Goal: Task Accomplishment & Management: Use online tool/utility

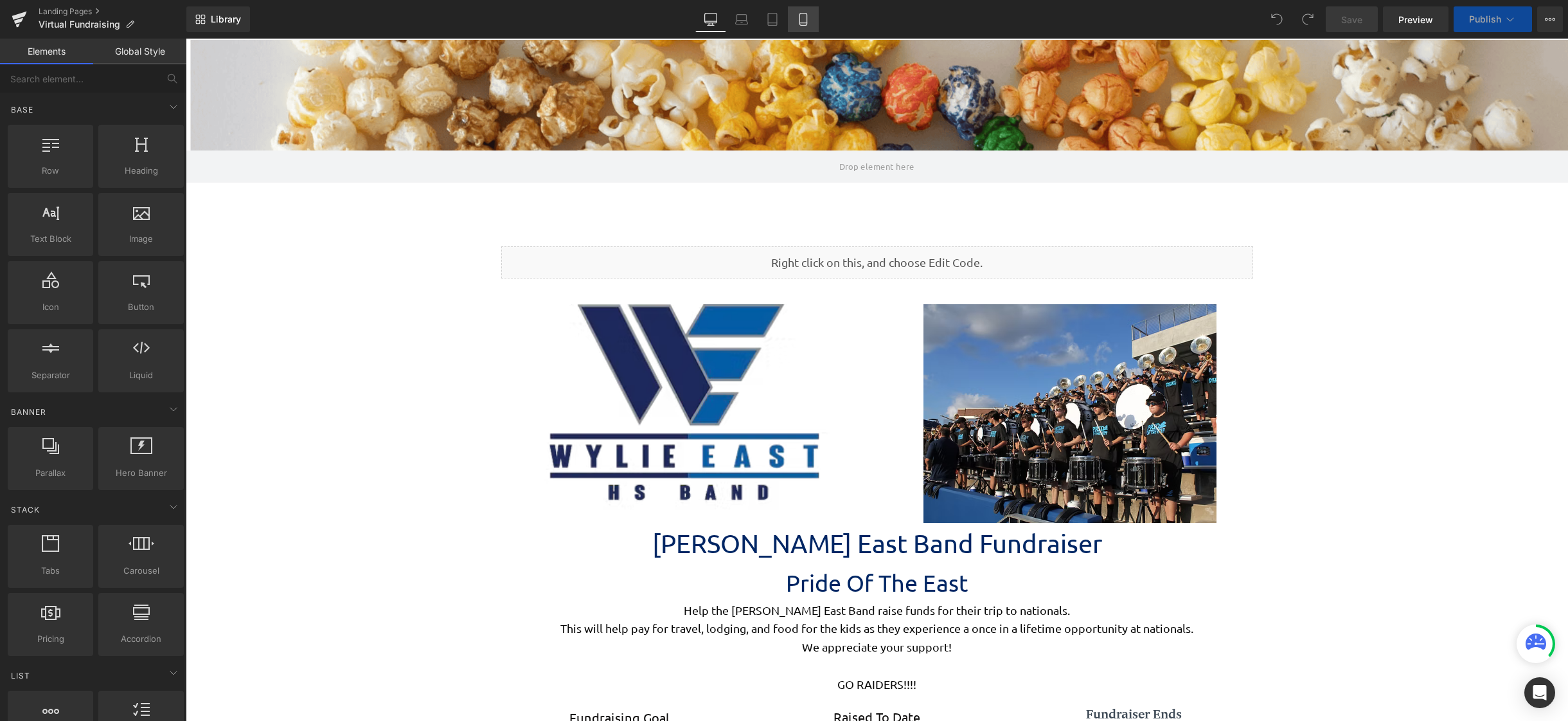
scroll to position [3461, 1373]
click at [805, 25] on icon at bounding box center [803, 20] width 7 height 12
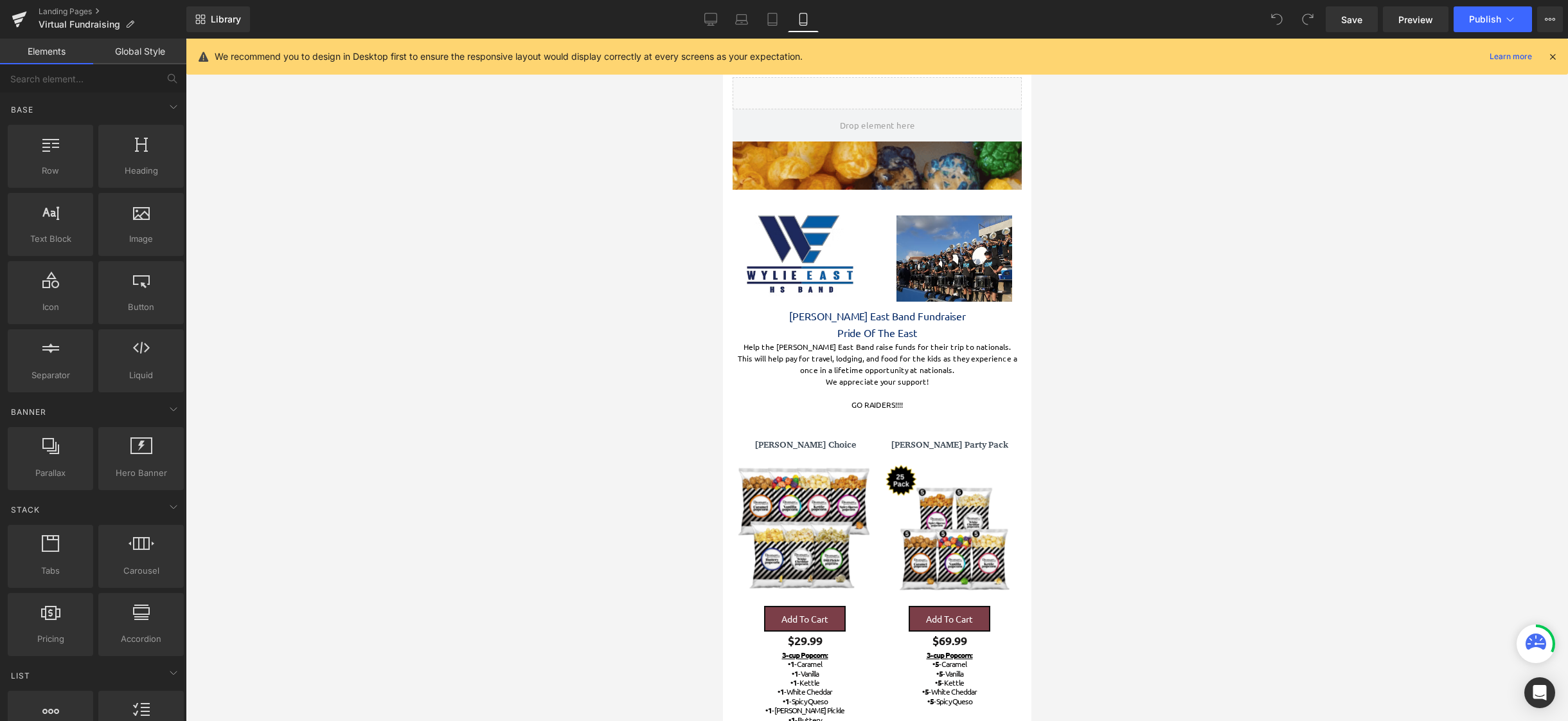
scroll to position [7, 7]
click at [862, 89] on span "Liquid" at bounding box center [854, 87] width 35 height 20
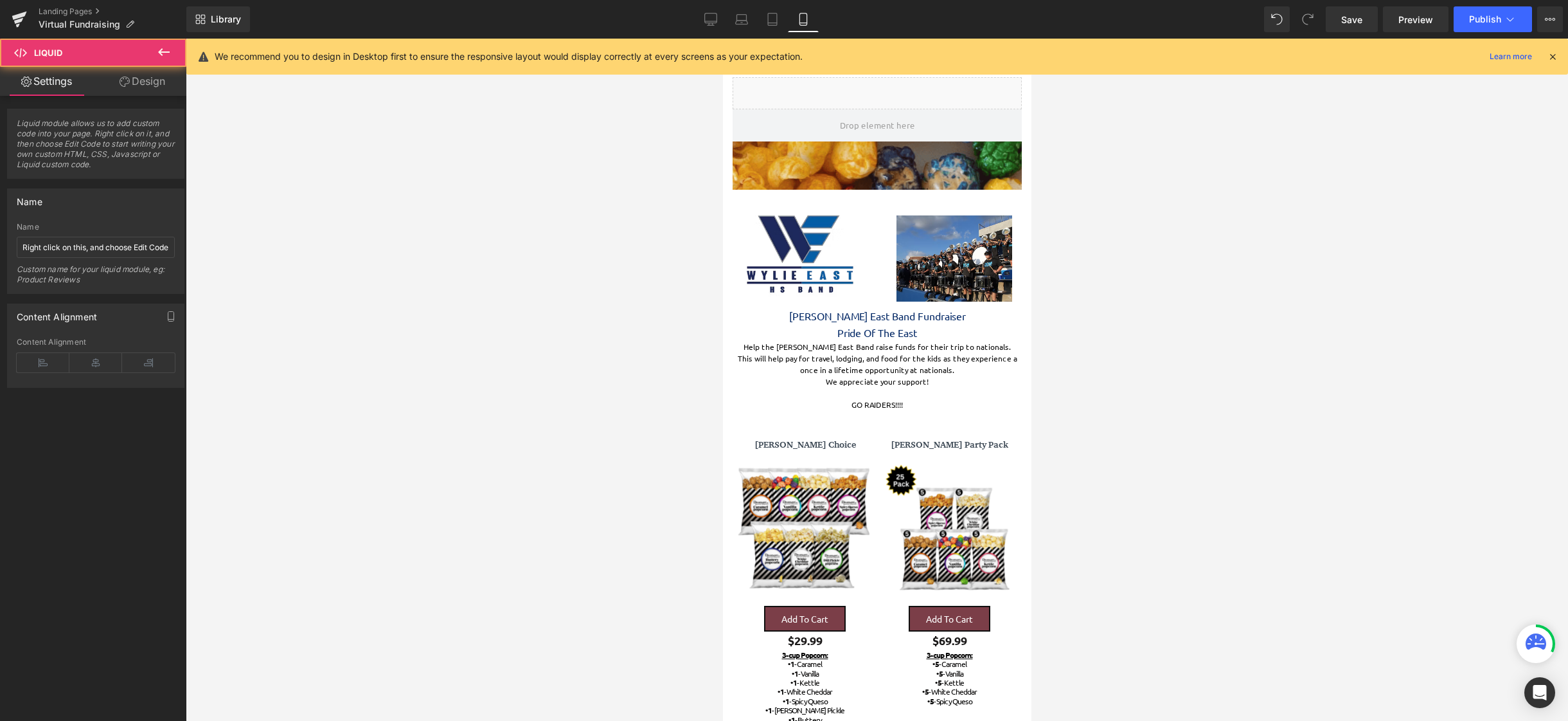
click at [161, 83] on link "Design" at bounding box center [142, 81] width 93 height 29
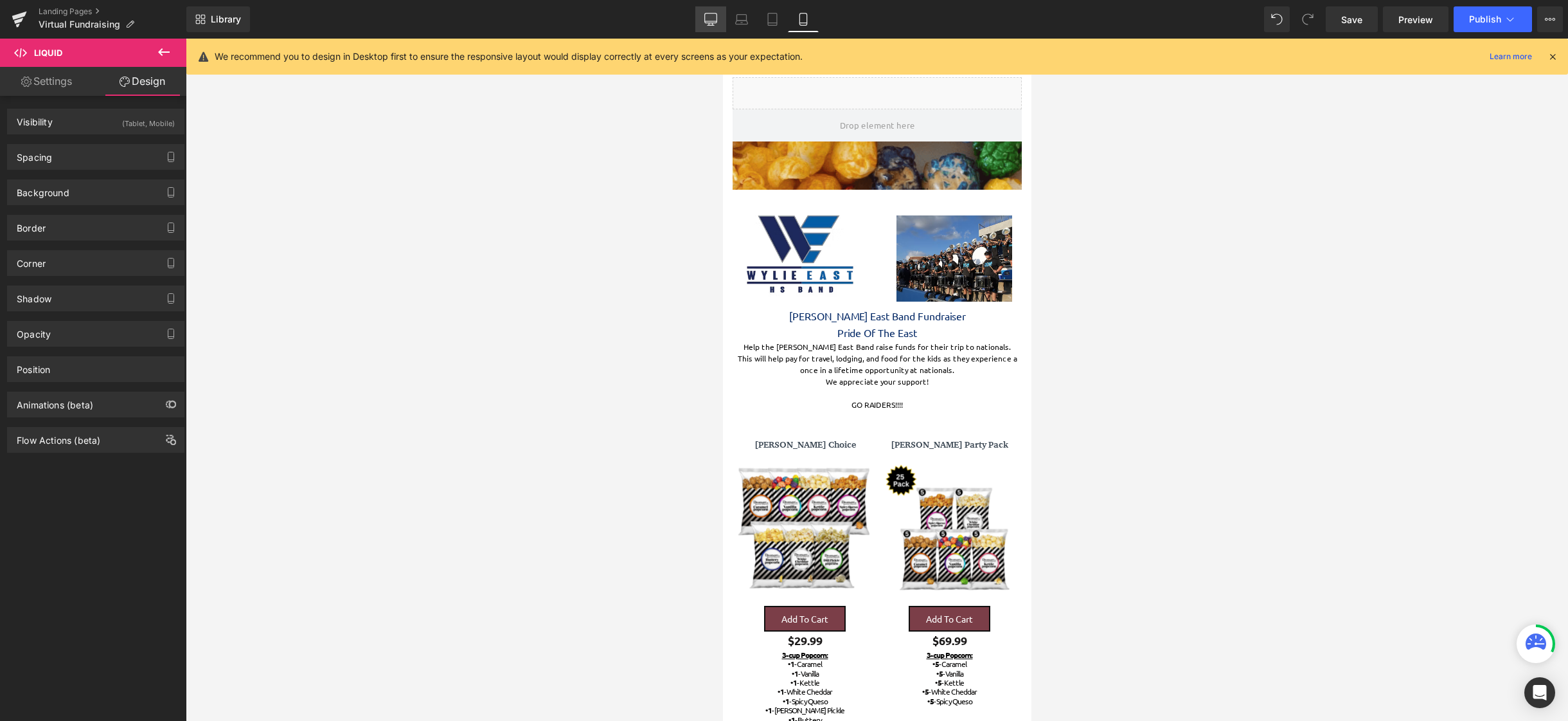
click at [716, 24] on icon at bounding box center [711, 20] width 13 height 13
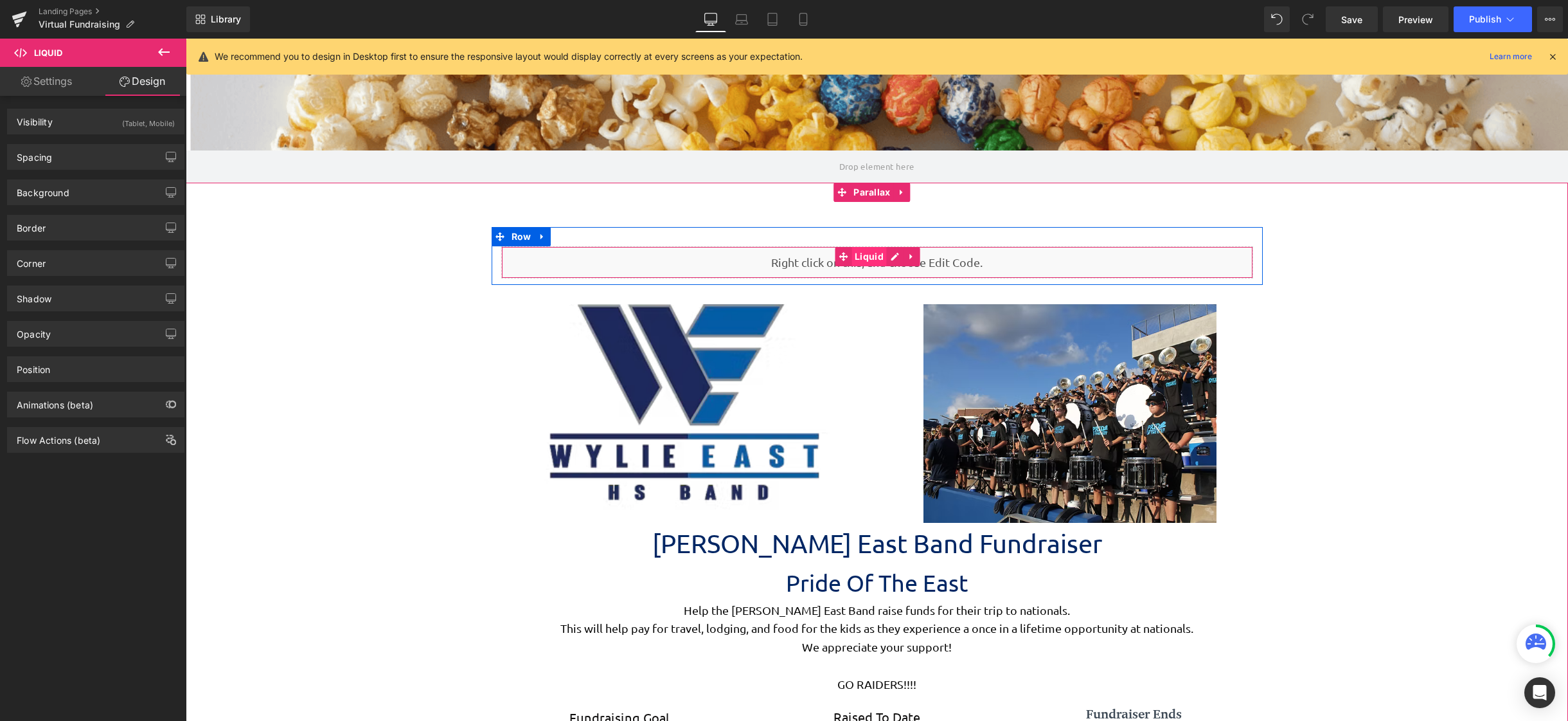
click at [869, 257] on span "Liquid" at bounding box center [869, 257] width 35 height 20
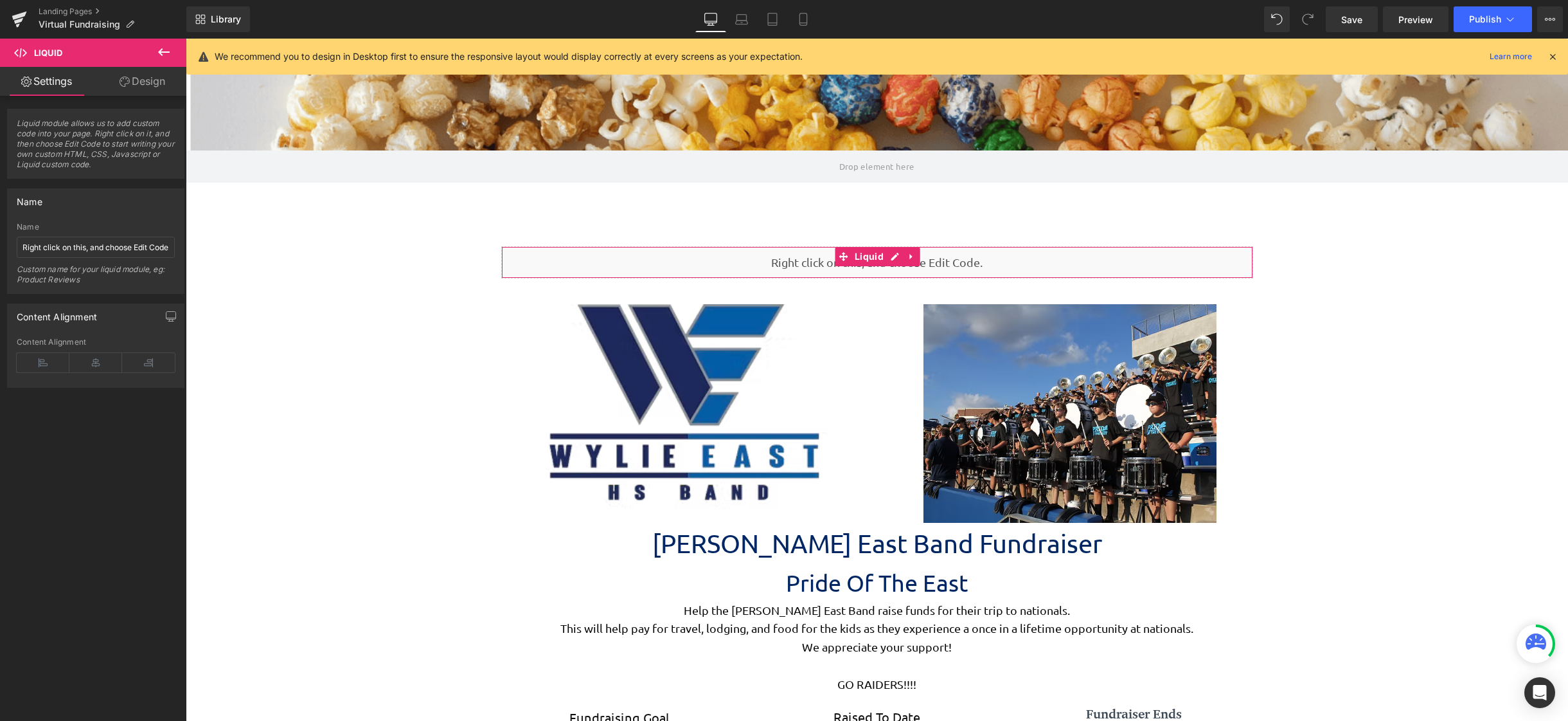
click at [148, 84] on link "Design" at bounding box center [142, 81] width 93 height 29
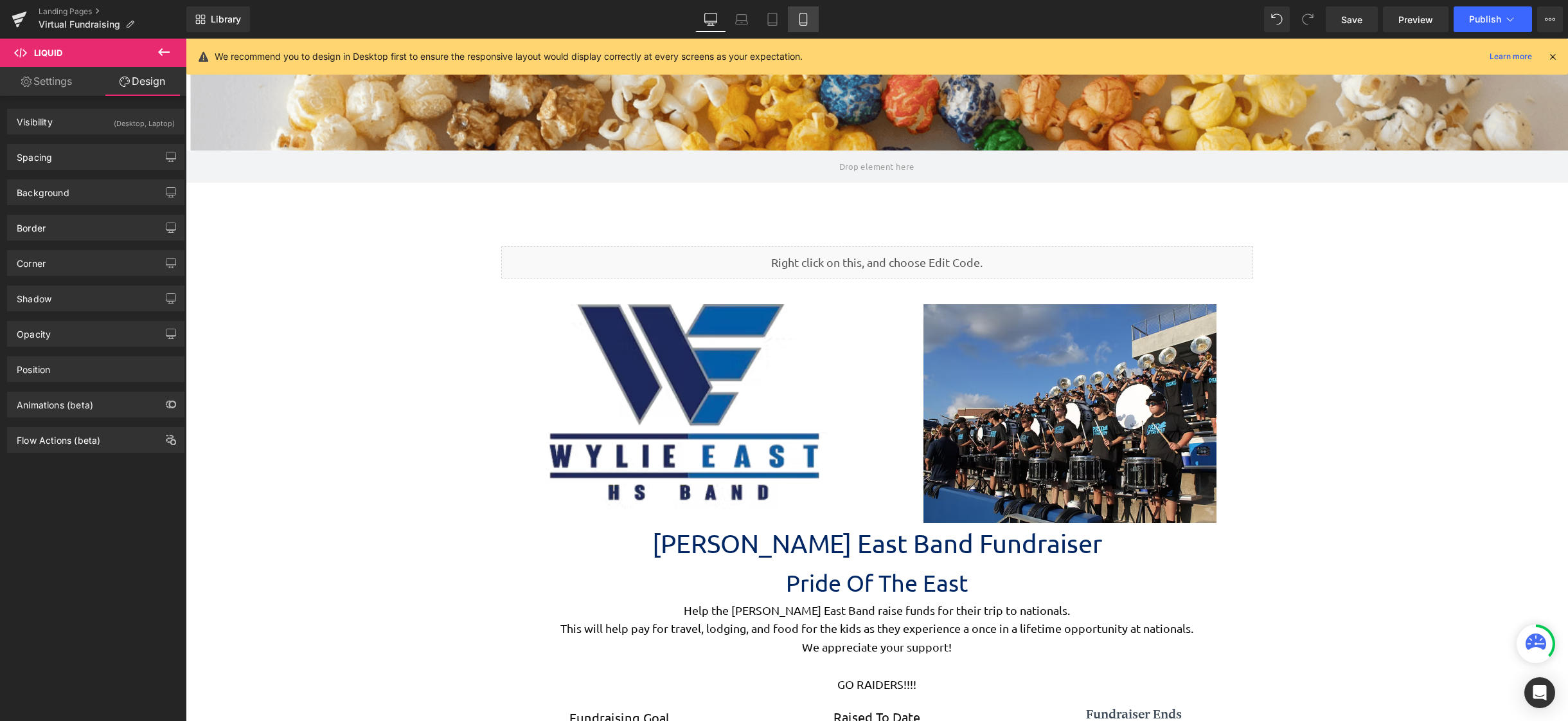
click at [804, 12] on link "Mobile" at bounding box center [803, 19] width 31 height 25
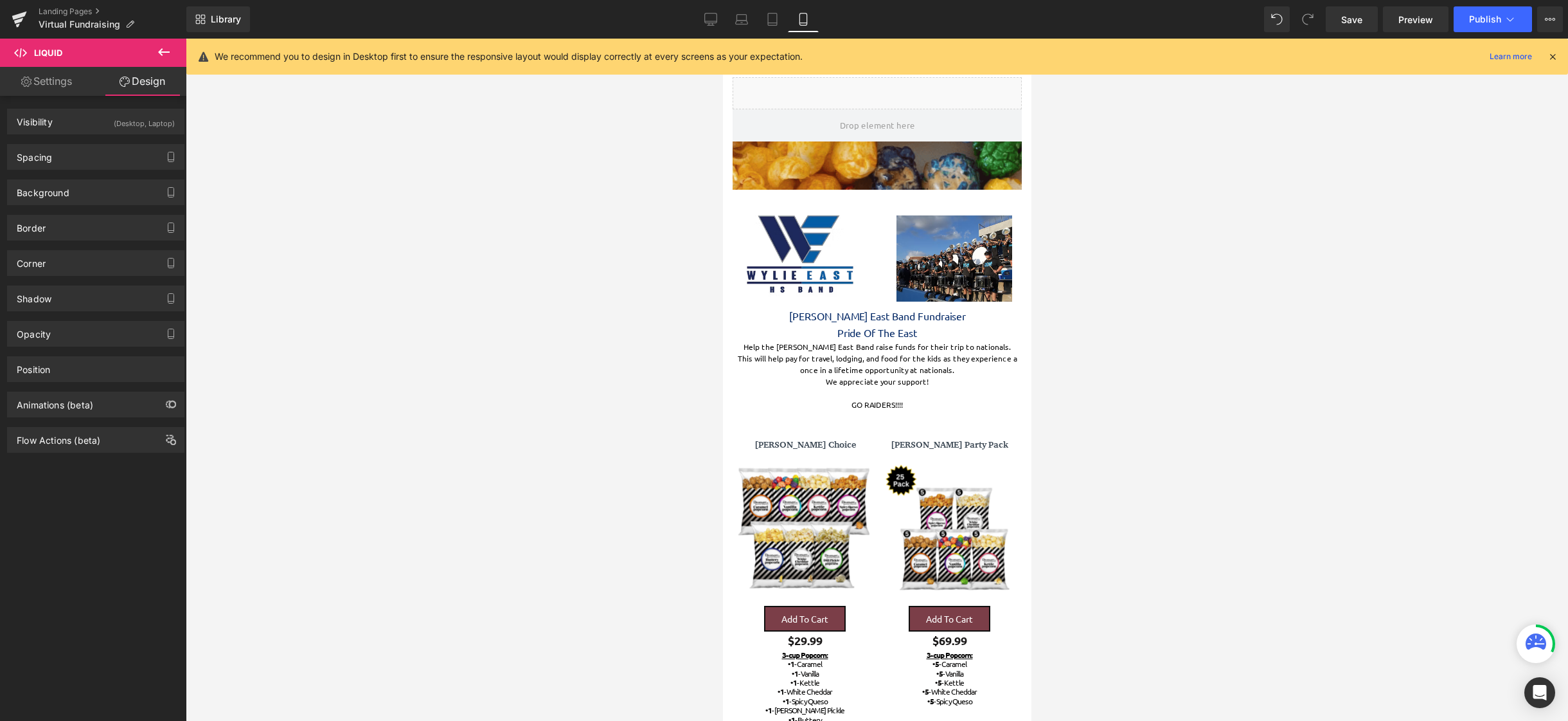
scroll to position [4288, 299]
click at [860, 82] on span "Liquid" at bounding box center [854, 87] width 35 height 20
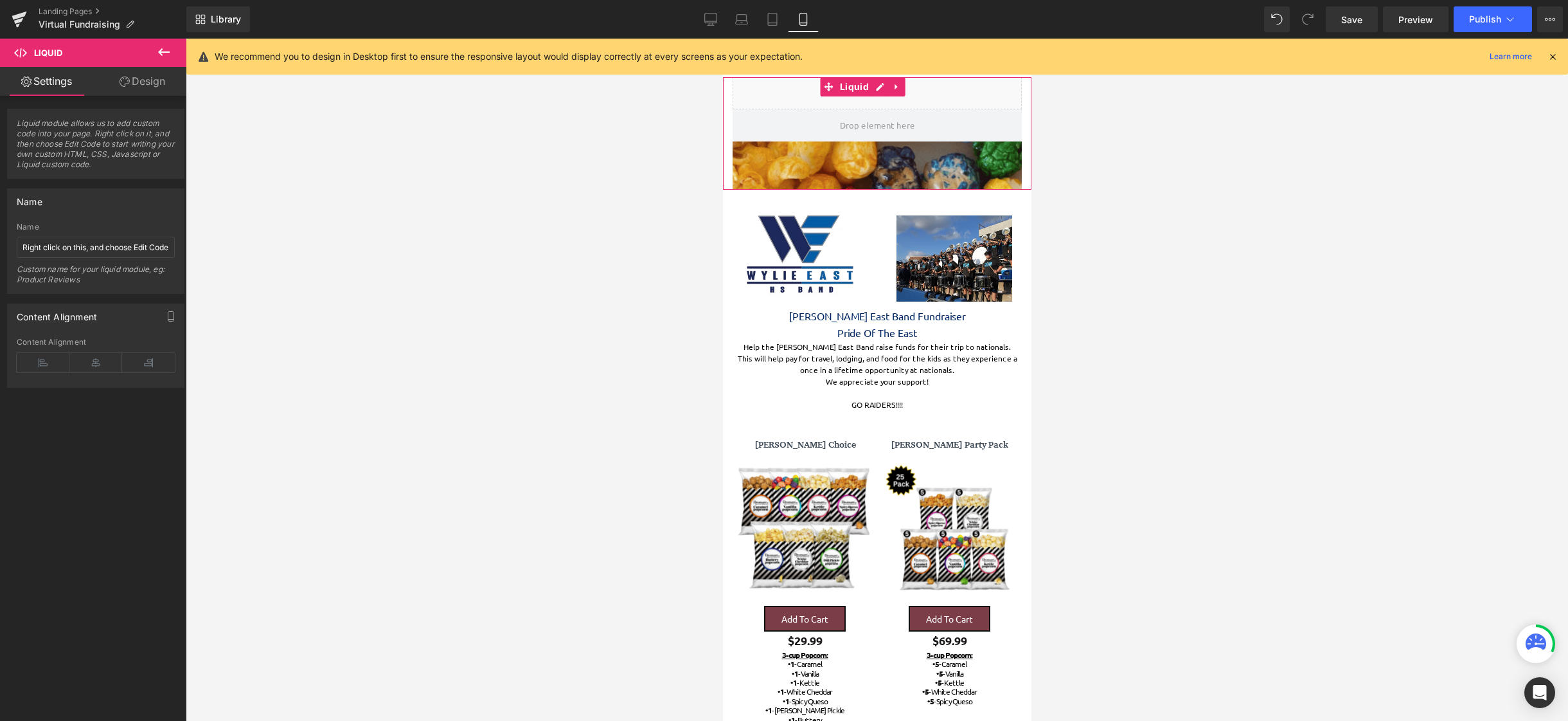
click at [136, 83] on link "Design" at bounding box center [142, 81] width 93 height 29
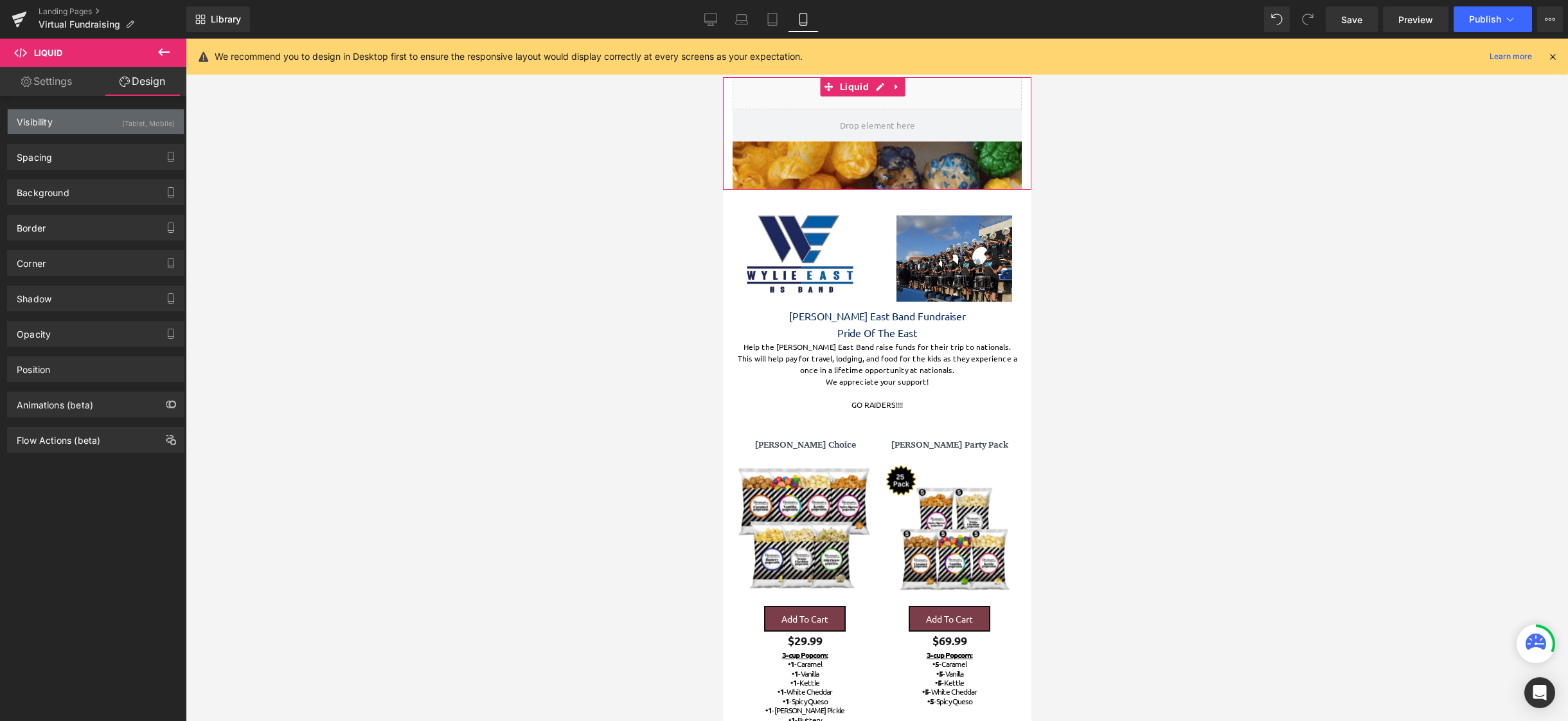
click at [139, 115] on div "(Tablet, Mobile)" at bounding box center [148, 120] width 53 height 21
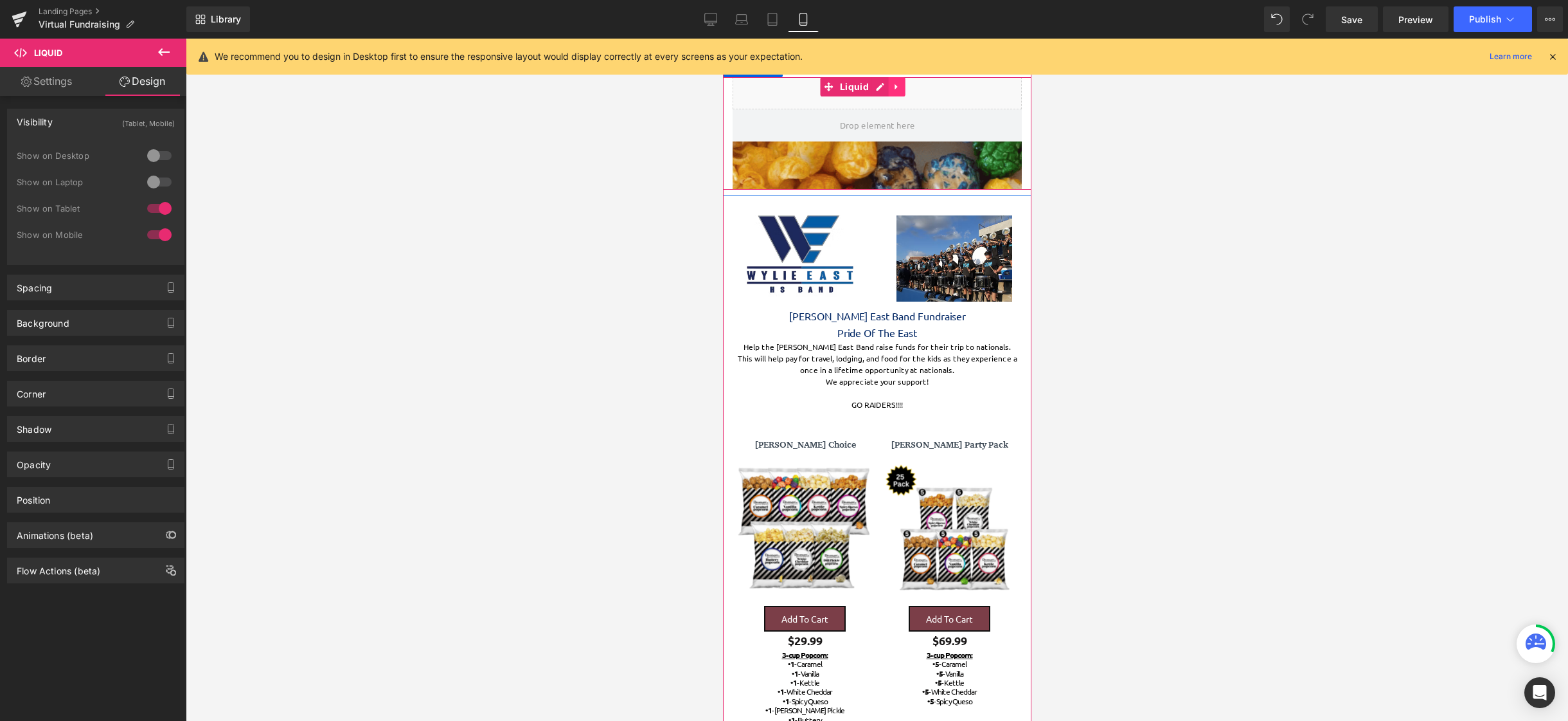
click at [900, 86] on icon at bounding box center [897, 87] width 9 height 10
click at [834, 89] on link "Liquid" at bounding box center [846, 87] width 52 height 20
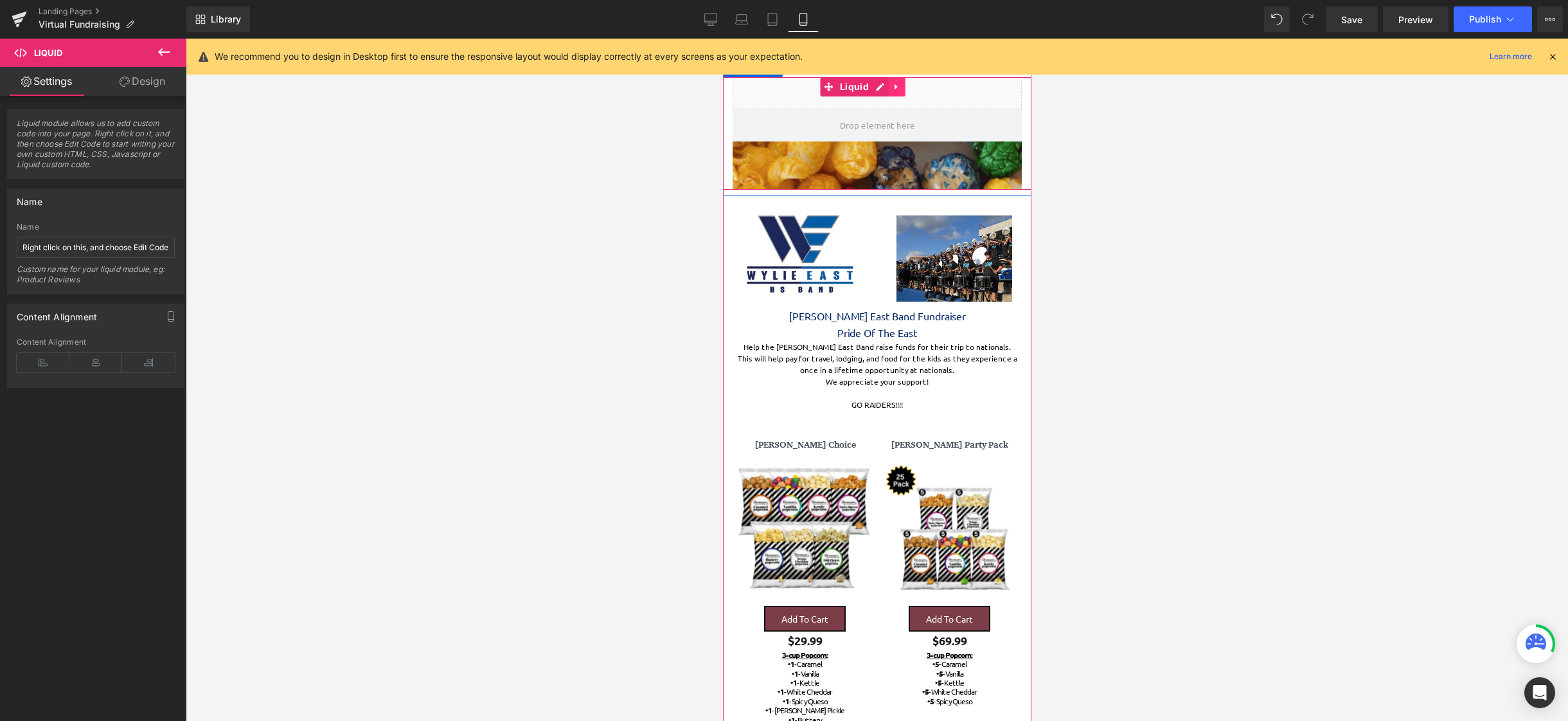
click at [892, 91] on icon at bounding box center [897, 87] width 9 height 10
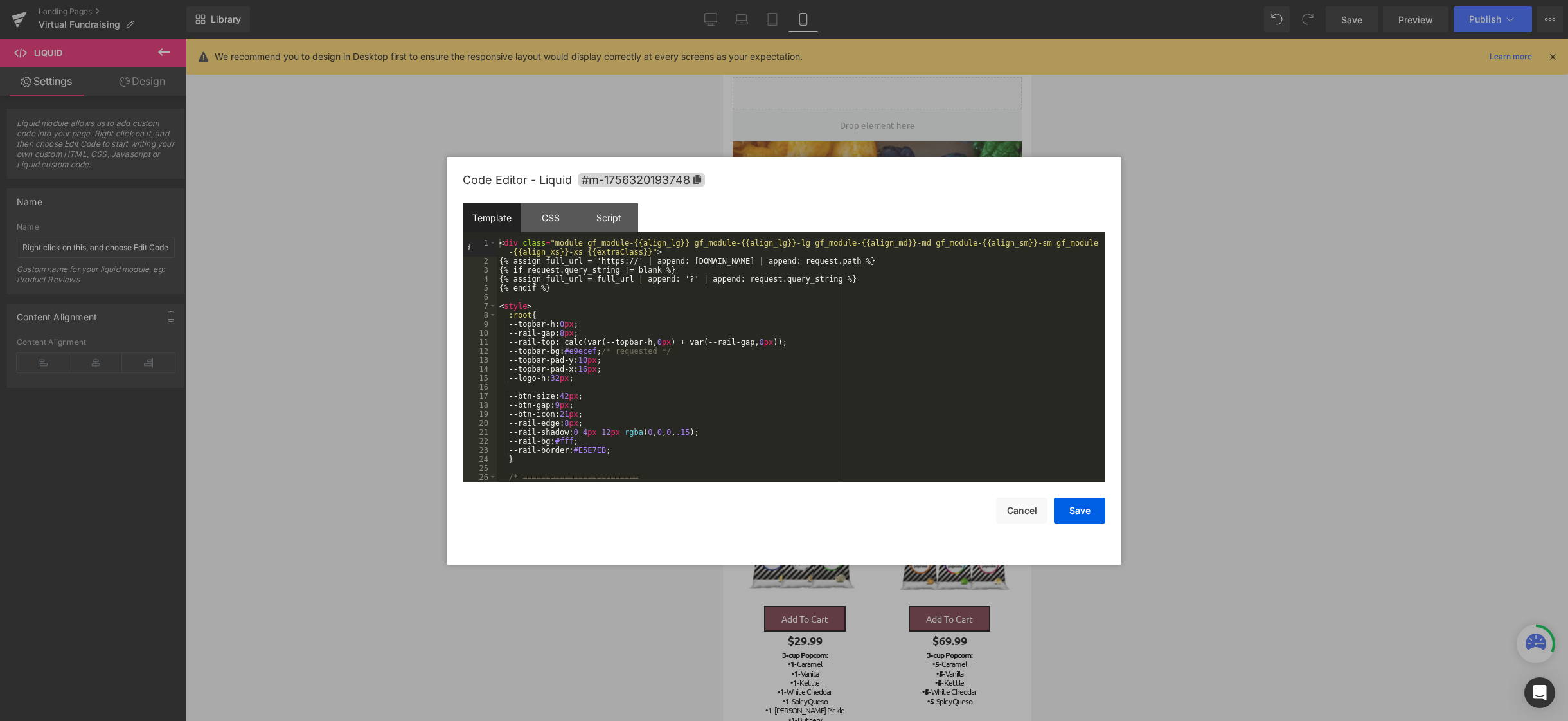
drag, startPoint x: 137, startPoint y: 53, endPoint x: 618, endPoint y: 284, distance: 533.6
click at [618, 284] on div "< div class = "module gf_module-{{align_lg}} gf_module-{{align_lg}}-lg gf_modul…" at bounding box center [798, 373] width 603 height 270
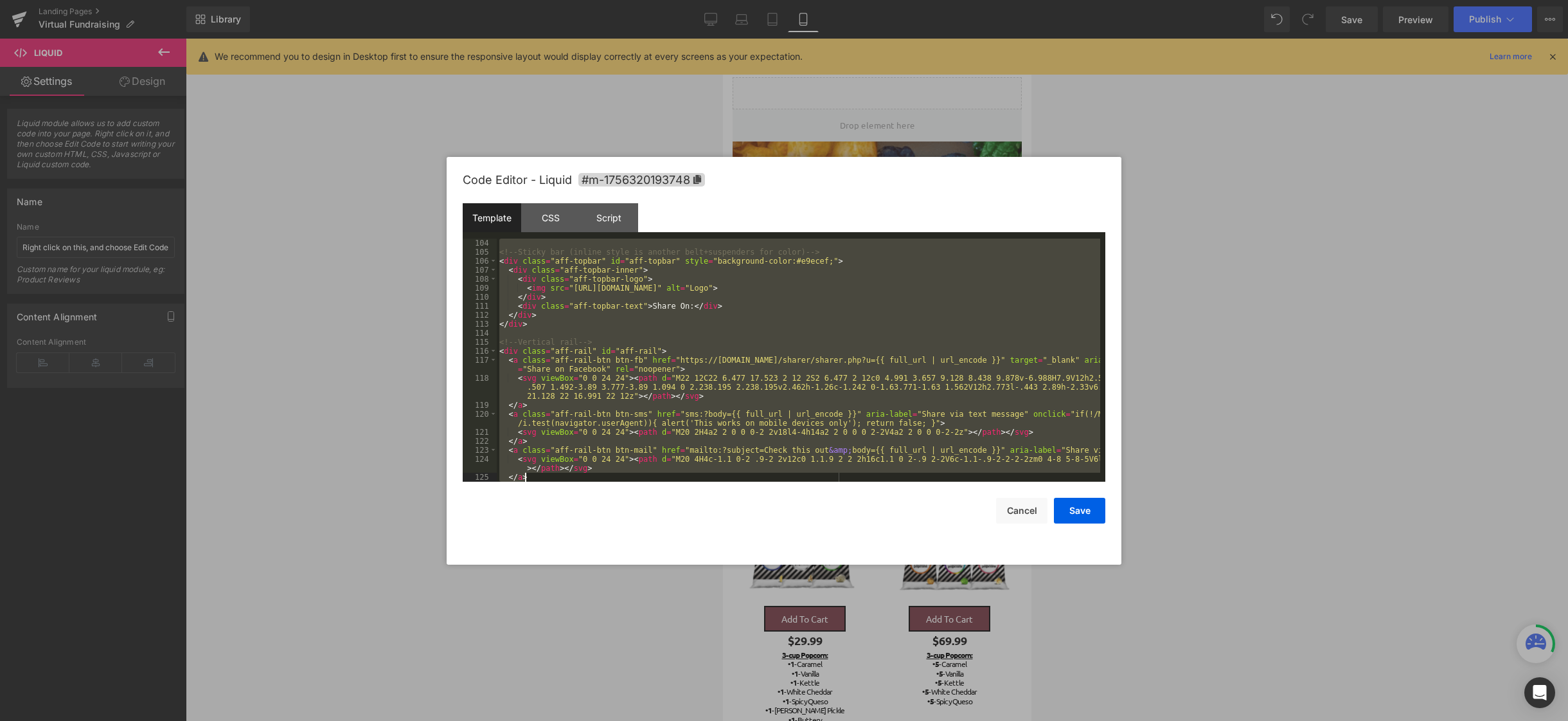
scroll to position [1323, 0]
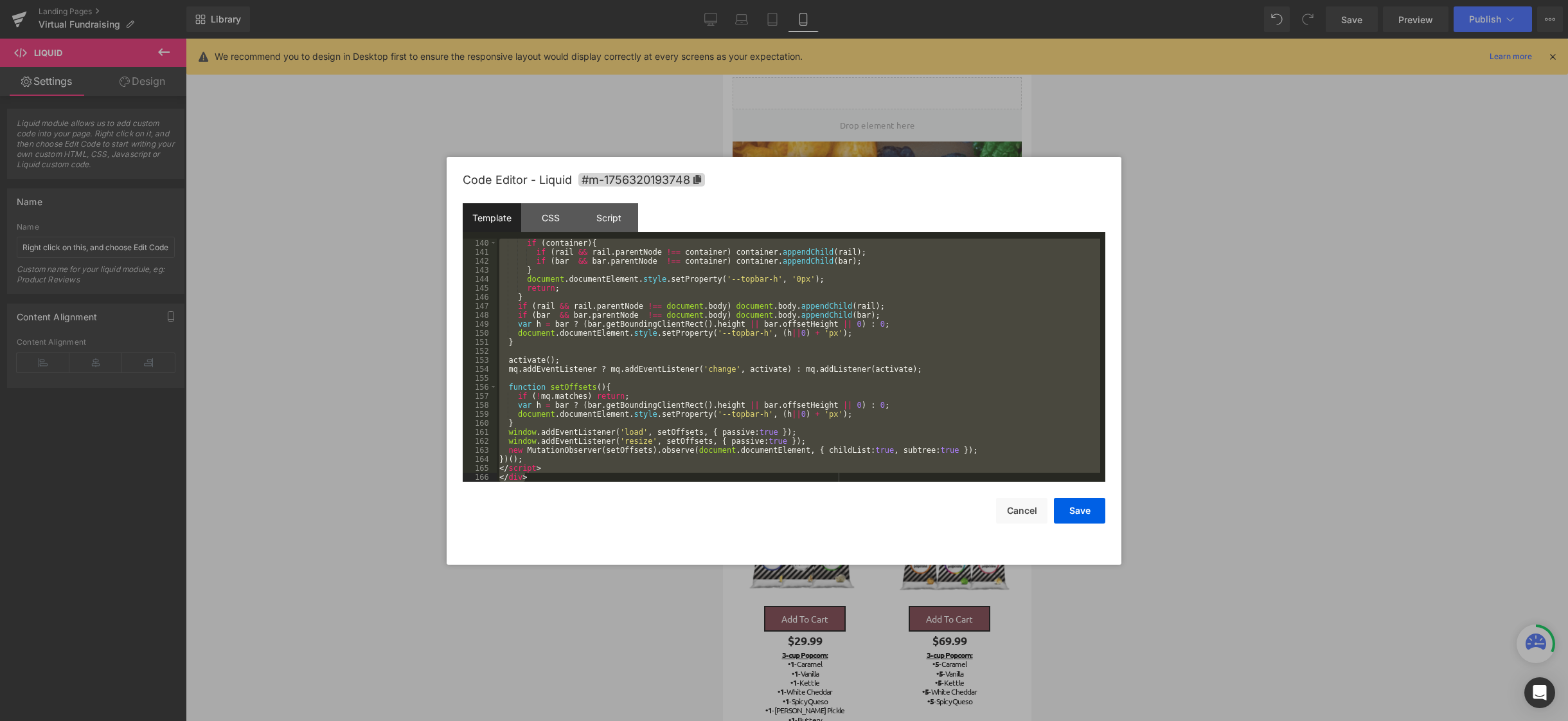
drag, startPoint x: 502, startPoint y: 242, endPoint x: 759, endPoint y: 574, distance: 419.8
click at [759, 574] on body "Liquid You are previewing how the will restyle your page. You can not edit Elem…" at bounding box center [784, 360] width 1568 height 721
click at [1025, 510] on button "Cancel" at bounding box center [1021, 510] width 51 height 25
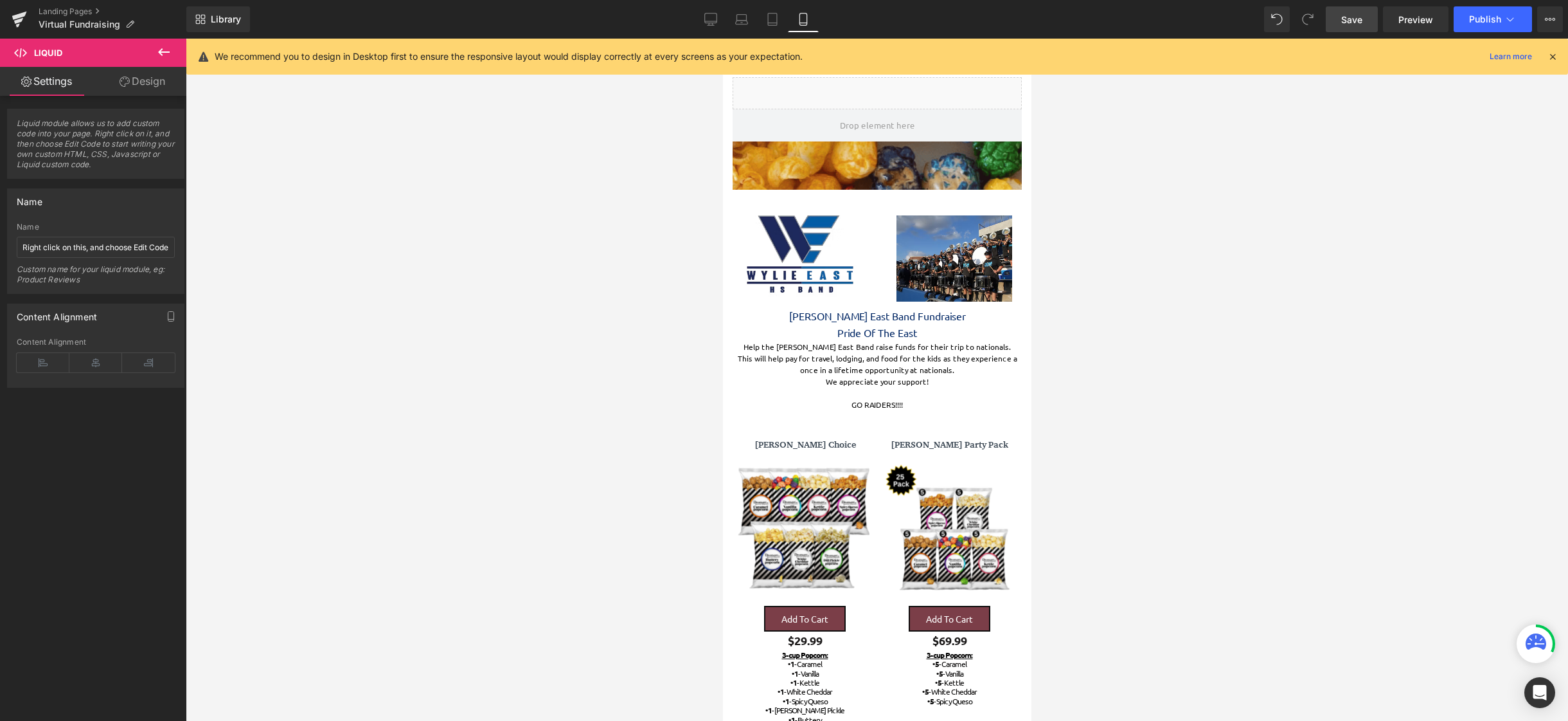
click at [1343, 18] on span "Save" at bounding box center [1352, 20] width 21 height 14
click at [1485, 20] on span "Publish" at bounding box center [1485, 20] width 32 height 10
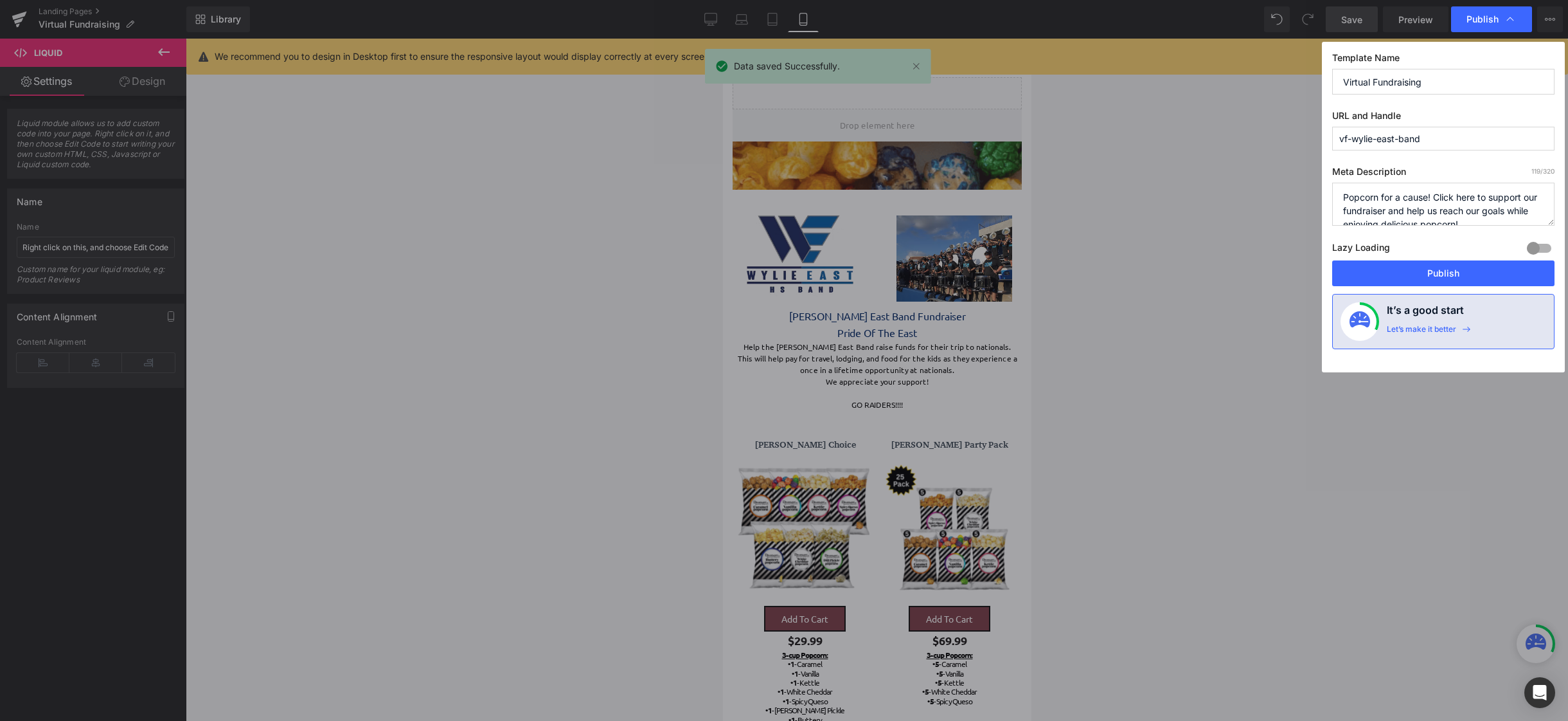
click at [1424, 287] on div "Template Name Virtual Fundraising URL and Handle vf-wylie-east-band Meta Descri…" at bounding box center [1443, 207] width 243 height 331
click at [1423, 282] on button "Publish" at bounding box center [1444, 273] width 223 height 25
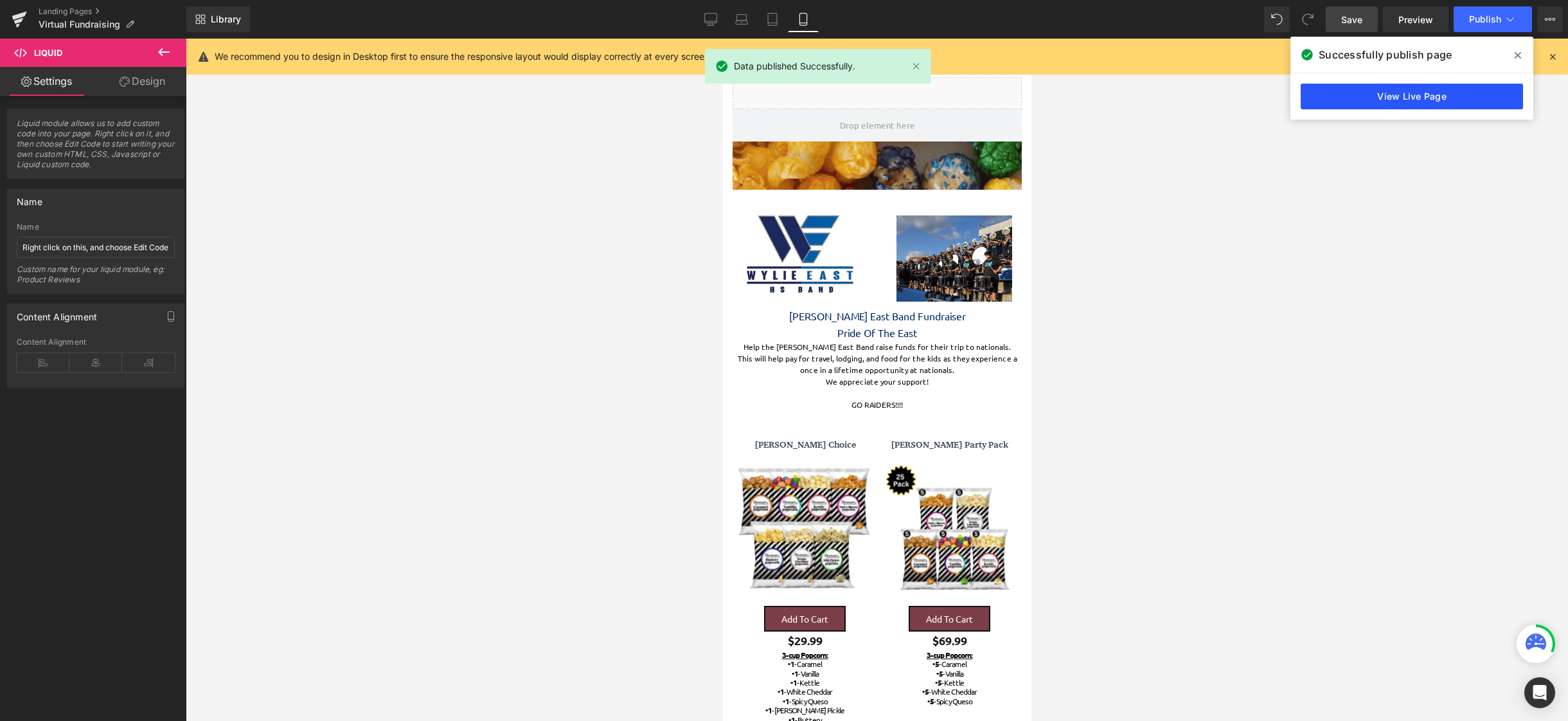
click at [1435, 102] on link "View Live Page" at bounding box center [1412, 96] width 223 height 25
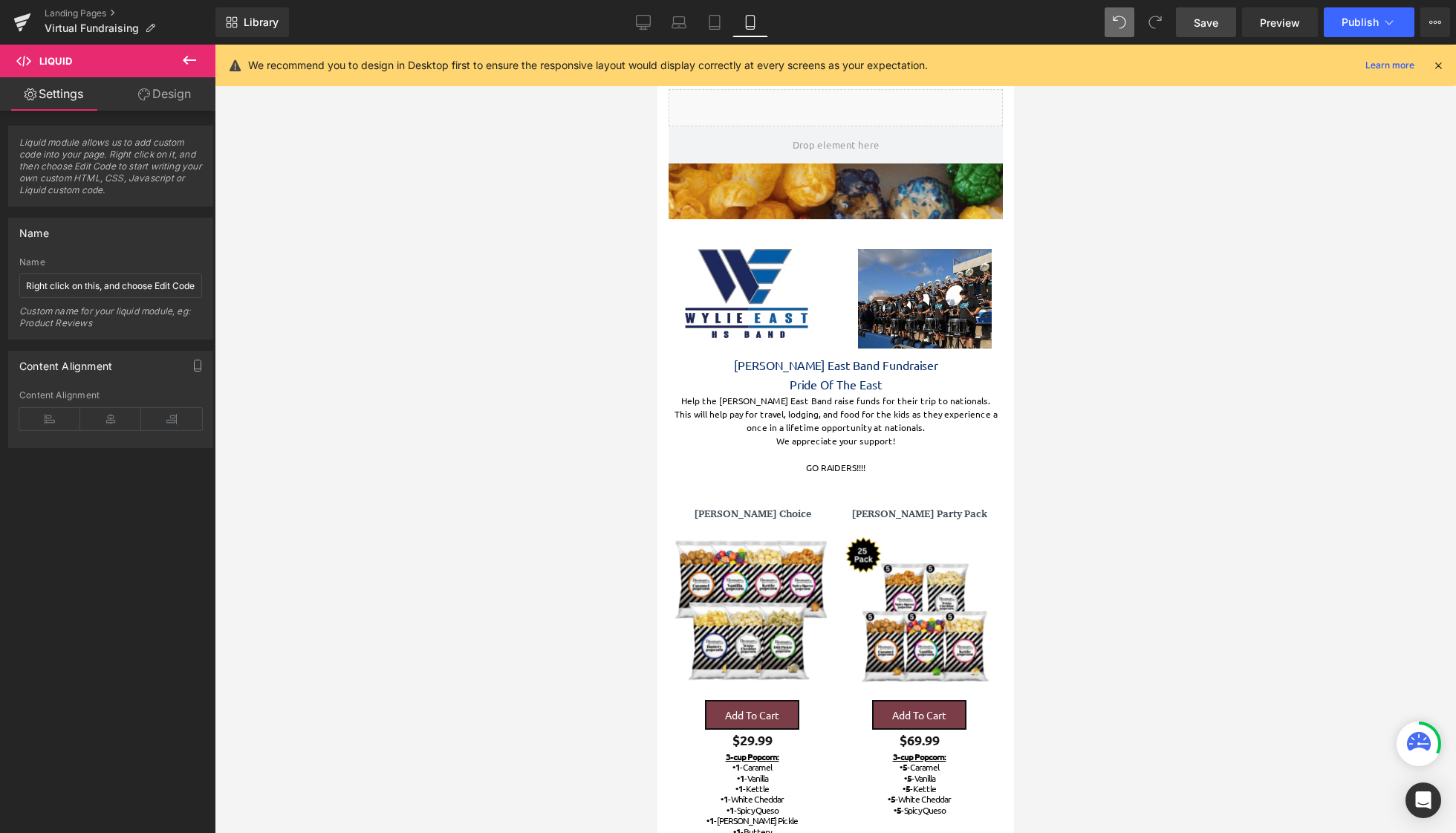
click at [1211, 23] on span "Save" at bounding box center [1206, 23] width 25 height 16
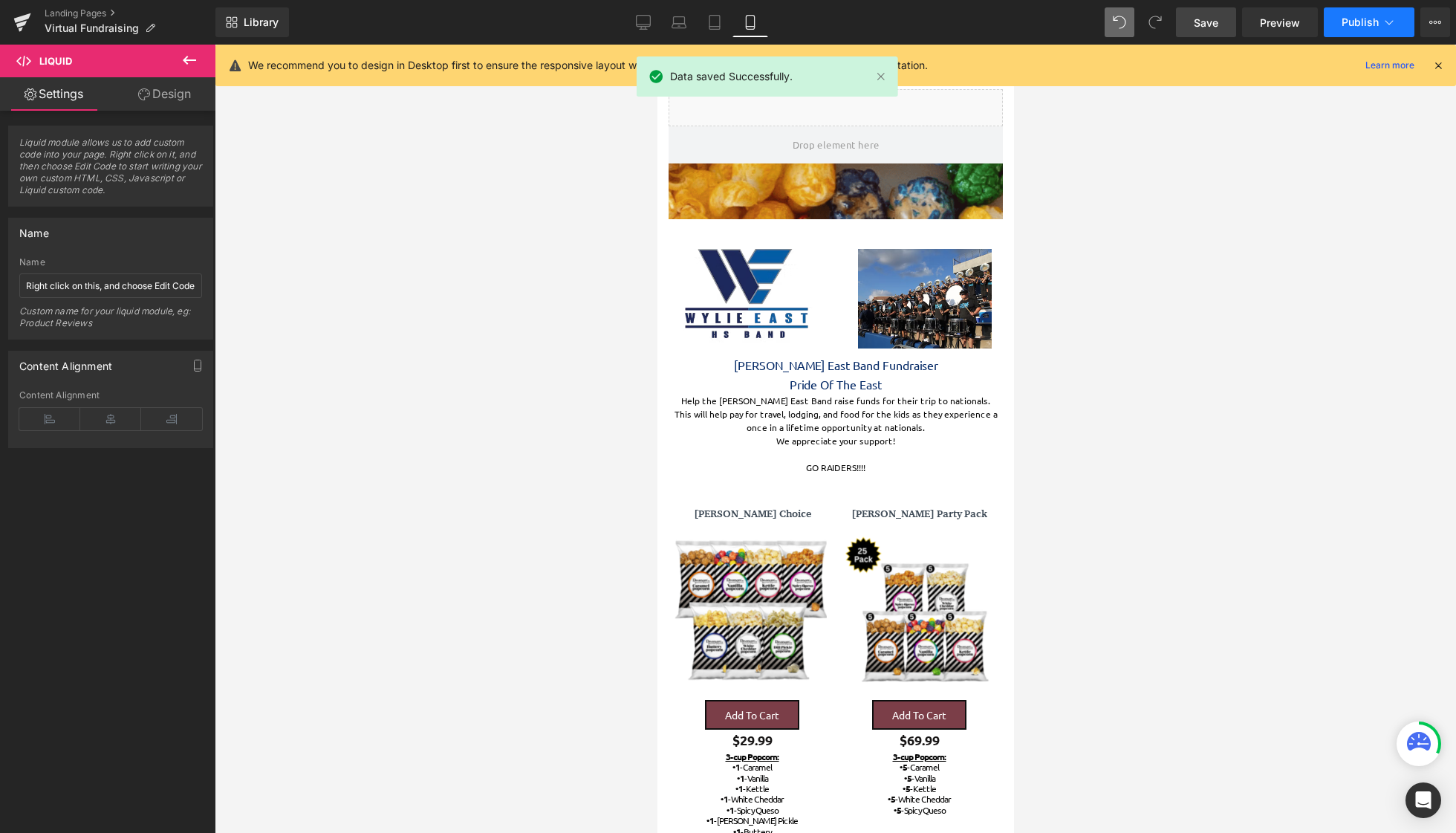
click at [1362, 24] on span "Publish" at bounding box center [1360, 23] width 37 height 12
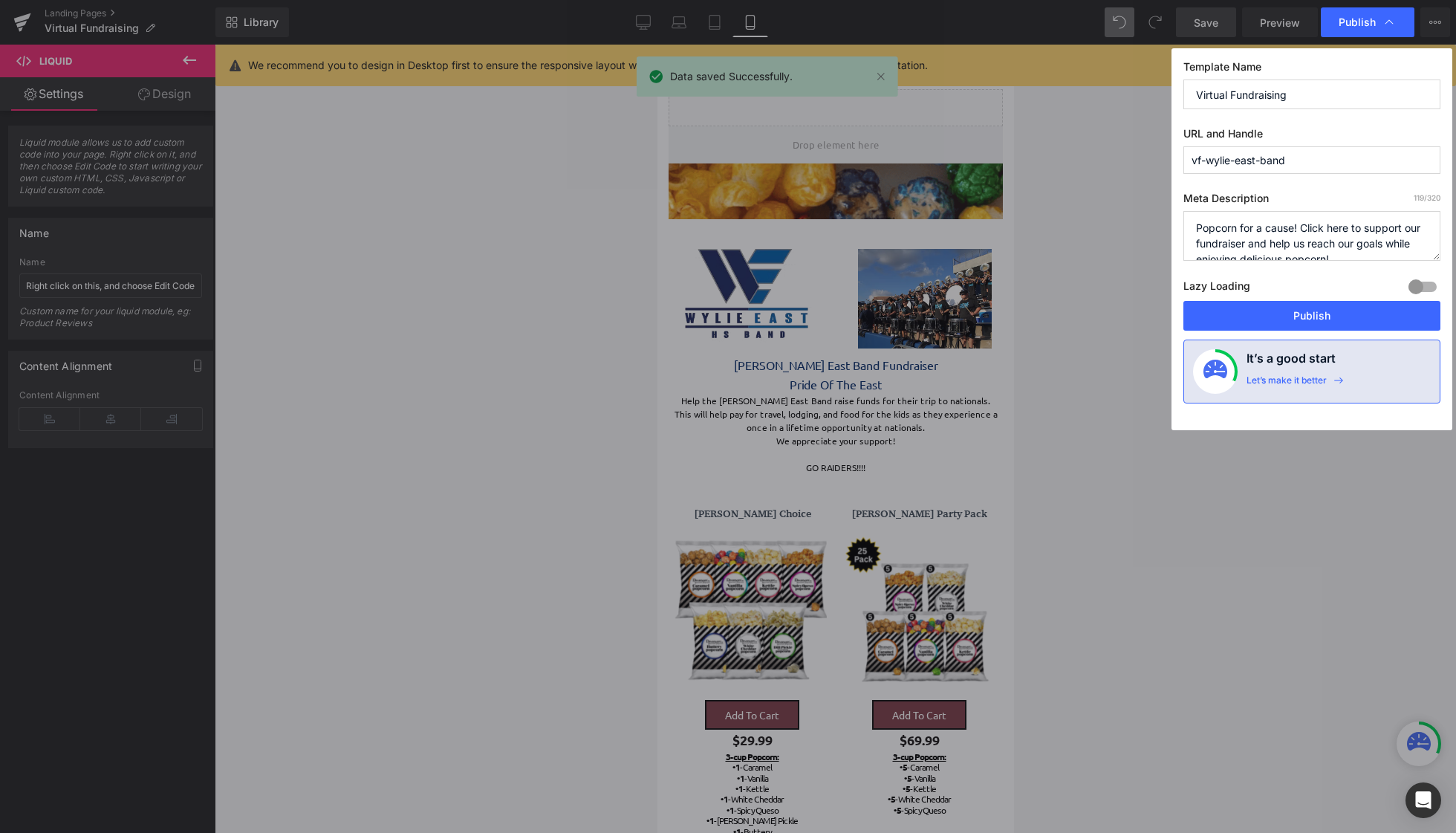
click at [1324, 330] on div "Template Name Virtual Fundraising URL and Handle vf-wylie-east-band Meta Descri…" at bounding box center [1312, 239] width 281 height 382
click at [1327, 323] on button "Publish" at bounding box center [1312, 315] width 257 height 29
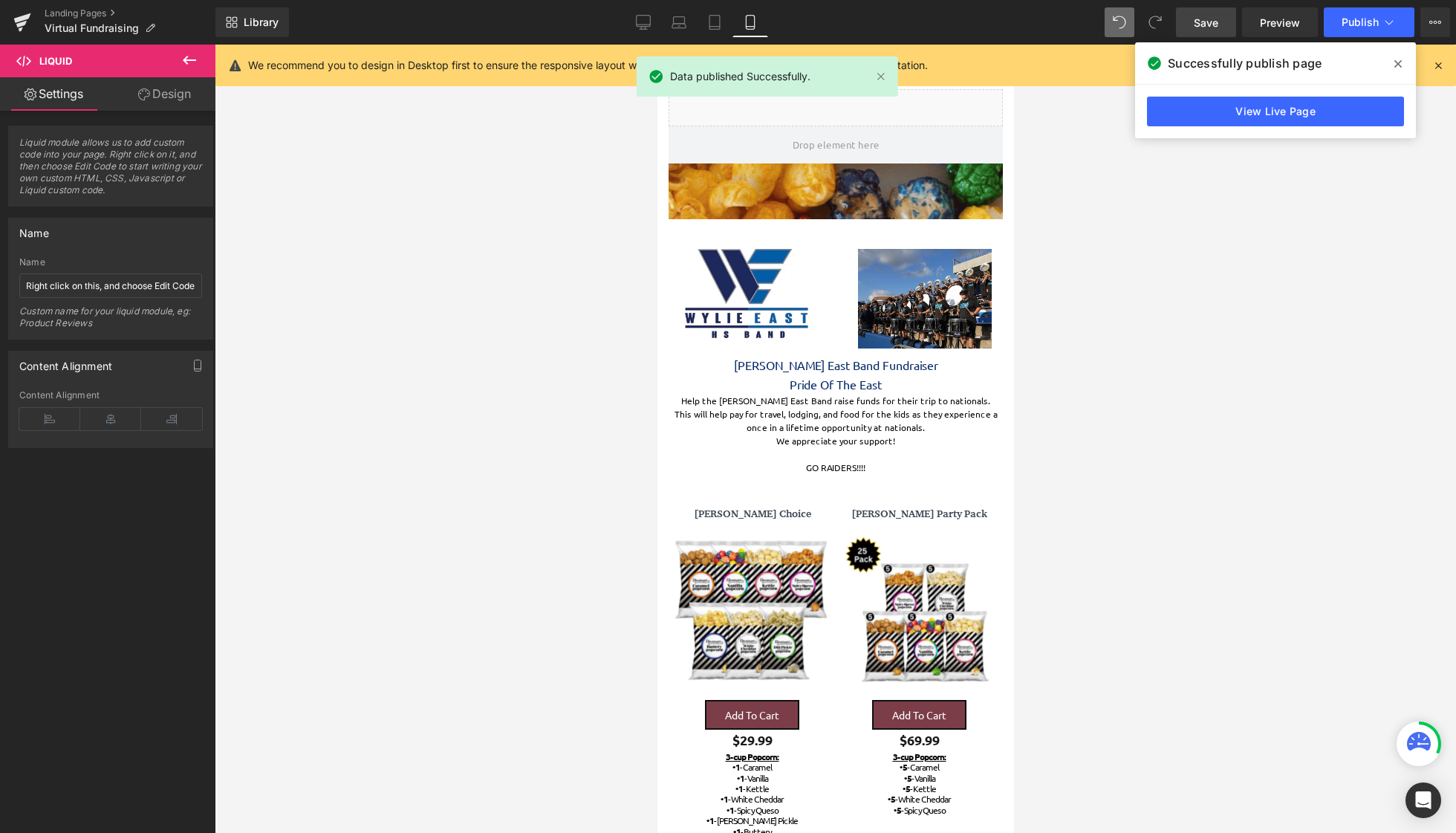
click at [1294, 108] on link "View Live Page" at bounding box center [1276, 111] width 257 height 29
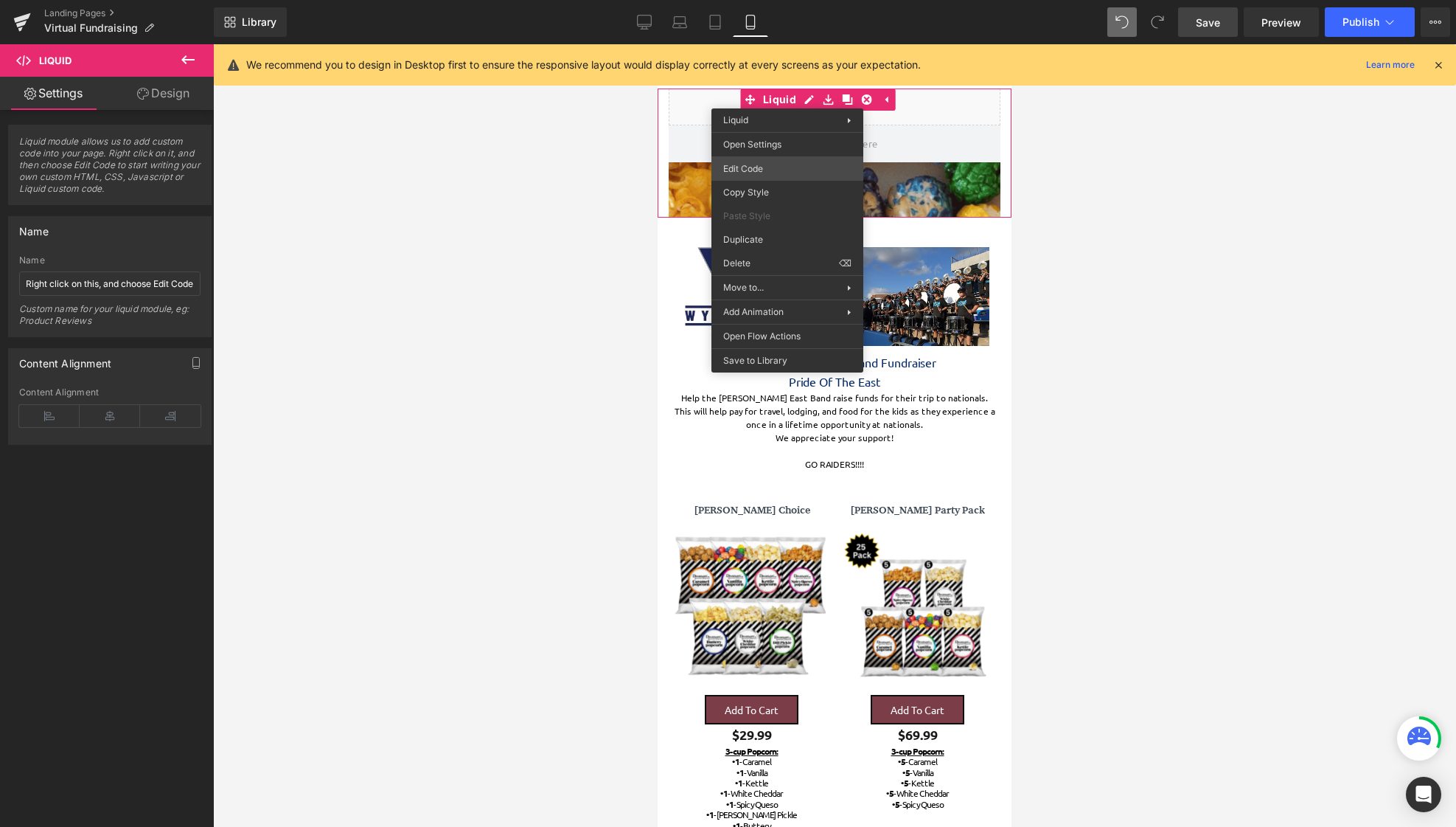
click at [787, 165] on body "Liquid You are previewing how the will restyle your page. You can not edit Elem…" at bounding box center [728, 413] width 1456 height 827
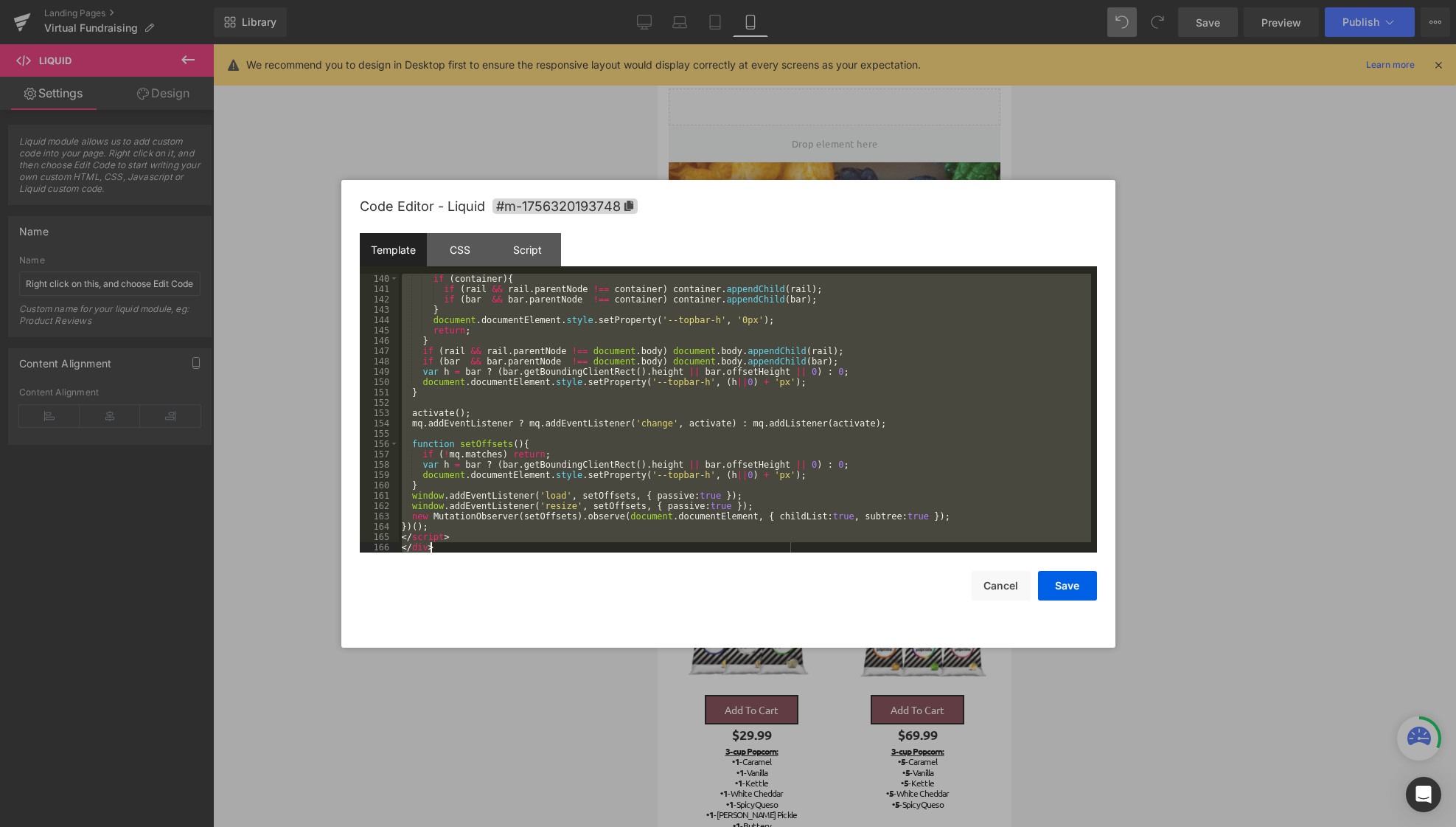
scroll to position [1518, 0]
drag, startPoint x: 402, startPoint y: 277, endPoint x: 637, endPoint y: 726, distance: 506.8
click at [645, 729] on body "Liquid You are previewing how the will restyle your page. You can not edit Elem…" at bounding box center [728, 413] width 1456 height 827
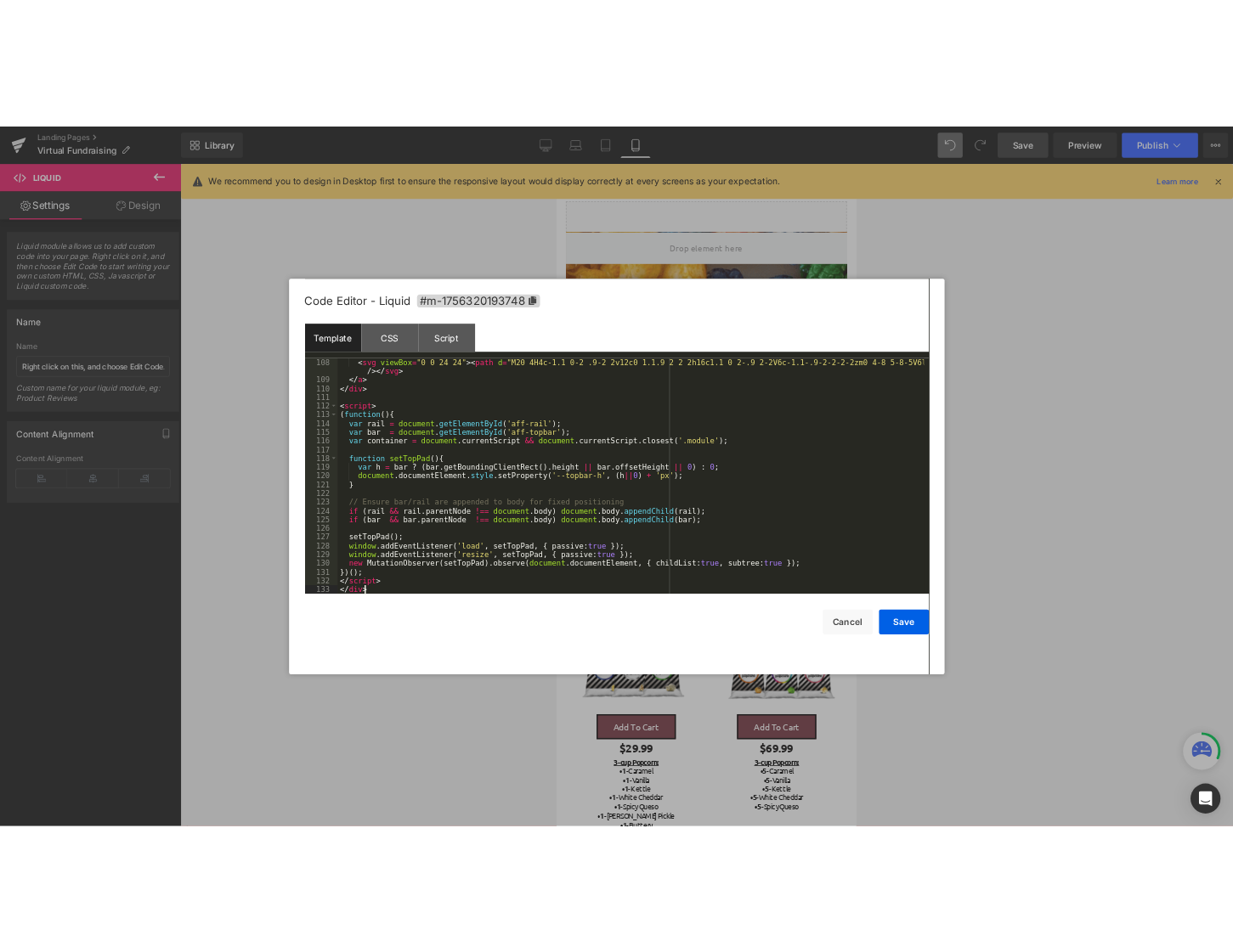
scroll to position [1343, 0]
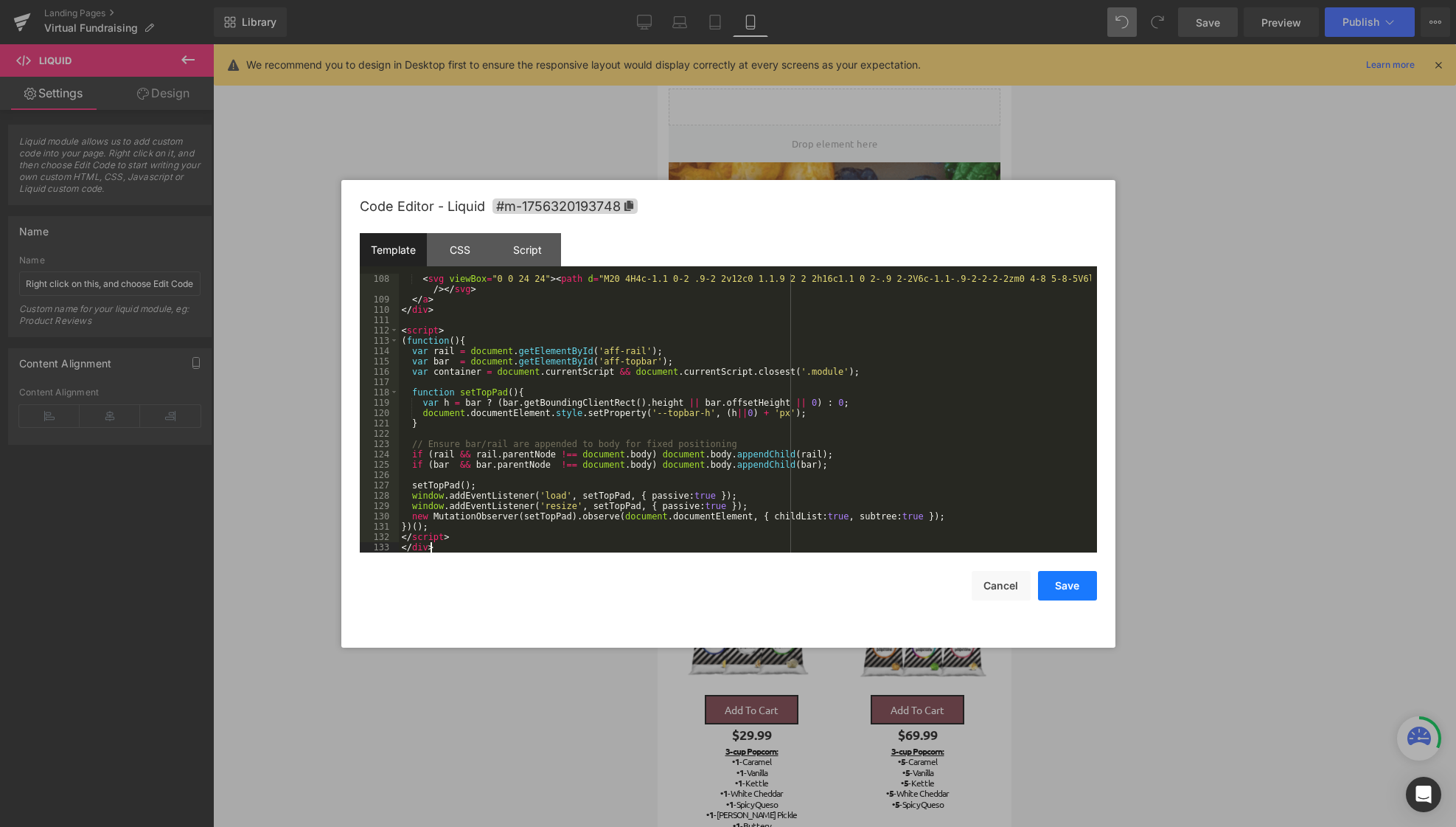
click at [1069, 589] on button "Save" at bounding box center [1067, 585] width 59 height 29
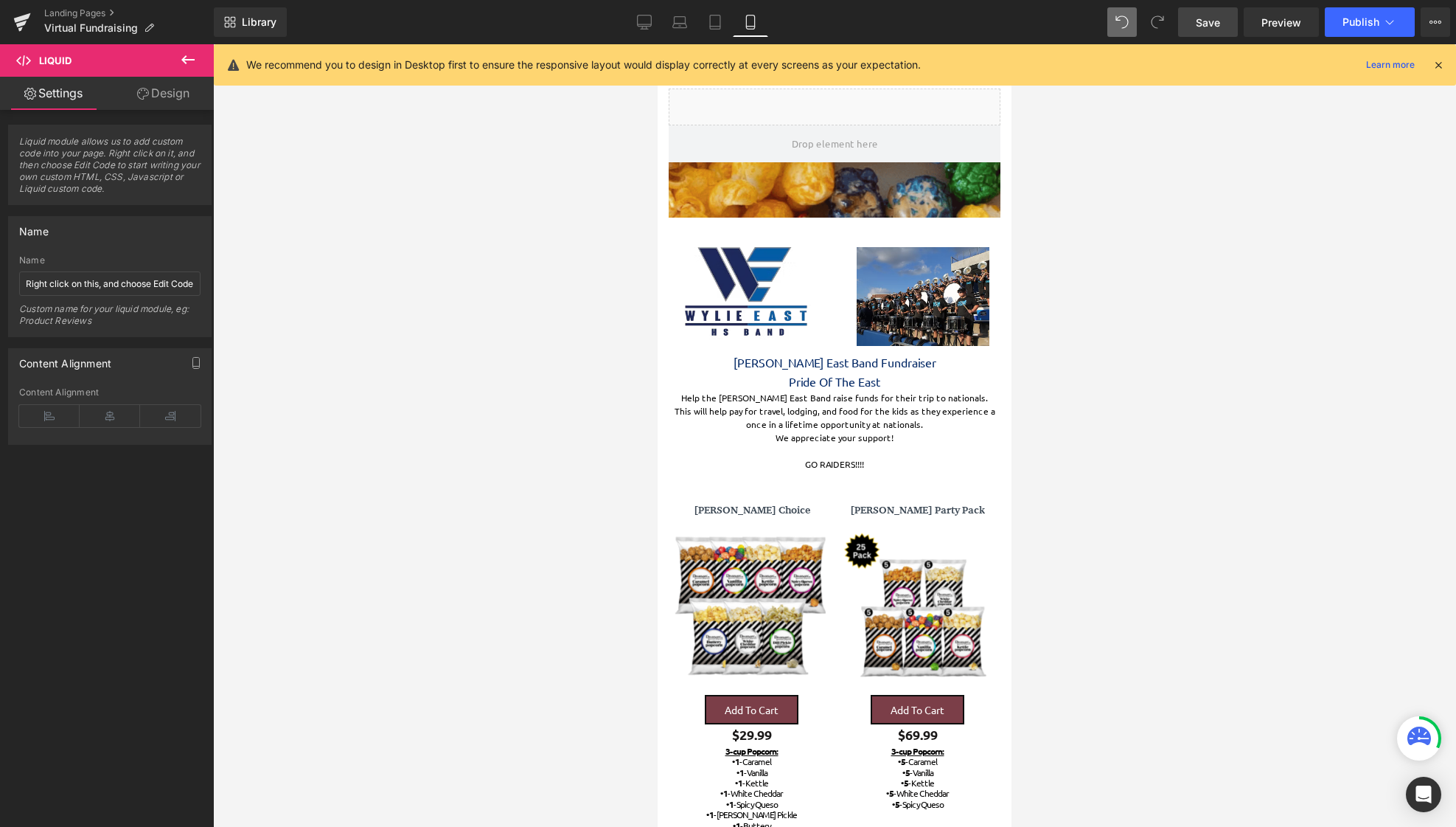
click at [1212, 26] on span "Save" at bounding box center [1208, 22] width 25 height 16
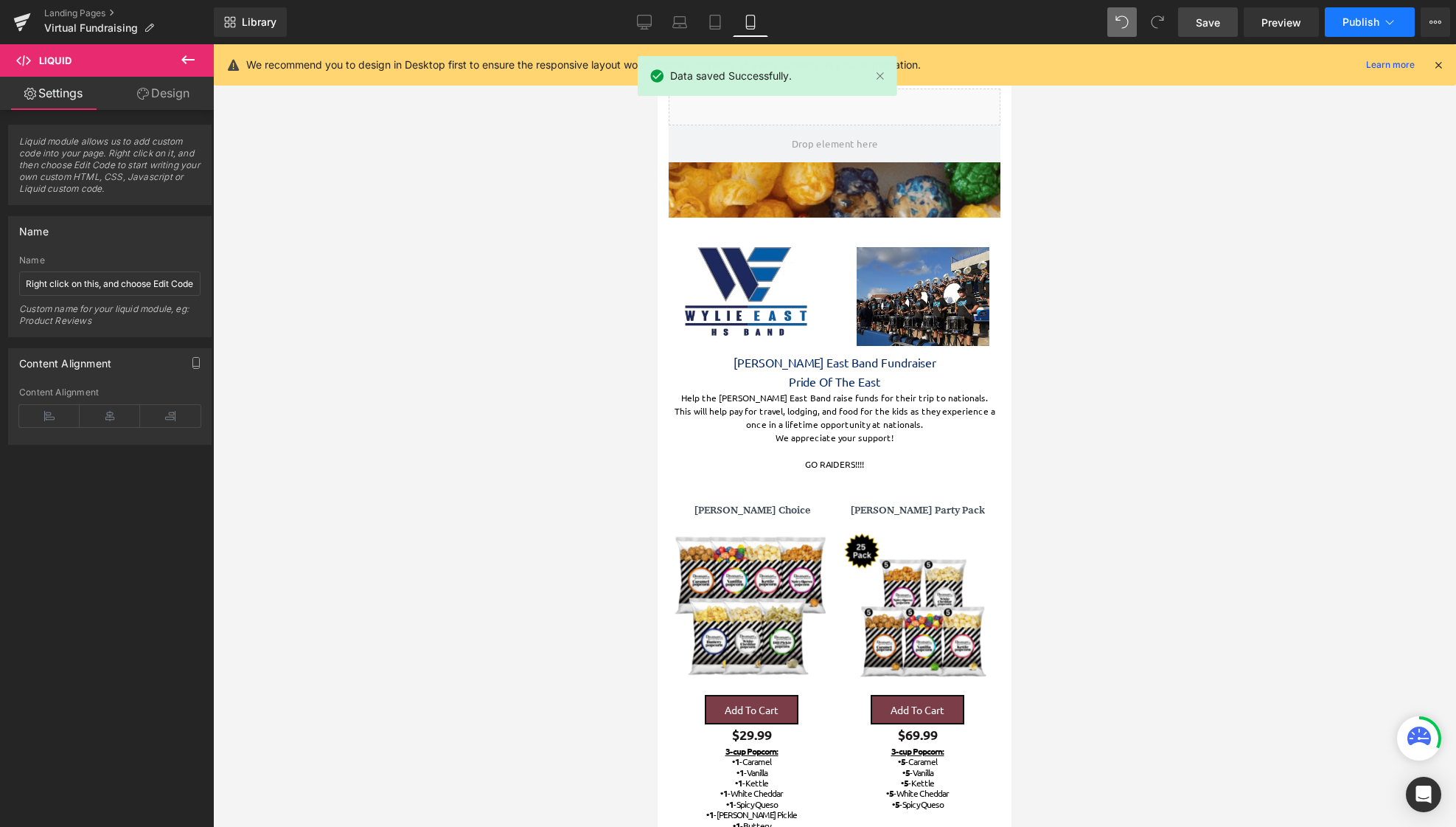
click at [1367, 25] on span "Publish" at bounding box center [1360, 22] width 37 height 12
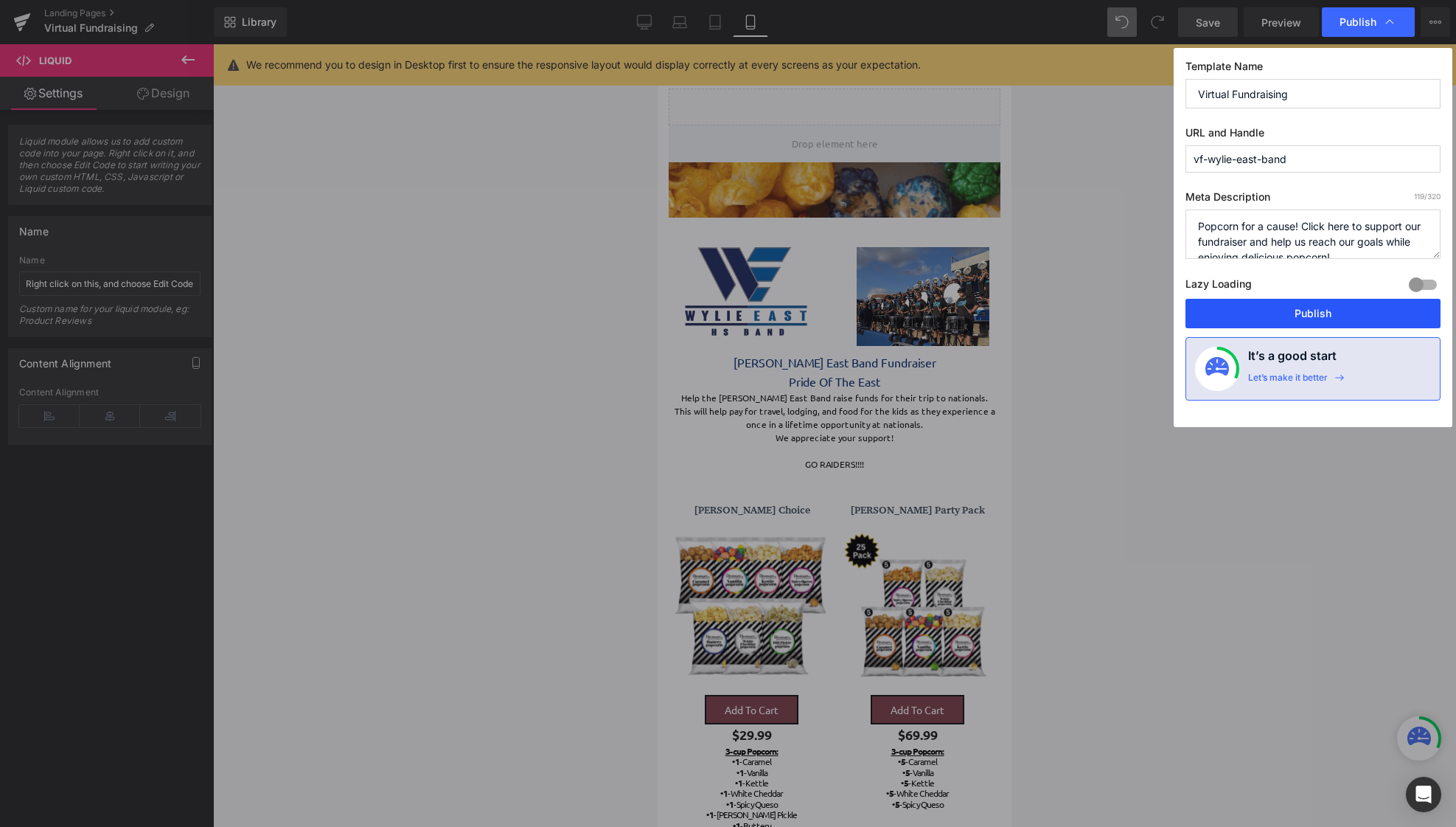
click at [1314, 306] on button "Publish" at bounding box center [1313, 313] width 255 height 29
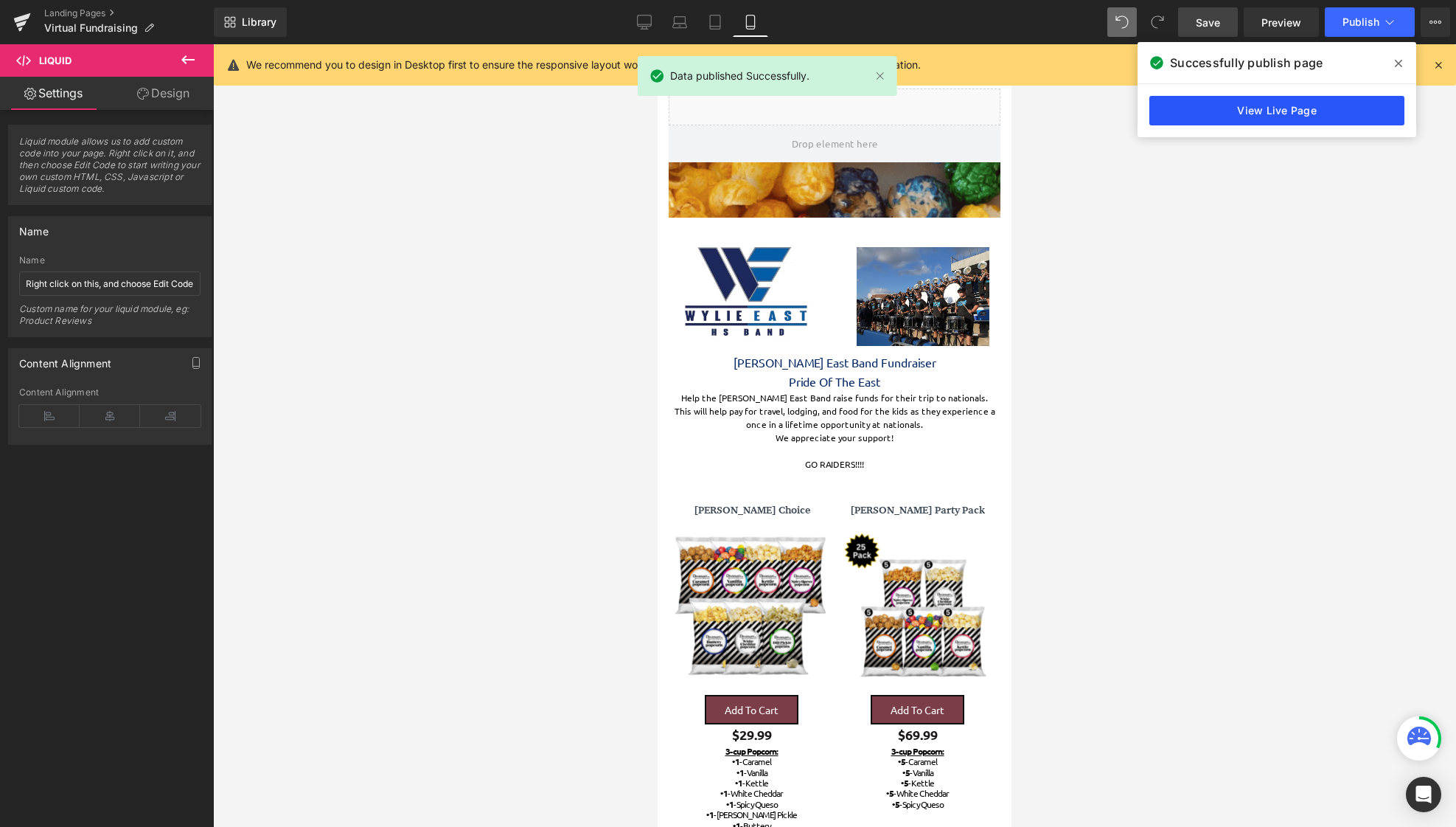
click at [1290, 107] on link "View Live Page" at bounding box center [1277, 110] width 255 height 29
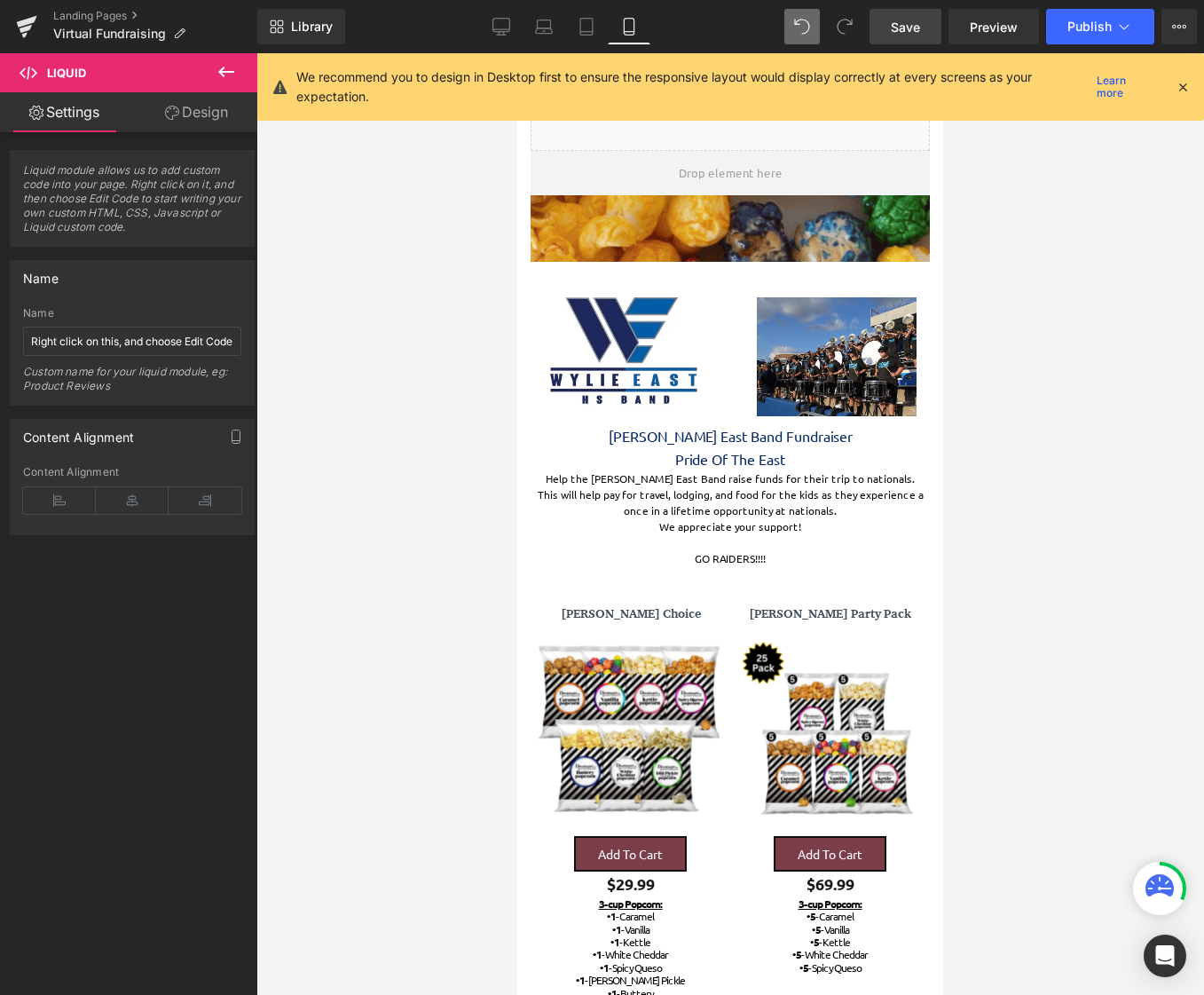
click at [1182, 83] on icon at bounding box center [1182, 87] width 16 height 16
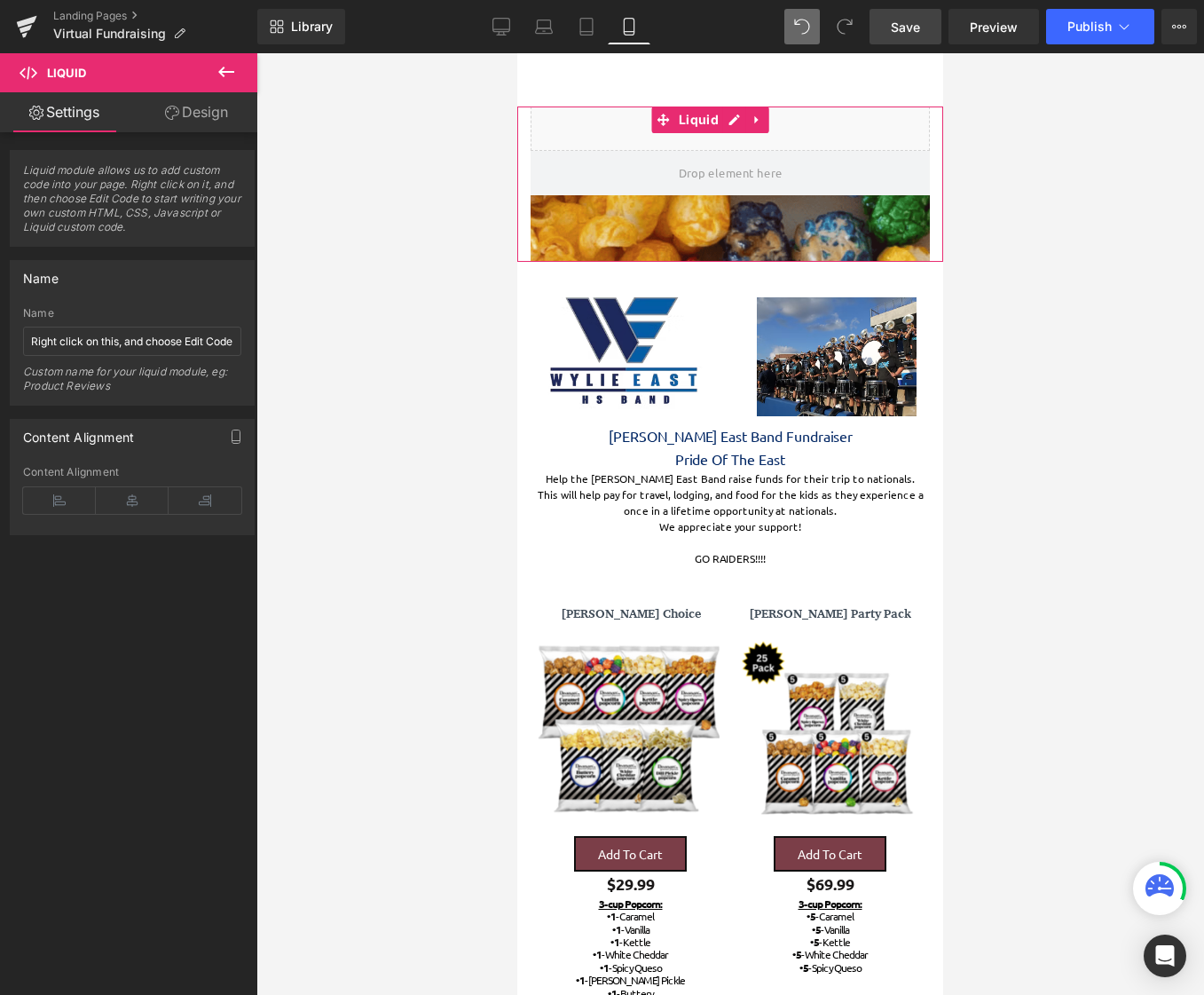
click at [150, 633] on div "Liquid module allows us to add custom code into your page. Right click on it, a…" at bounding box center [132, 567] width 265 height 871
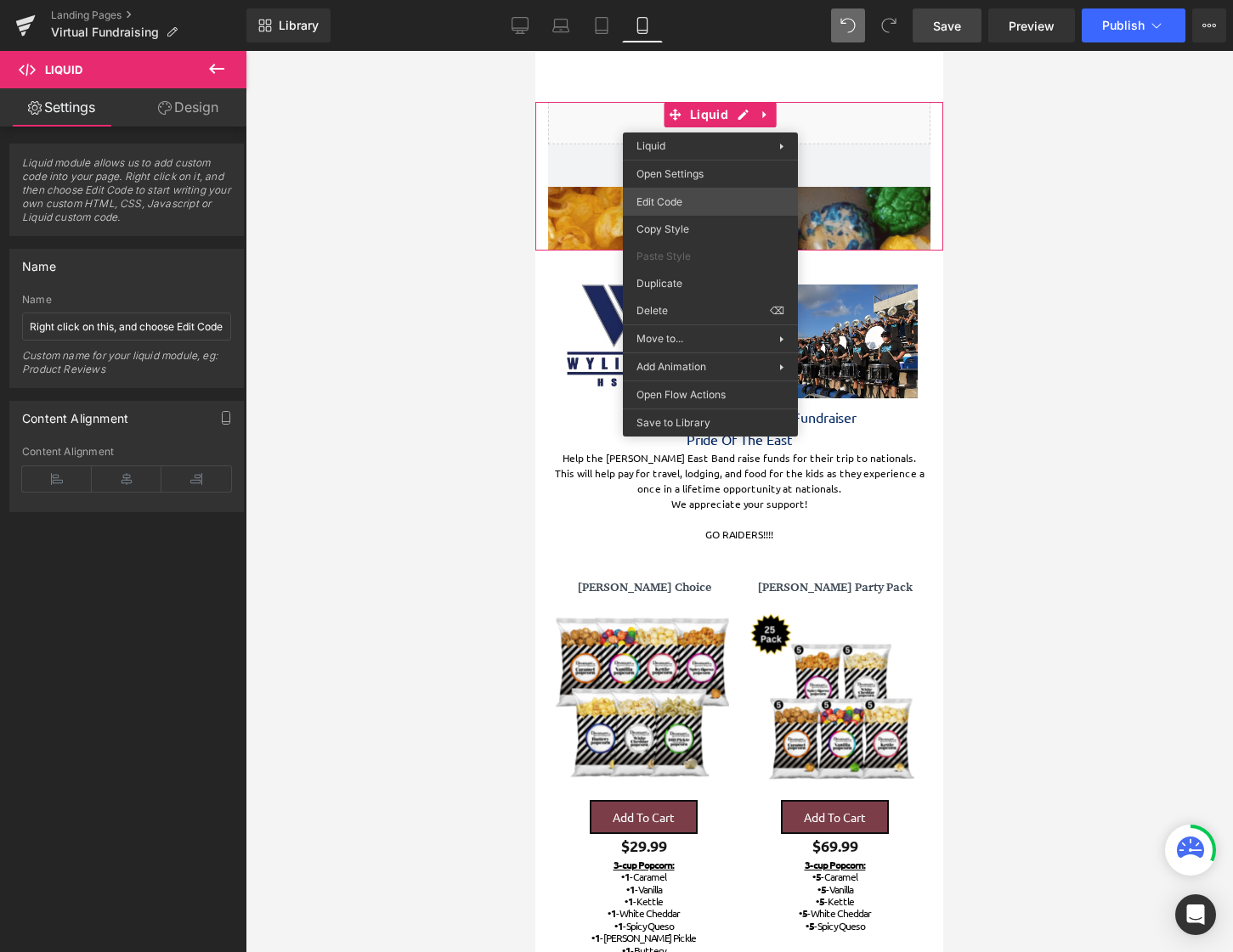
click at [695, 196] on body "Liquid You are previewing how the will restyle your page. You can not edit Elem…" at bounding box center [616, 476] width 1233 height 952
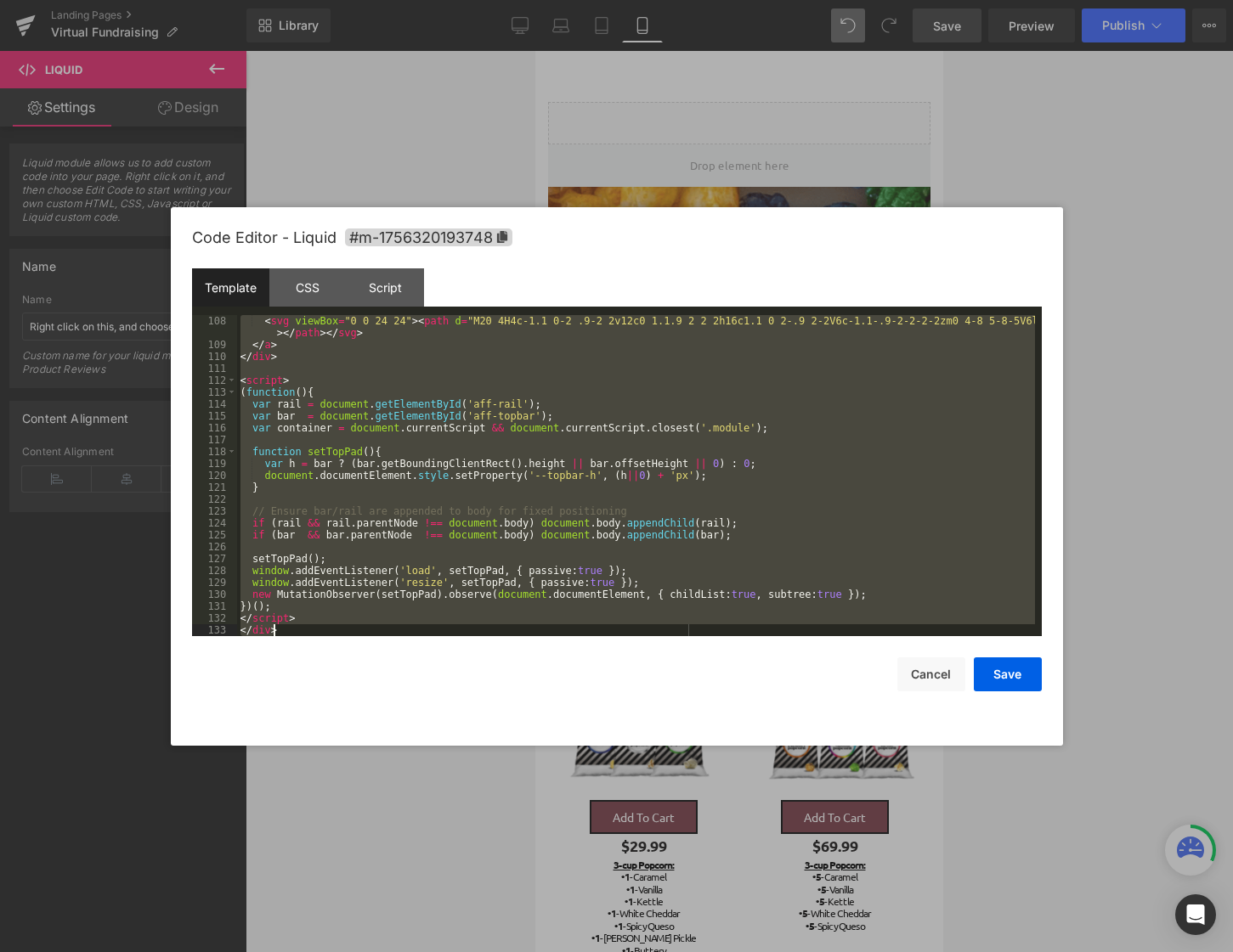
drag, startPoint x: 241, startPoint y: 321, endPoint x: 504, endPoint y: 789, distance: 536.8
click at [527, 838] on body "Liquid You are previewing how the will restyle your page. You can not edit Elem…" at bounding box center [616, 476] width 1233 height 952
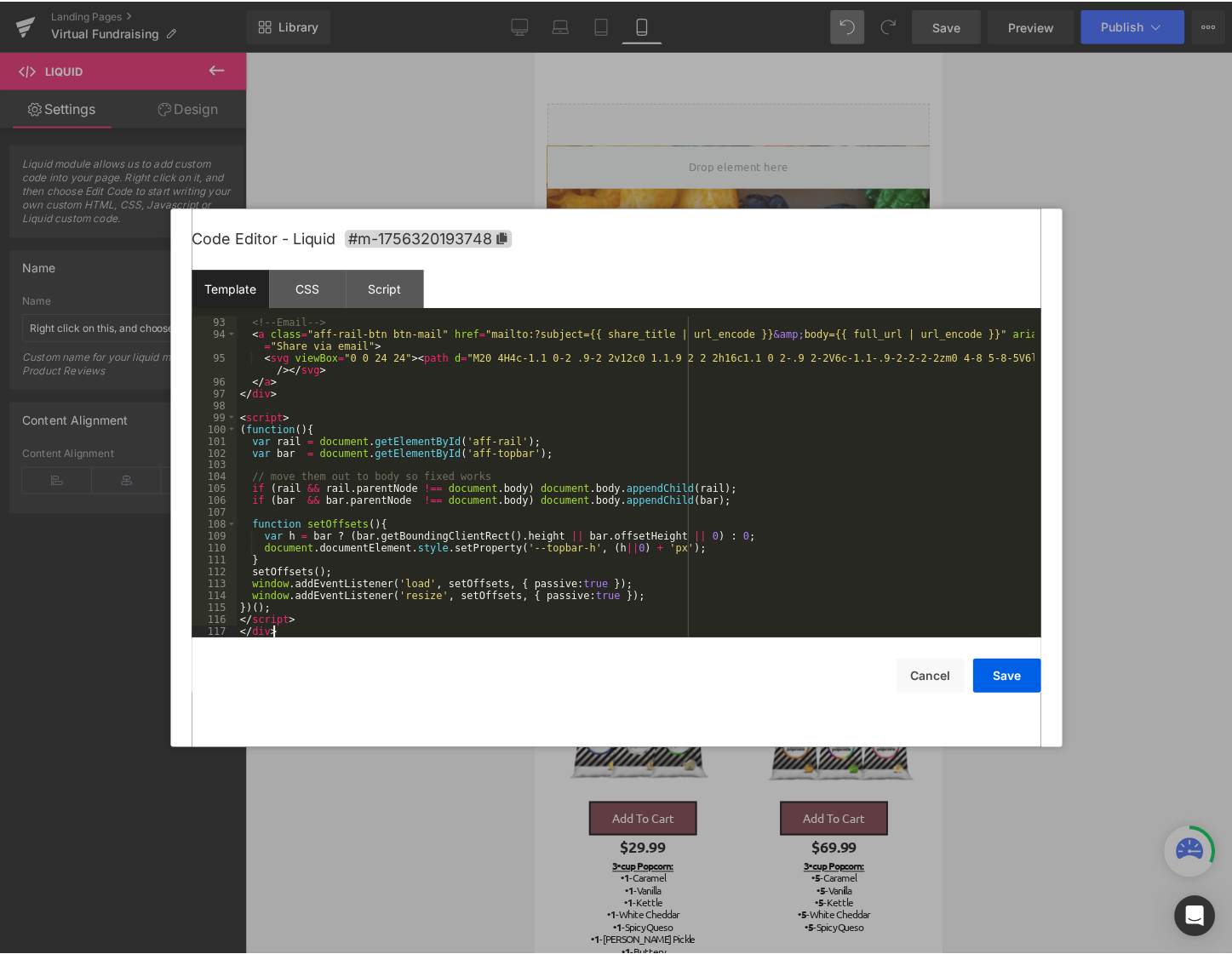
scroll to position [1144, 0]
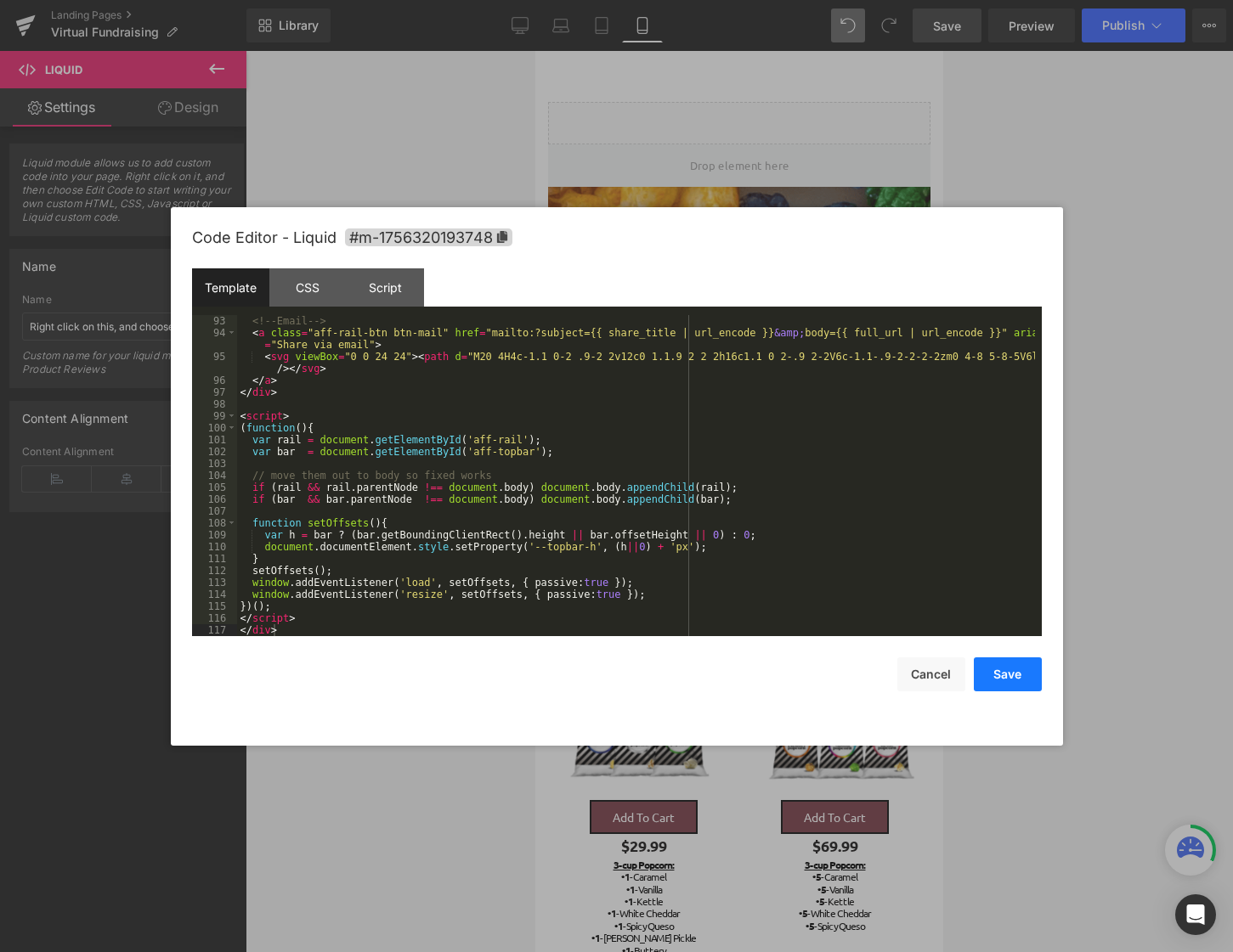
click at [1007, 674] on button "Save" at bounding box center [1008, 673] width 68 height 34
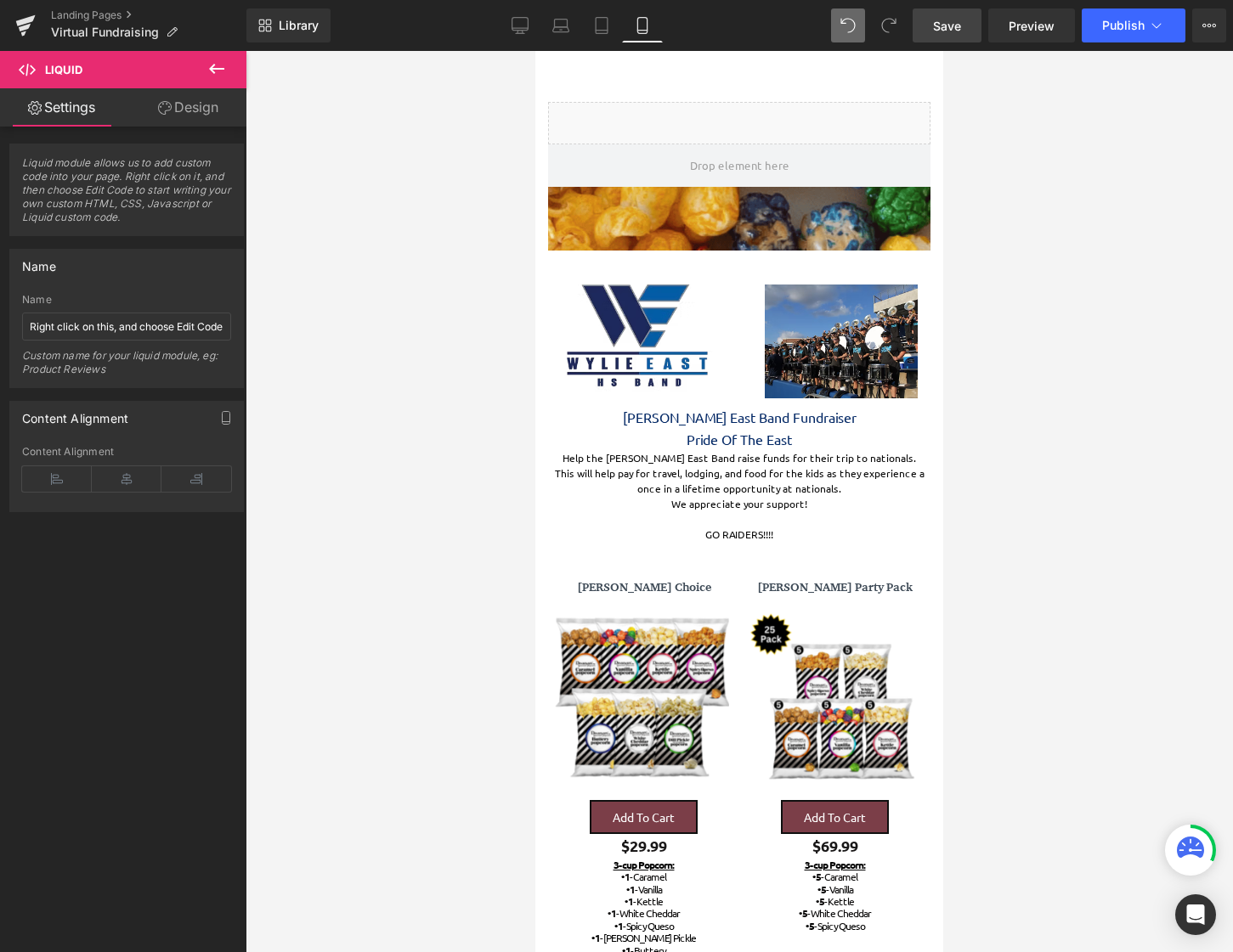
click at [957, 26] on span "Save" at bounding box center [946, 26] width 28 height 18
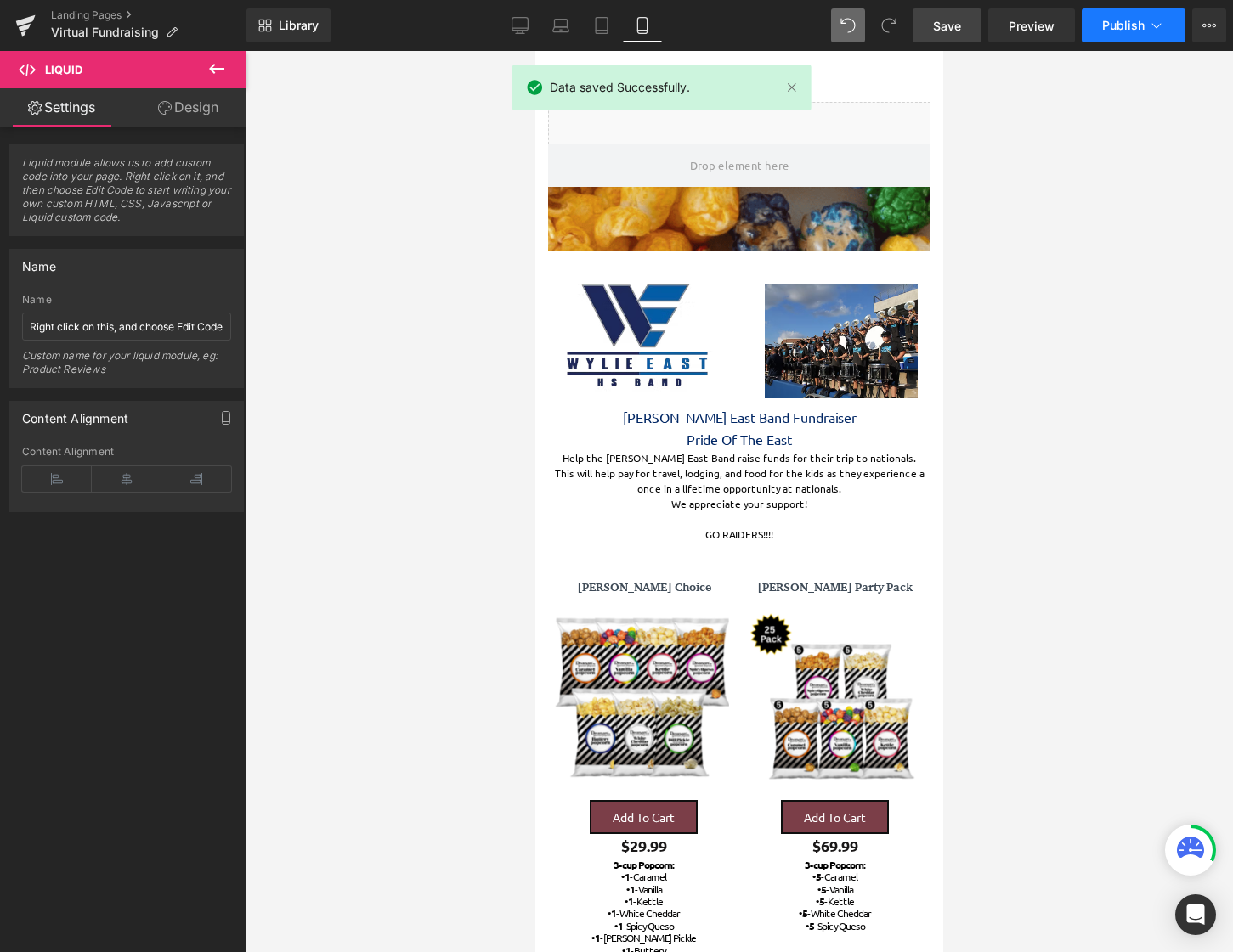
click at [1126, 25] on span "Publish" at bounding box center [1123, 26] width 42 height 14
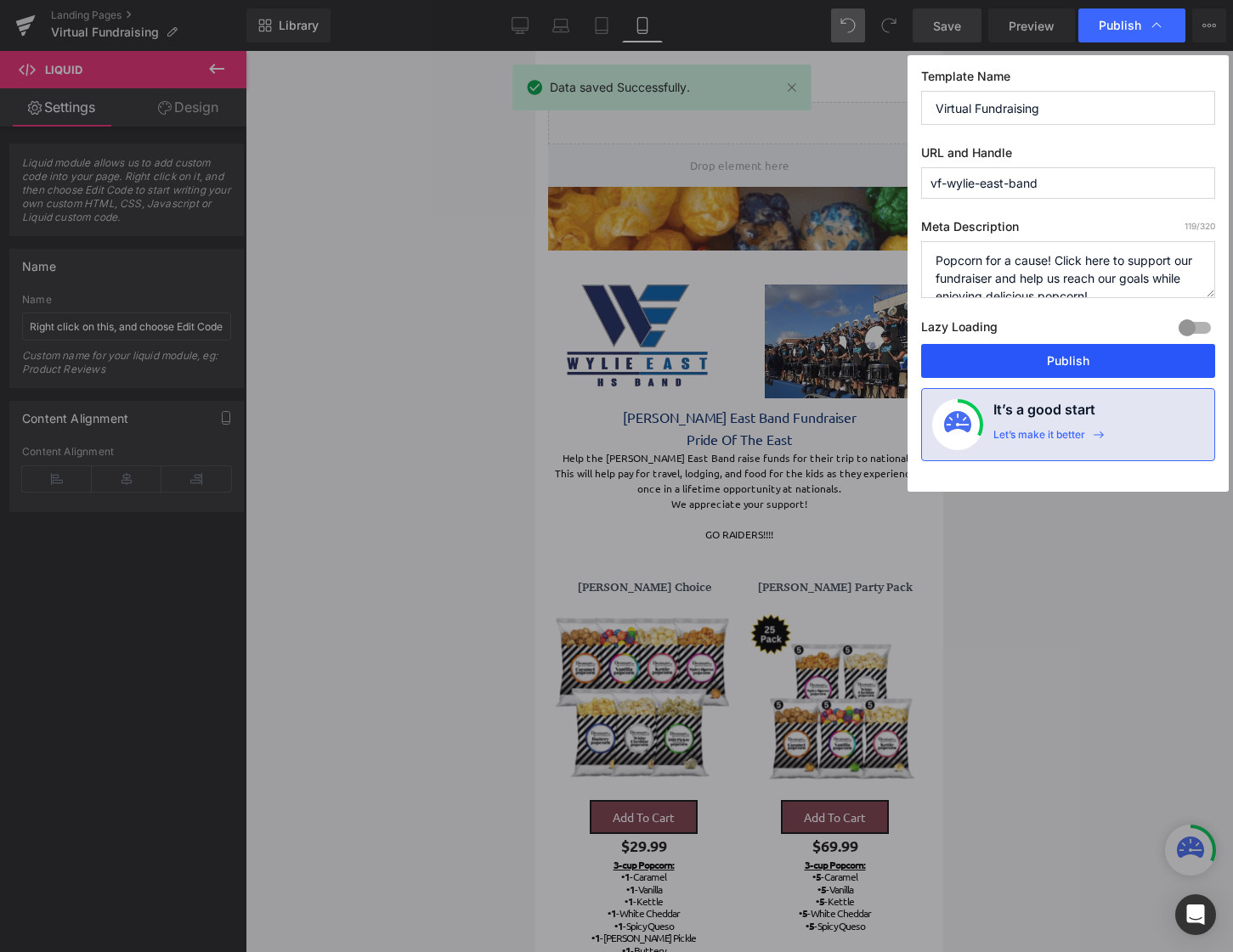
click at [1033, 358] on button "Publish" at bounding box center [1068, 360] width 294 height 34
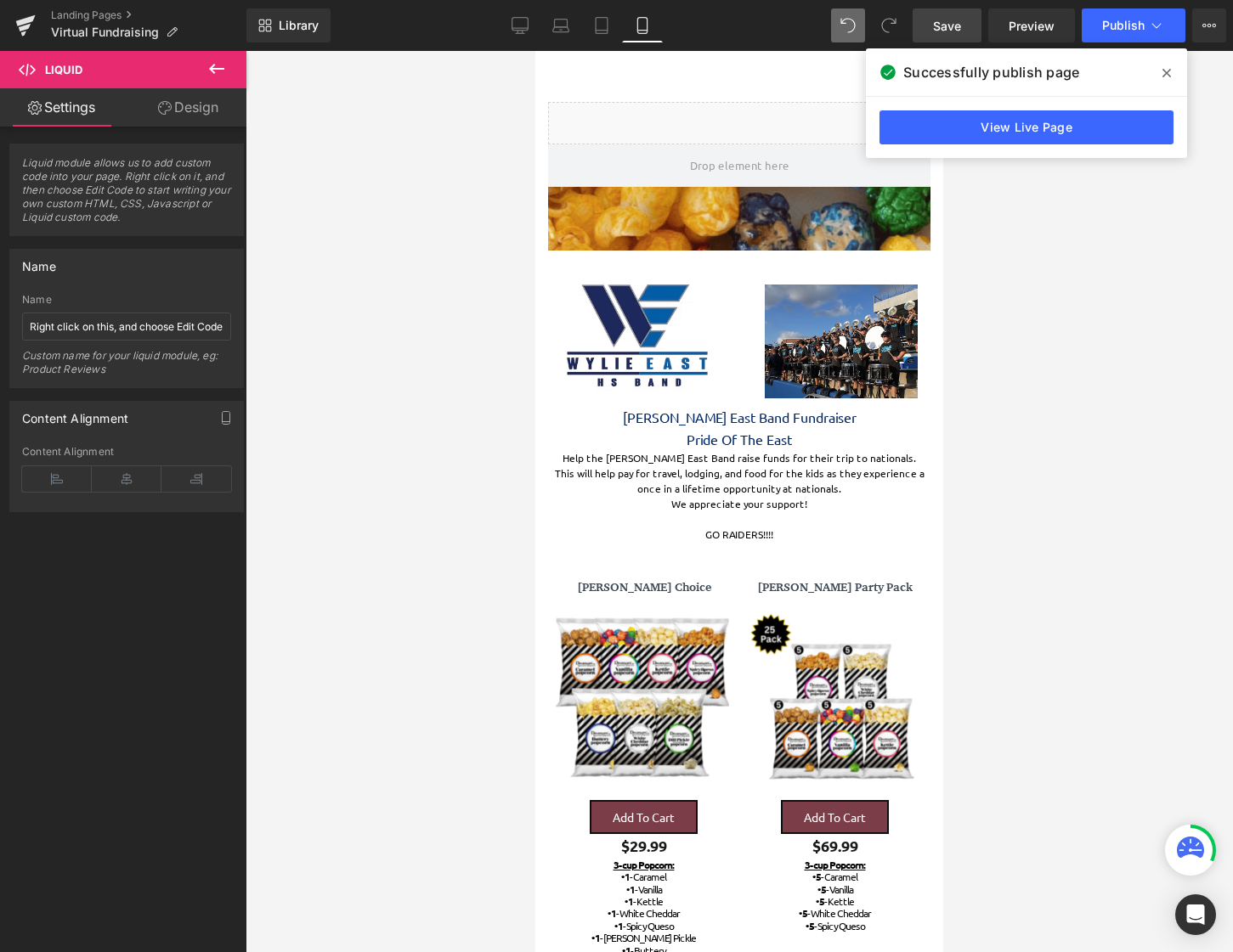
click at [492, 118] on div at bounding box center [738, 501] width 987 height 901
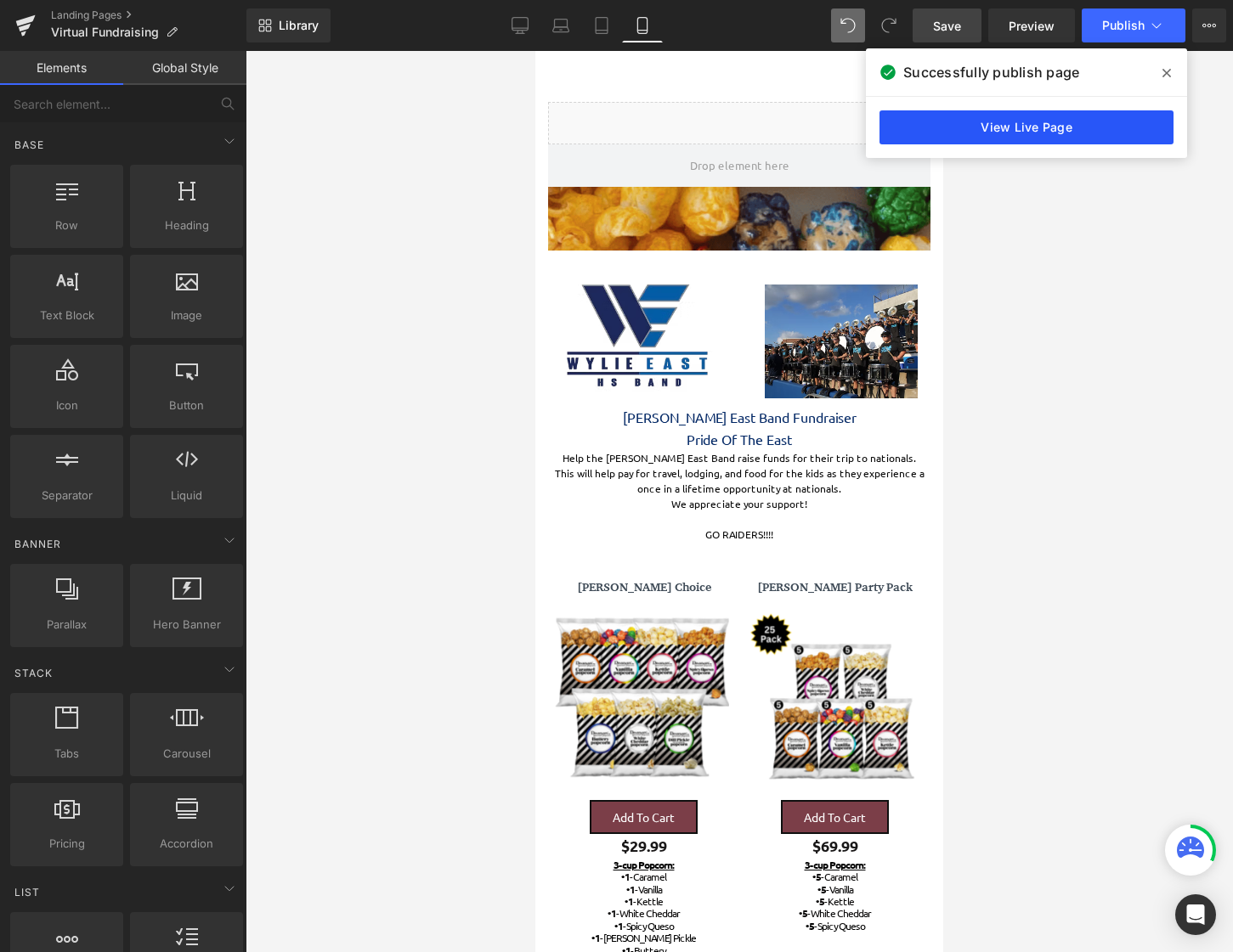
click at [1089, 132] on link "View Live Page" at bounding box center [1026, 126] width 294 height 34
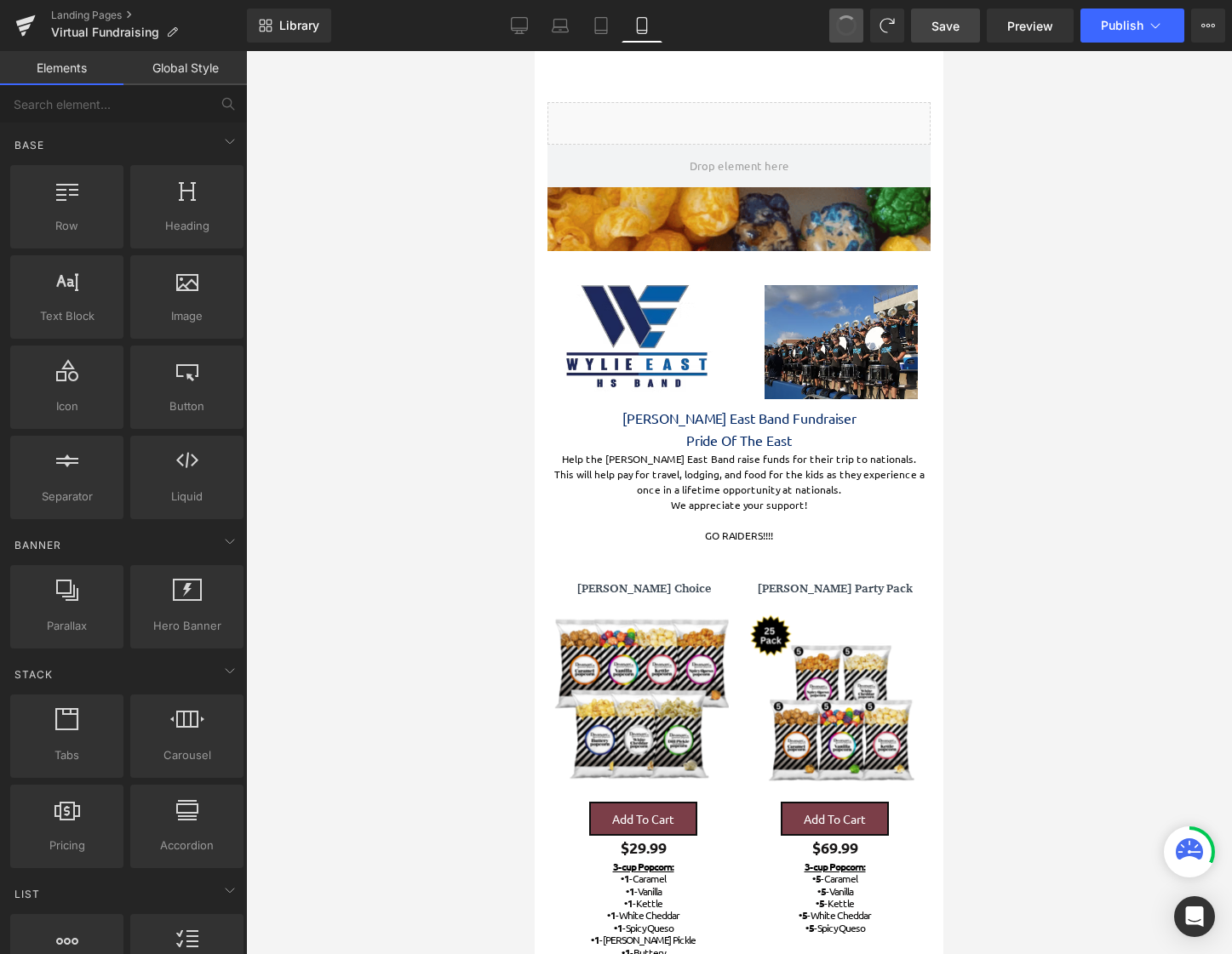
click at [845, 34] on span at bounding box center [847, 26] width 24 height 24
click at [845, 34] on span at bounding box center [846, 25] width 34 height 34
click at [847, 31] on icon at bounding box center [847, 26] width 16 height 16
click at [844, 23] on icon at bounding box center [841, 21] width 4 height 4
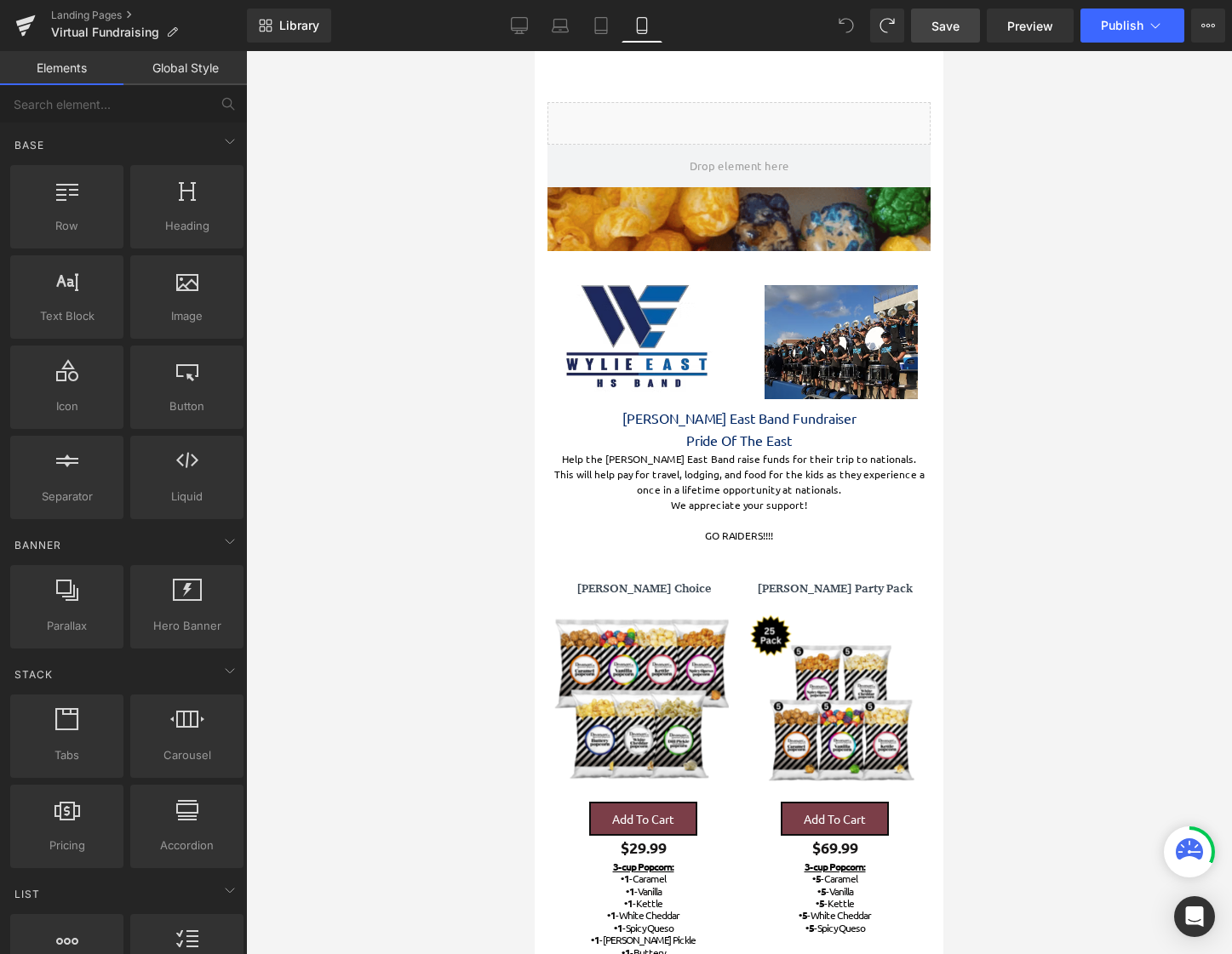
click at [844, 23] on icon at bounding box center [841, 21] width 4 height 4
click at [599, 23] on icon at bounding box center [601, 26] width 17 height 17
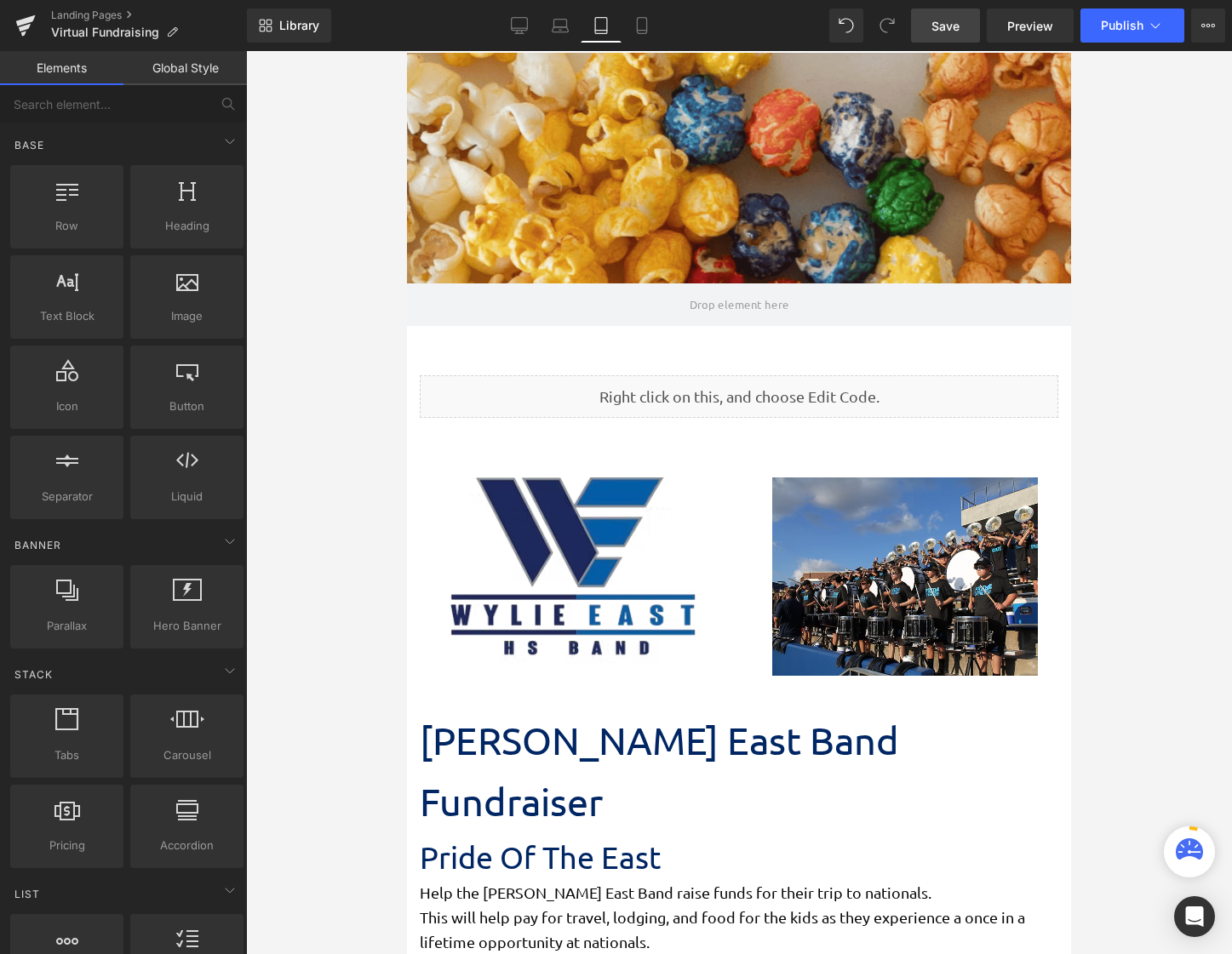
scroll to position [6363, 651]
click at [519, 30] on icon at bounding box center [518, 24] width 16 height 13
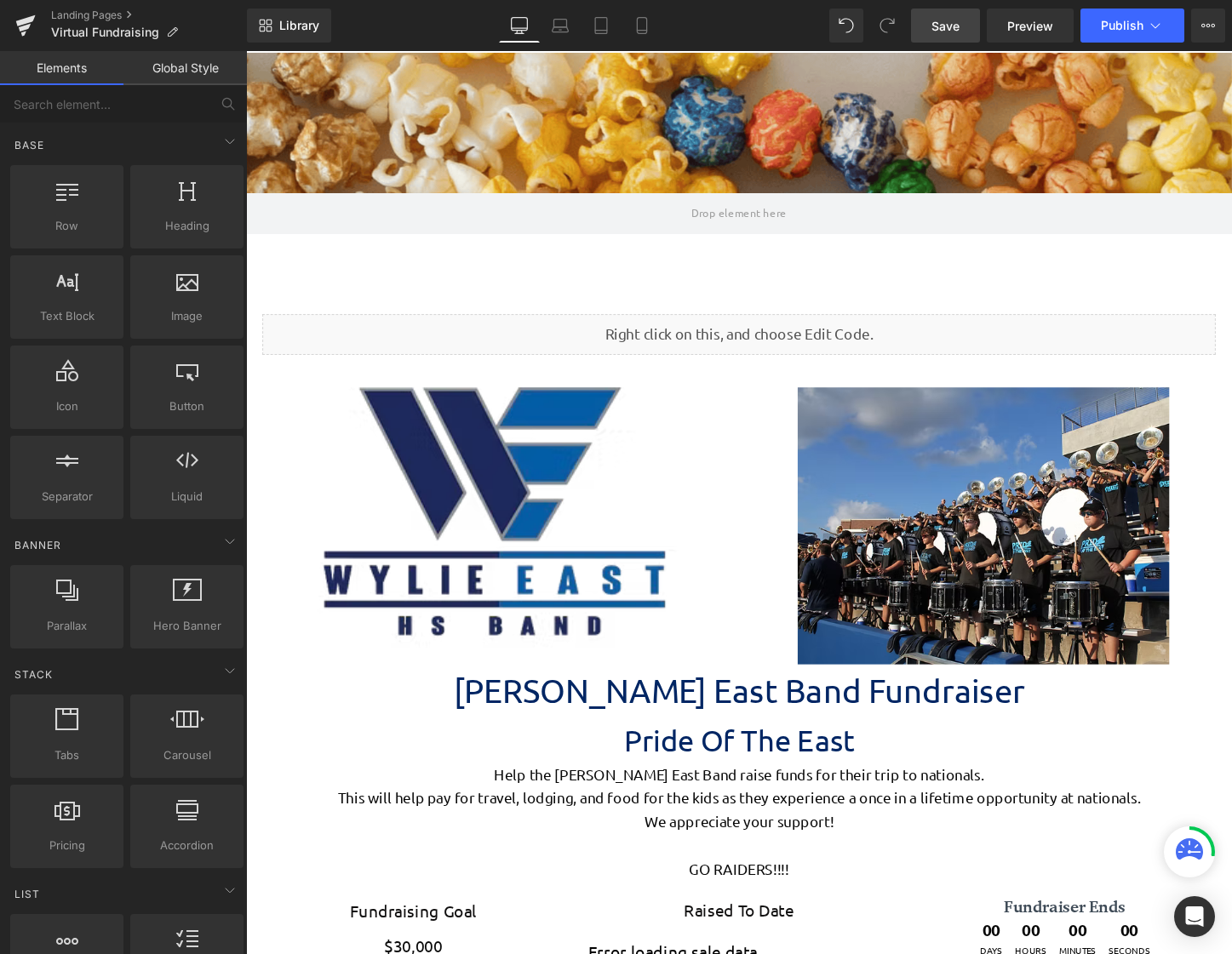
scroll to position [3979, 1017]
click at [635, 21] on icon at bounding box center [642, 26] width 17 height 17
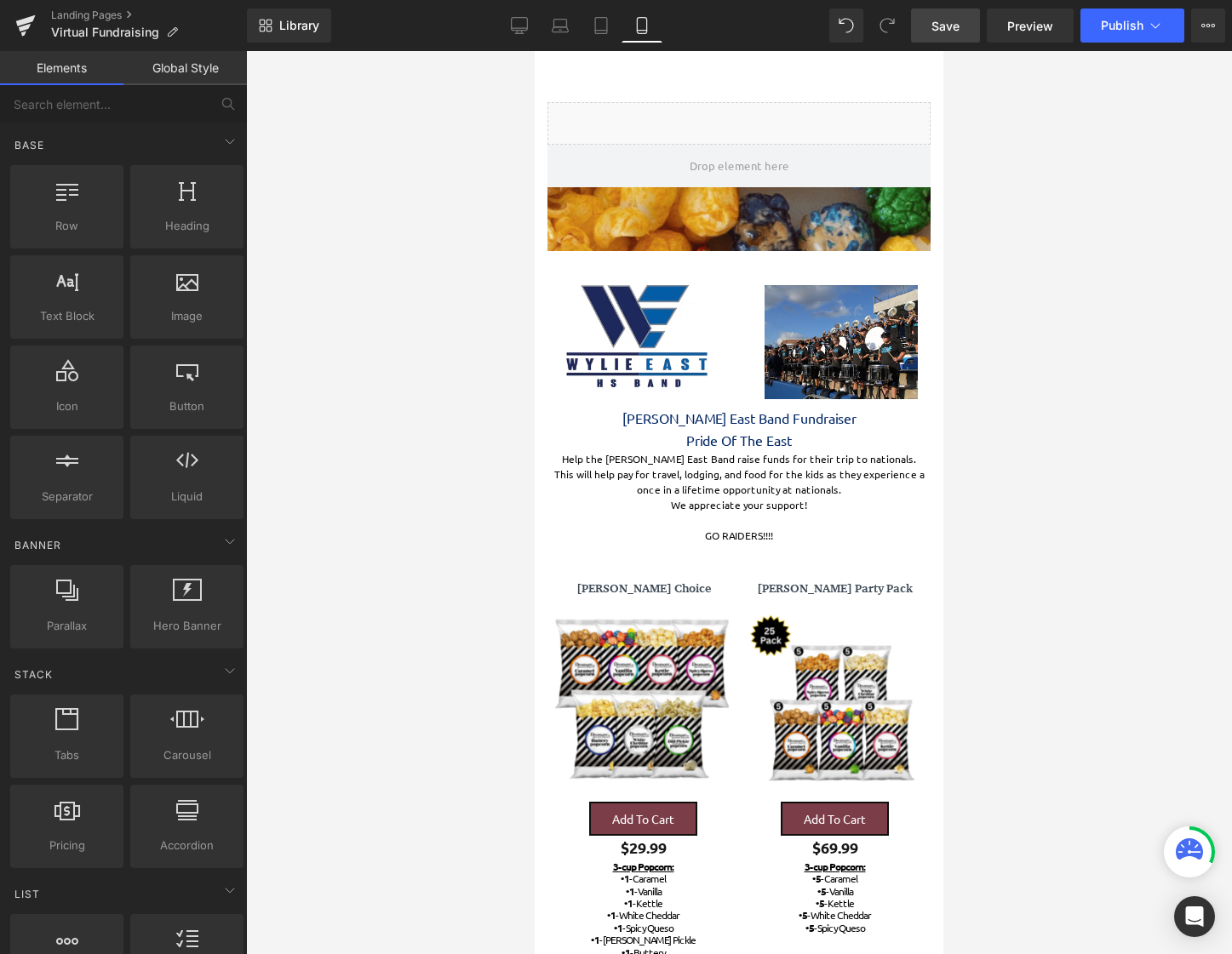
scroll to position [5674, 396]
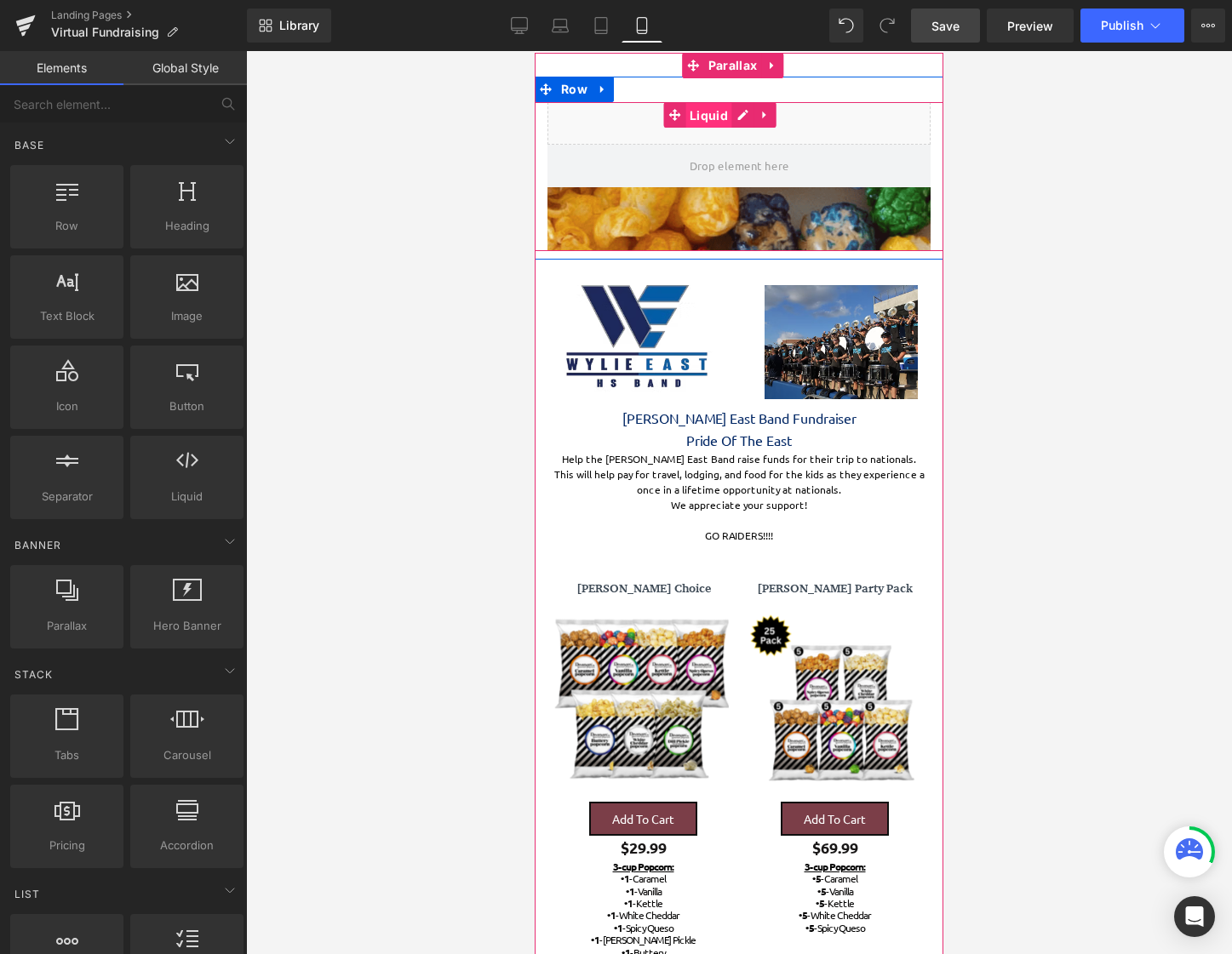
click at [705, 115] on span "Liquid" at bounding box center [709, 115] width 47 height 26
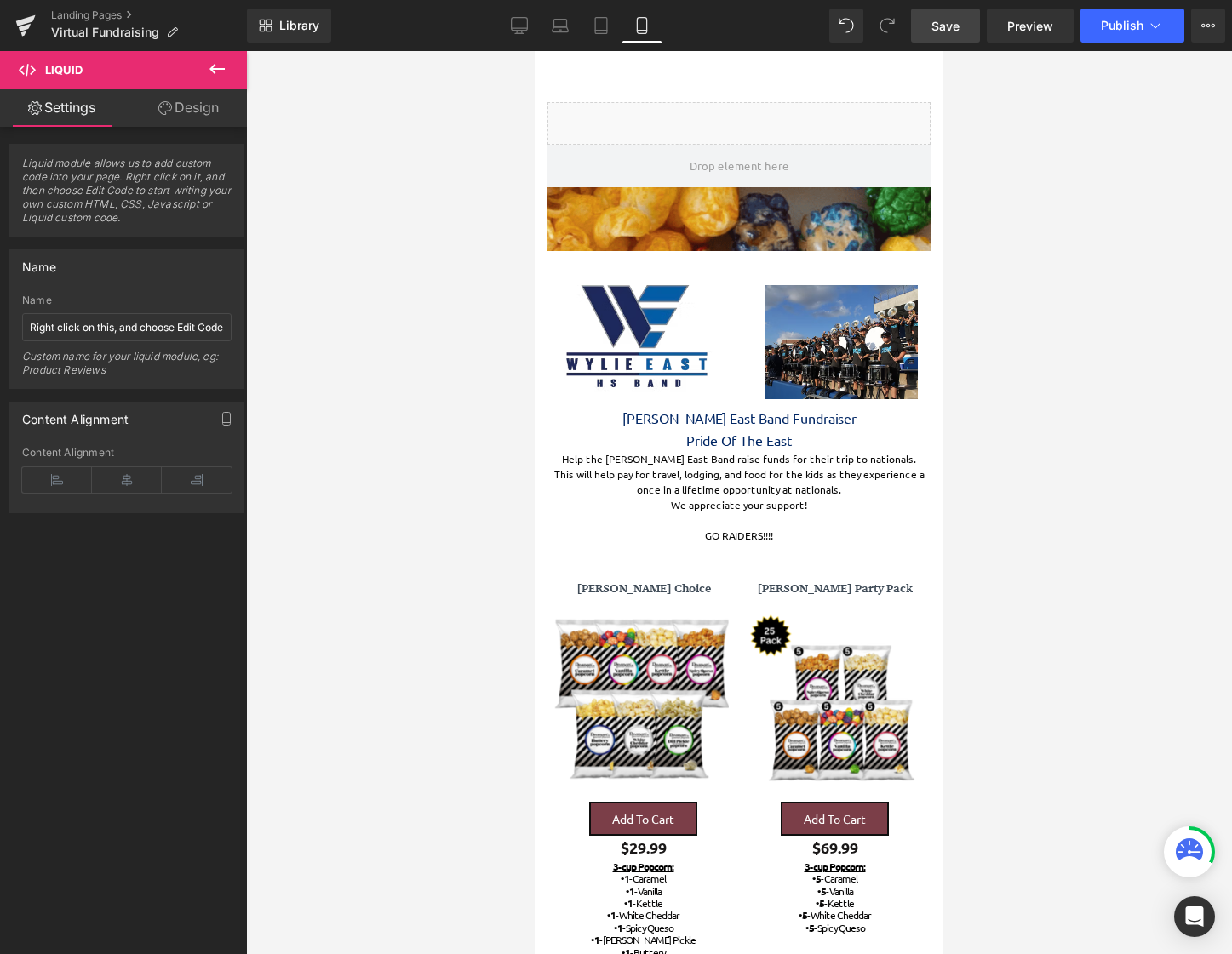
click at [221, 107] on link "Design" at bounding box center [188, 108] width 123 height 38
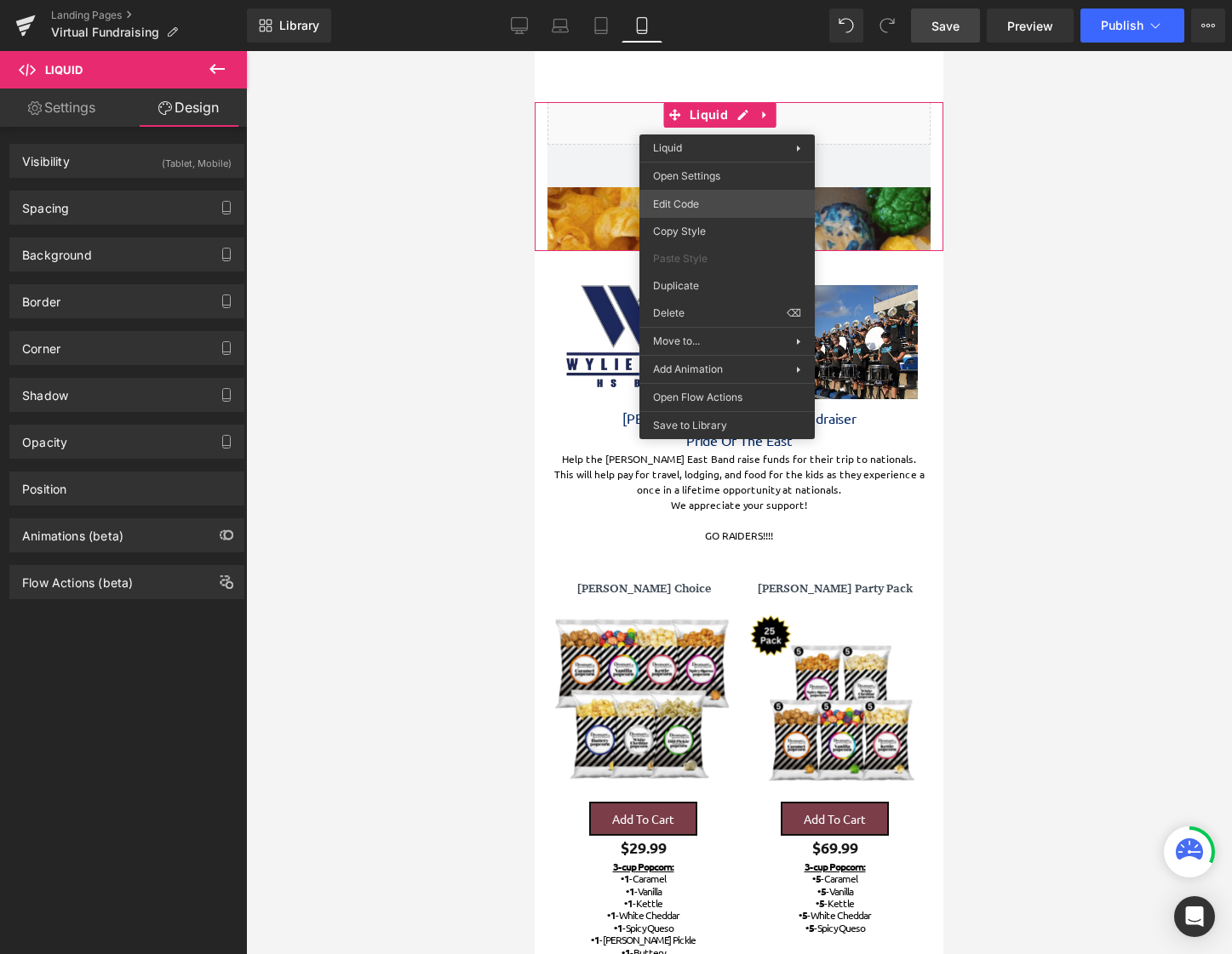
click at [734, 197] on body "Liquid You are previewing how the will restyle your page. You can not edit Elem…" at bounding box center [616, 477] width 1232 height 954
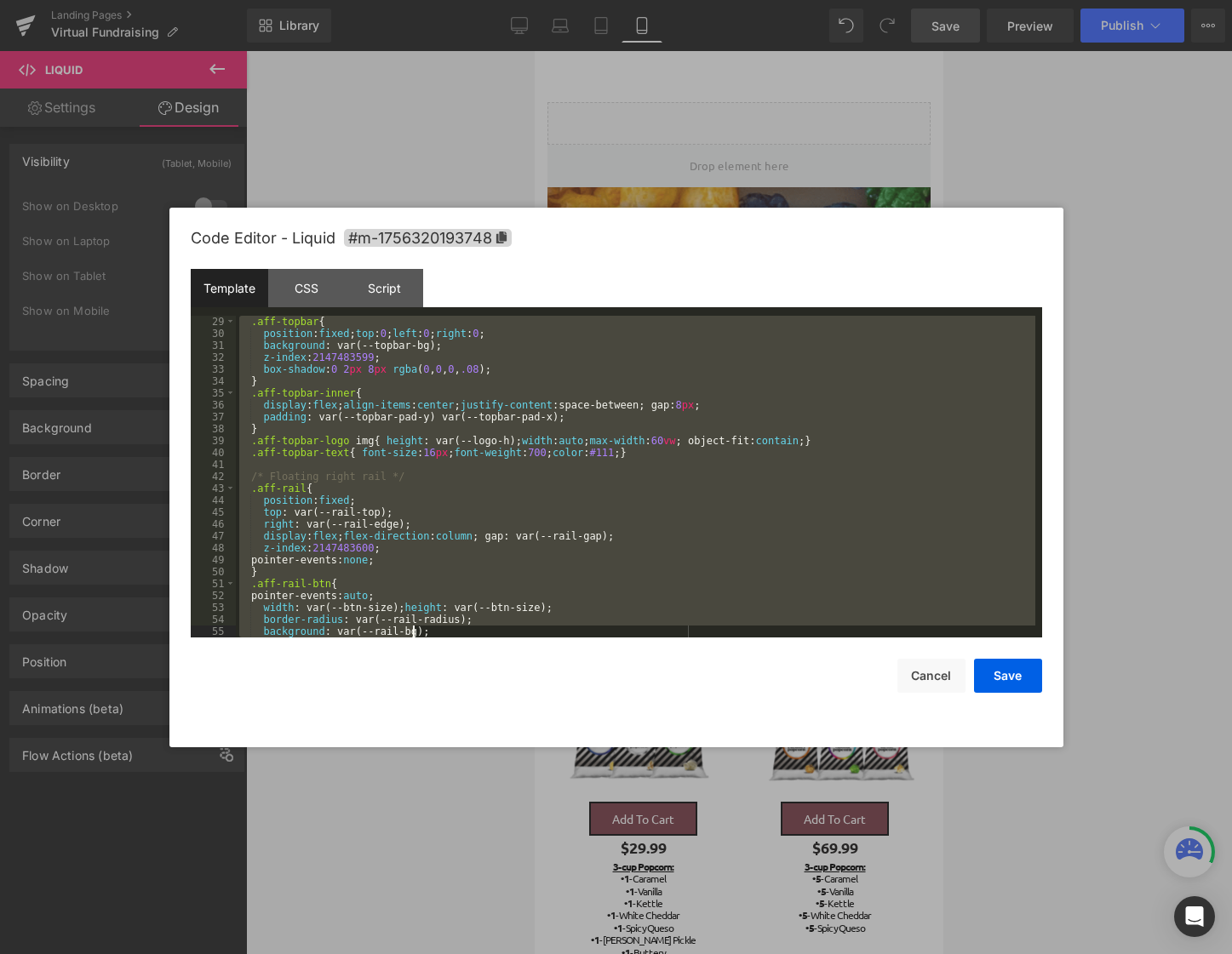
scroll to position [1156, 0]
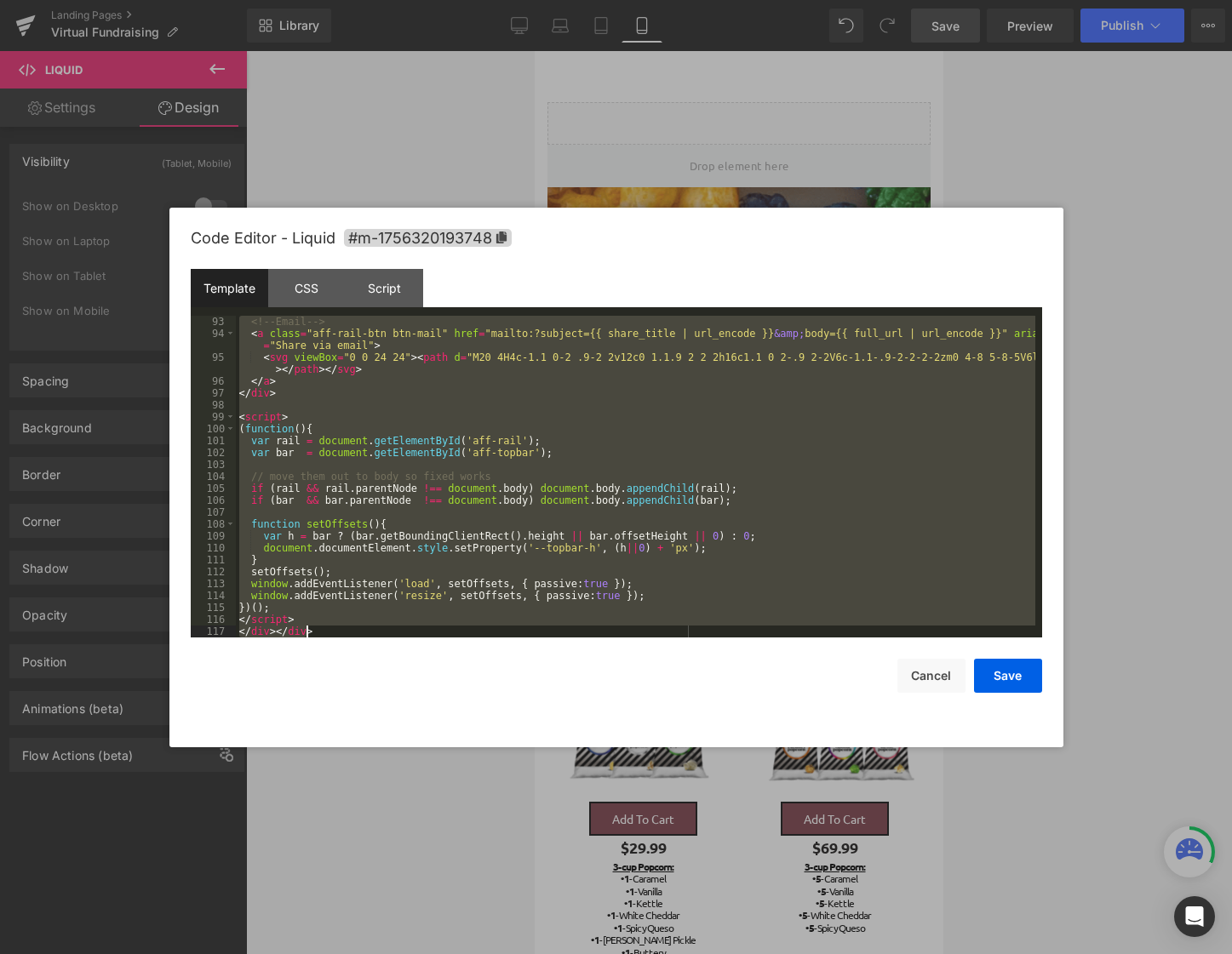
drag, startPoint x: 240, startPoint y: 321, endPoint x: 610, endPoint y: 889, distance: 677.9
click at [611, 889] on body "Liquid You are previewing how the will restyle your page. You can not edit Elem…" at bounding box center [616, 477] width 1232 height 954
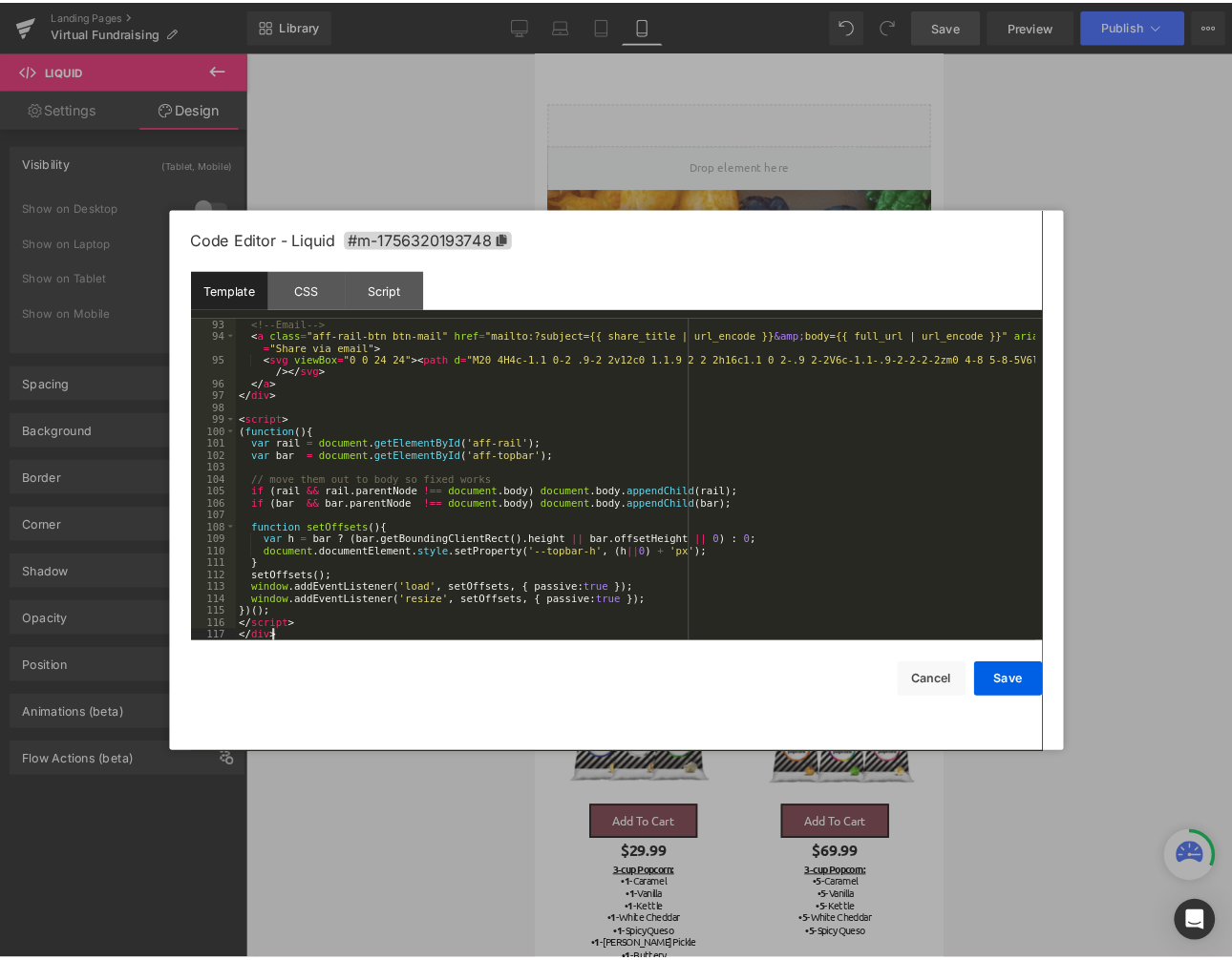
scroll to position [1283, 0]
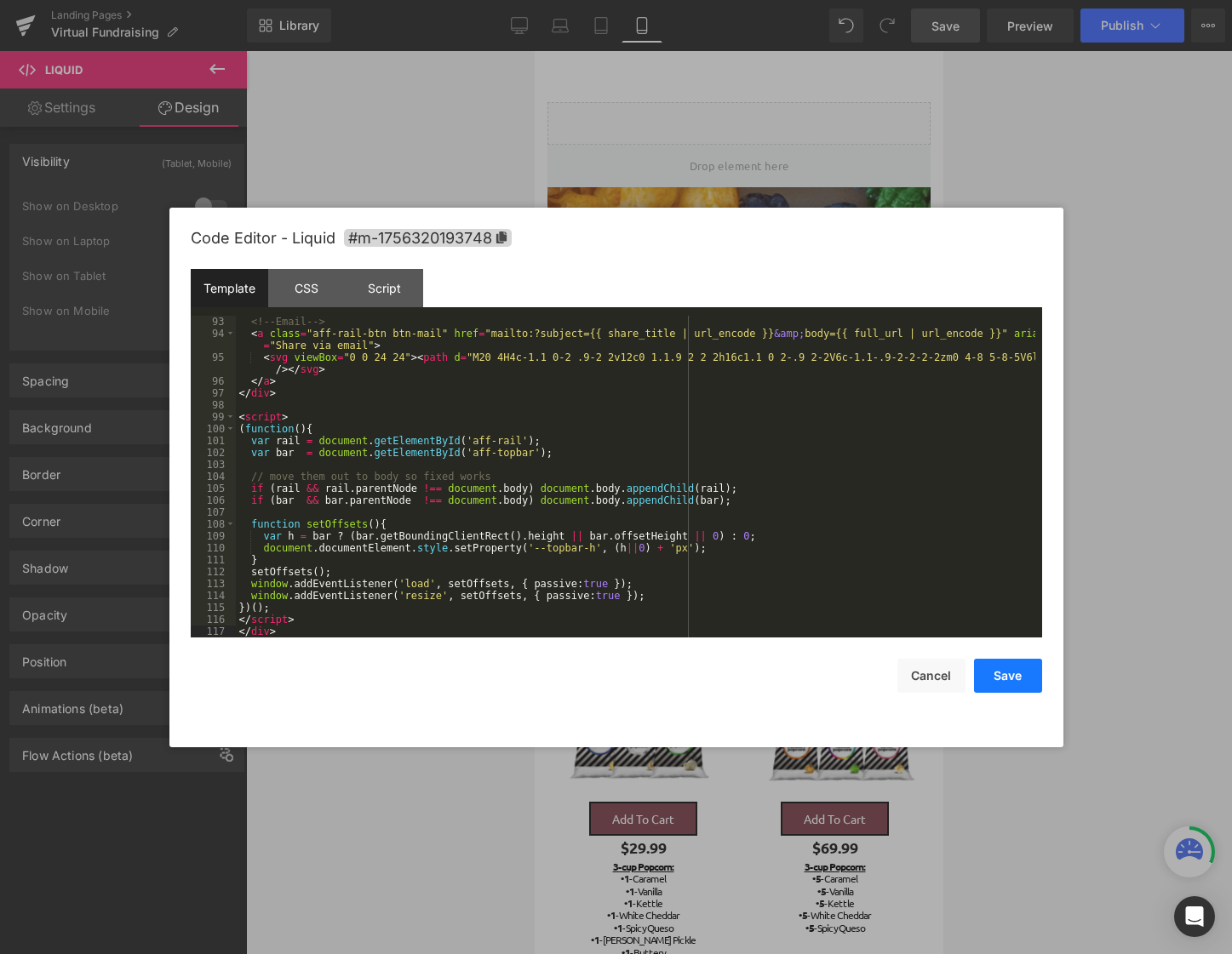
click at [1018, 669] on button "Save" at bounding box center [1008, 675] width 68 height 34
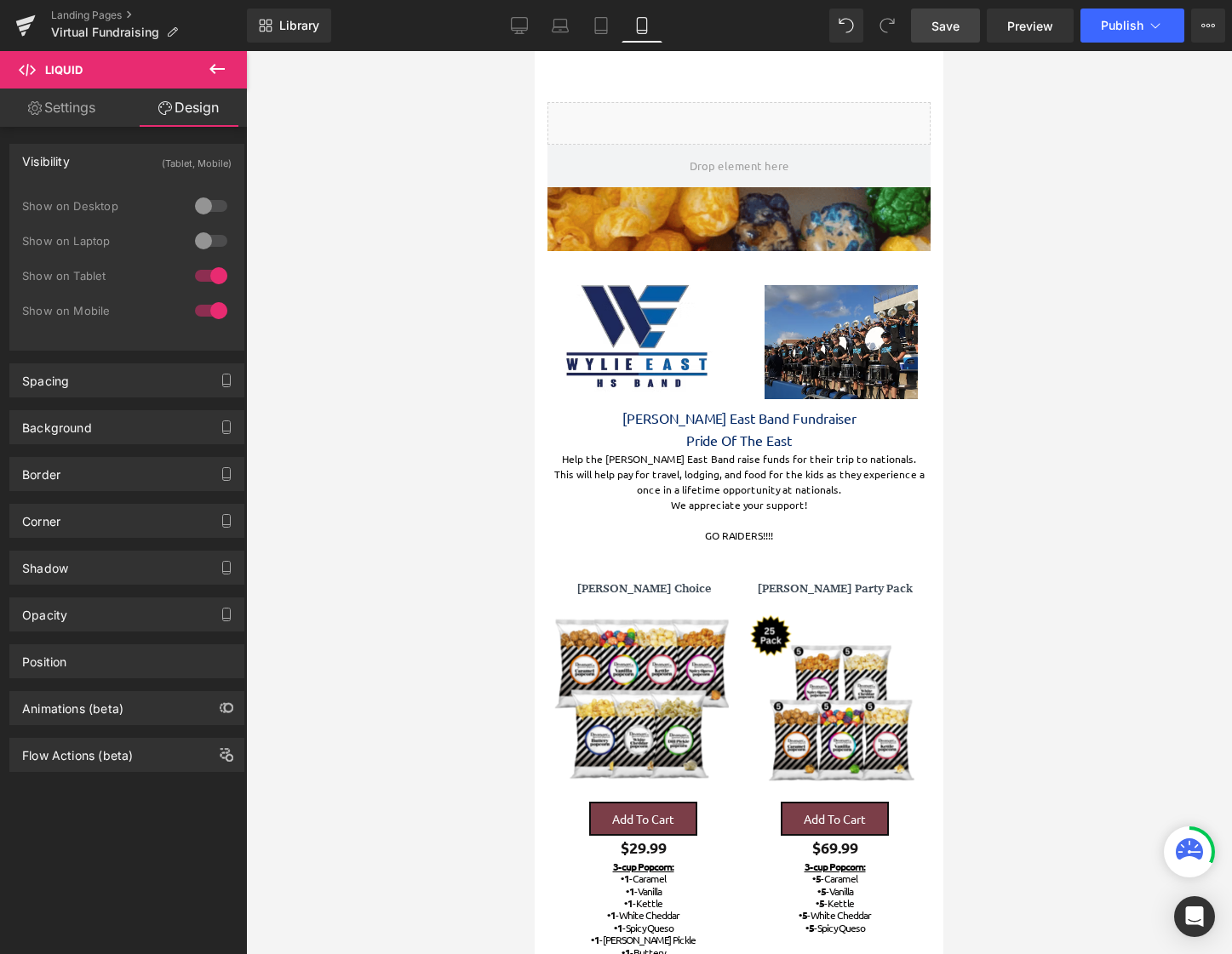
click at [943, 38] on link "Save" at bounding box center [946, 25] width 69 height 34
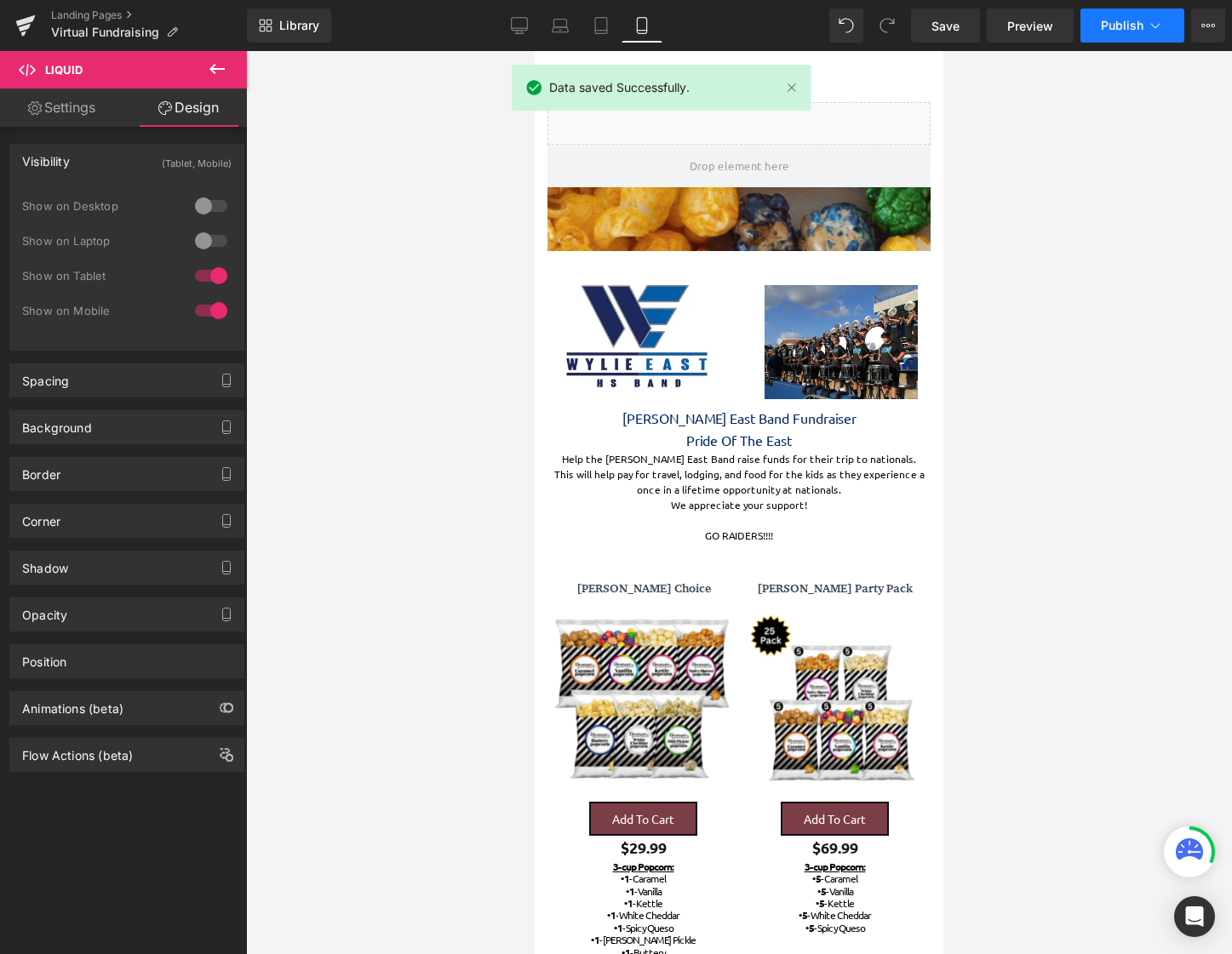
click at [1115, 29] on span "Publish" at bounding box center [1122, 26] width 42 height 14
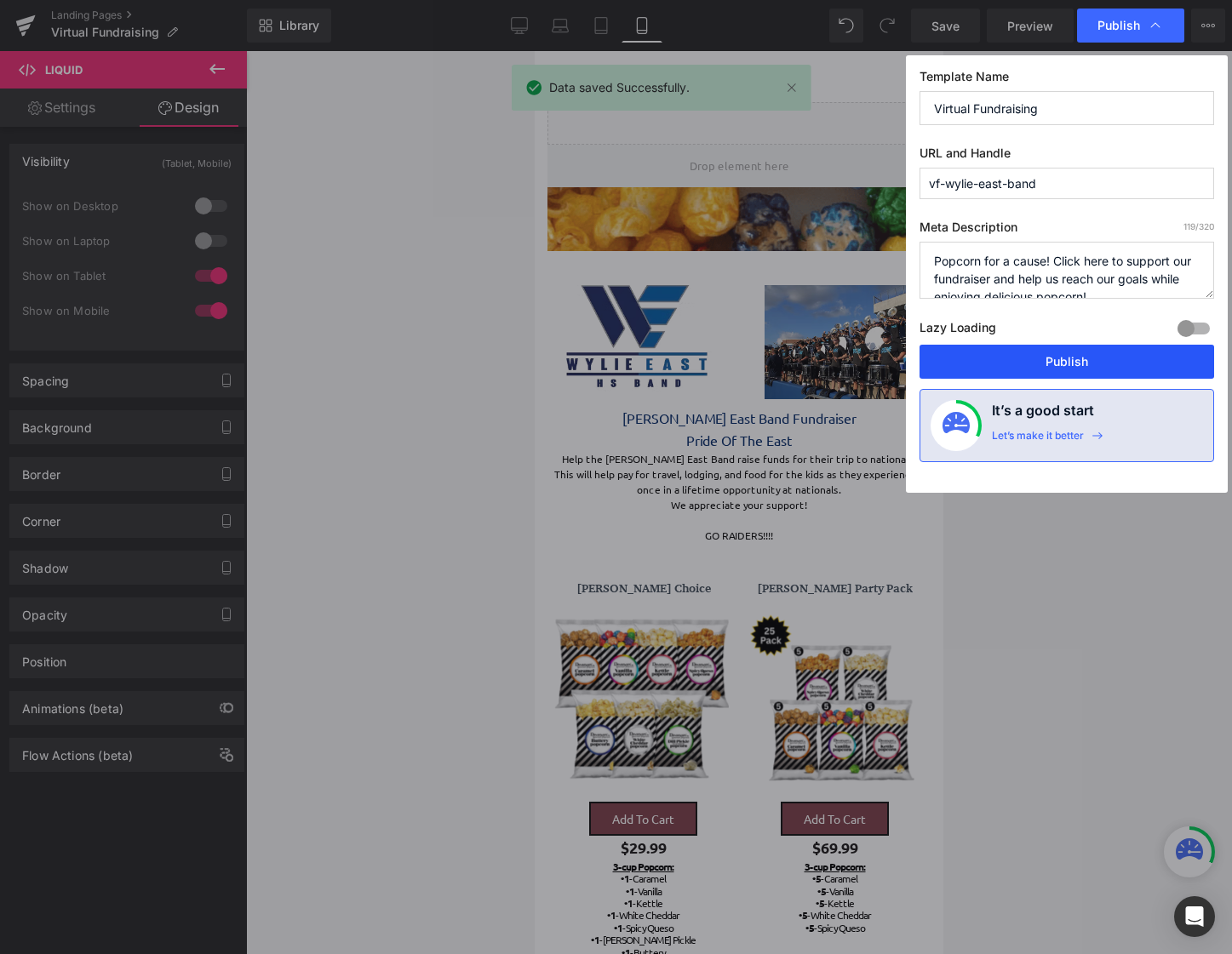
click at [1048, 371] on button "Publish" at bounding box center [1066, 361] width 295 height 34
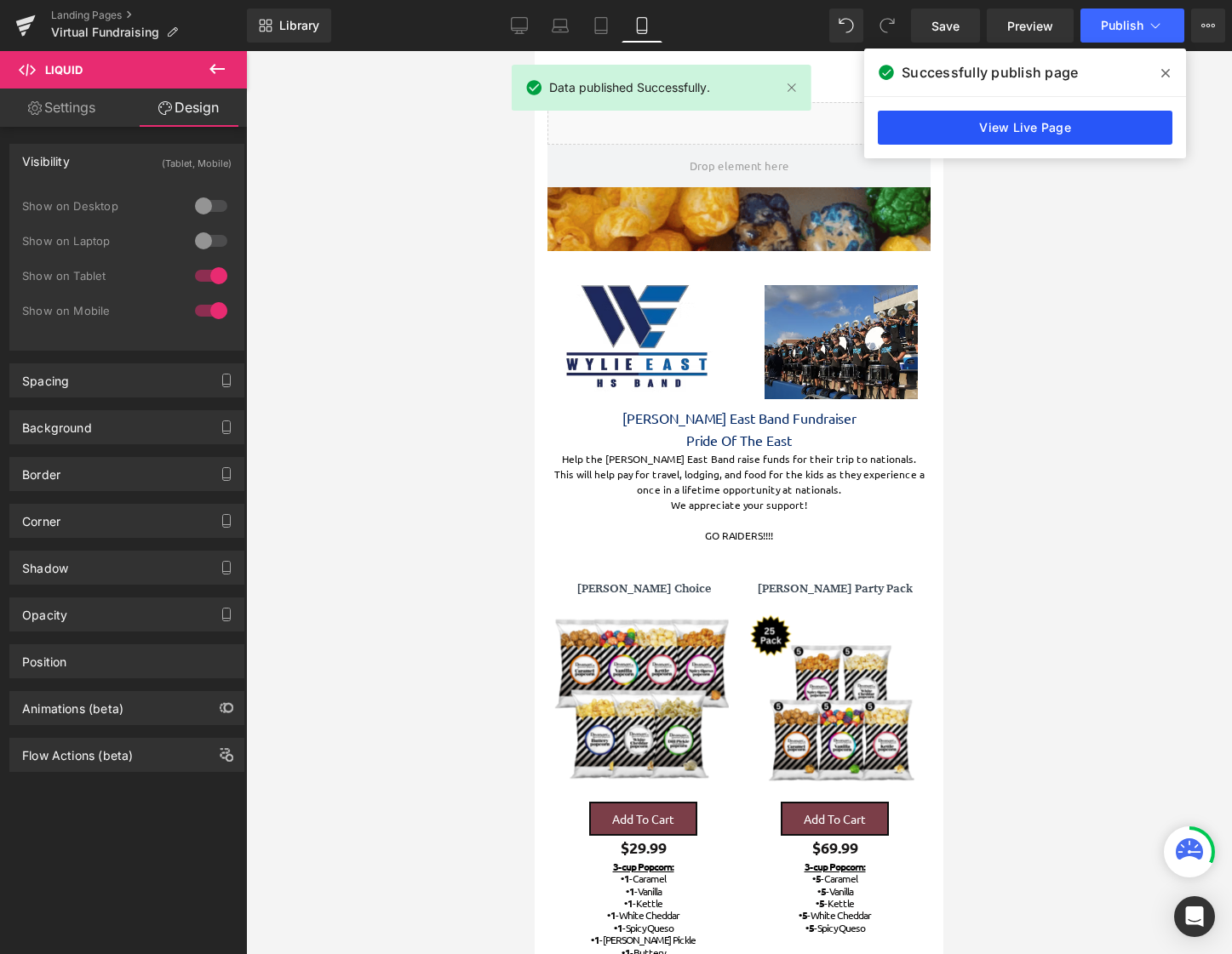
click at [1036, 129] on link "View Live Page" at bounding box center [1025, 127] width 295 height 34
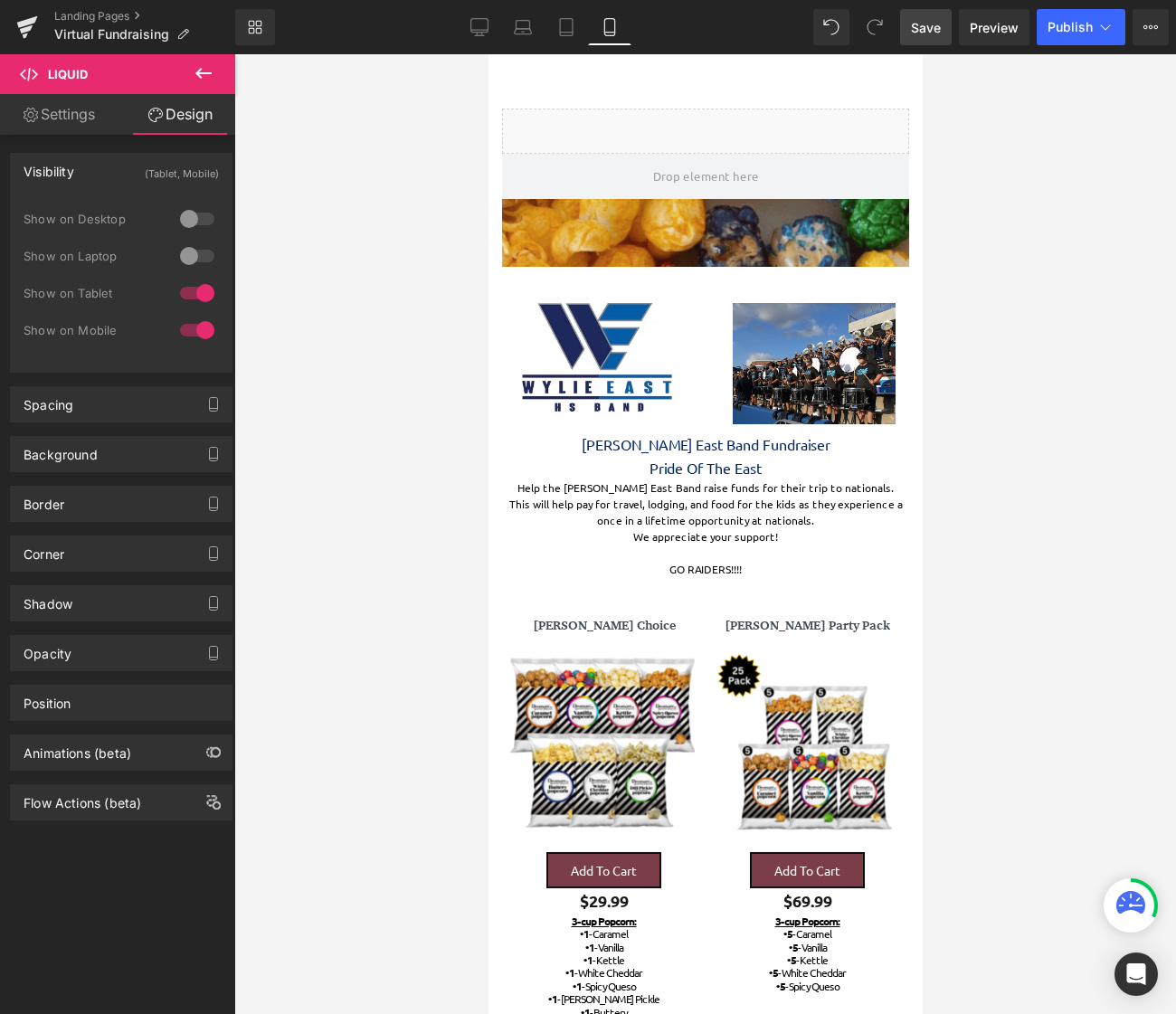
click at [920, 29] on span "Save" at bounding box center [925, 27] width 30 height 19
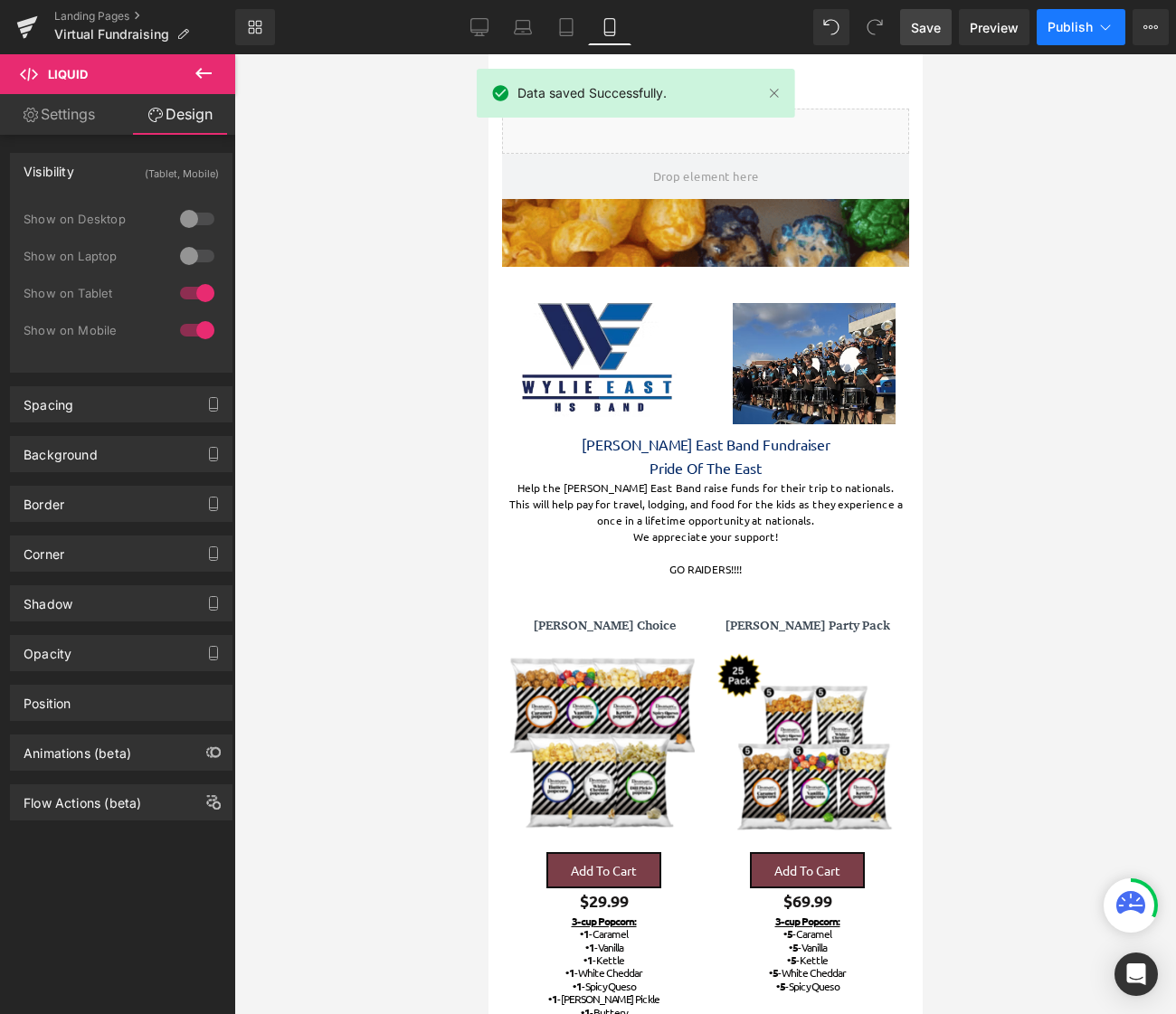
click at [1062, 32] on span "Publish" at bounding box center [1069, 27] width 45 height 15
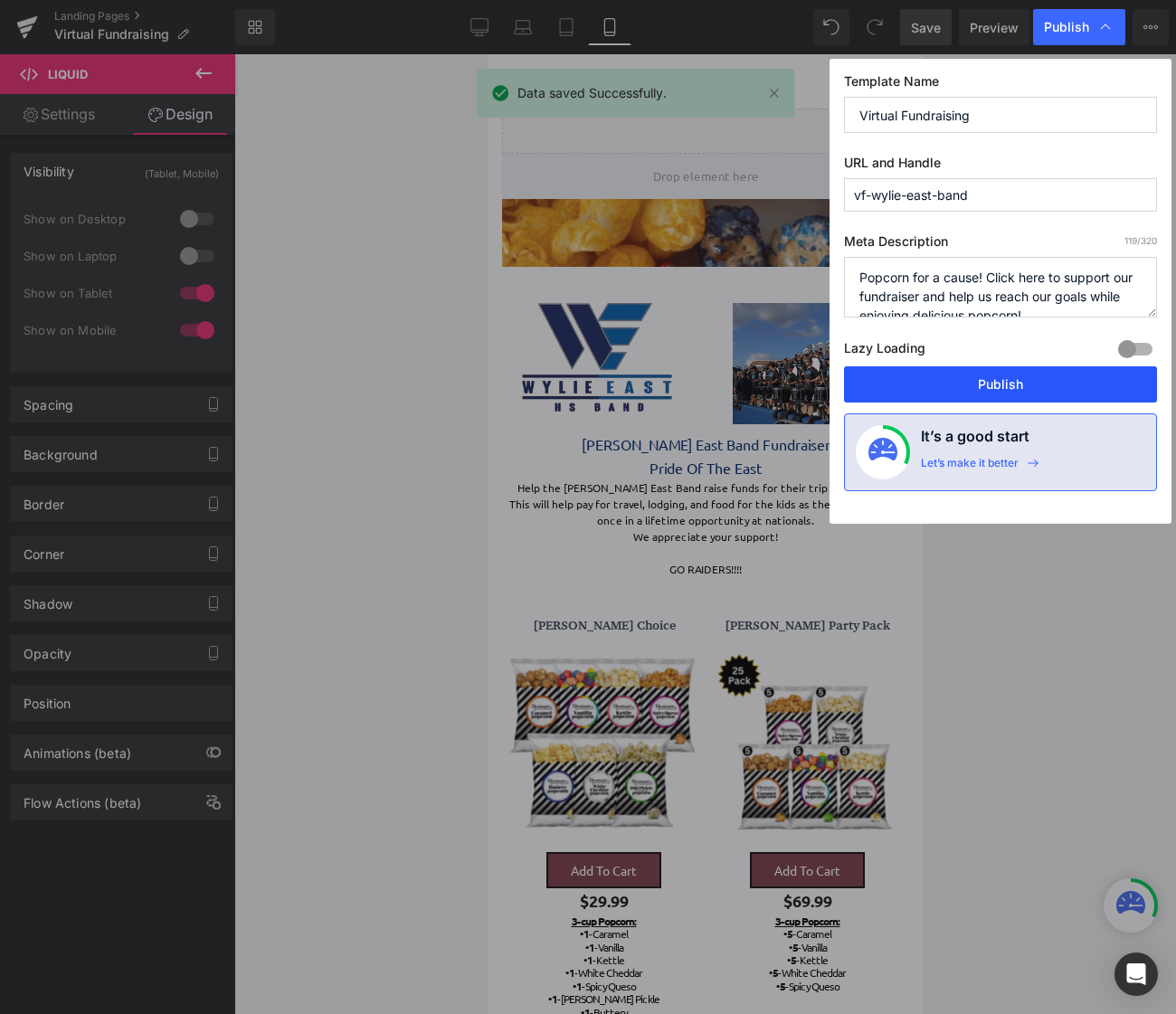
click at [1023, 368] on button "Publish" at bounding box center [1000, 384] width 313 height 36
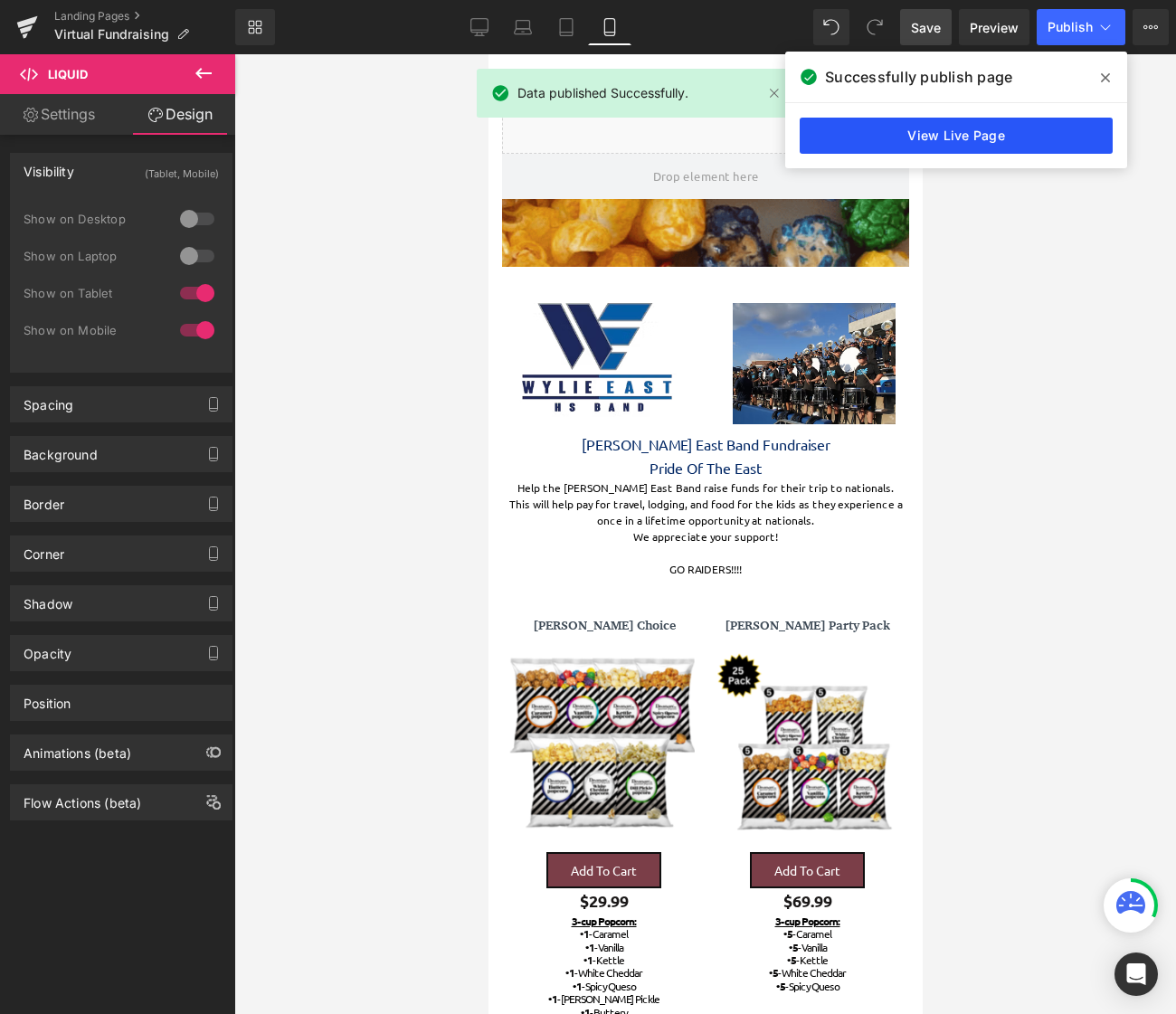
click at [1041, 145] on link "View Live Page" at bounding box center [956, 135] width 313 height 36
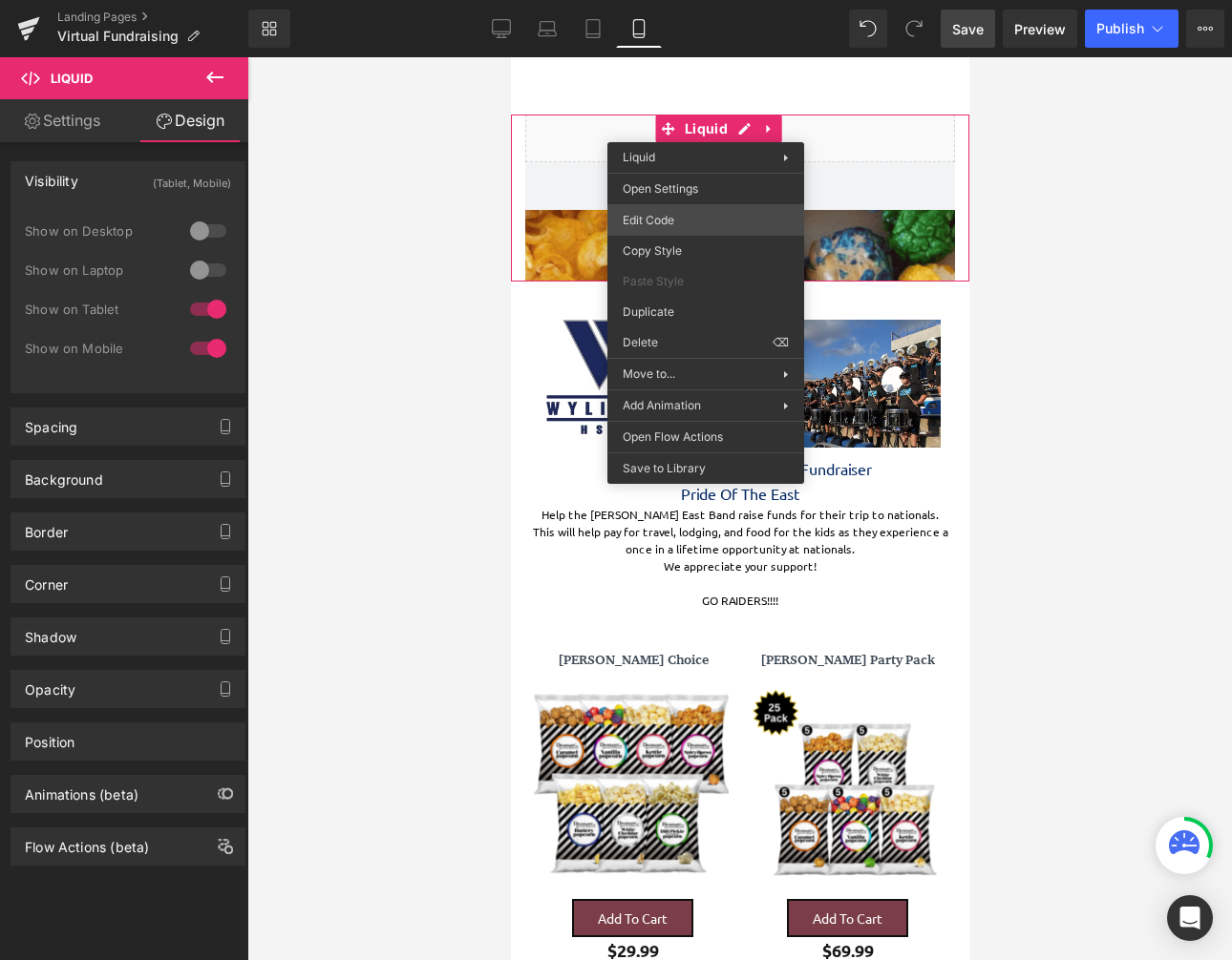
click at [667, 0] on div "Liquid You are previewing how the will restyle your page. You can not edit Elem…" at bounding box center [616, 0] width 1232 height 0
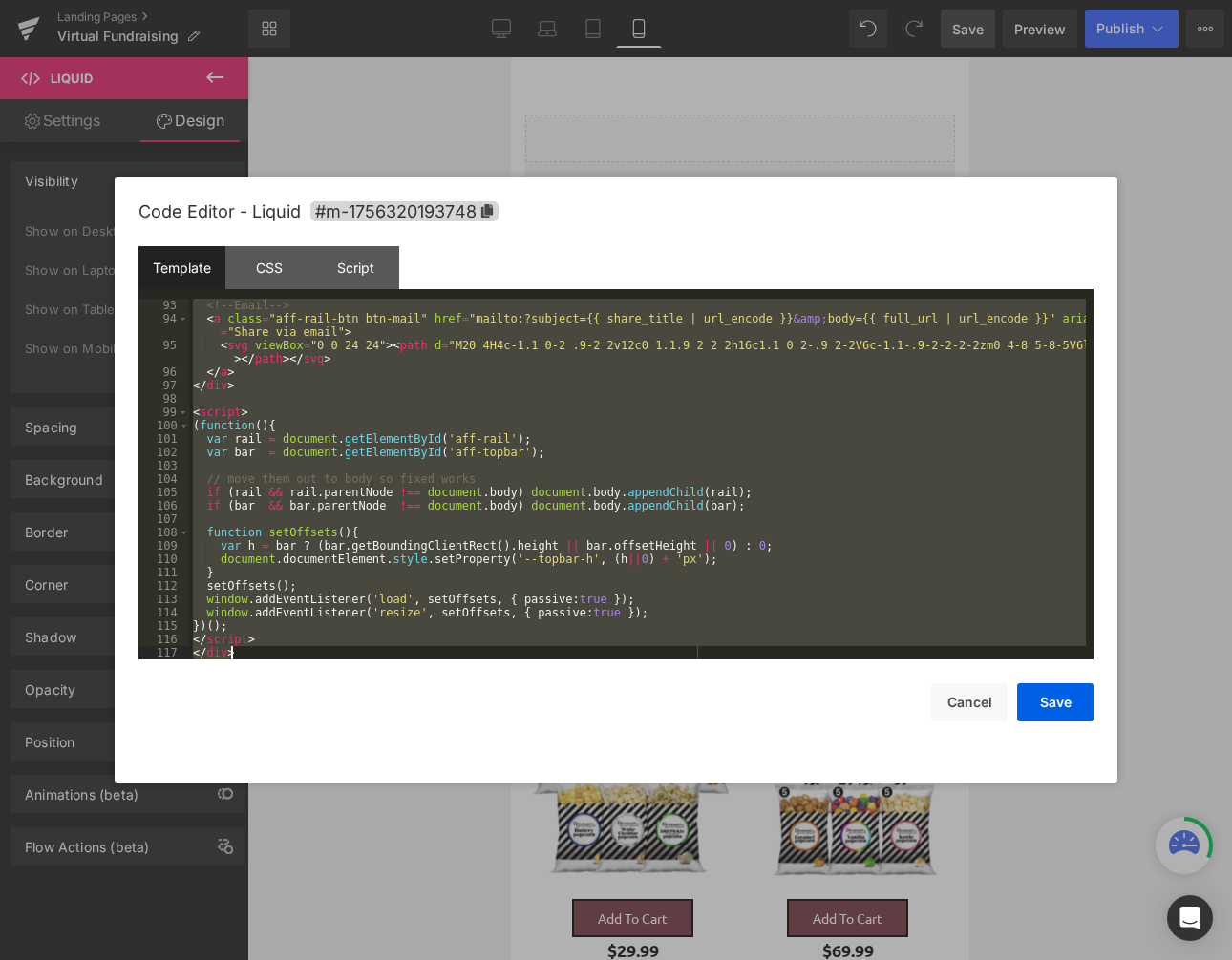
drag, startPoint x: 193, startPoint y: 307, endPoint x: 499, endPoint y: 897, distance: 664.6
click at [517, 945] on body "Liquid You are previewing how the will restyle your page. You can not edit Elem…" at bounding box center [616, 480] width 1232 height 960
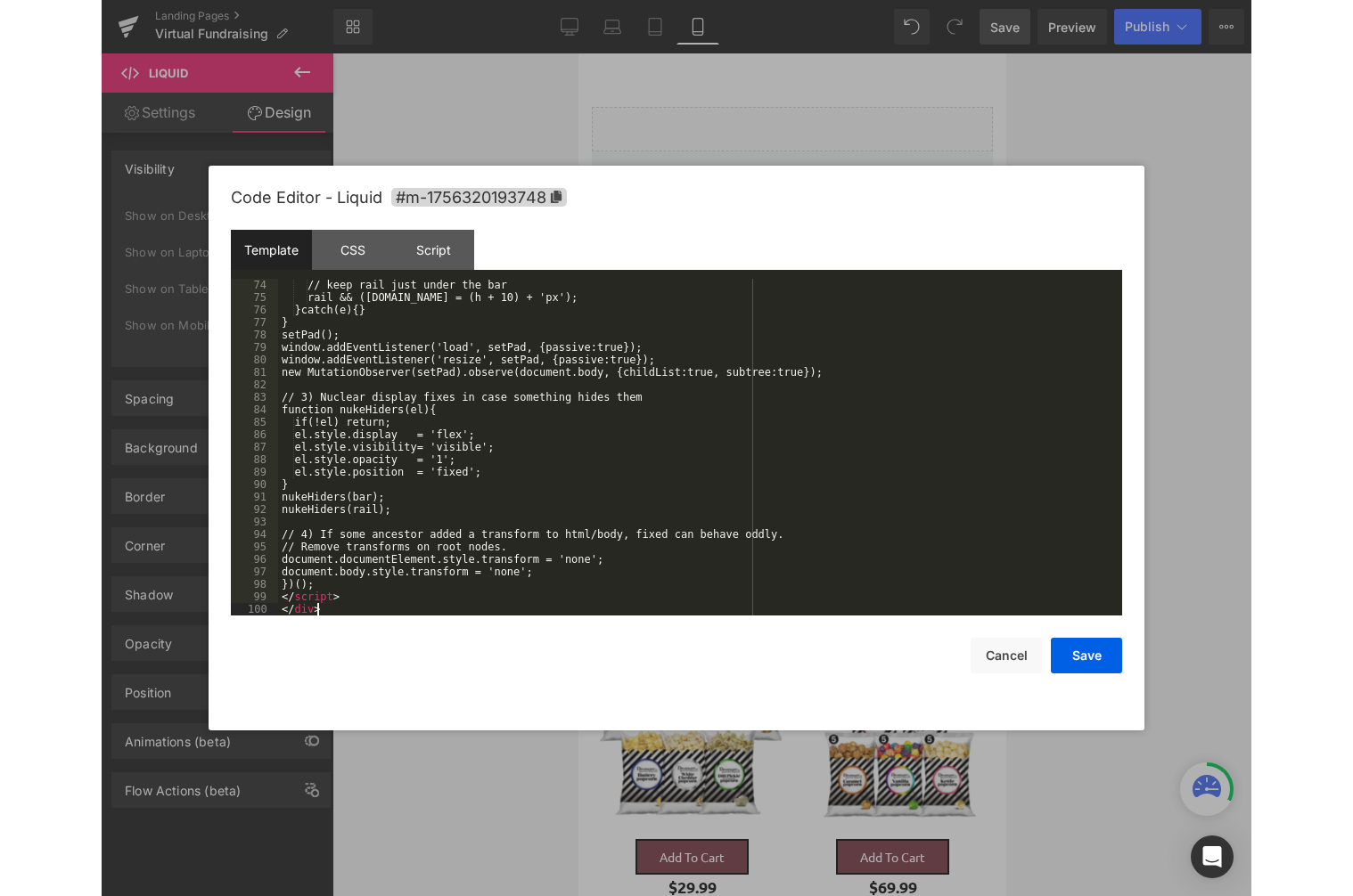
scroll to position [1073, 0]
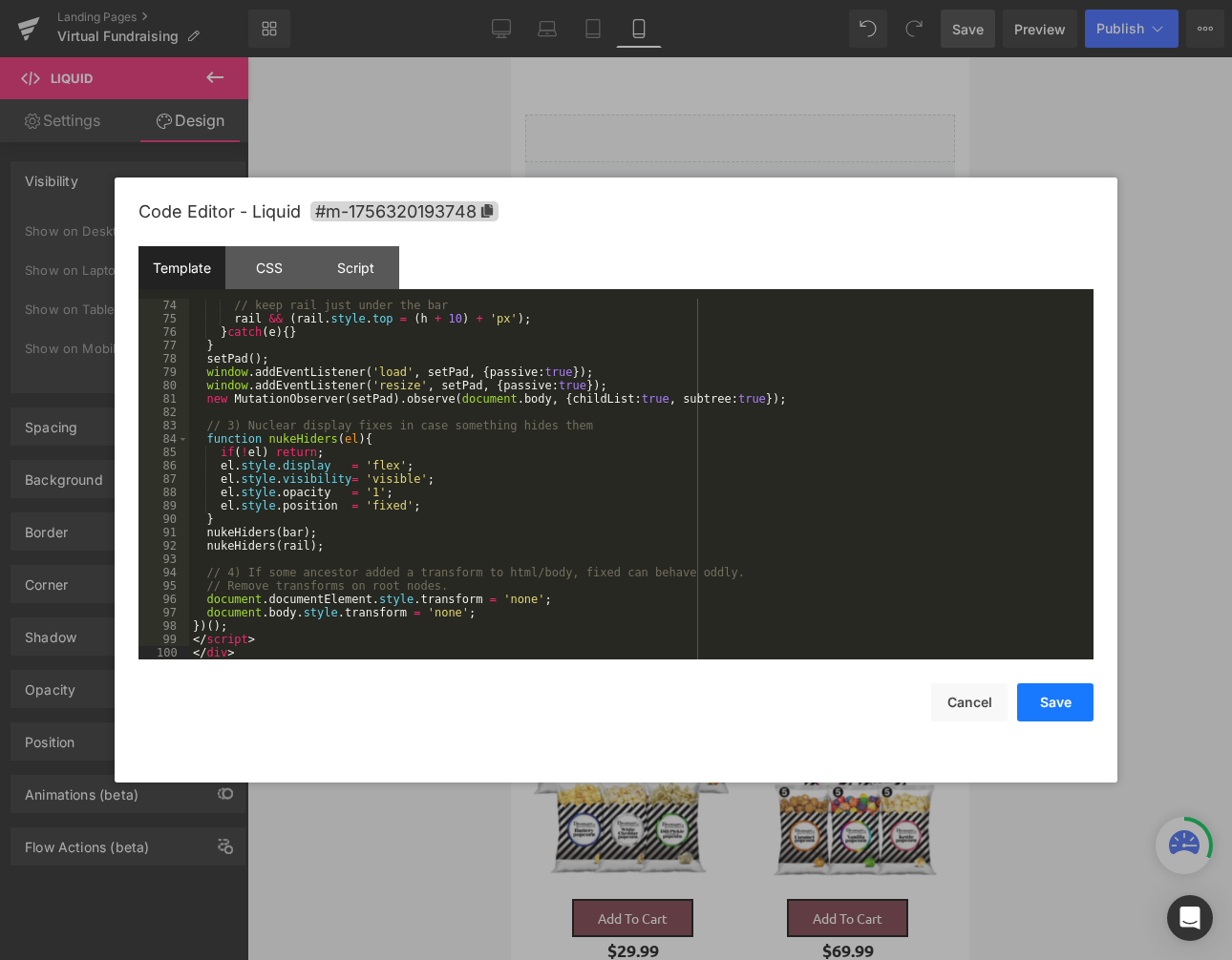
click at [1073, 710] on button "Save" at bounding box center [1055, 702] width 76 height 38
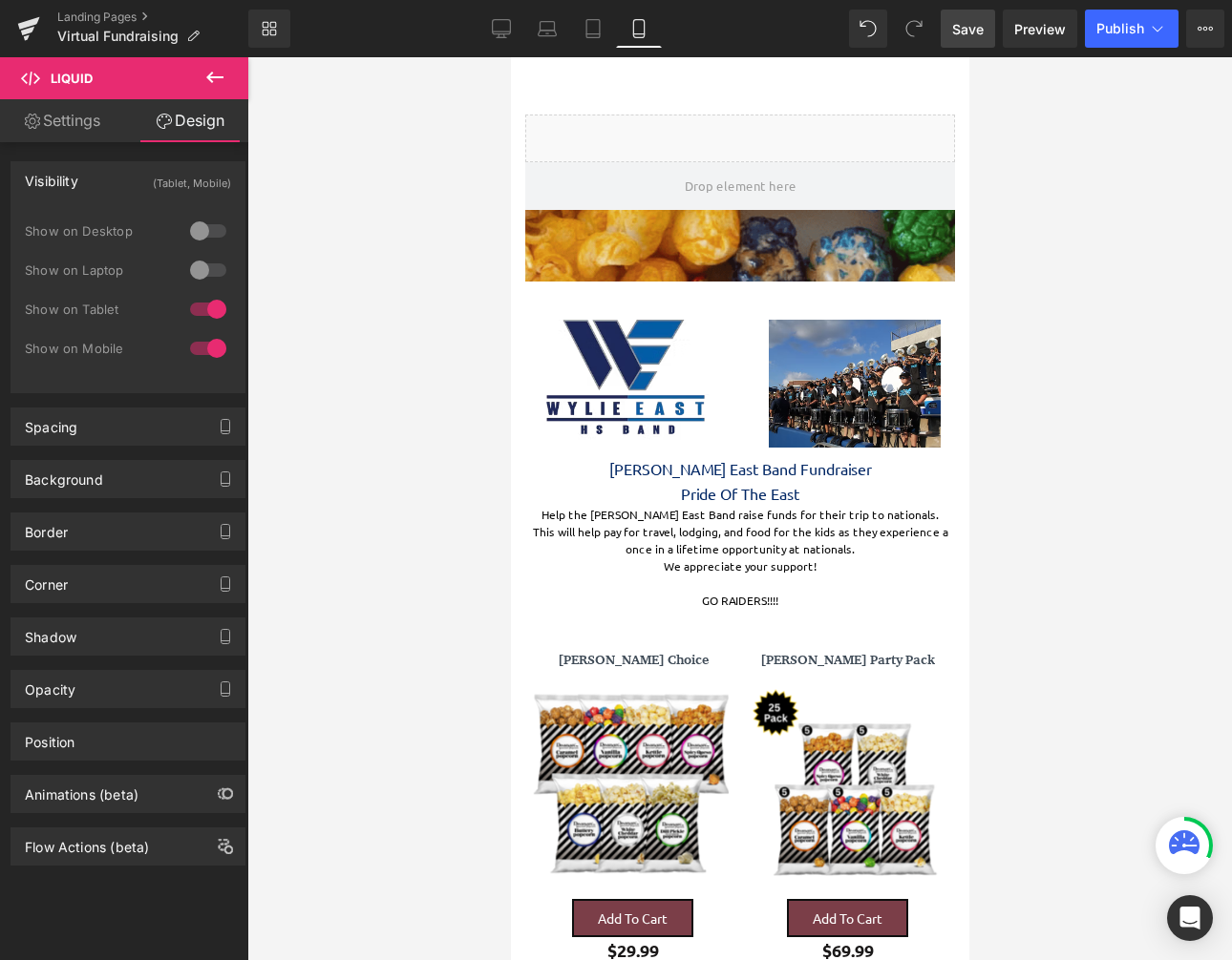
click at [980, 40] on link "Save" at bounding box center [968, 28] width 54 height 38
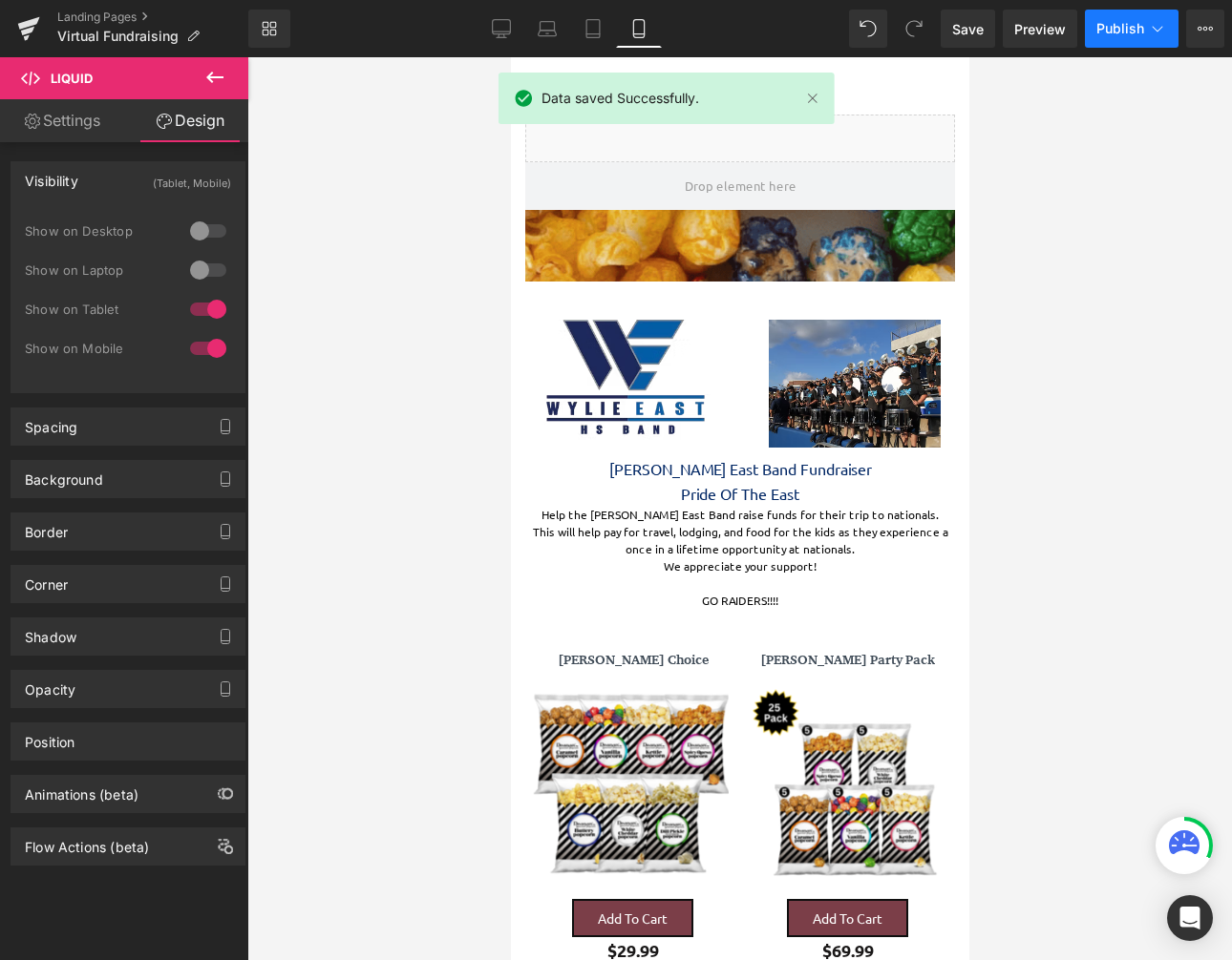
click at [1108, 28] on span "Publish" at bounding box center [1120, 29] width 47 height 15
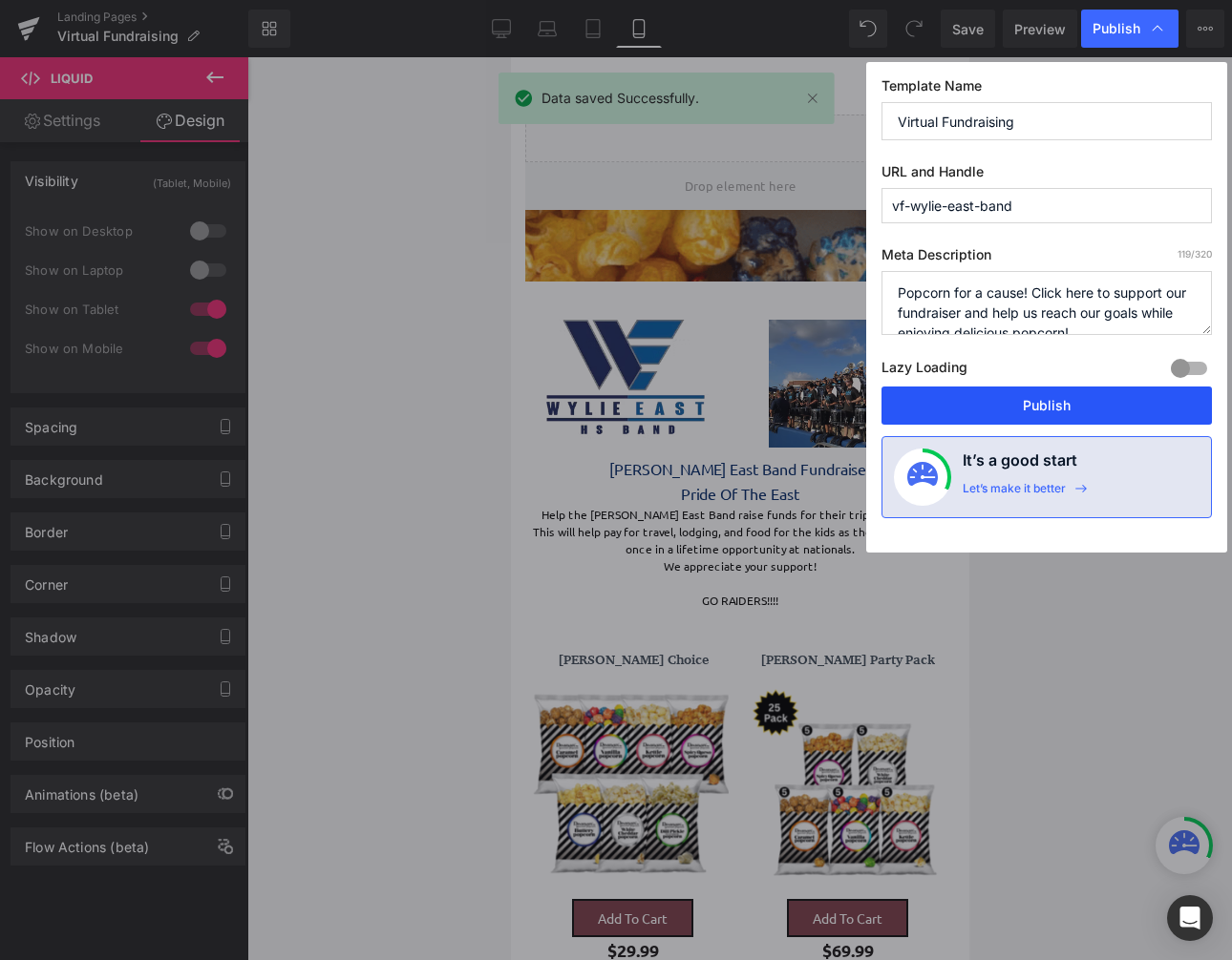
click at [1016, 417] on button "Publish" at bounding box center [1046, 405] width 331 height 38
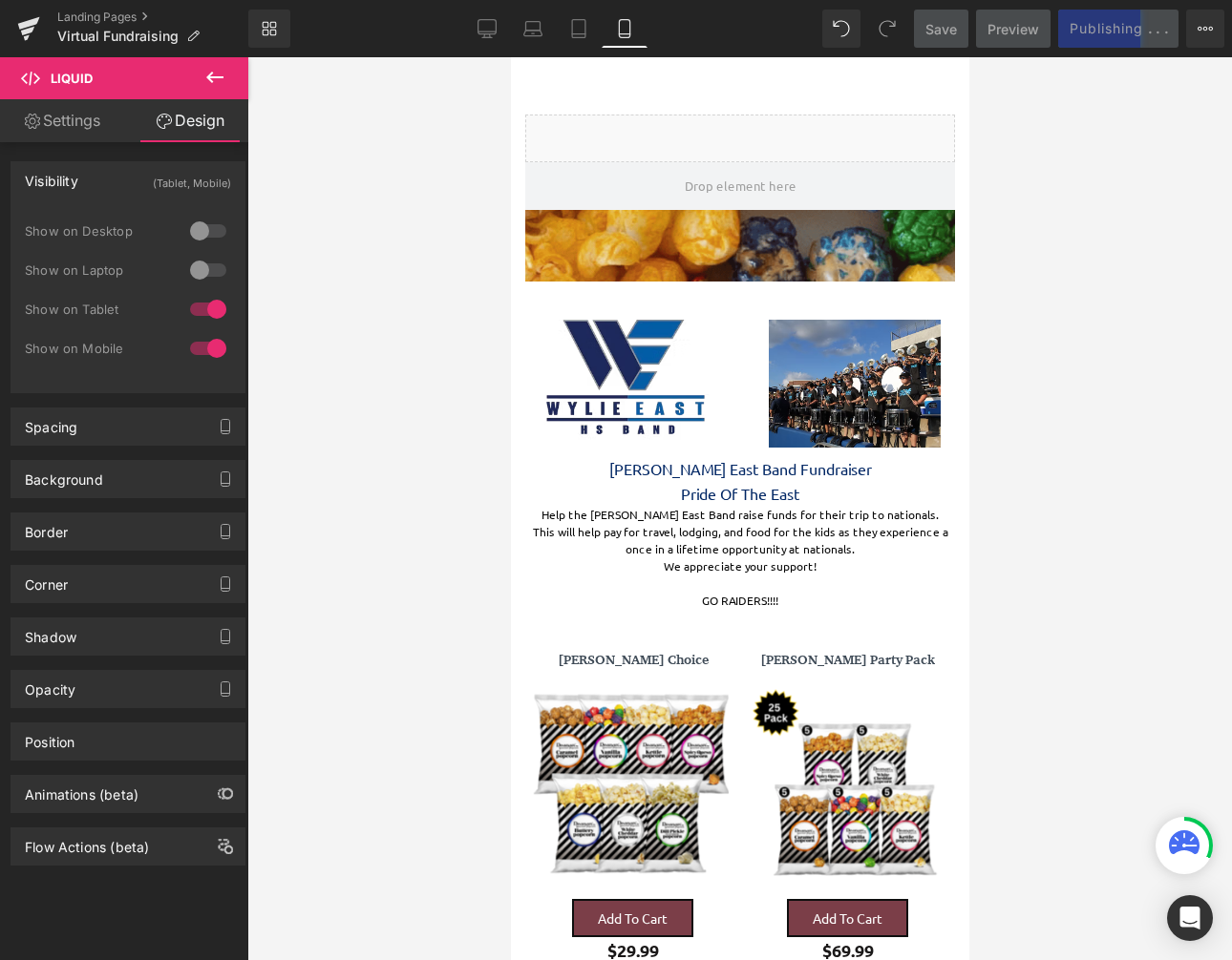
click at [1187, 855] on icon at bounding box center [1185, 846] width 31 height 31
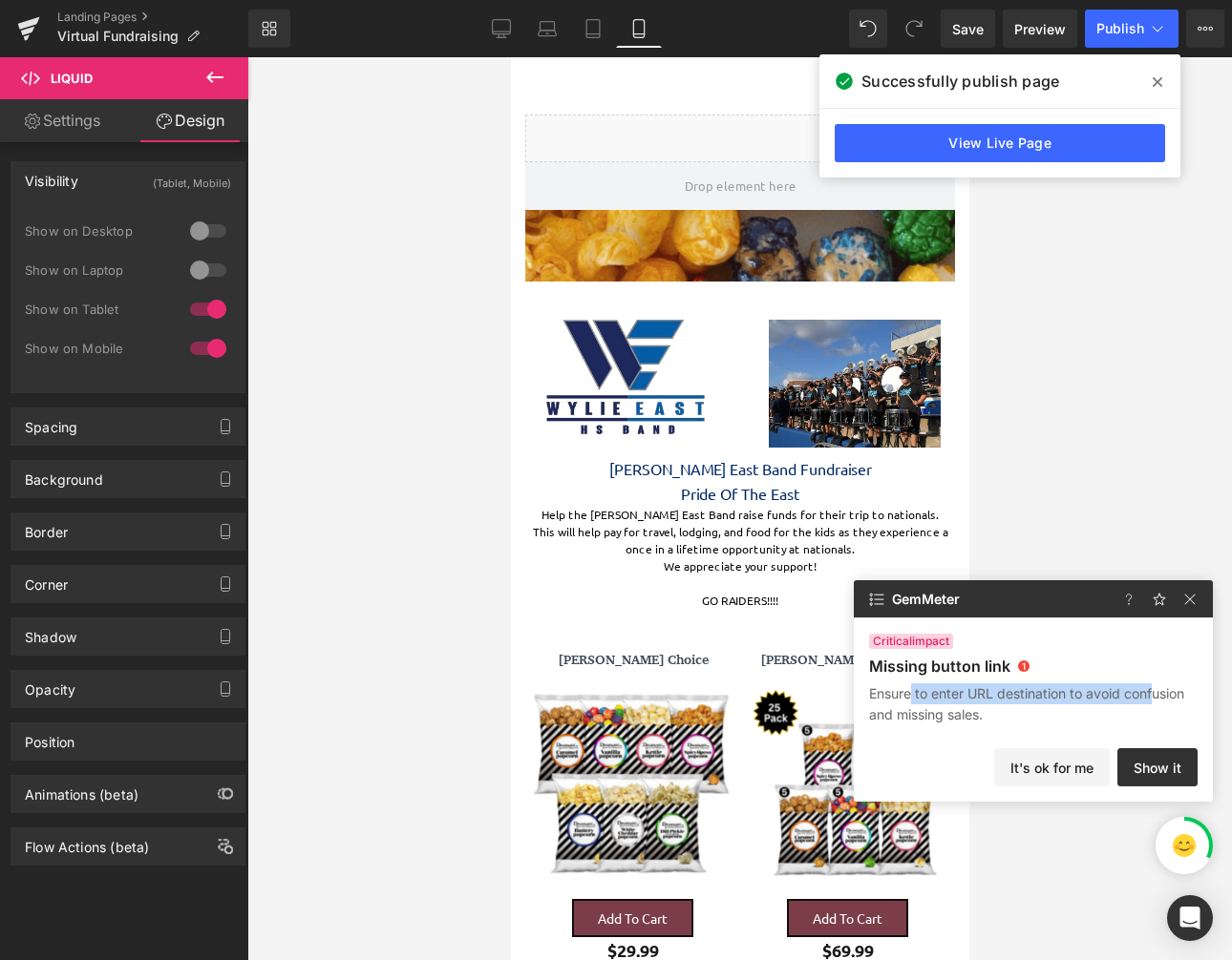
drag, startPoint x: 914, startPoint y: 696, endPoint x: 1154, endPoint y: 695, distance: 240.0
click at [1154, 695] on p "Ensure to enter URL destination to avoid confusion and missing sales." at bounding box center [1034, 704] width 329 height 42
click at [1174, 685] on p "Ensure to enter URL destination to avoid confusion and missing sales." at bounding box center [1034, 704] width 329 height 42
click at [1195, 602] on img at bounding box center [1189, 599] width 23 height 23
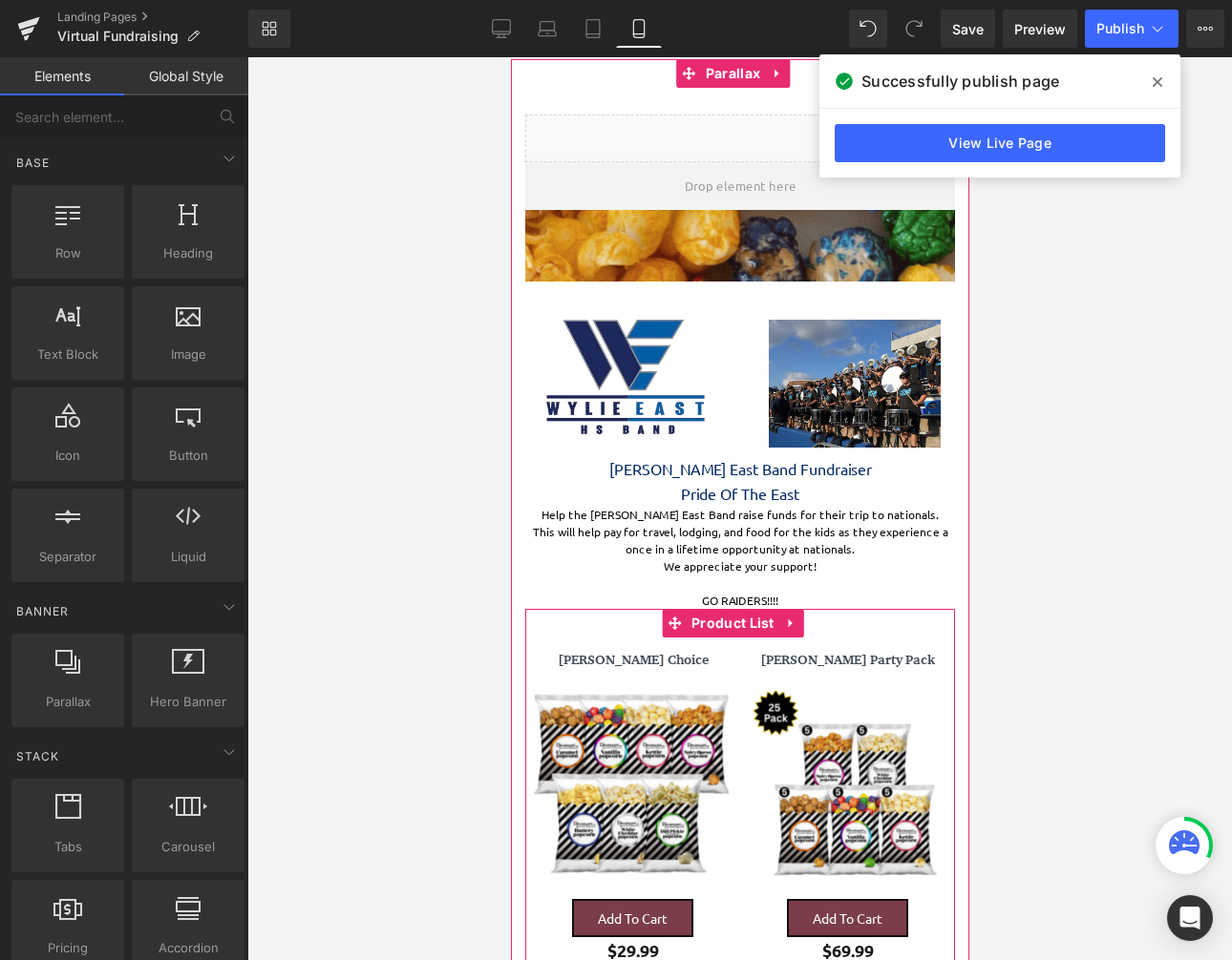
click at [660, 760] on img at bounding box center [630, 785] width 194 height 194
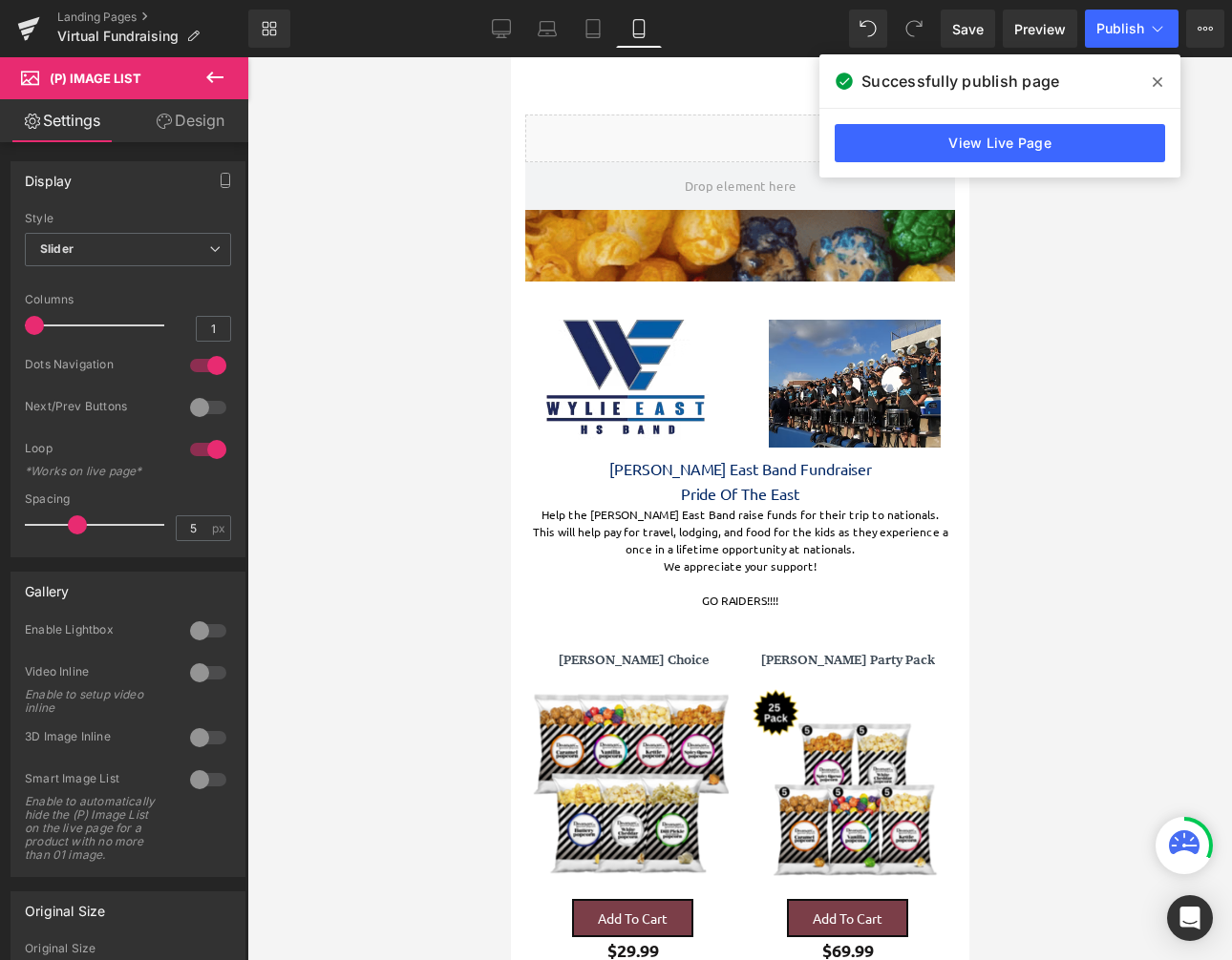
click at [1182, 837] on icon at bounding box center [1185, 842] width 31 height 24
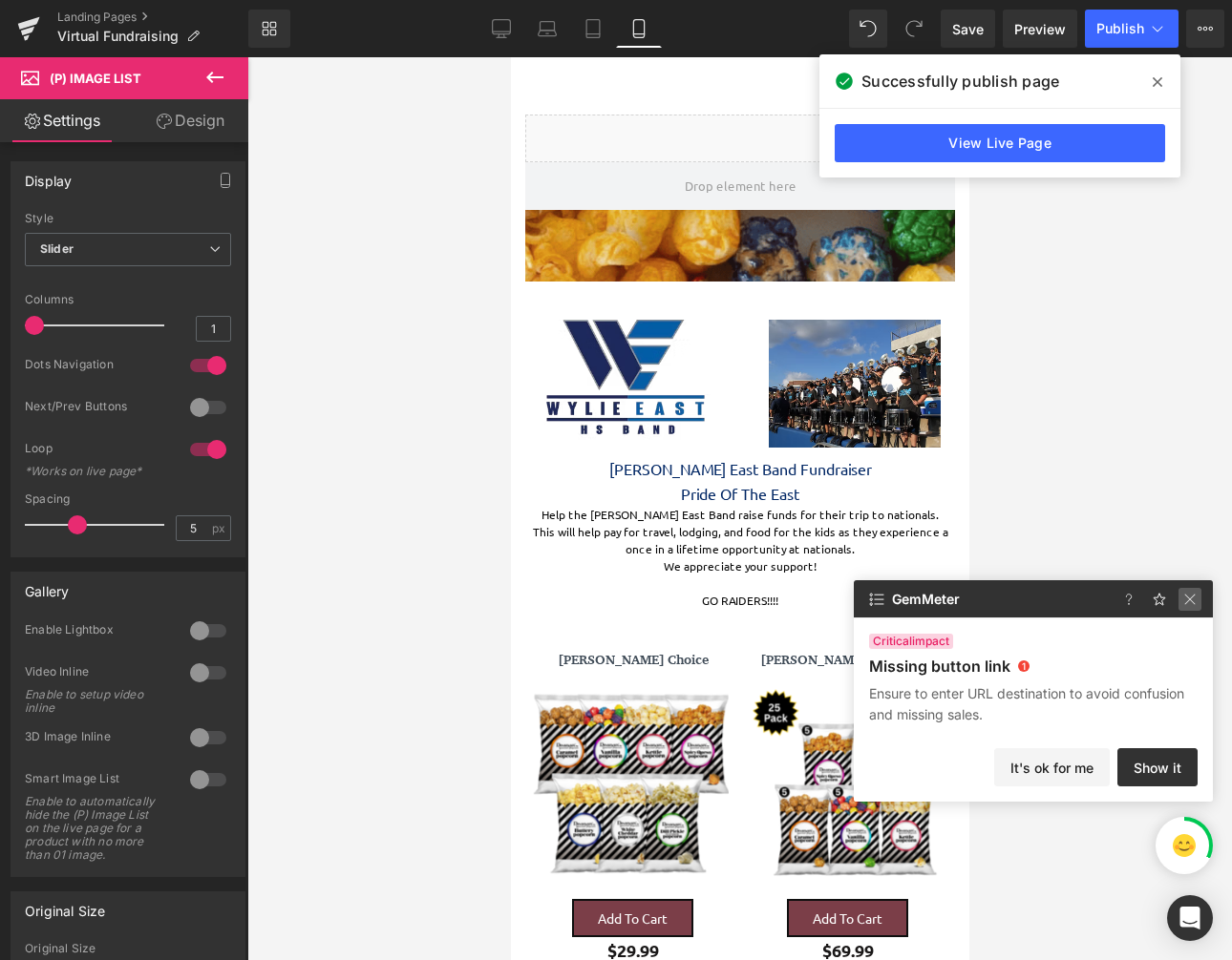
click at [1191, 596] on img at bounding box center [1189, 599] width 23 height 23
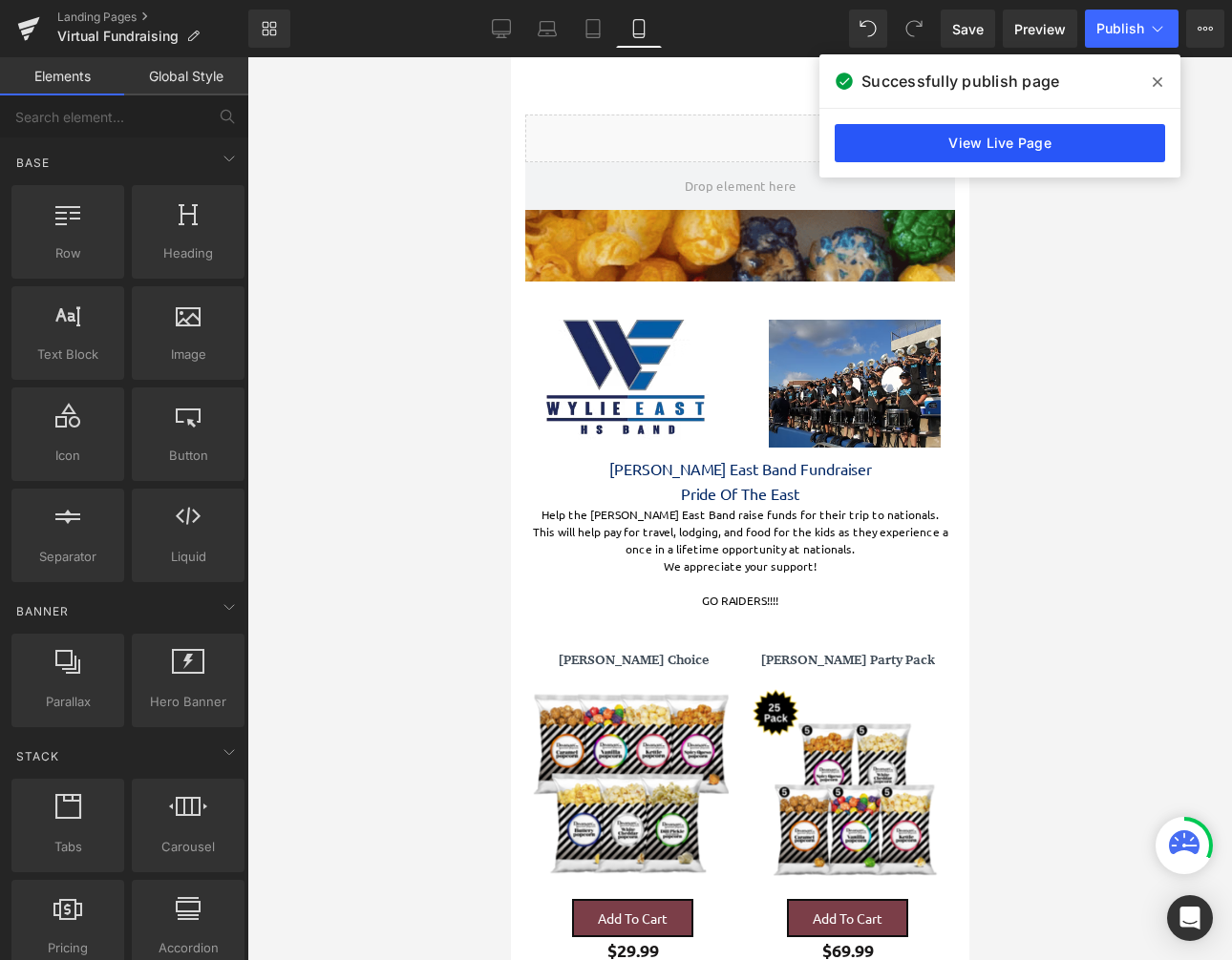
click at [1032, 144] on link "View Live Page" at bounding box center [1000, 142] width 331 height 38
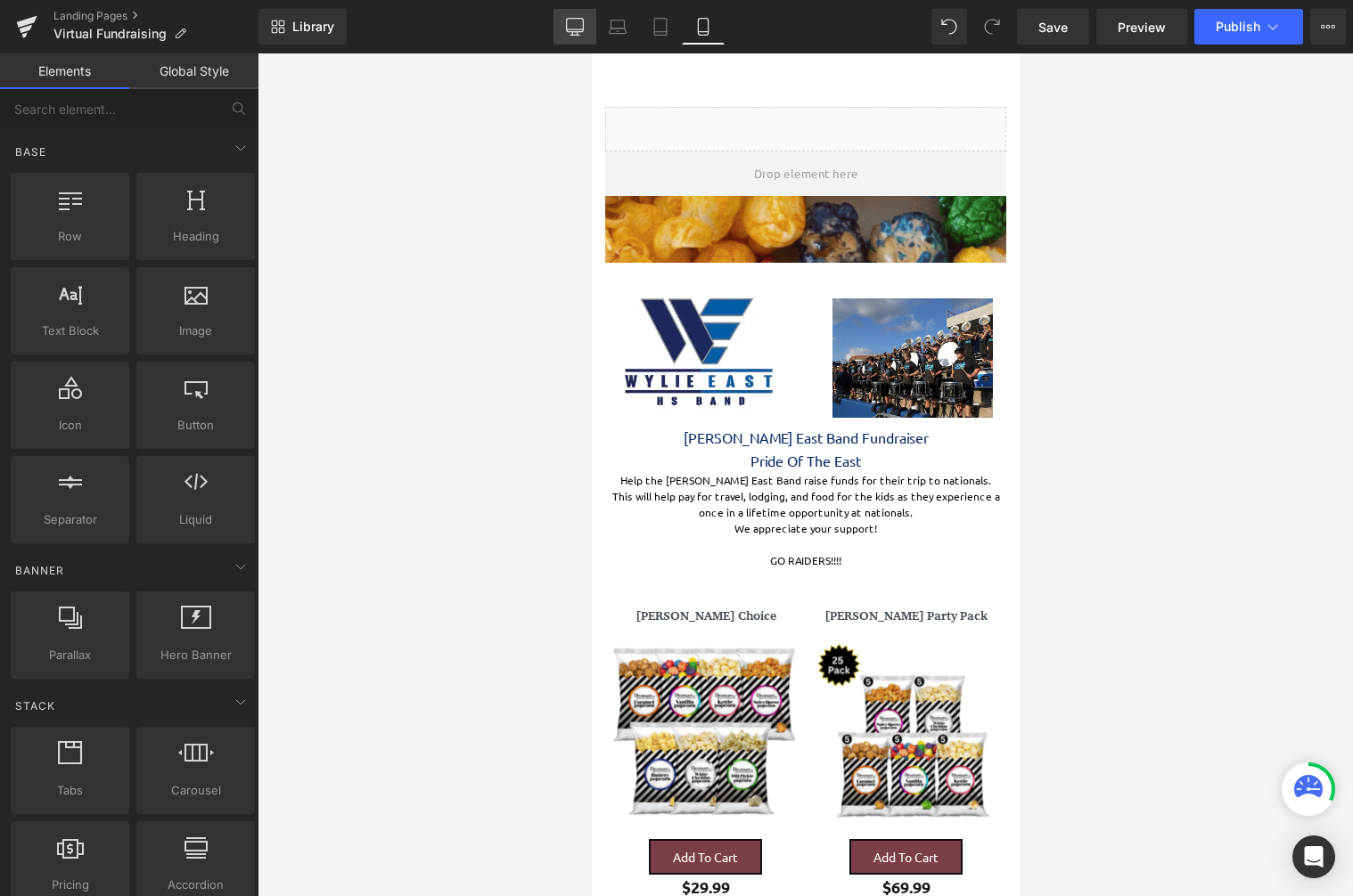
click at [579, 24] on icon at bounding box center [575, 27] width 18 height 18
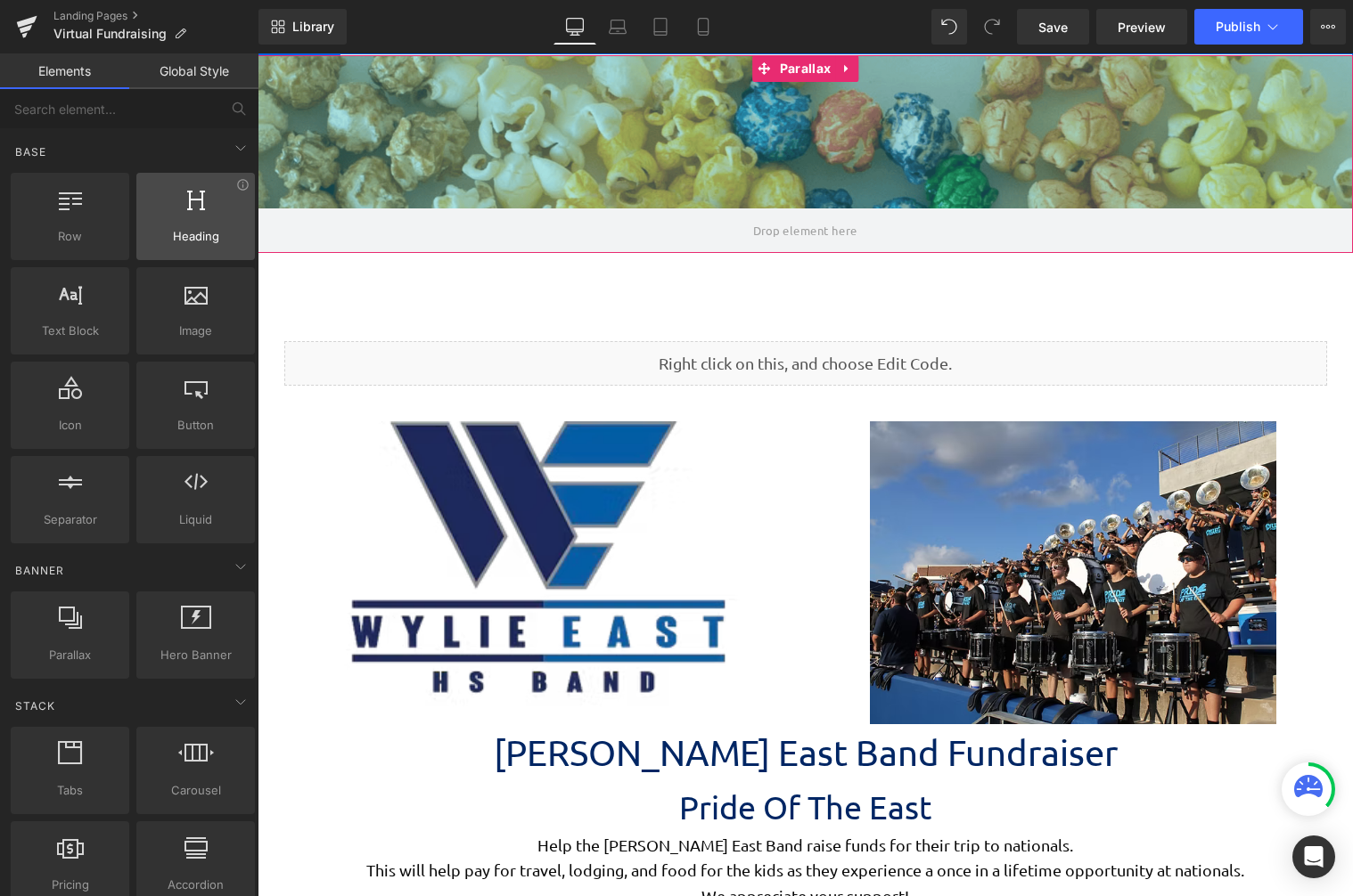
scroll to position [9, 9]
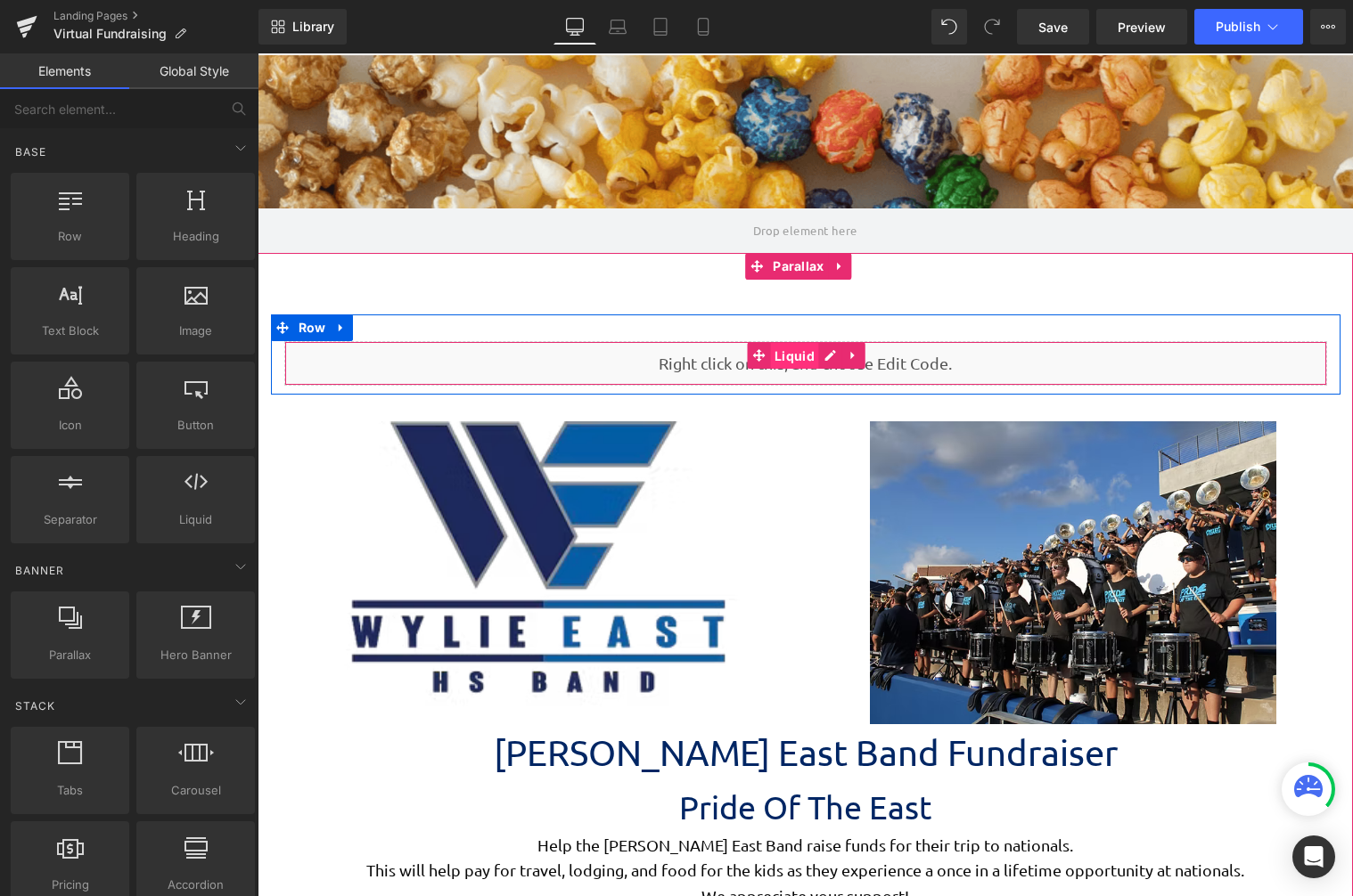
click at [788, 356] on span "Liquid" at bounding box center [794, 356] width 49 height 27
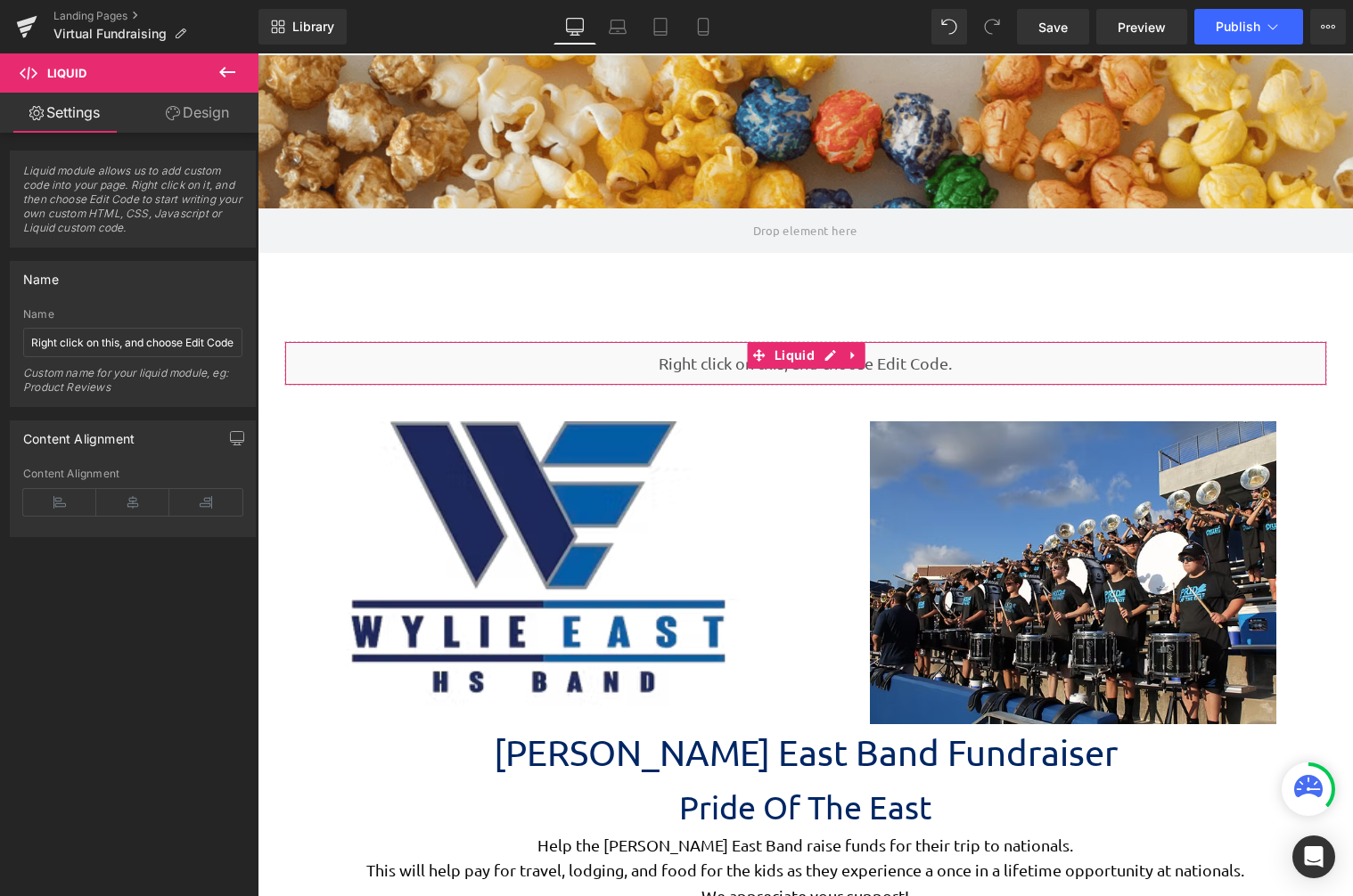
click at [208, 112] on link "Design" at bounding box center [197, 113] width 129 height 40
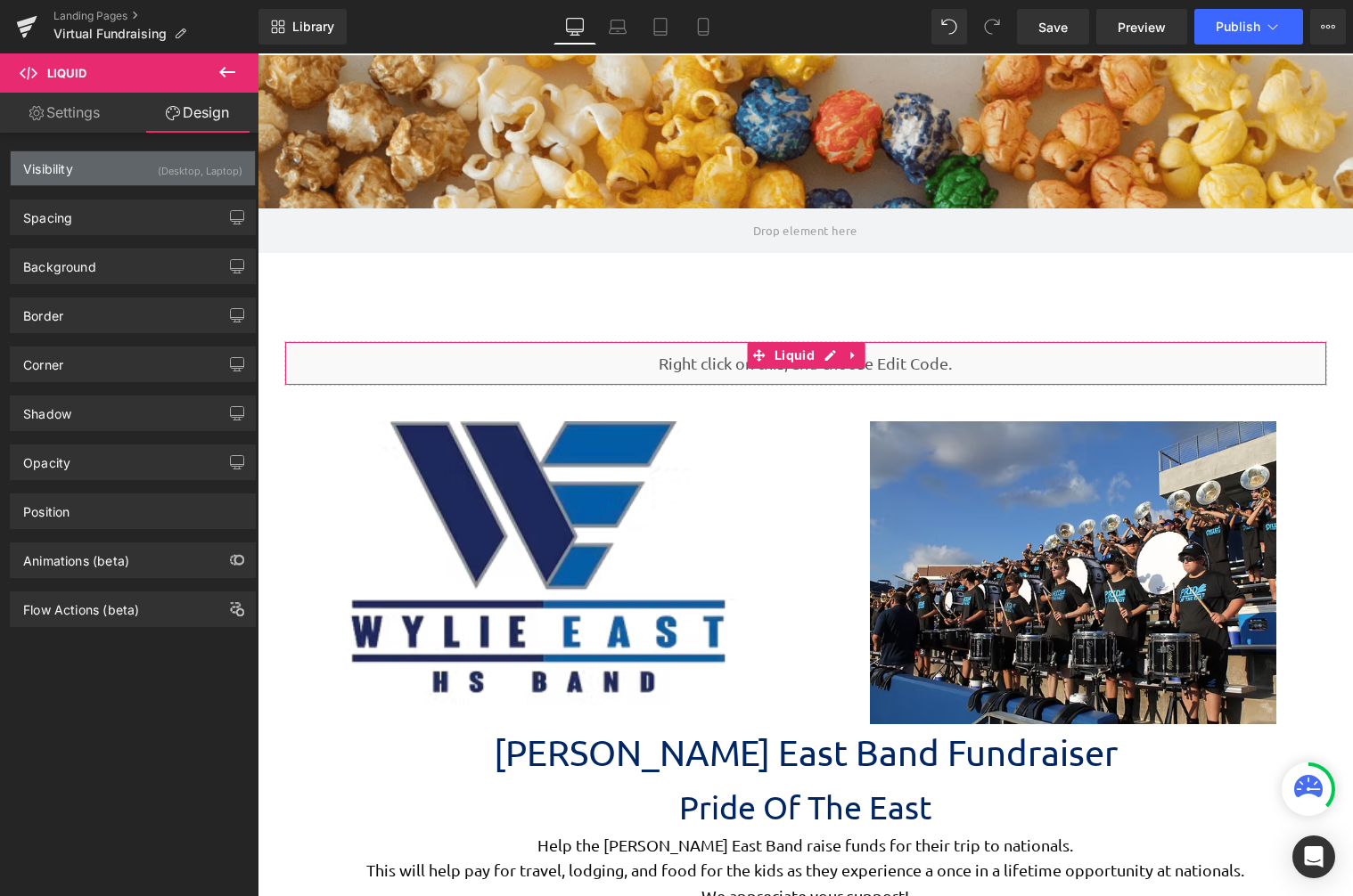
click at [165, 164] on div "(Desktop, Laptop)" at bounding box center [200, 166] width 85 height 30
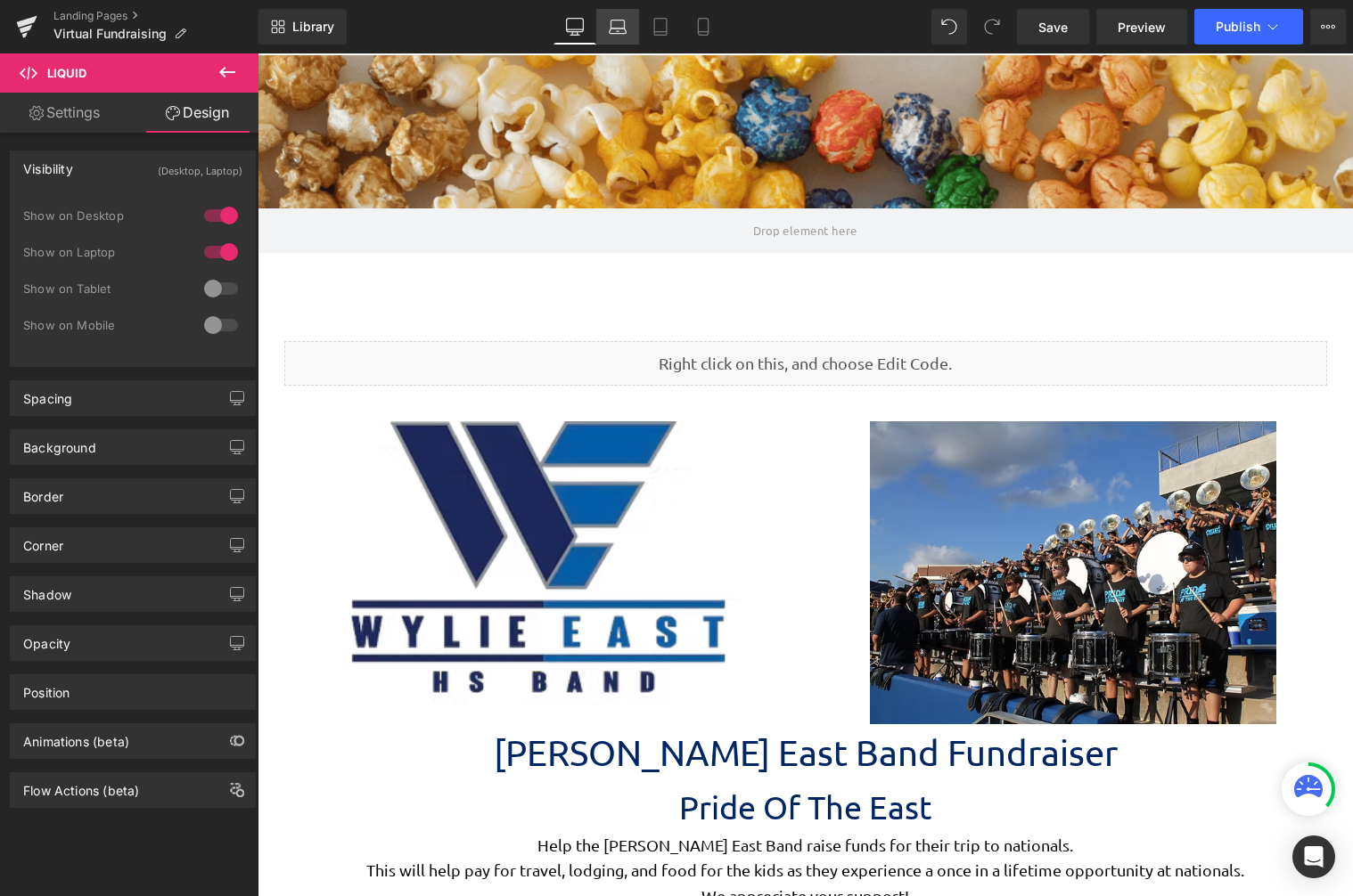
click at [625, 28] on icon at bounding box center [617, 24] width 14 height 8
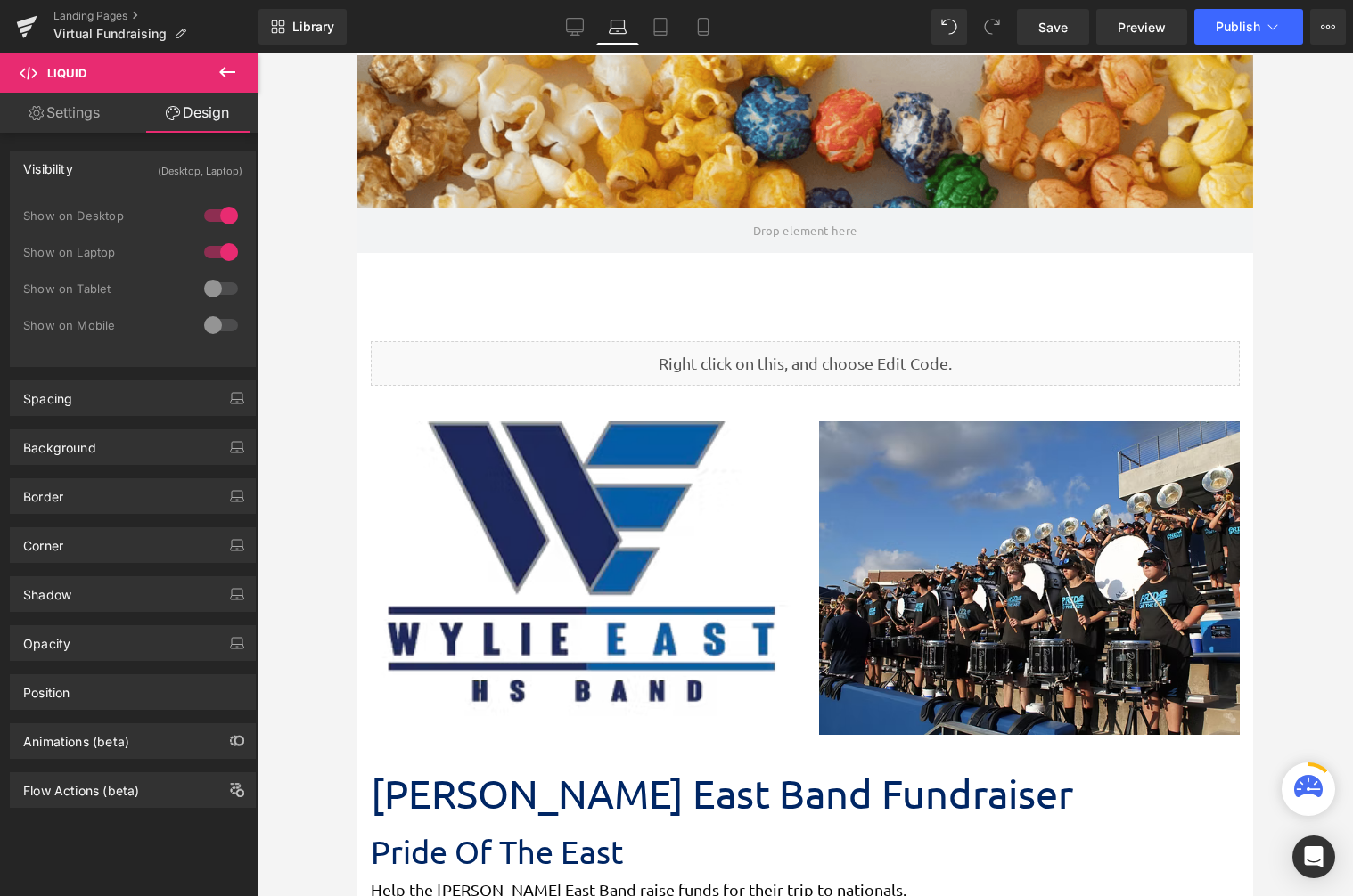
scroll to position [6898, 883]
click at [653, 27] on icon at bounding box center [661, 27] width 18 height 18
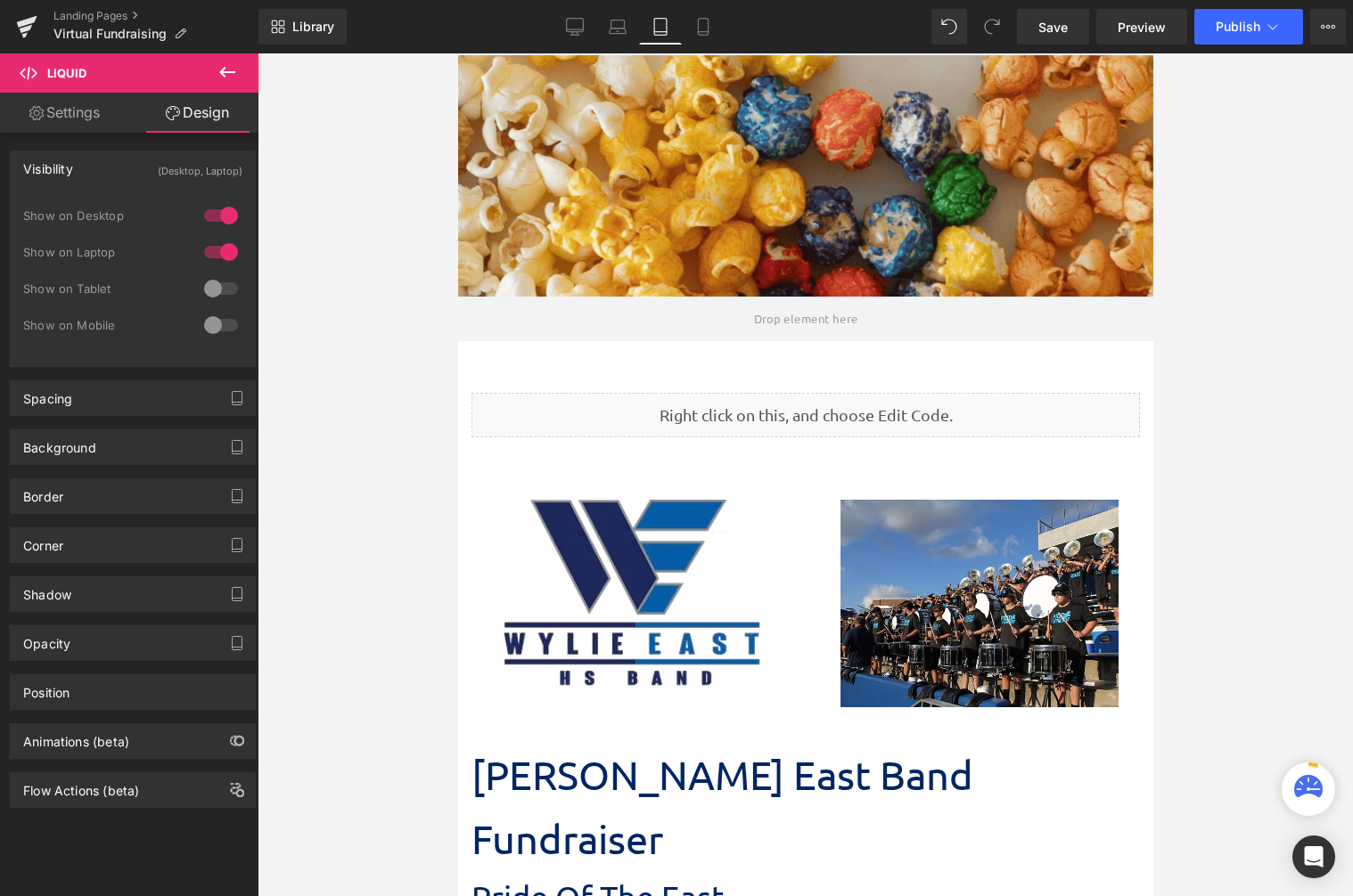
scroll to position [6662, 681]
click at [701, 29] on icon at bounding box center [703, 27] width 18 height 18
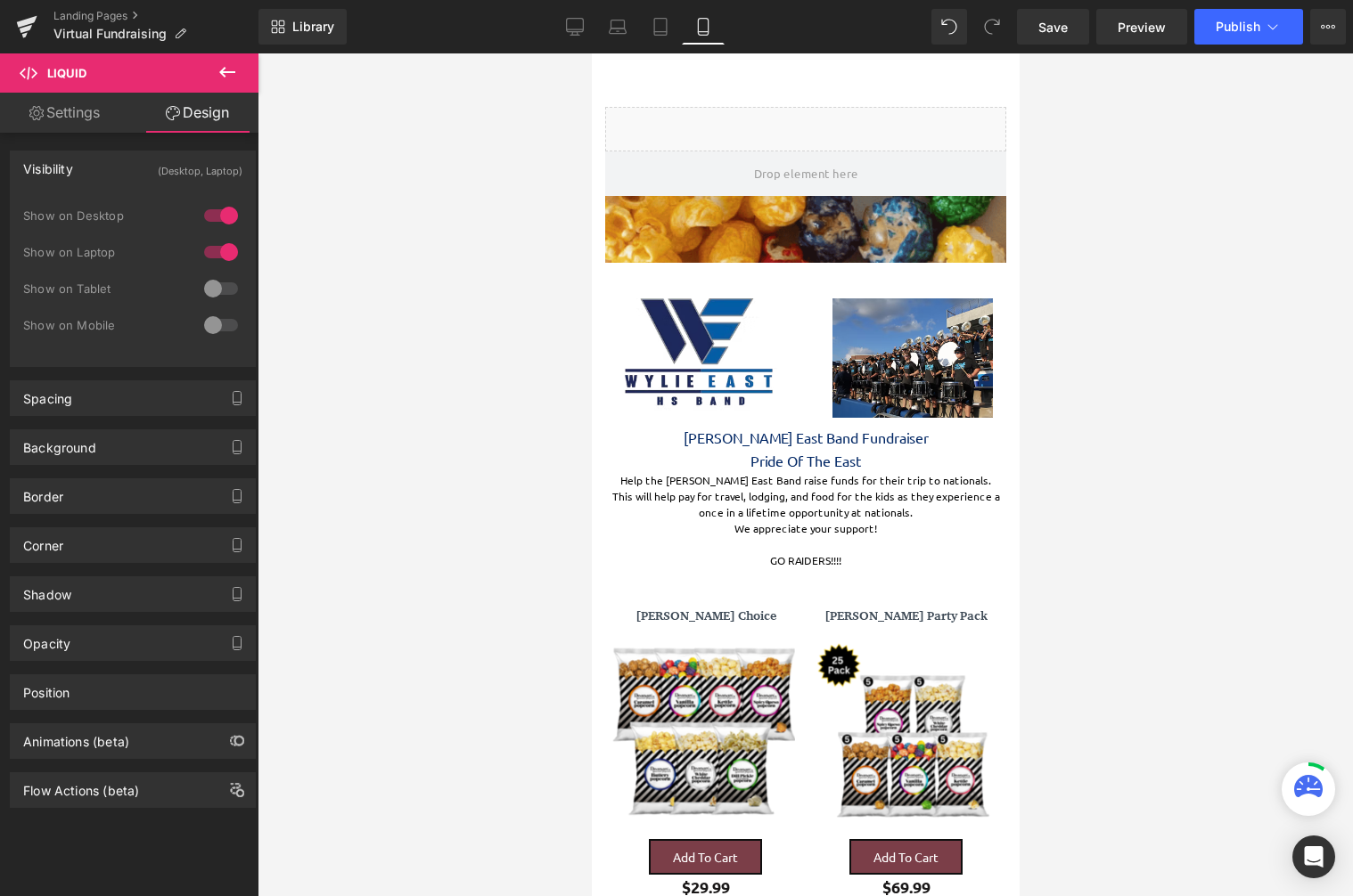
scroll to position [5941, 414]
click at [237, 73] on icon at bounding box center [227, 72] width 22 height 22
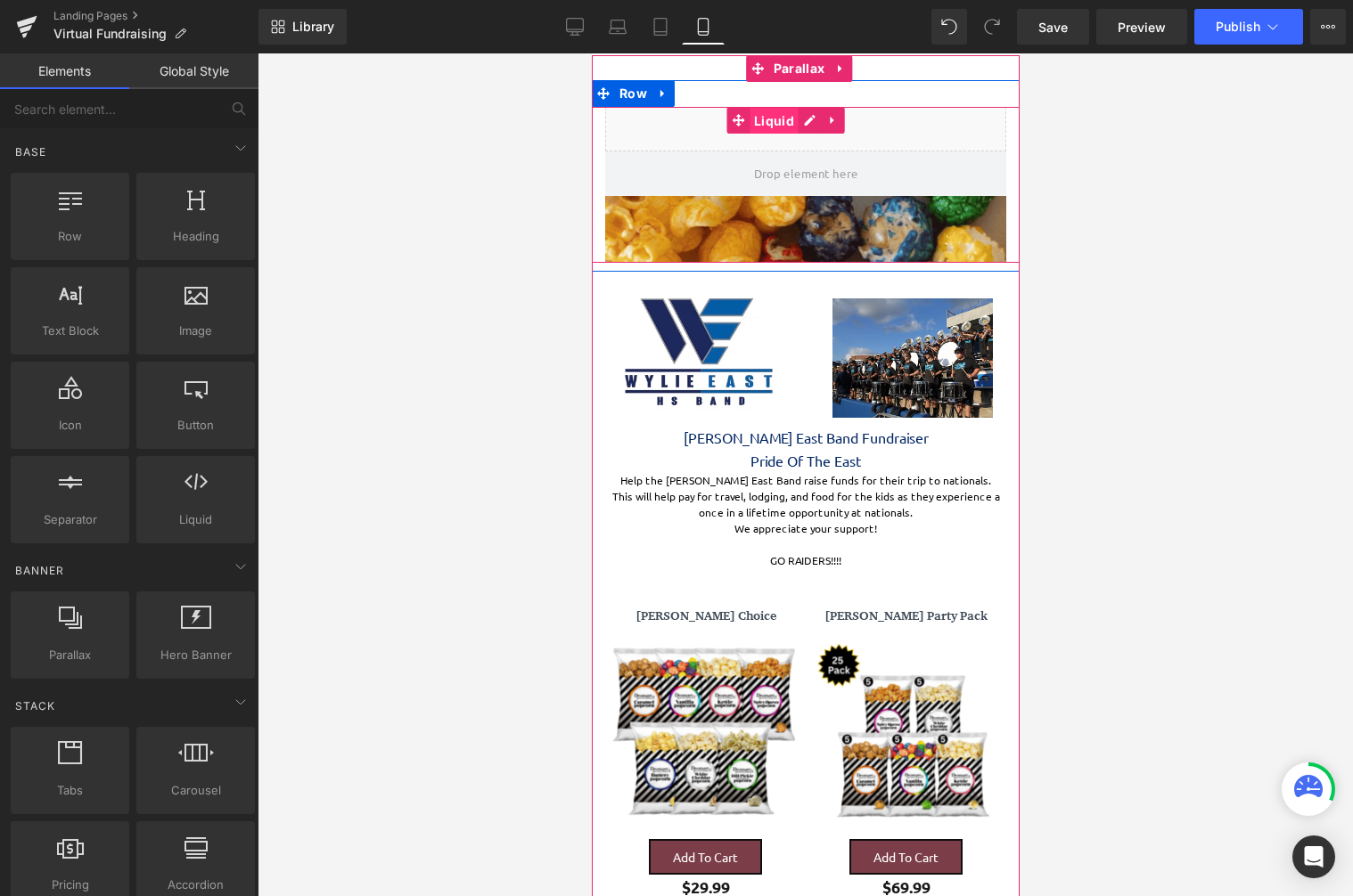
click at [781, 125] on span "Liquid" at bounding box center [773, 121] width 49 height 27
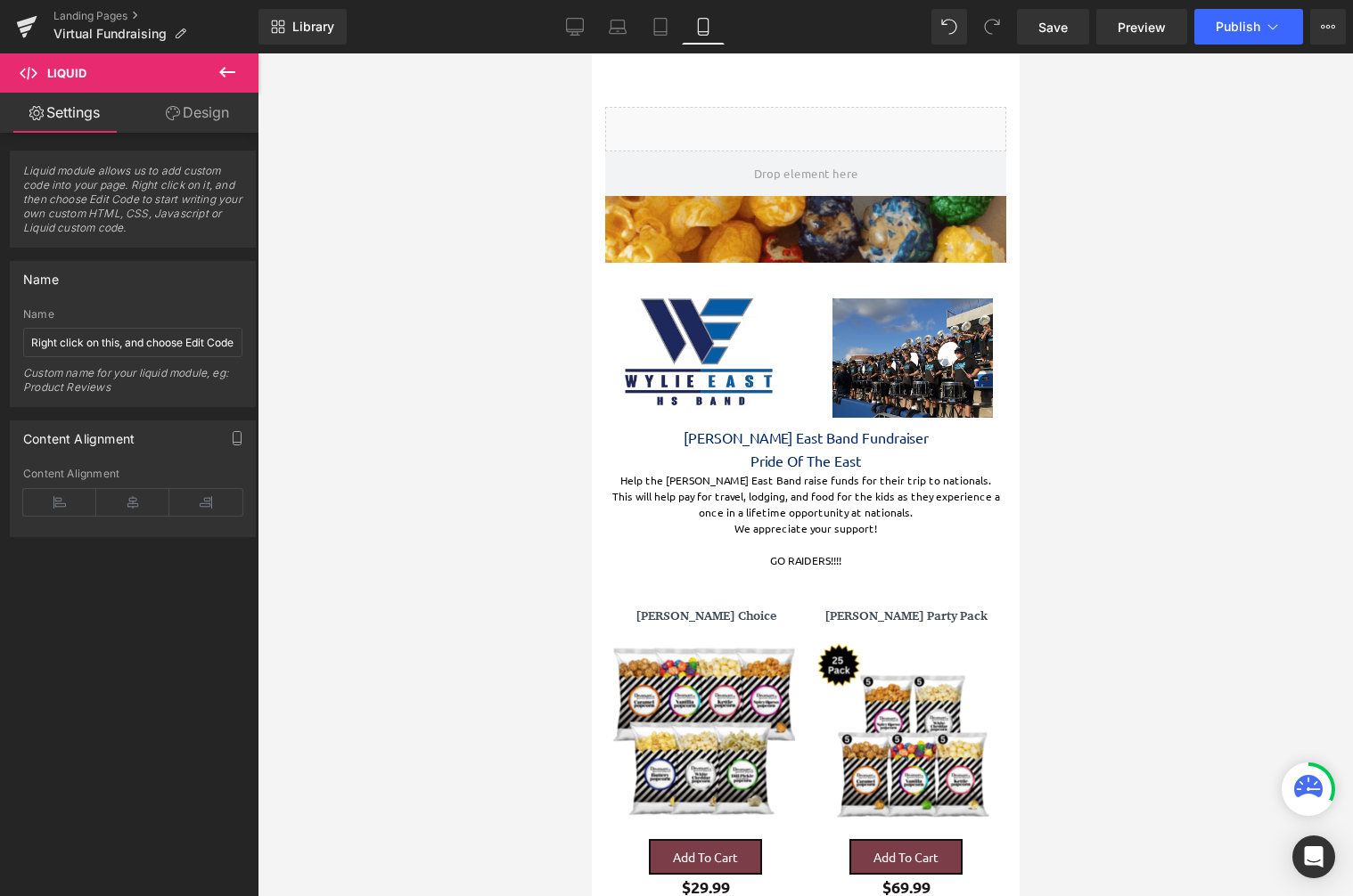
click at [226, 71] on icon at bounding box center [227, 72] width 16 height 11
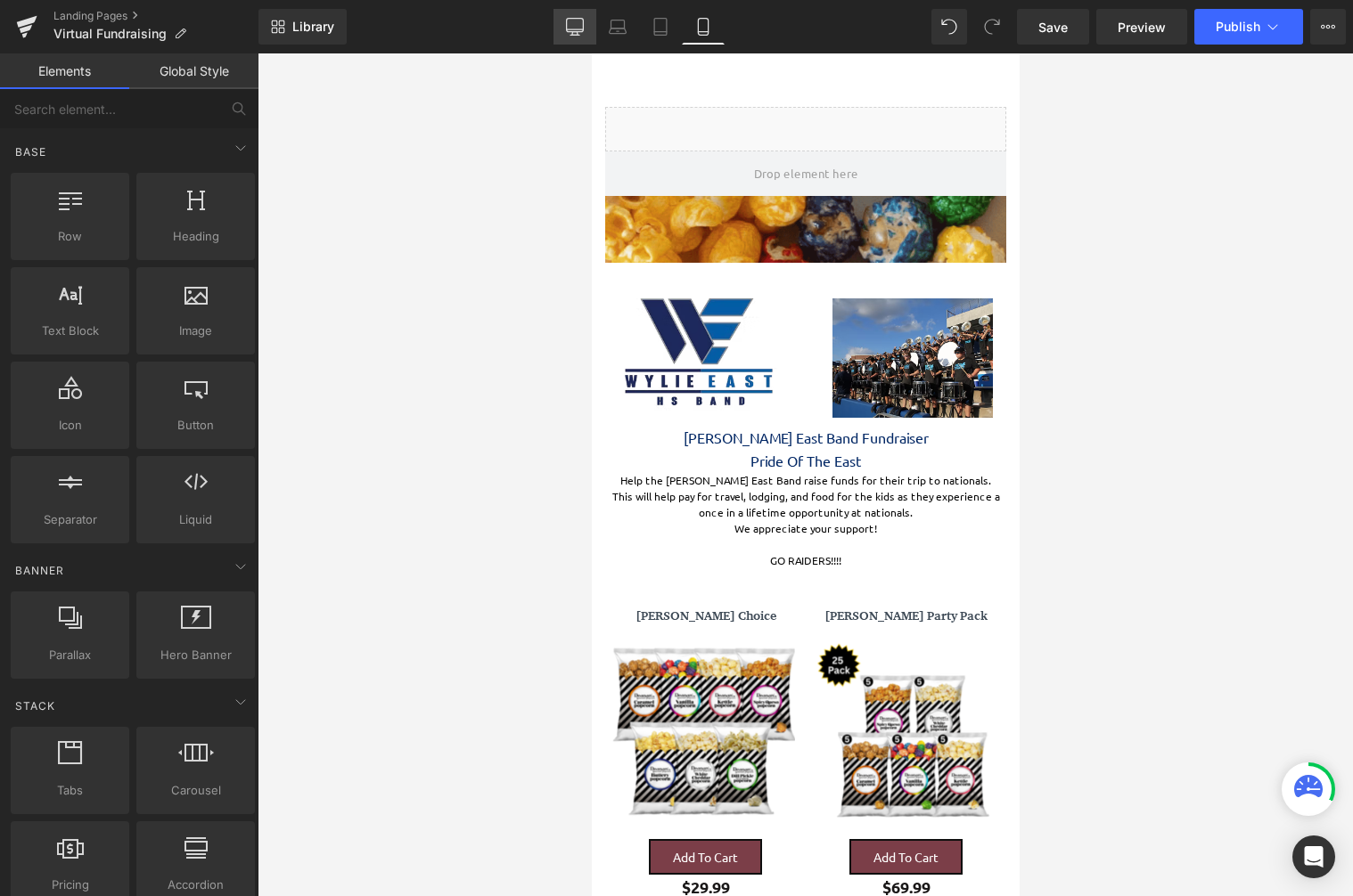
click at [573, 23] on icon at bounding box center [575, 27] width 18 height 18
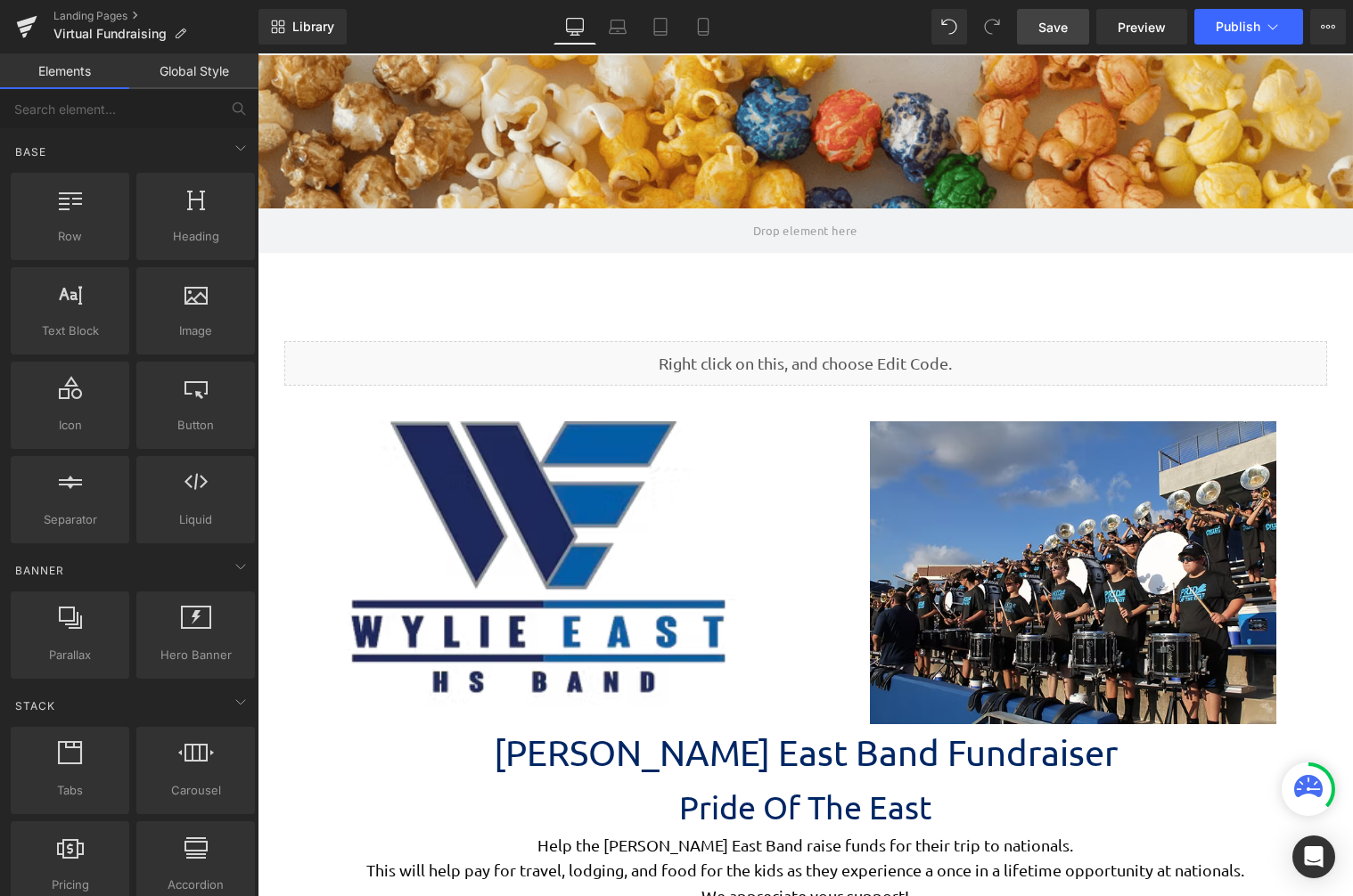
scroll to position [4180, 1082]
click at [1050, 26] on span "Save" at bounding box center [1052, 27] width 30 height 19
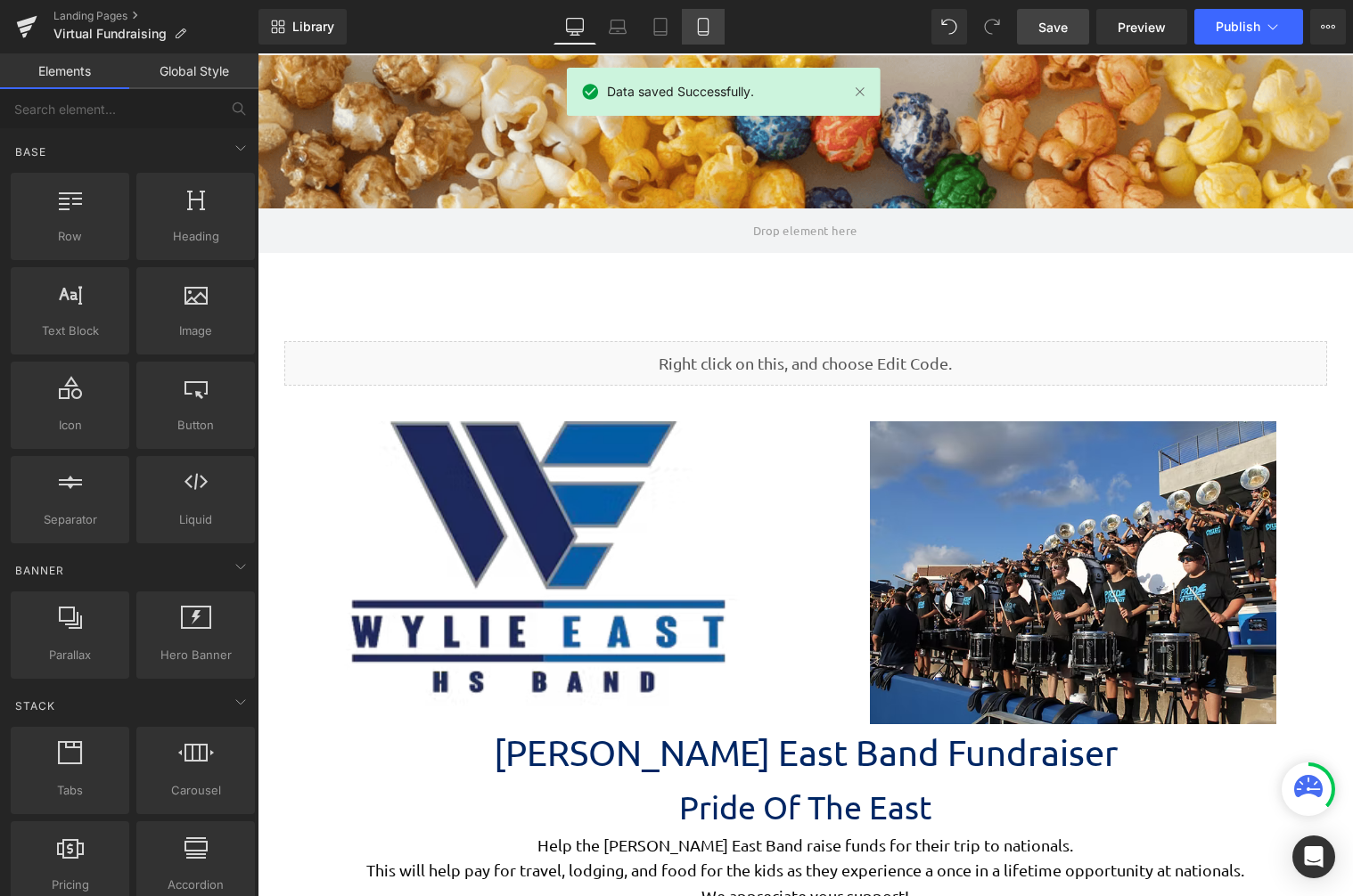
click at [715, 26] on link "Mobile" at bounding box center [702, 26] width 42 height 35
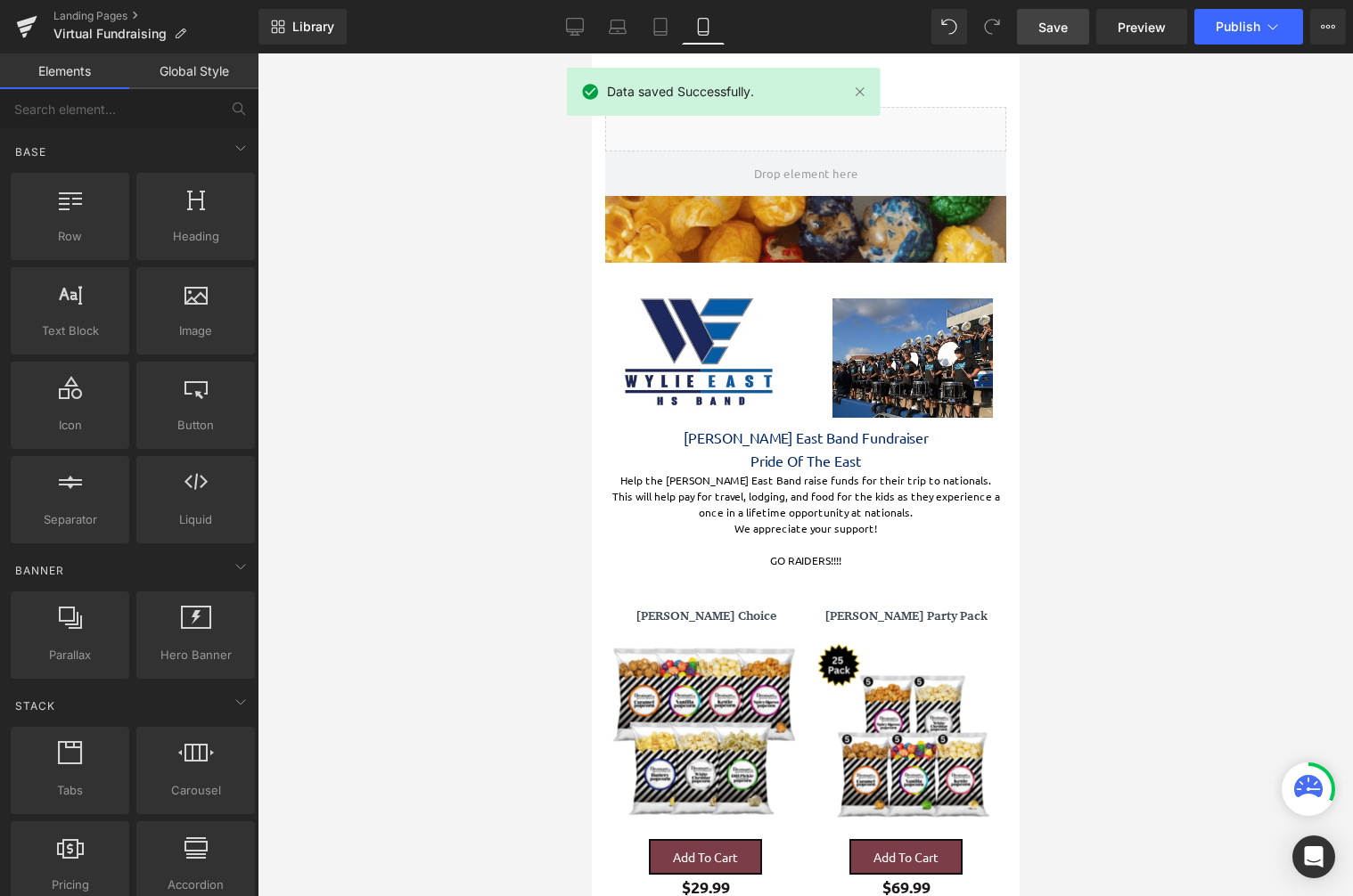
scroll to position [5941, 414]
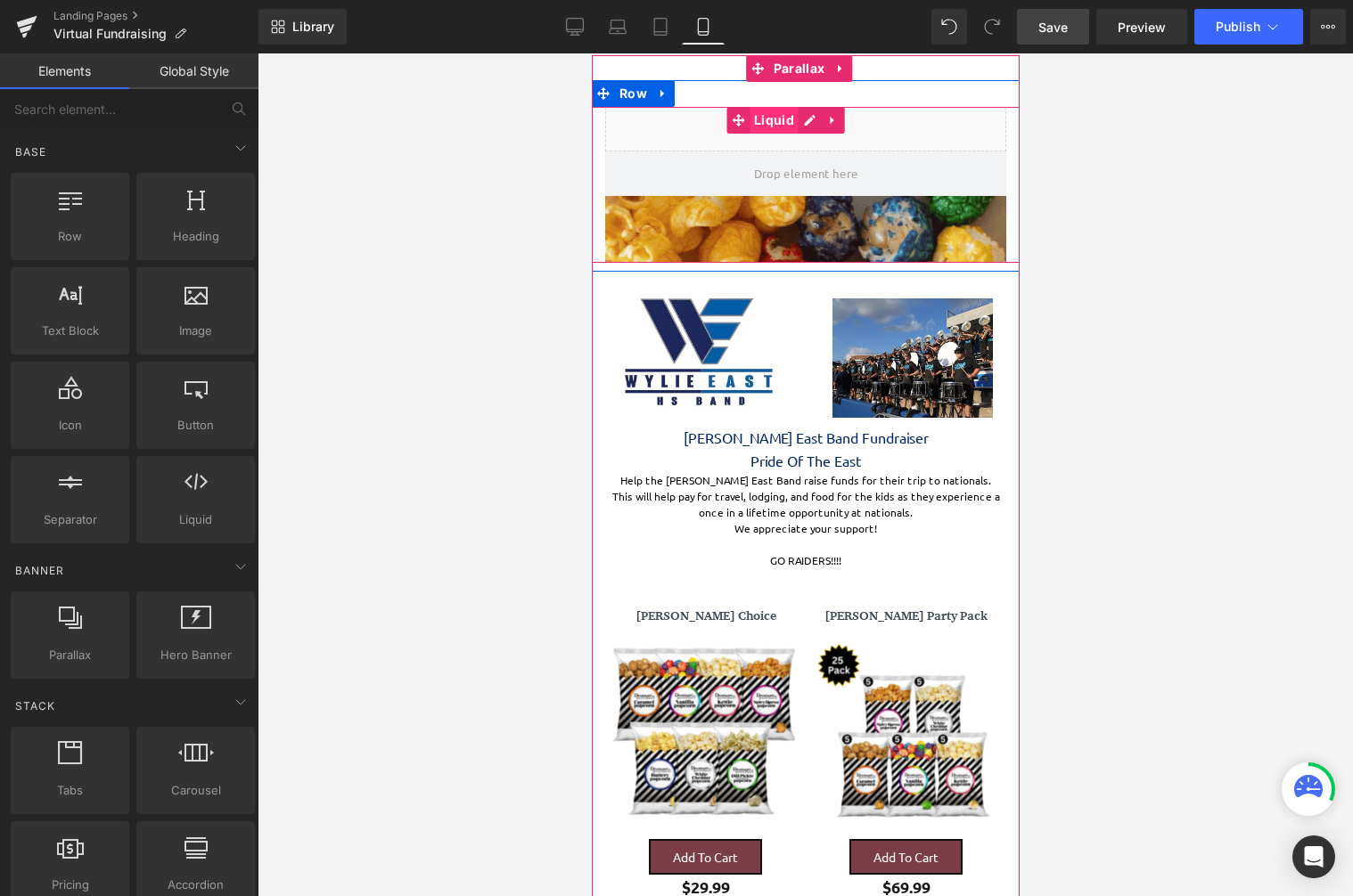
click at [783, 122] on span "Liquid" at bounding box center [773, 120] width 49 height 27
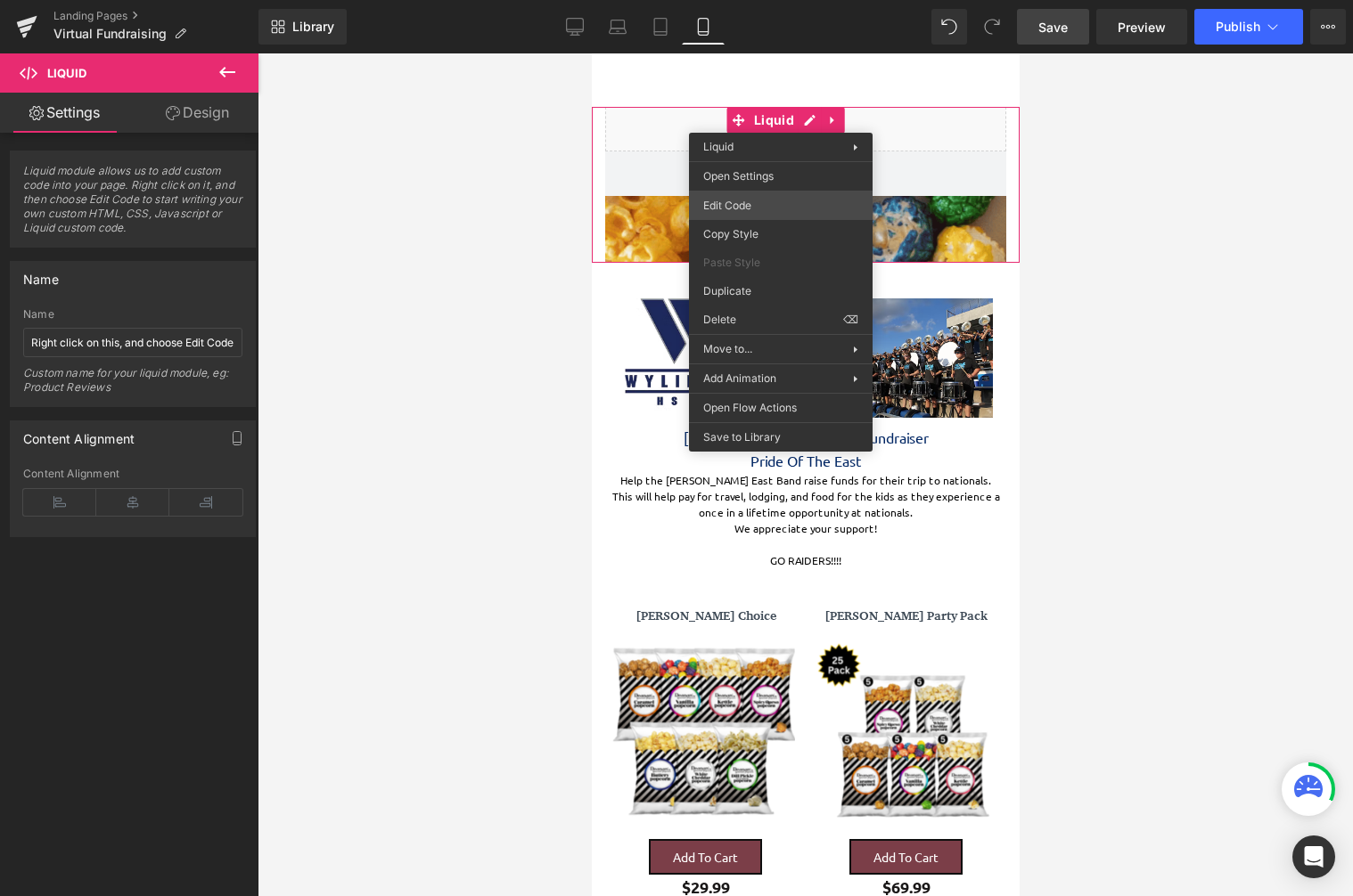
click at [757, 0] on div "Liquid You are previewing how the will restyle your page. You can not edit Elem…" at bounding box center [676, 0] width 1353 height 0
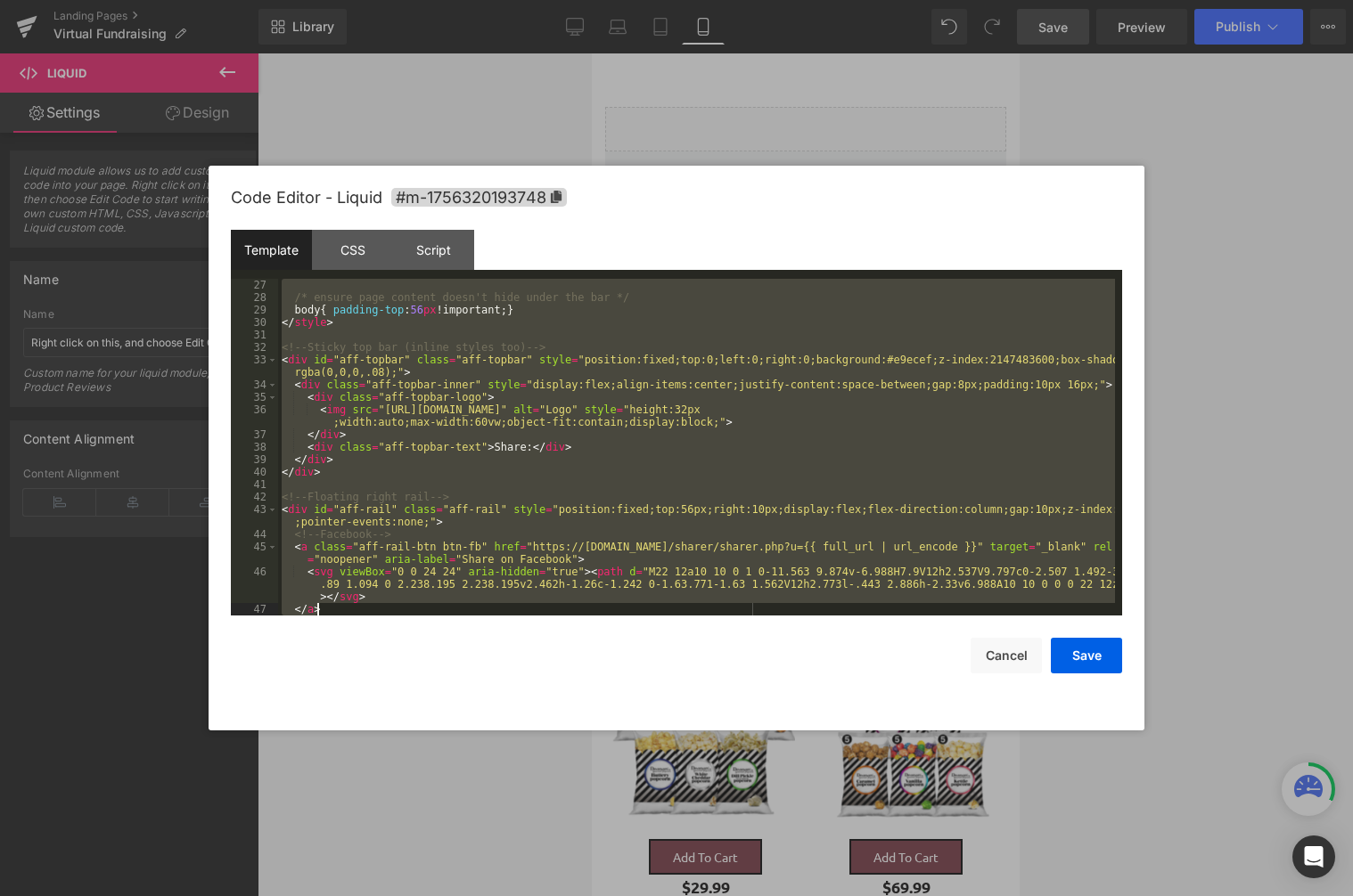
scroll to position [1085, 0]
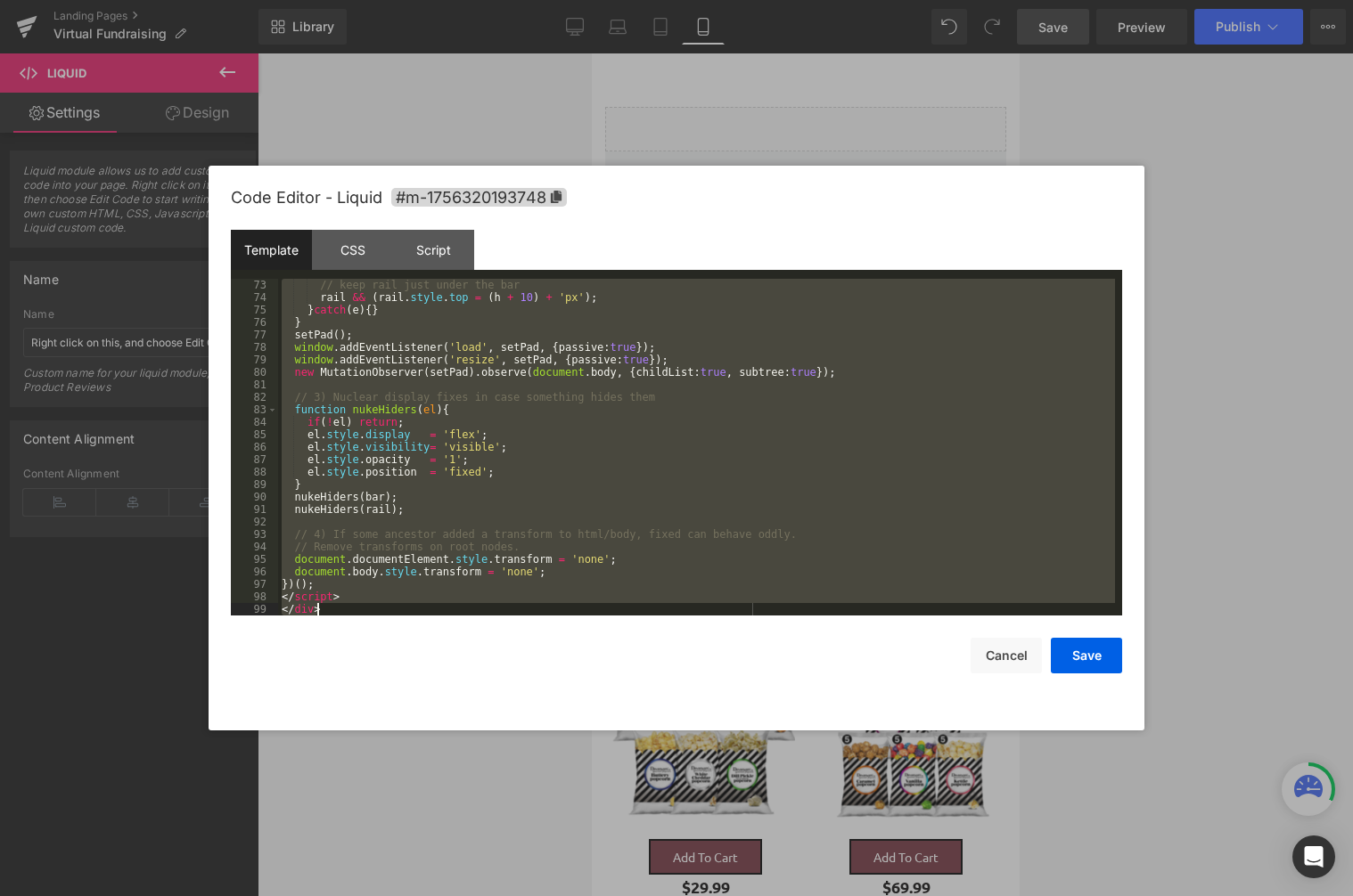
drag, startPoint x: 280, startPoint y: 283, endPoint x: 554, endPoint y: 593, distance: 413.7
click at [832, 808] on body "Liquid You are previewing how the will restyle your page. You can not edit Elem…" at bounding box center [676, 448] width 1353 height 896
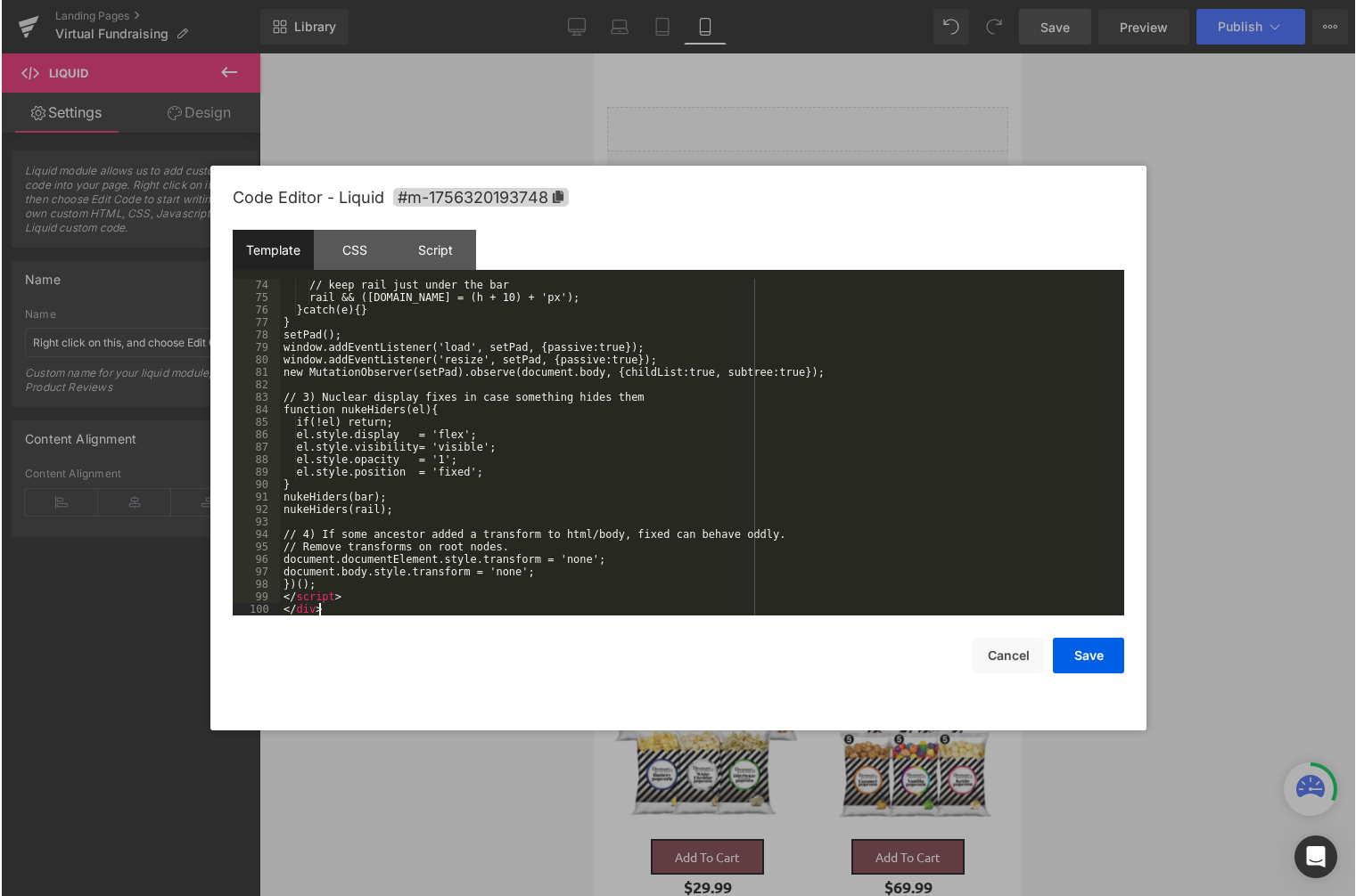
scroll to position [1073, 0]
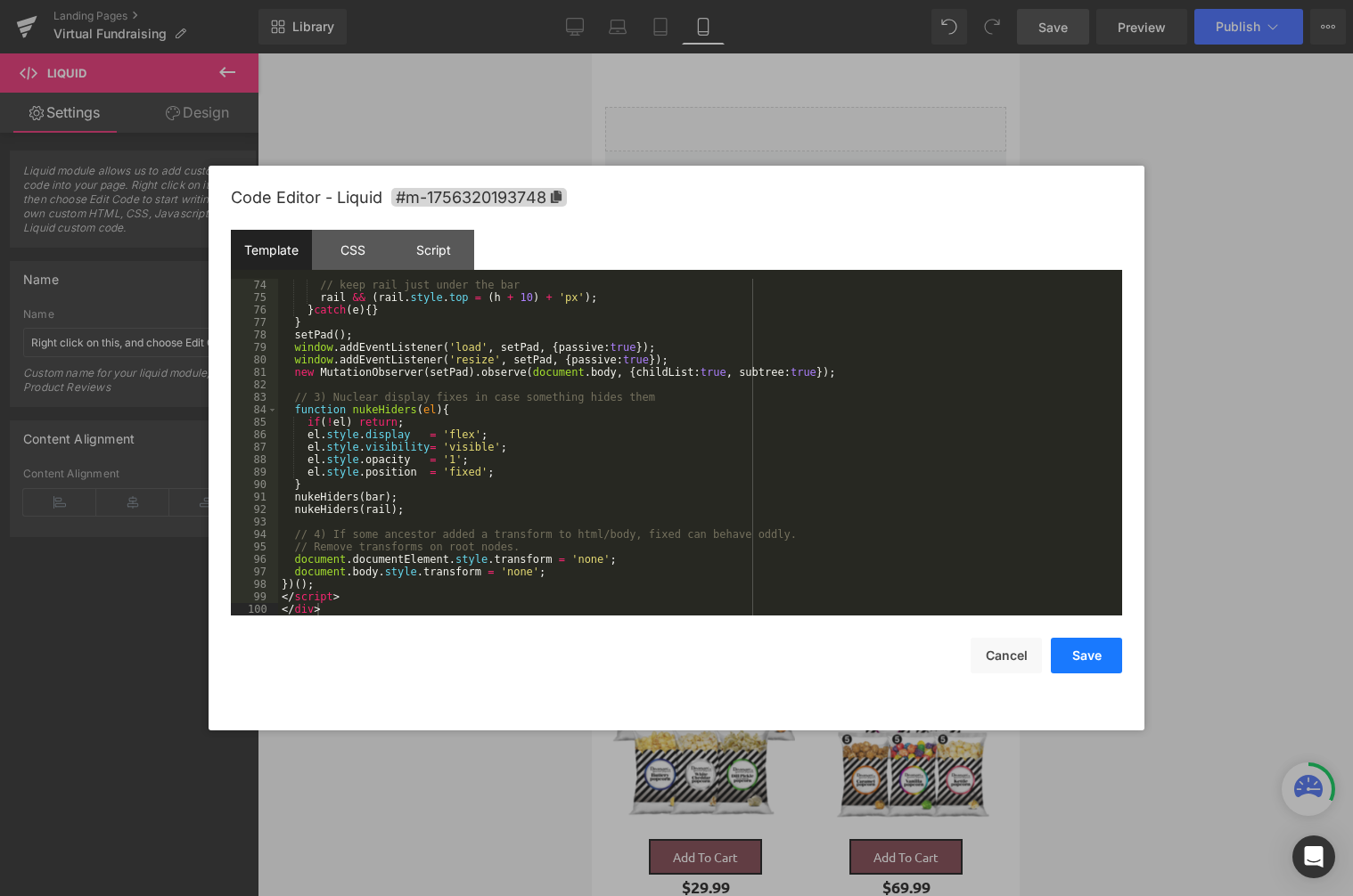
click at [1089, 651] on button "Save" at bounding box center [1086, 655] width 71 height 35
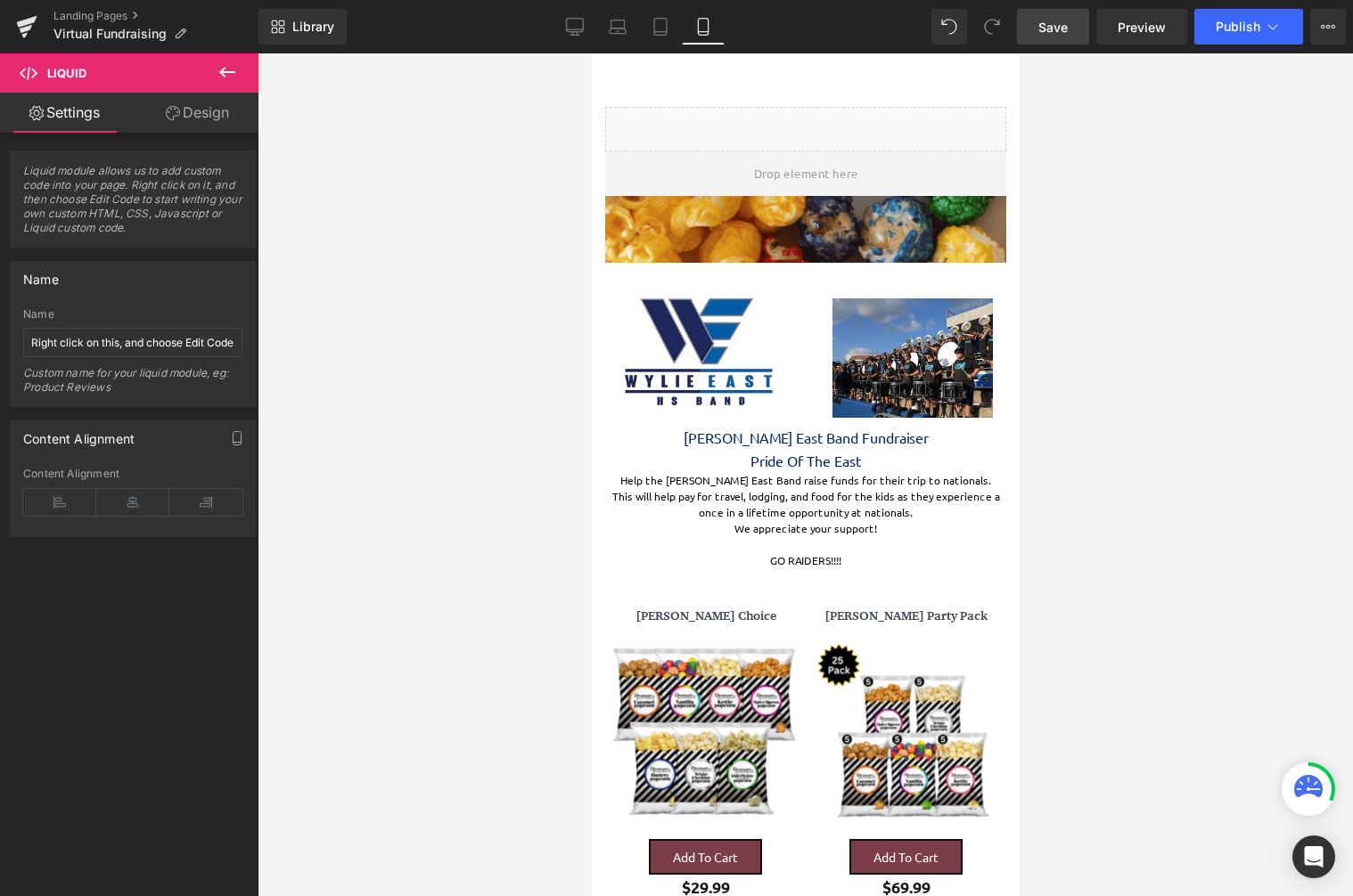
click at [1070, 22] on link "Save" at bounding box center [1053, 26] width 72 height 35
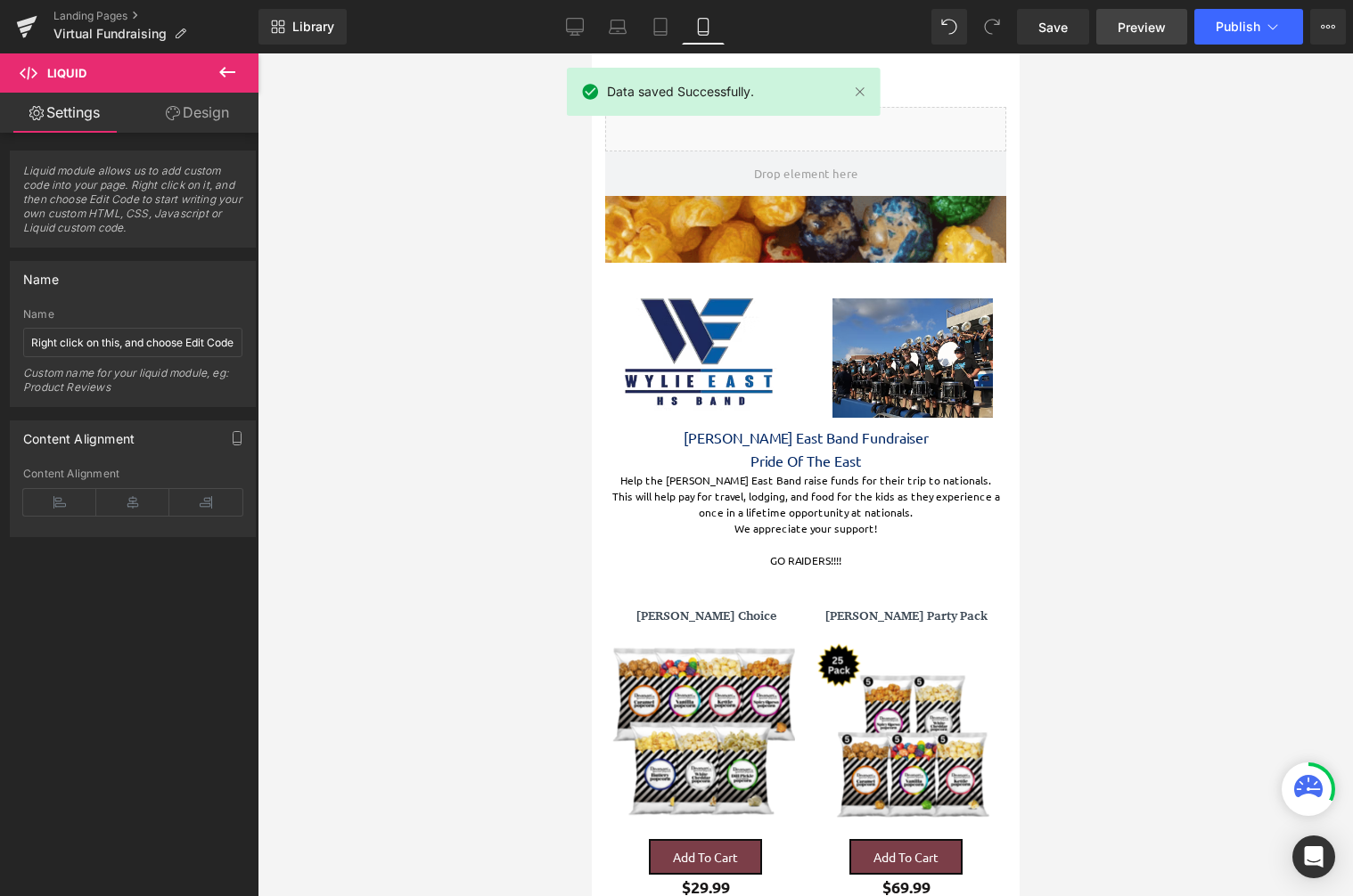
click at [1133, 29] on span "Preview" at bounding box center [1141, 27] width 48 height 19
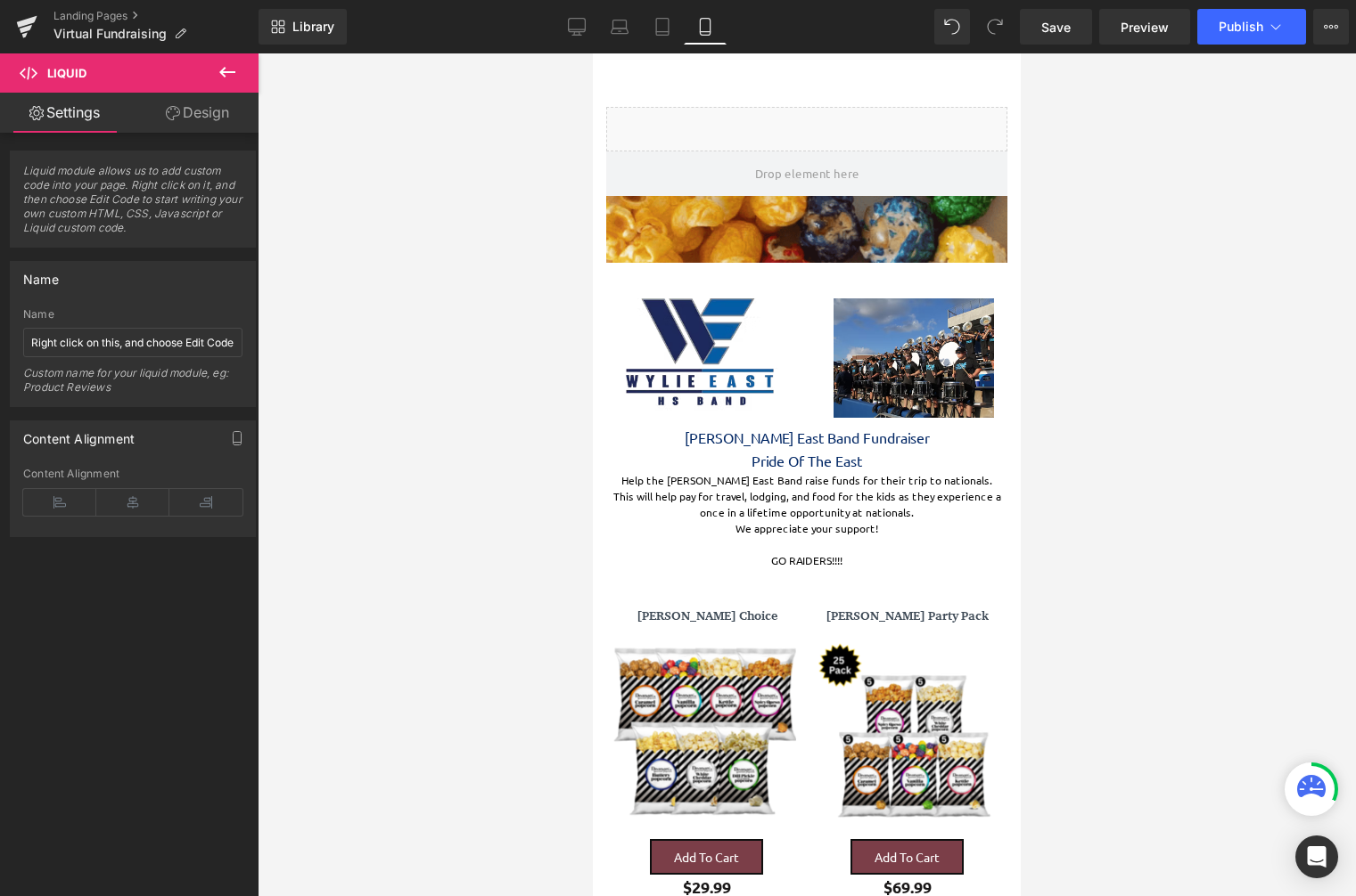
click at [228, 69] on icon at bounding box center [228, 72] width 22 height 22
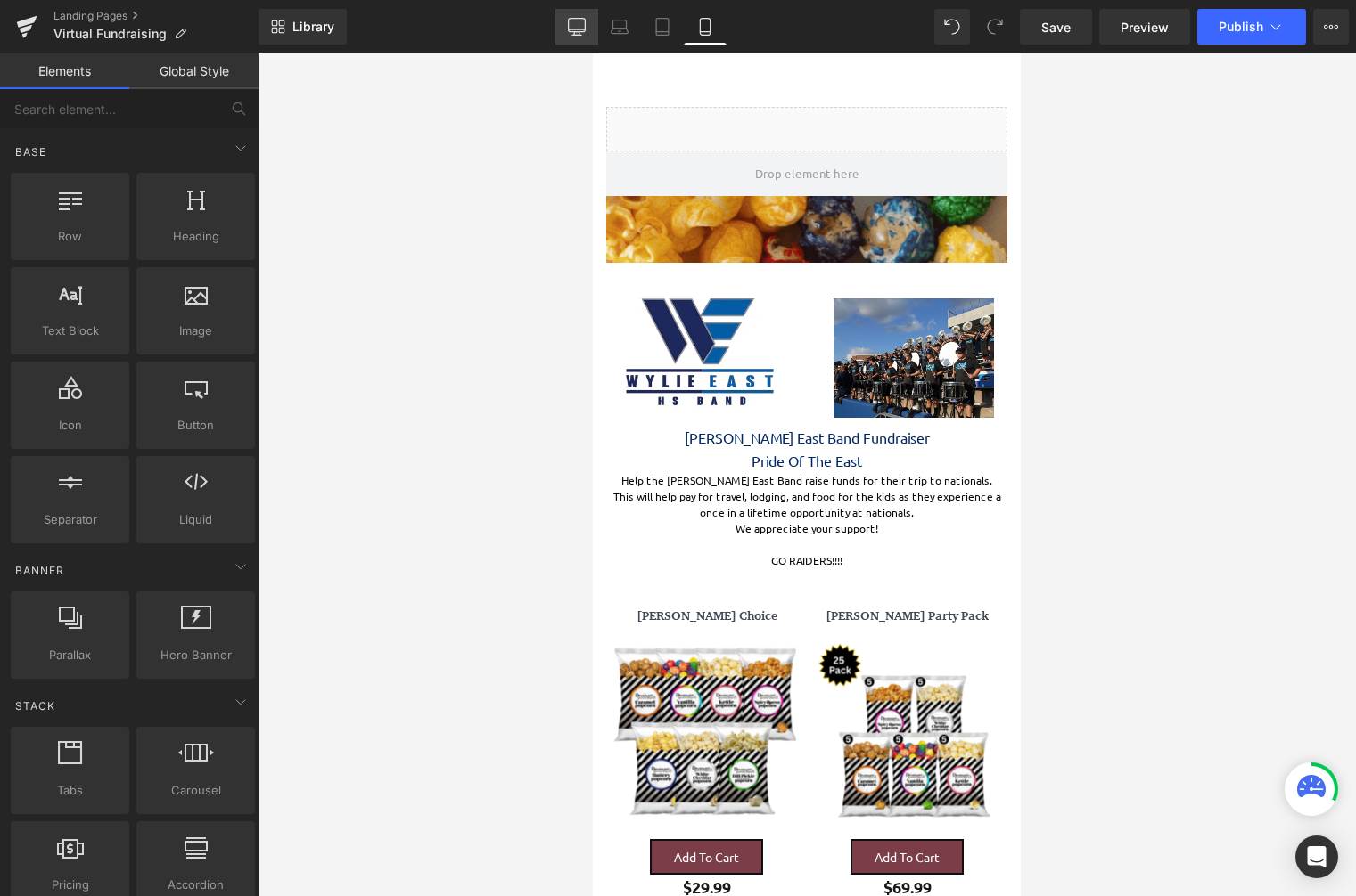
click at [581, 17] on link "Desktop" at bounding box center [576, 26] width 42 height 35
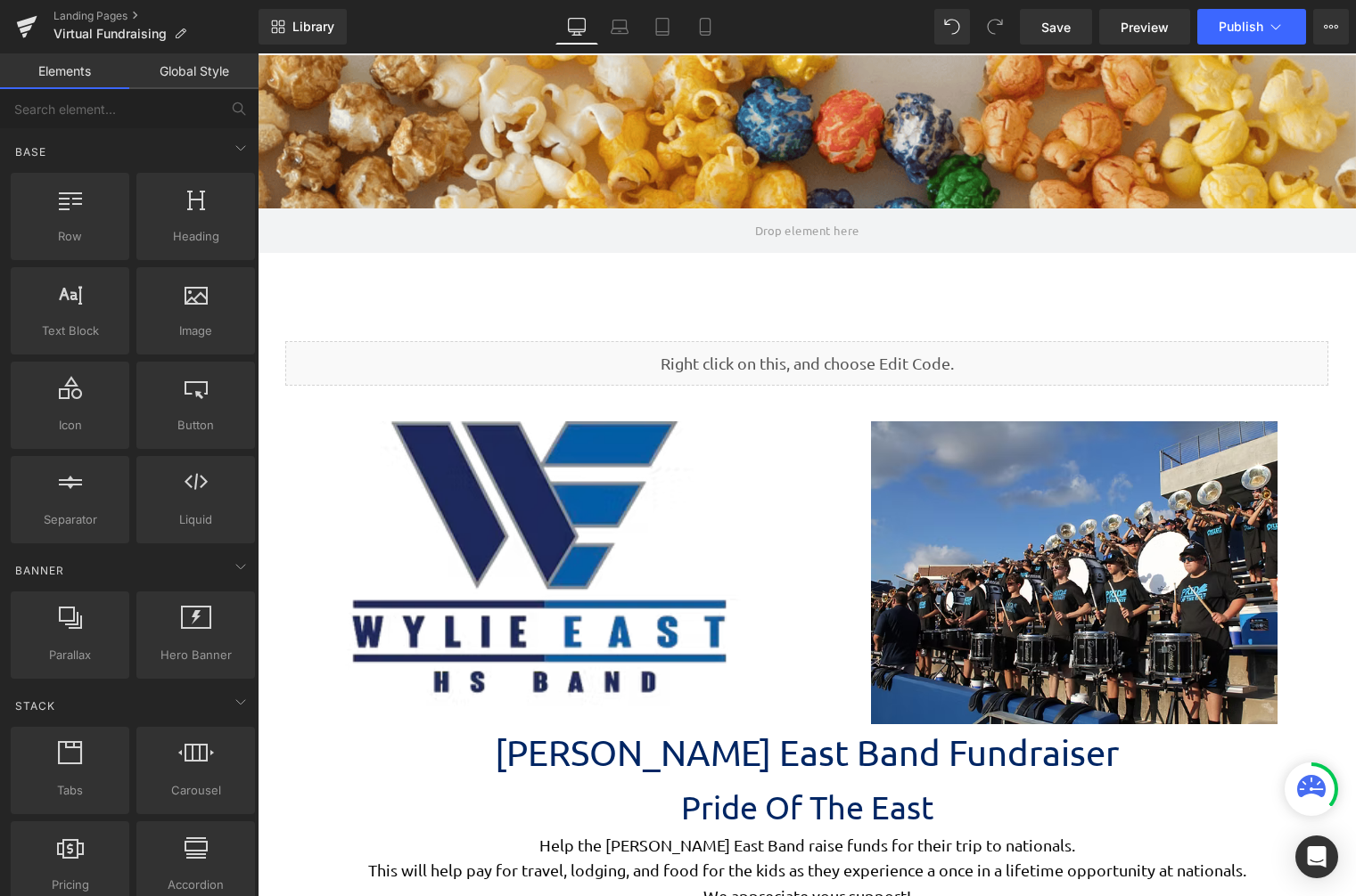
scroll to position [4180, 1085]
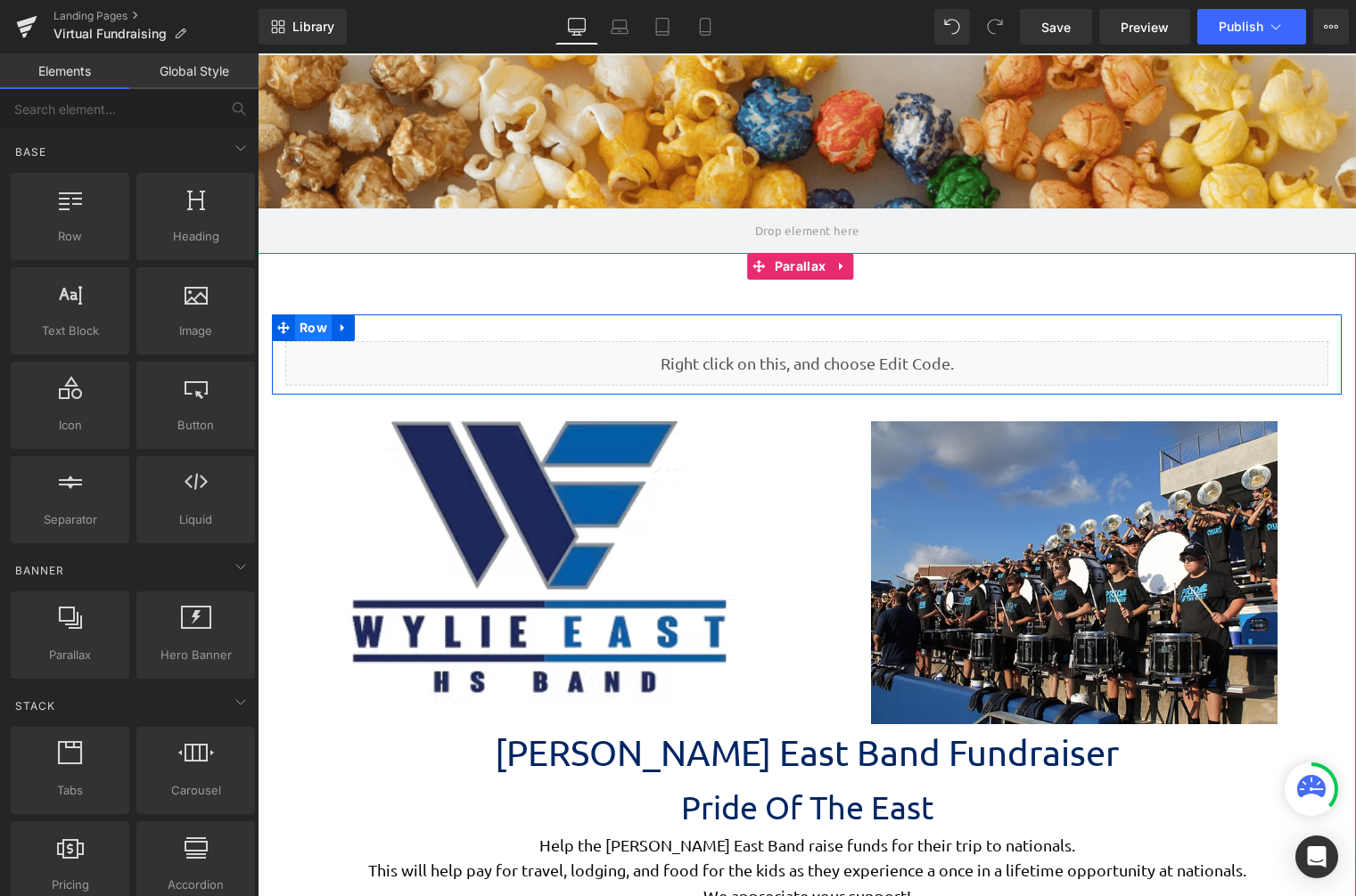
click at [308, 331] on span "Row" at bounding box center [313, 328] width 36 height 27
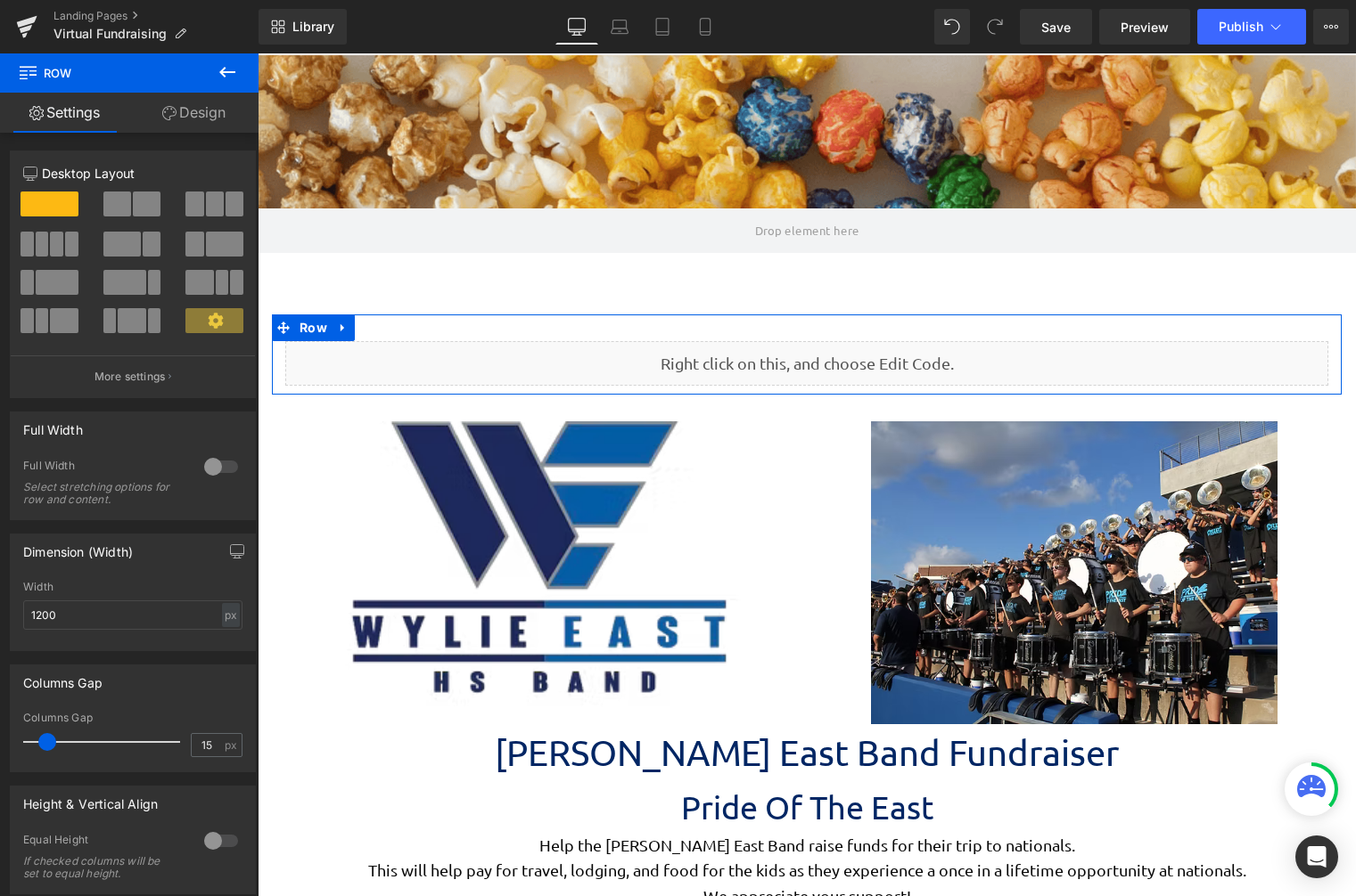
click at [202, 106] on link "Design" at bounding box center [193, 113] width 129 height 40
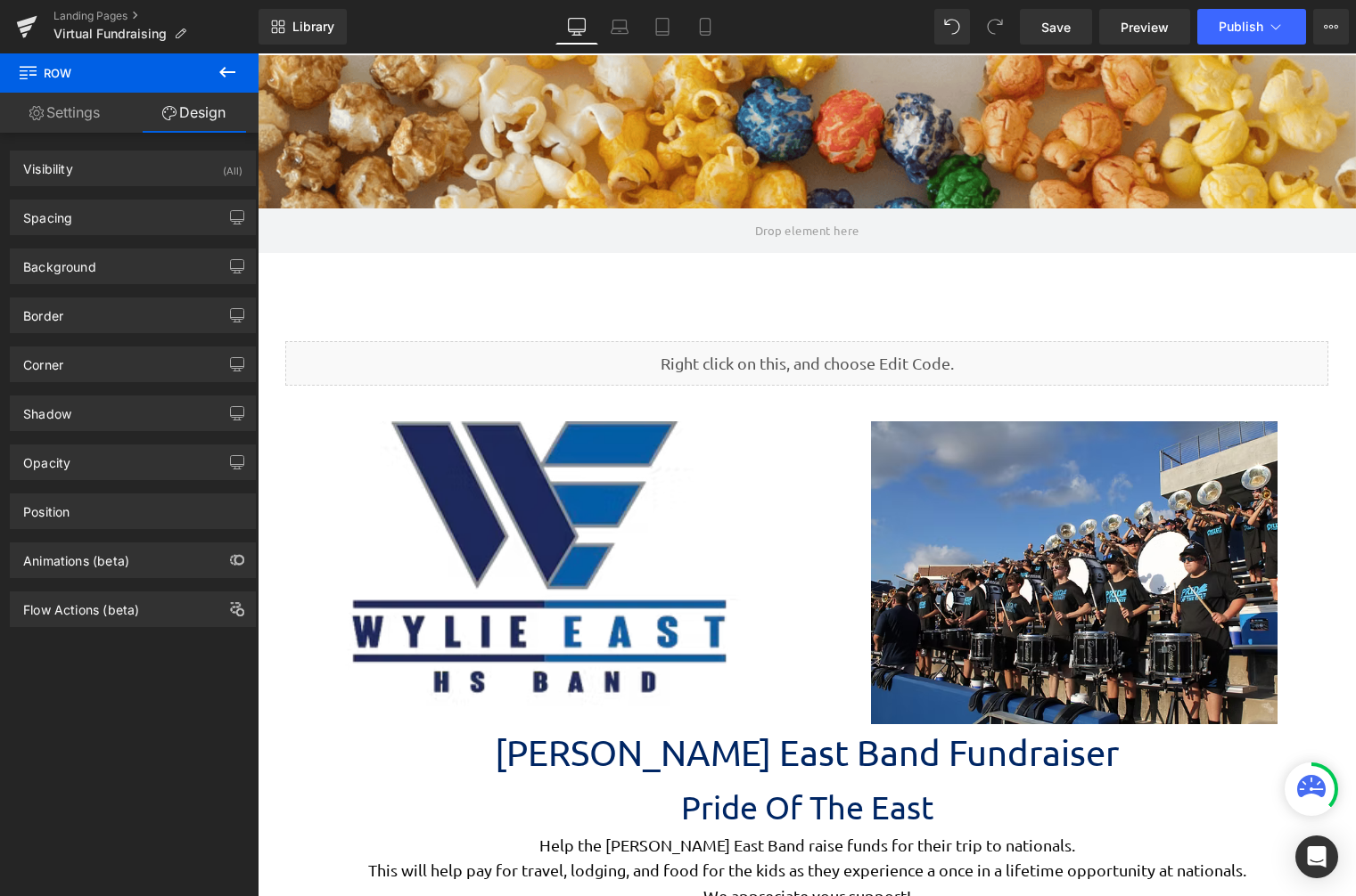
click at [711, 45] on div "Library Desktop Desktop Laptop Tablet Mobile Save Preview Publish Scheduled Vie…" at bounding box center [806, 26] width 1097 height 53
click at [703, 34] on icon at bounding box center [705, 27] width 18 height 18
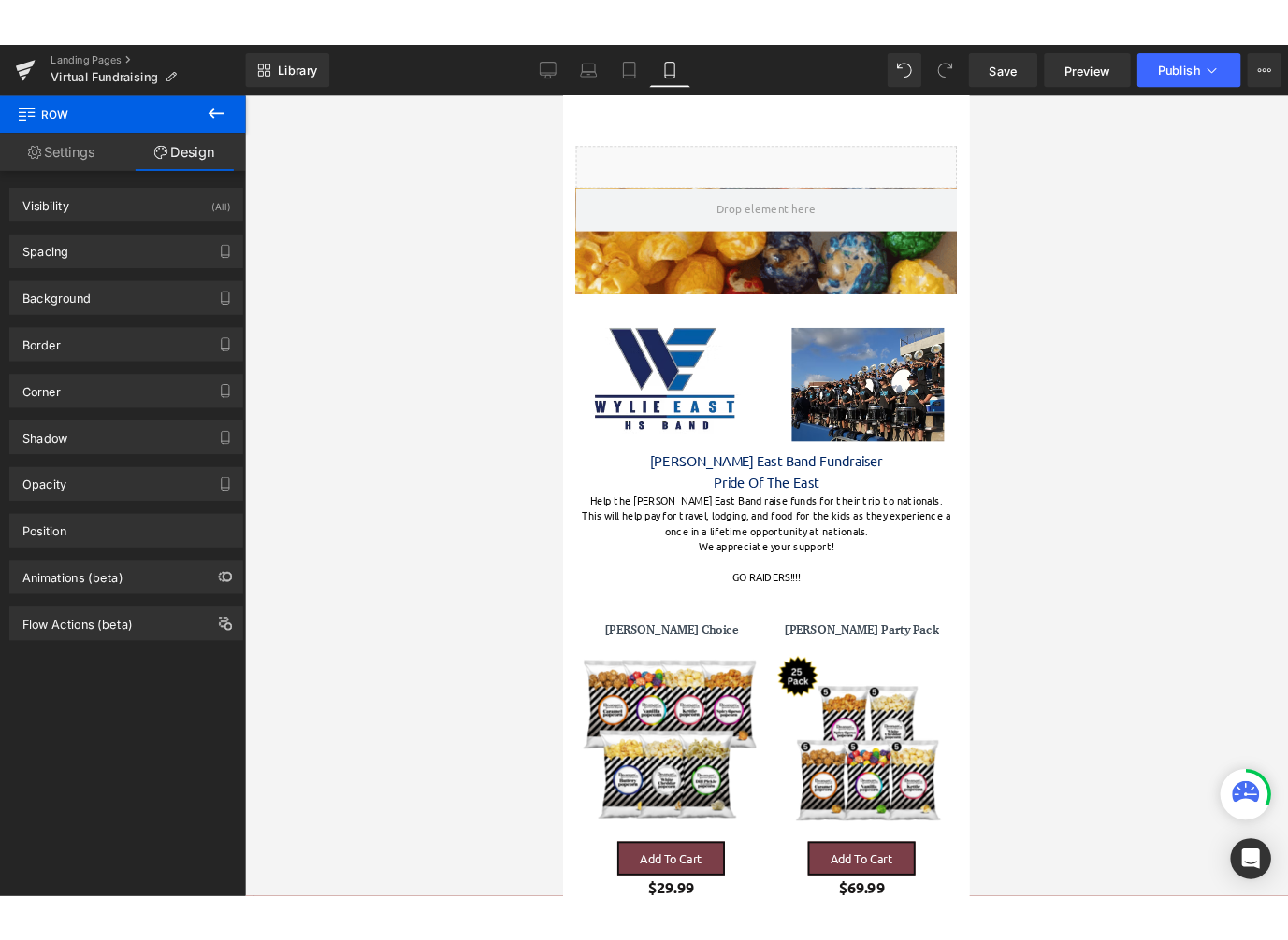
scroll to position [6233, 435]
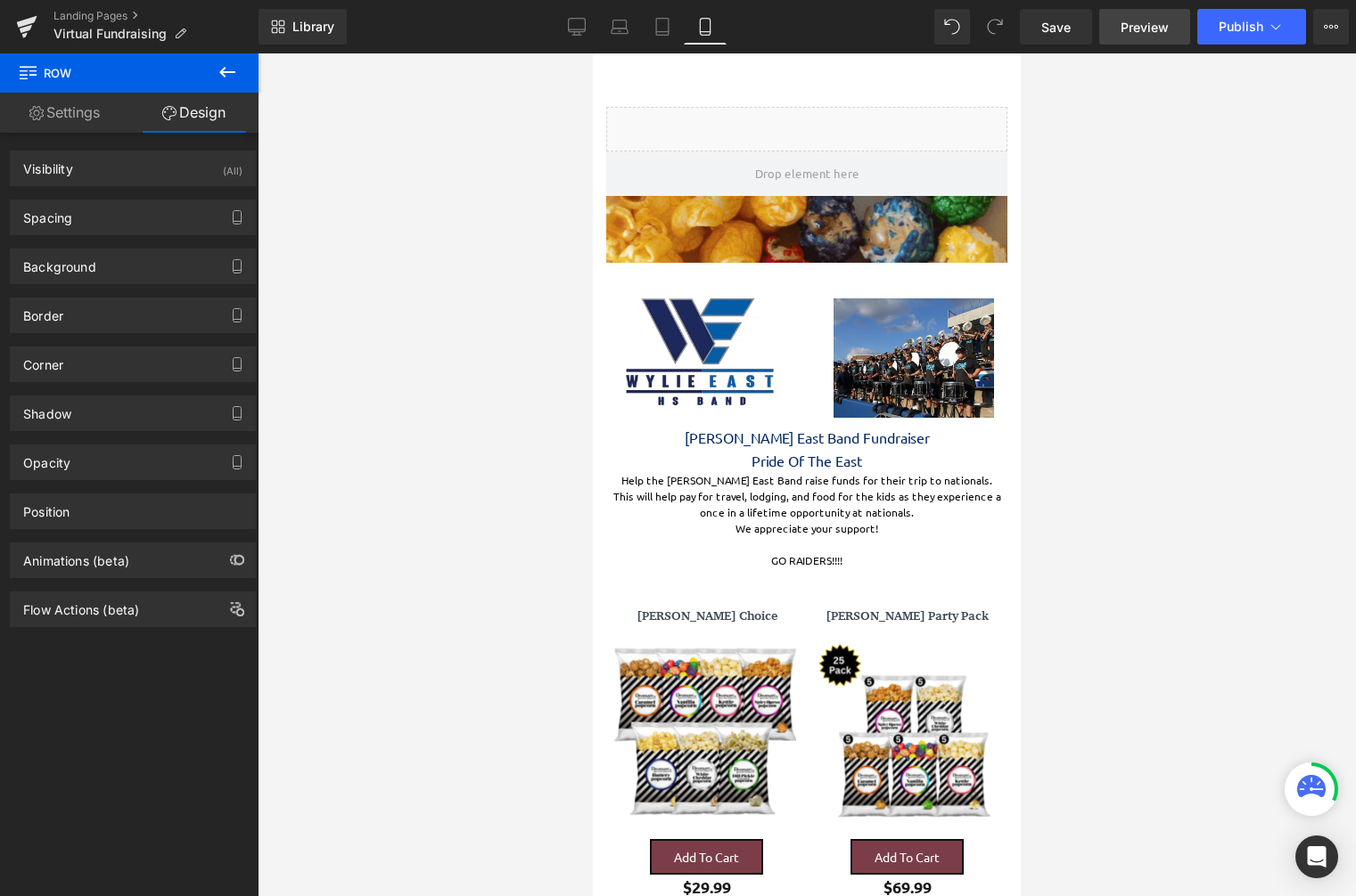
click at [1135, 32] on span "Preview" at bounding box center [1144, 27] width 48 height 19
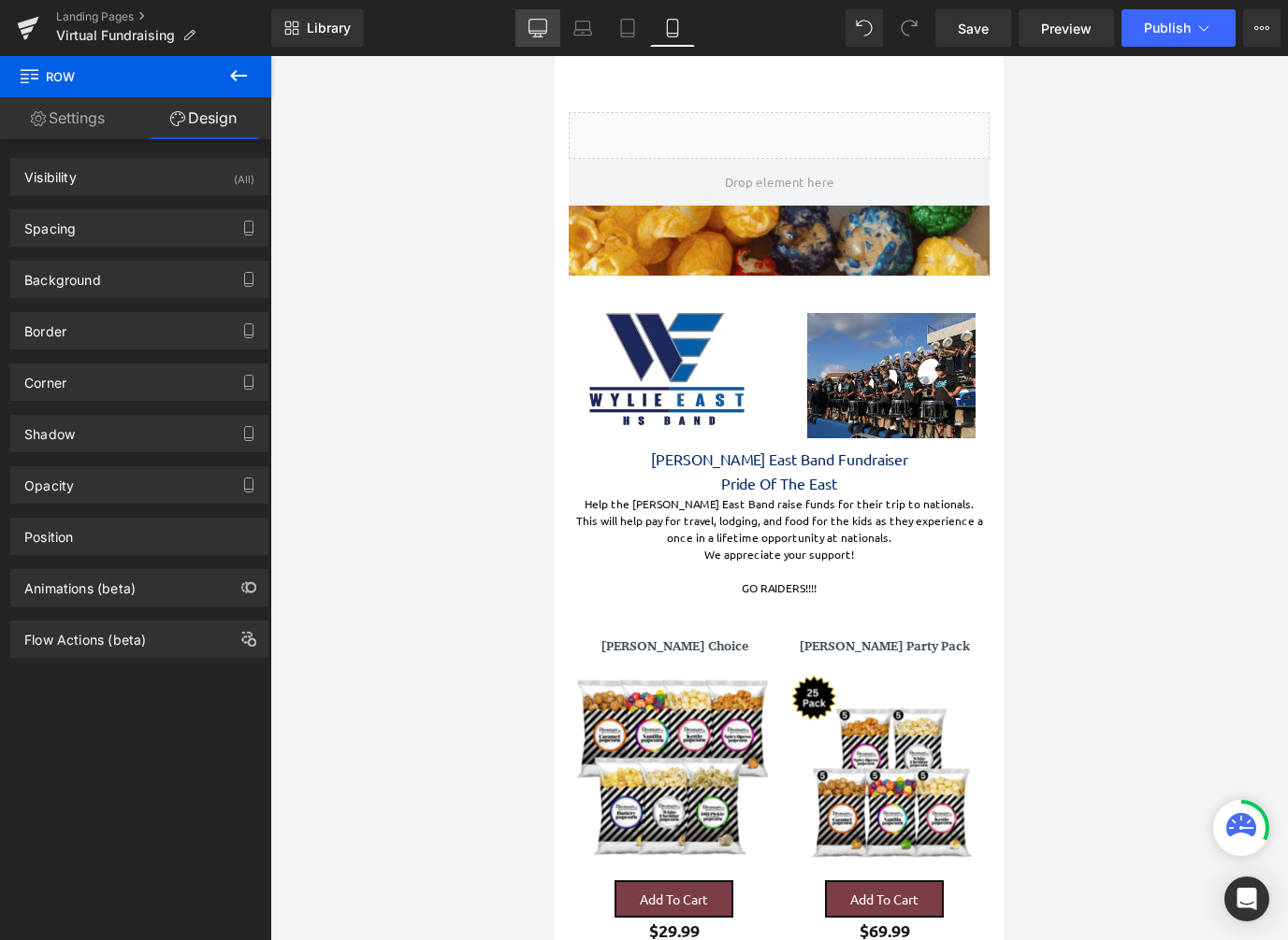
click at [538, 26] on icon at bounding box center [538, 28] width 19 height 19
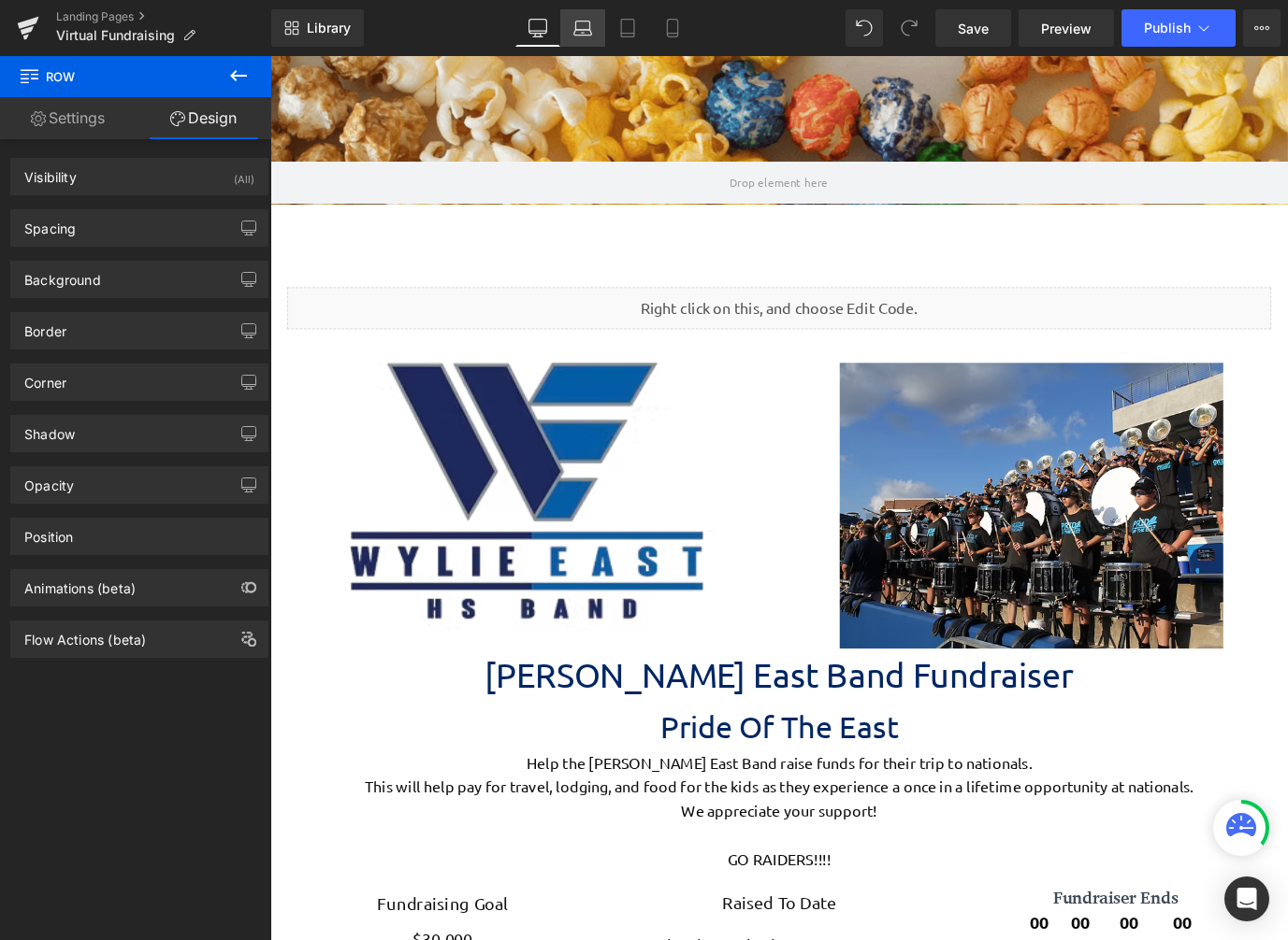
scroll to position [4371, 1118]
click at [698, 27] on div "Library Desktop Desktop Laptop Tablet Mobile Save Preview Publish Scheduled Vie…" at bounding box center [778, 27] width 1016 height 37
click at [672, 27] on icon at bounding box center [672, 28] width 19 height 19
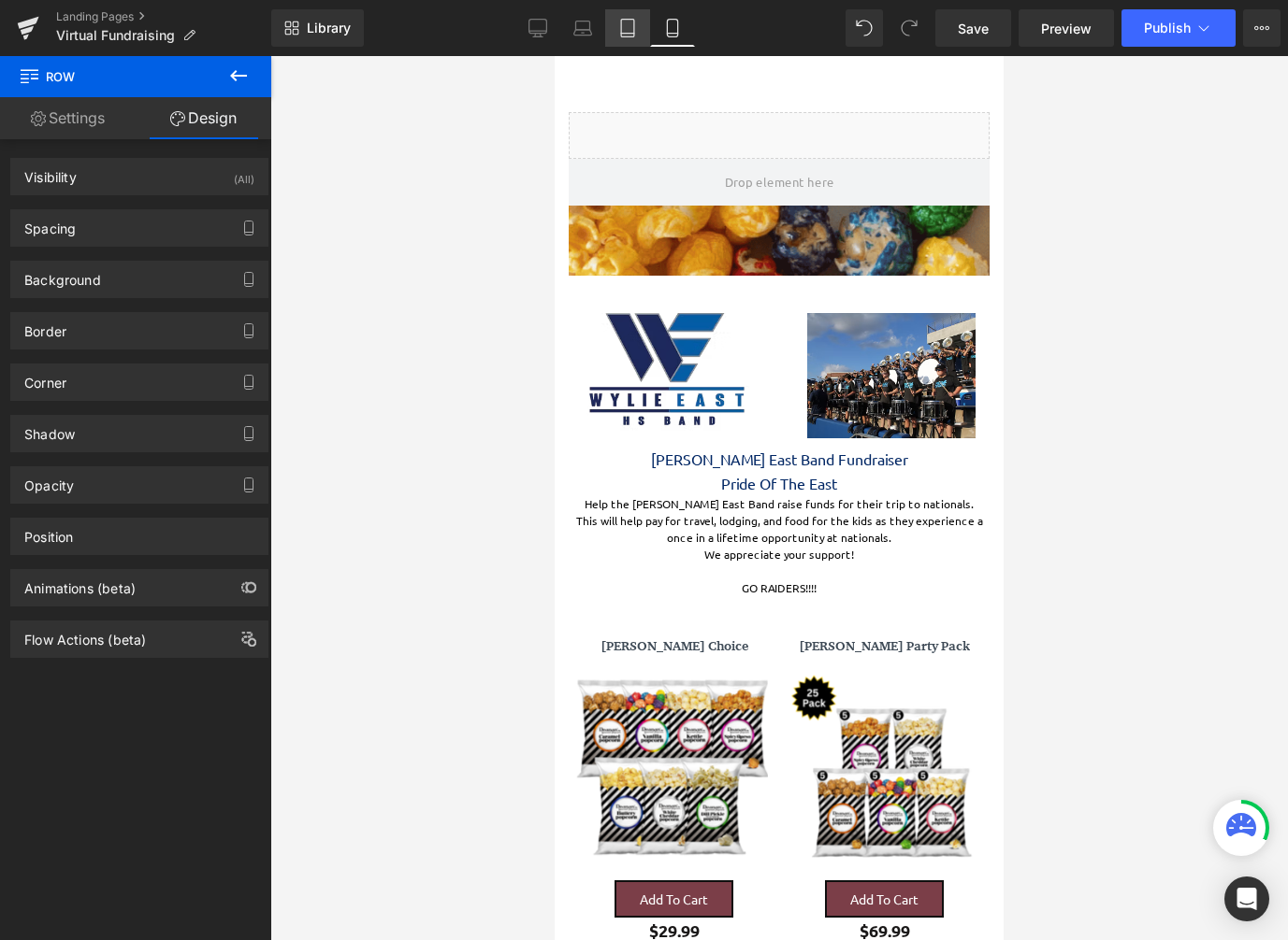
scroll to position [6233, 435]
click at [546, 32] on icon at bounding box center [538, 28] width 19 height 19
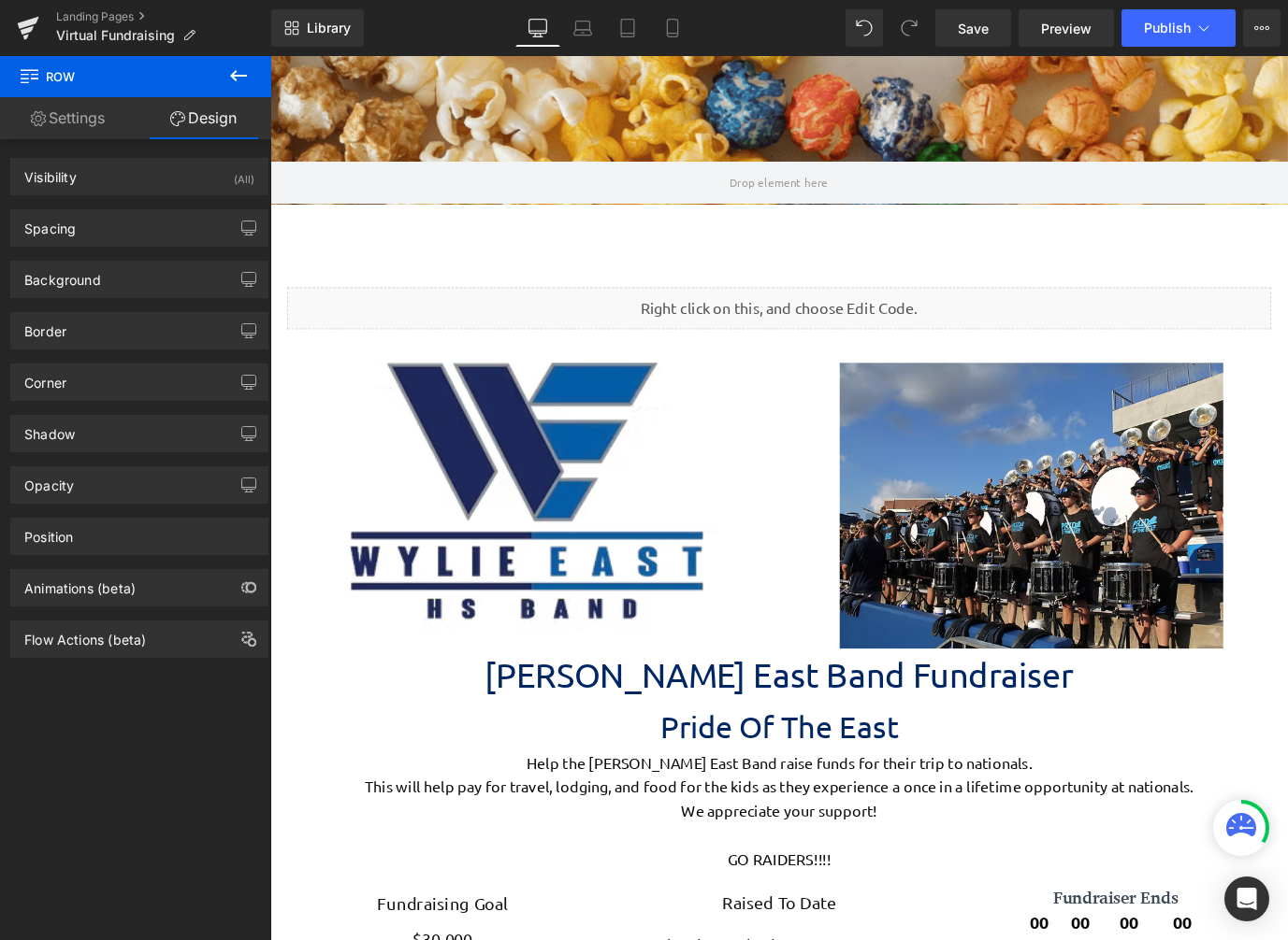
scroll to position [4371, 1118]
click at [248, 77] on icon at bounding box center [239, 76] width 23 height 23
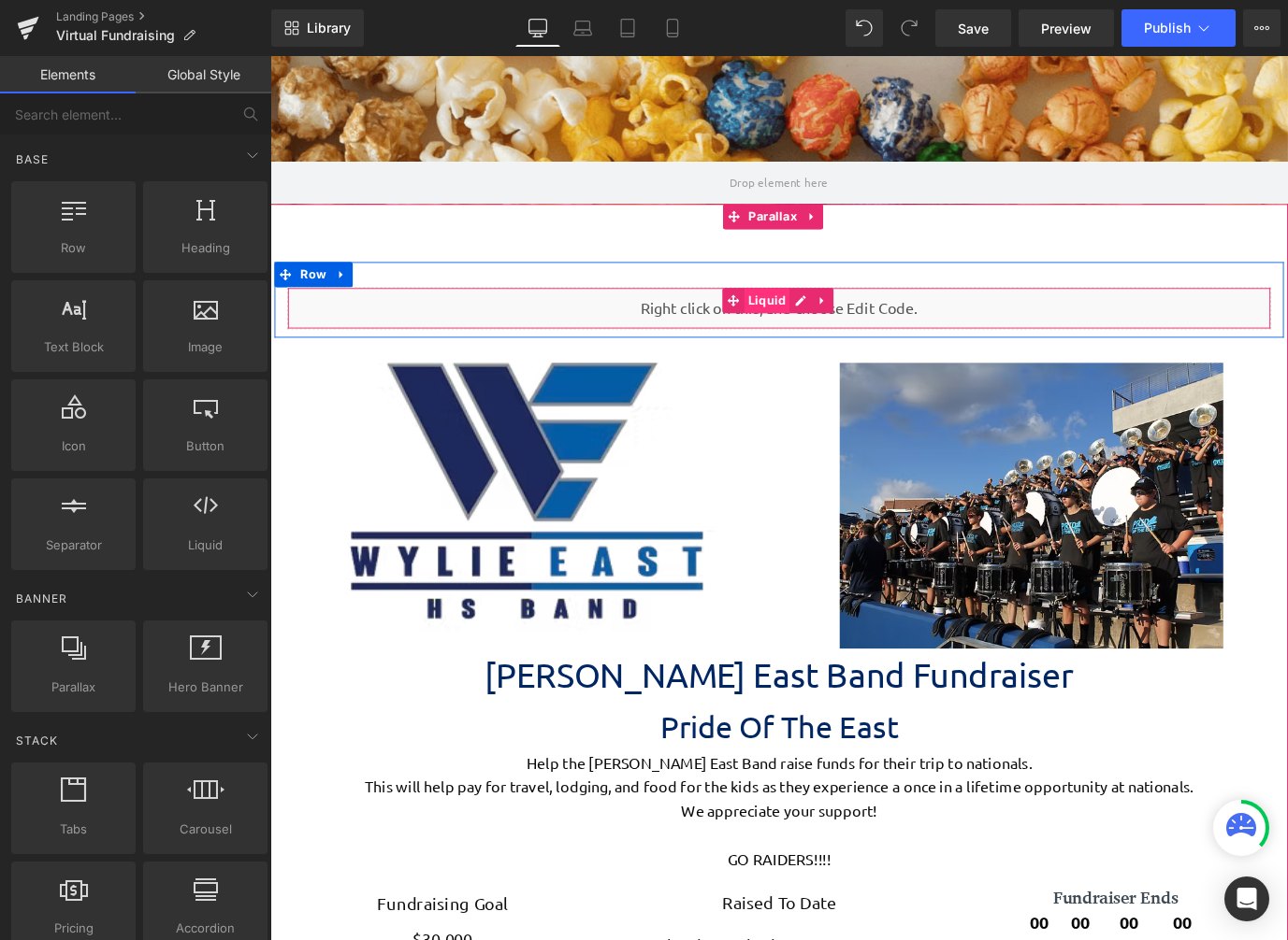
click at [813, 327] on span "Liquid" at bounding box center [822, 328] width 51 height 28
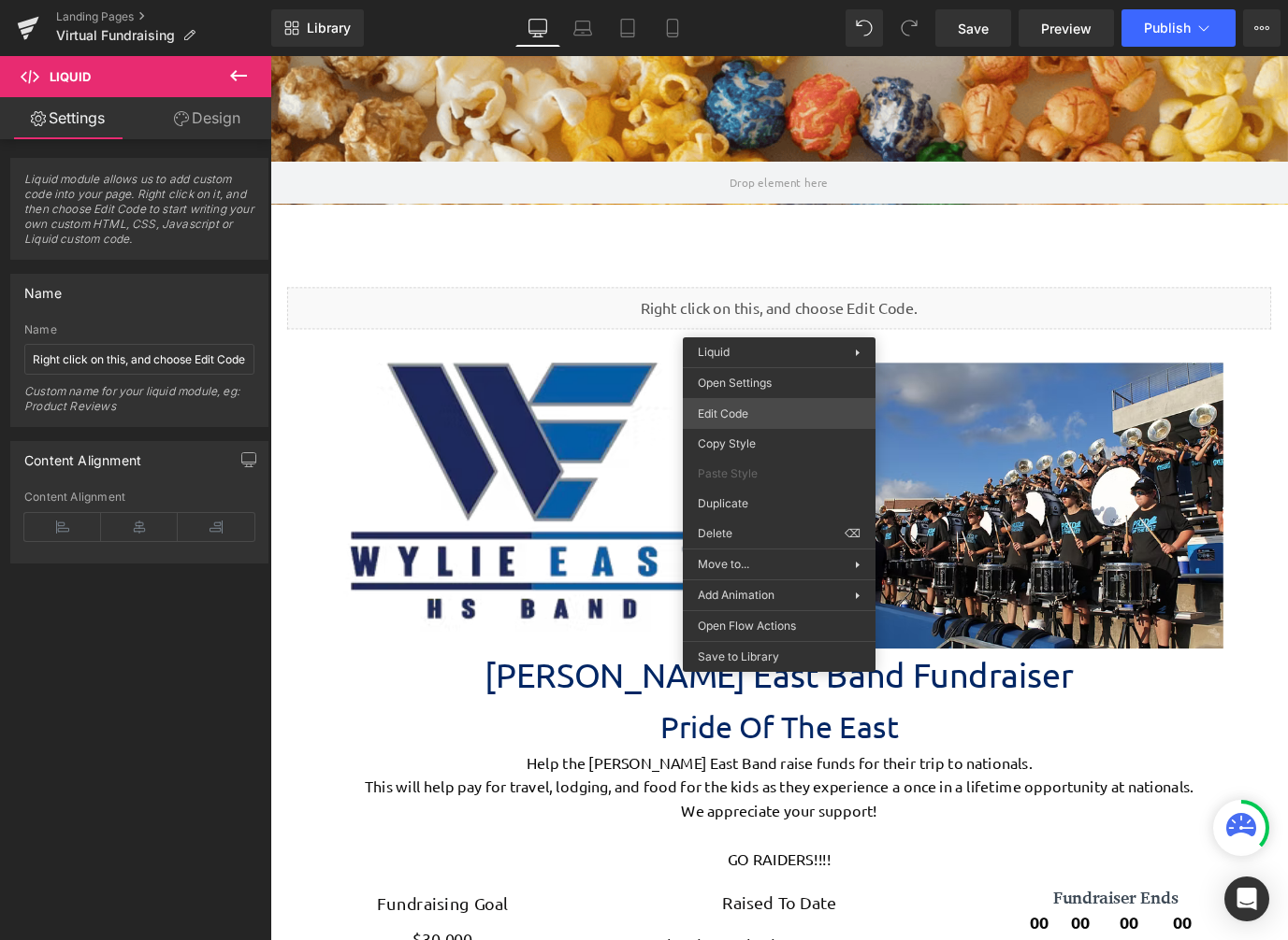
click at [757, 0] on div "Liquid You are previewing how the will restyle your page. You can not edit Elem…" at bounding box center [644, 0] width 1288 height 0
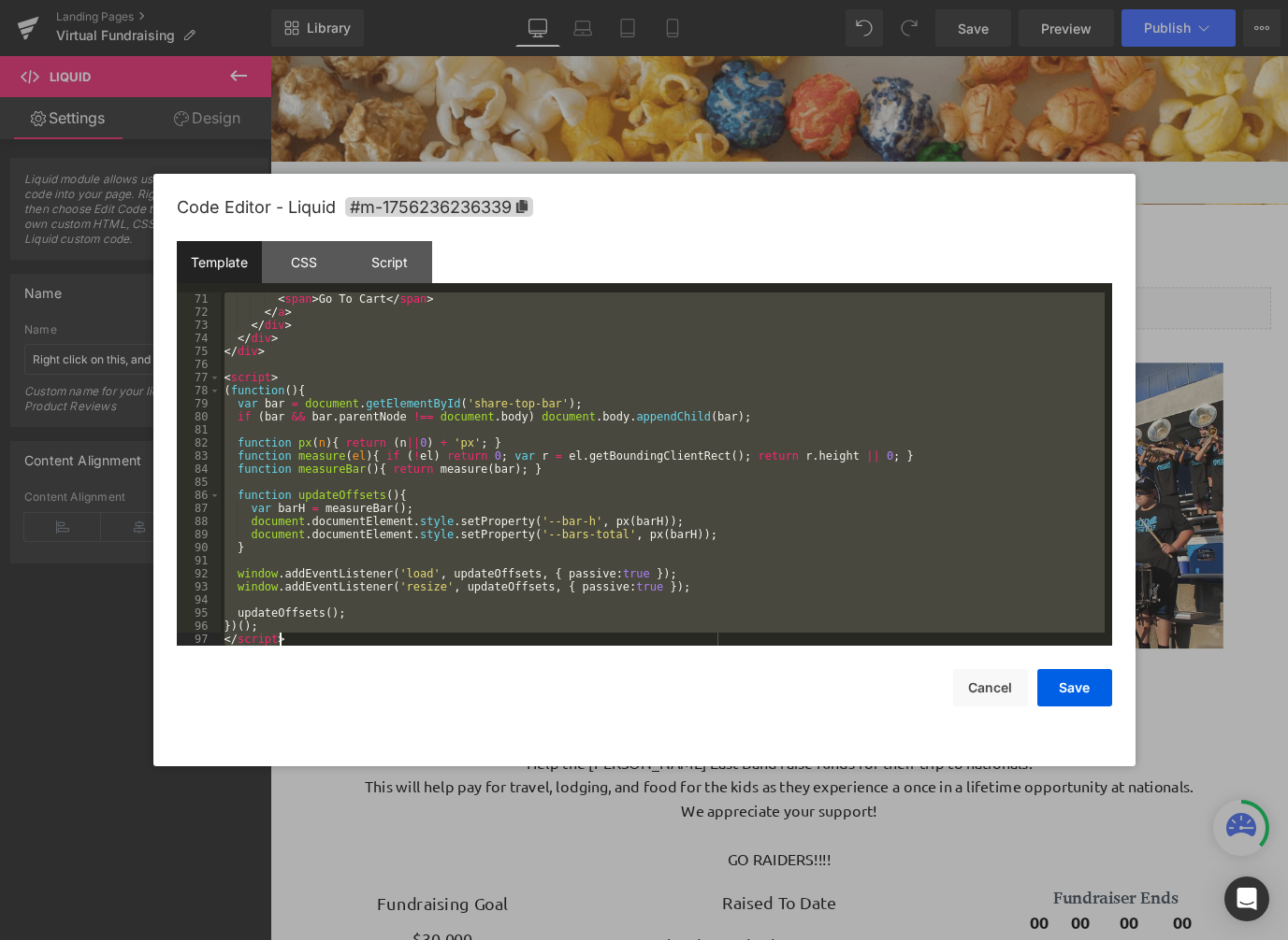
scroll to position [1073, 0]
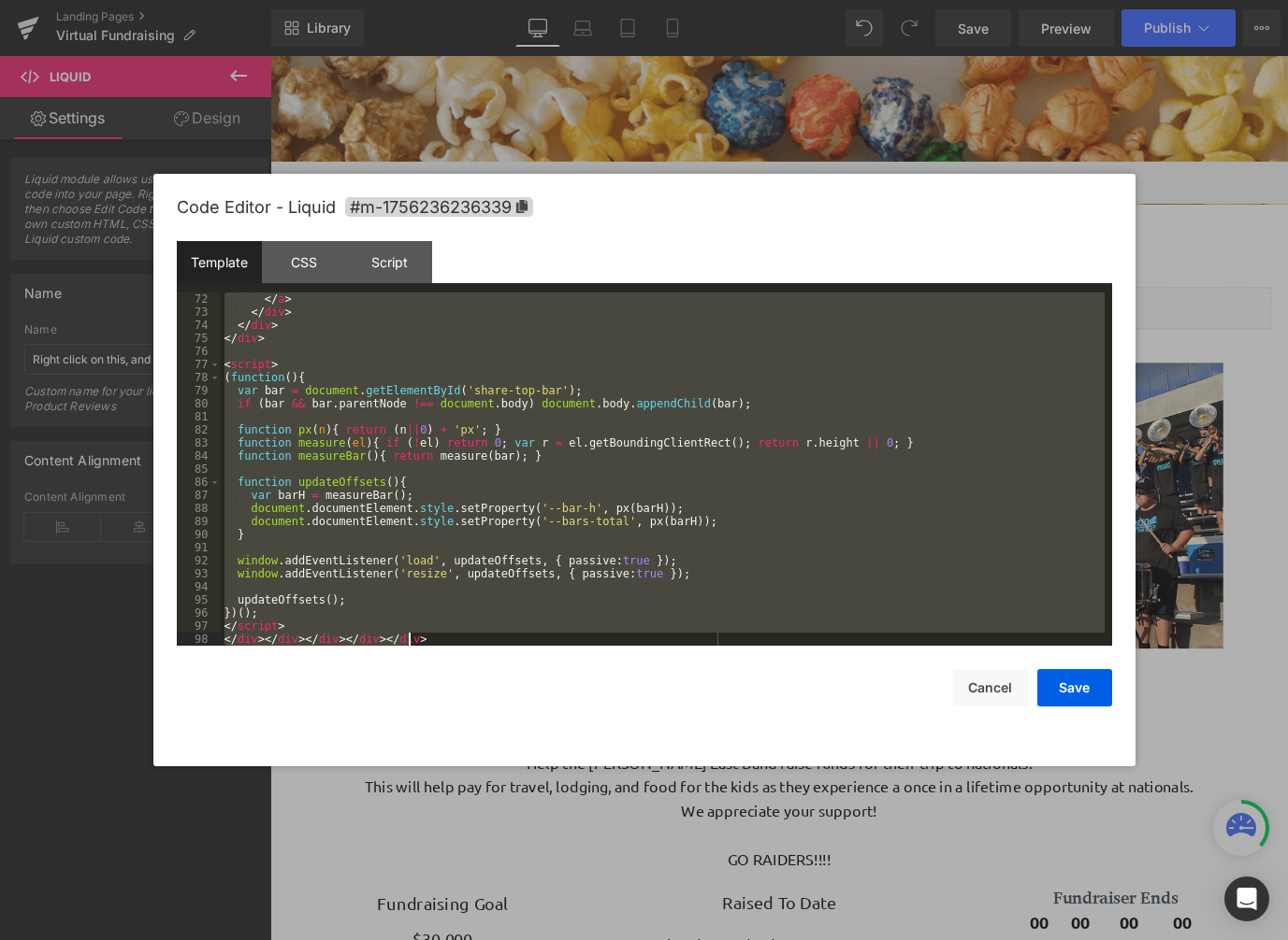
drag, startPoint x: 225, startPoint y: 298, endPoint x: 687, endPoint y: 777, distance: 665.5
click at [687, 777] on body "Liquid You are previewing how the will restyle your page. You can not edit Elem…" at bounding box center [644, 470] width 1288 height 940
click at [1006, 691] on button "Cancel" at bounding box center [990, 687] width 75 height 37
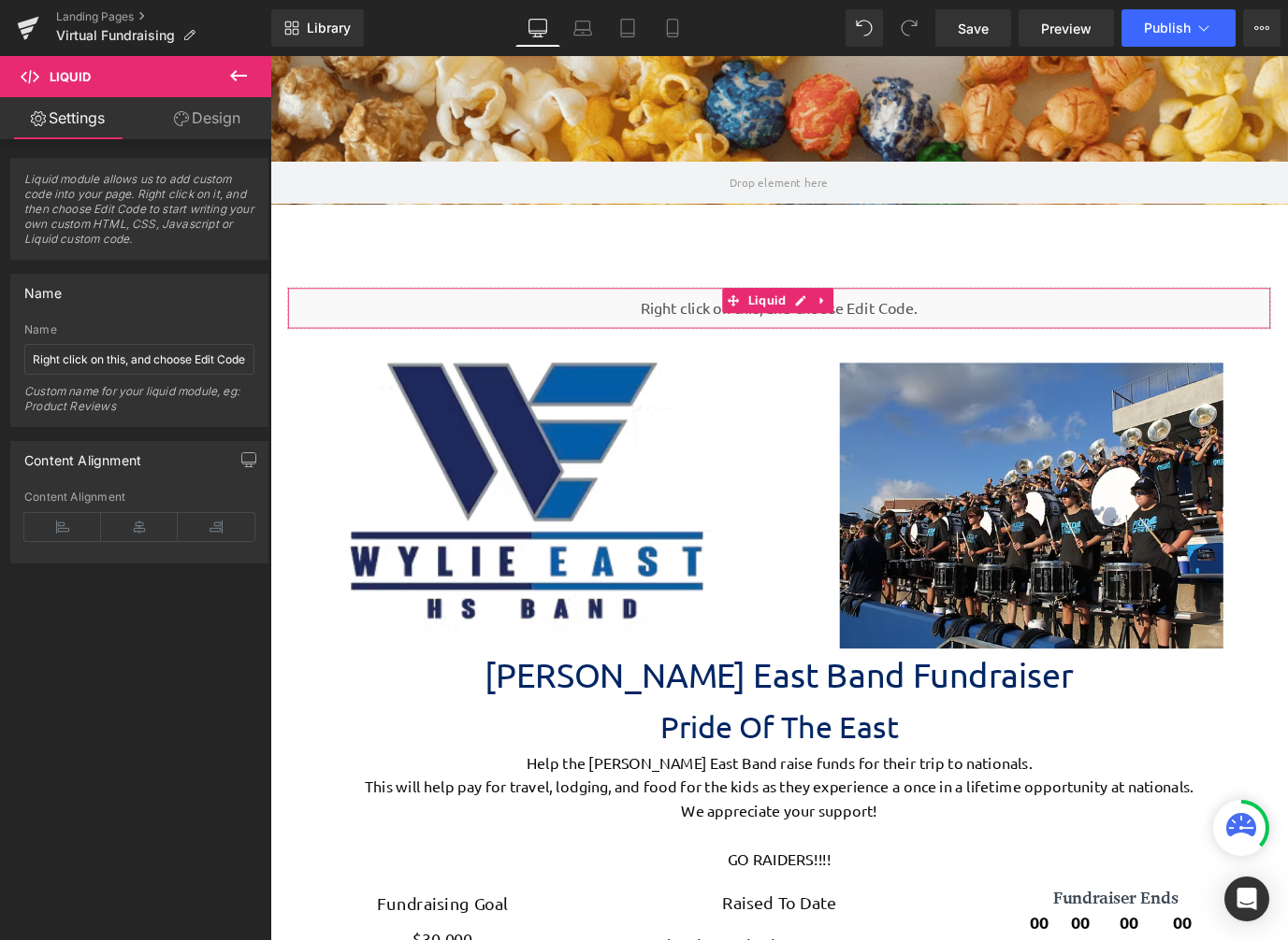
click at [224, 114] on link "Design" at bounding box center [206, 118] width 135 height 42
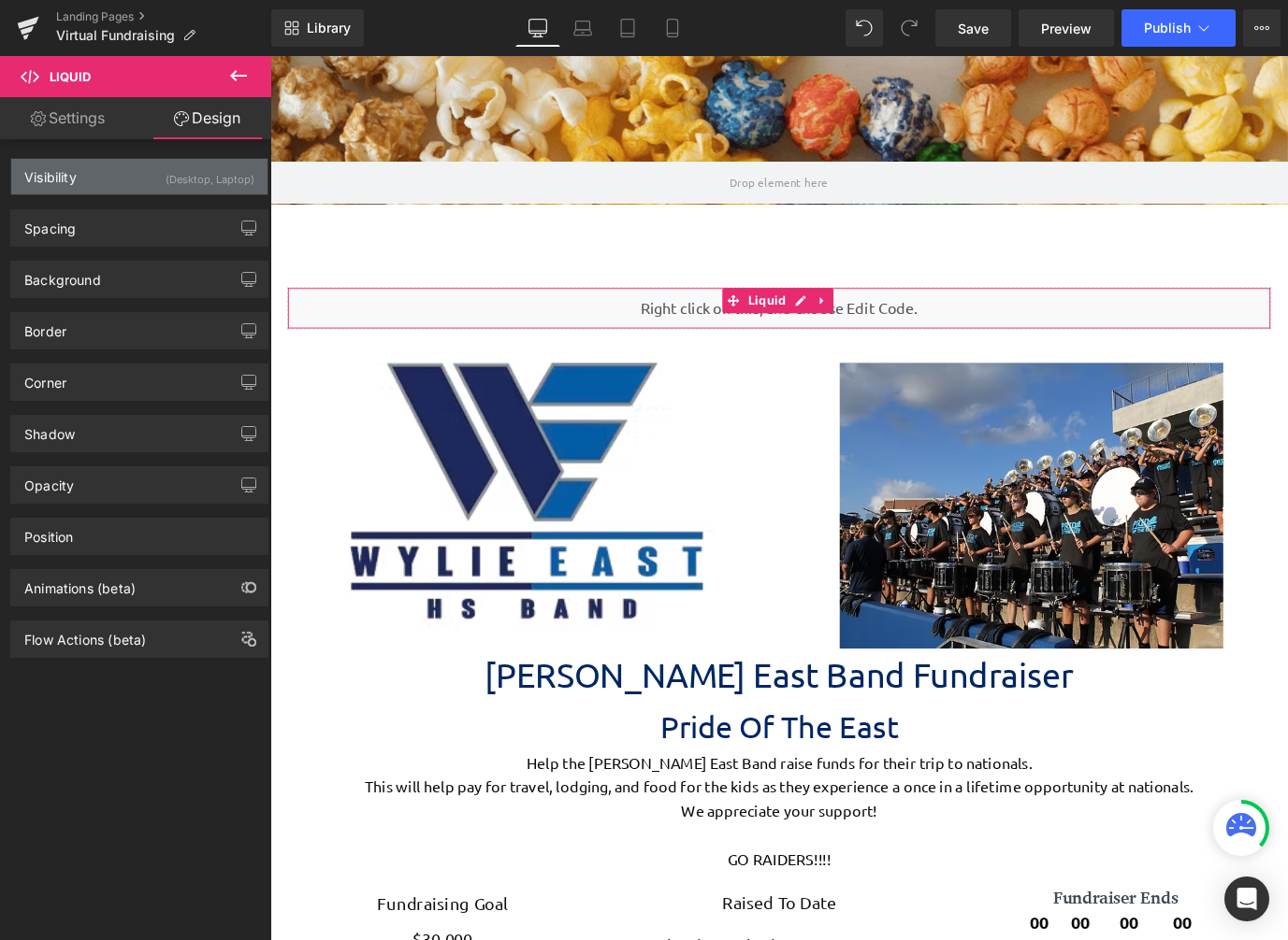
click at [193, 187] on div "(Desktop, Laptop)" at bounding box center [210, 174] width 89 height 31
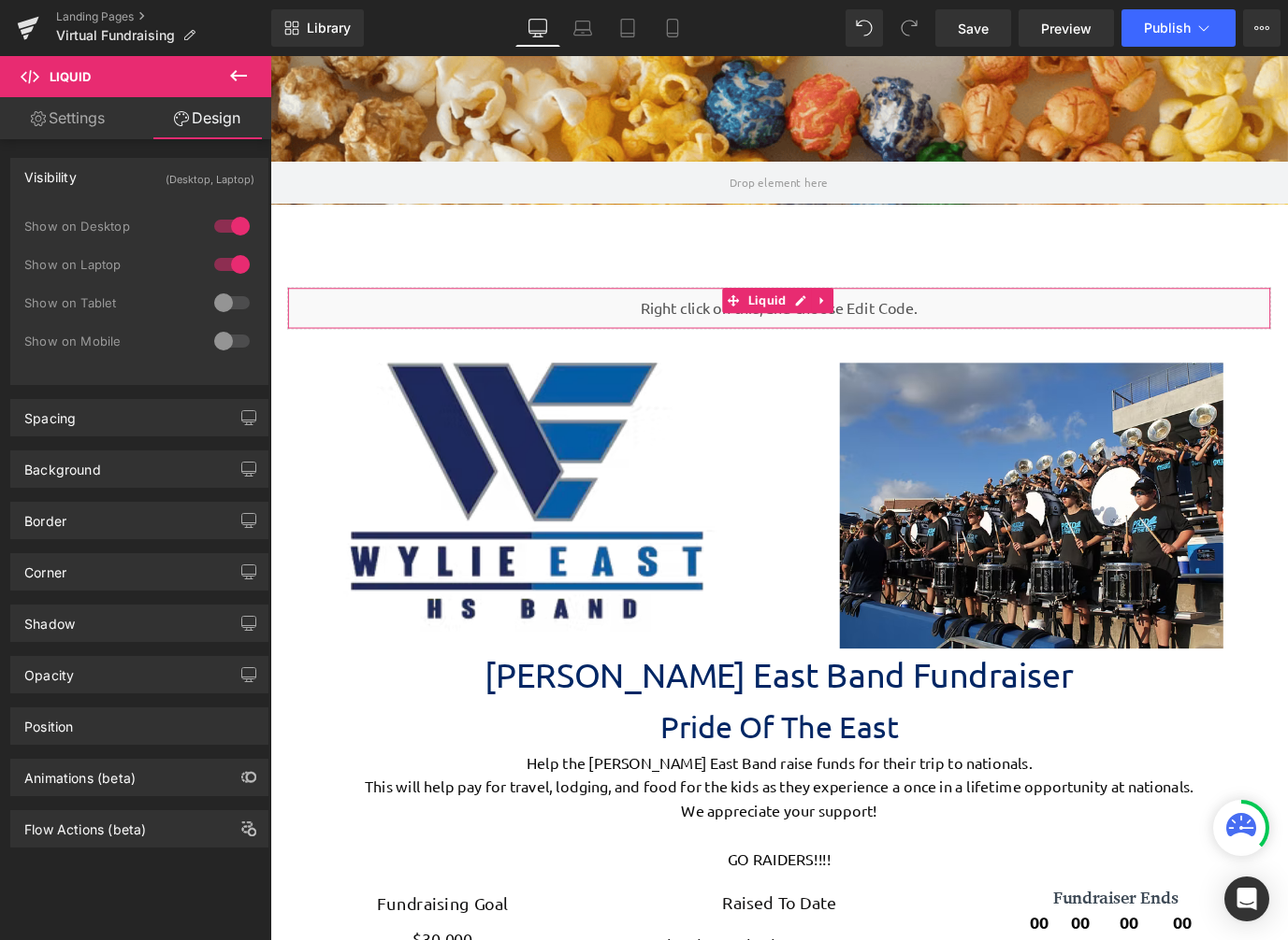
click at [217, 299] on div at bounding box center [231, 303] width 45 height 30
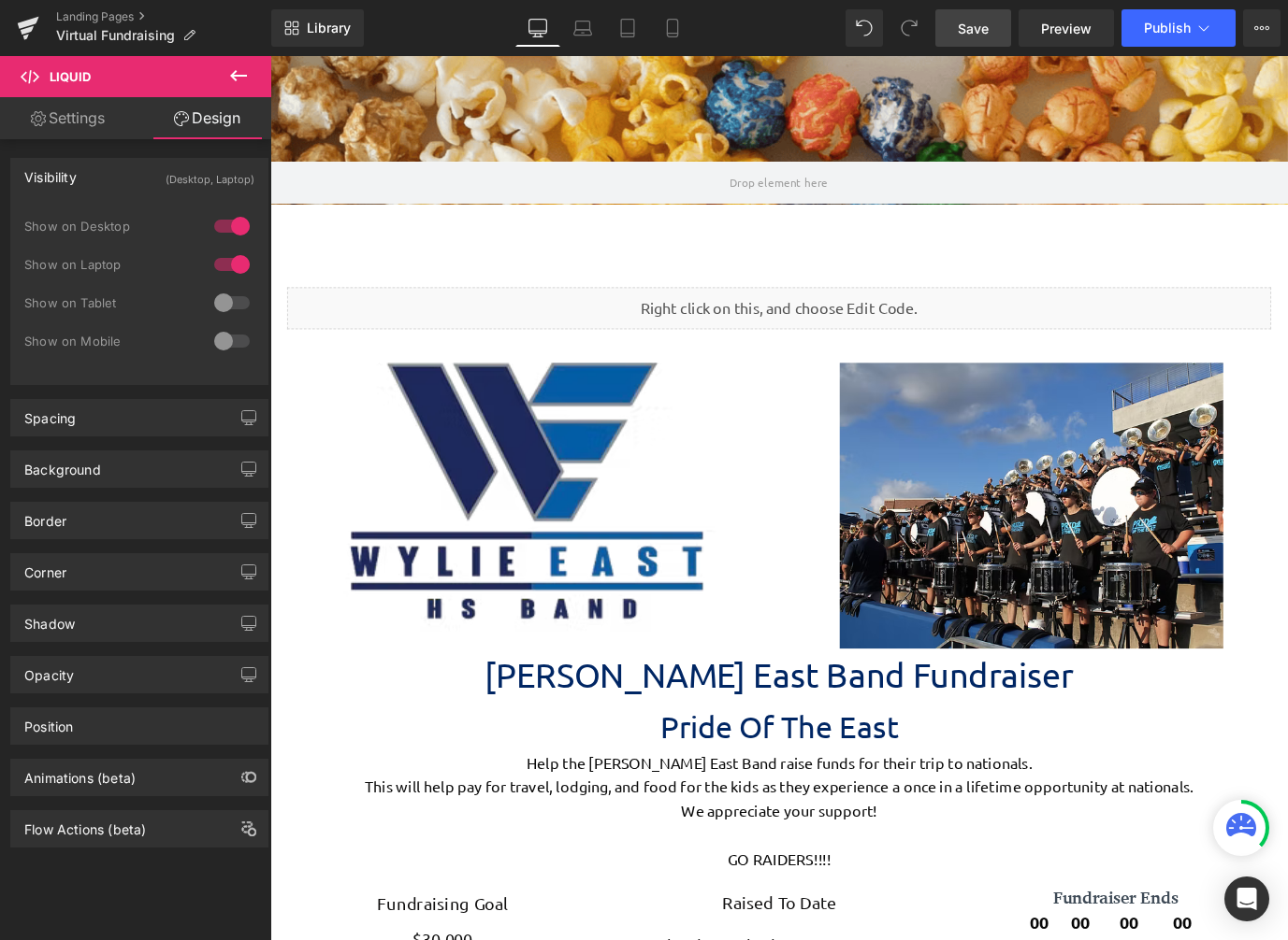
click at [984, 36] on span "Save" at bounding box center [973, 28] width 31 height 20
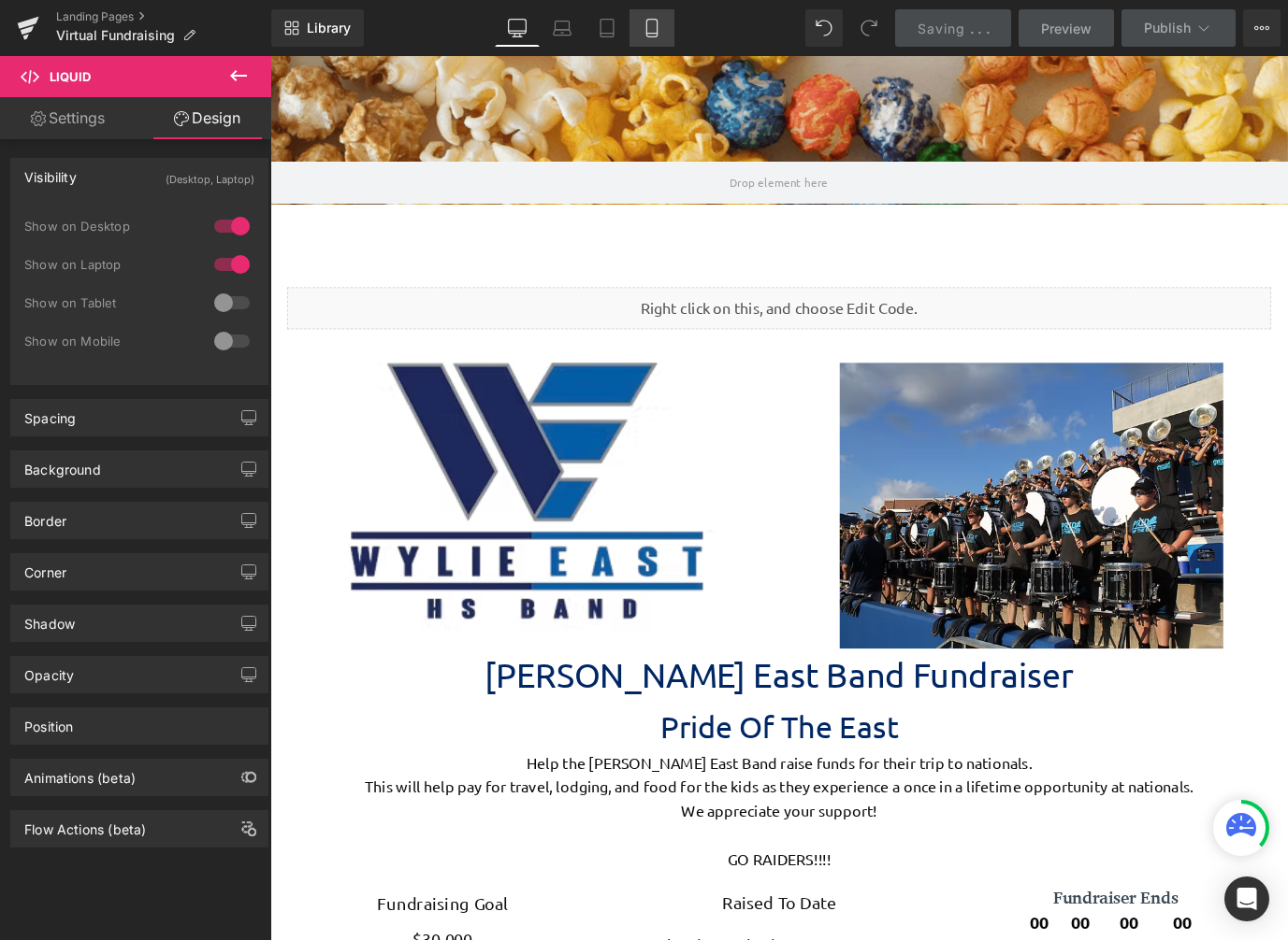
click at [648, 27] on icon at bounding box center [651, 28] width 10 height 18
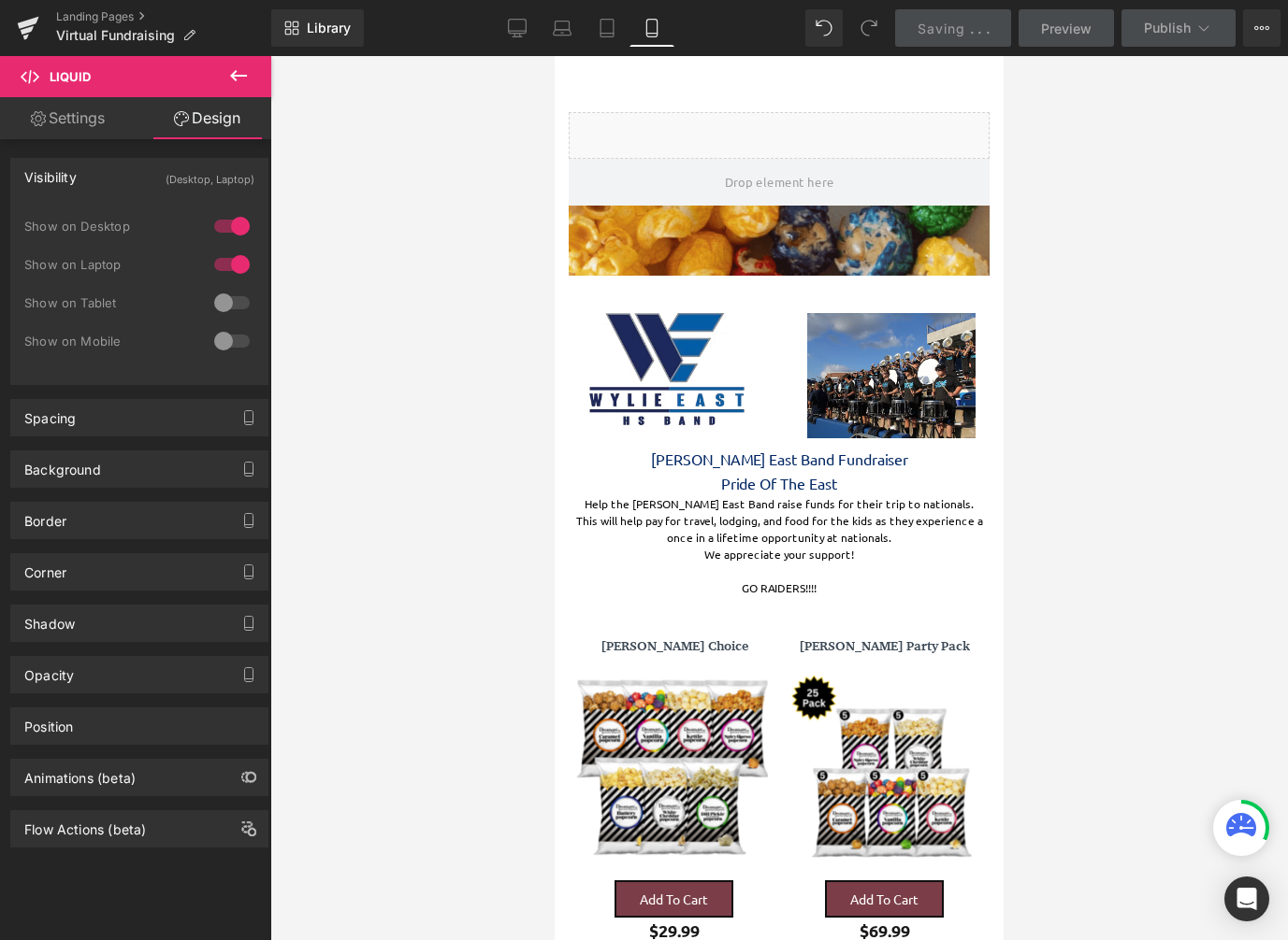
scroll to position [6233, 435]
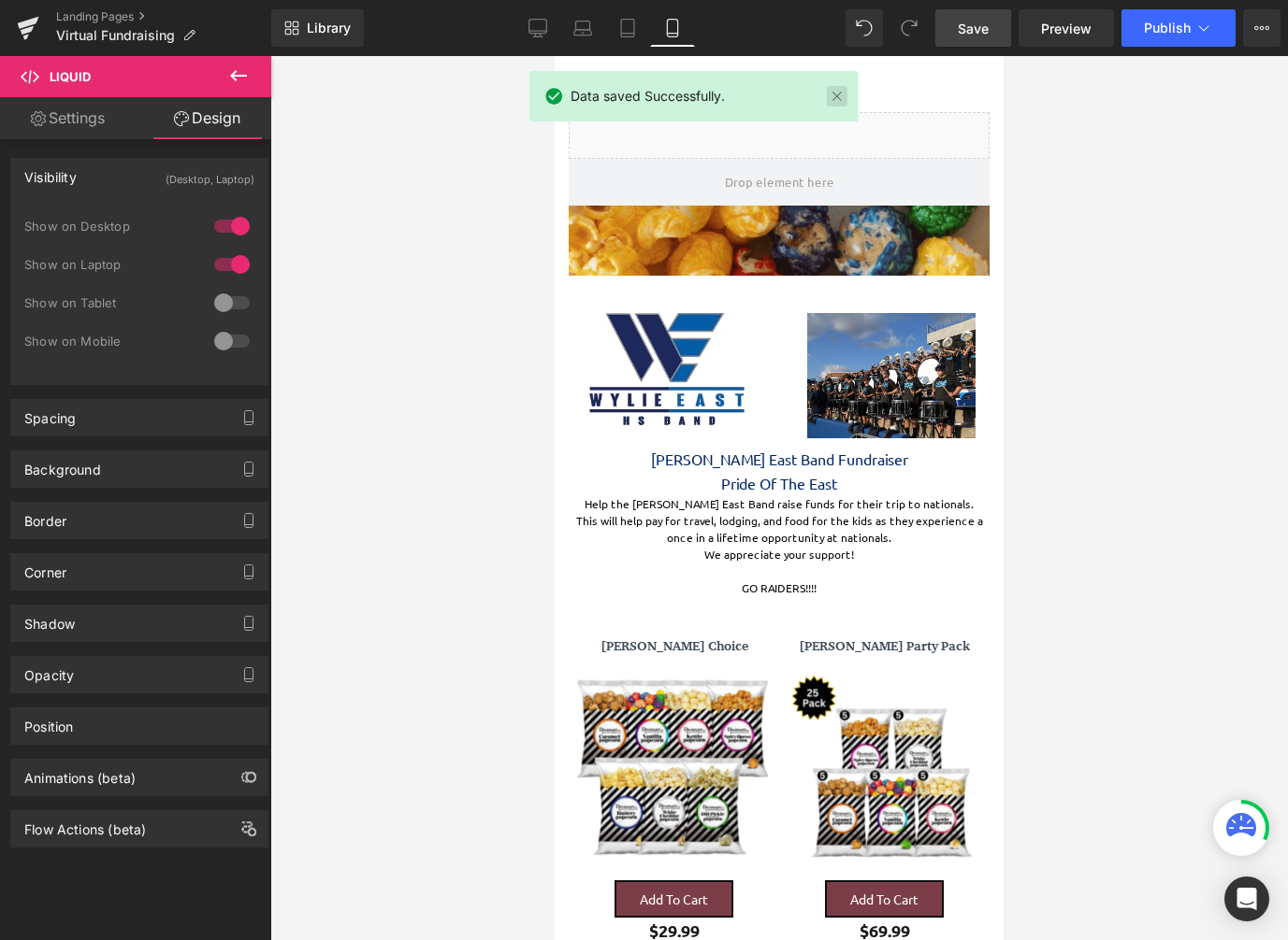
click at [831, 98] on link at bounding box center [836, 97] width 21 height 21
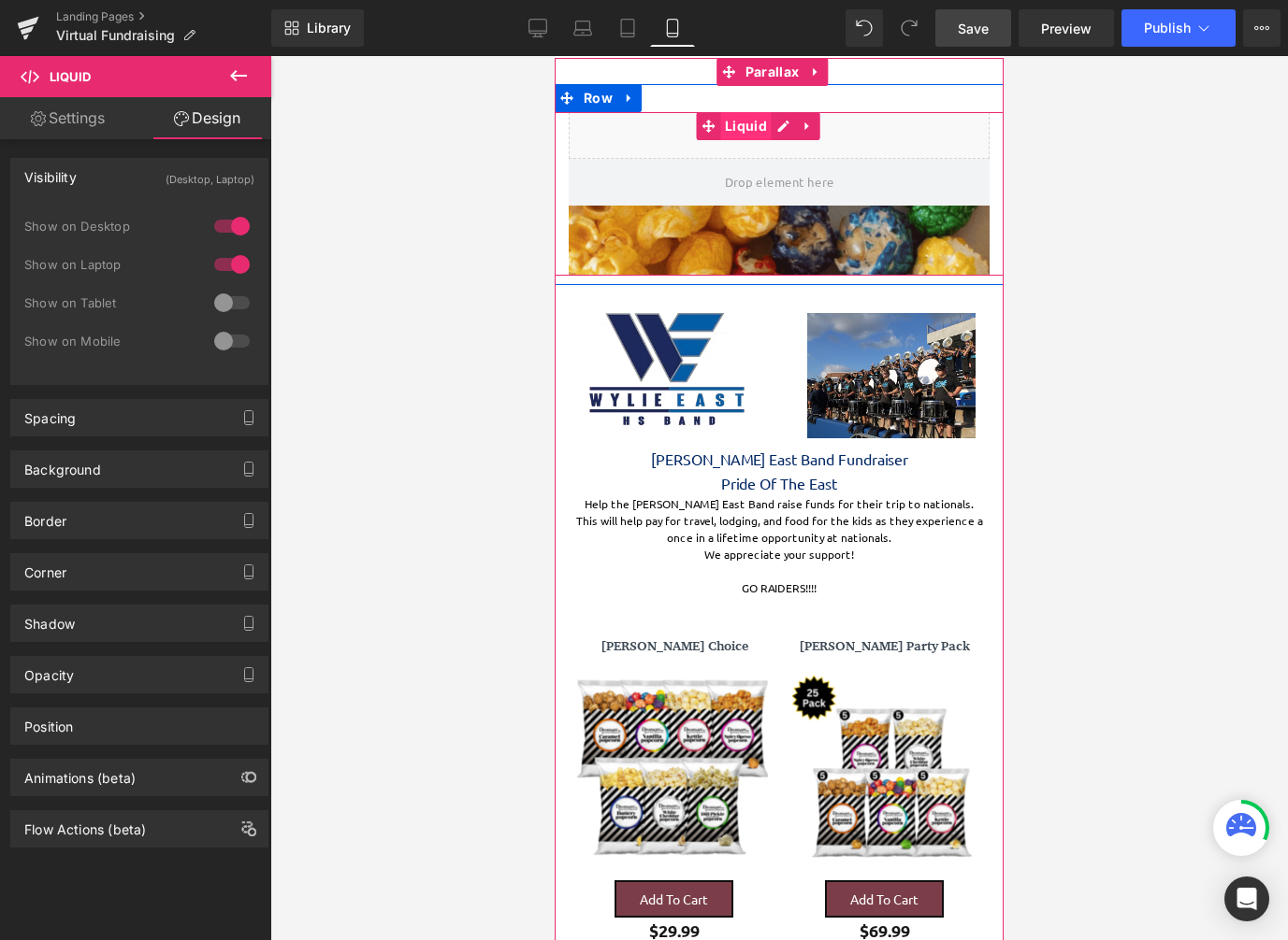
click at [746, 129] on span "Liquid" at bounding box center [745, 126] width 51 height 28
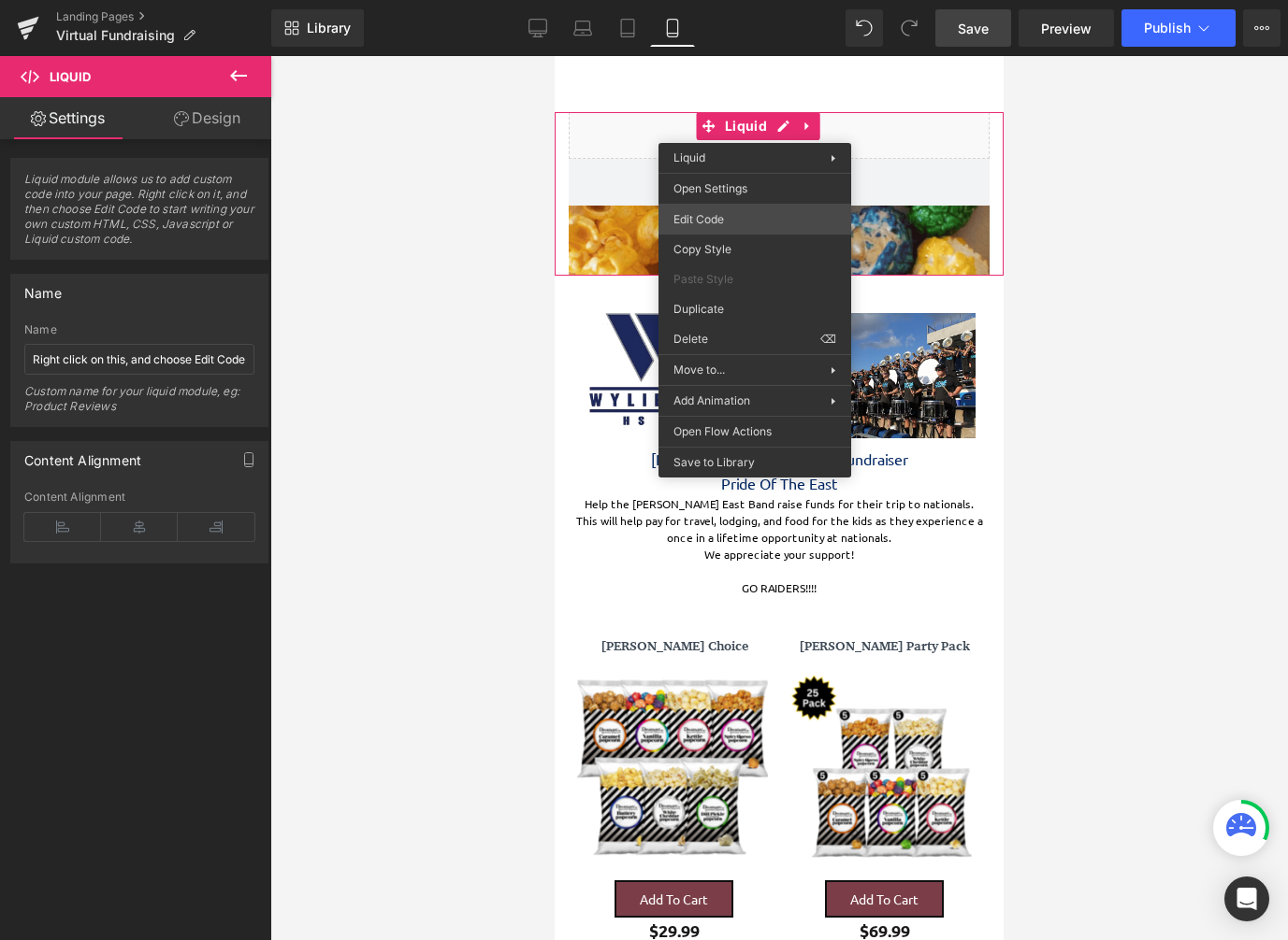
click at [729, 0] on div "Liquid You are previewing how the will restyle your page. You can not edit Elem…" at bounding box center [644, 0] width 1288 height 0
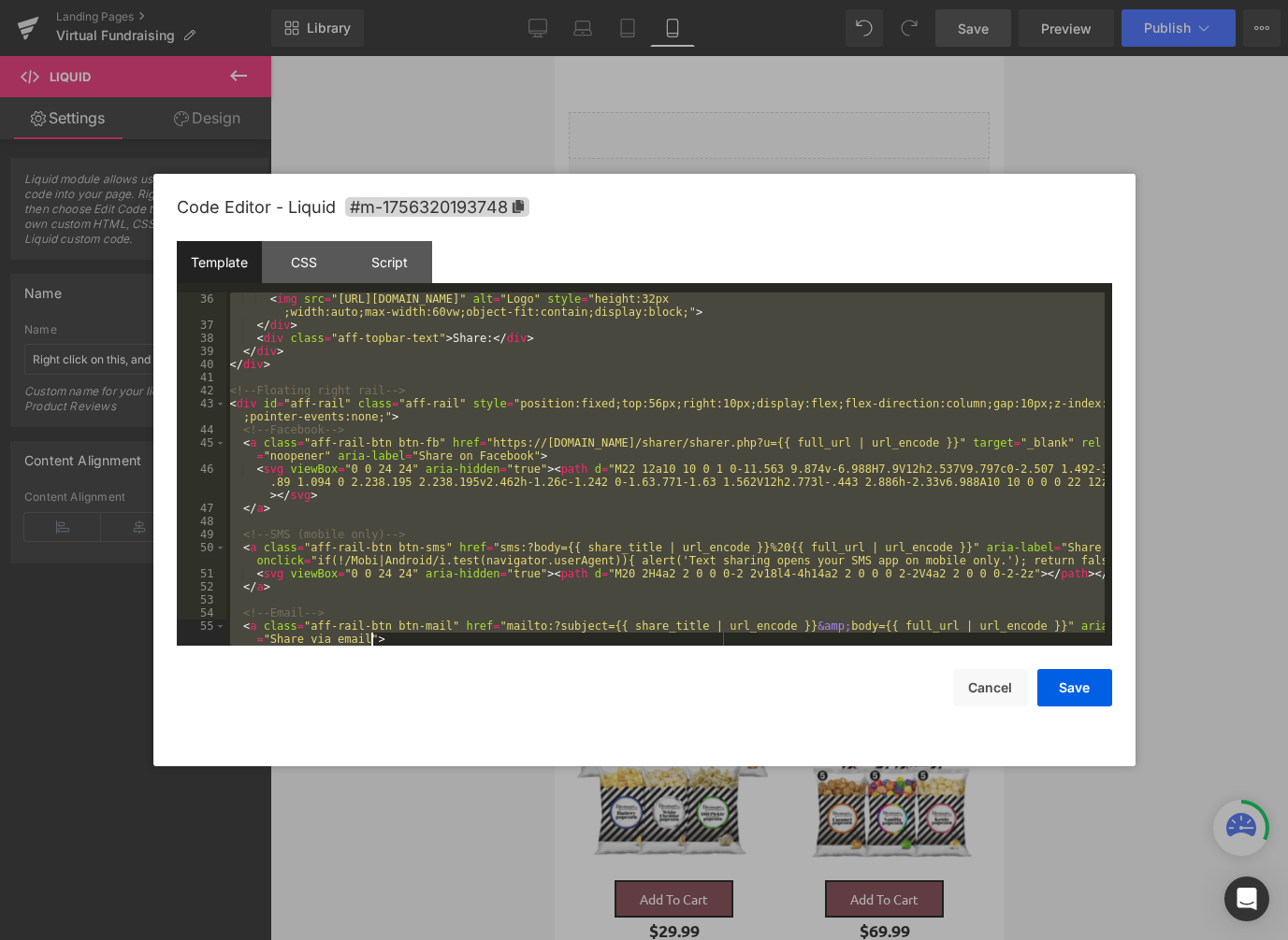
scroll to position [1139, 0]
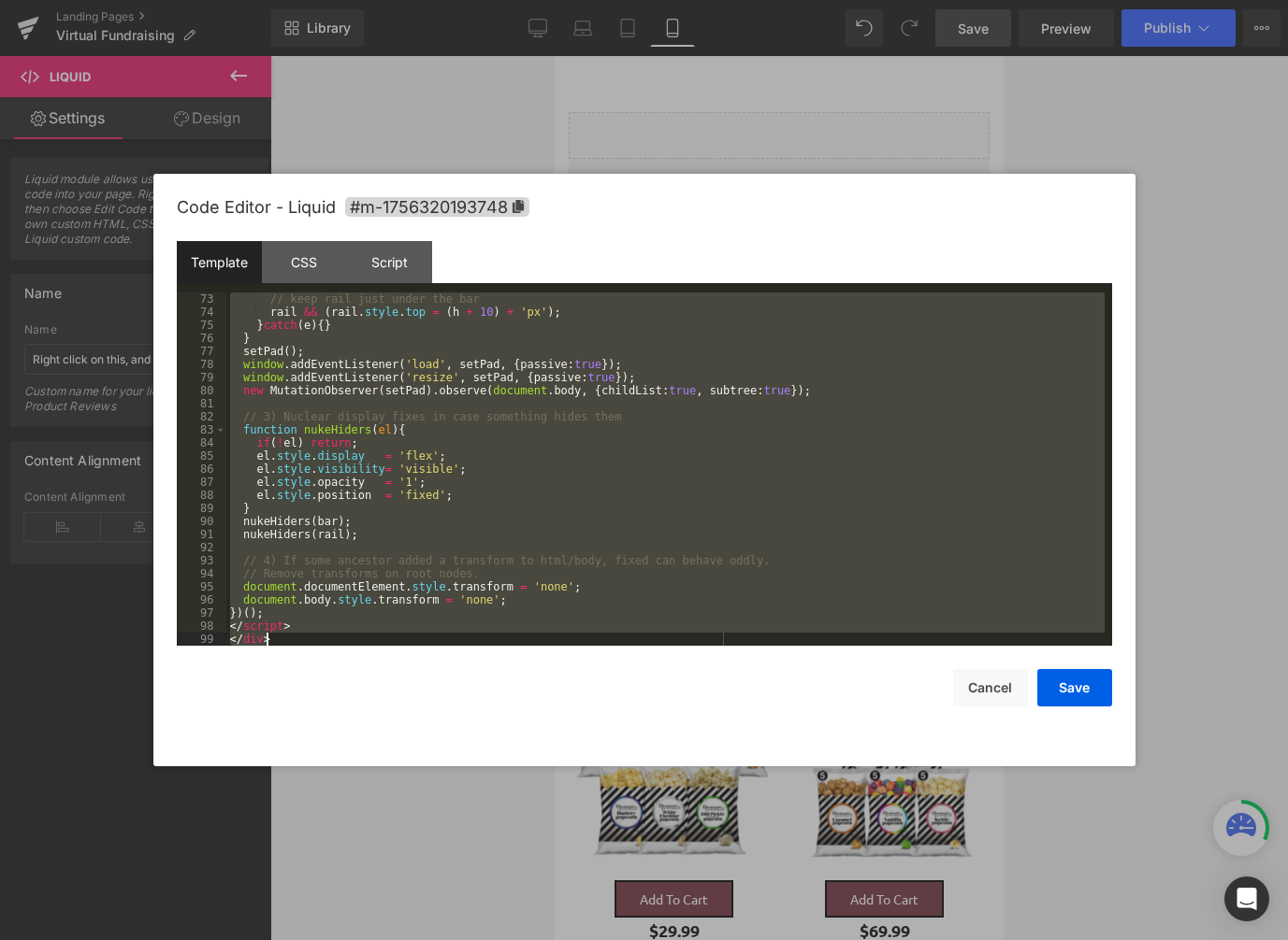
drag, startPoint x: 227, startPoint y: 299, endPoint x: 573, endPoint y: 787, distance: 598.2
click at [983, 940] on html "Liquid You are previewing how the will restyle your page. You can not edit Elem…" at bounding box center [644, 470] width 1288 height 940
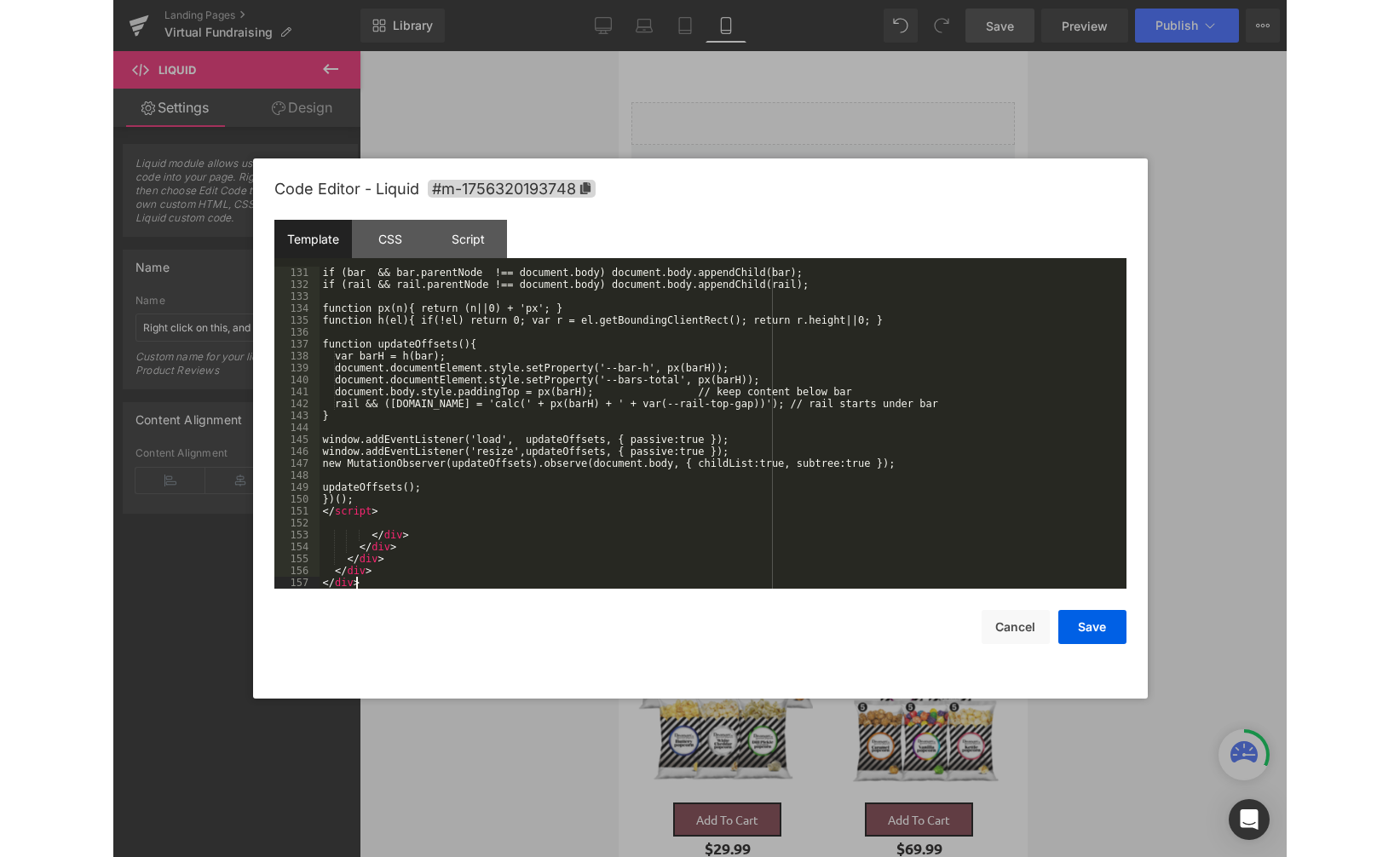
scroll to position [1658, 0]
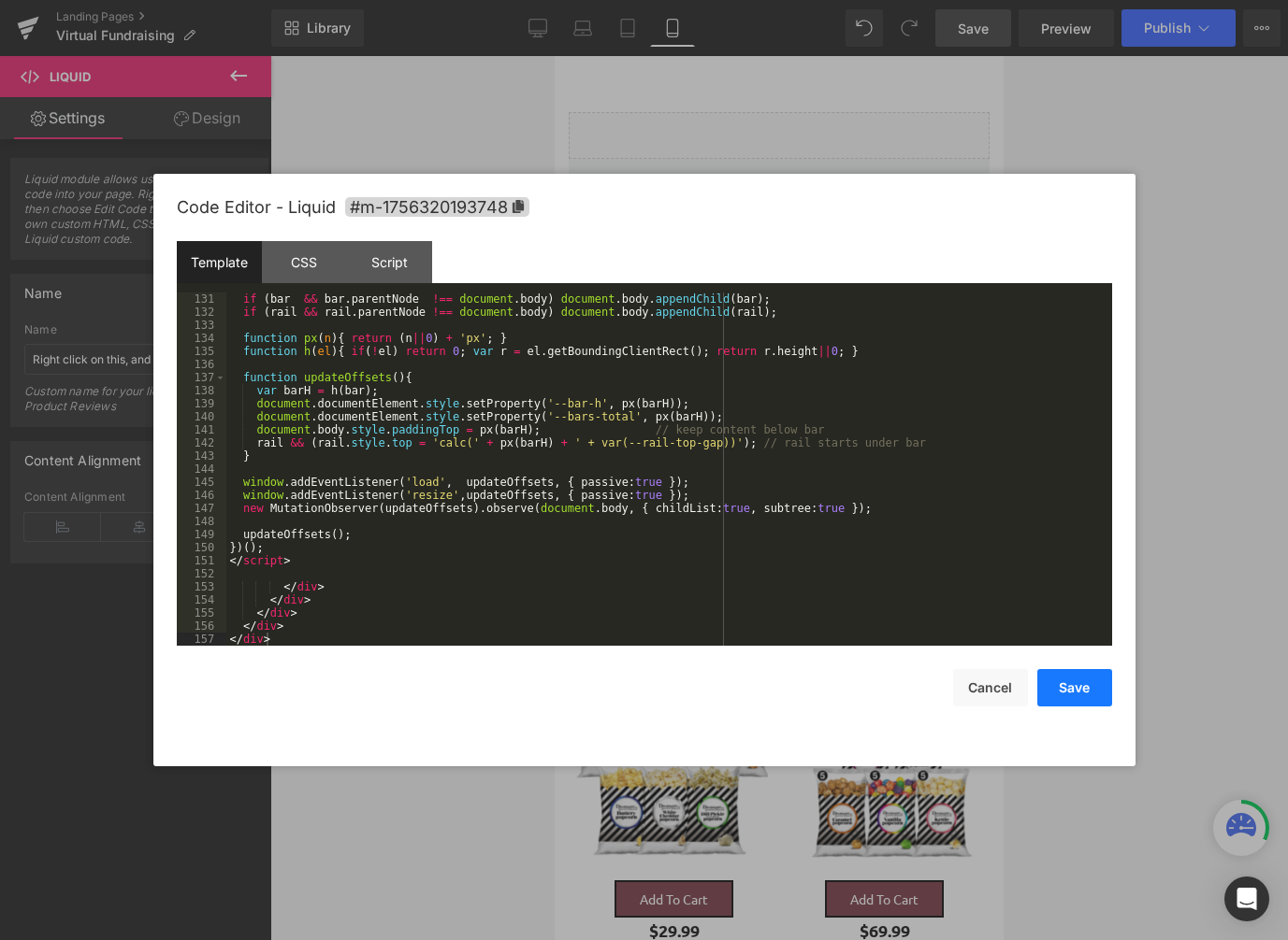
click at [1101, 689] on button "Save" at bounding box center [1074, 687] width 75 height 37
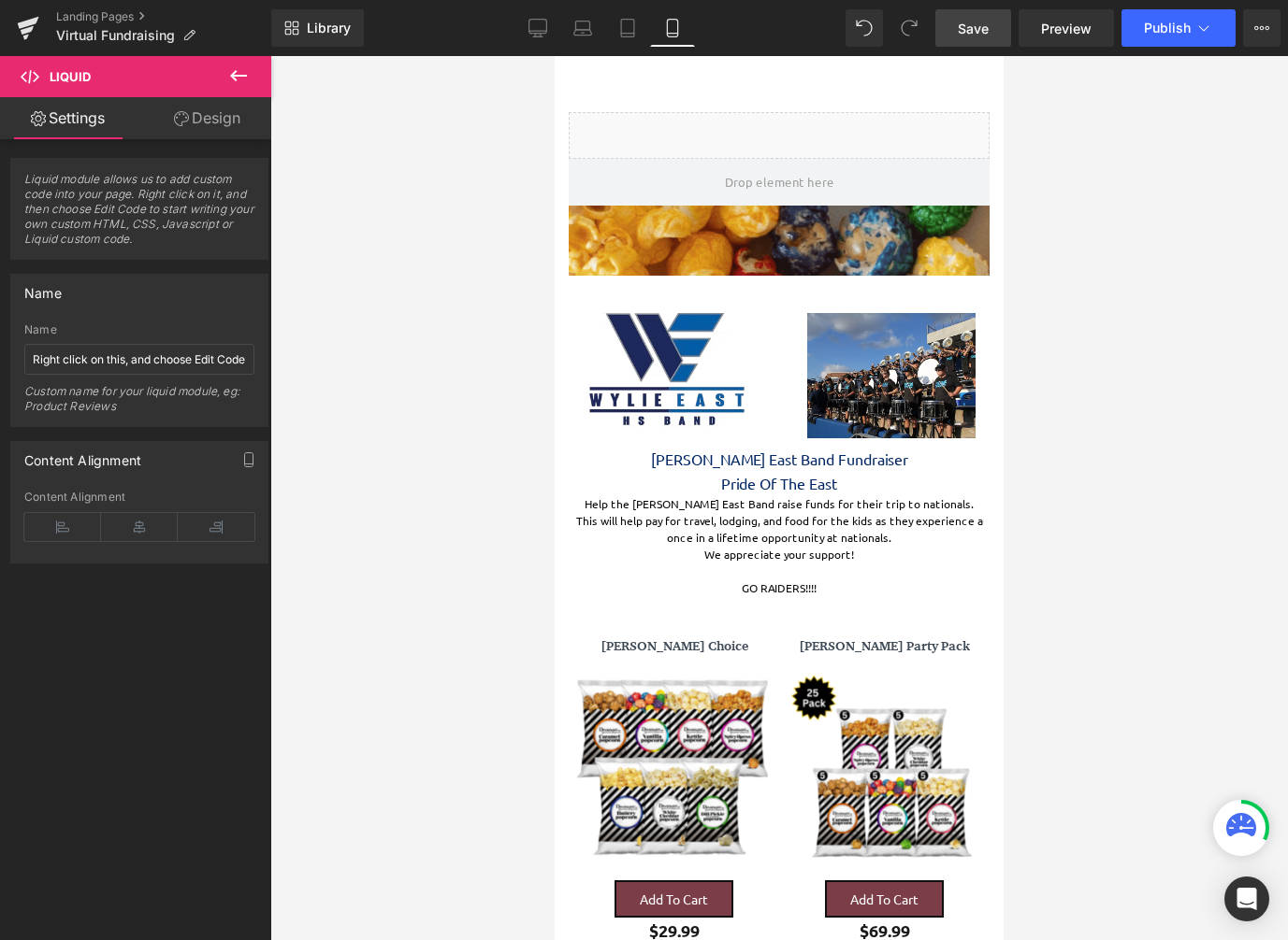
click at [972, 20] on span "Save" at bounding box center [973, 28] width 31 height 20
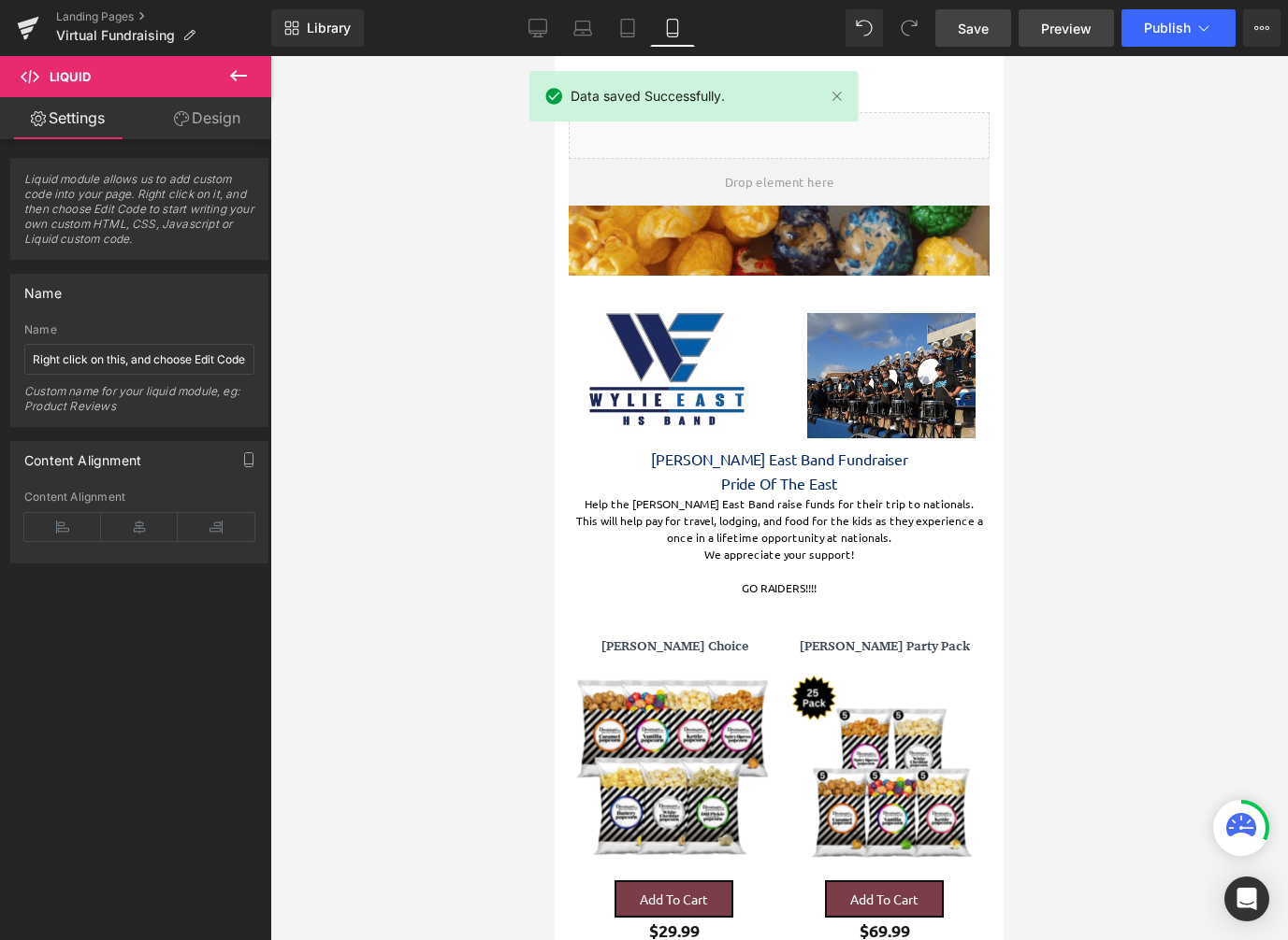
click at [1057, 39] on link "Preview" at bounding box center [1065, 27] width 96 height 37
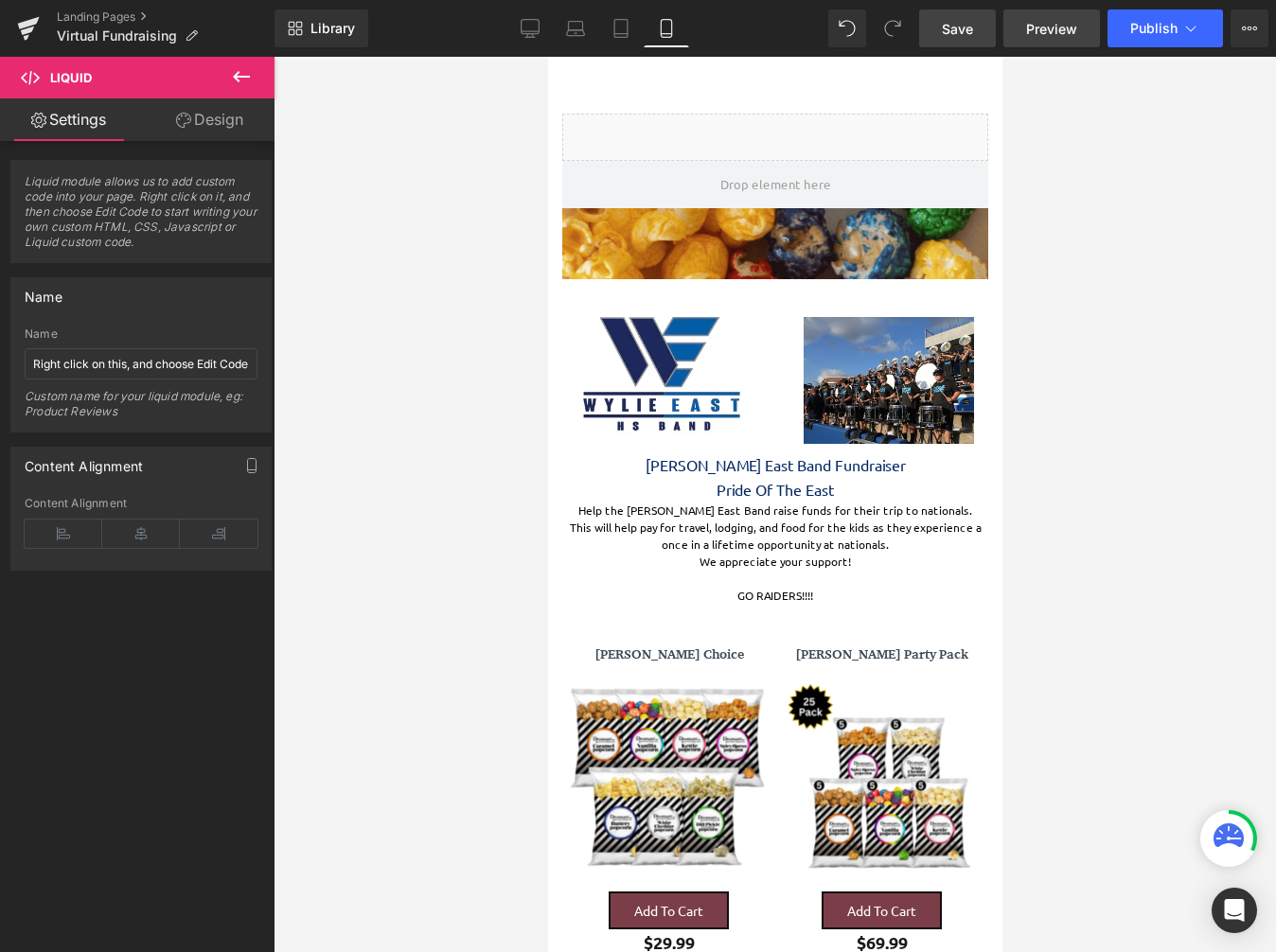
click at [1062, 26] on span "Preview" at bounding box center [1051, 29] width 51 height 20
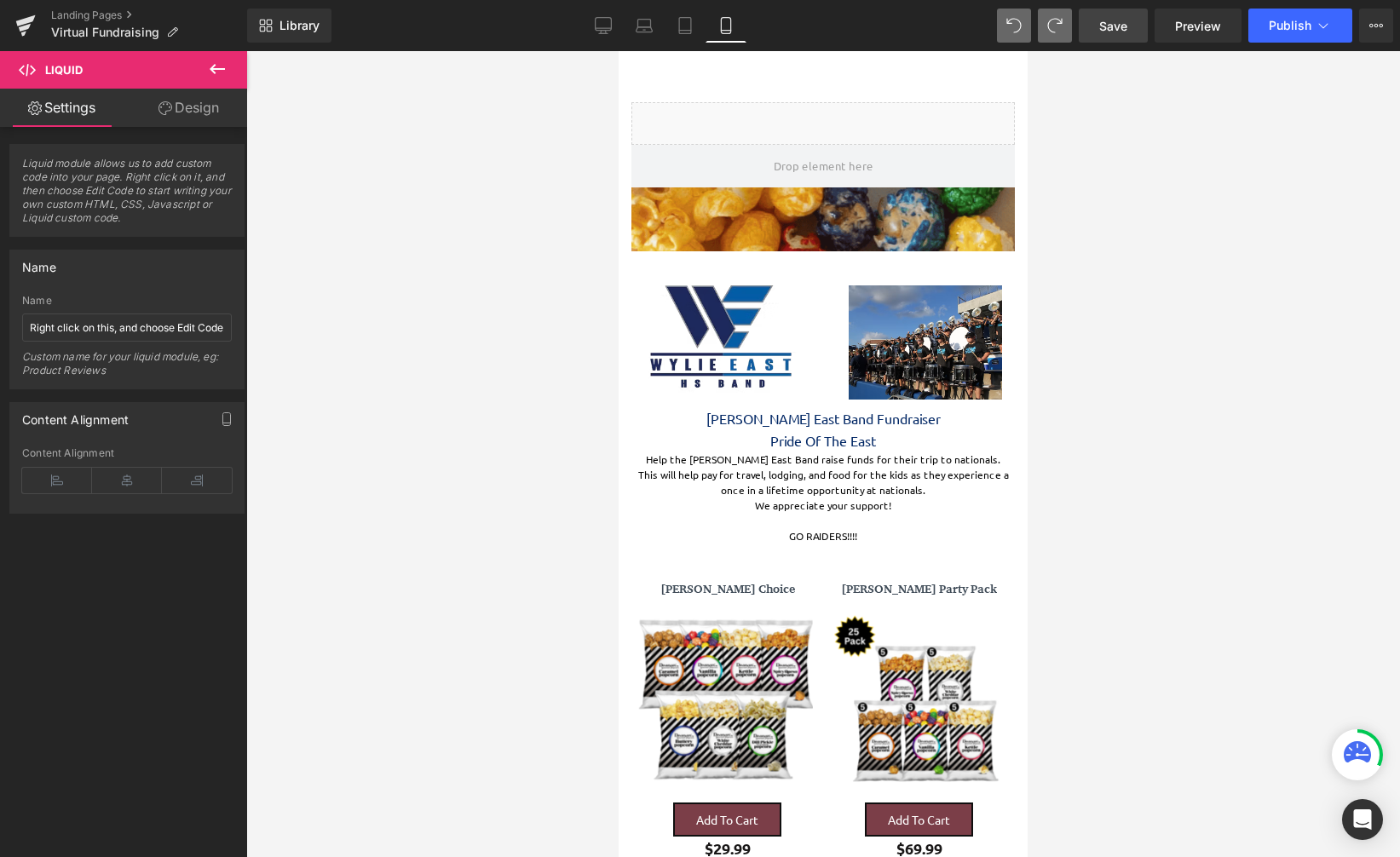
click at [1135, 33] on link "Save" at bounding box center [1113, 25] width 69 height 34
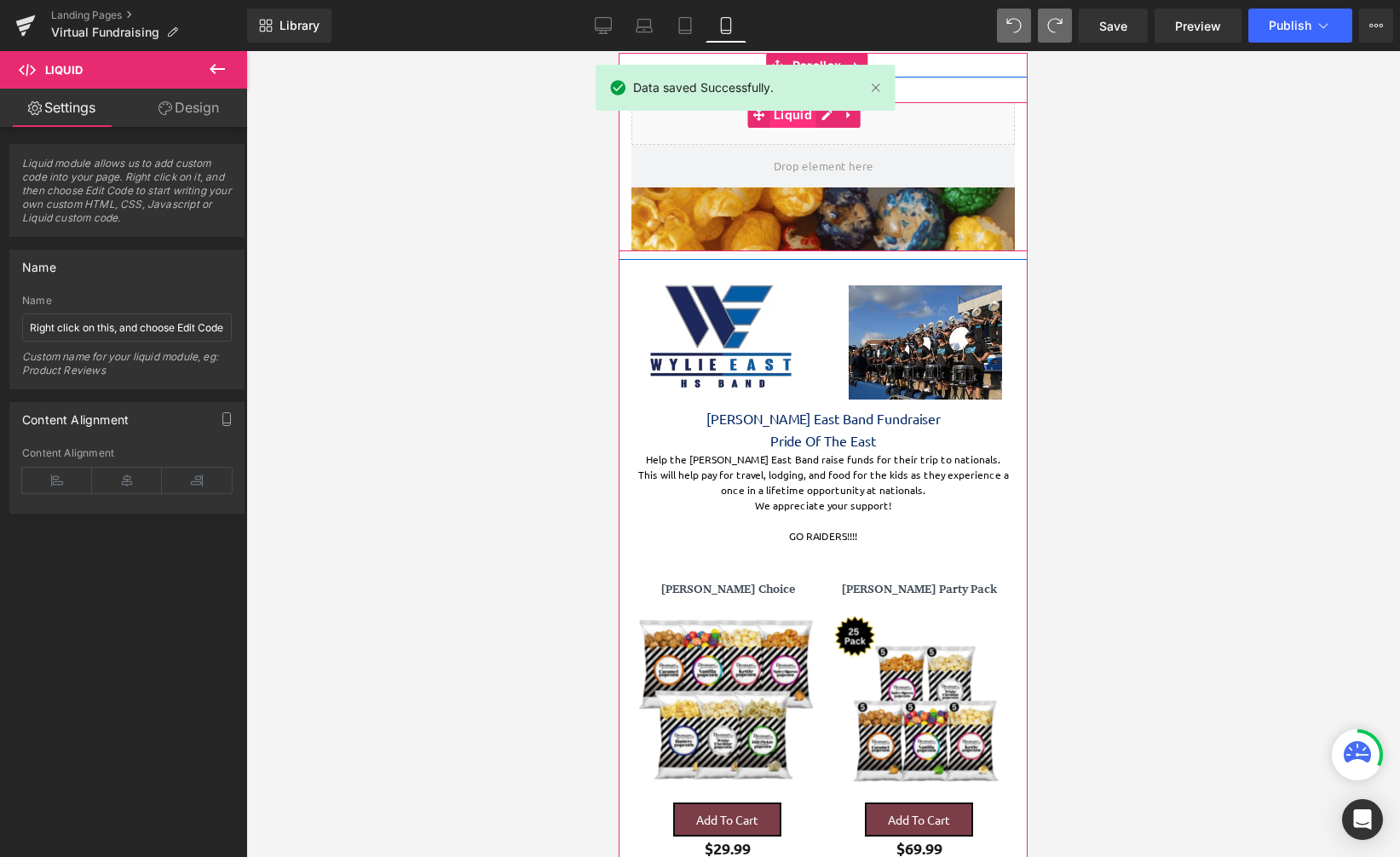
click at [798, 120] on span "Liquid" at bounding box center [793, 115] width 47 height 26
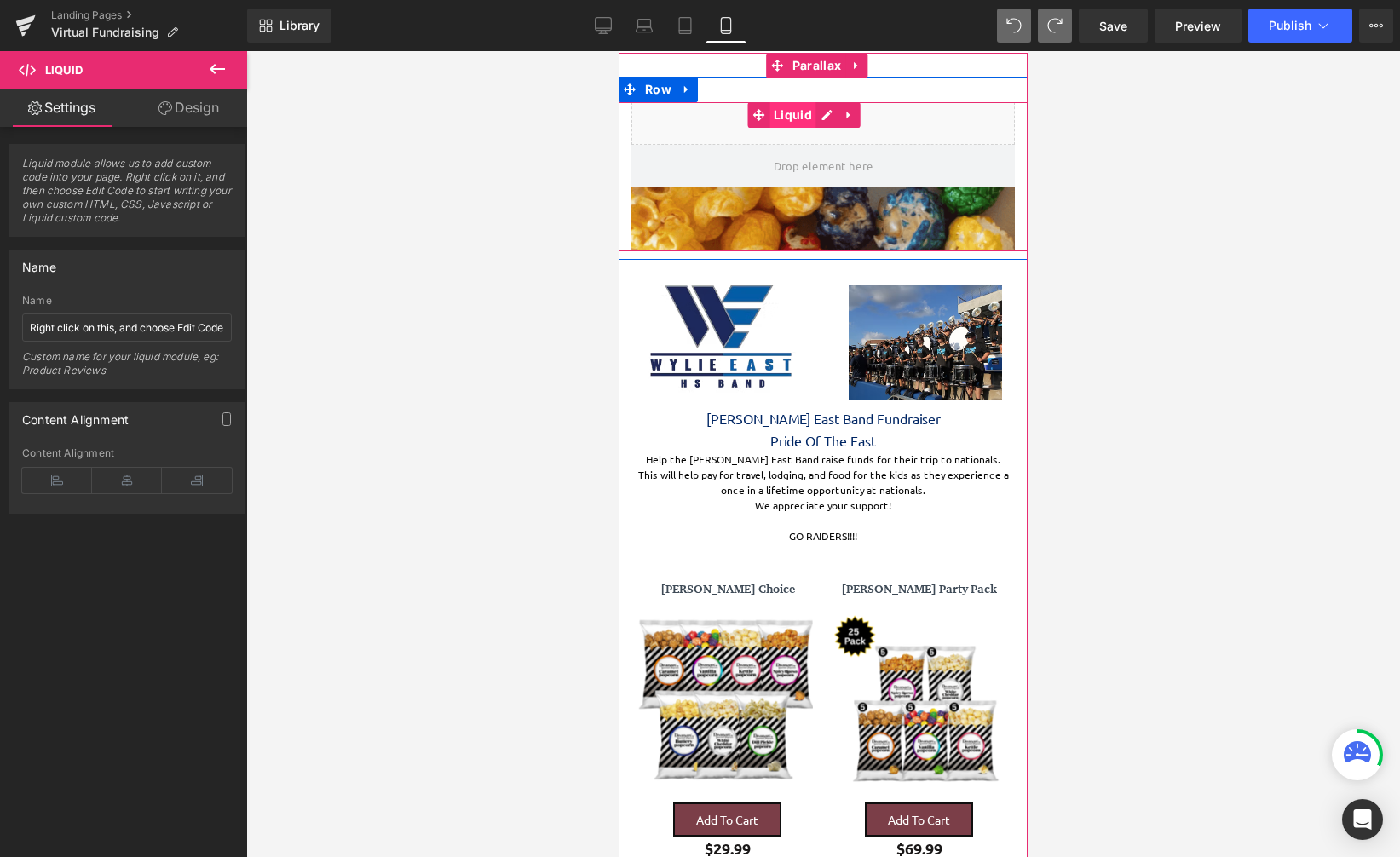
click at [798, 120] on span "Liquid" at bounding box center [793, 115] width 47 height 26
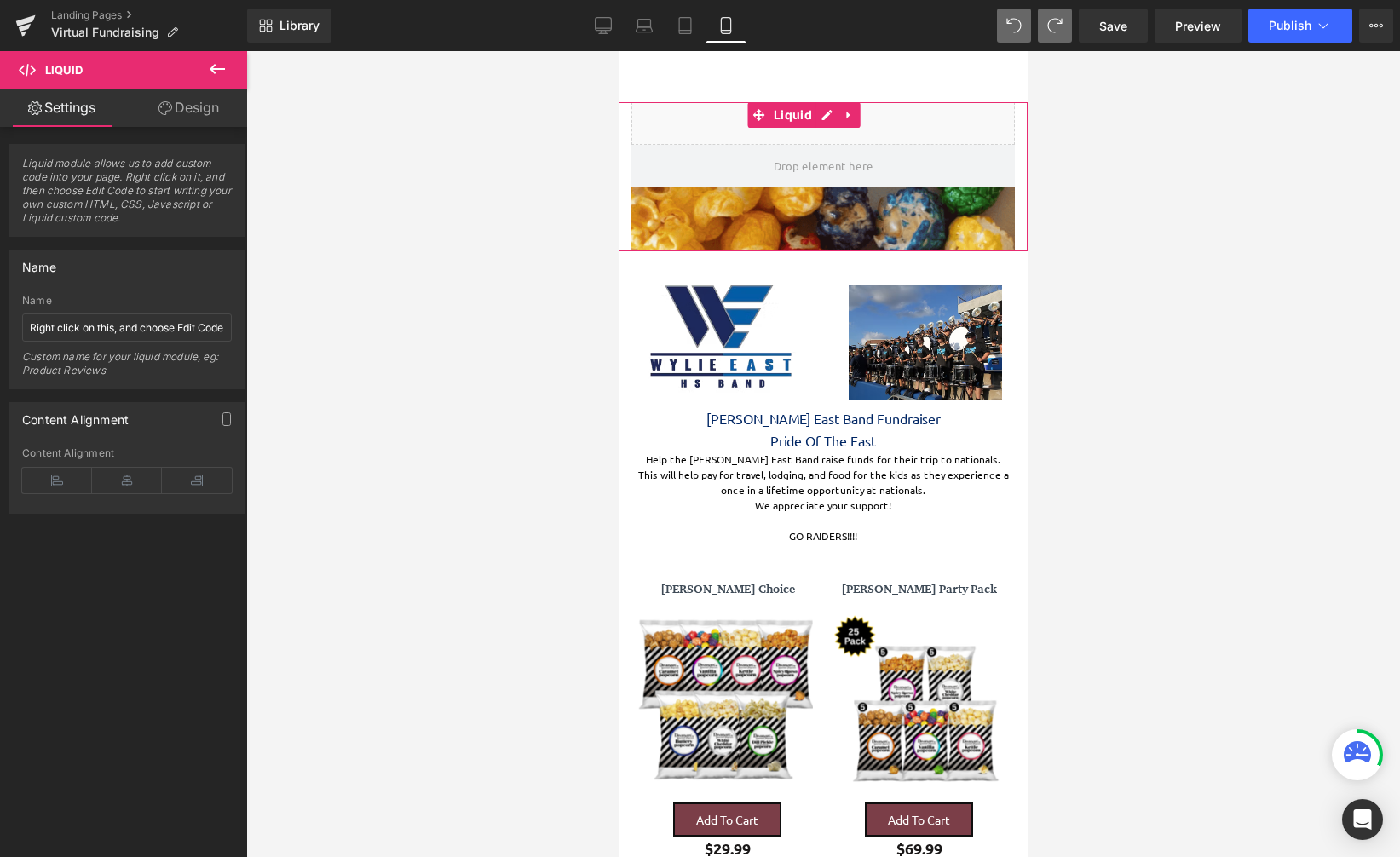
click at [178, 100] on link "Design" at bounding box center [188, 108] width 123 height 38
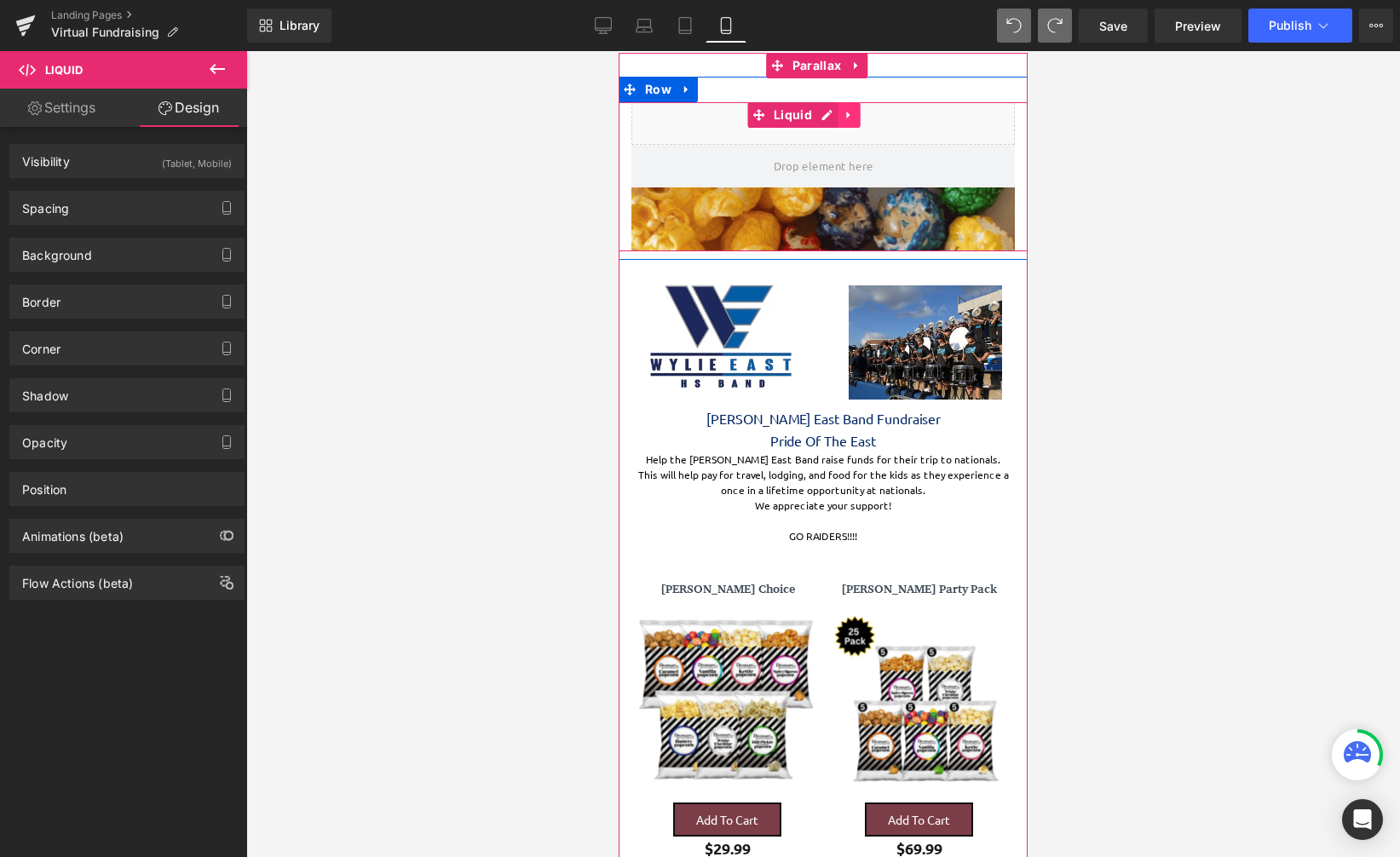
click at [858, 116] on link at bounding box center [850, 115] width 22 height 26
click at [861, 118] on icon at bounding box center [861, 115] width 12 height 12
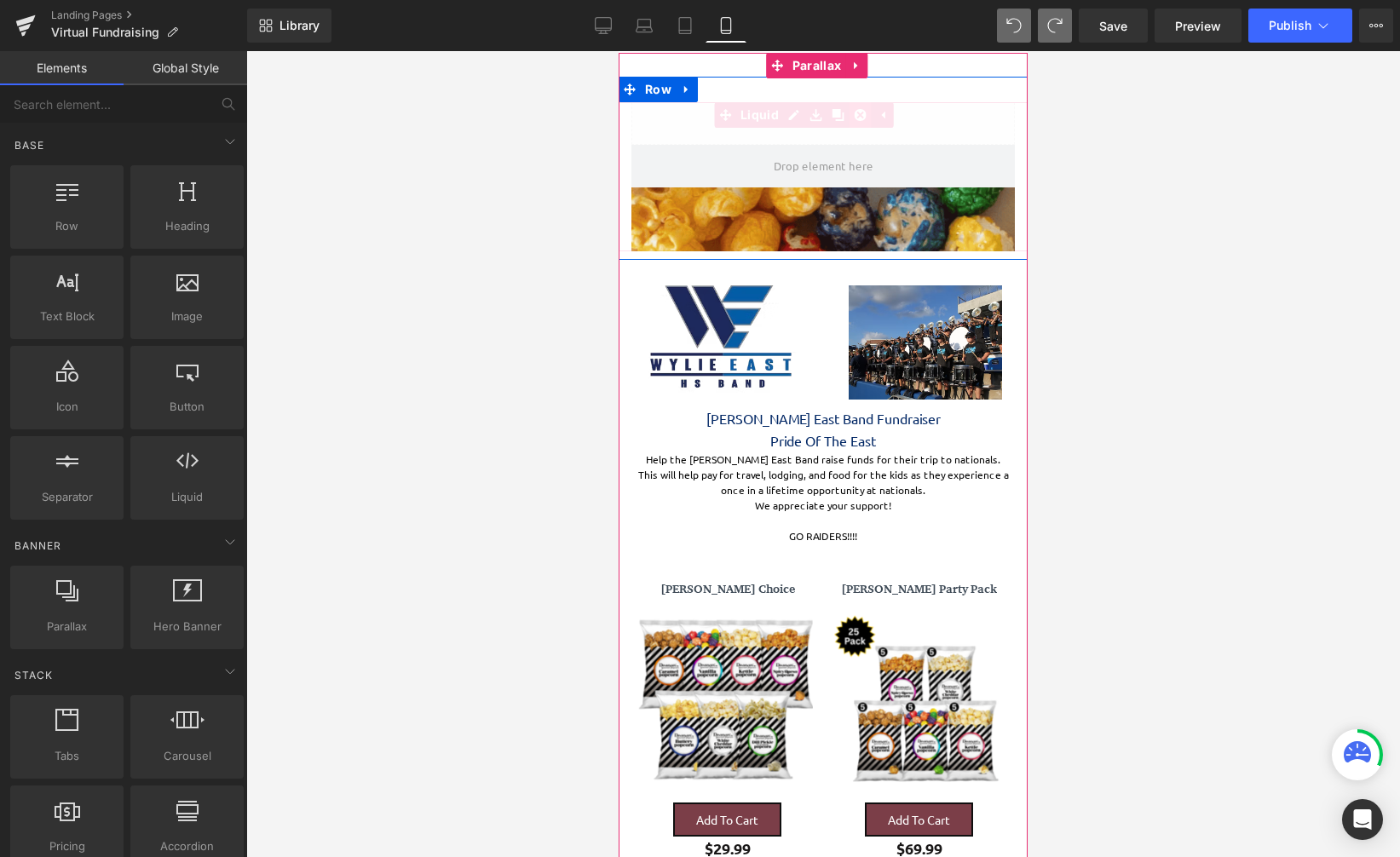
scroll to position [5640, 396]
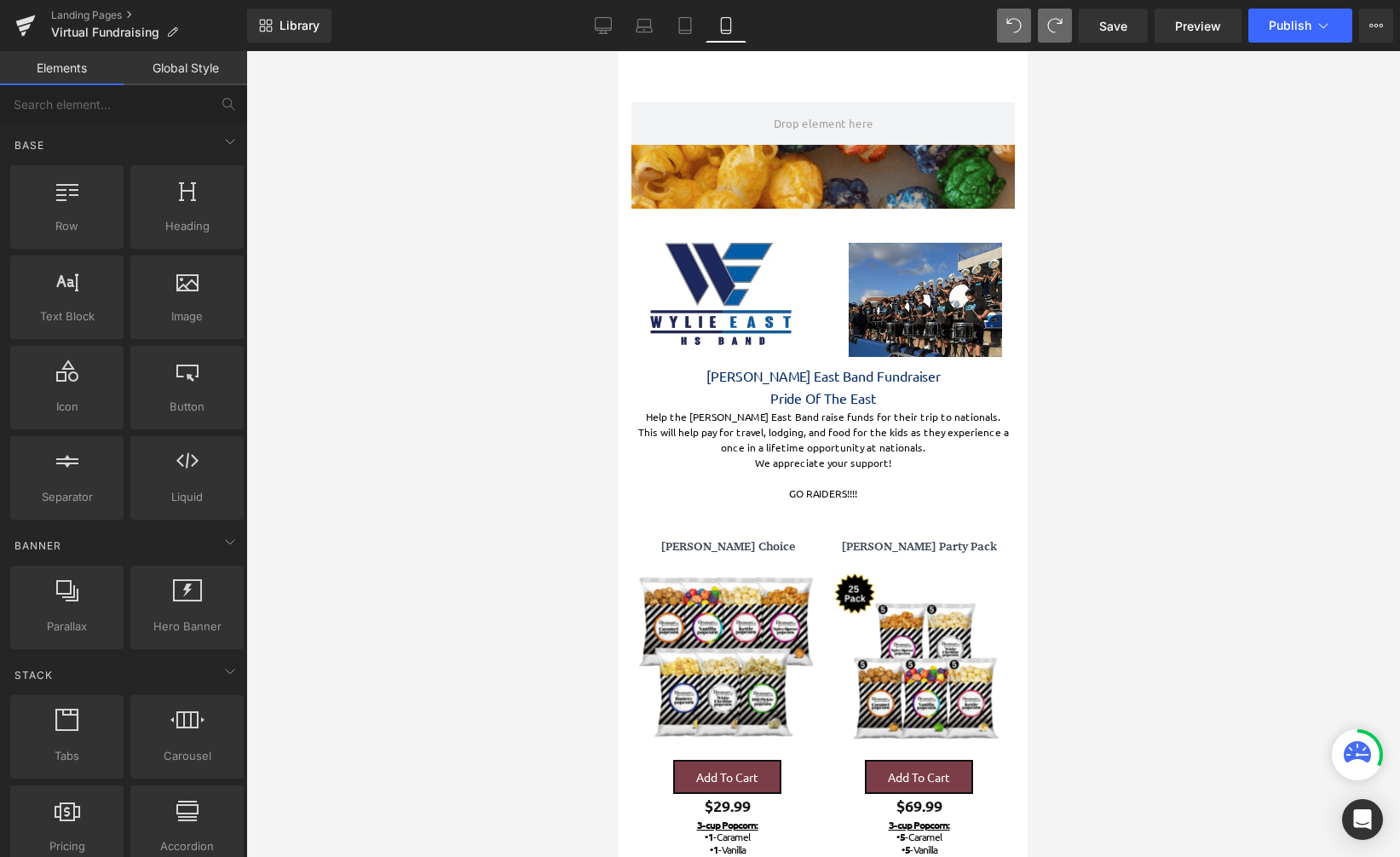
click at [199, 70] on link "Global Style" at bounding box center [185, 67] width 123 height 34
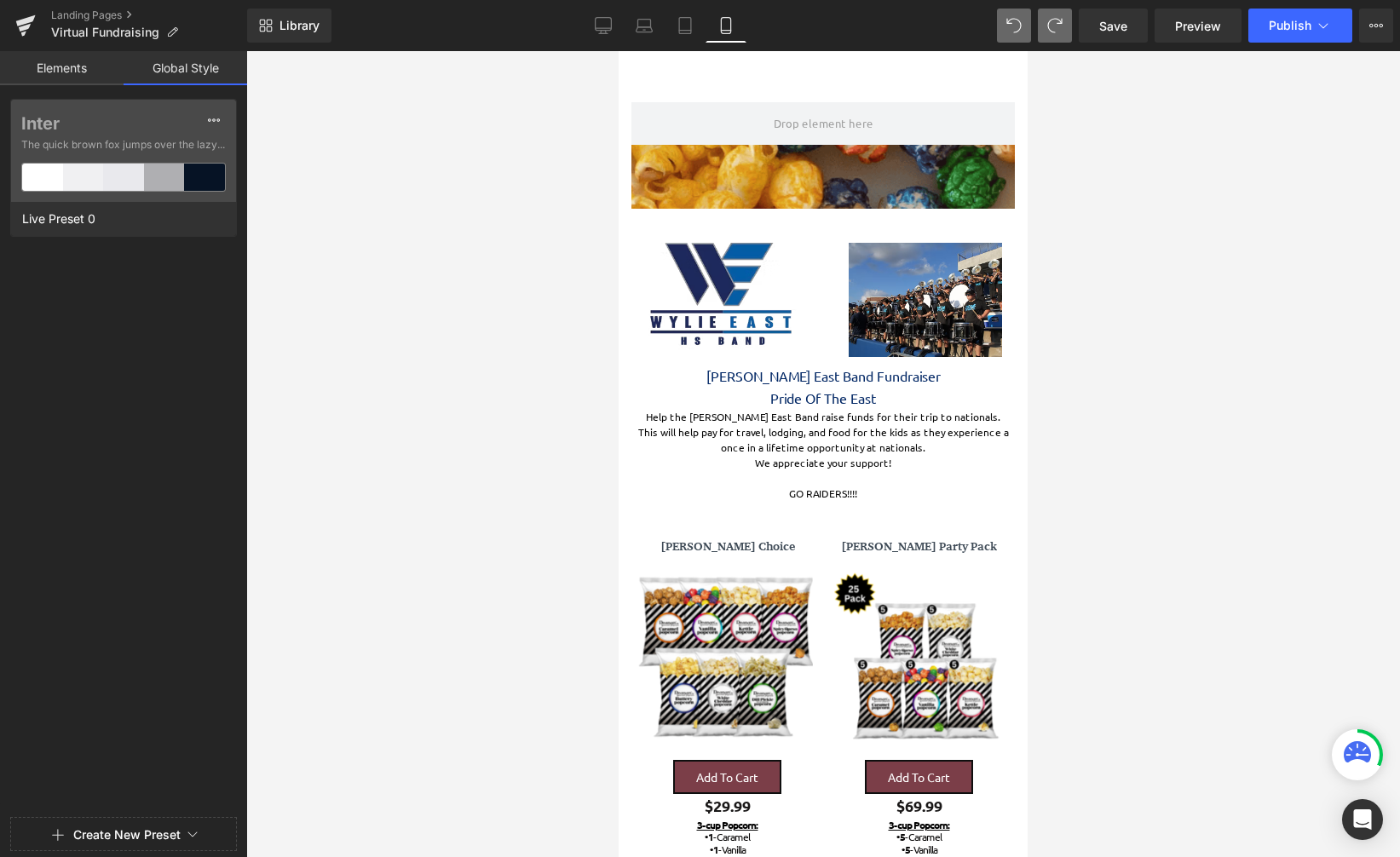
click at [83, 76] on link "Elements" at bounding box center [61, 67] width 123 height 34
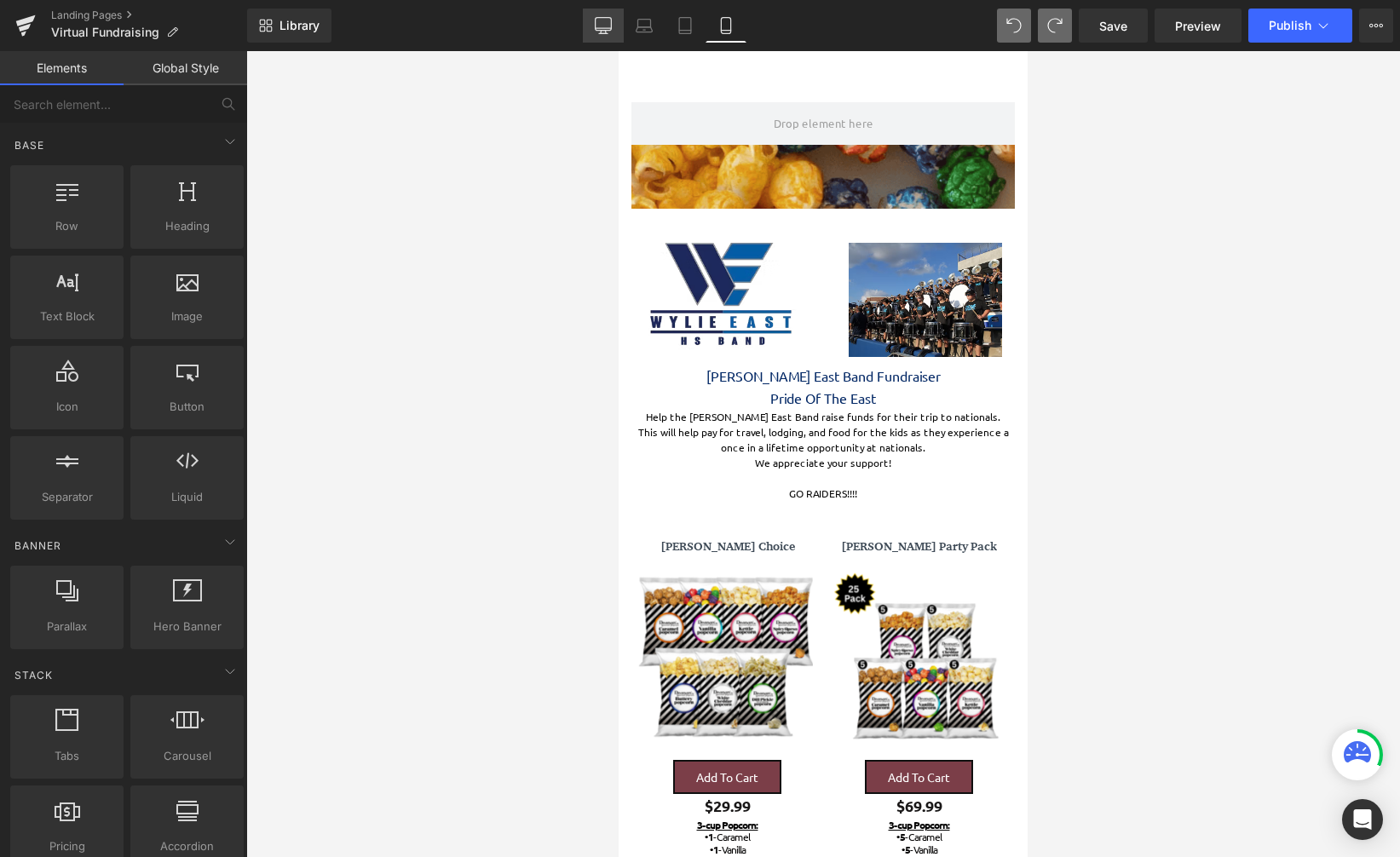
click at [602, 32] on icon at bounding box center [602, 33] width 5 height 3
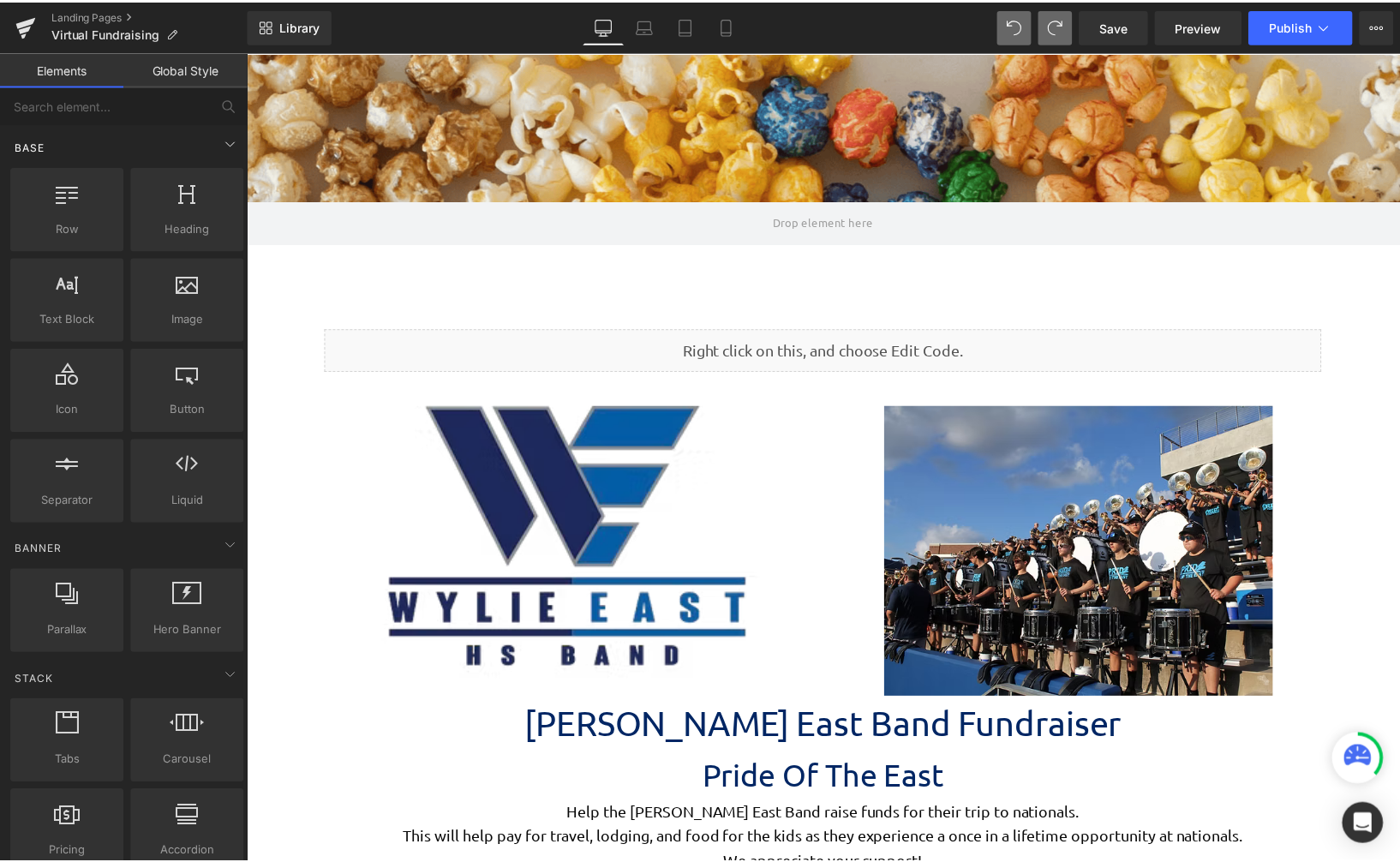
scroll to position [4102, 1147]
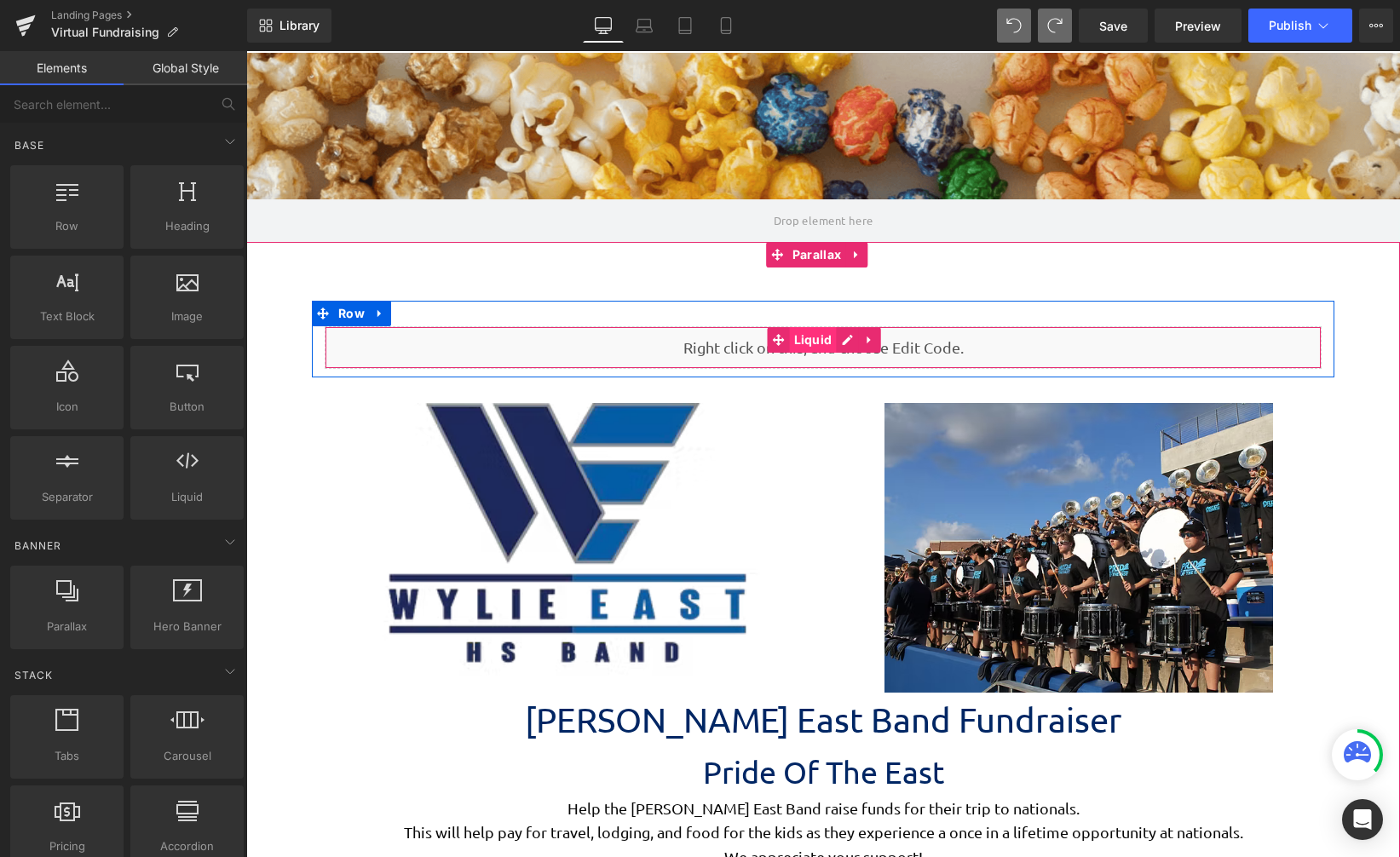
click at [796, 343] on span "Liquid" at bounding box center [813, 340] width 47 height 26
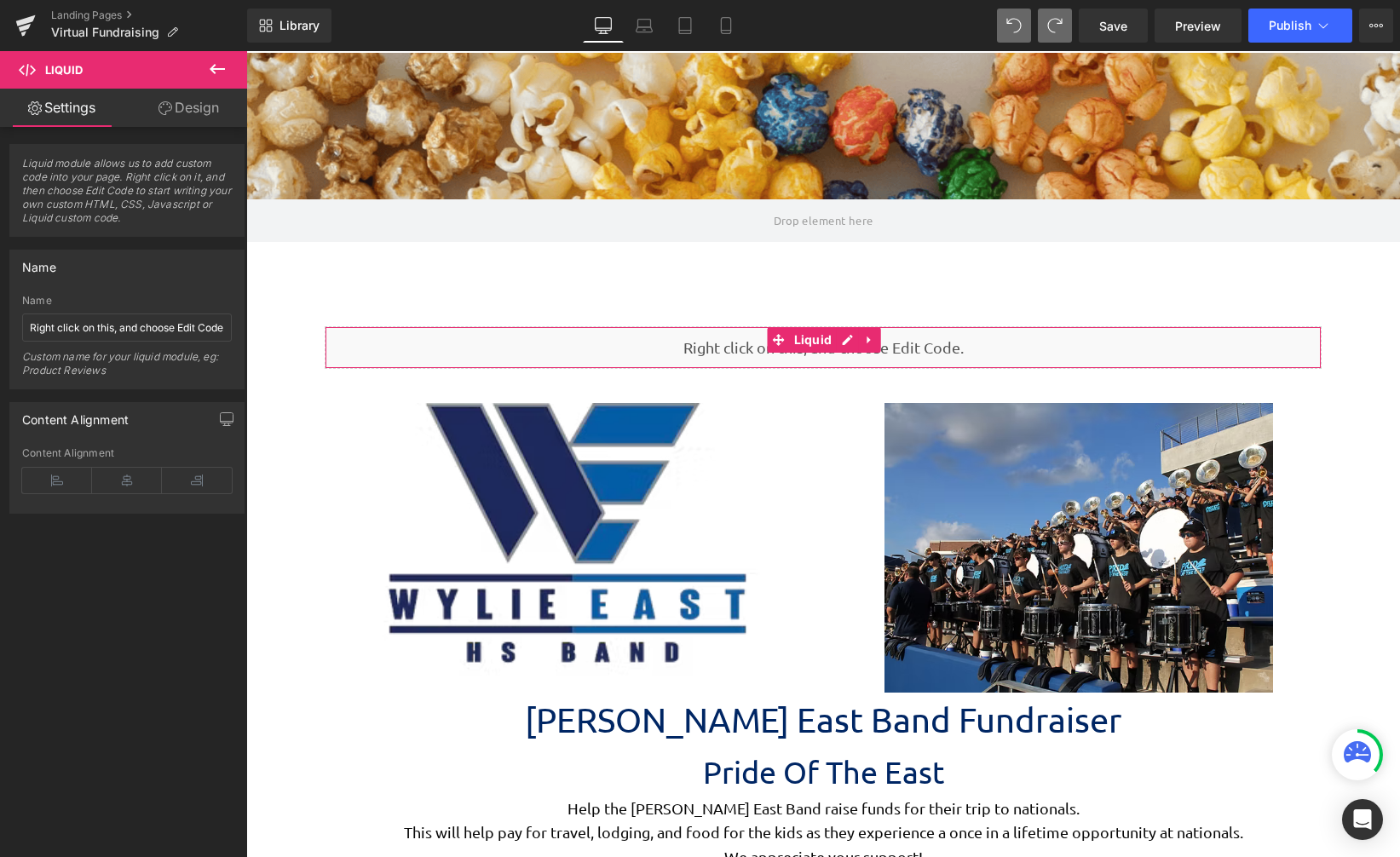
click at [205, 111] on link "Design" at bounding box center [188, 108] width 123 height 38
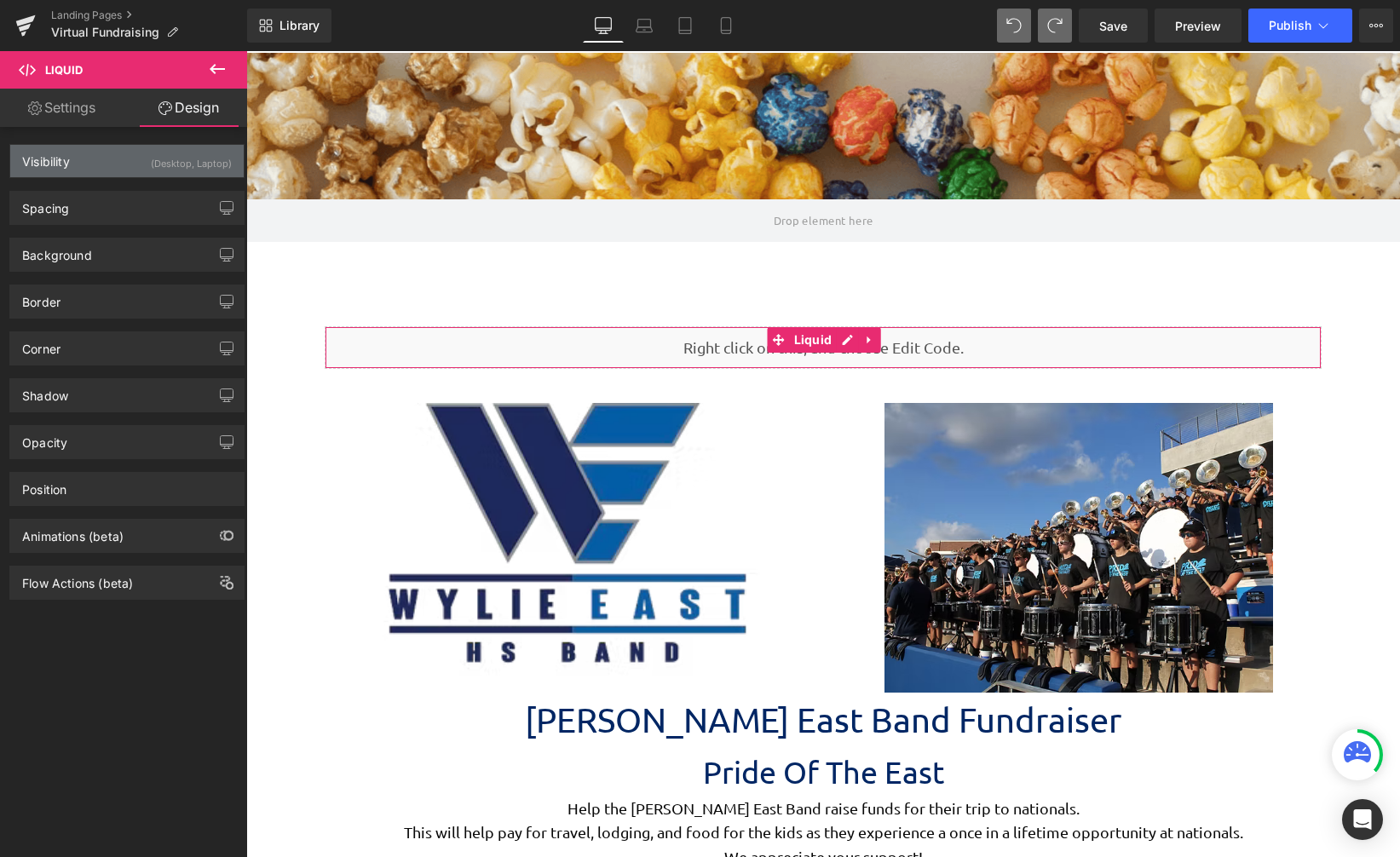
click at [161, 165] on div "(Desktop, Laptop)" at bounding box center [192, 159] width 81 height 28
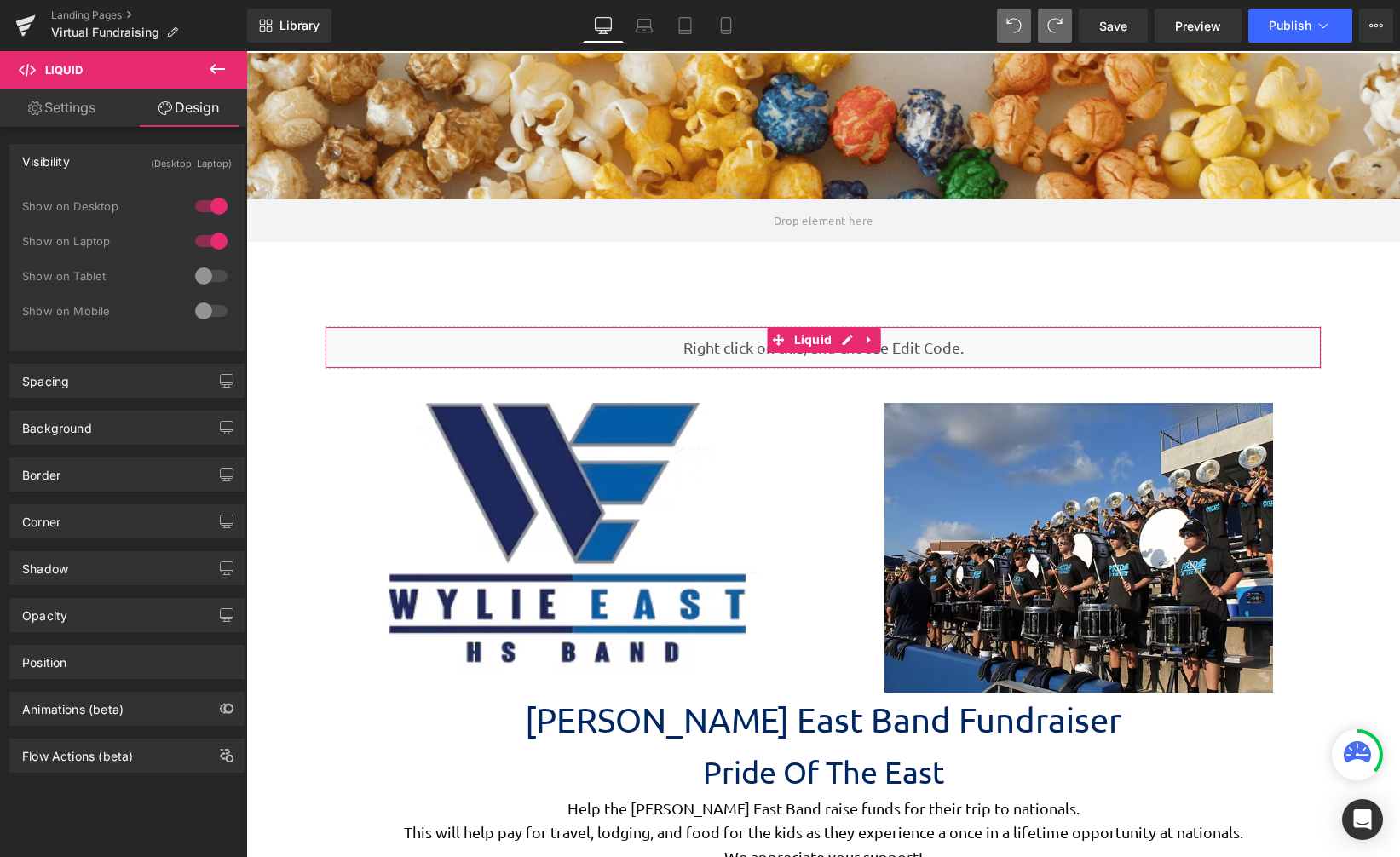
drag, startPoint x: 197, startPoint y: 268, endPoint x: 200, endPoint y: 284, distance: 16.3
click at [197, 269] on div at bounding box center [211, 276] width 41 height 28
click at [206, 310] on div at bounding box center [211, 312] width 41 height 28
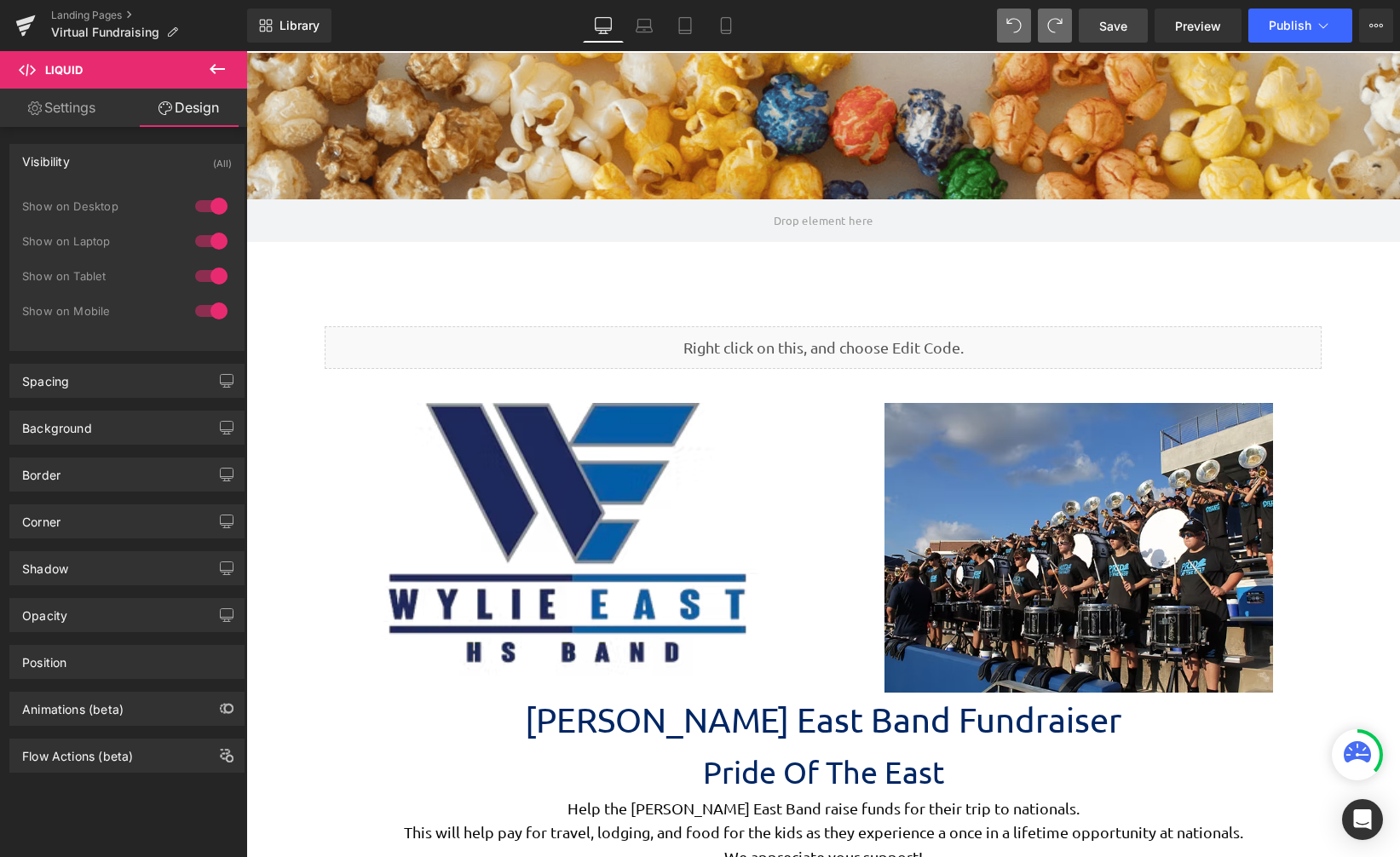
click at [1119, 28] on span "Save" at bounding box center [1113, 26] width 28 height 18
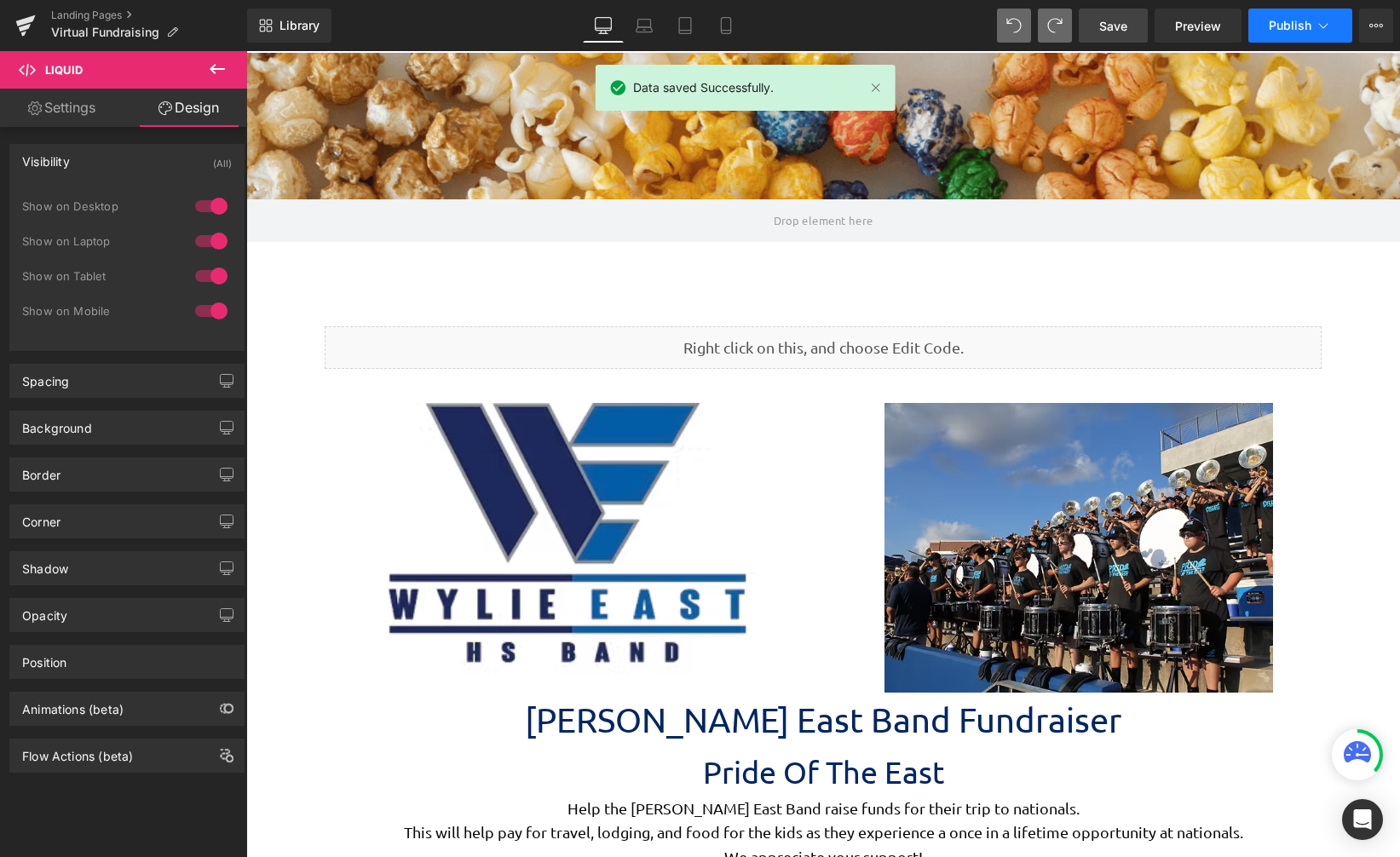
click at [1285, 25] on span "Publish" at bounding box center [1290, 26] width 42 height 14
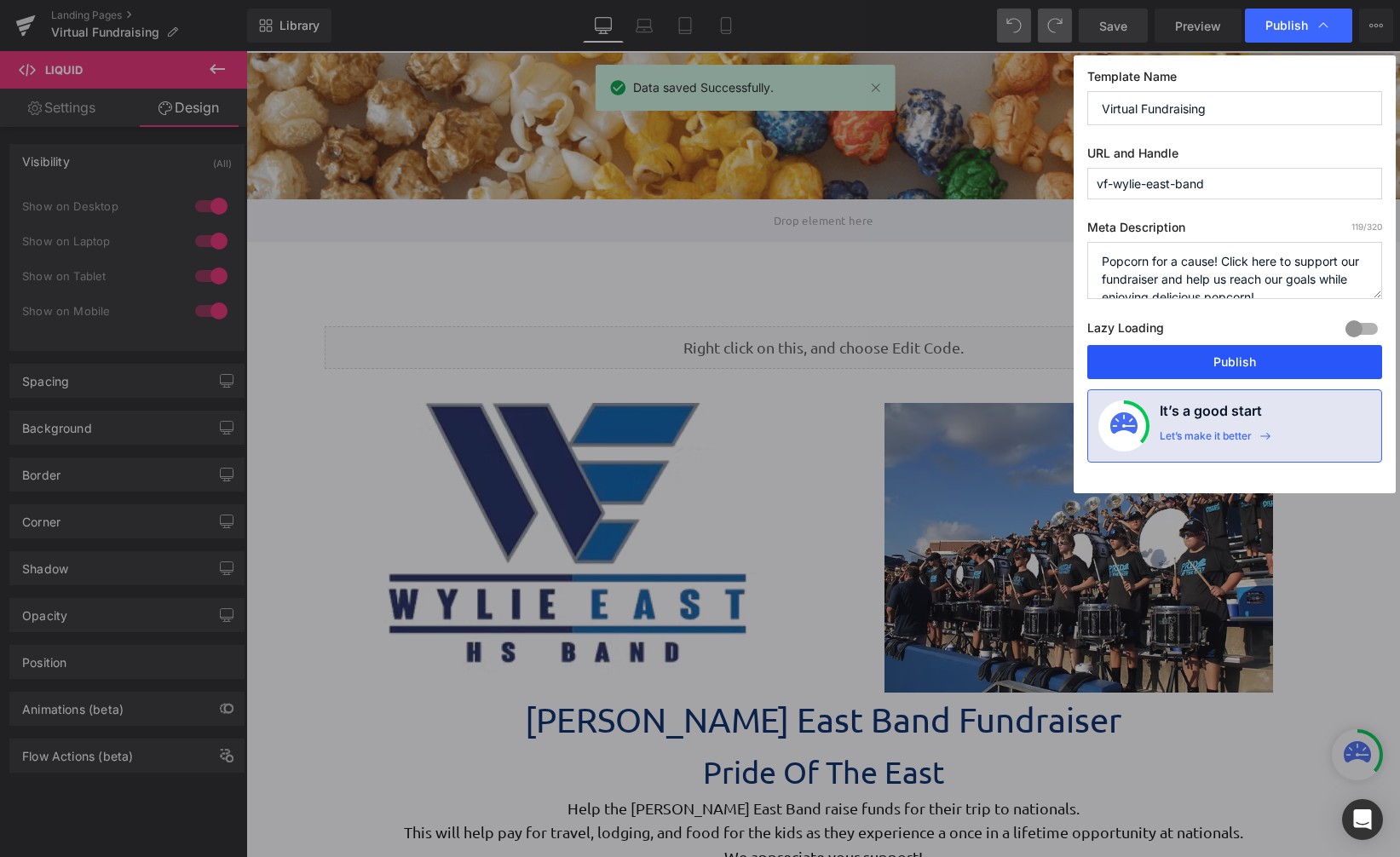
click at [1224, 353] on button "Publish" at bounding box center [1235, 362] width 295 height 34
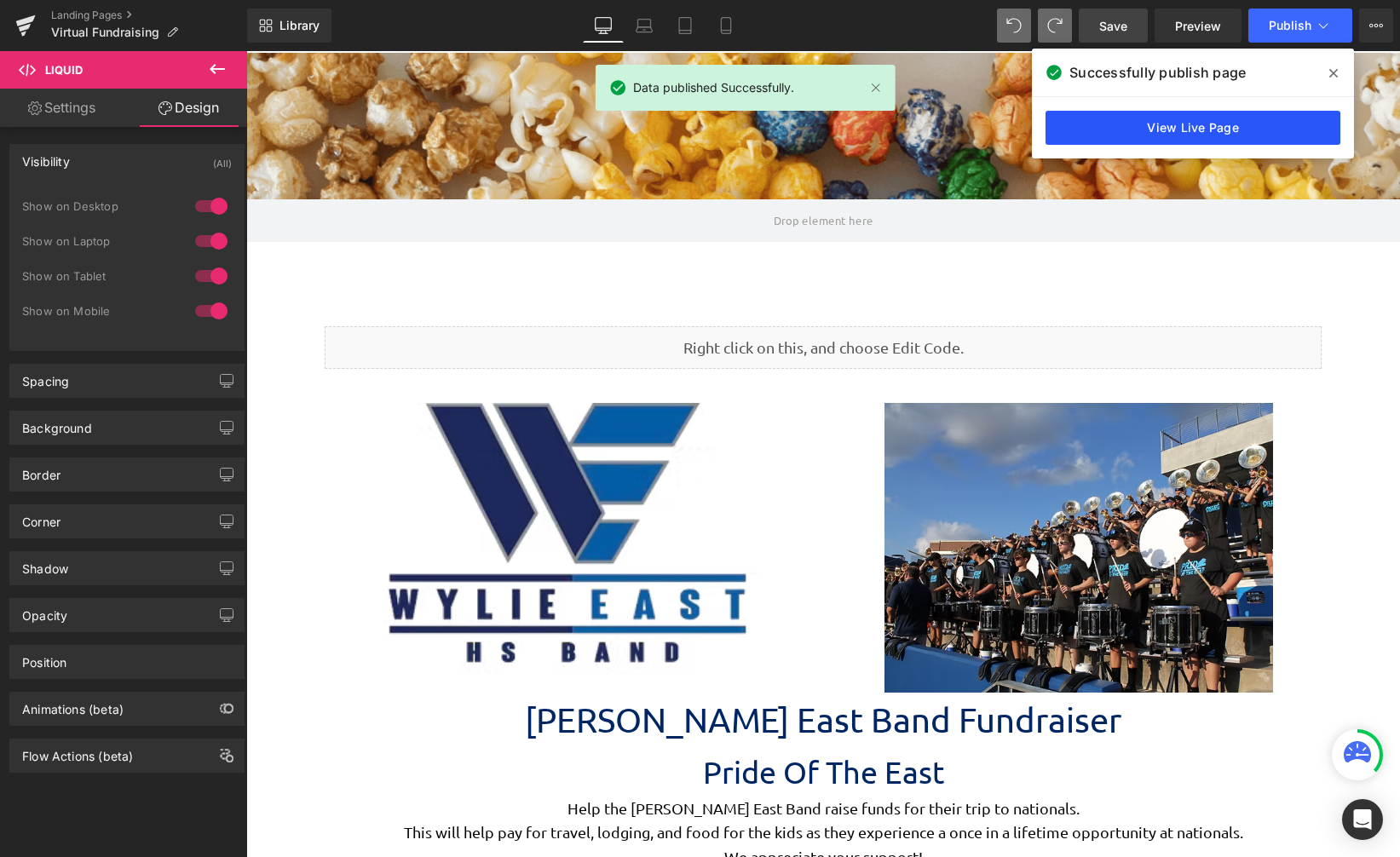
click at [1237, 125] on link "View Live Page" at bounding box center [1194, 127] width 295 height 34
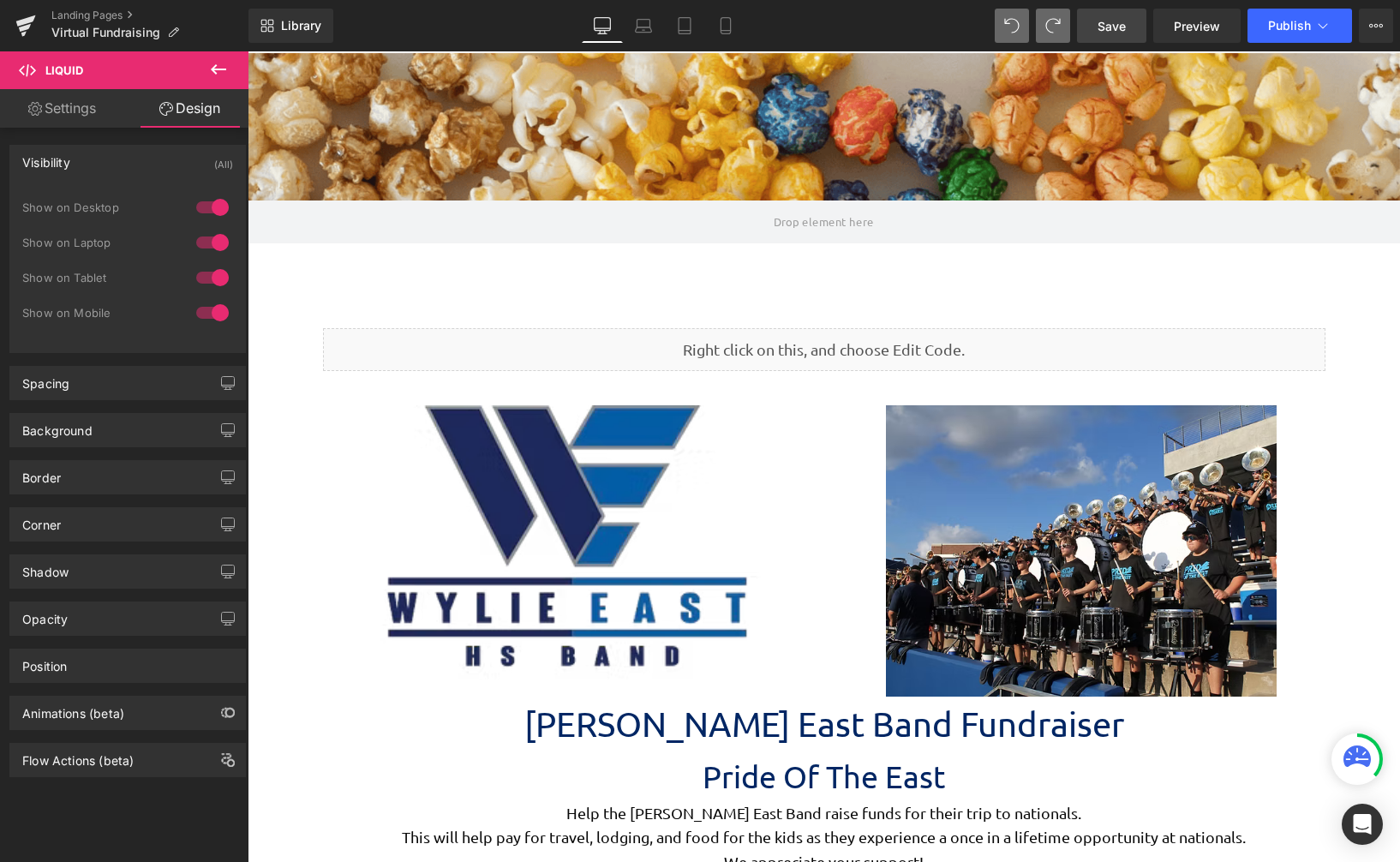
scroll to position [4096, 1140]
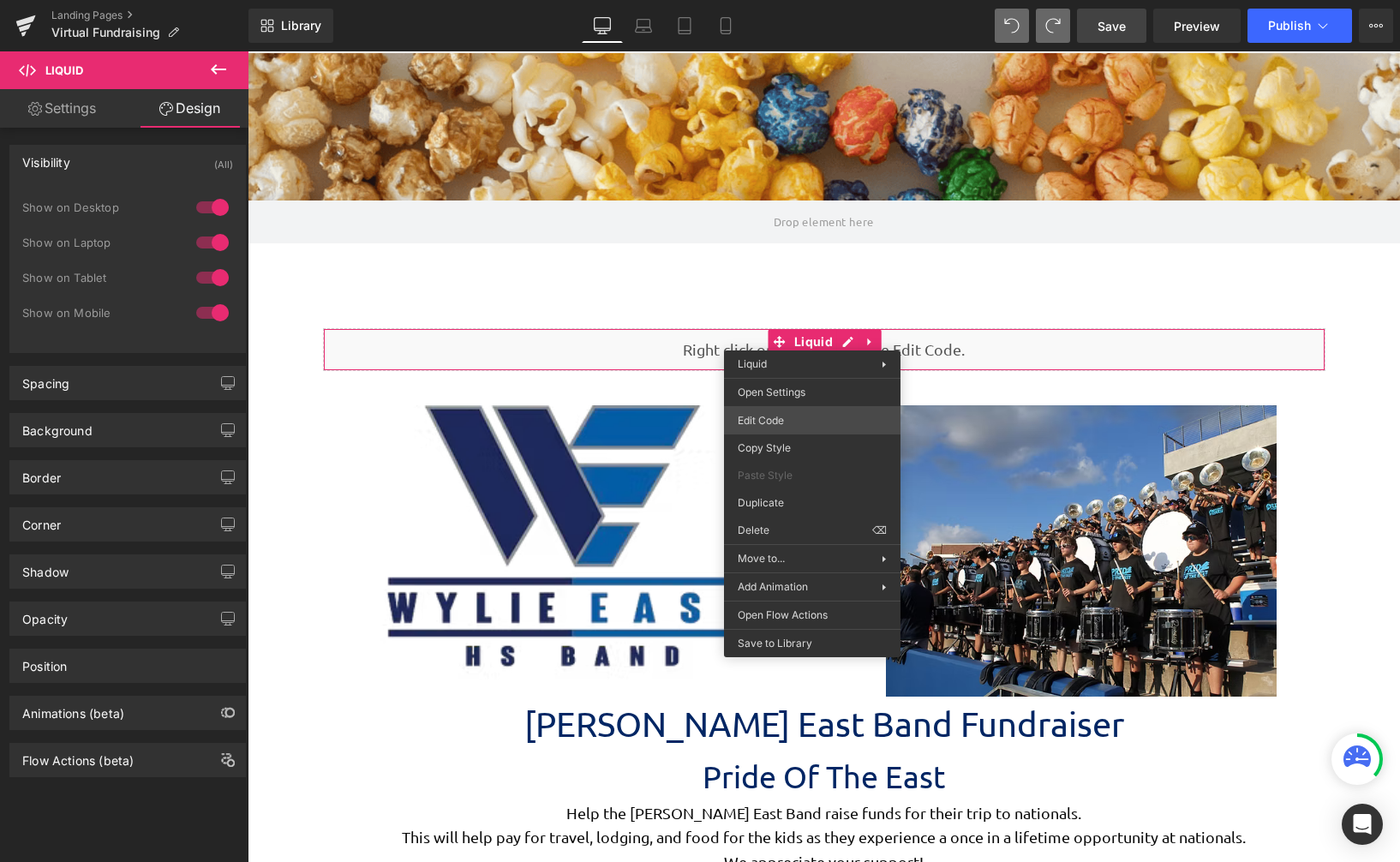
click at [812, 0] on div "Liquid You are previewing how the will restyle your page. You can not edit Elem…" at bounding box center [700, 0] width 1400 height 0
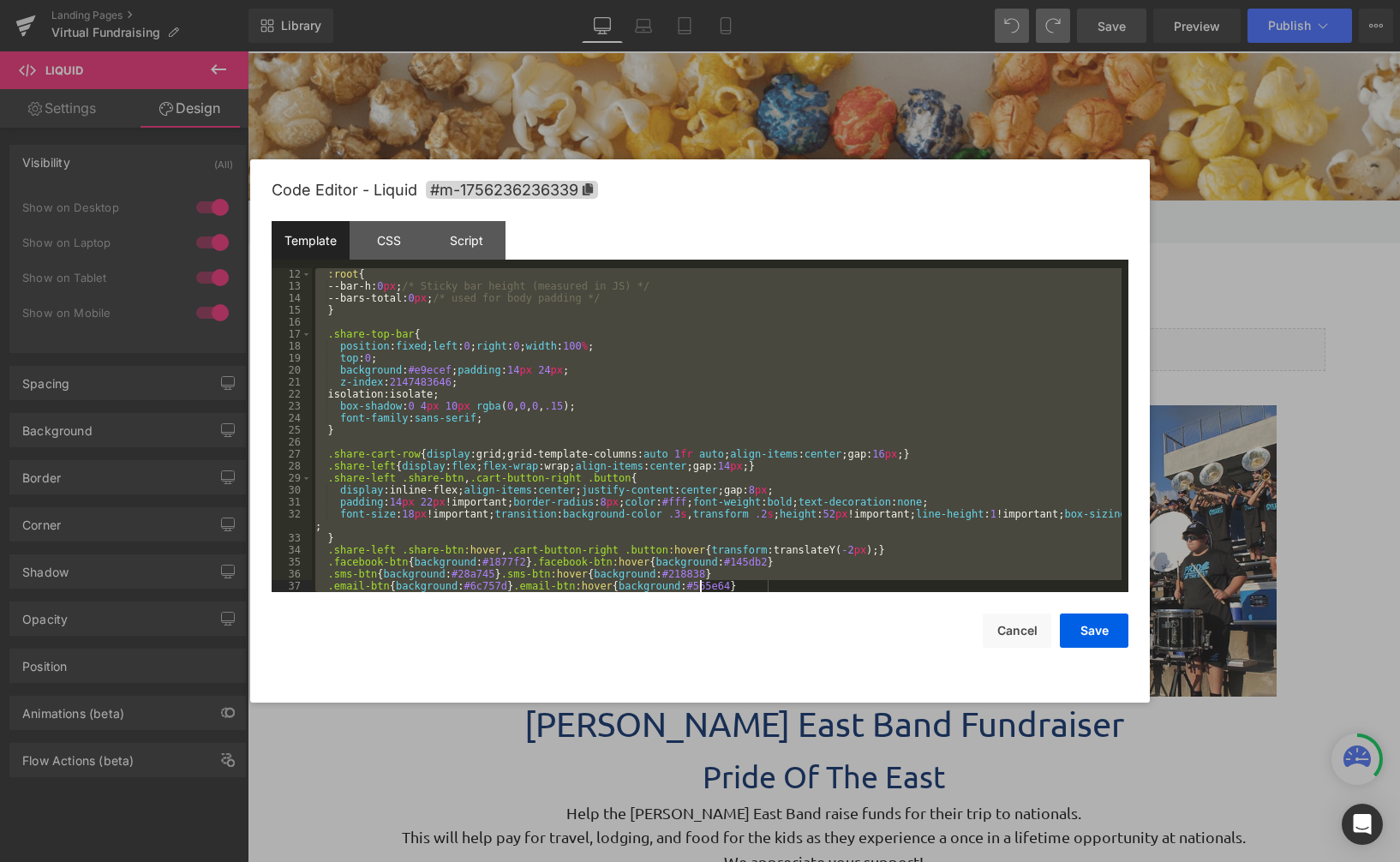
scroll to position [984, 0]
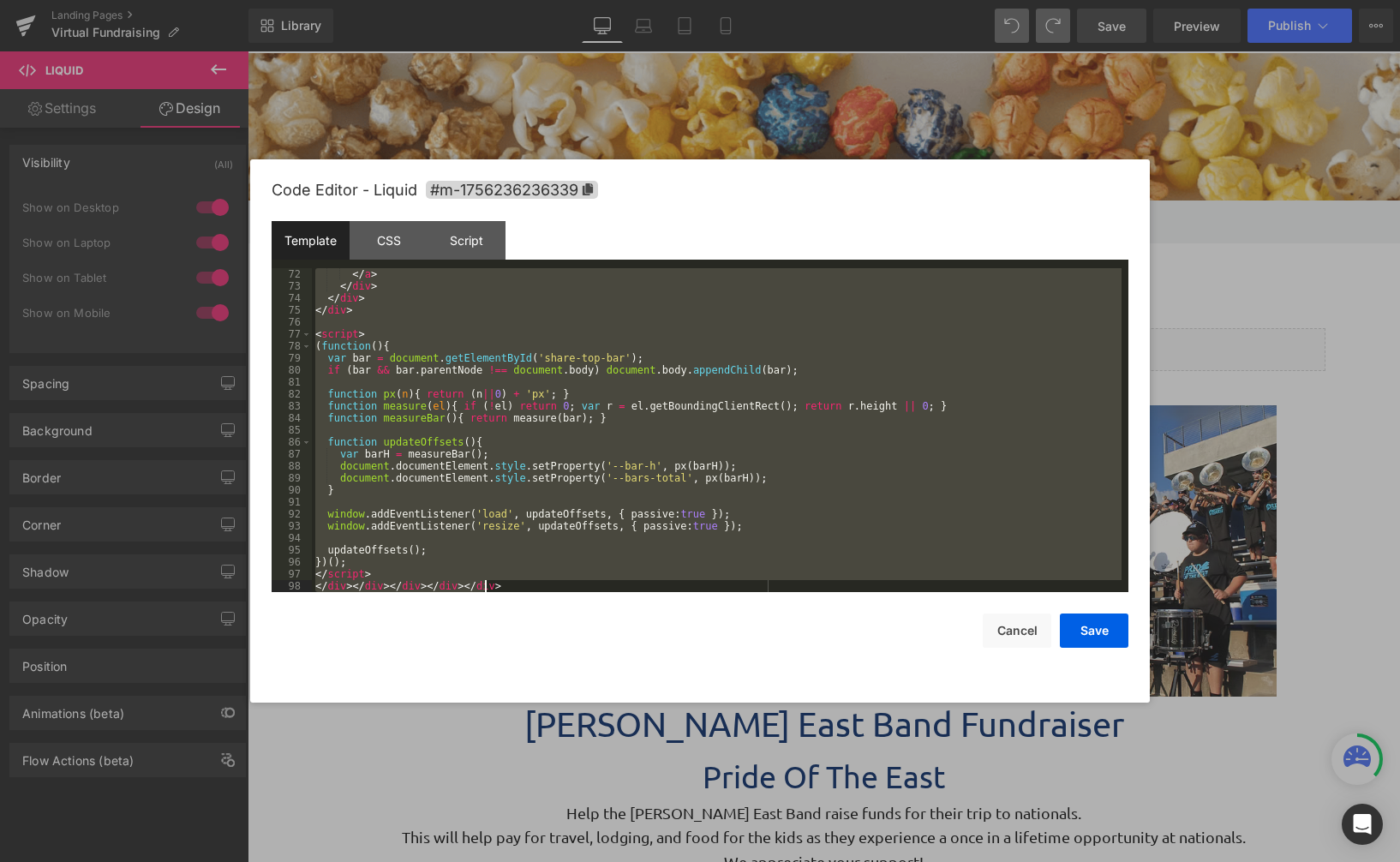
drag, startPoint x: 317, startPoint y: 273, endPoint x: 824, endPoint y: 826, distance: 750.2
click at [824, 826] on body "Liquid You are previewing how the will restyle your page. You can not edit Elem…" at bounding box center [700, 431] width 1400 height 862
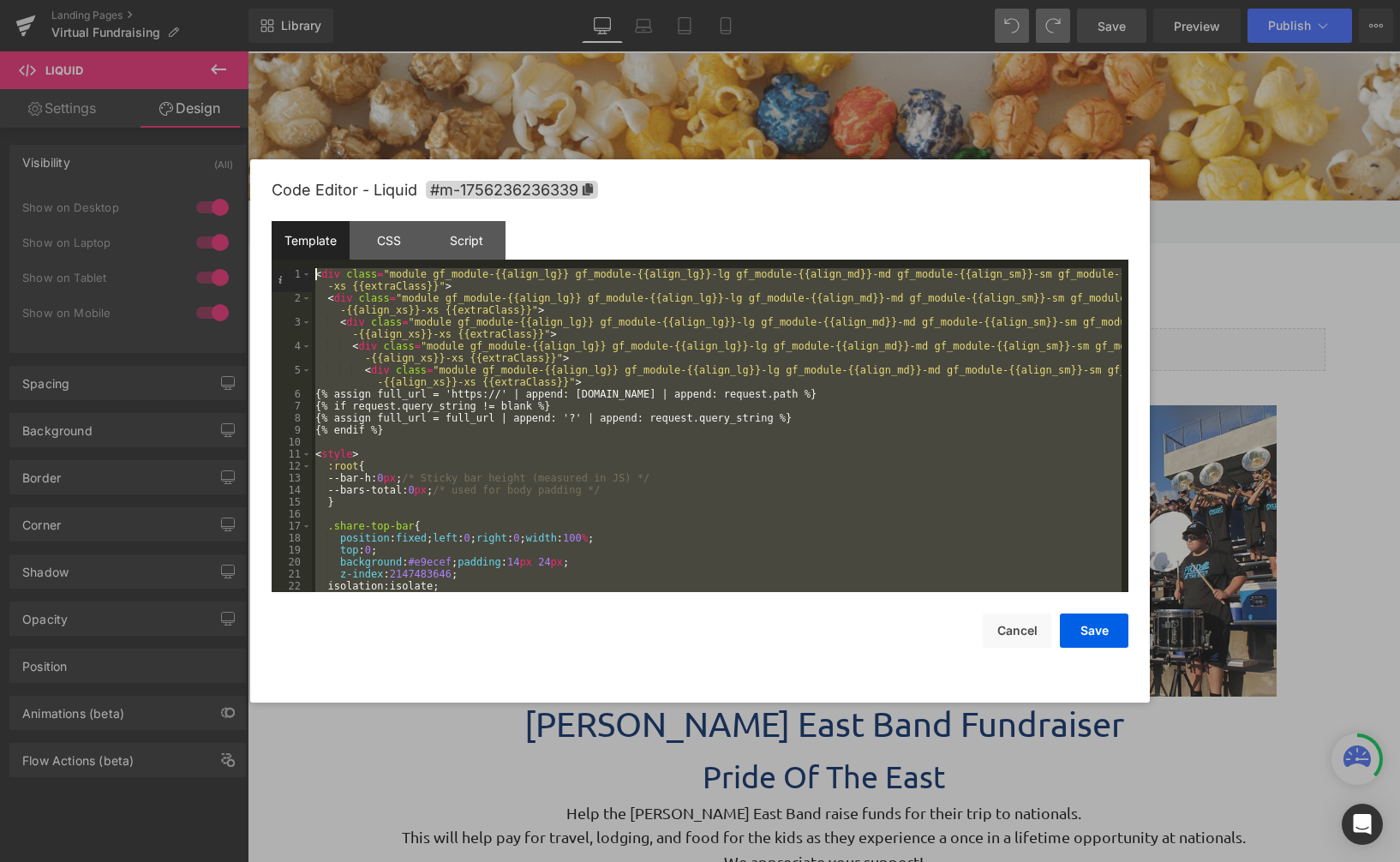
scroll to position [0, 0]
drag, startPoint x: 508, startPoint y: 588, endPoint x: 252, endPoint y: 109, distance: 543.1
click at [252, 109] on body "Liquid You are previewing how the will restyle your page. You can not edit Elem…" at bounding box center [700, 431] width 1400 height 862
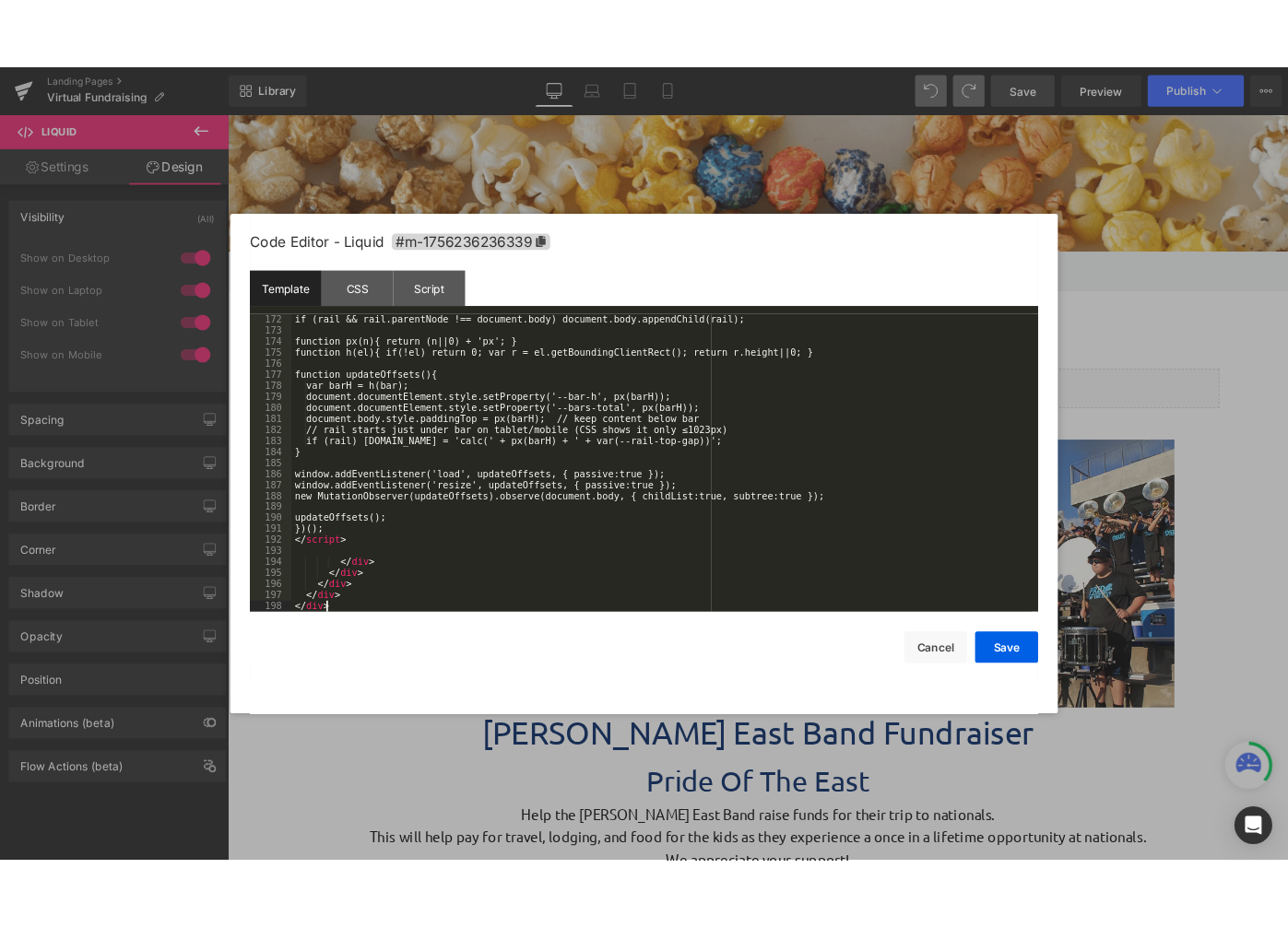
scroll to position [2387, 0]
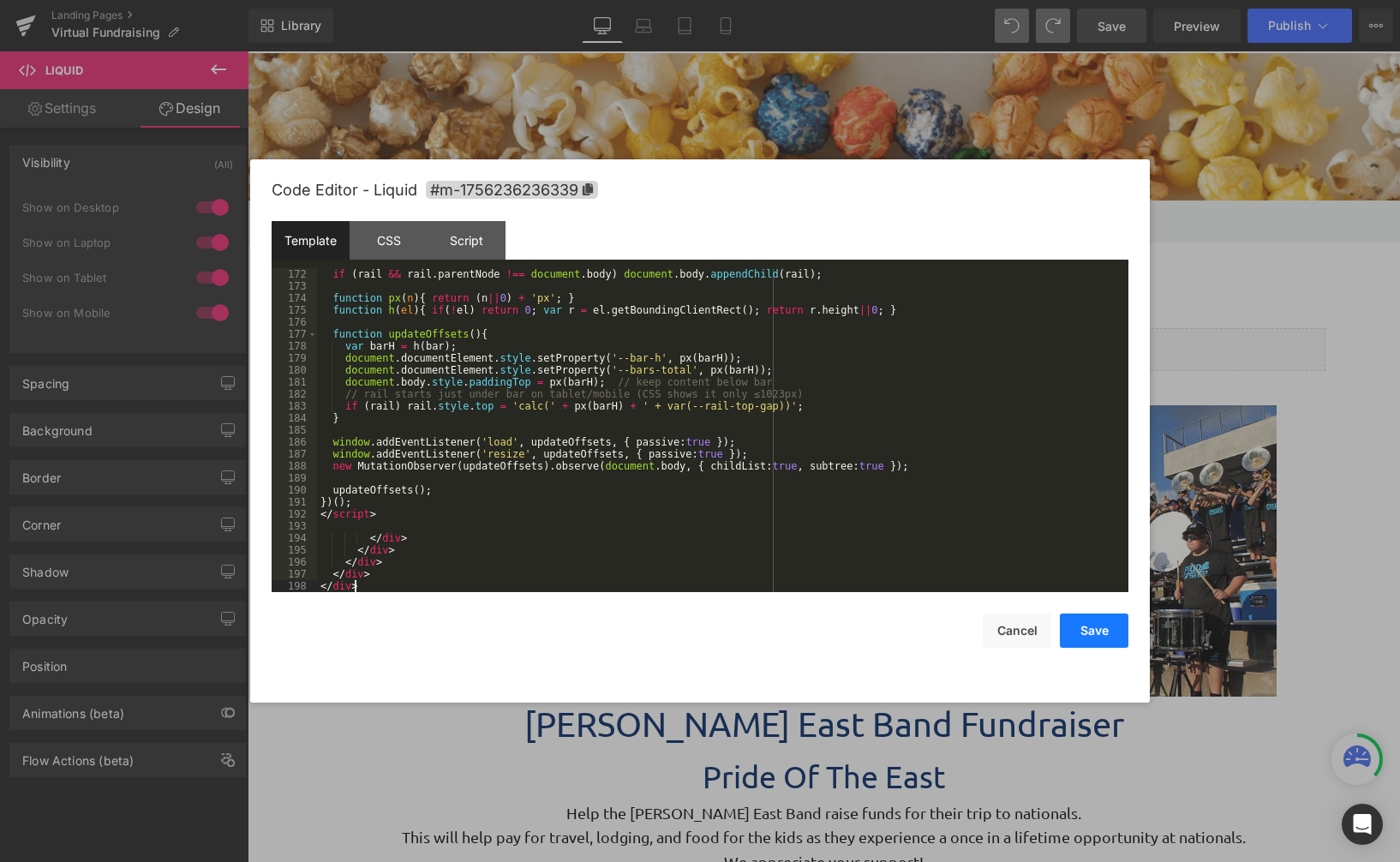
click at [1100, 642] on button "Save" at bounding box center [1094, 630] width 69 height 34
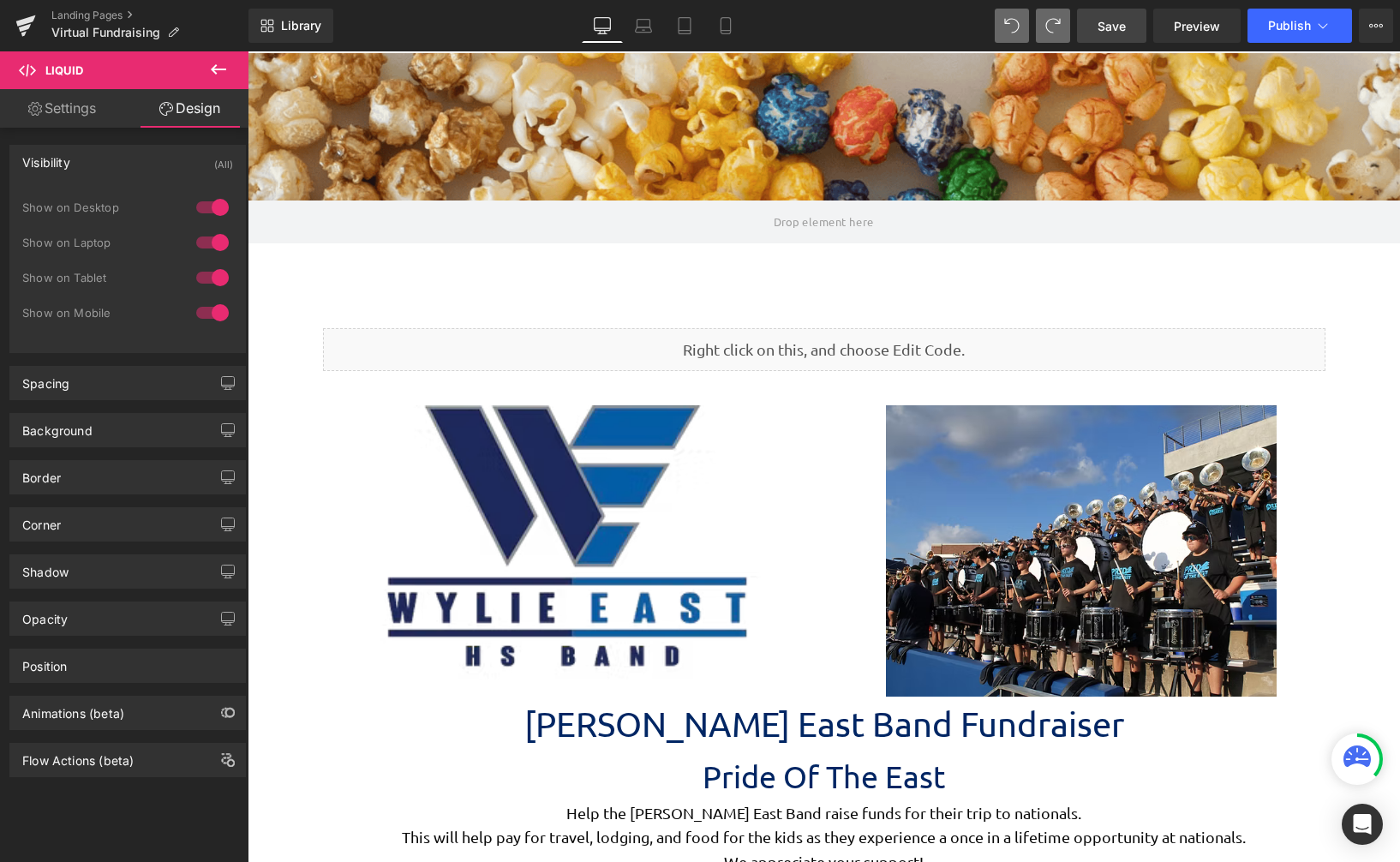
click at [1118, 23] on span "Save" at bounding box center [1112, 26] width 29 height 18
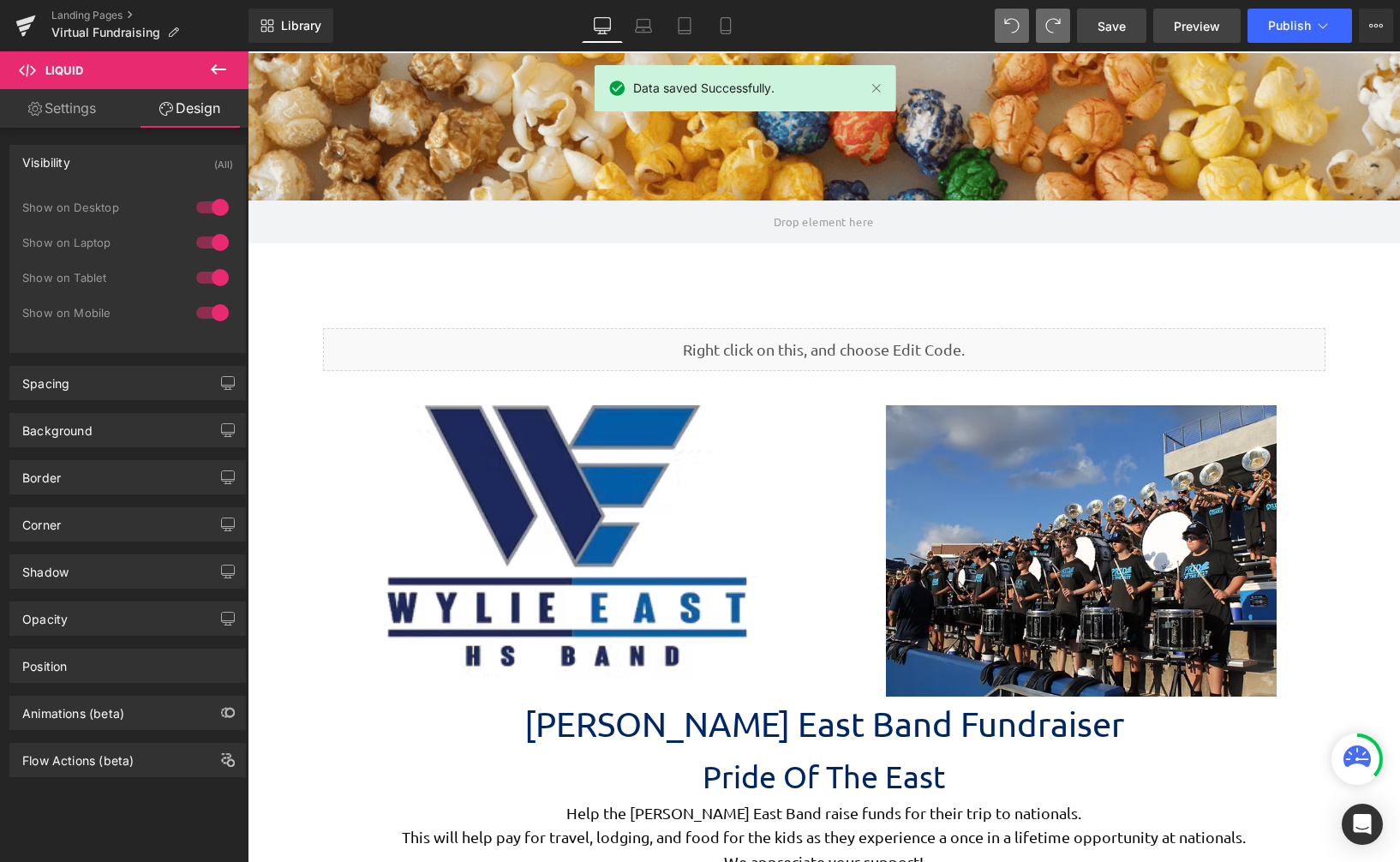
click at [1191, 23] on span "Preview" at bounding box center [1197, 26] width 46 height 18
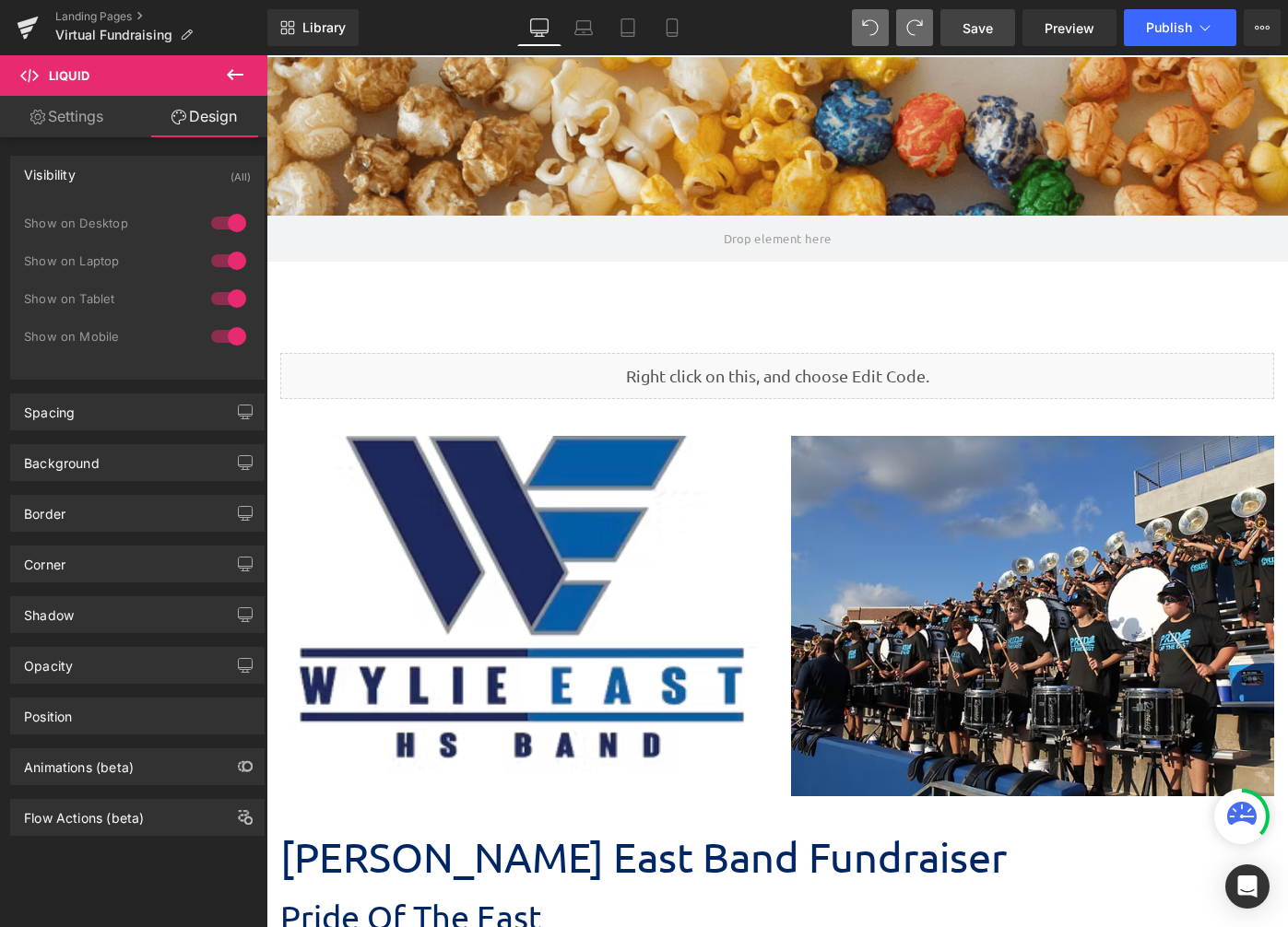
scroll to position [7434, 1008]
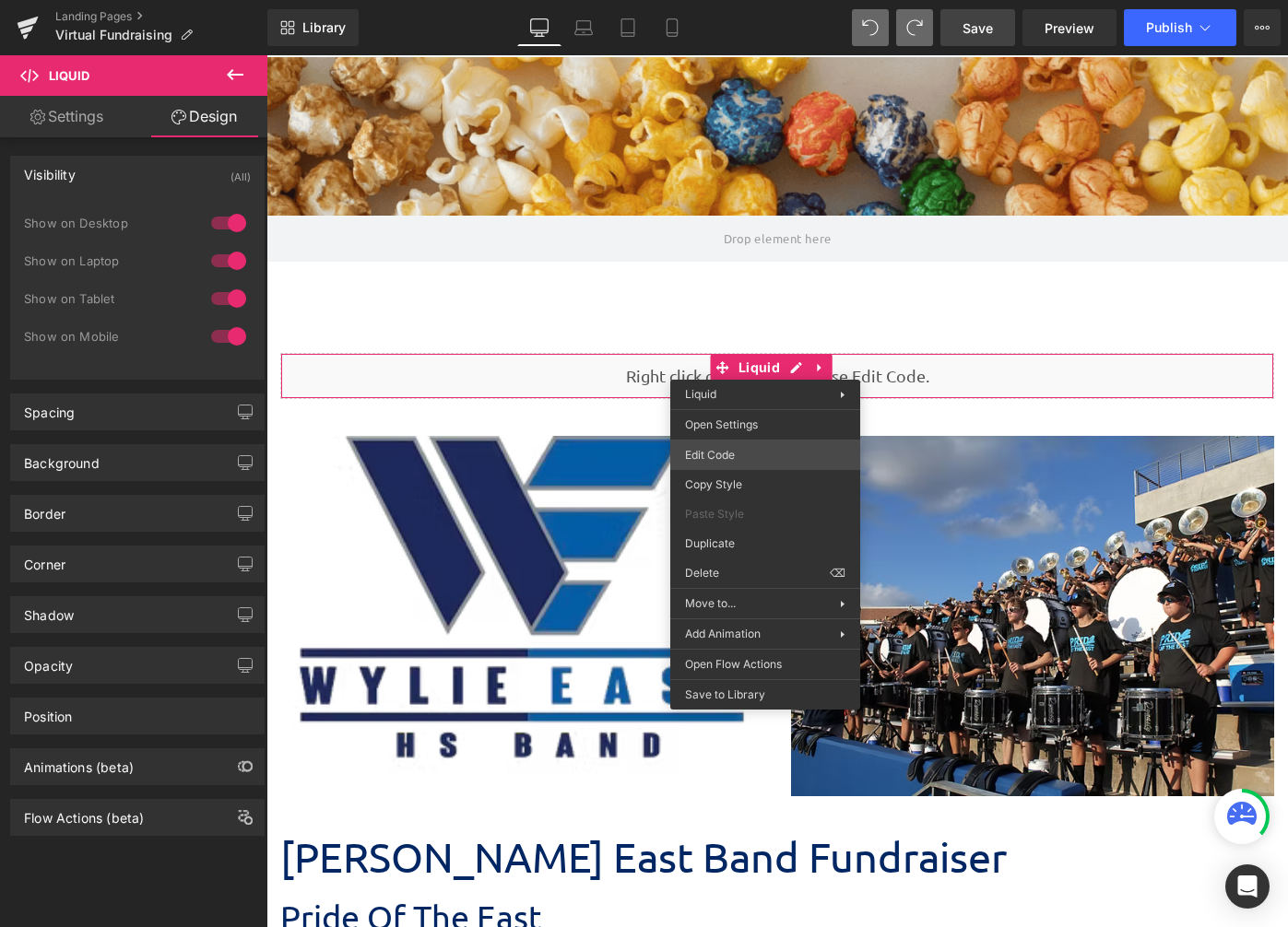
click at [757, 0] on div "Liquid You are previewing how the will restyle your page. You can not edit Elem…" at bounding box center [644, 0] width 1288 height 0
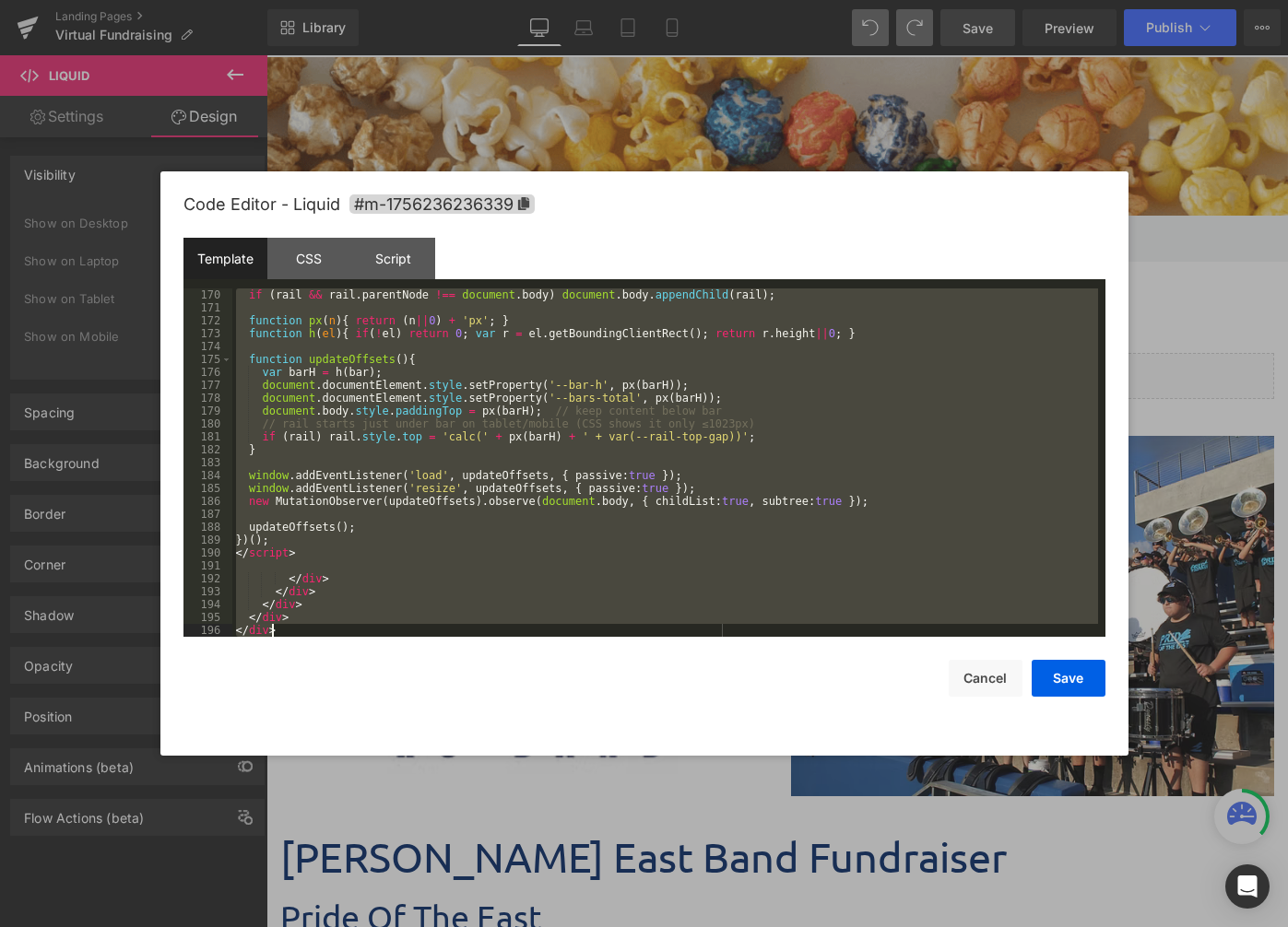
scroll to position [2400, 0]
drag, startPoint x: 236, startPoint y: 289, endPoint x: 545, endPoint y: 623, distance: 455.0
click at [690, 897] on body "Liquid You are previewing how the will restyle your page. You can not edit Elem…" at bounding box center [644, 463] width 1288 height 927
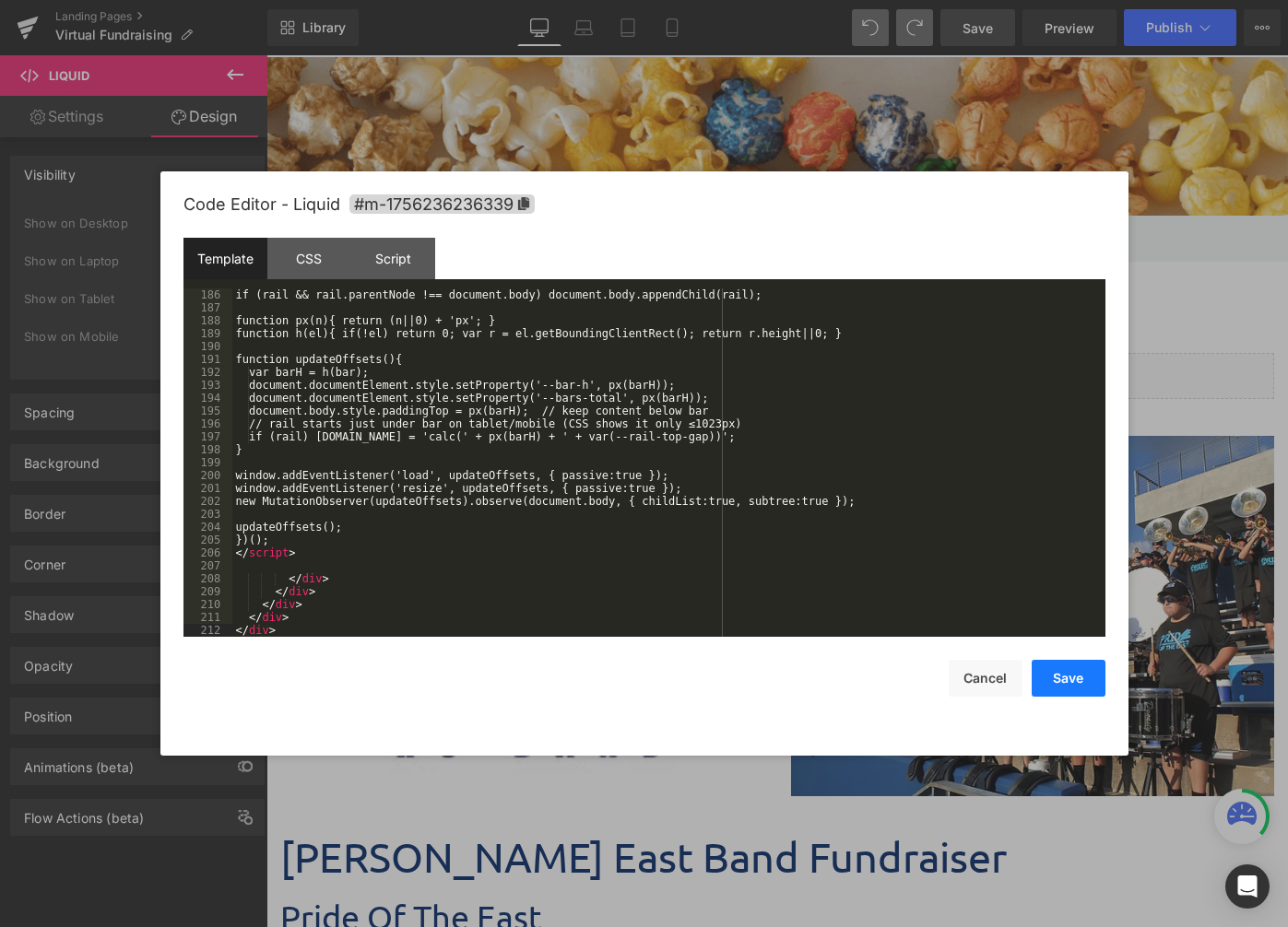
click at [1062, 663] on button "Save" at bounding box center [1069, 678] width 74 height 36
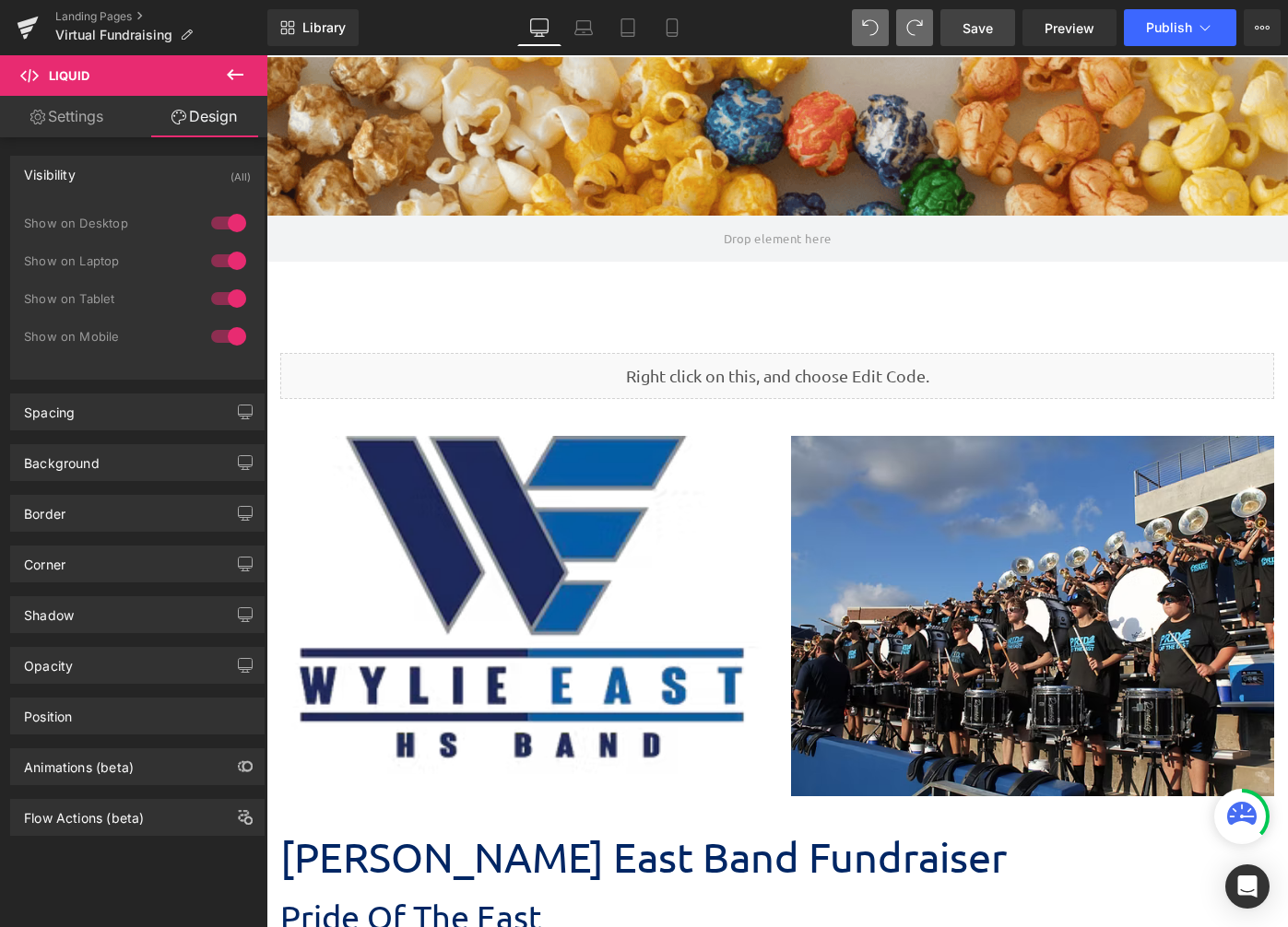
click at [977, 26] on span "Save" at bounding box center [978, 28] width 31 height 20
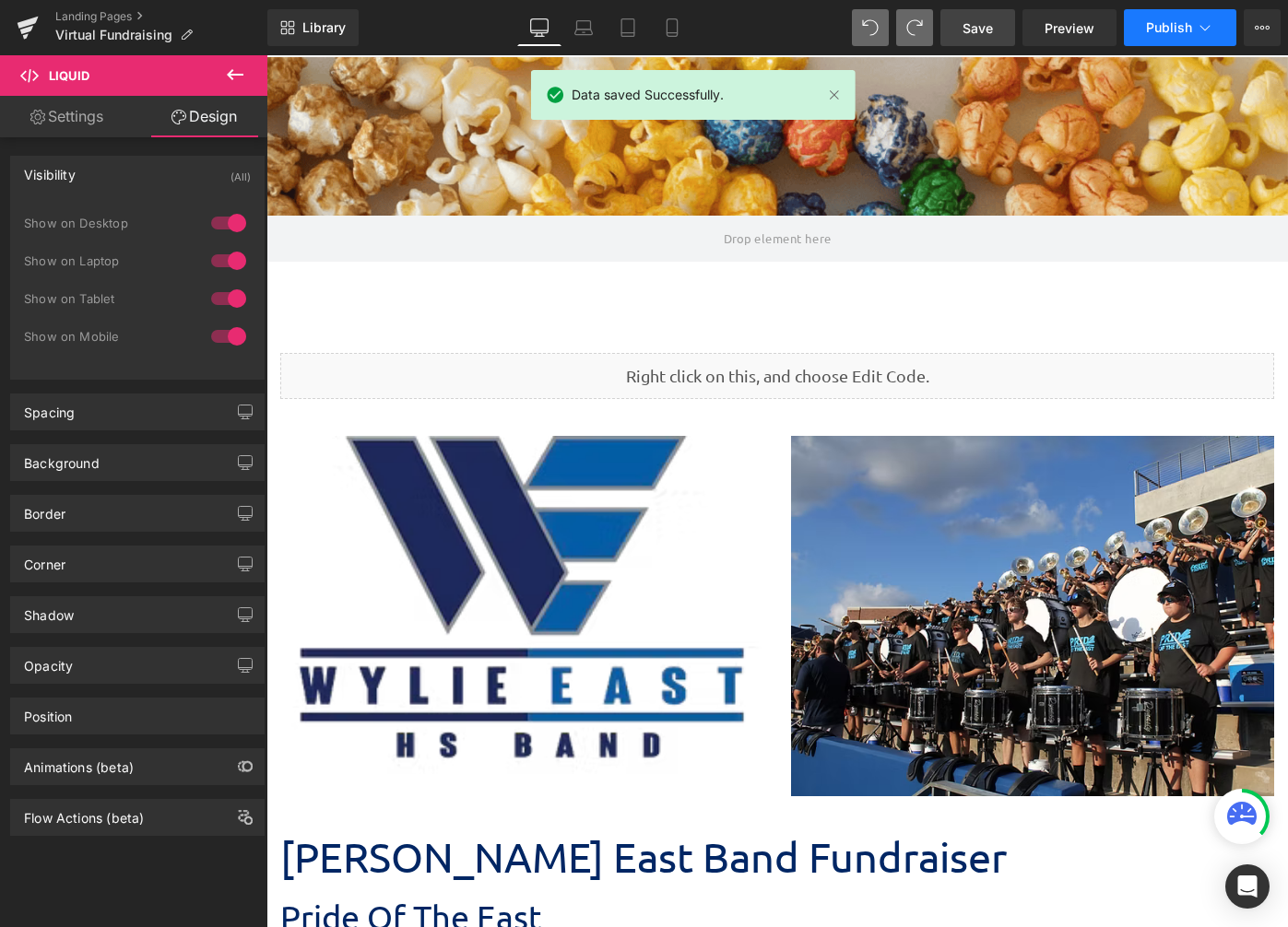
click at [1151, 26] on span "Publish" at bounding box center [1168, 28] width 46 height 15
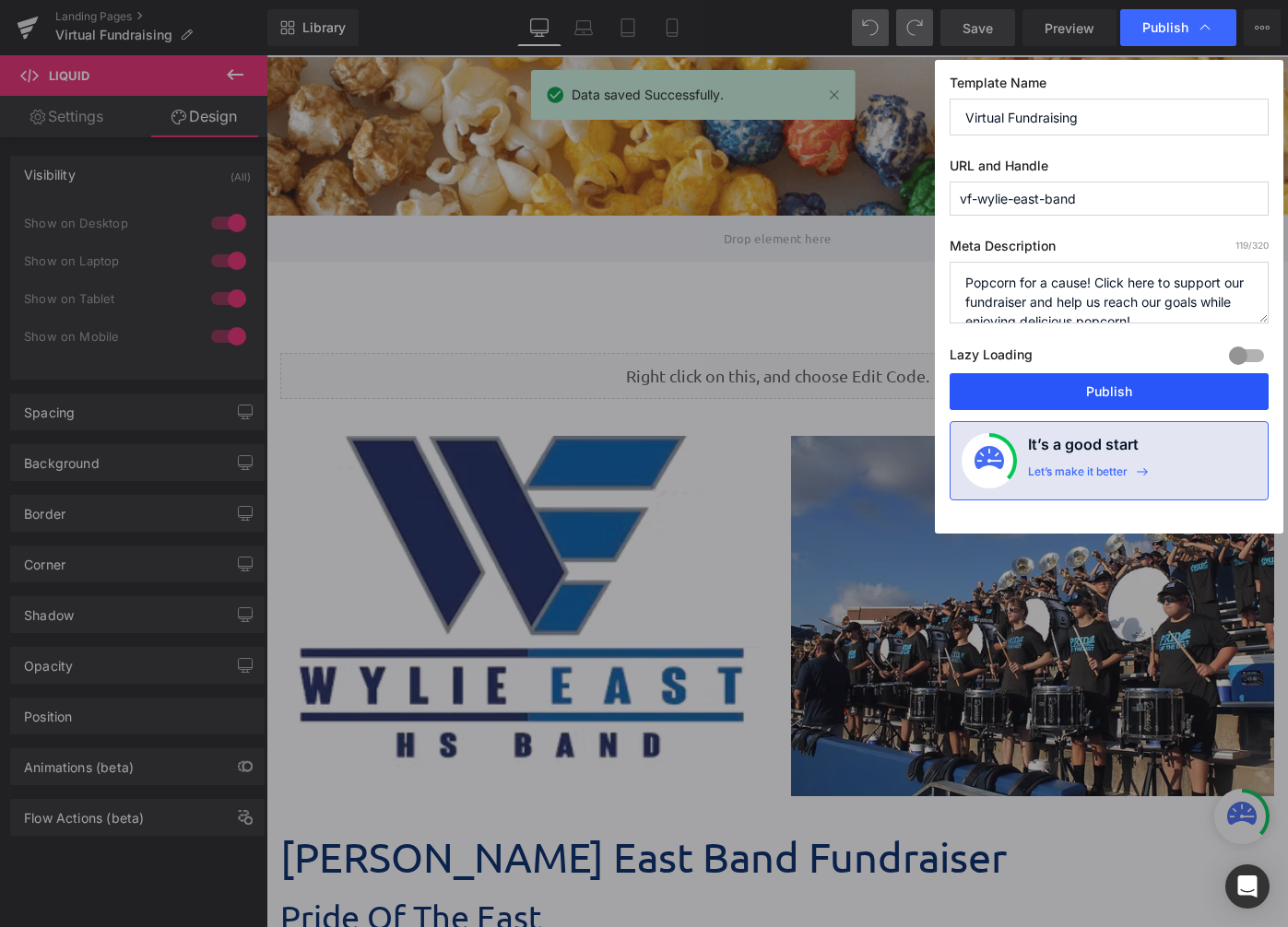
click at [1096, 387] on button "Publish" at bounding box center [1110, 391] width 319 height 36
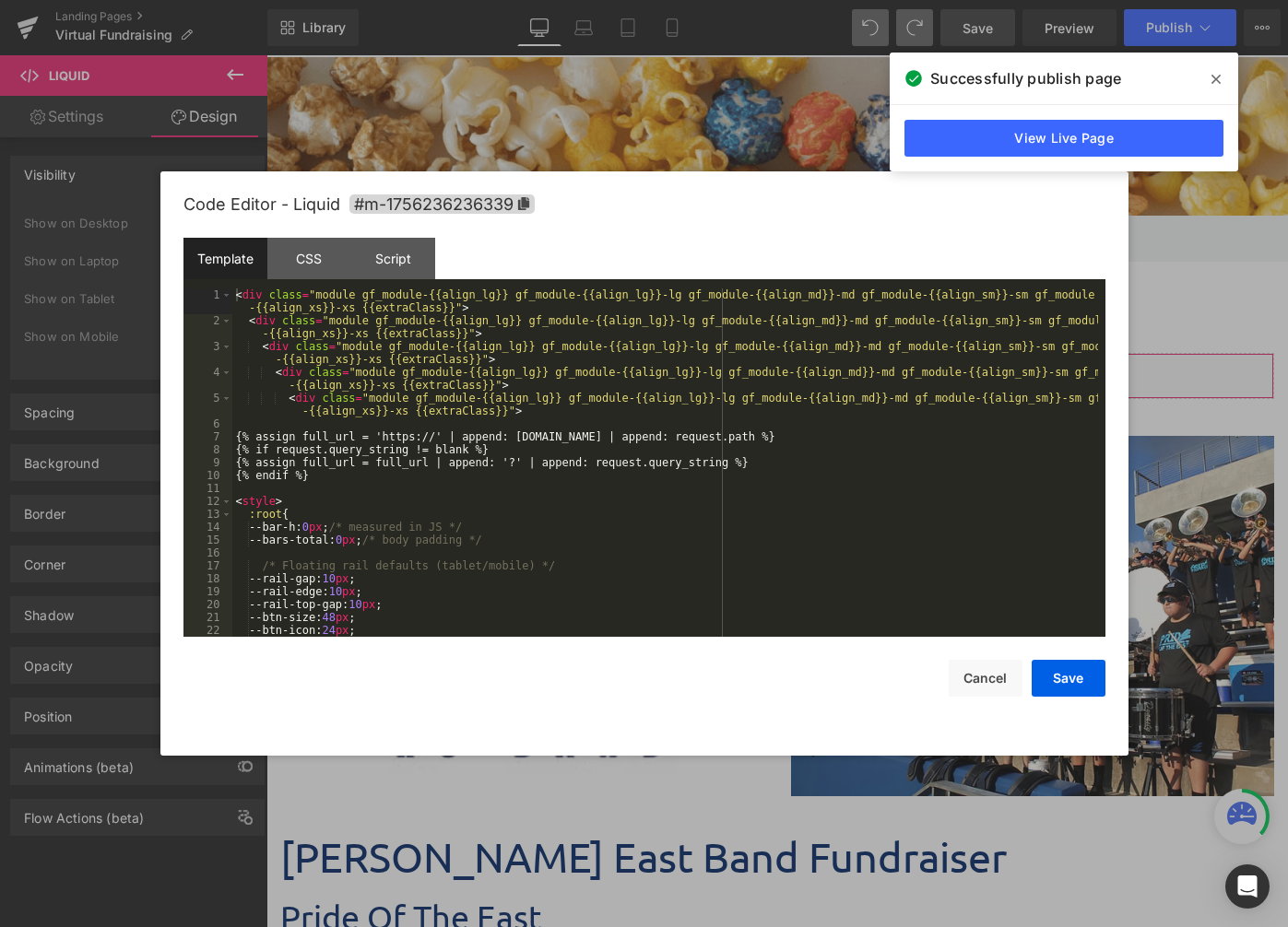
click at [751, 0] on div "Liquid You are previewing how the will restyle your page. You can not edit Elem…" at bounding box center [644, 0] width 1288 height 0
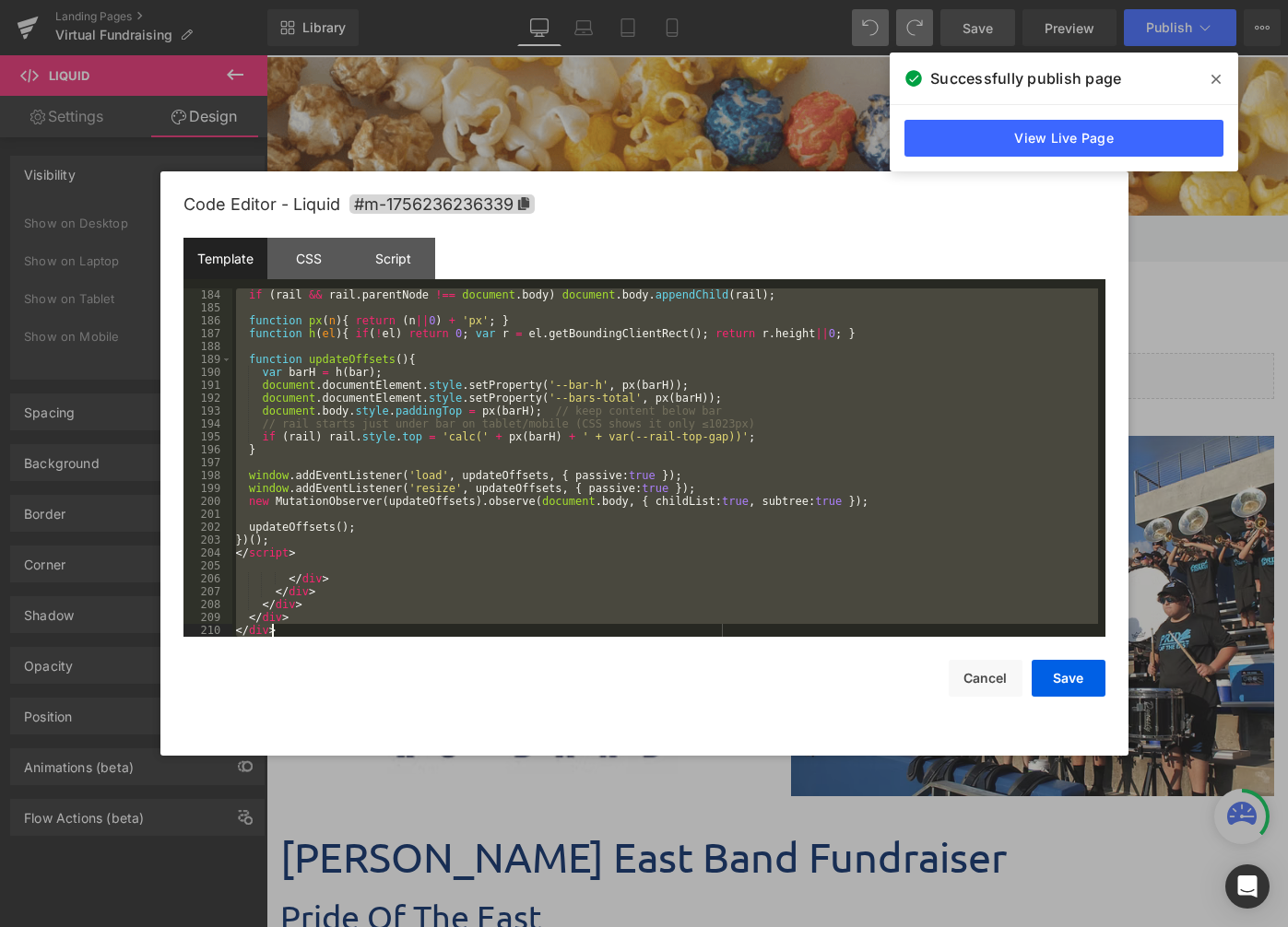
scroll to position [2606, 0]
drag, startPoint x: 237, startPoint y: 292, endPoint x: 606, endPoint y: 1006, distance: 803.7
click at [606, 927] on html "Liquid You are previewing how the will restyle your page. You can not edit Elem…" at bounding box center [644, 463] width 1288 height 927
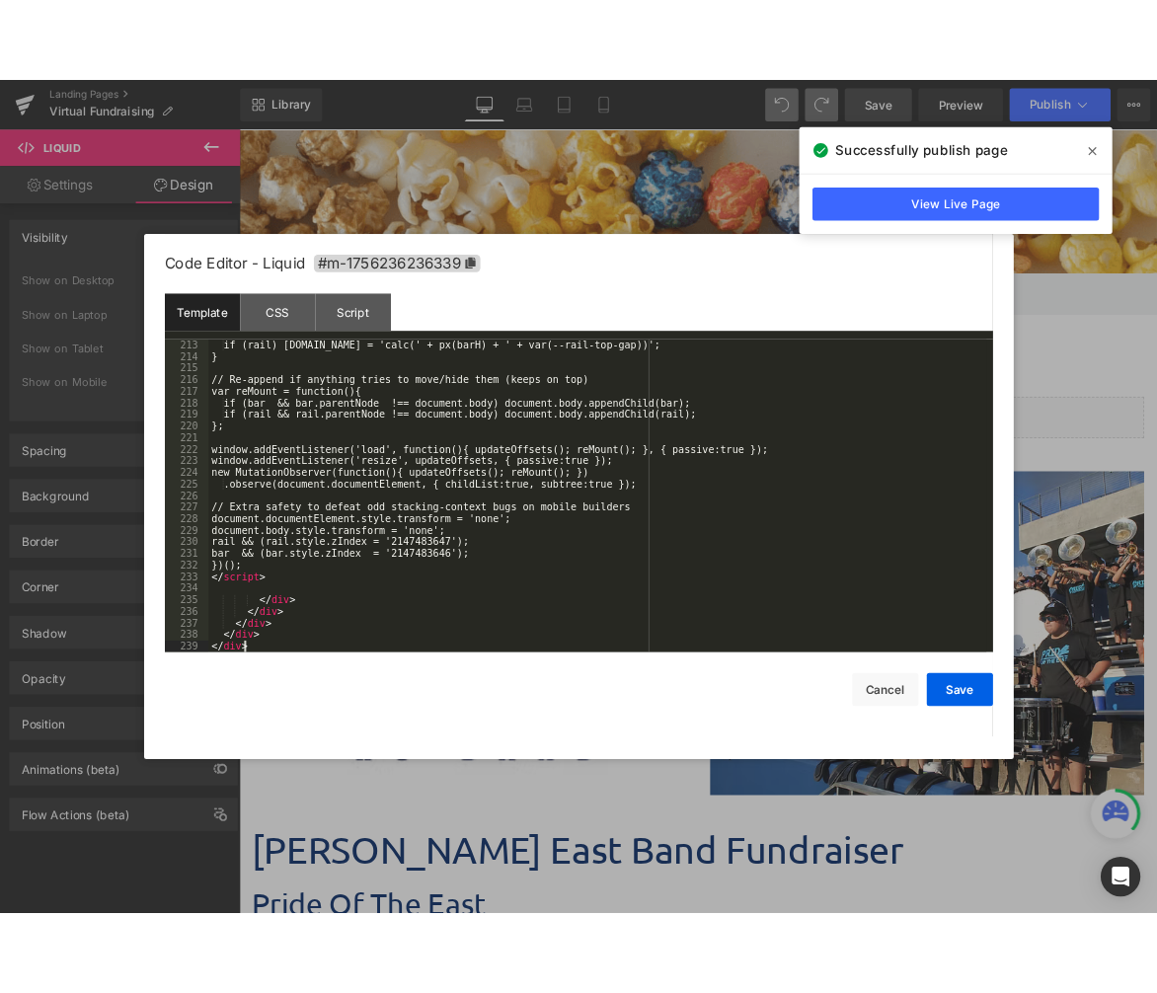
scroll to position [3152, 0]
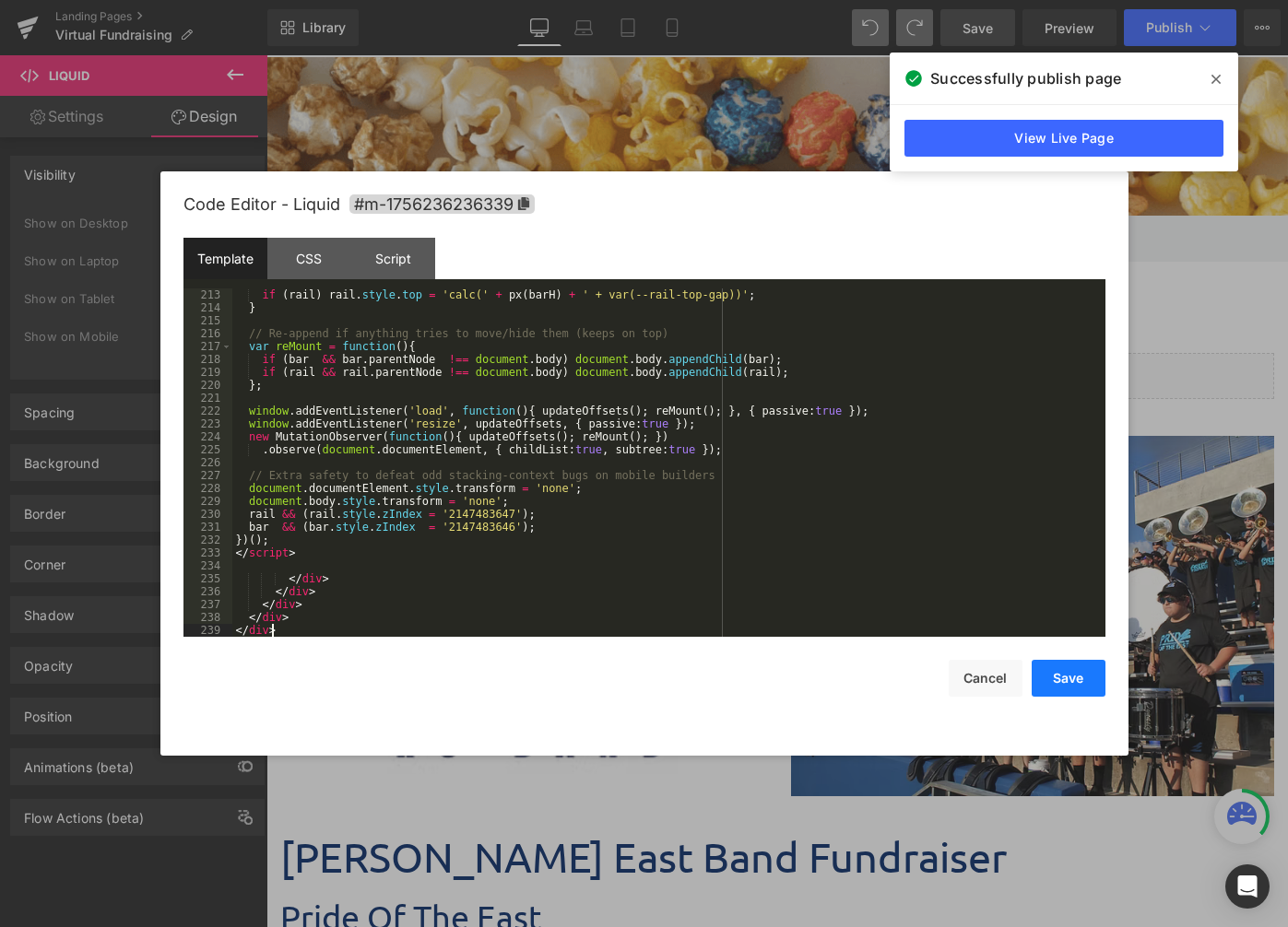
click at [1074, 681] on button "Save" at bounding box center [1069, 678] width 74 height 36
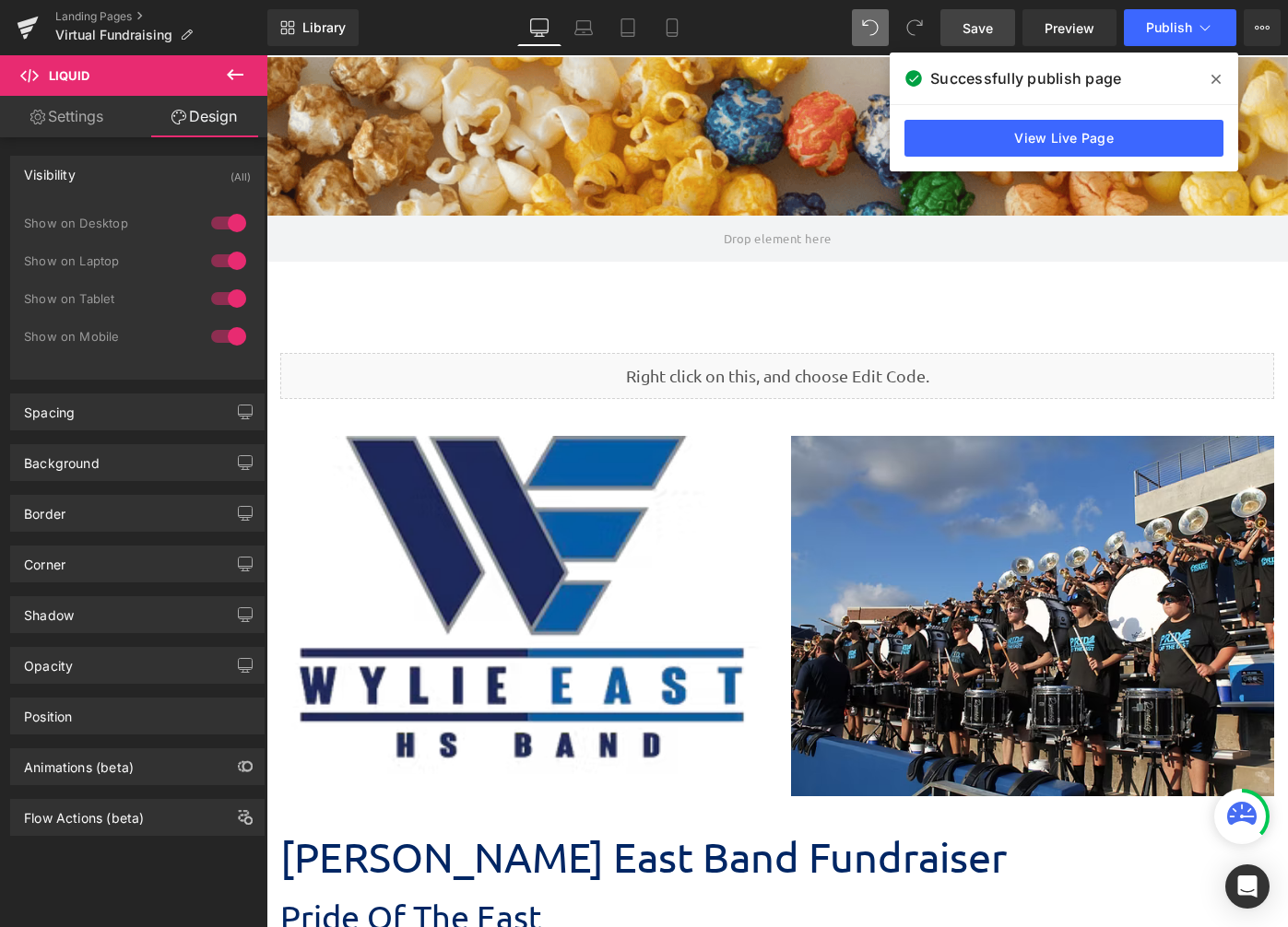
click at [993, 22] on span "Save" at bounding box center [978, 28] width 31 height 20
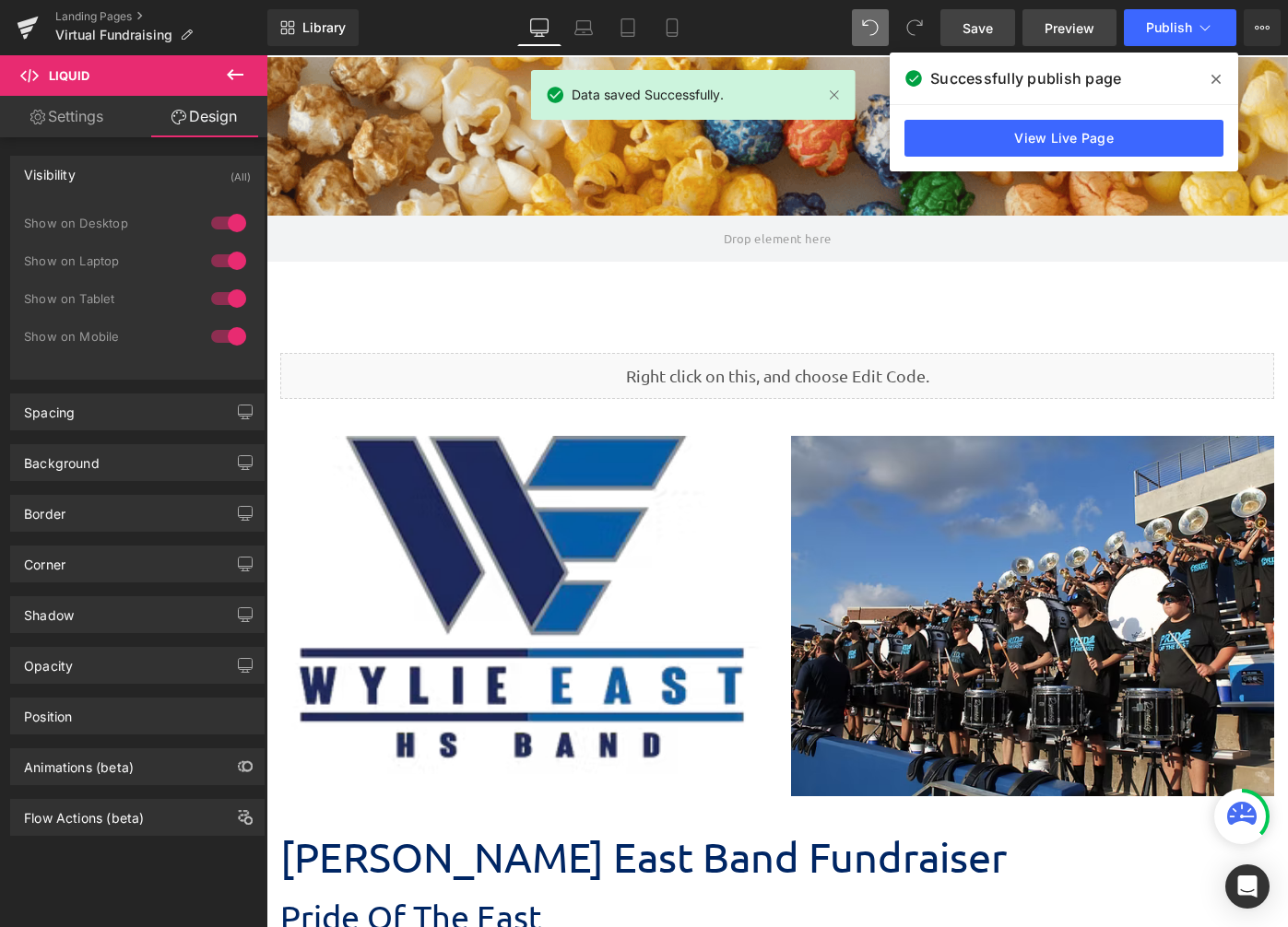
click at [1070, 30] on span "Preview" at bounding box center [1069, 28] width 50 height 20
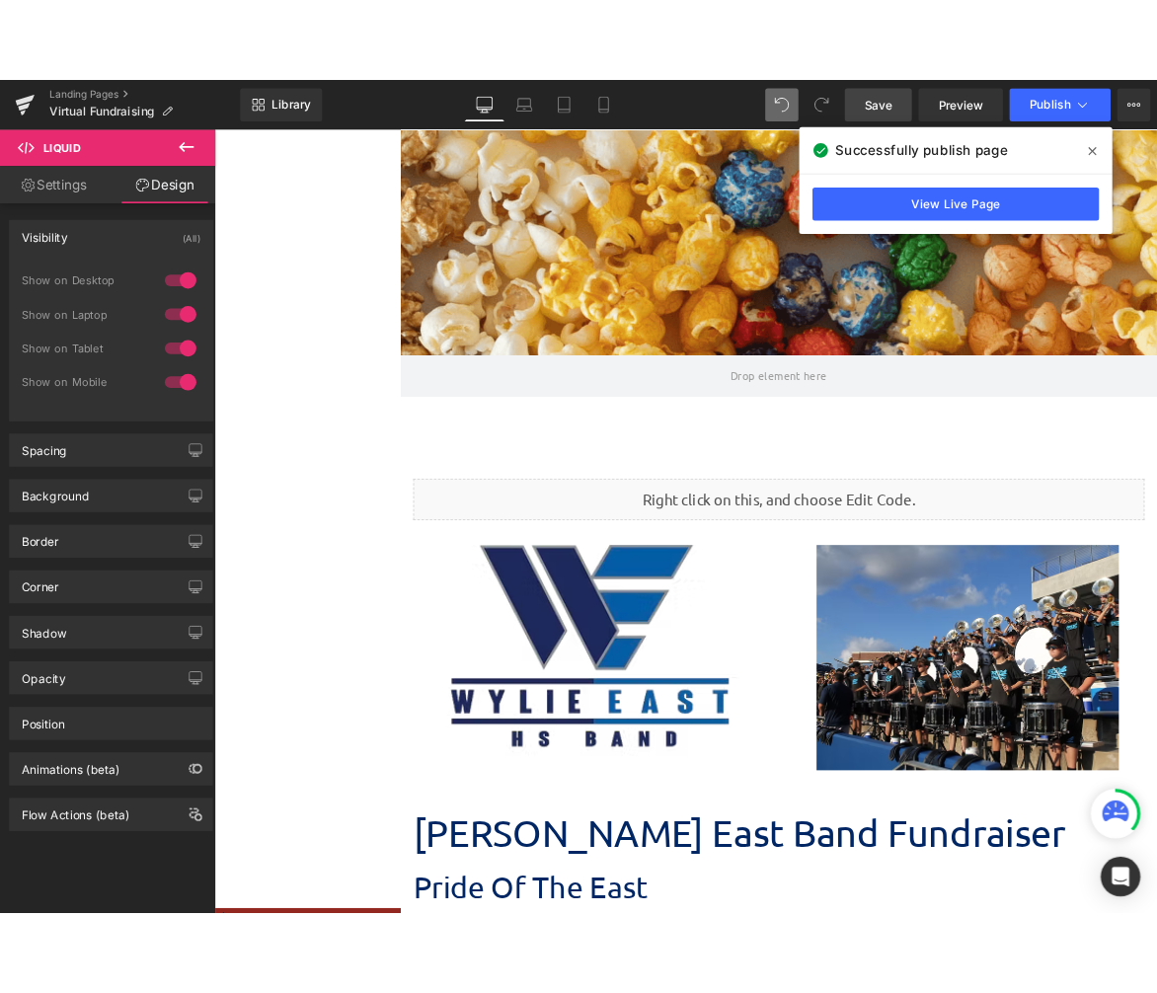
scroll to position [7828, 887]
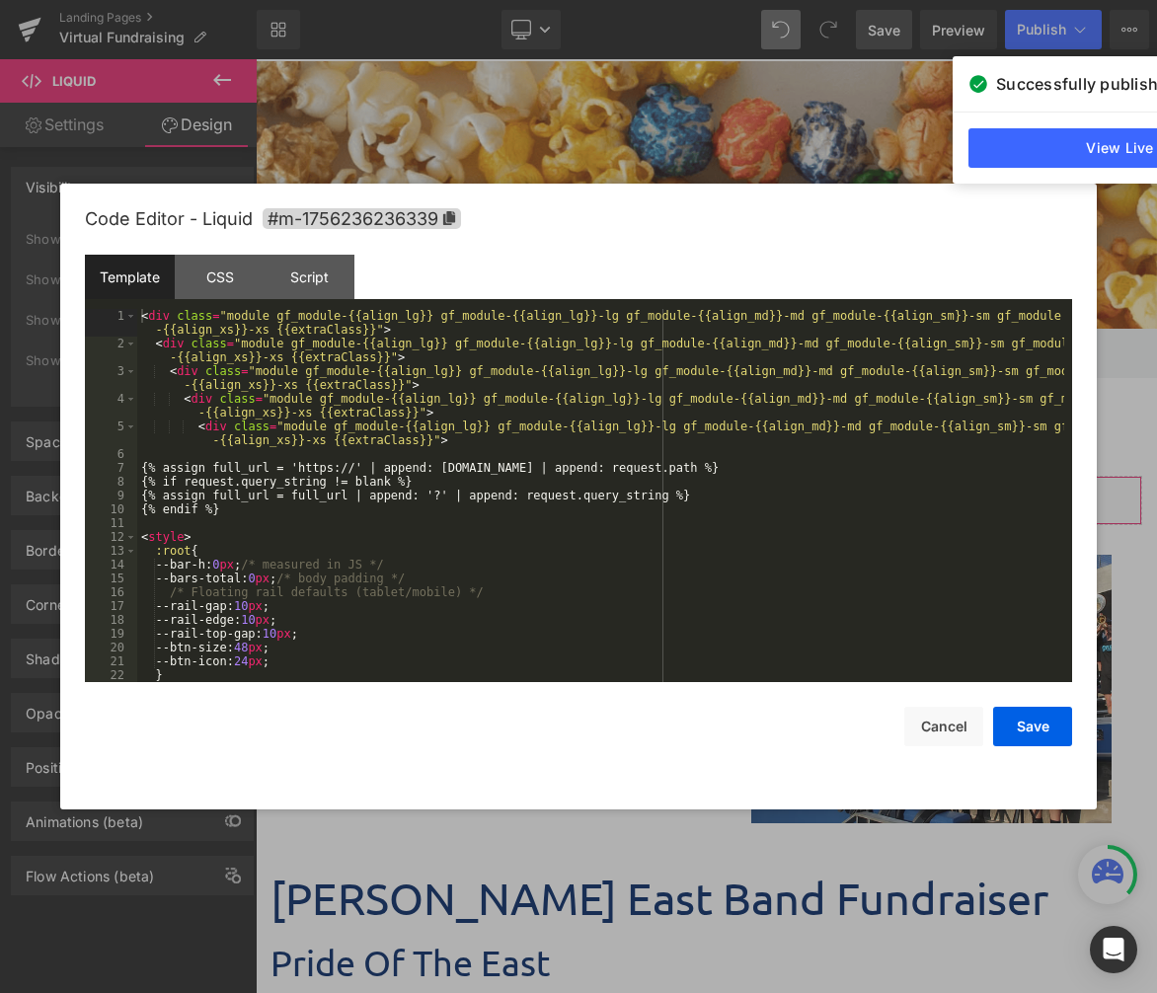
click at [685, 0] on div "Liquid You are previewing how the will restyle your page. You can not edit Elem…" at bounding box center [578, 0] width 1157 height 0
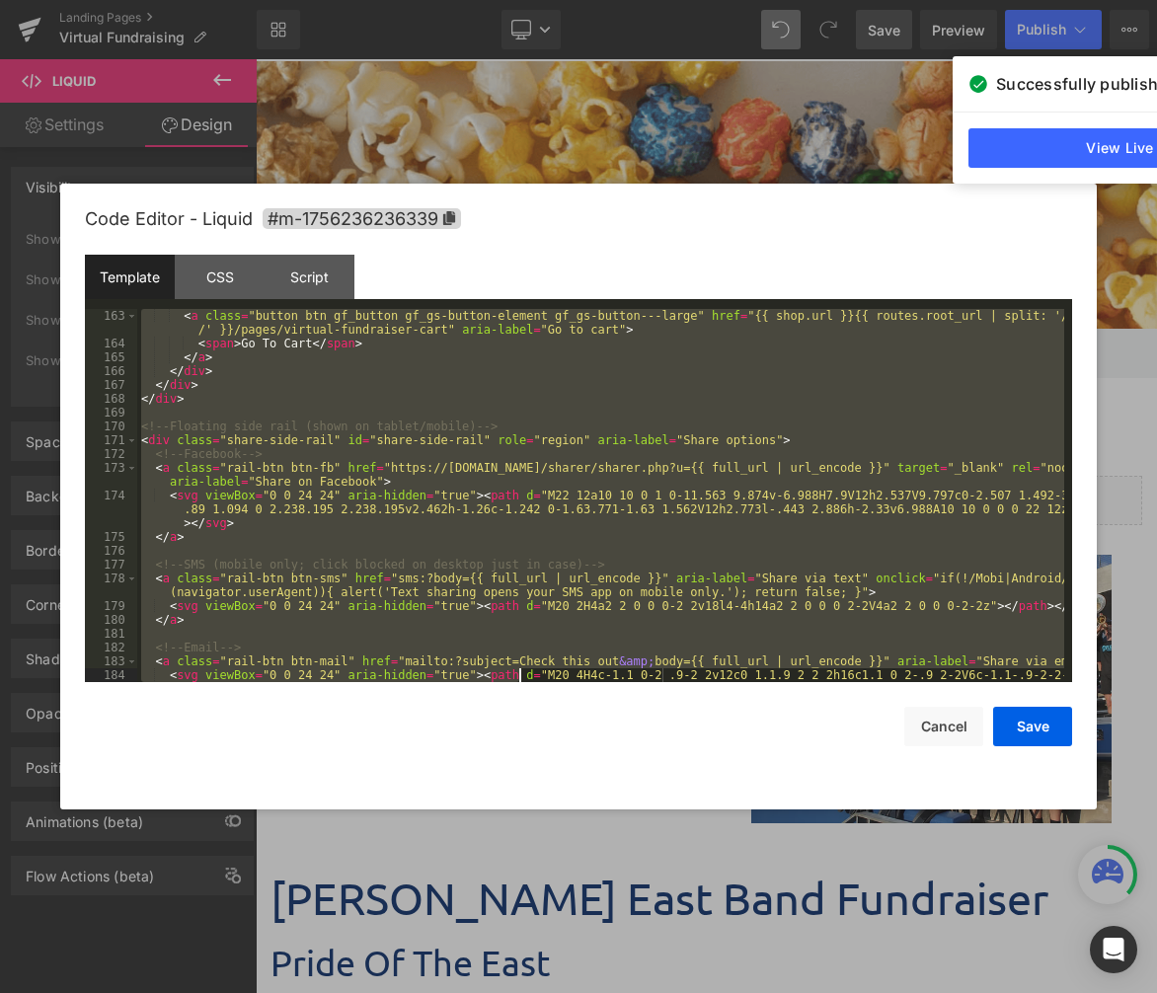
scroll to position [3166, 0]
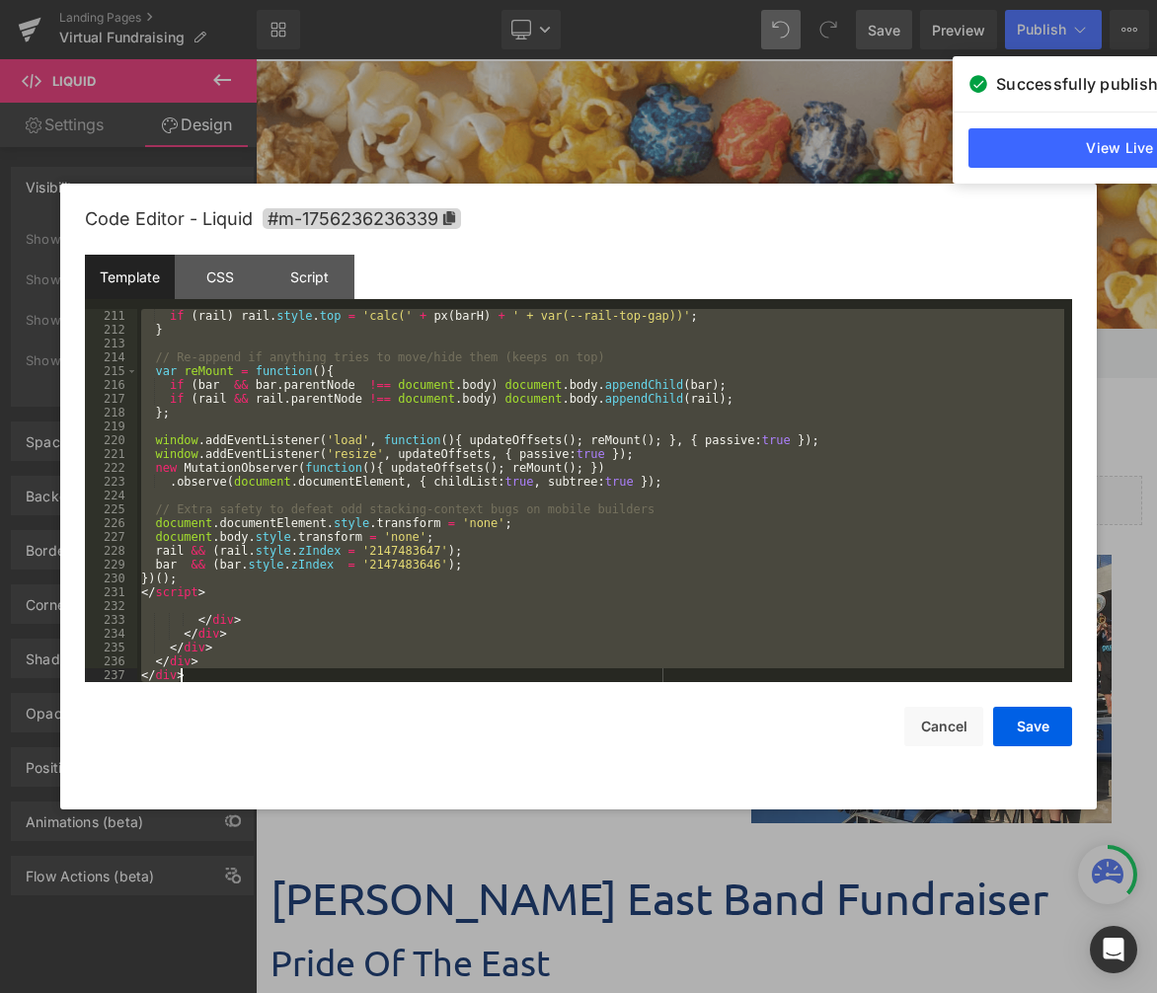
drag, startPoint x: 141, startPoint y: 315, endPoint x: 439, endPoint y: 573, distance: 394.1
click at [513, 946] on body "Liquid You are previewing how the will restyle your page. You can not edit Elem…" at bounding box center [578, 496] width 1157 height 993
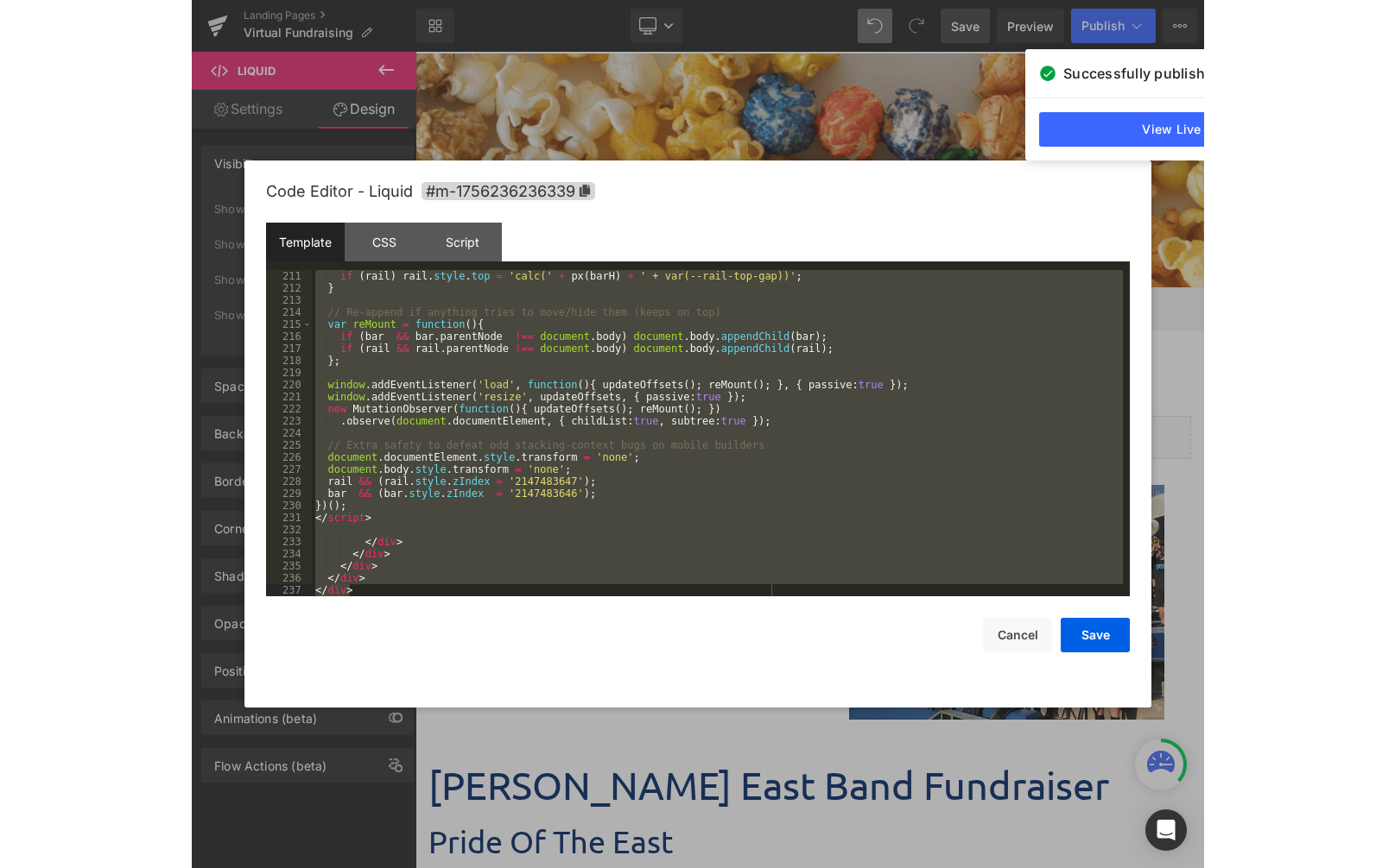
scroll to position [3033, 0]
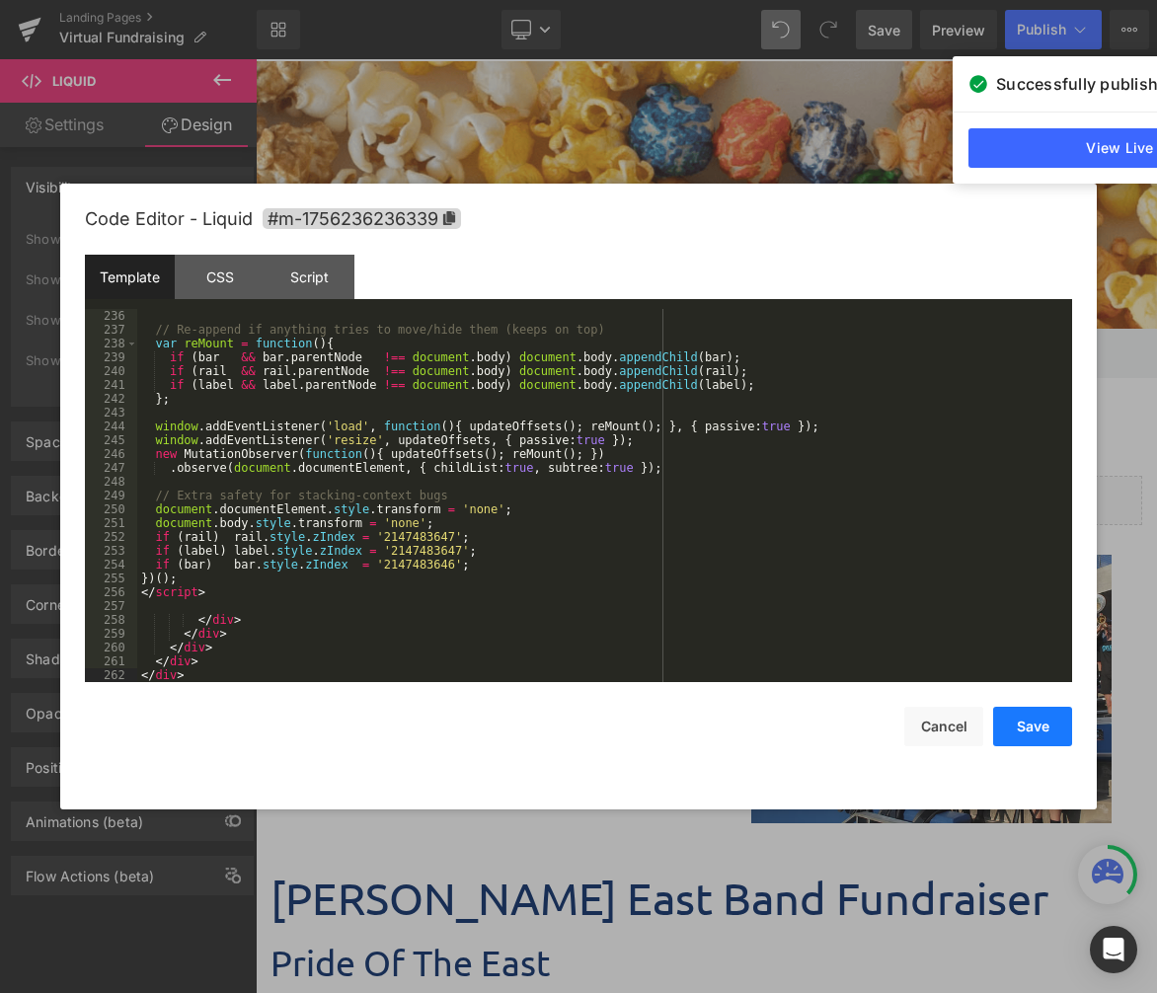
click at [1013, 714] on button "Save" at bounding box center [1032, 726] width 79 height 39
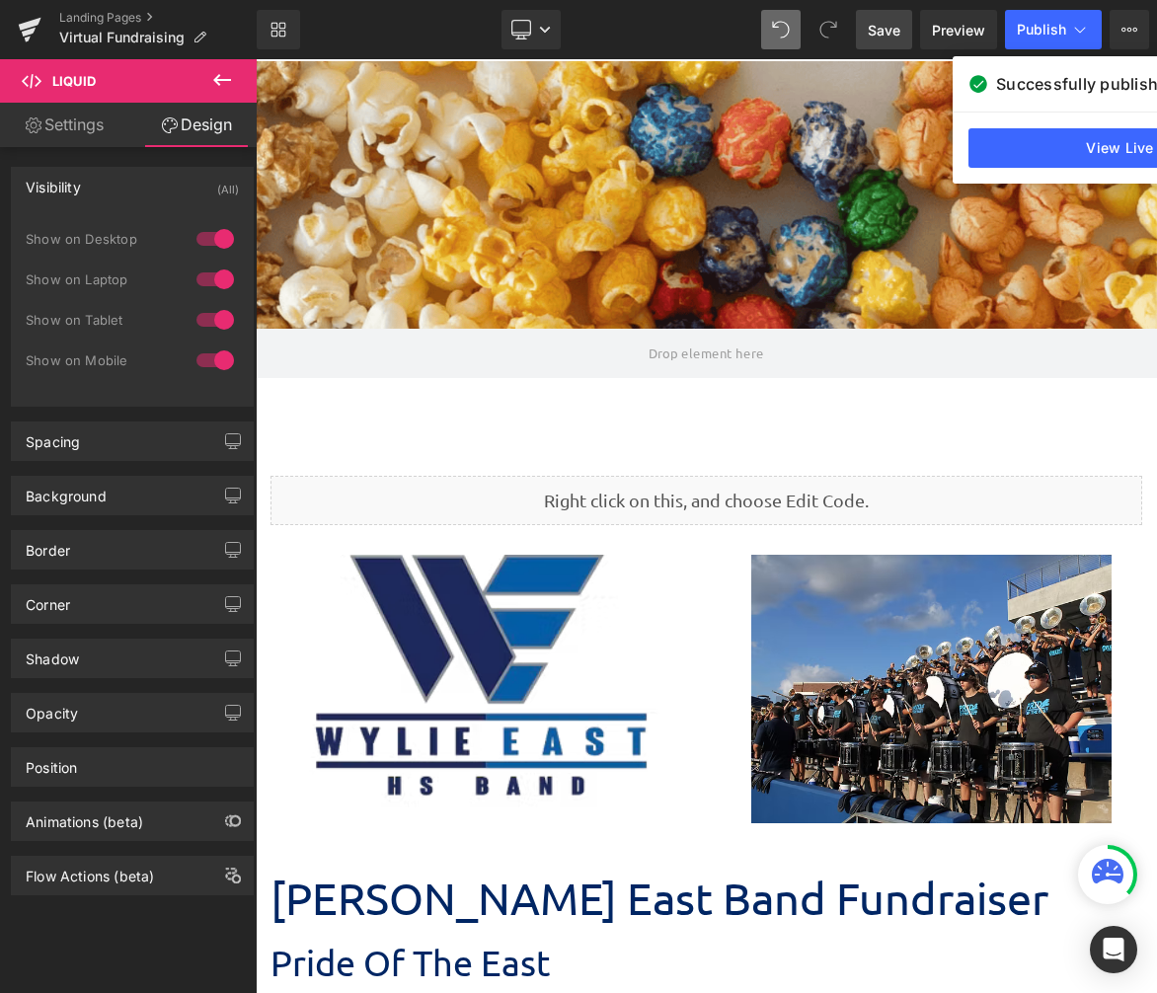
click at [892, 27] on span "Save" at bounding box center [884, 30] width 33 height 21
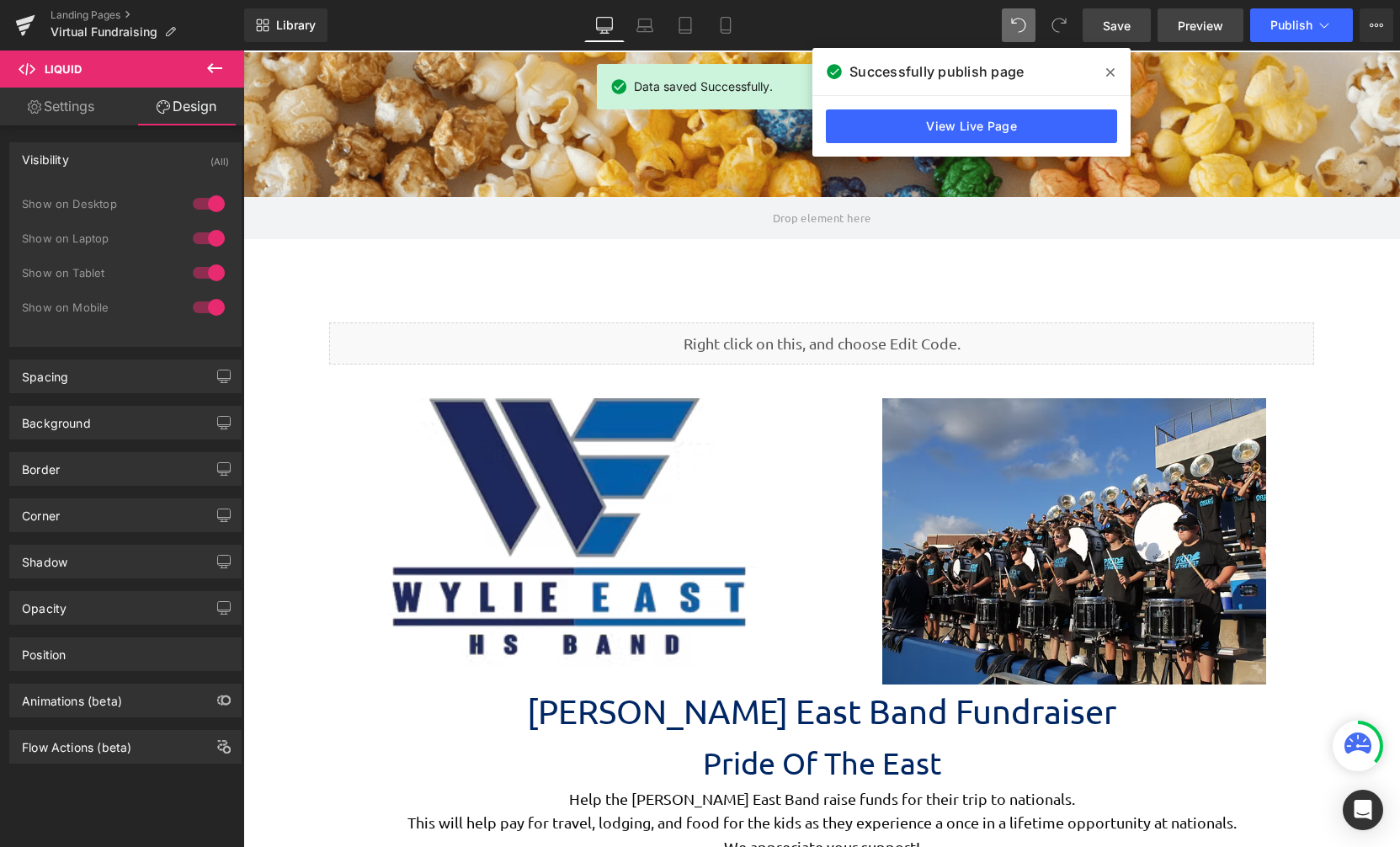
scroll to position [4043, 1144]
click at [1198, 39] on link "Preview" at bounding box center [1200, 25] width 86 height 33
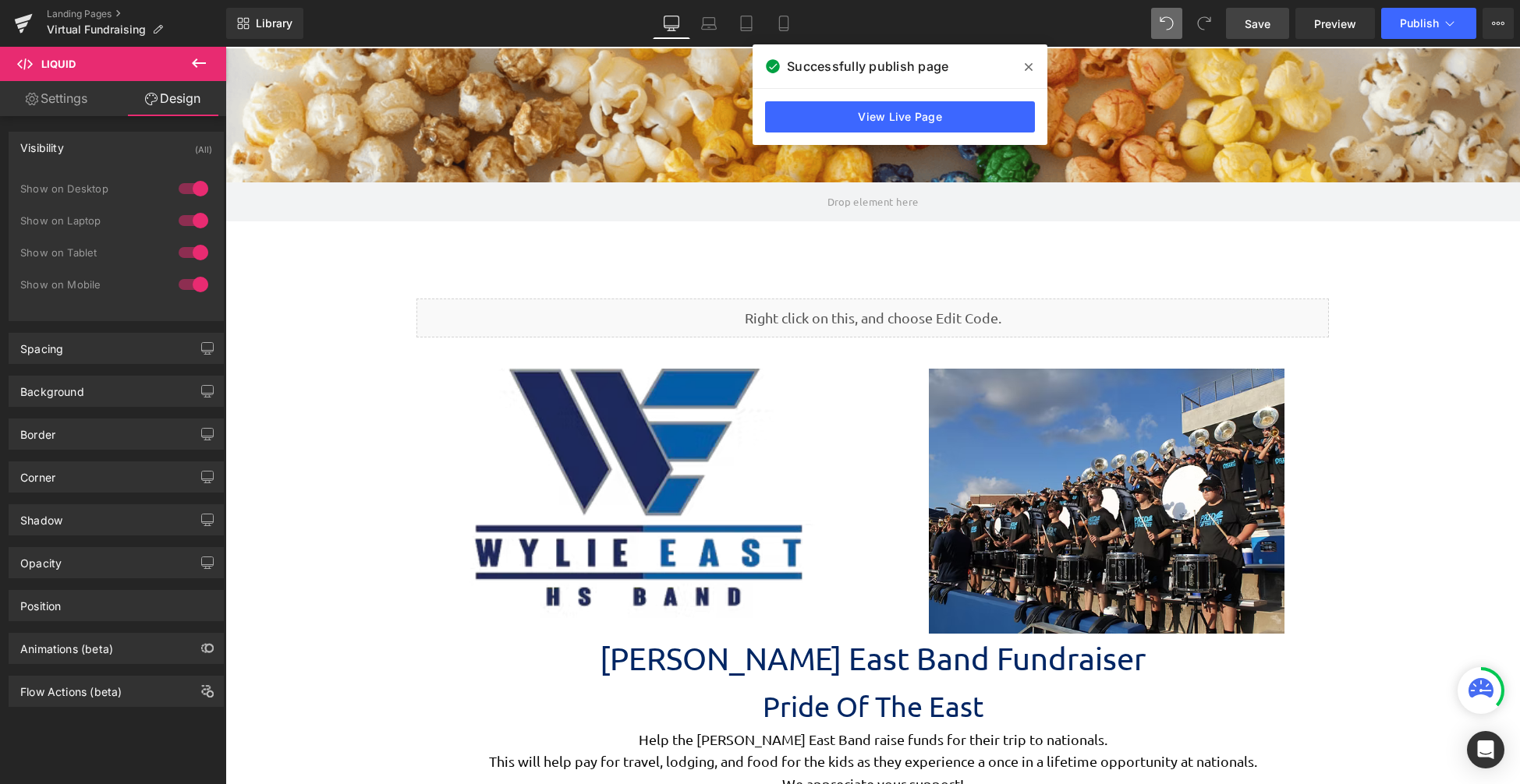
scroll to position [3908, 1283]
click at [1432, 29] on span "Publish" at bounding box center [1419, 24] width 39 height 13
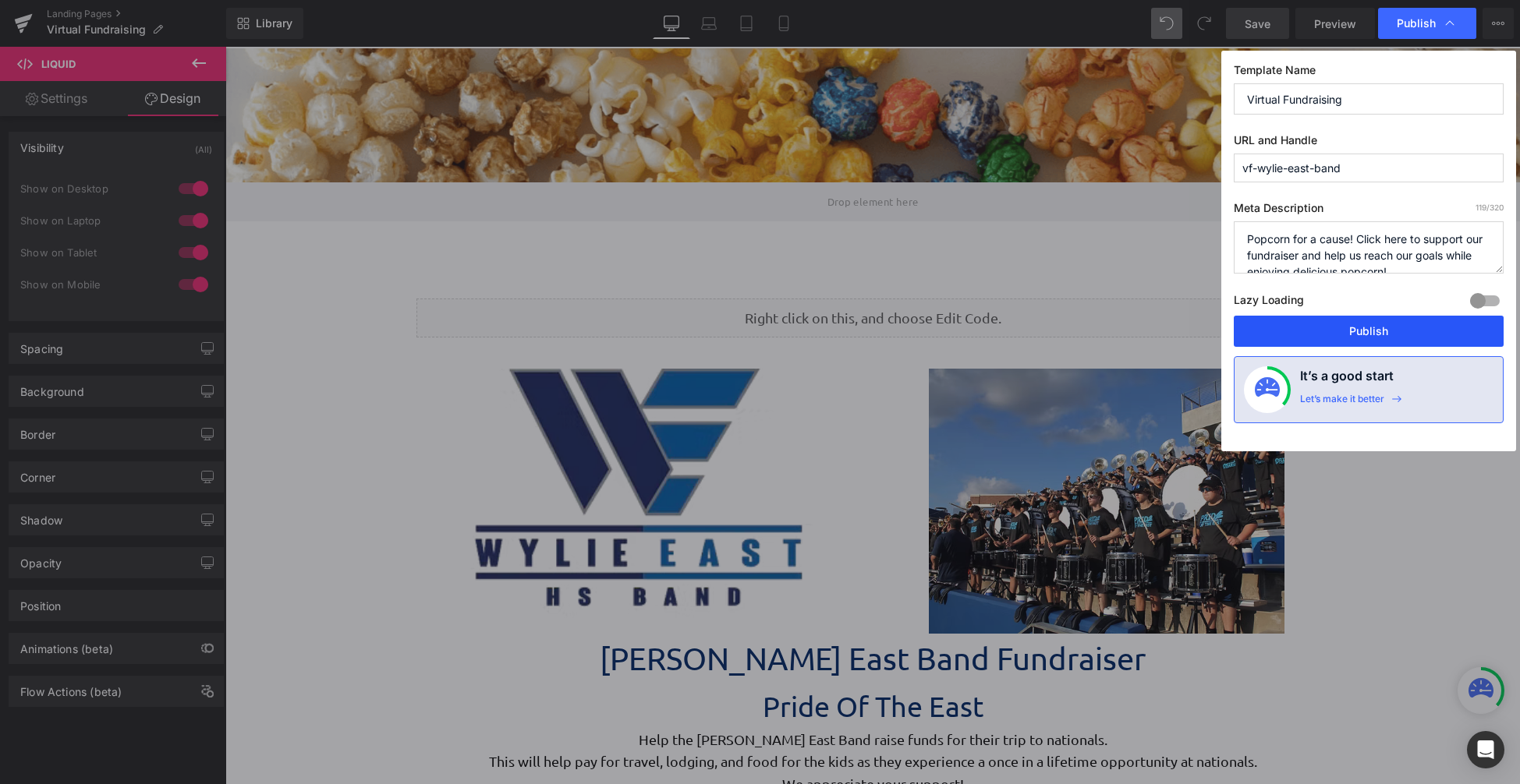
click at [1384, 332] on button "Publish" at bounding box center [1369, 331] width 270 height 31
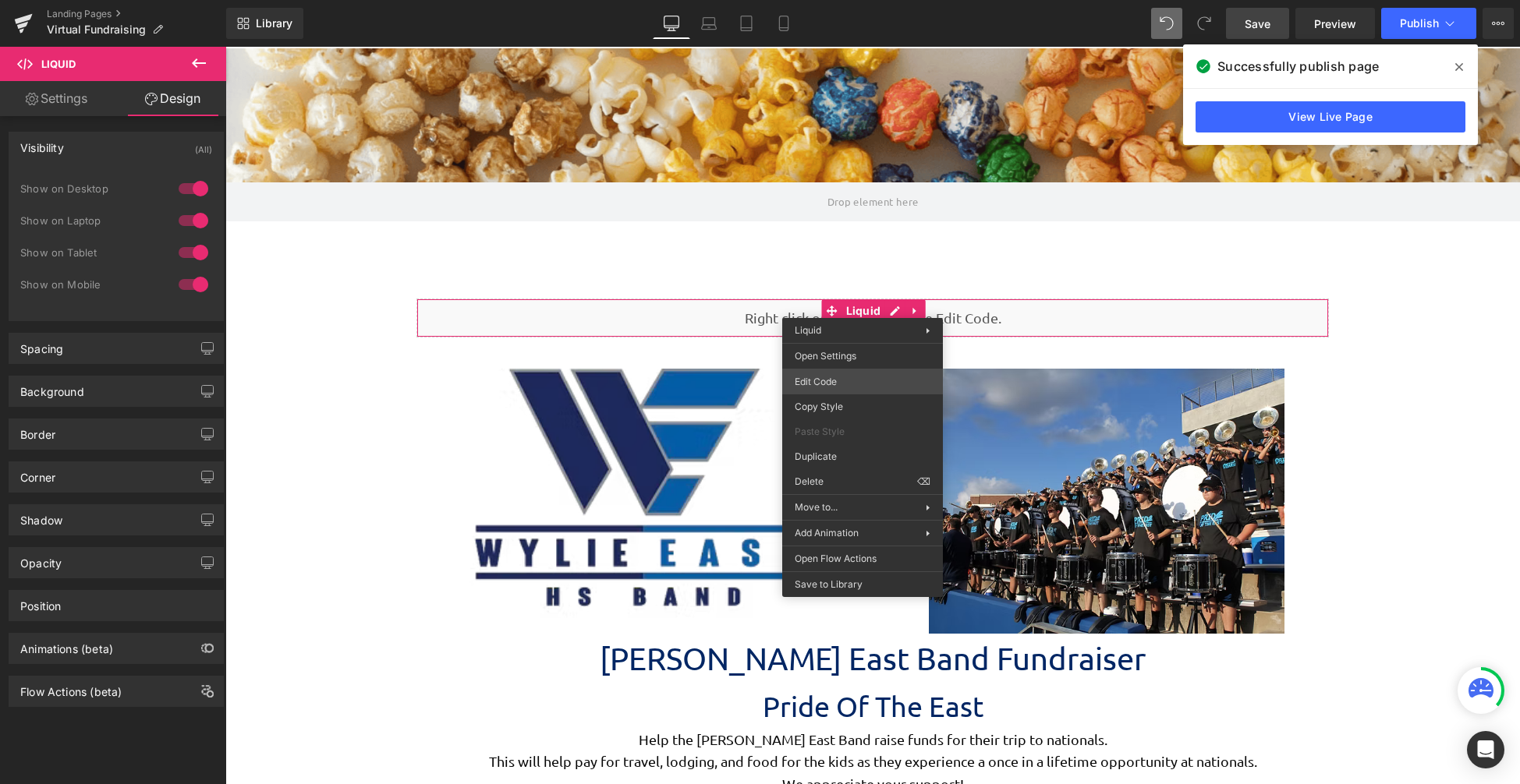
click at [861, 0] on div "Liquid You are previewing how the will restyle your page. You can not edit Elem…" at bounding box center [760, 0] width 1520 height 0
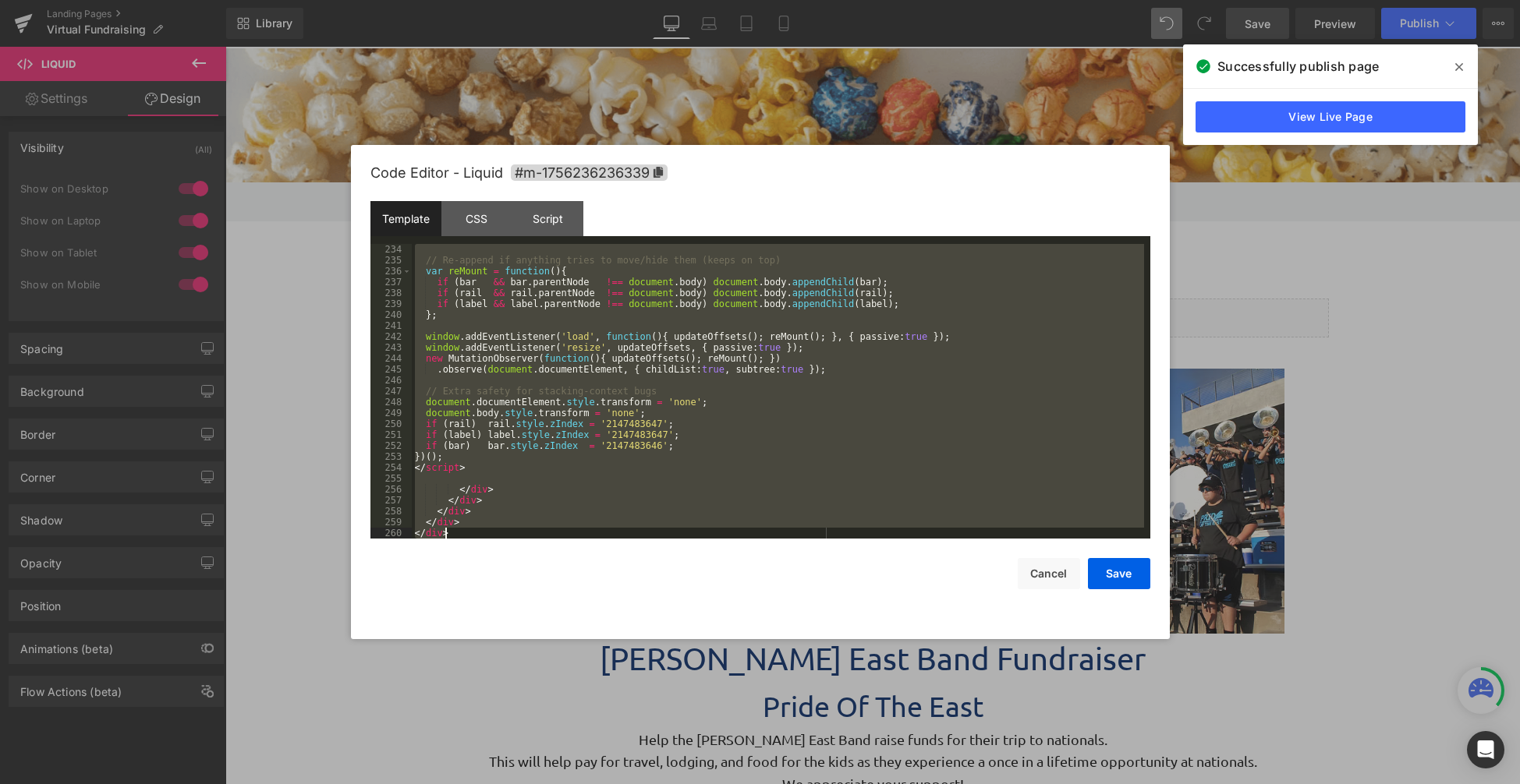
scroll to position [2751, 0]
drag, startPoint x: 413, startPoint y: 247, endPoint x: 720, endPoint y: 720, distance: 563.9
click at [720, 720] on body "Liquid You are previewing how the will restyle your page. You can not edit Elem…" at bounding box center [760, 392] width 1520 height 784
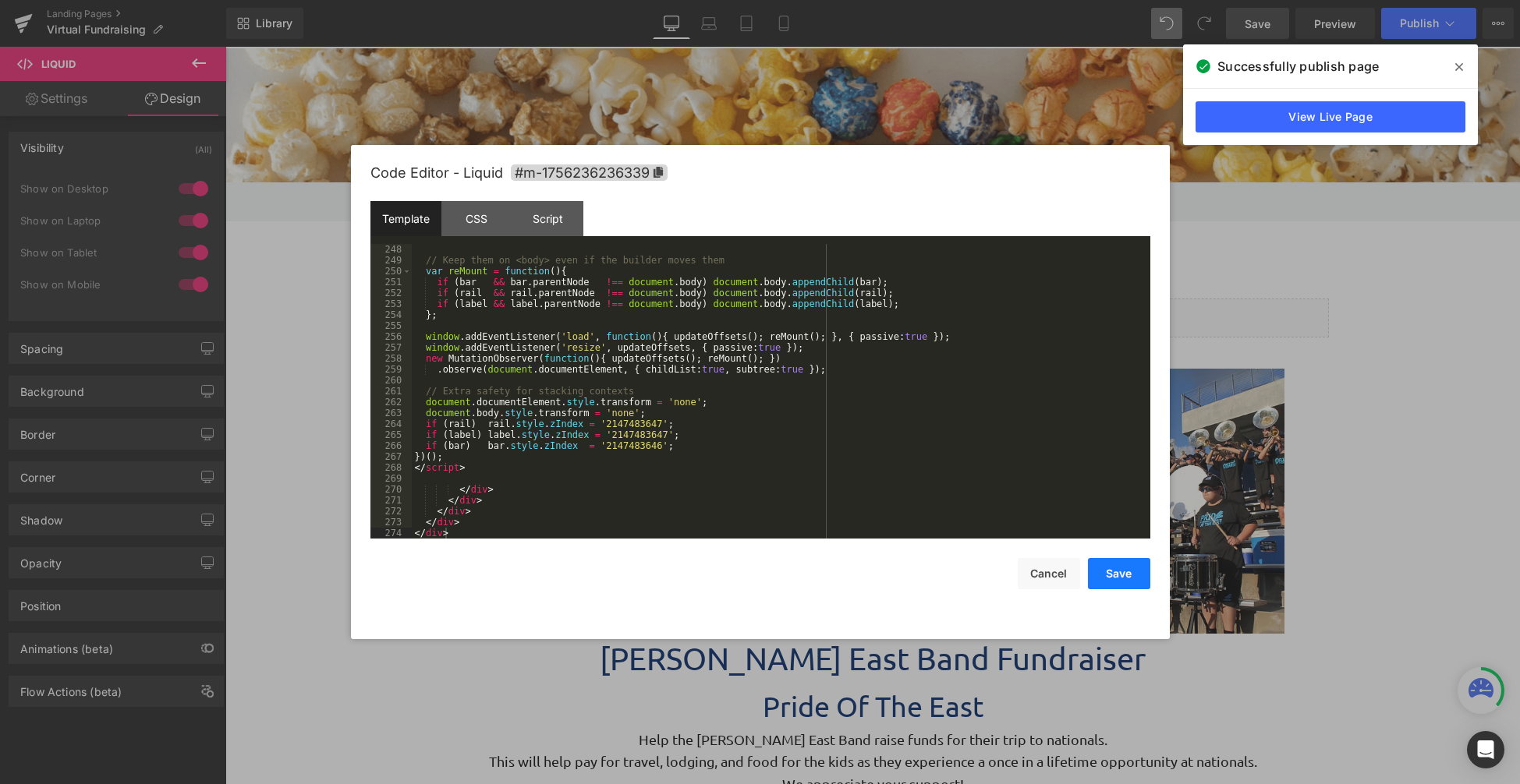
click at [1143, 580] on button "Save" at bounding box center [1119, 573] width 62 height 31
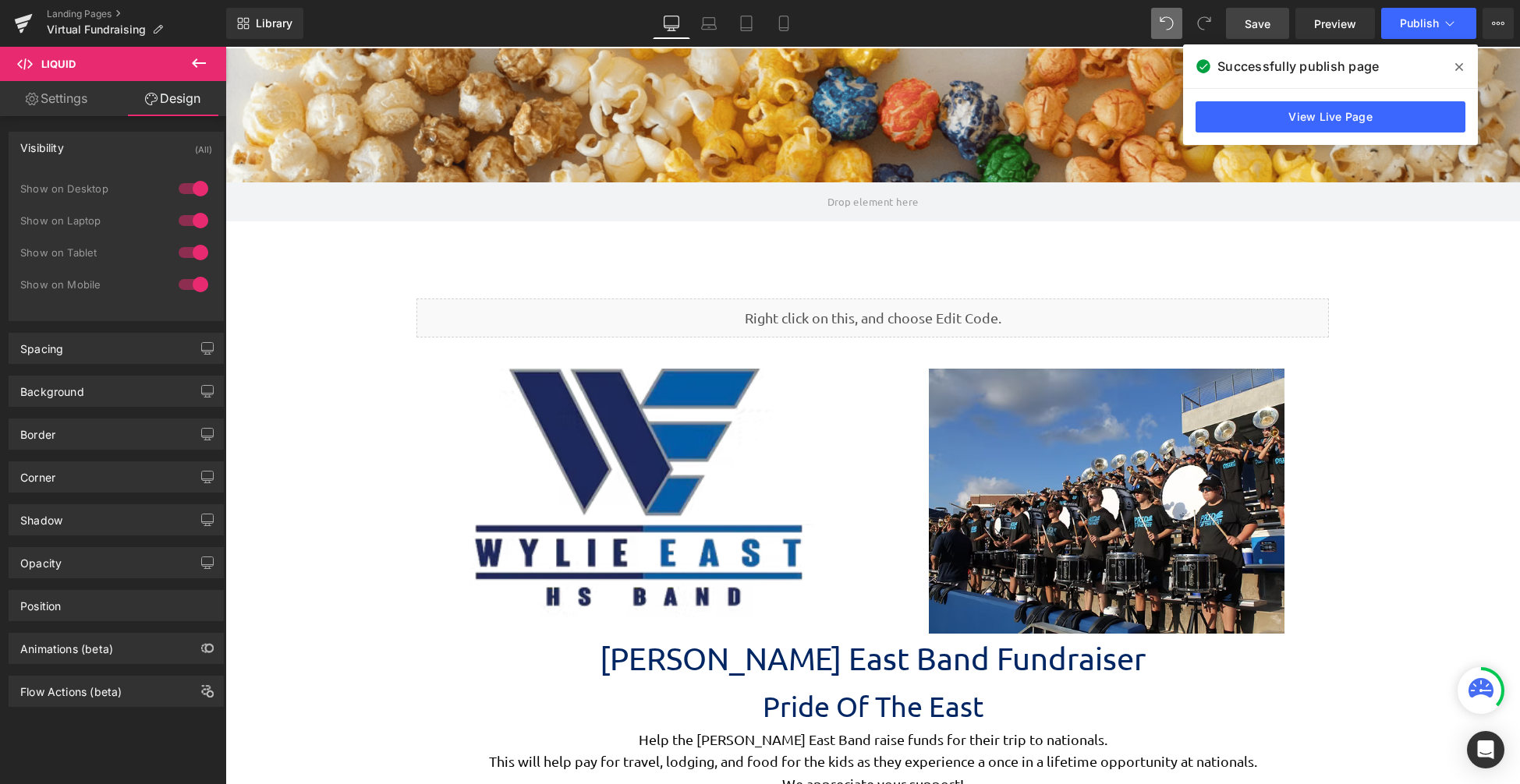
click at [1269, 28] on span "Save" at bounding box center [1258, 24] width 26 height 17
click at [1342, 24] on span "Preview" at bounding box center [1335, 24] width 42 height 17
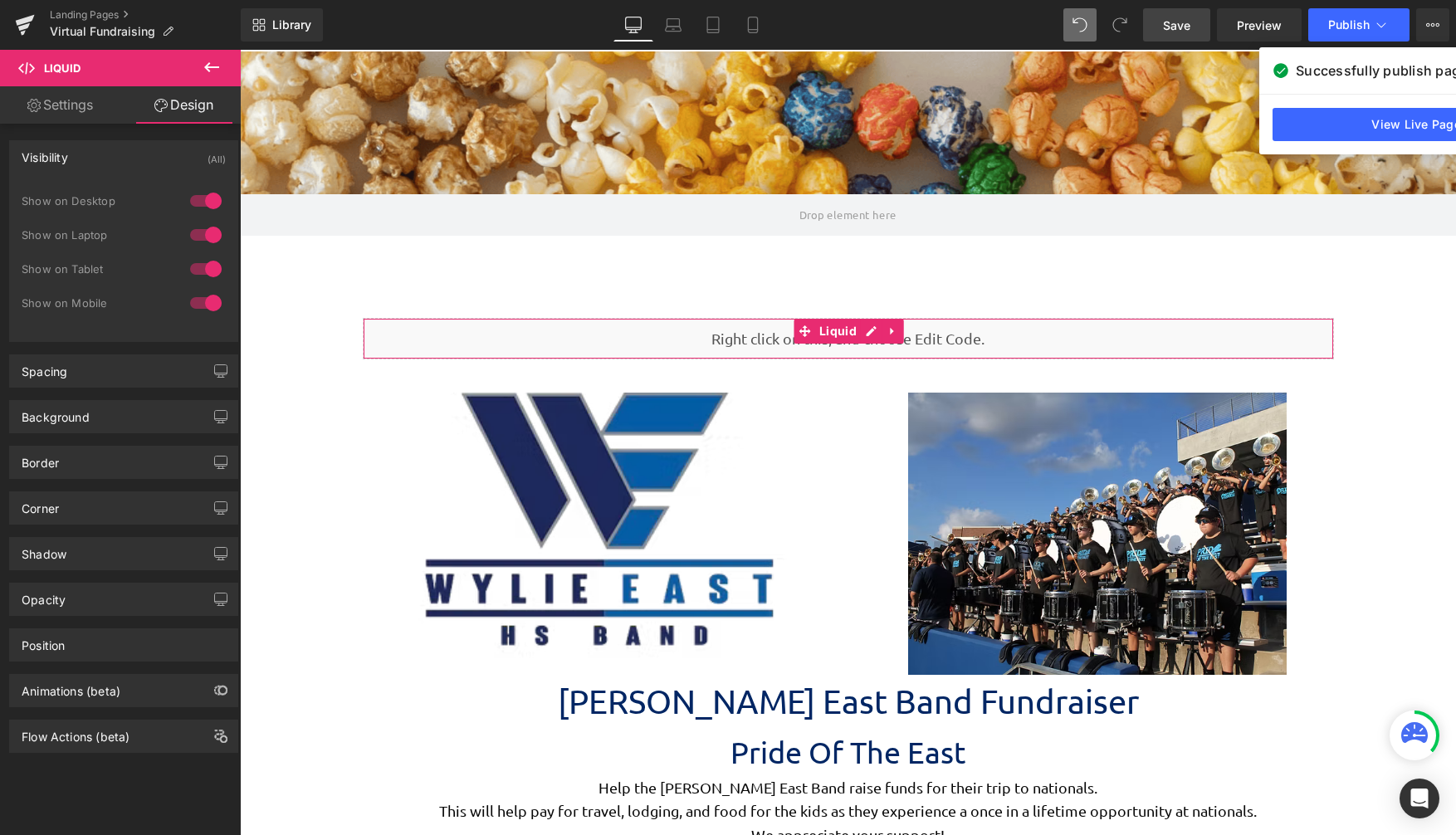
scroll to position [4043, 1204]
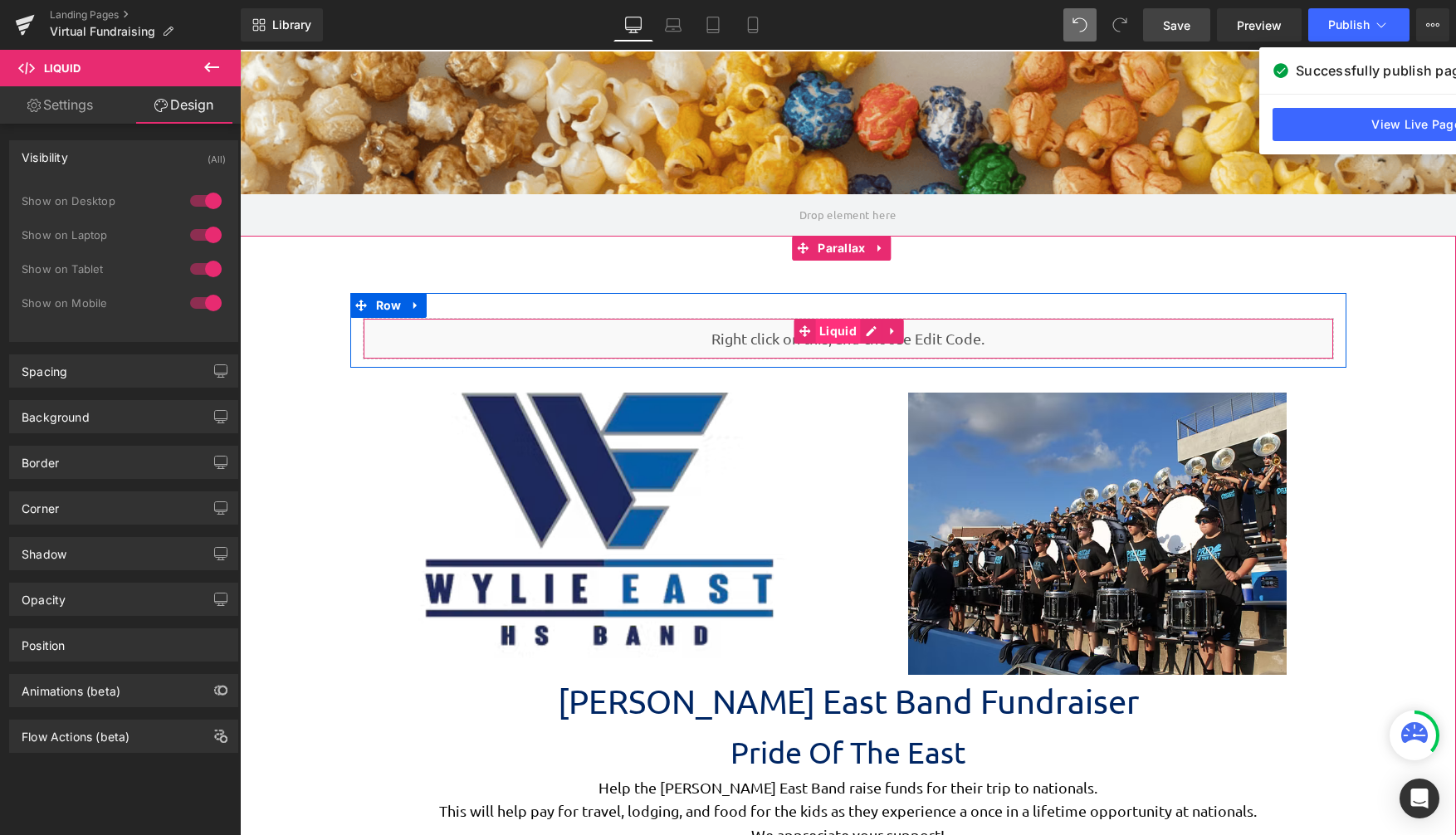
click at [840, 335] on span "Liquid" at bounding box center [838, 331] width 45 height 25
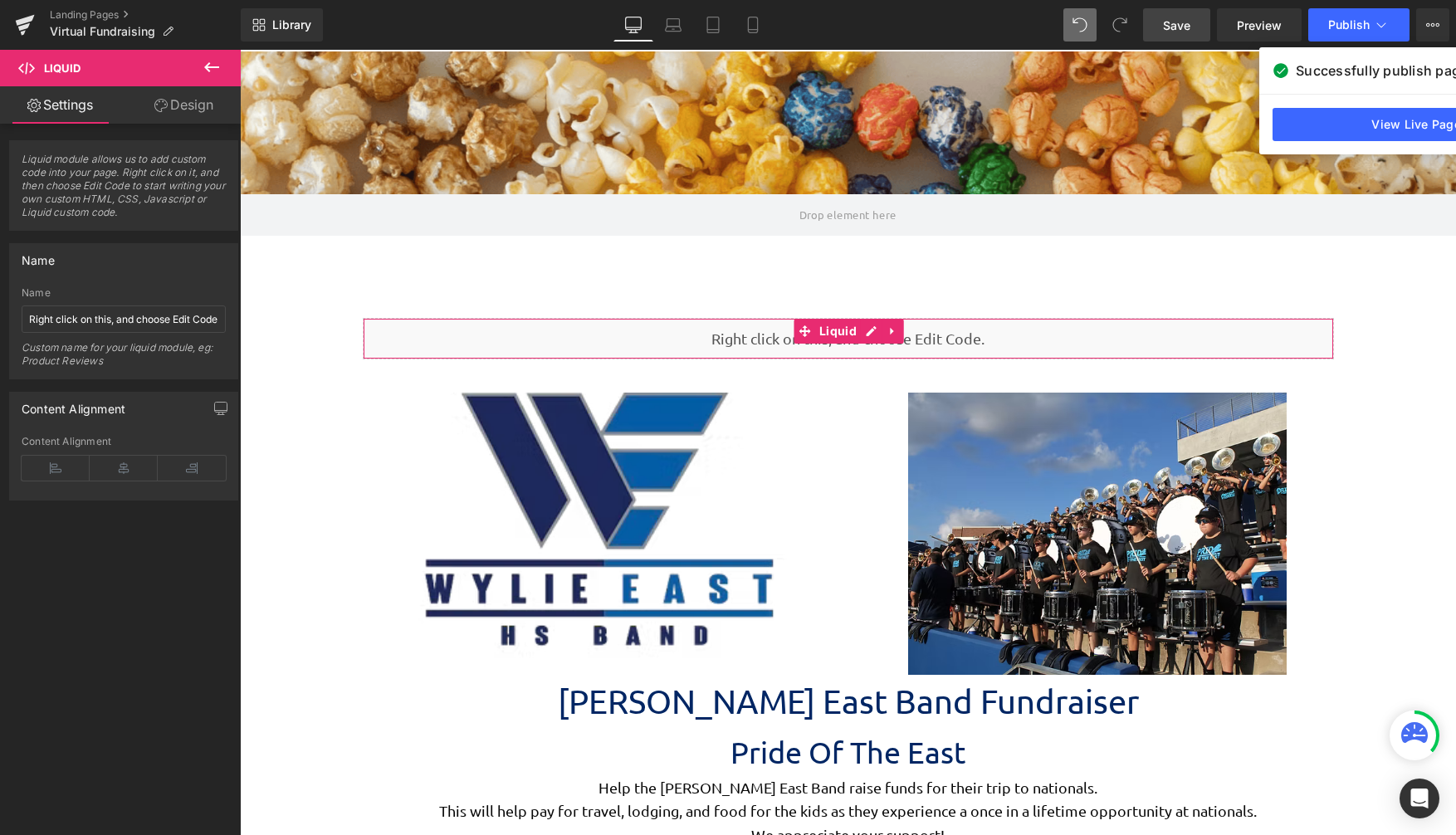
click at [170, 113] on link "Design" at bounding box center [183, 105] width 120 height 37
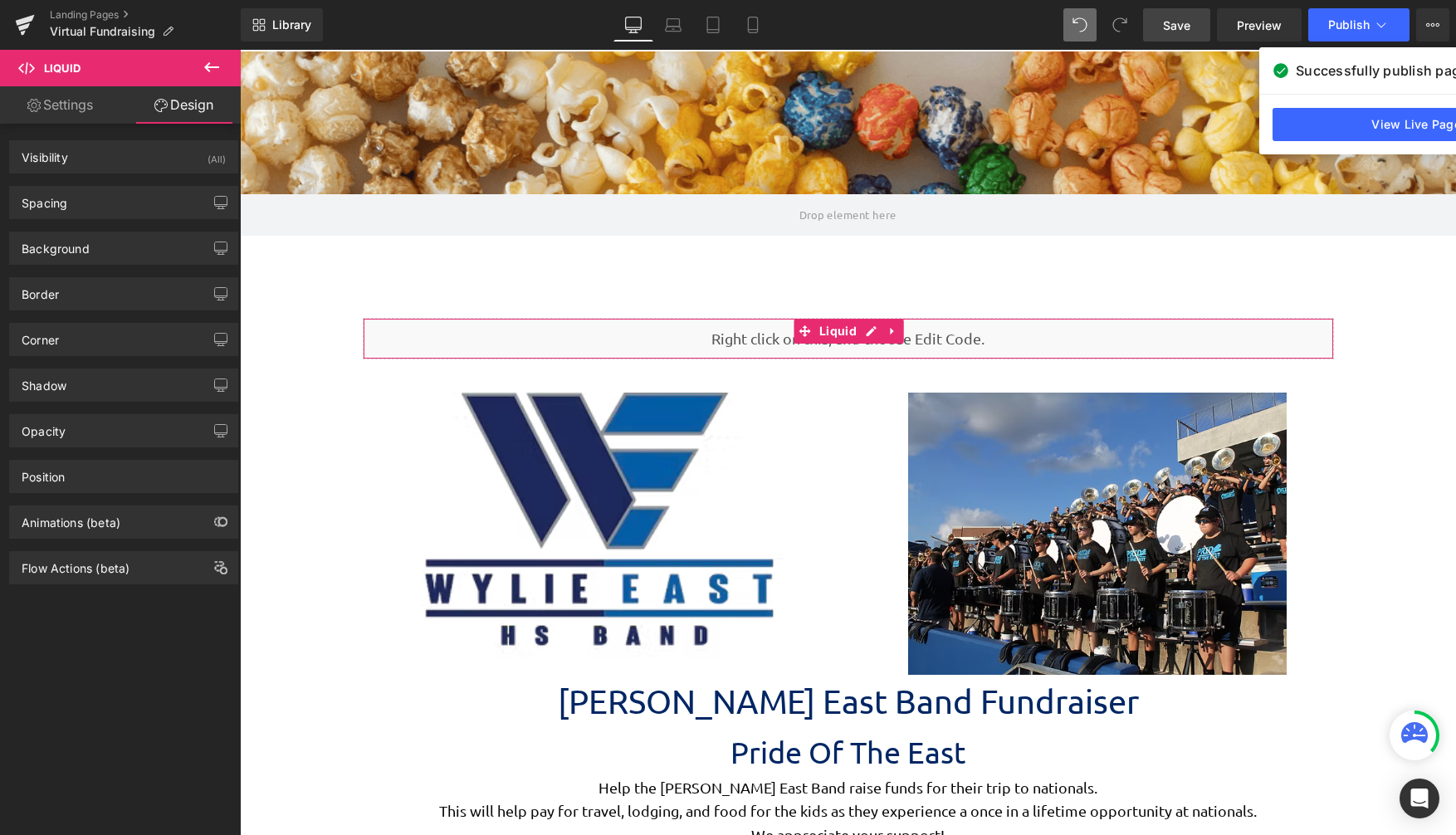
click at [81, 106] on link "Settings" at bounding box center [60, 105] width 120 height 37
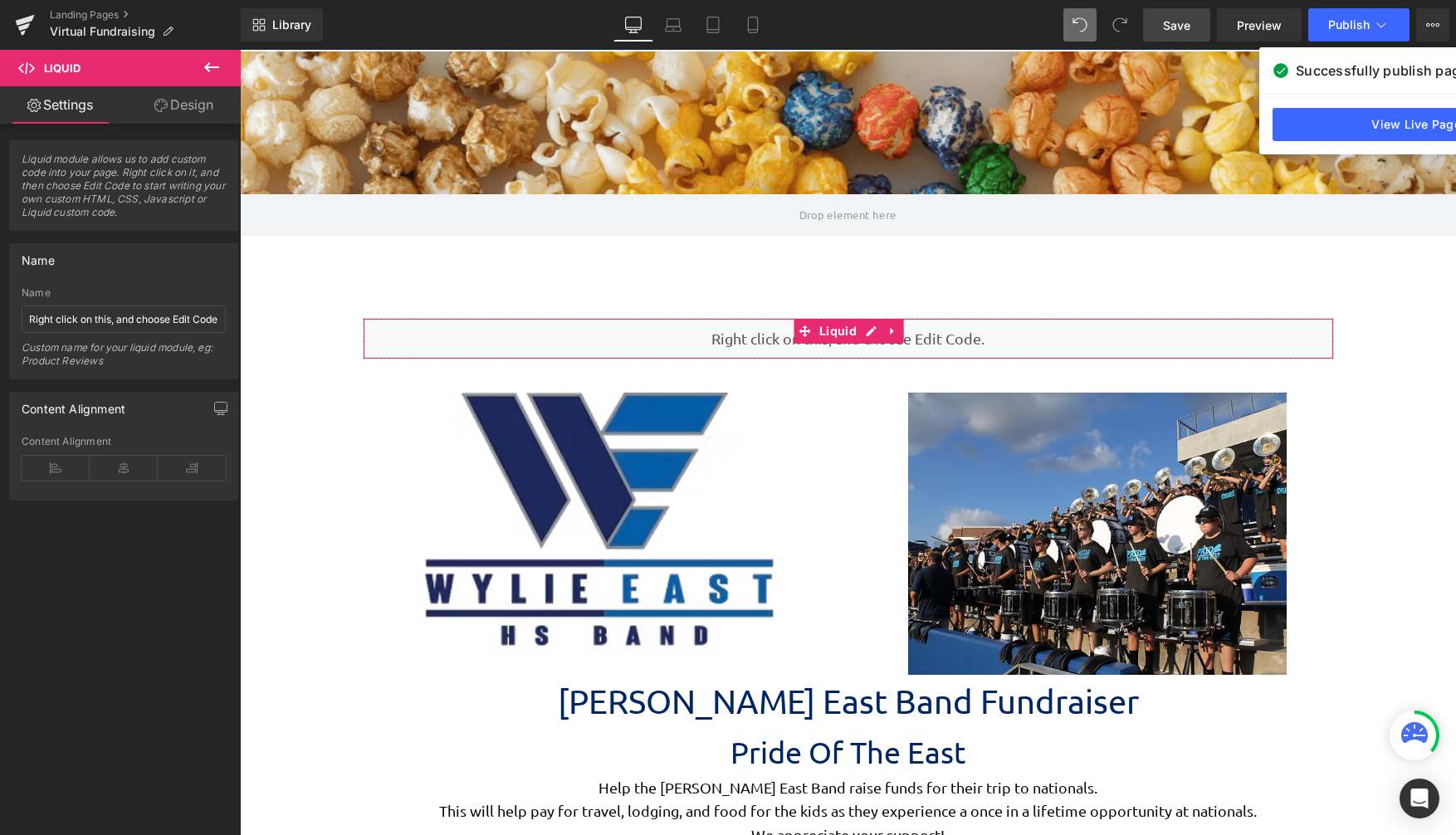
click at [177, 108] on link "Design" at bounding box center [183, 105] width 120 height 37
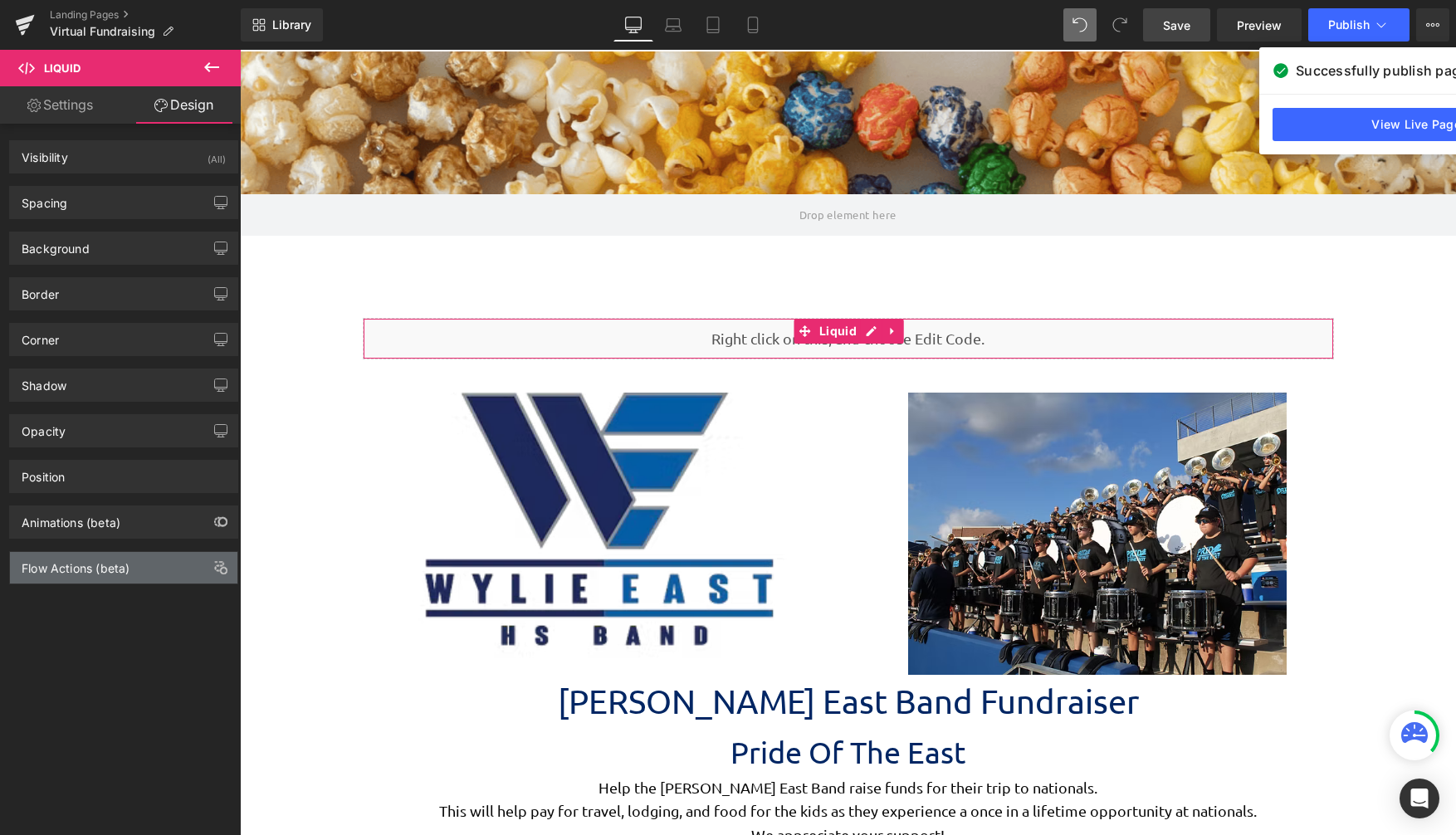
click at [125, 568] on div "Flow Actions (beta)" at bounding box center [76, 564] width 108 height 24
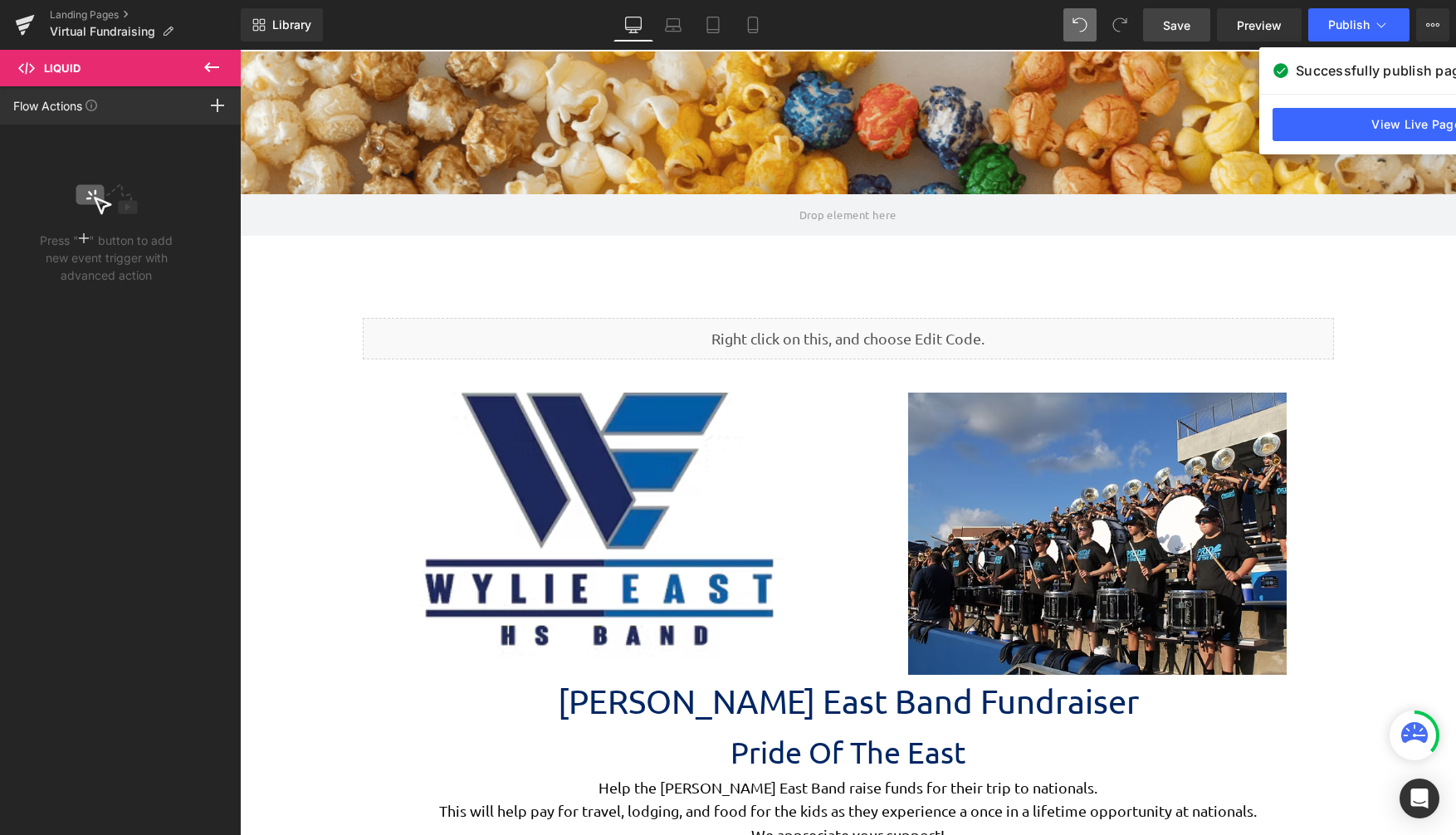
click at [208, 60] on icon at bounding box center [212, 67] width 20 height 20
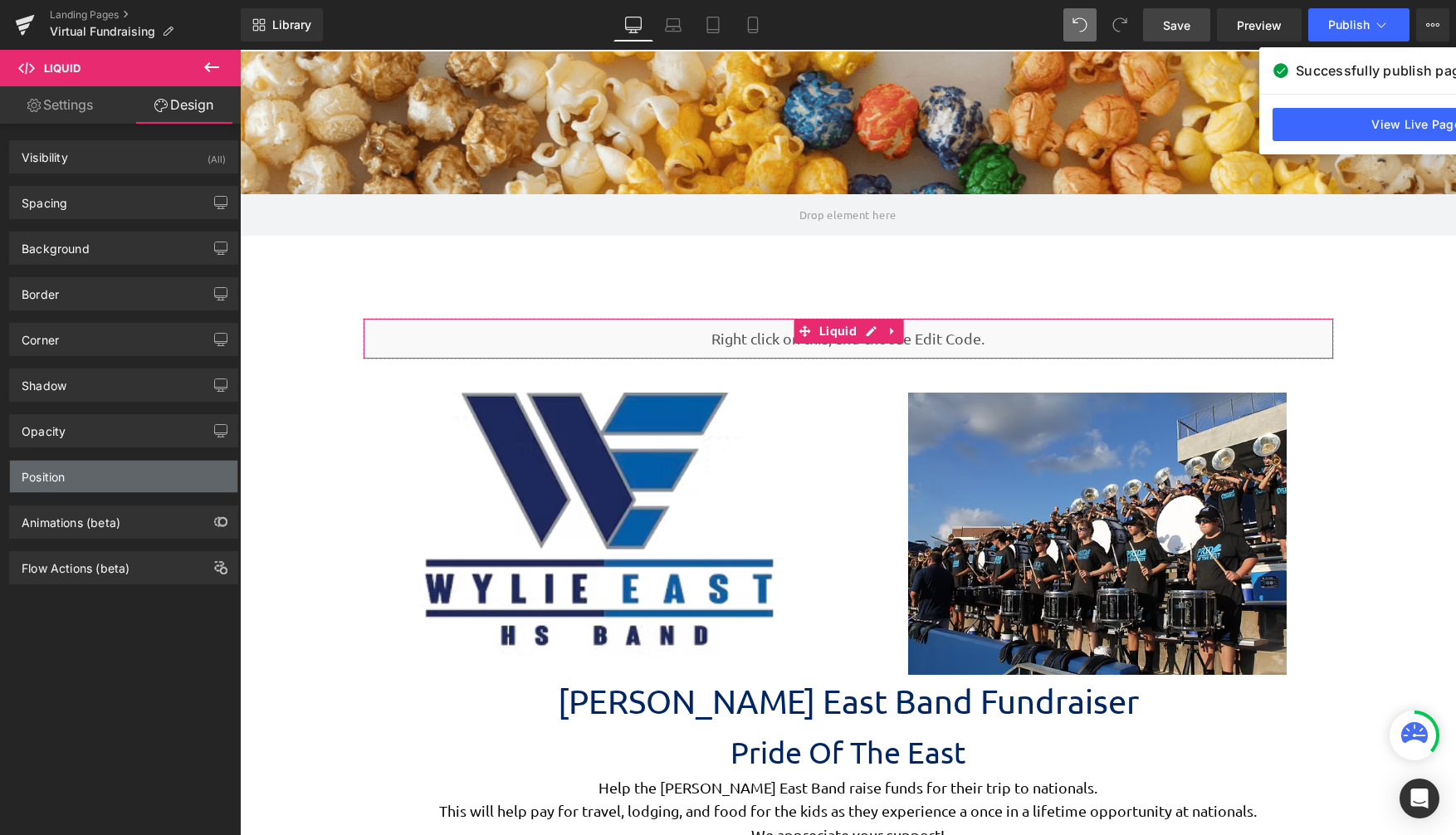
click at [86, 480] on div "Position" at bounding box center [124, 477] width 228 height 32
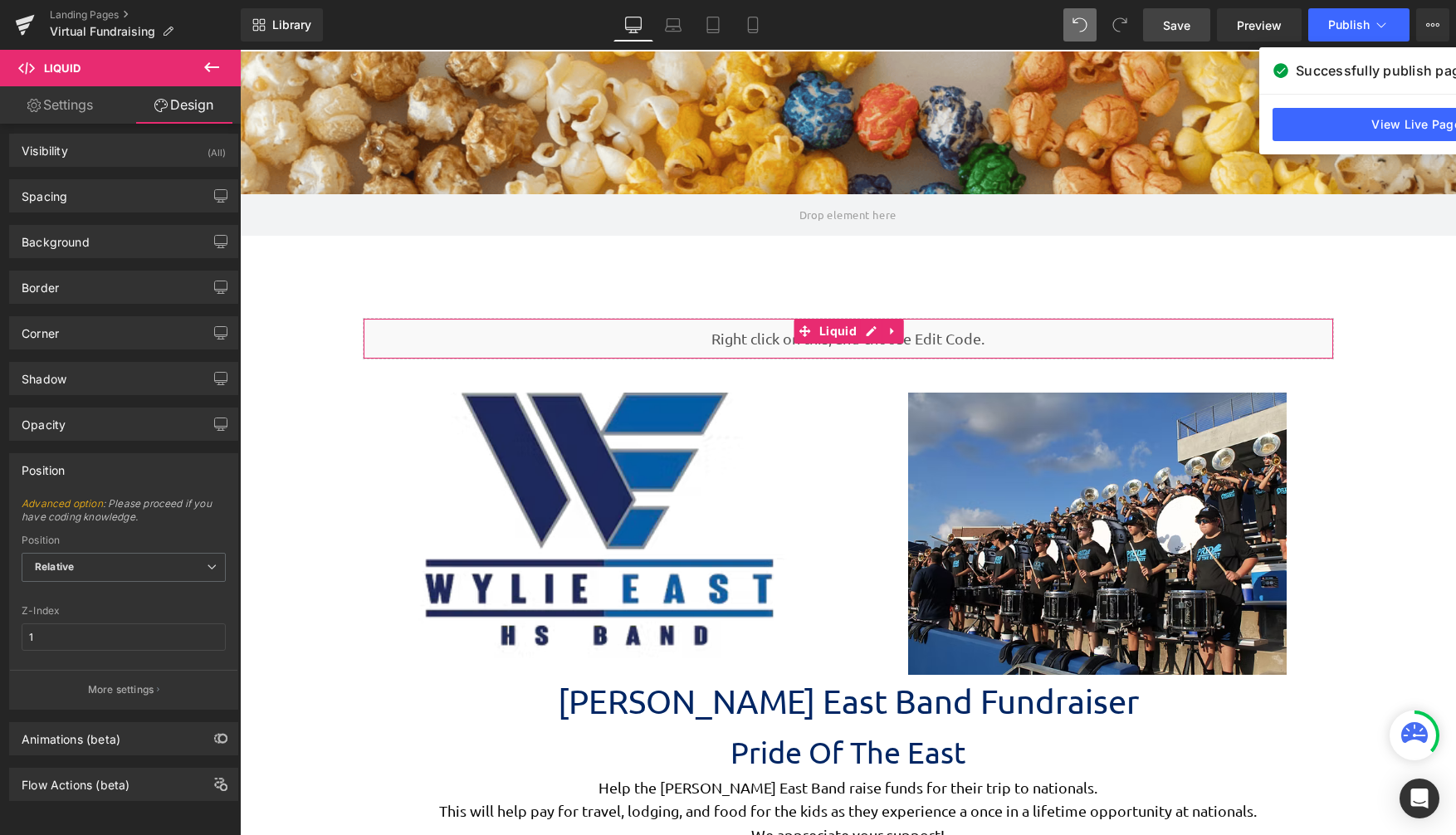
scroll to position [19, 0]
click at [121, 572] on div "Relative Relative Sticky to the screen (Fixed) Static" at bounding box center [124, 572] width 204 height 37
click at [121, 562] on span "Relative" at bounding box center [124, 568] width 204 height 29
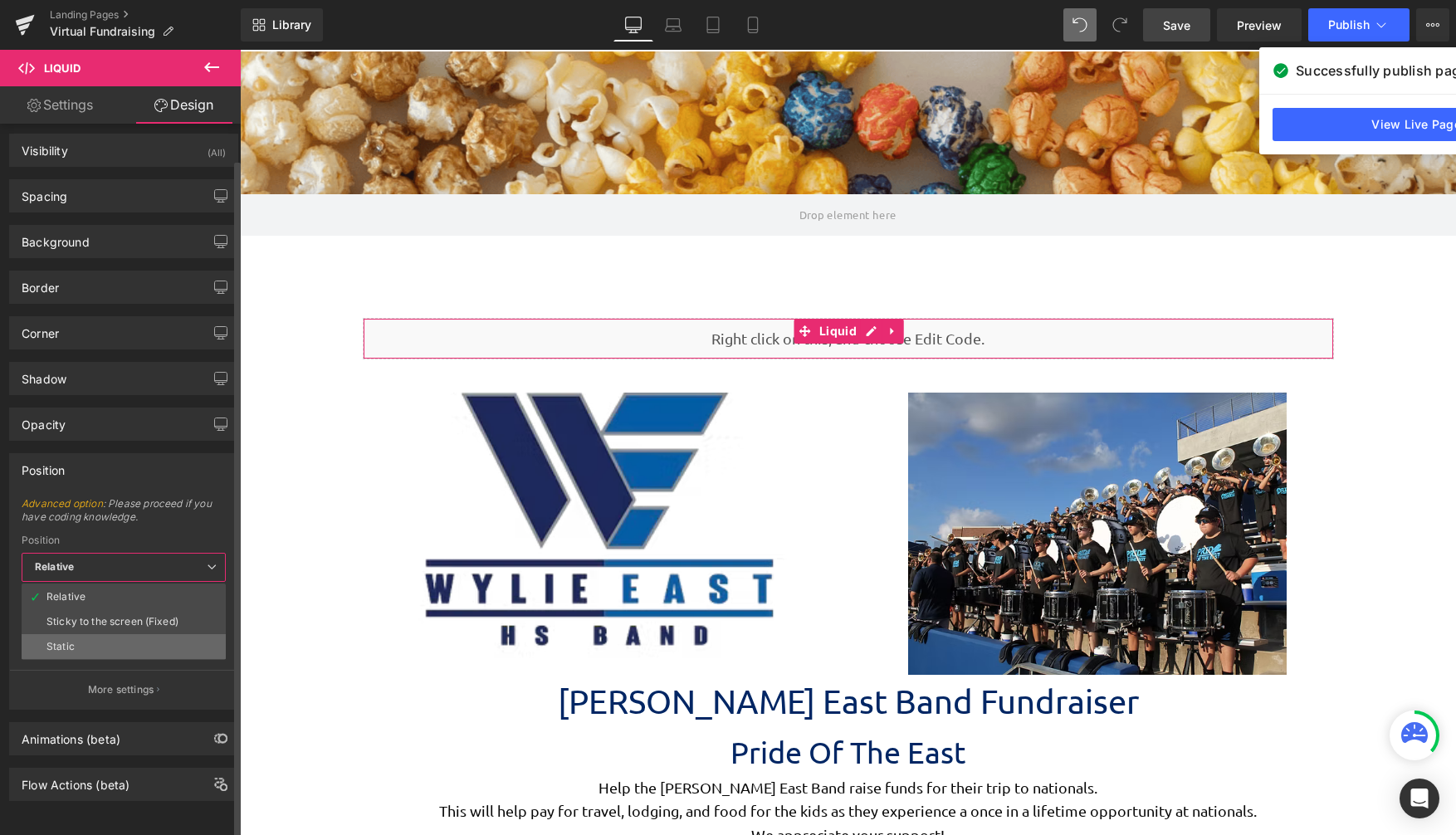
click at [102, 634] on li "Static" at bounding box center [124, 647] width 204 height 25
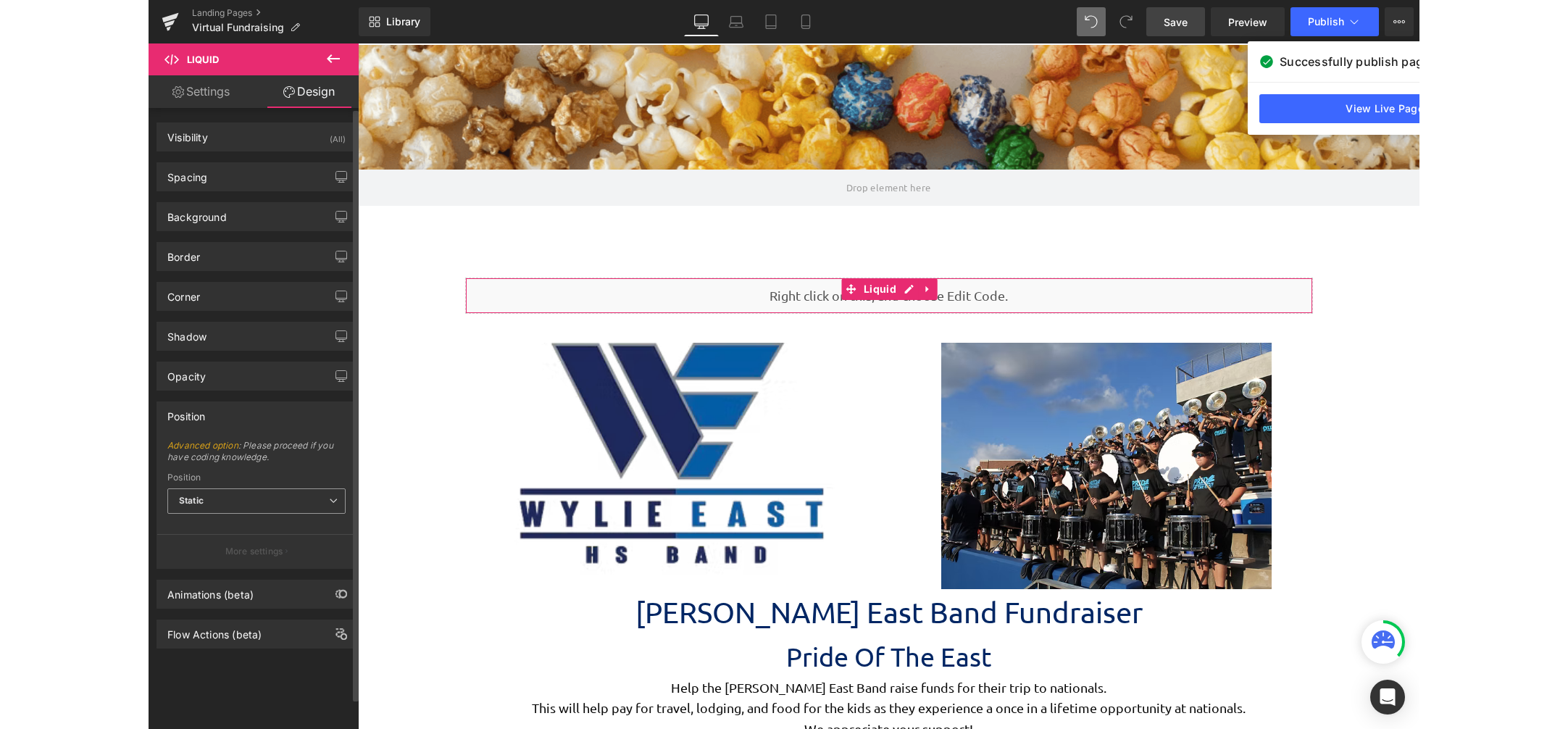
scroll to position [0, 0]
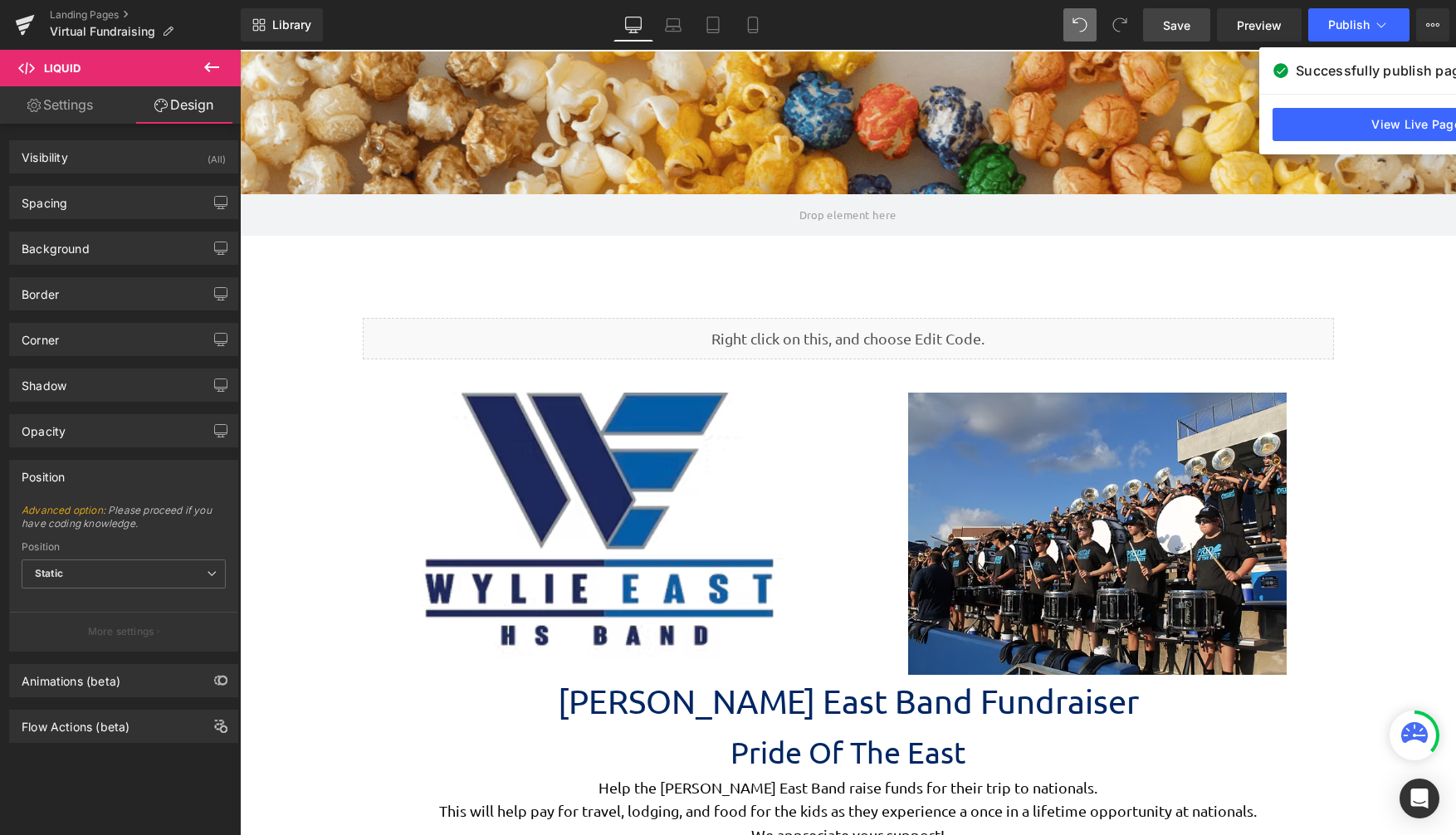
click at [1190, 28] on span "Save" at bounding box center [1176, 25] width 28 height 18
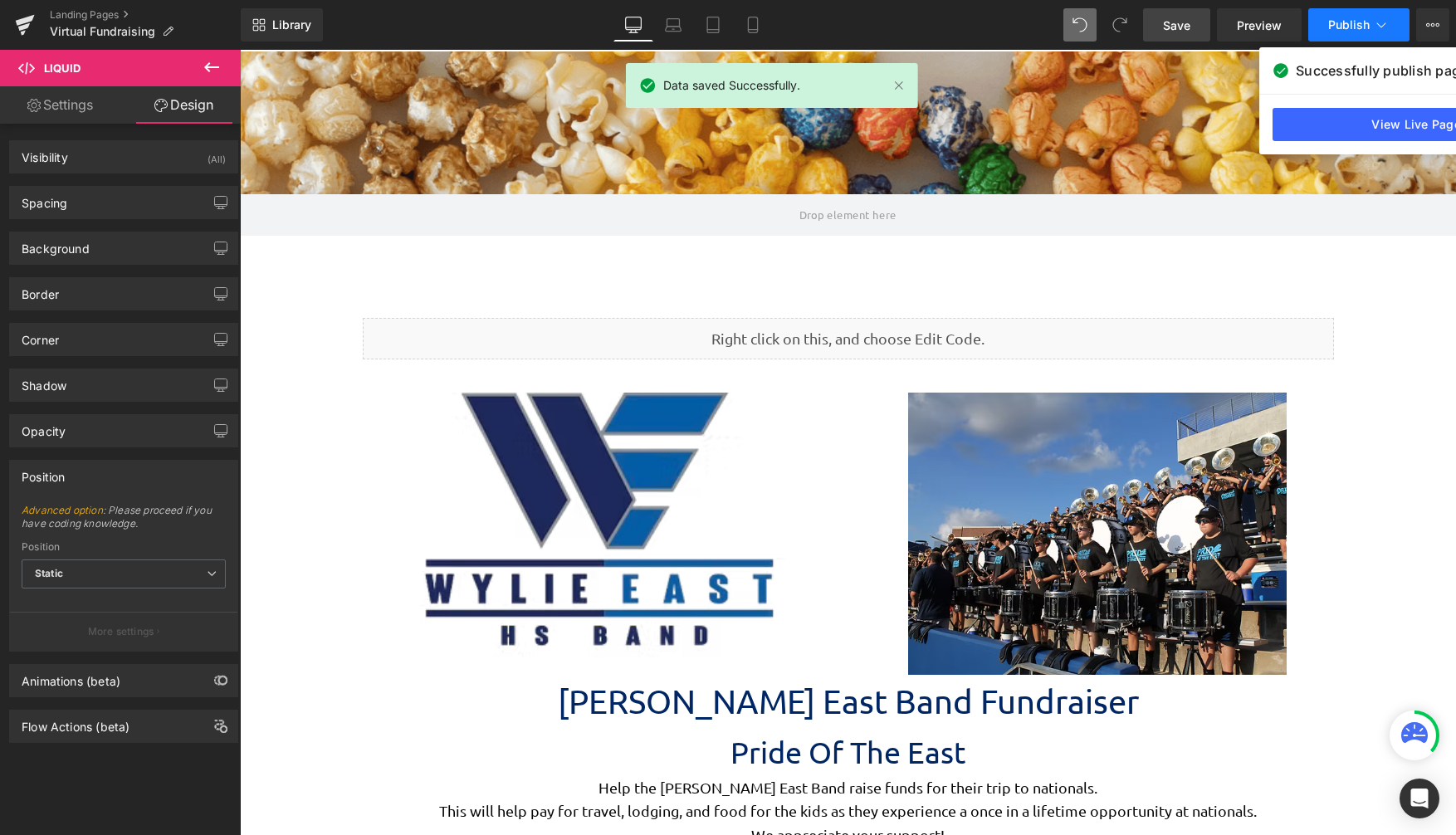
click at [1343, 28] on span "Publish" at bounding box center [1348, 25] width 41 height 13
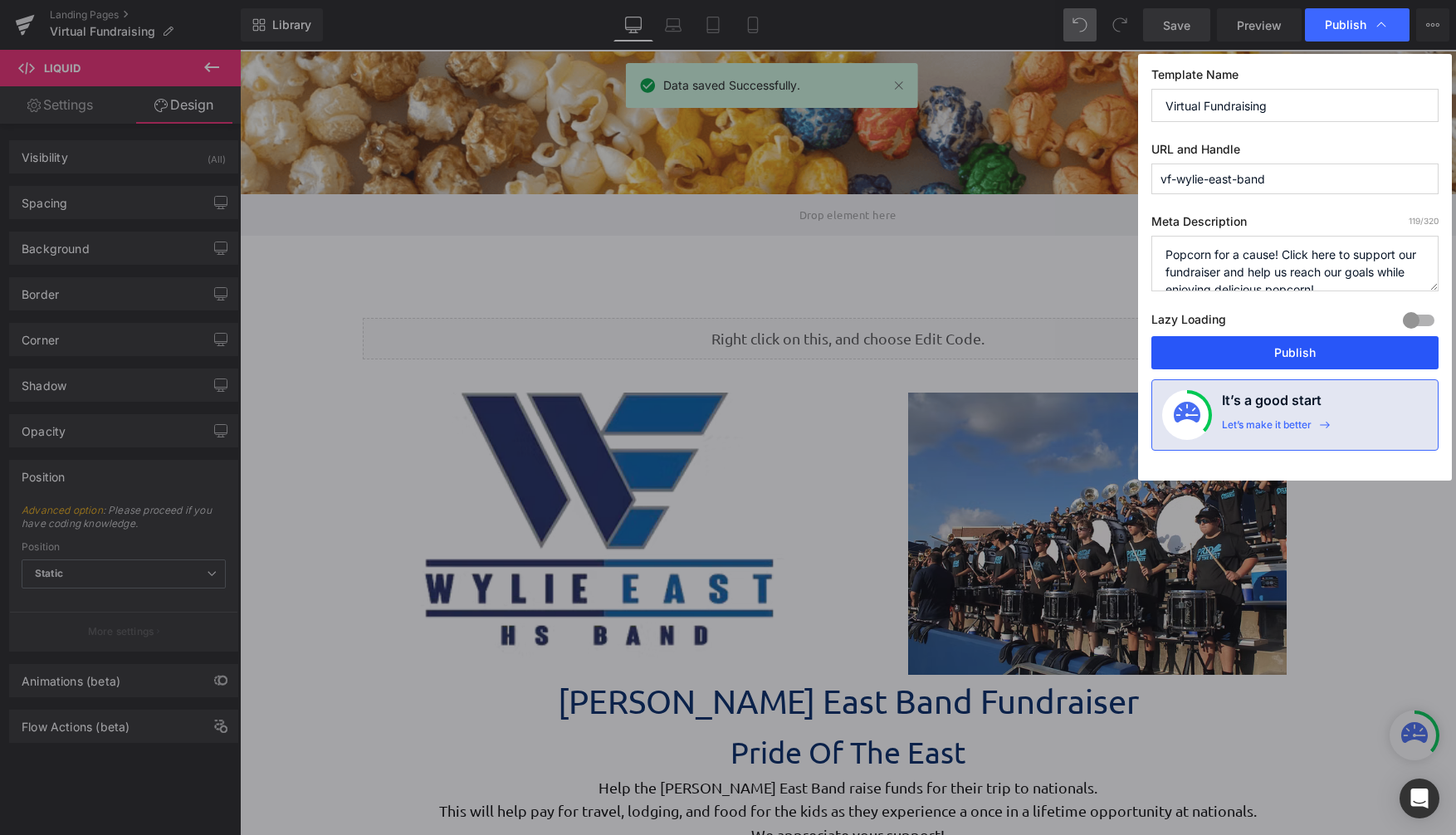
click at [1260, 338] on button "Publish" at bounding box center [1295, 352] width 288 height 33
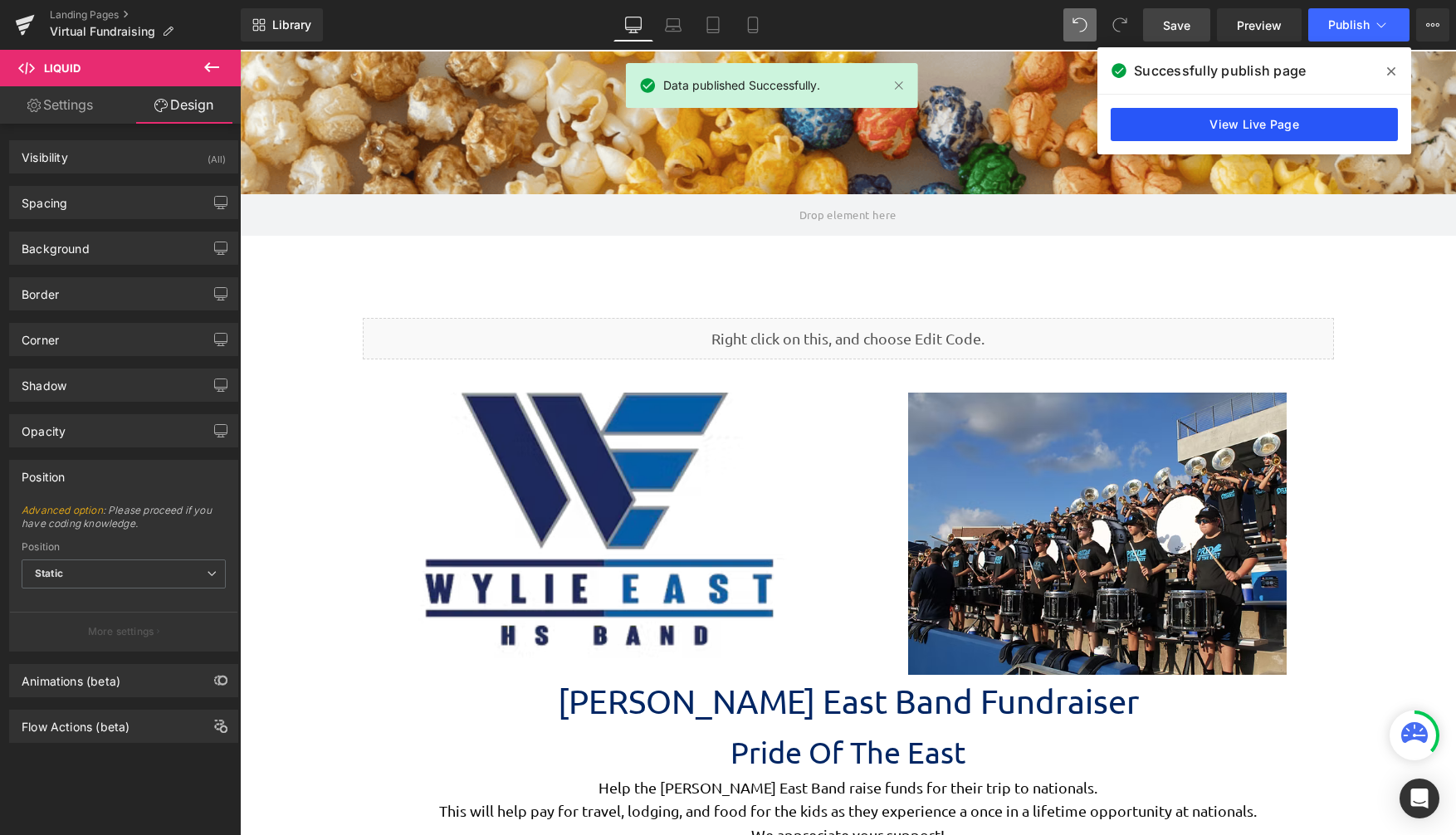
click at [1242, 129] on link "View Live Page" at bounding box center [1254, 124] width 288 height 33
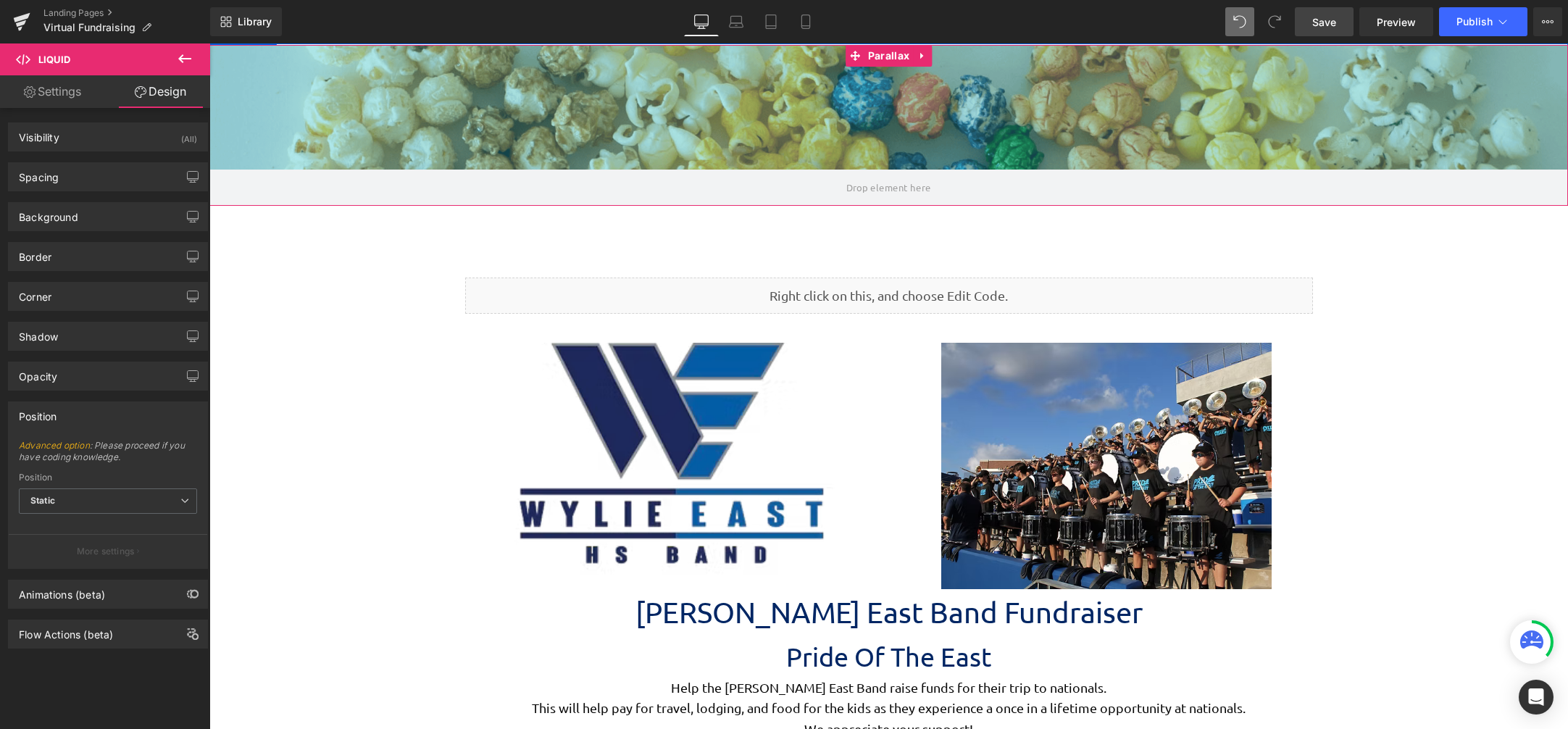
scroll to position [3751, 1348]
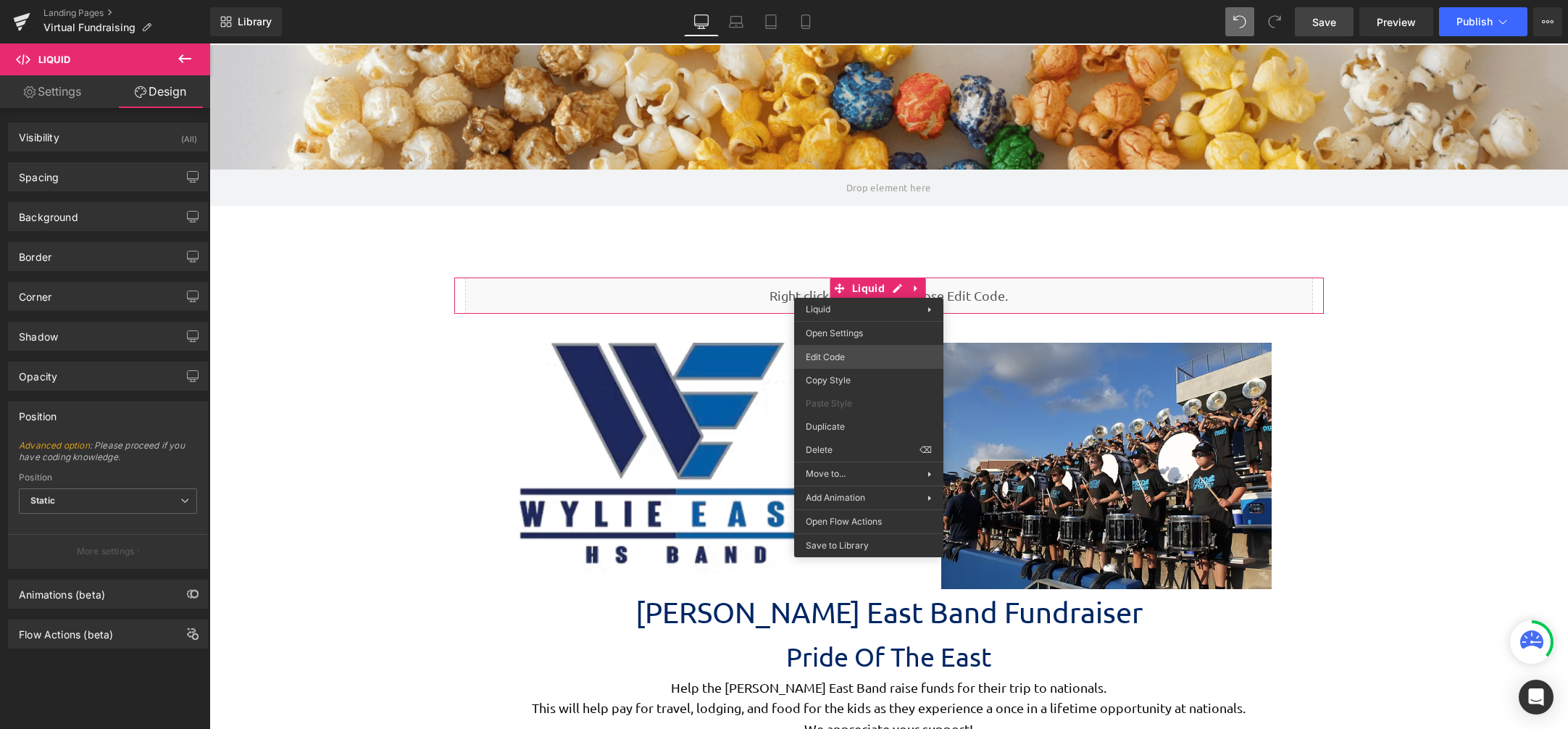
click at [852, 0] on div "Liquid You are previewing how the will restyle your page. You can not edit Elem…" at bounding box center [784, 0] width 1568 height 0
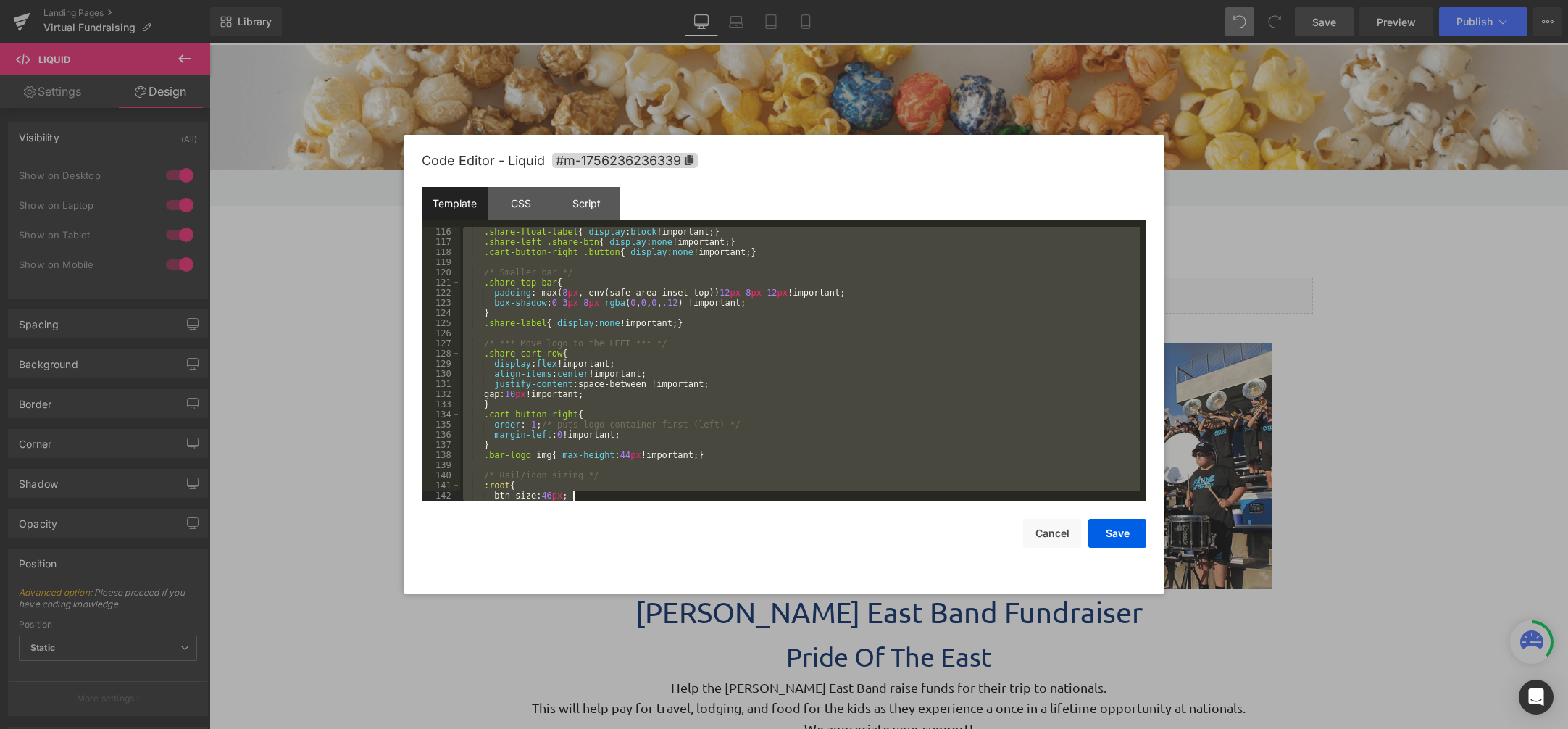
scroll to position [2679, 0]
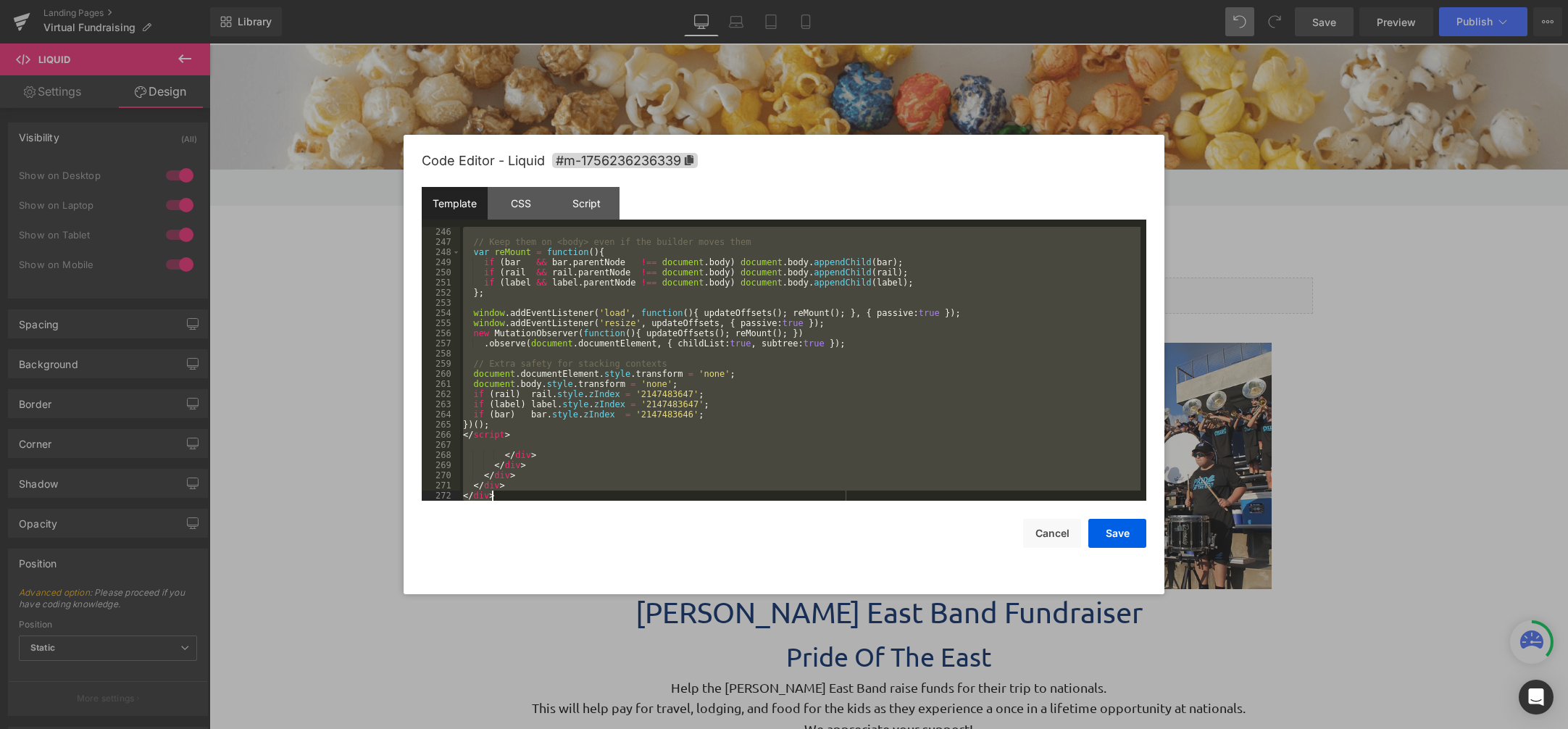
drag, startPoint x: 464, startPoint y: 231, endPoint x: 793, endPoint y: 788, distance: 646.9
click at [793, 729] on html "Liquid You are previewing how the will restyle your page. You can not edit Elem…" at bounding box center [784, 364] width 1568 height 729
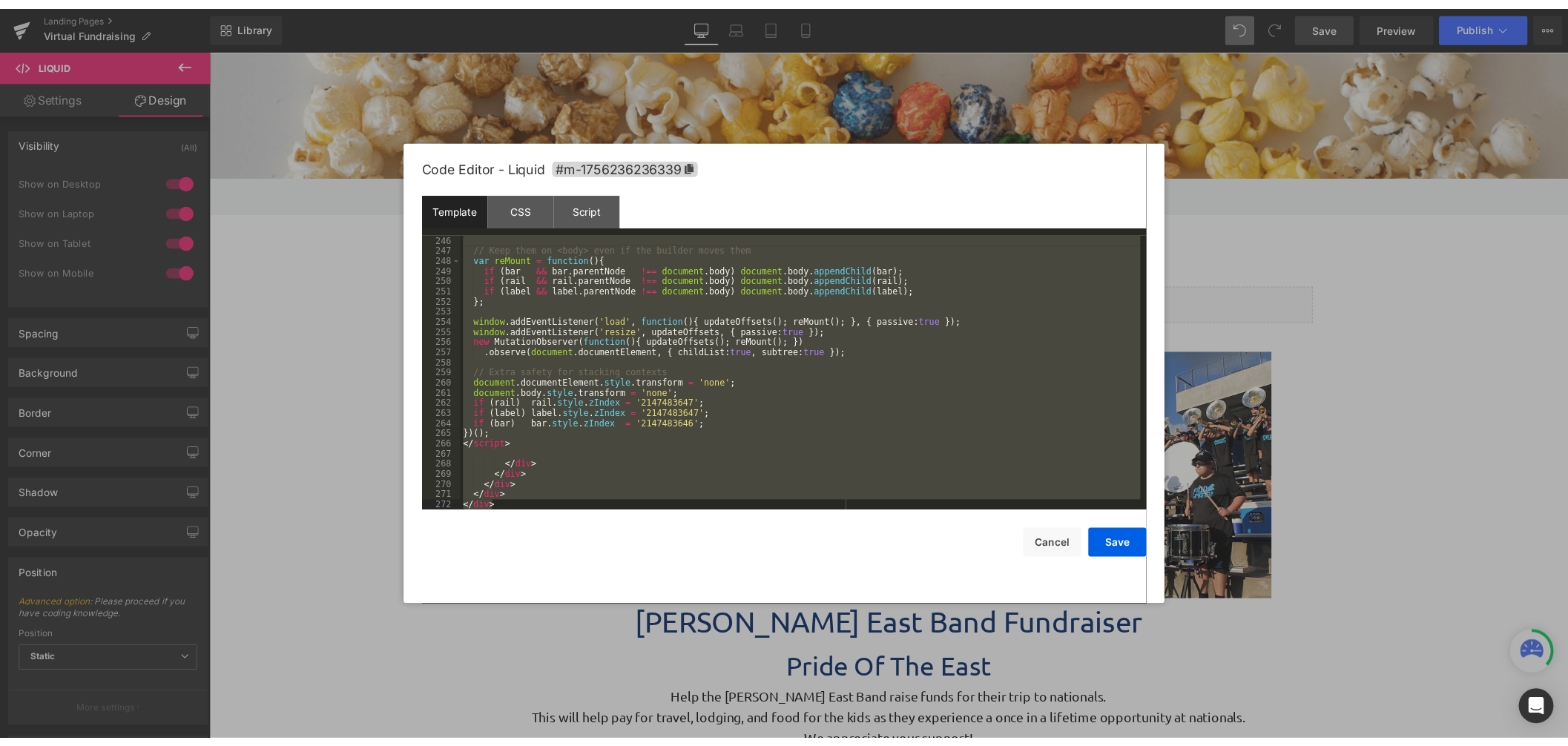
scroll to position [2732, 0]
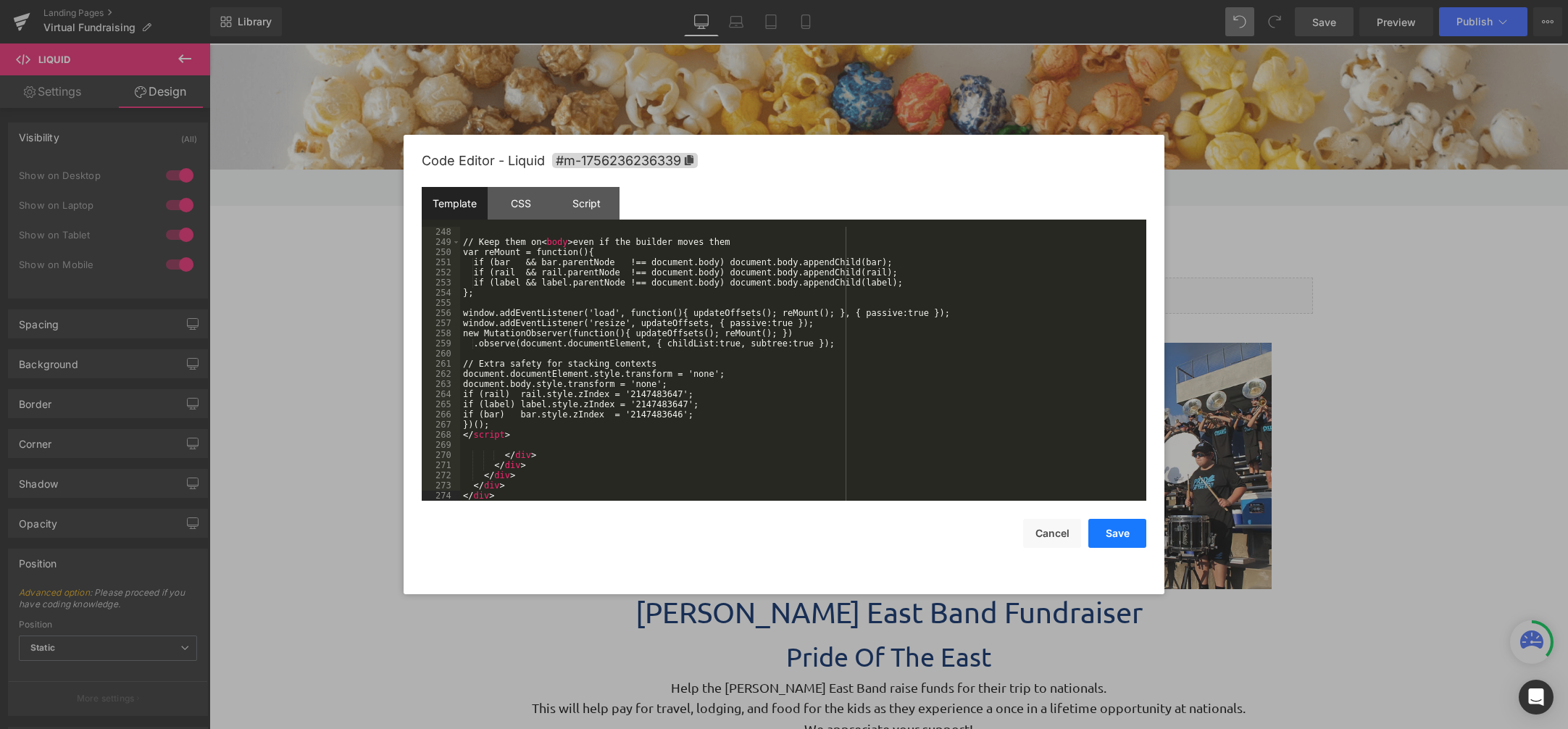
click at [1109, 533] on button "Save" at bounding box center [1117, 533] width 58 height 29
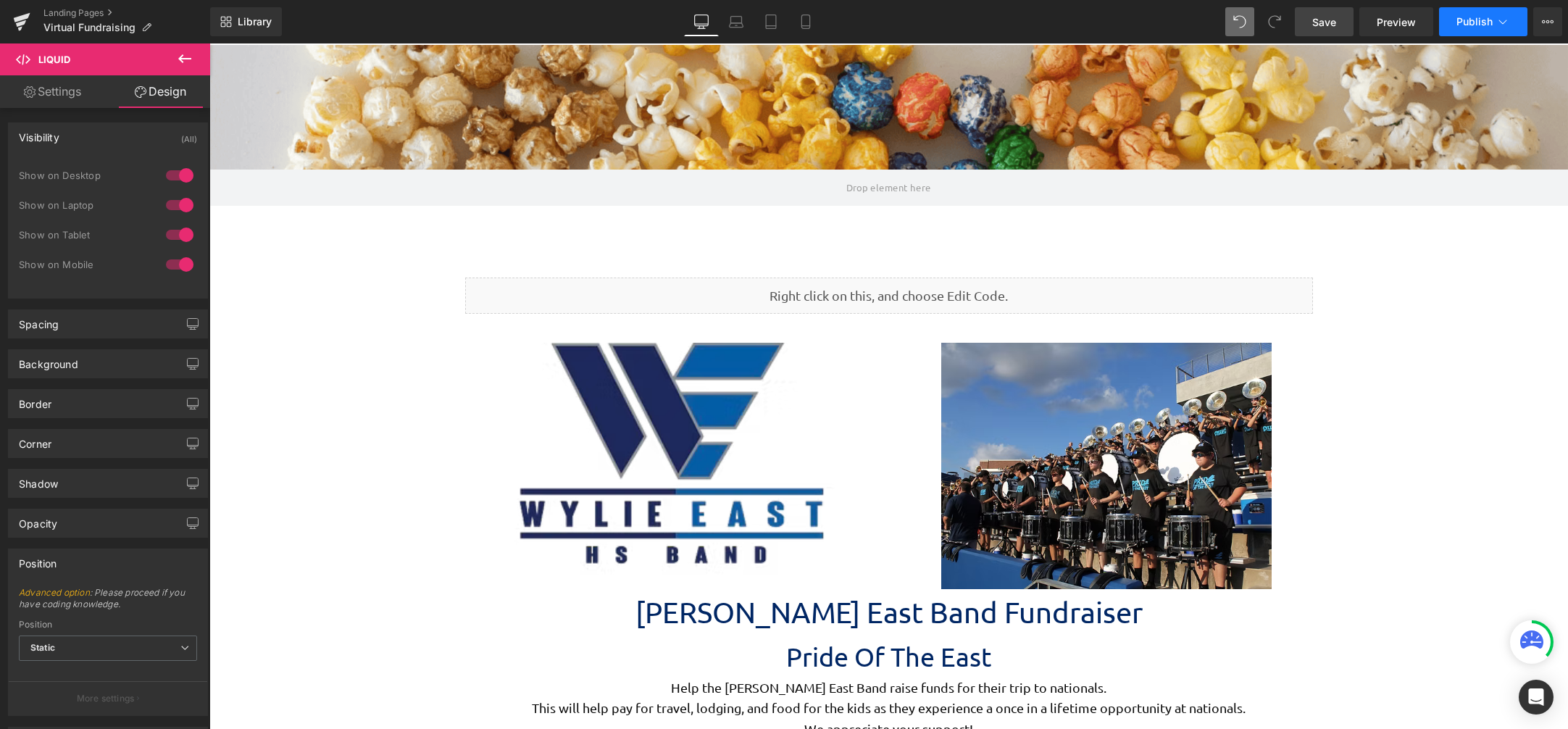
click at [1459, 29] on button "Publish" at bounding box center [1483, 21] width 88 height 29
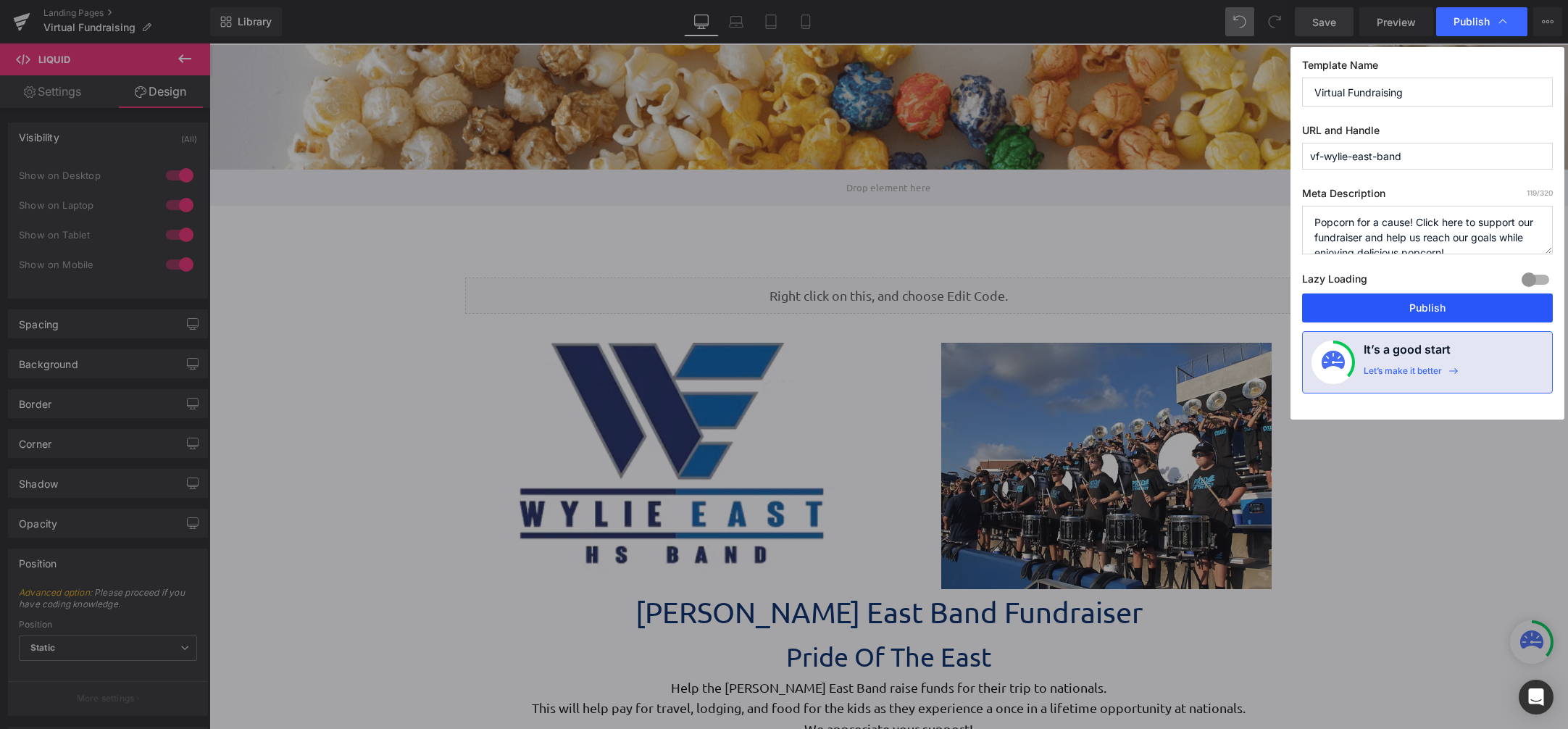
click at [1401, 319] on button "Publish" at bounding box center [1427, 308] width 251 height 29
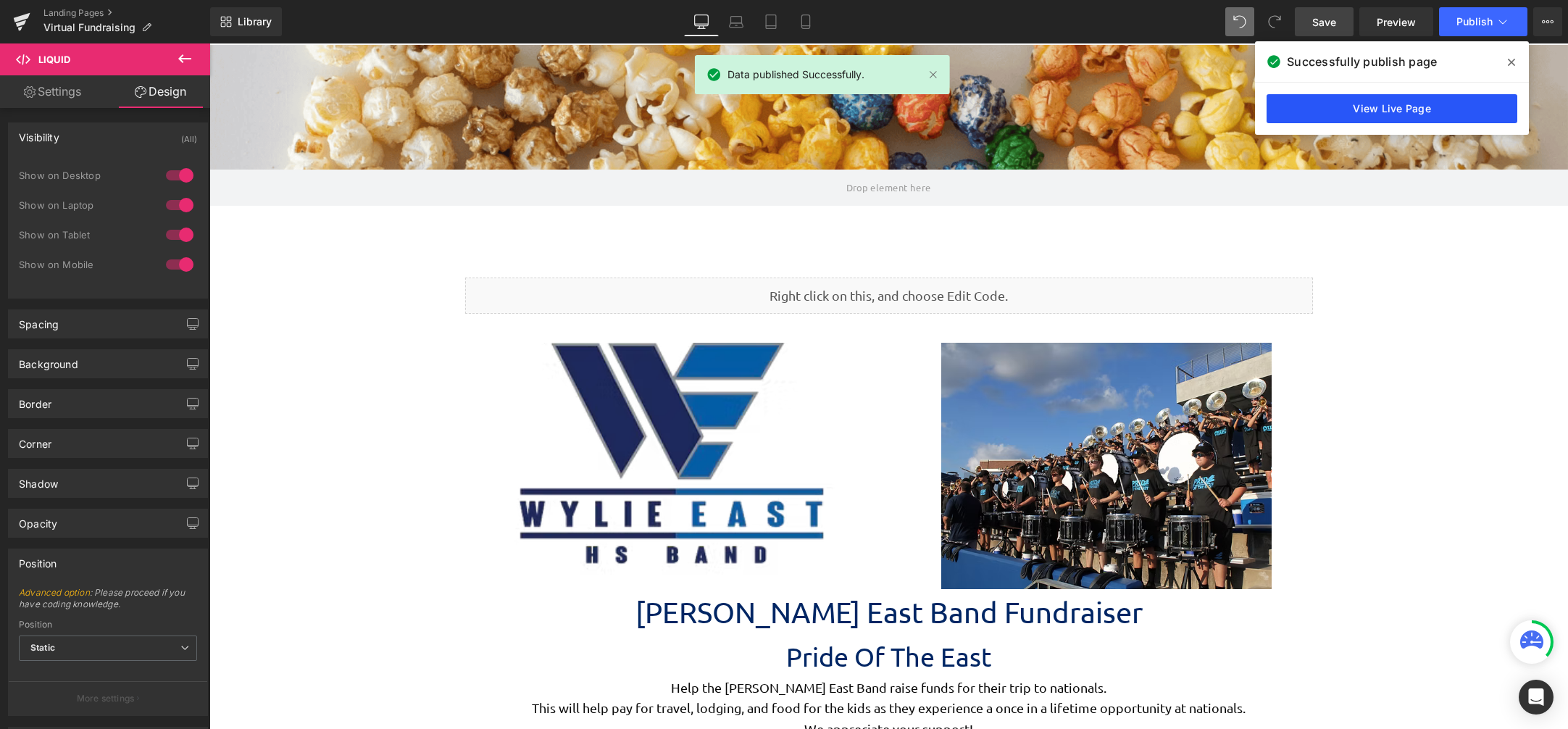
click at [1354, 105] on link "View Live Page" at bounding box center [1392, 108] width 251 height 29
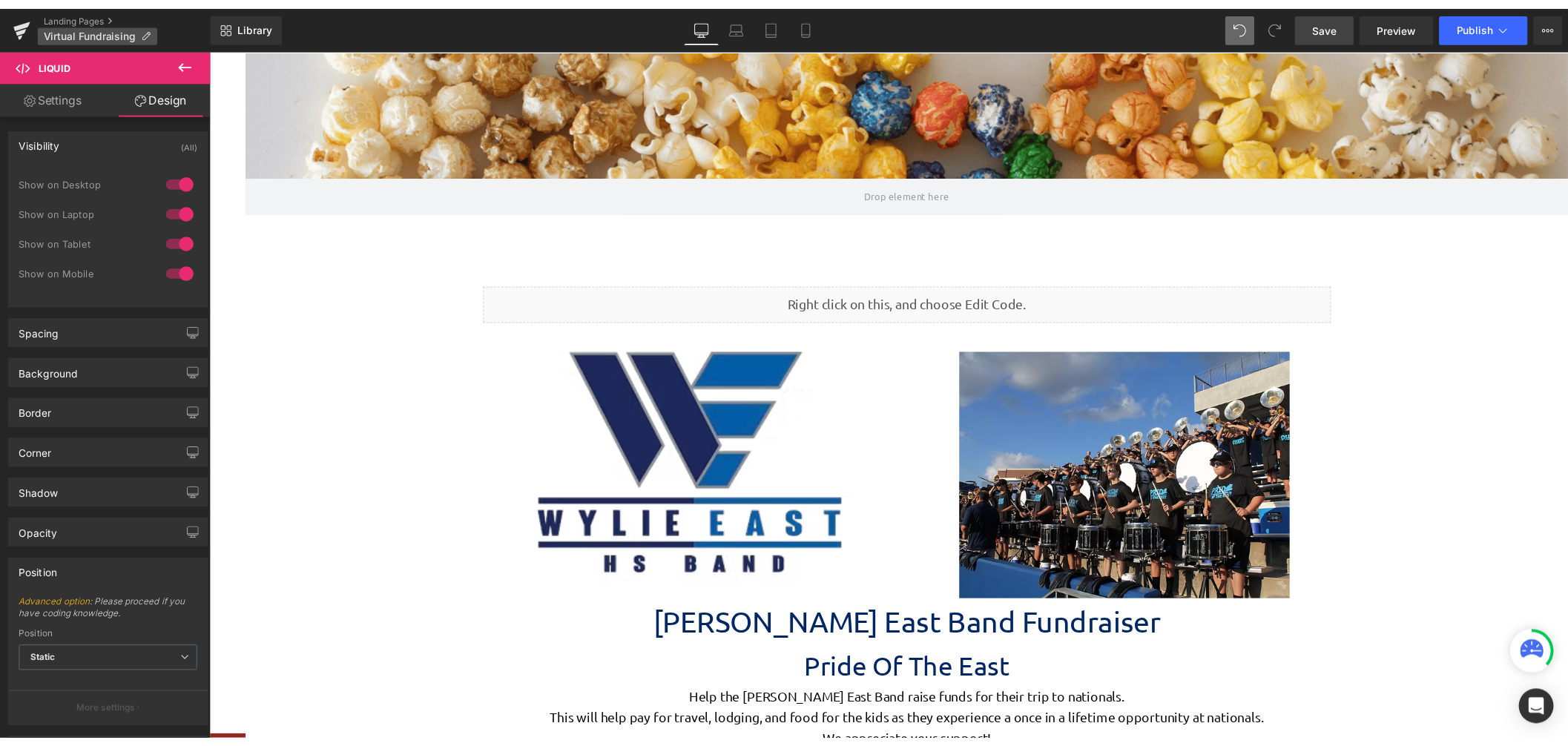
scroll to position [3812, 1343]
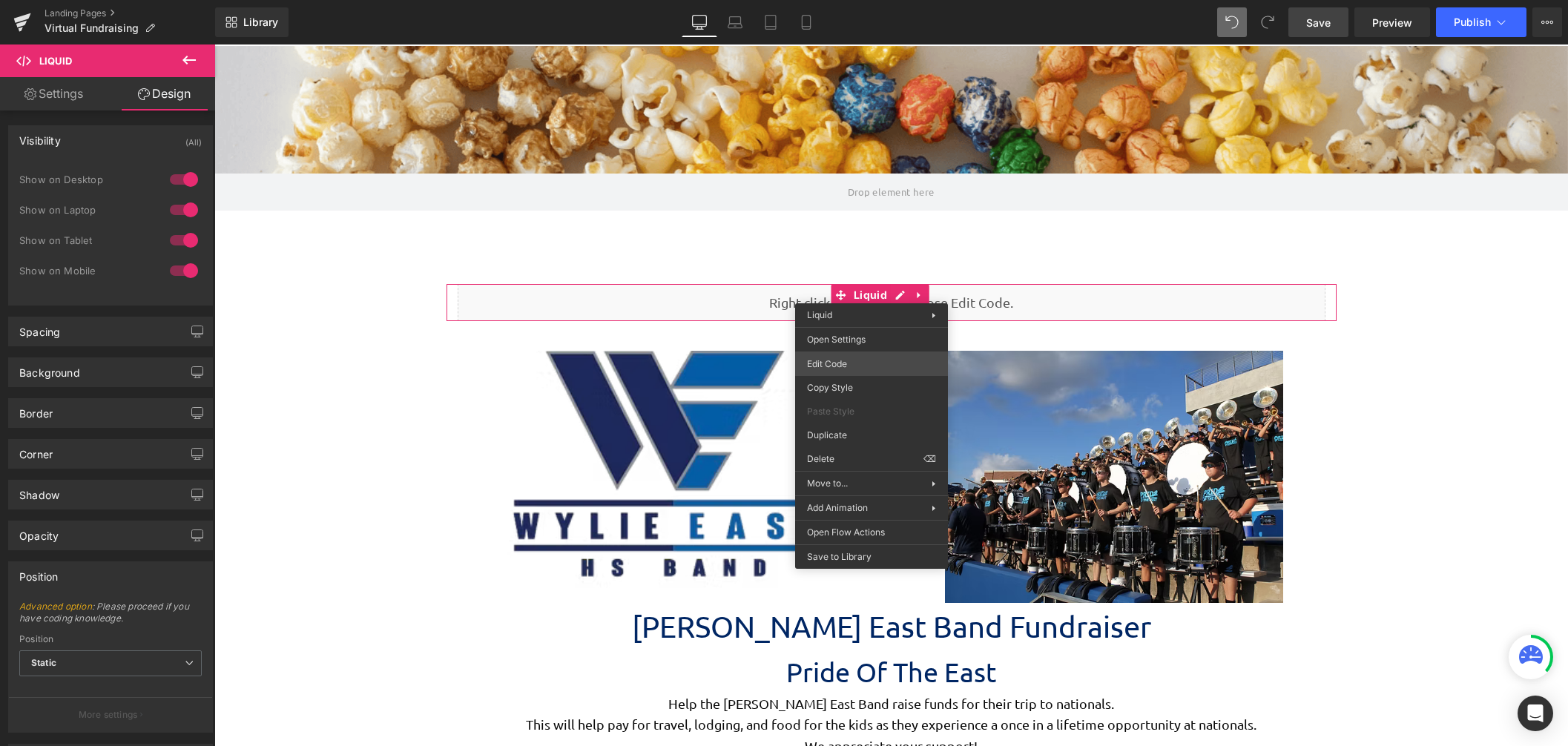
click at [870, 0] on div "Liquid You are previewing how the will restyle your page. You can not edit Elem…" at bounding box center [784, 0] width 1568 height 0
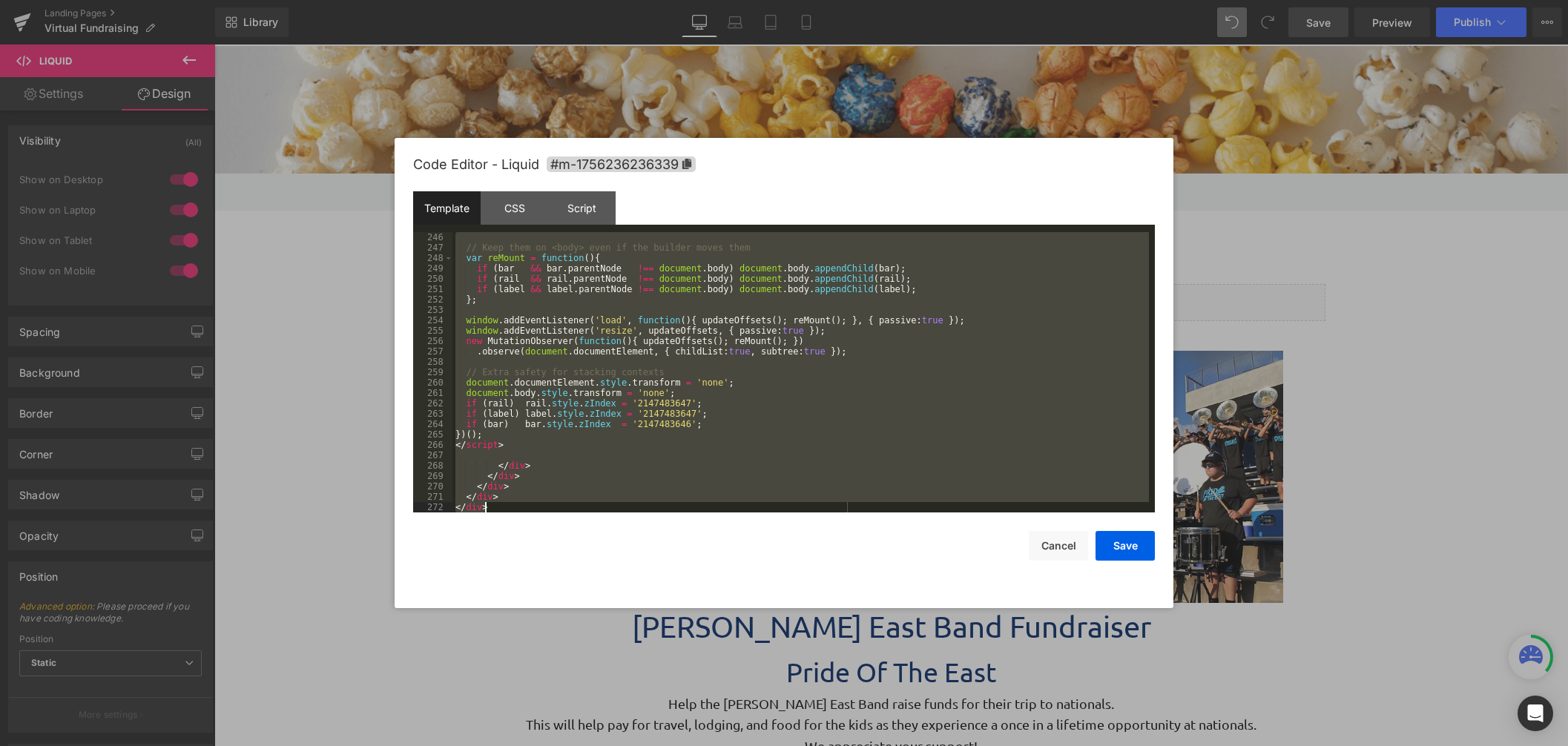
scroll to position [2741, 0]
drag, startPoint x: 456, startPoint y: 237, endPoint x: 719, endPoint y: 651, distance: 490.5
click at [725, 746] on html "Liquid You are previewing how the will restyle your page. You can not edit Elem…" at bounding box center [784, 373] width 1568 height 746
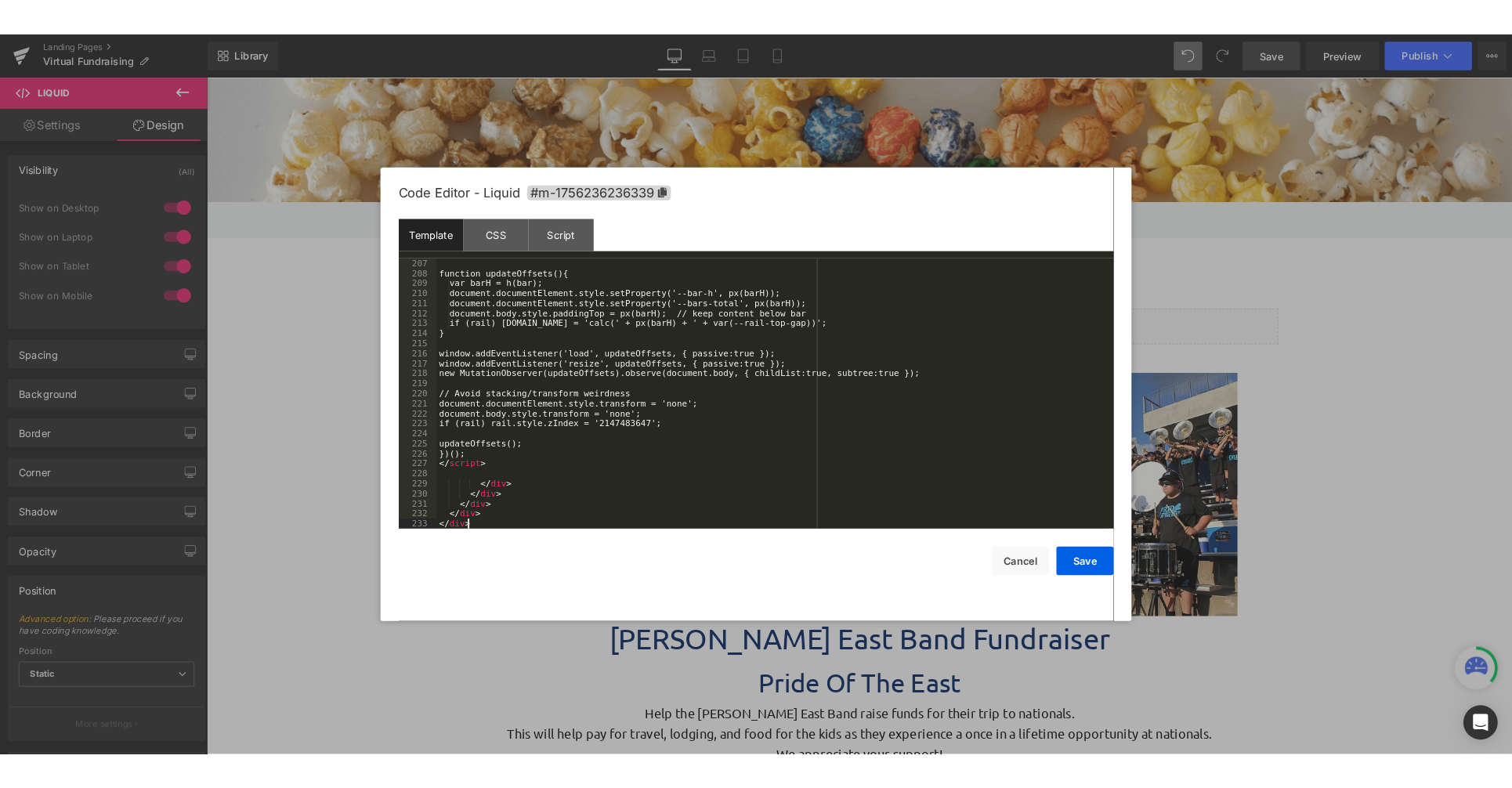
scroll to position [2435, 0]
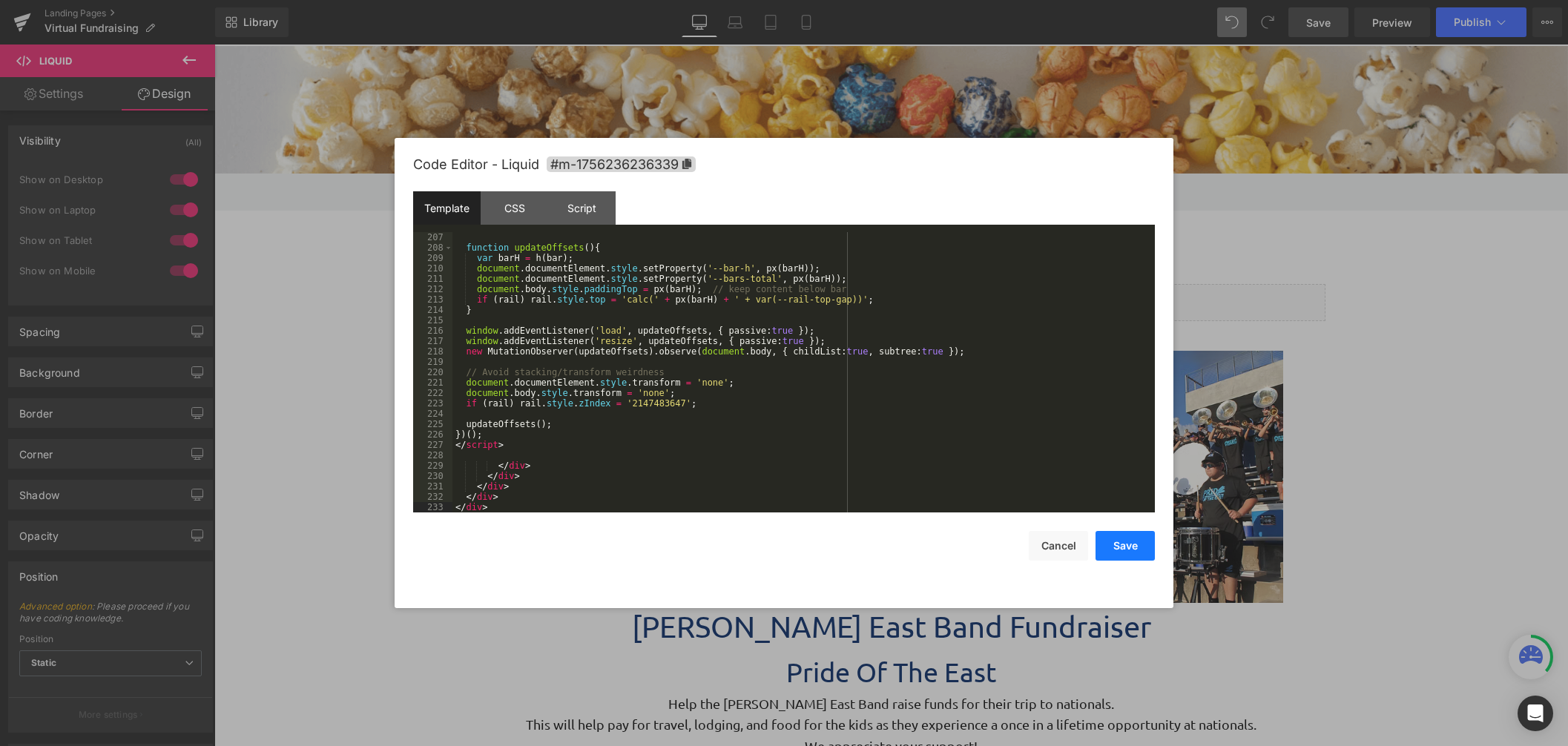
click at [1128, 551] on button "Save" at bounding box center [1125, 545] width 59 height 29
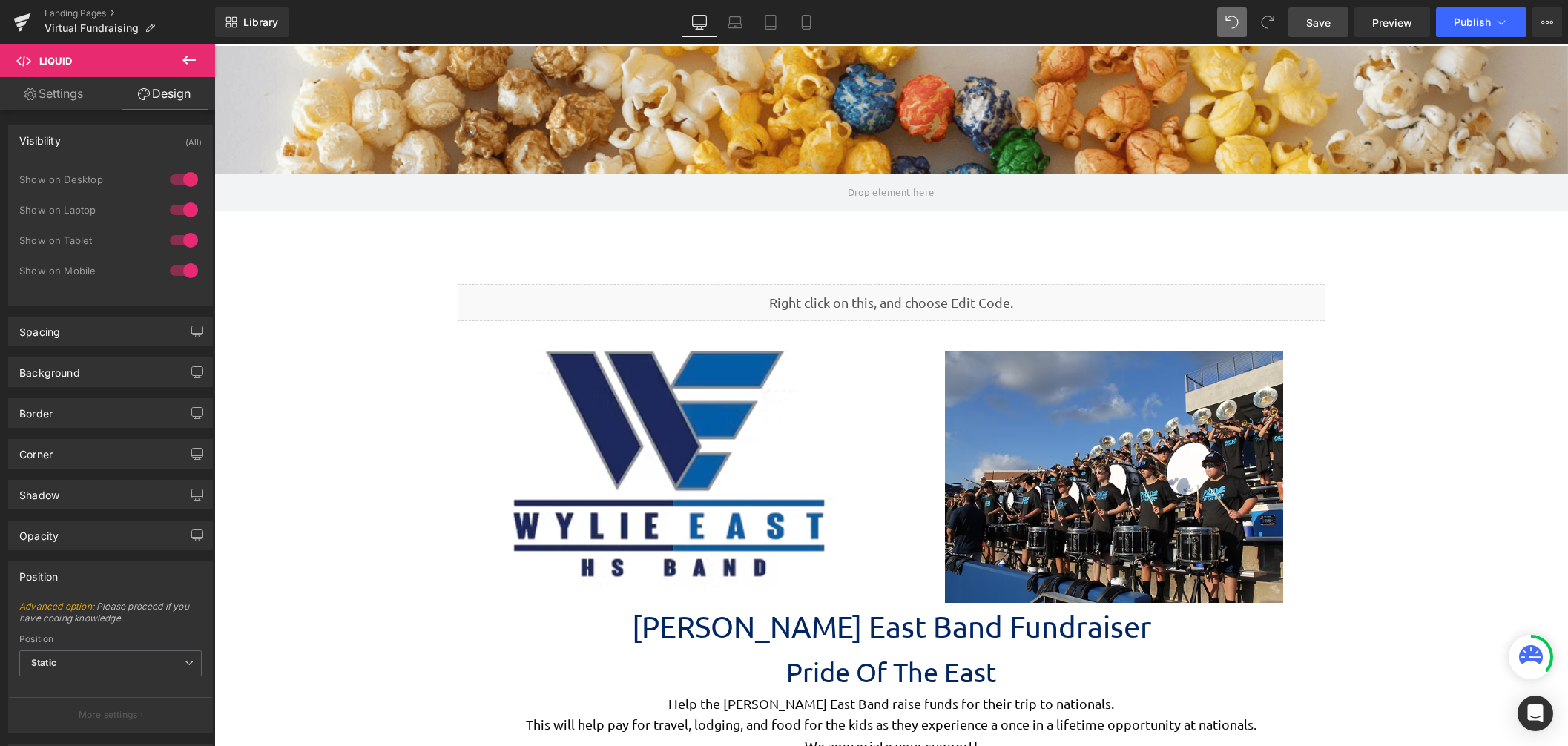
click at [1316, 18] on span "Save" at bounding box center [1319, 23] width 25 height 16
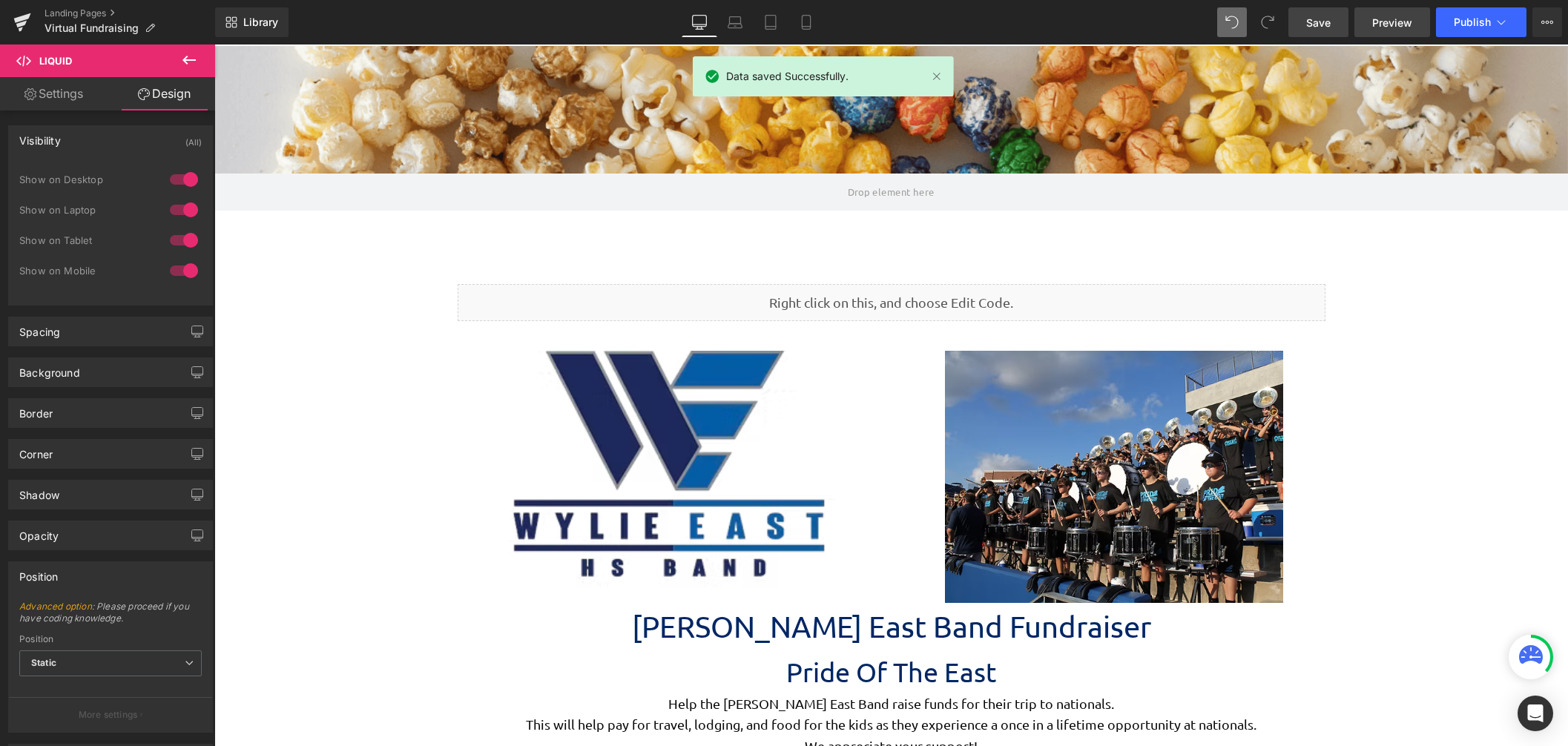
click at [1381, 18] on span "Preview" at bounding box center [1392, 23] width 40 height 16
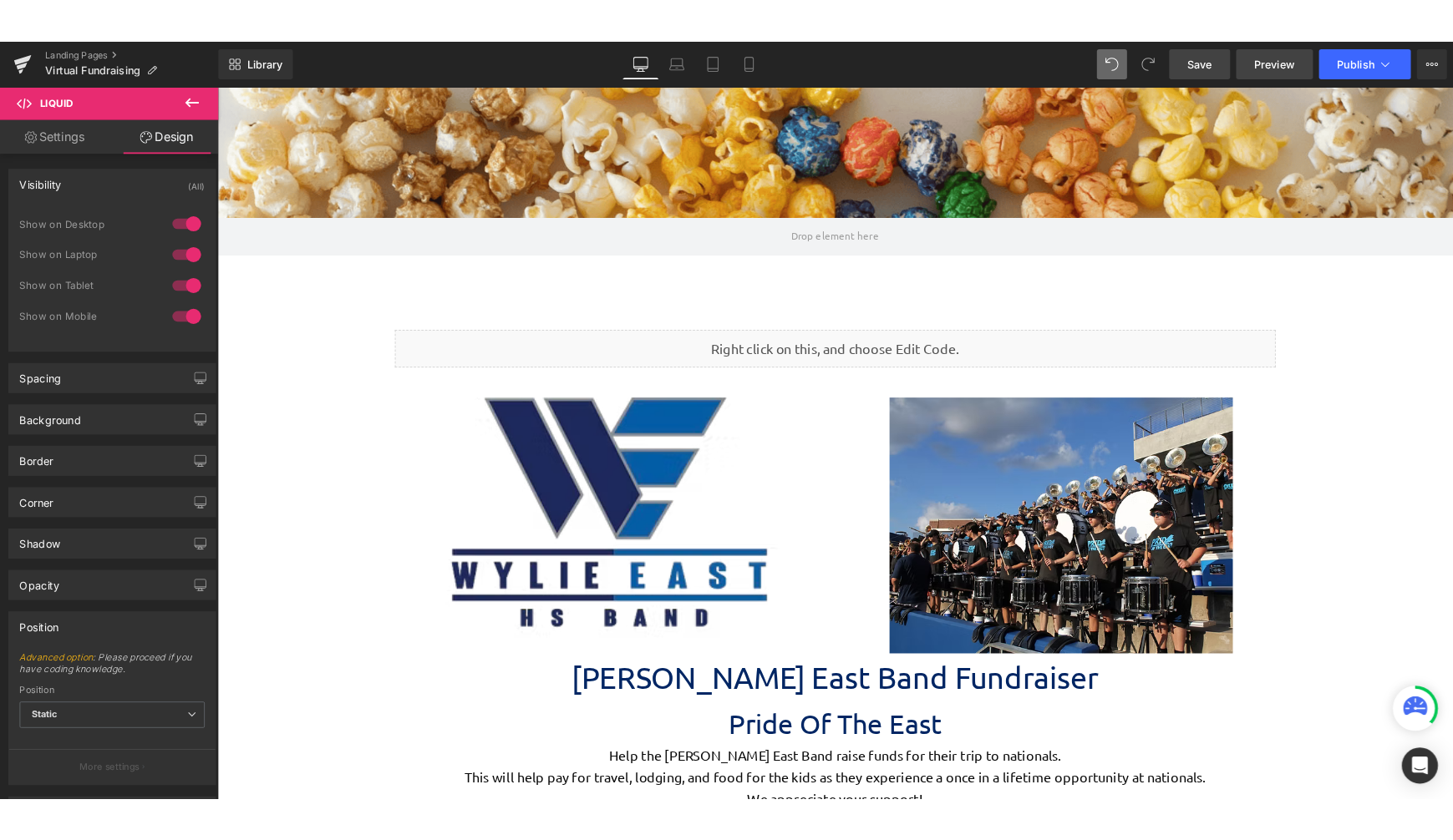
scroll to position [4177, 1359]
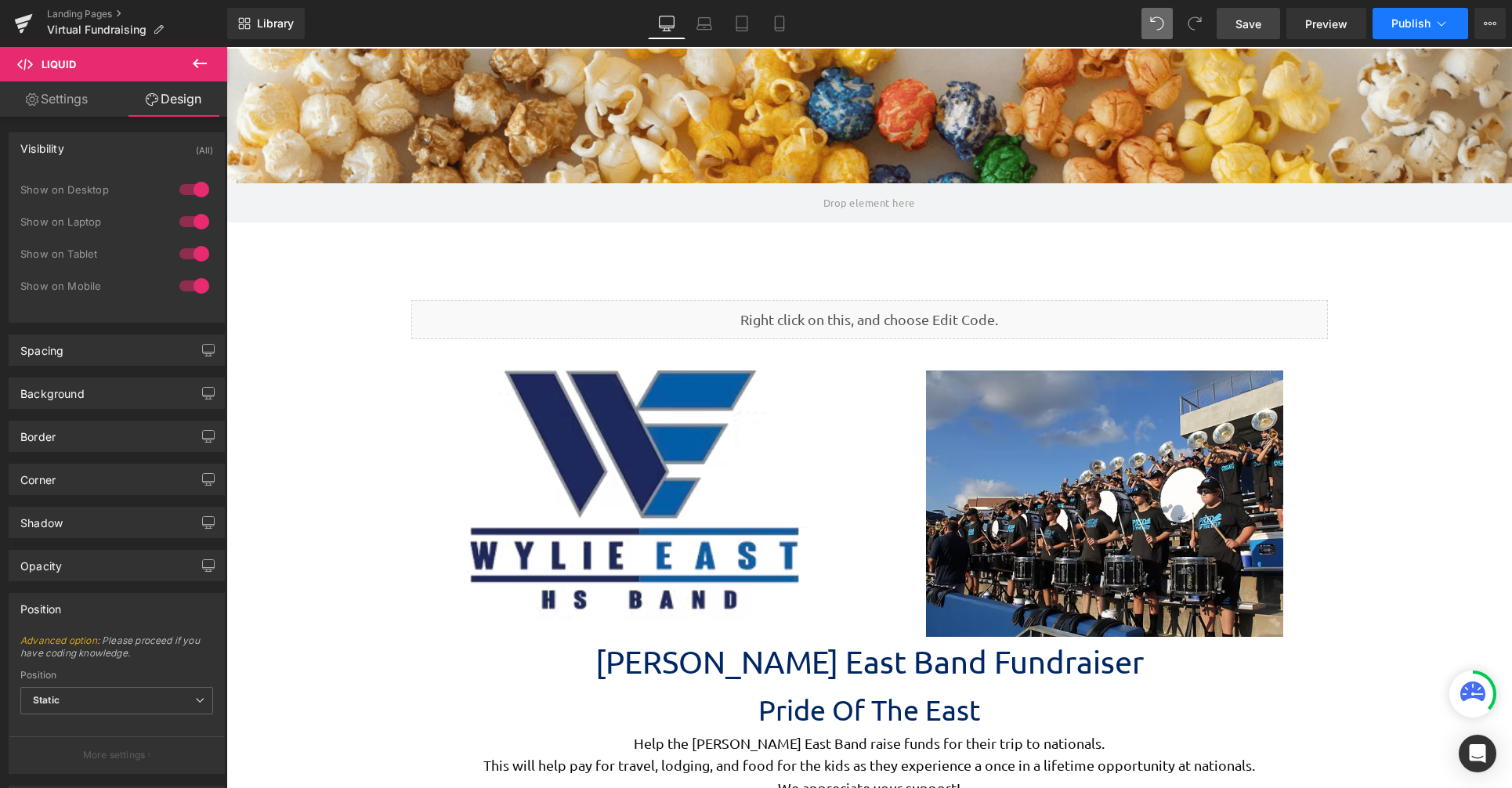
click at [1422, 23] on span "Publish" at bounding box center [1410, 24] width 39 height 13
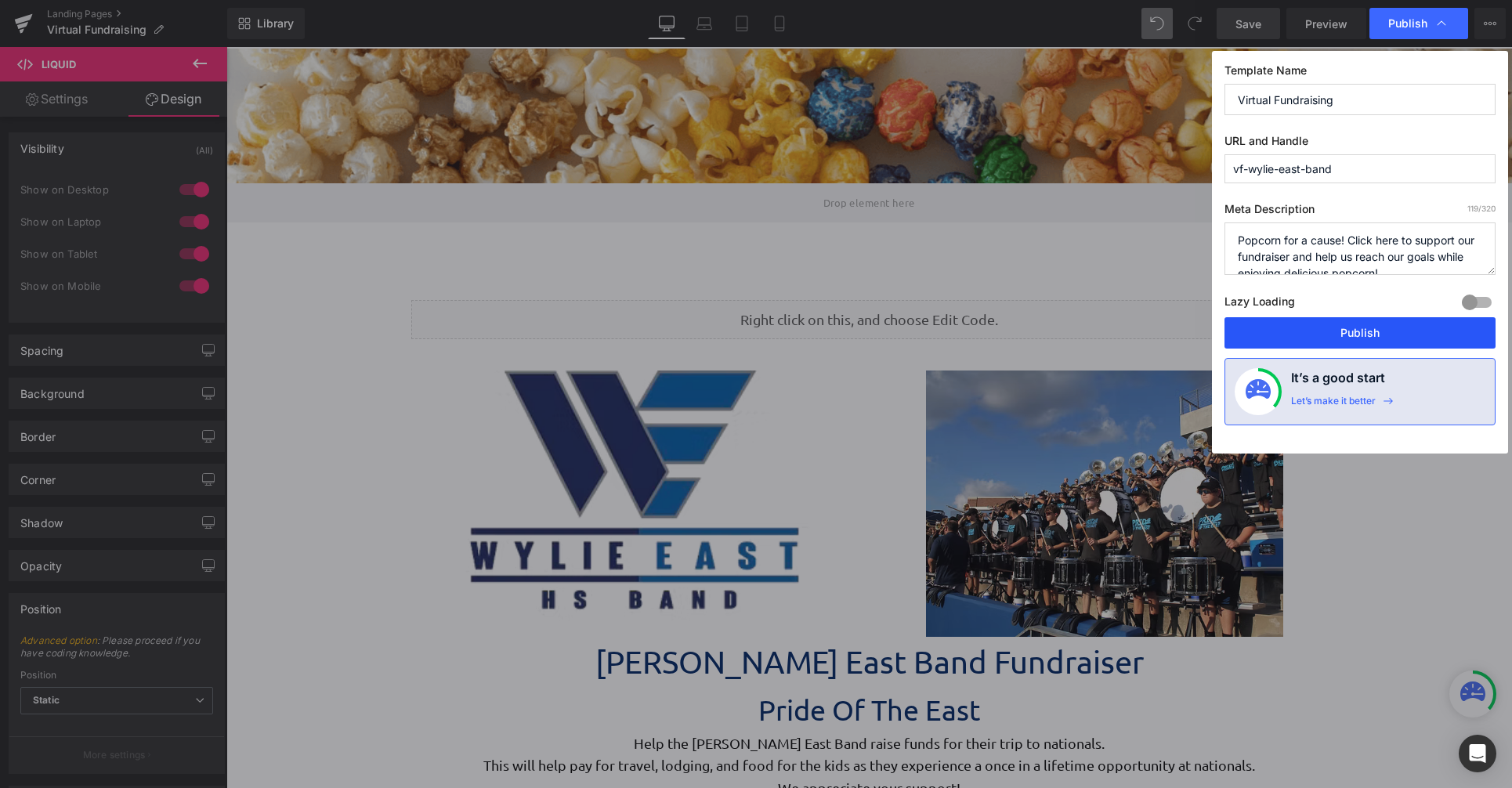
click at [1375, 340] on button "Publish" at bounding box center [1360, 332] width 271 height 31
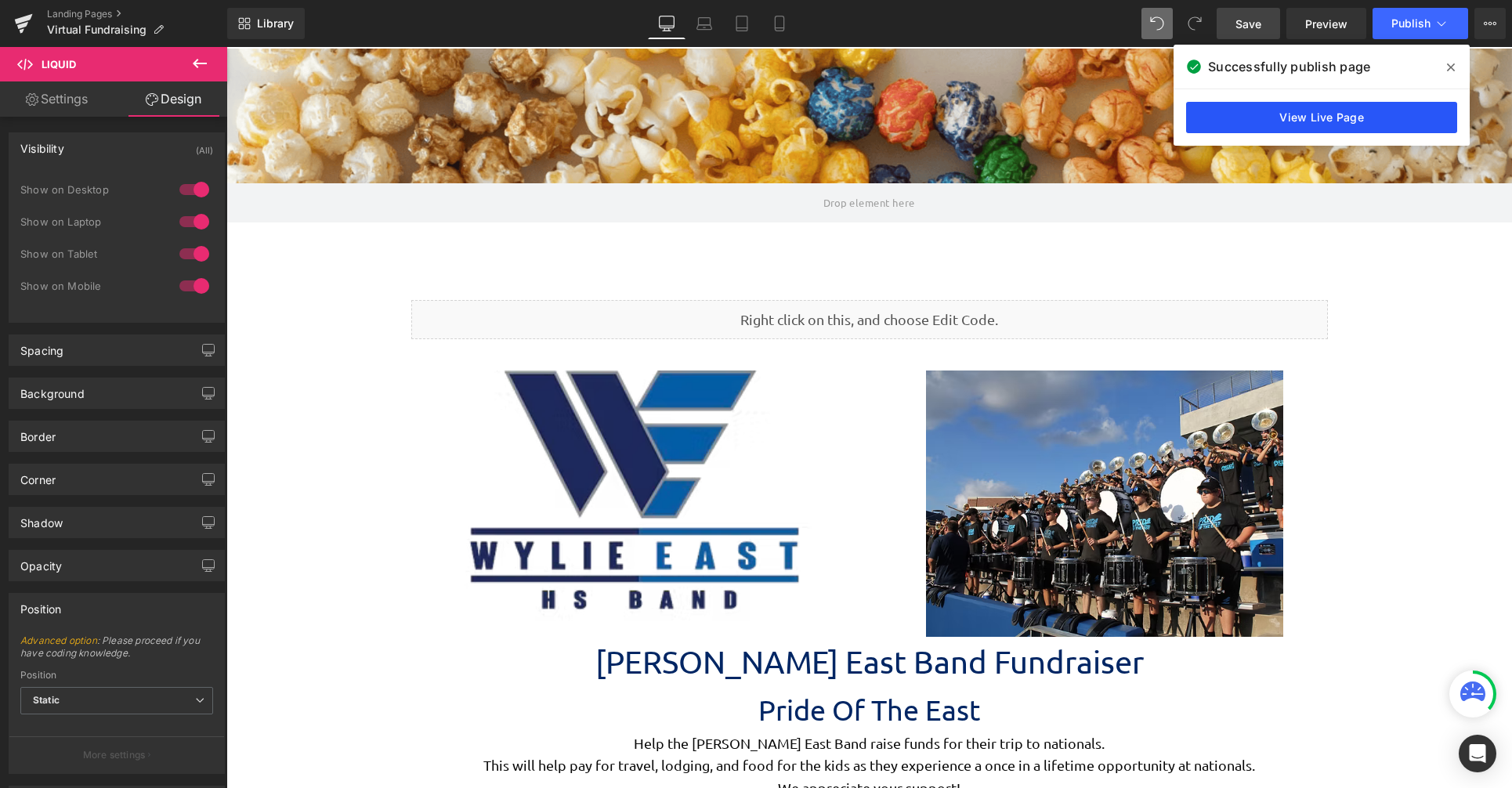
click at [1335, 121] on link "View Live Page" at bounding box center [1322, 117] width 271 height 31
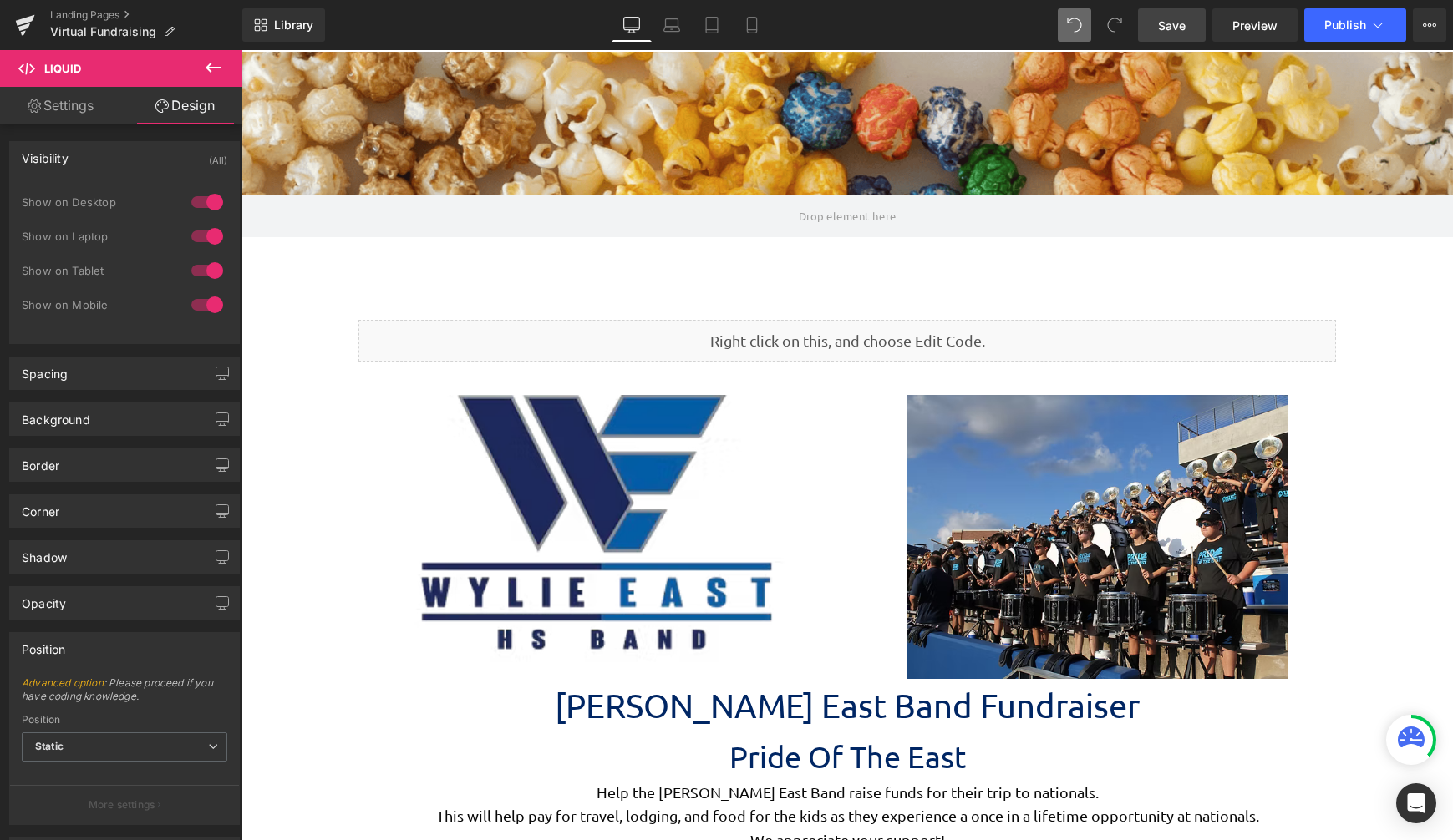
scroll to position [4057, 1199]
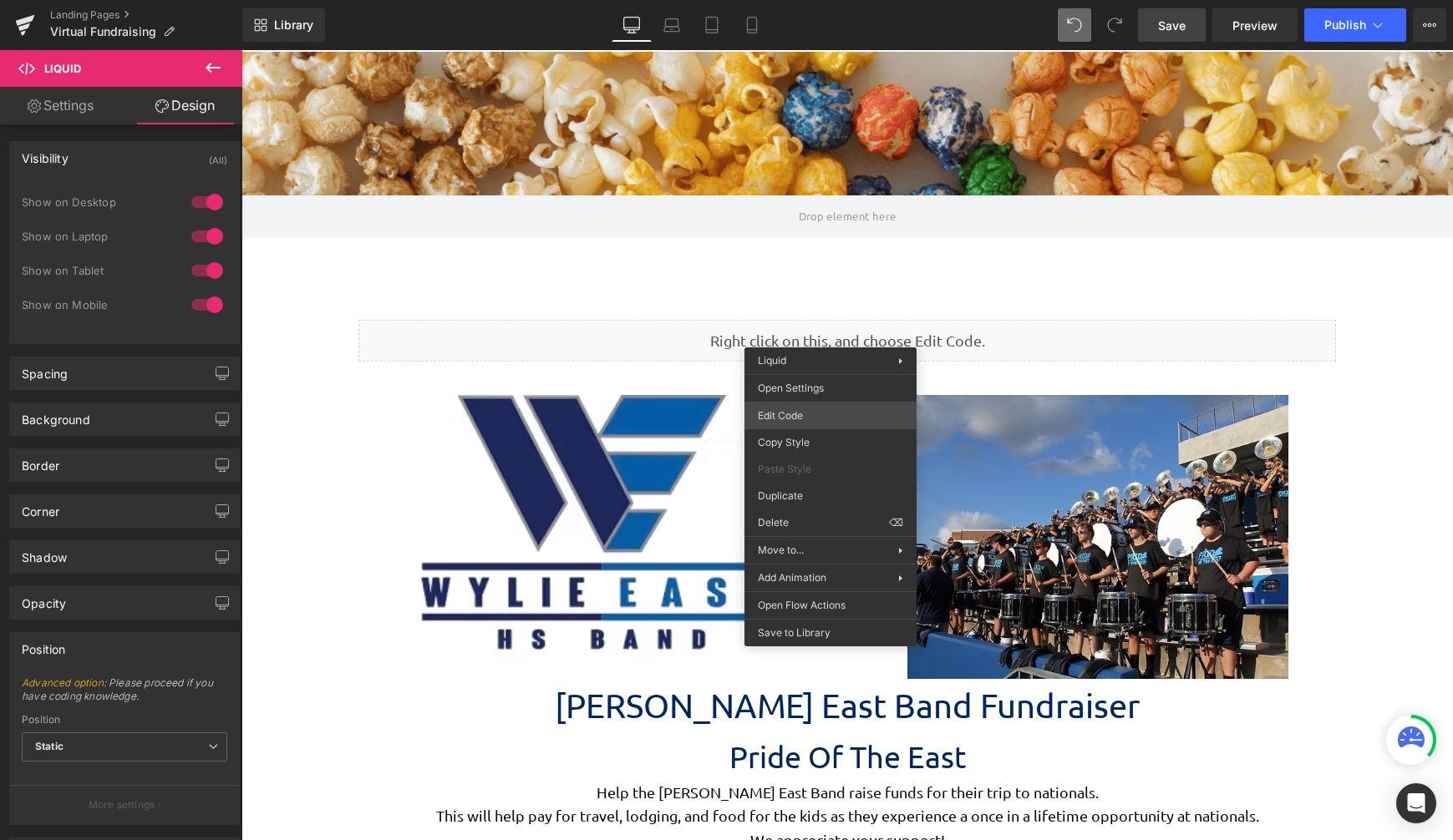
click at [845, 0] on div "Liquid You are previewing how the will restyle your page. You can not edit Elem…" at bounding box center [726, 0] width 1453 height 0
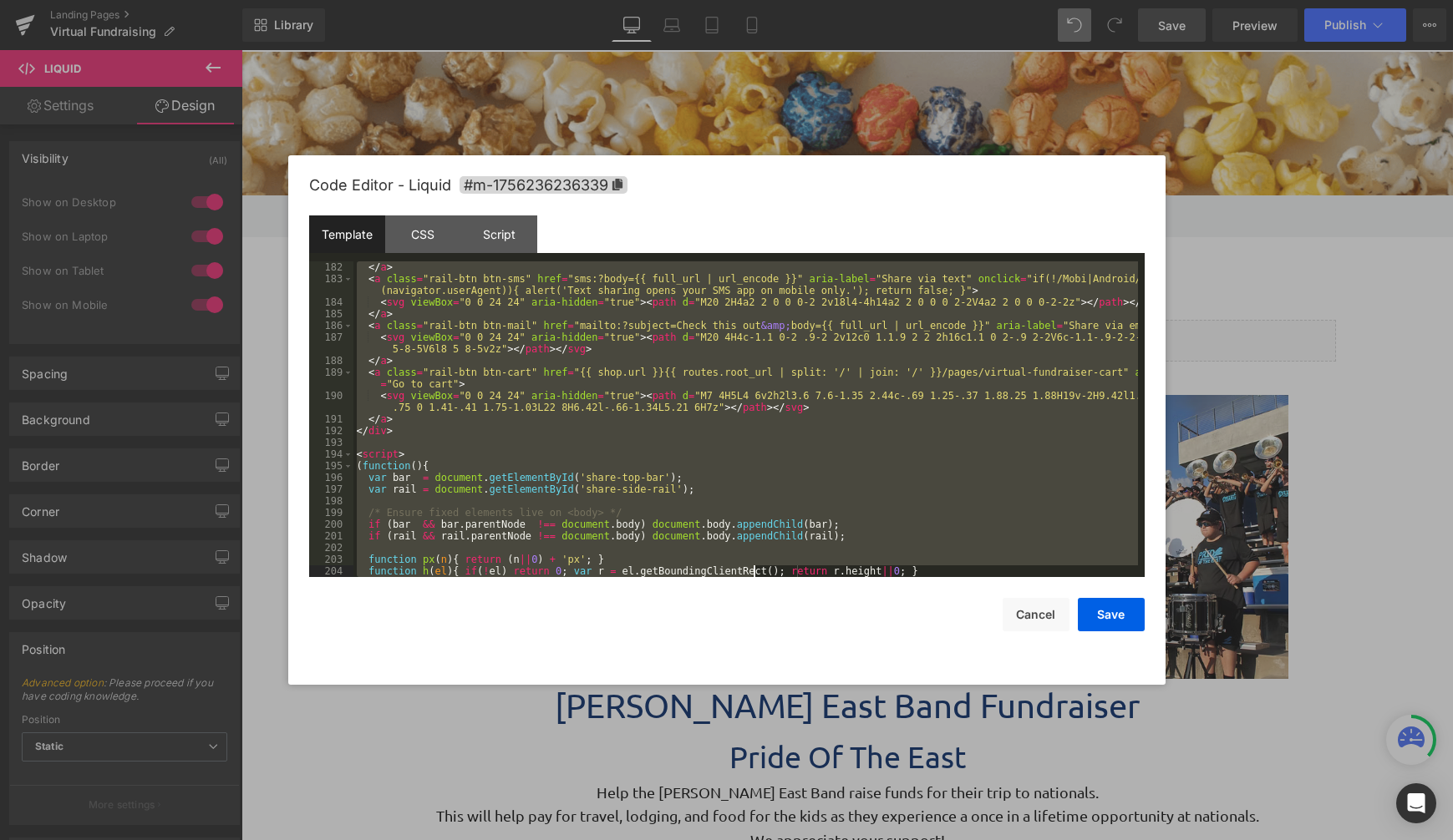
scroll to position [2608, 0]
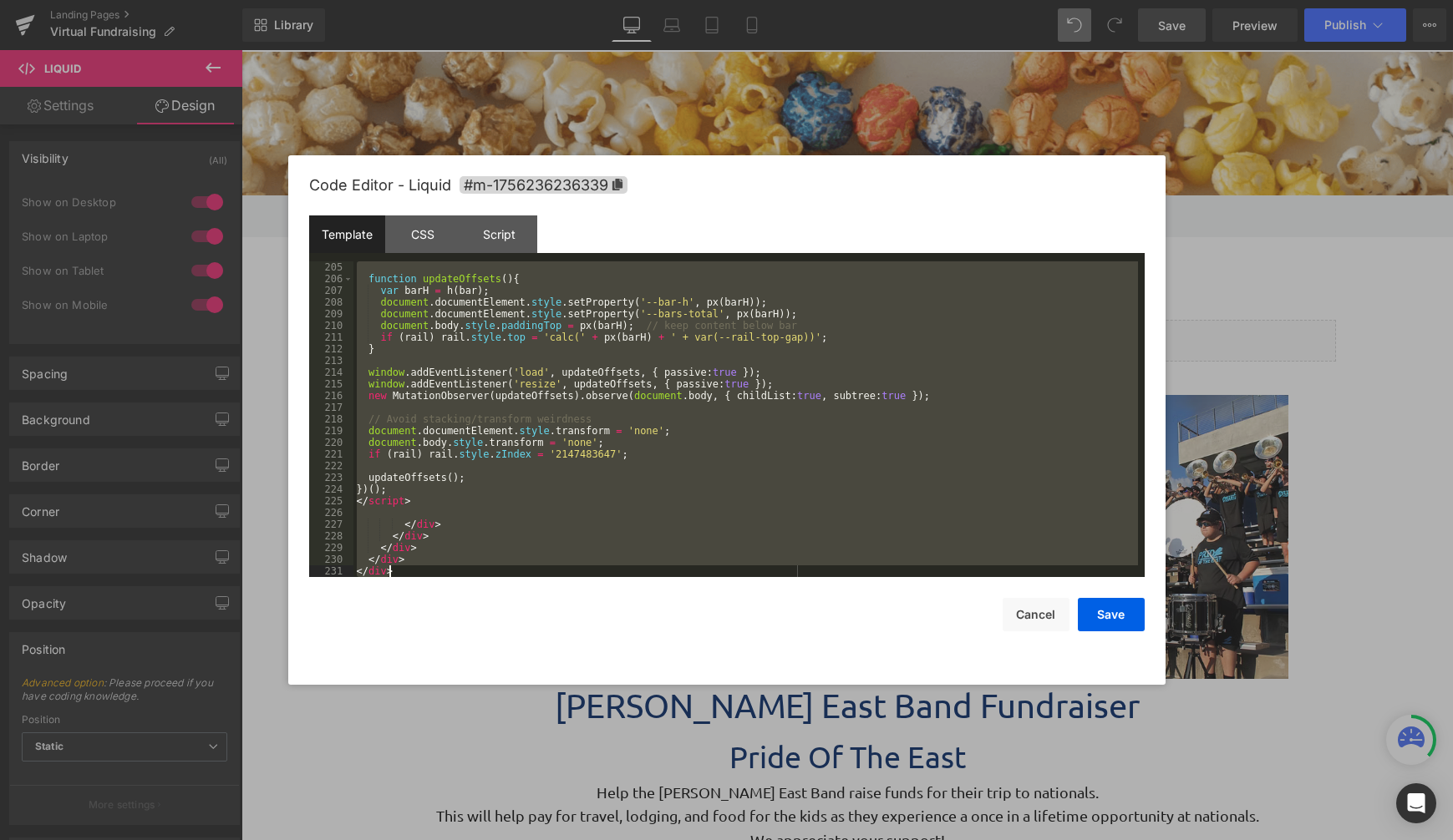
drag, startPoint x: 358, startPoint y: 264, endPoint x: 588, endPoint y: 630, distance: 432.3
click at [751, 840] on html "Liquid You are previewing how the will restyle your page. You can not edit Elem…" at bounding box center [726, 420] width 1453 height 840
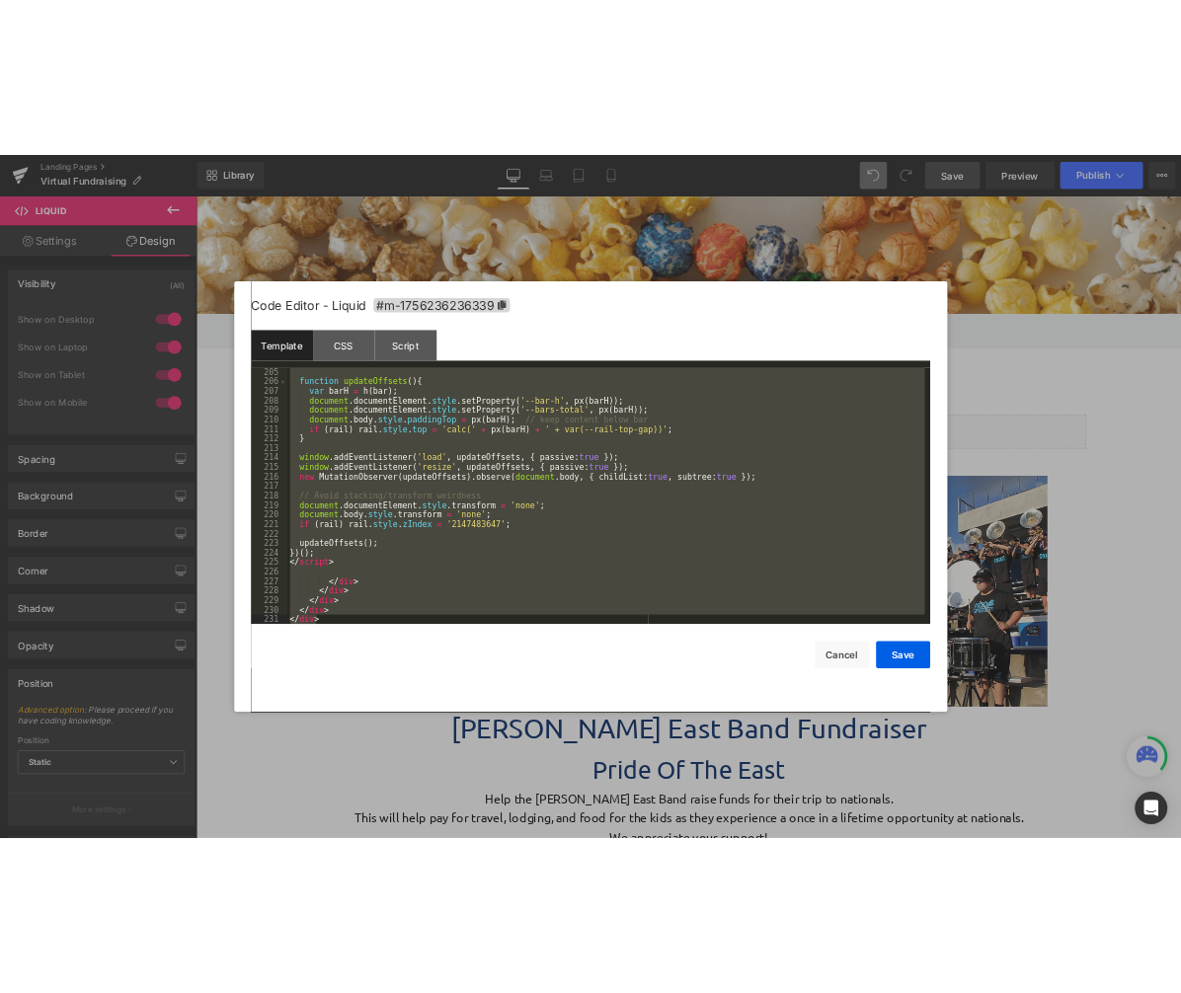
scroll to position [2101, 0]
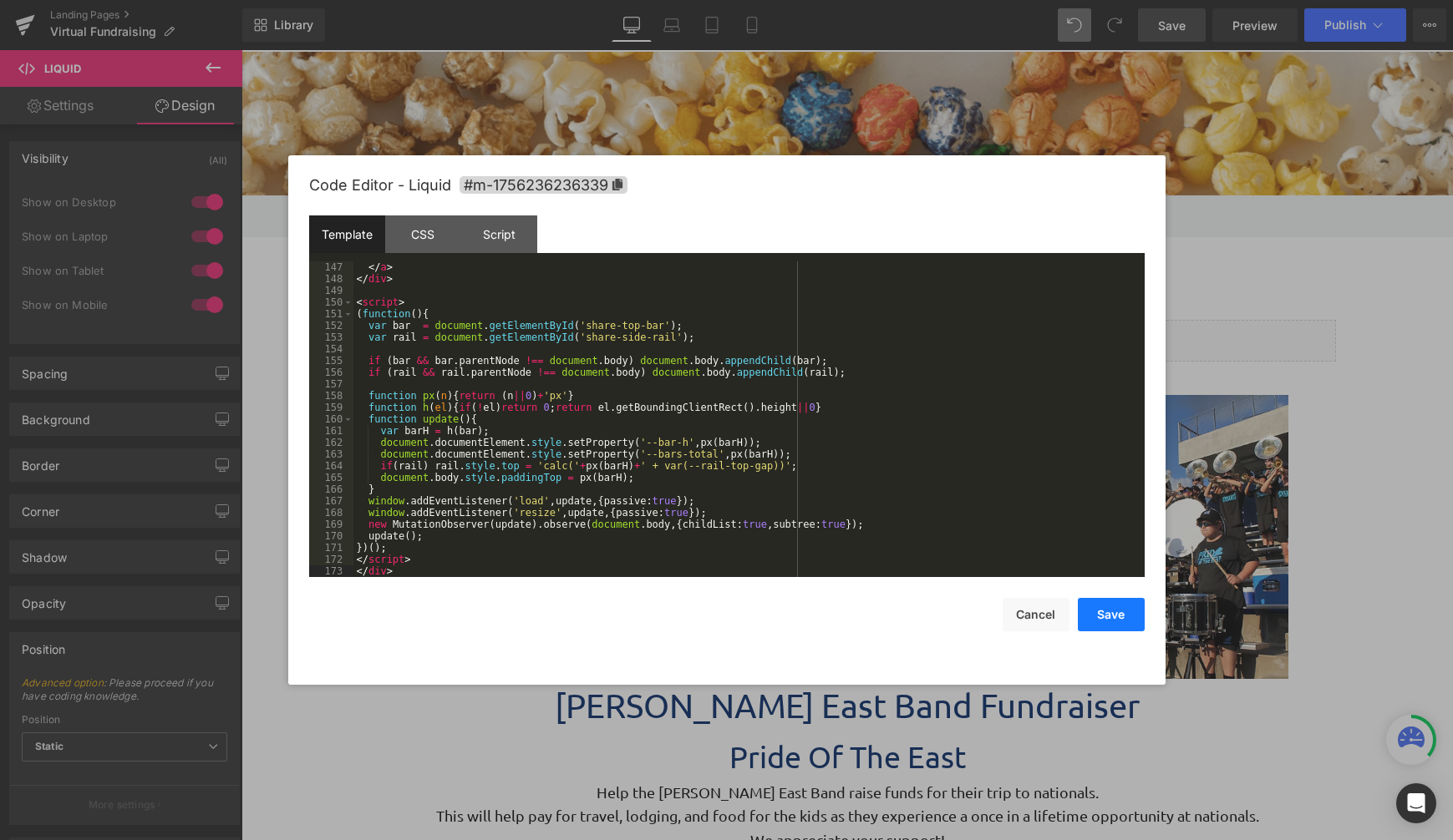
click at [1126, 612] on button "Save" at bounding box center [1111, 614] width 67 height 33
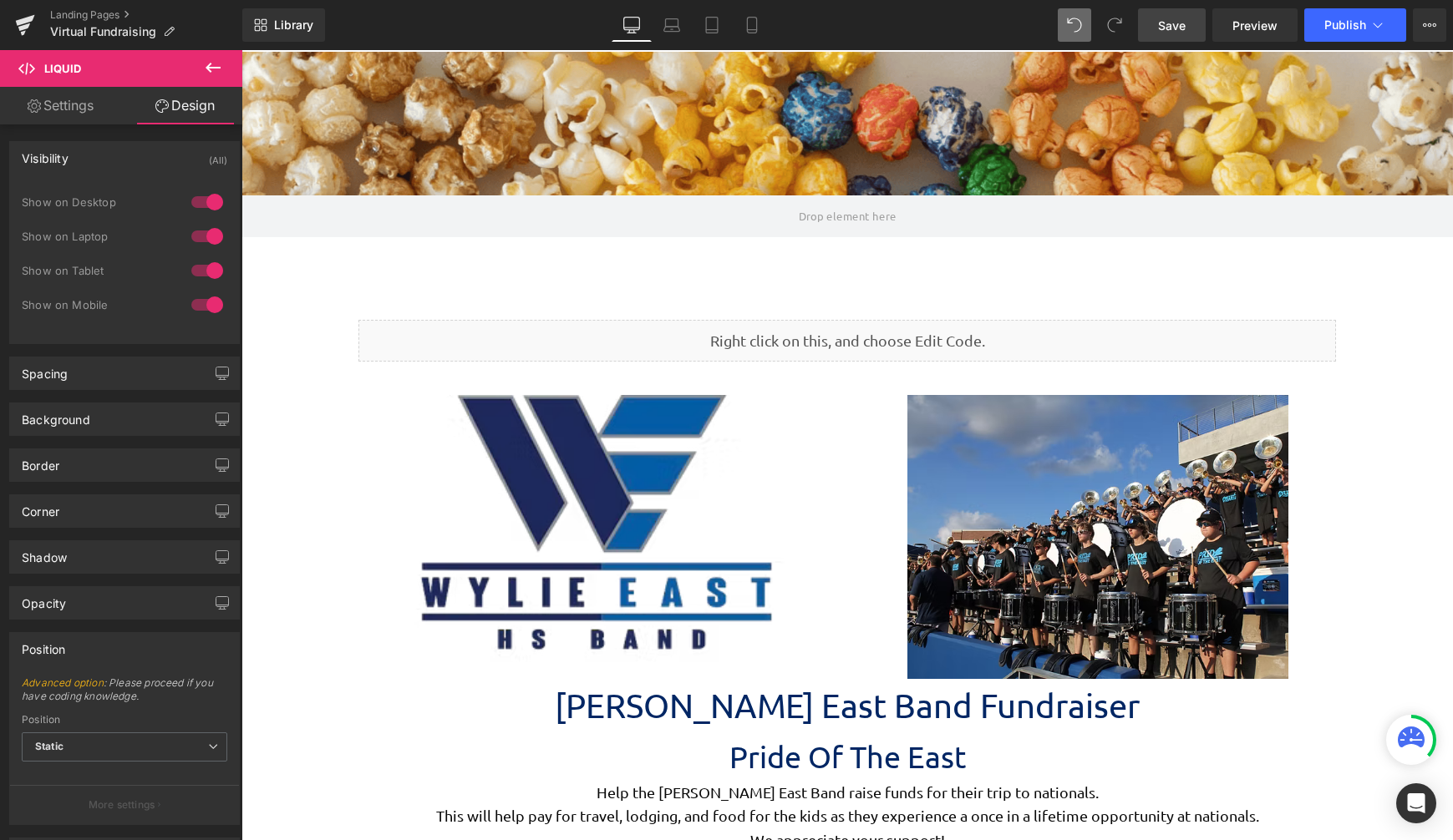
click at [1170, 33] on span "Save" at bounding box center [1172, 25] width 28 height 18
click at [1265, 30] on span "Preview" at bounding box center [1254, 25] width 45 height 18
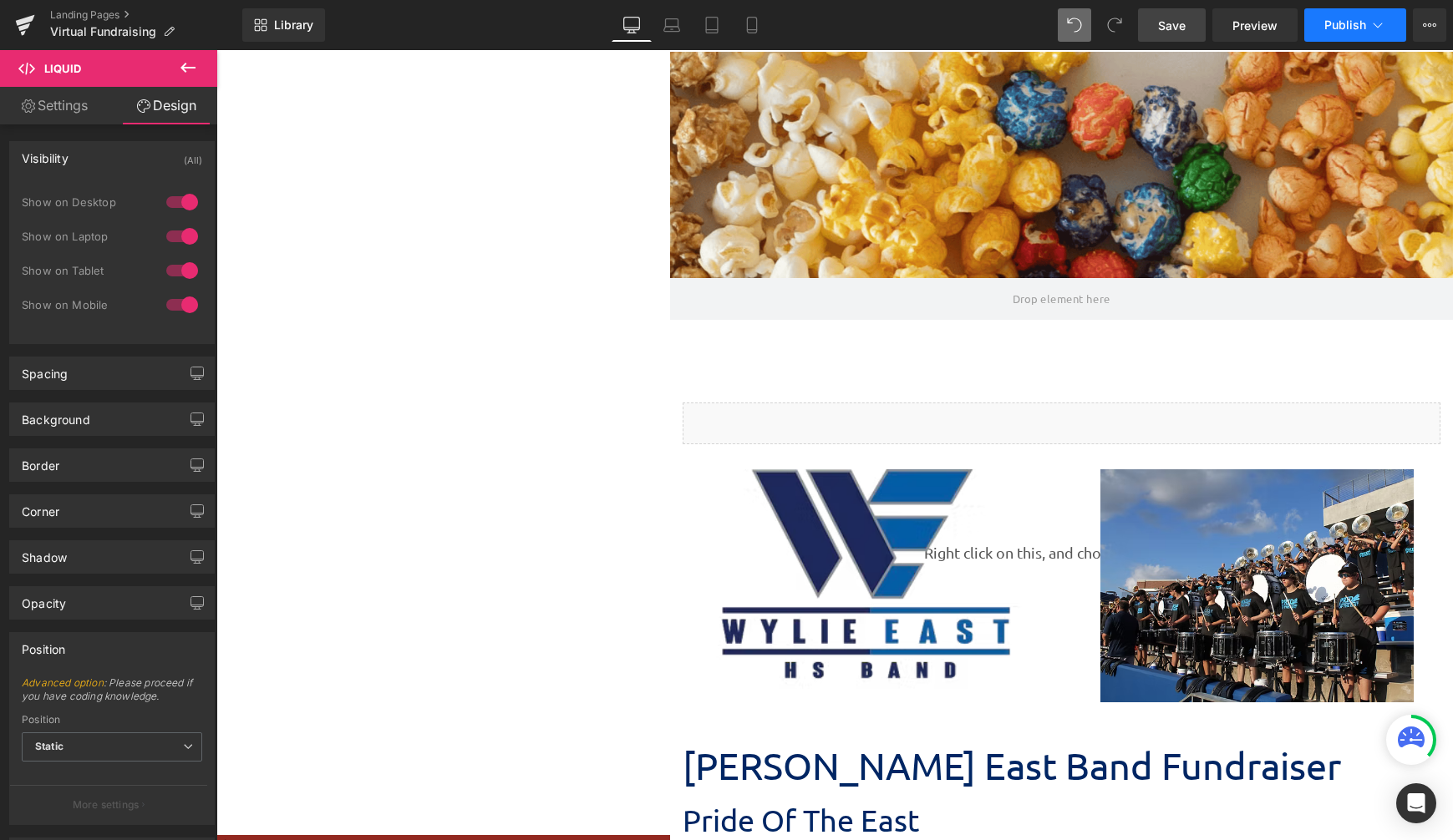
click at [1324, 27] on span "Publish" at bounding box center [1345, 25] width 41 height 14
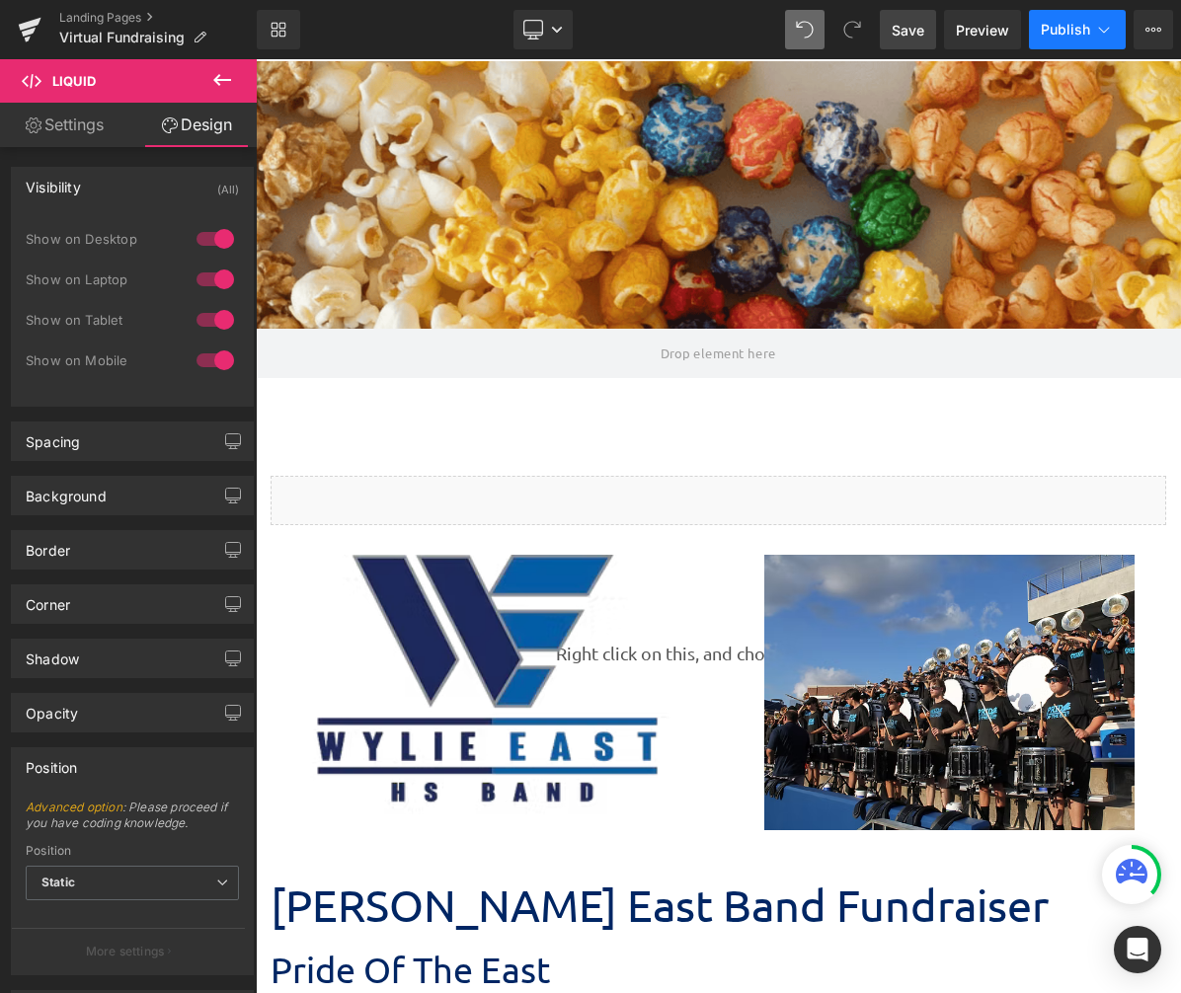
scroll to position [7905, 910]
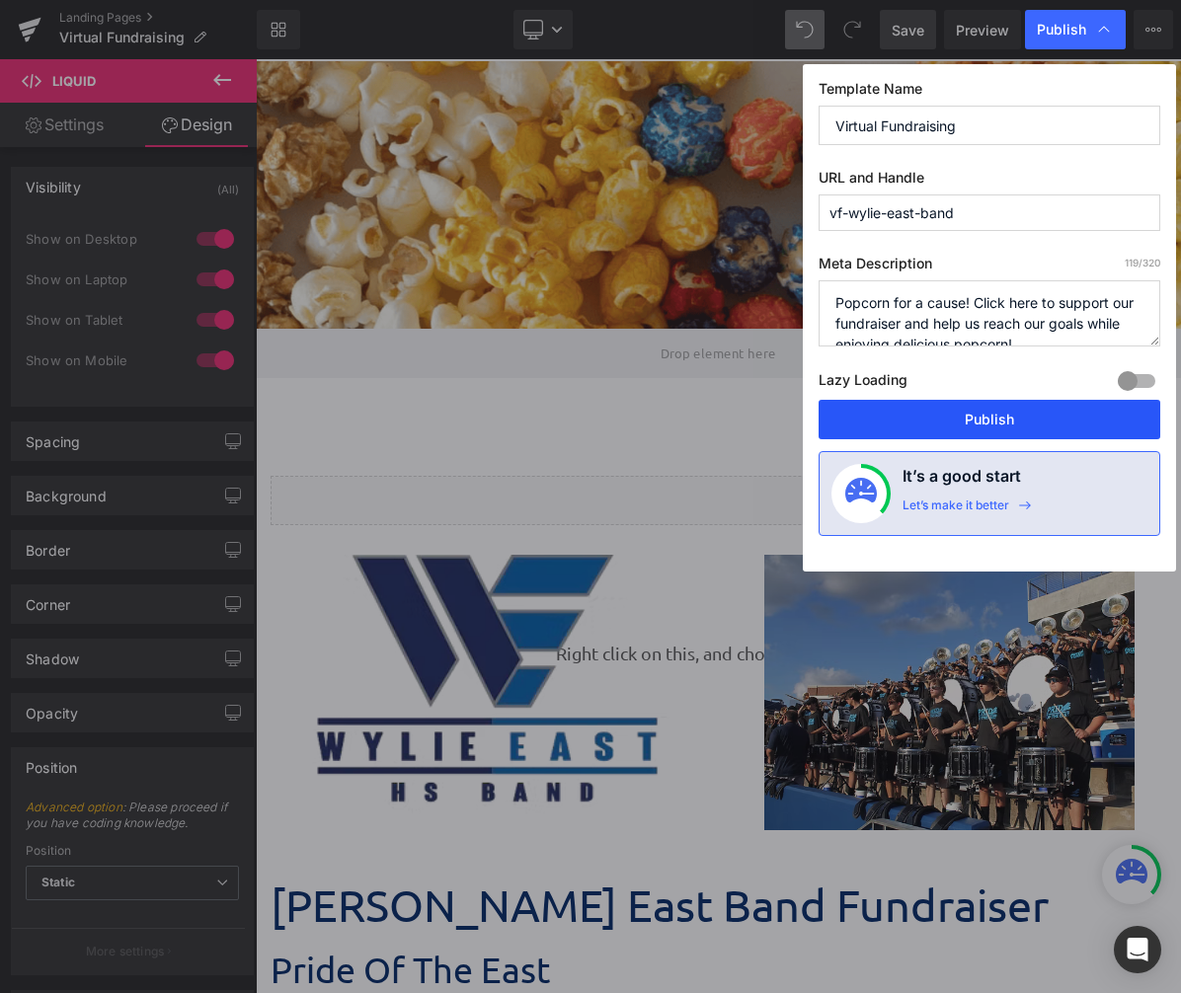
click at [1006, 431] on button "Publish" at bounding box center [990, 419] width 342 height 39
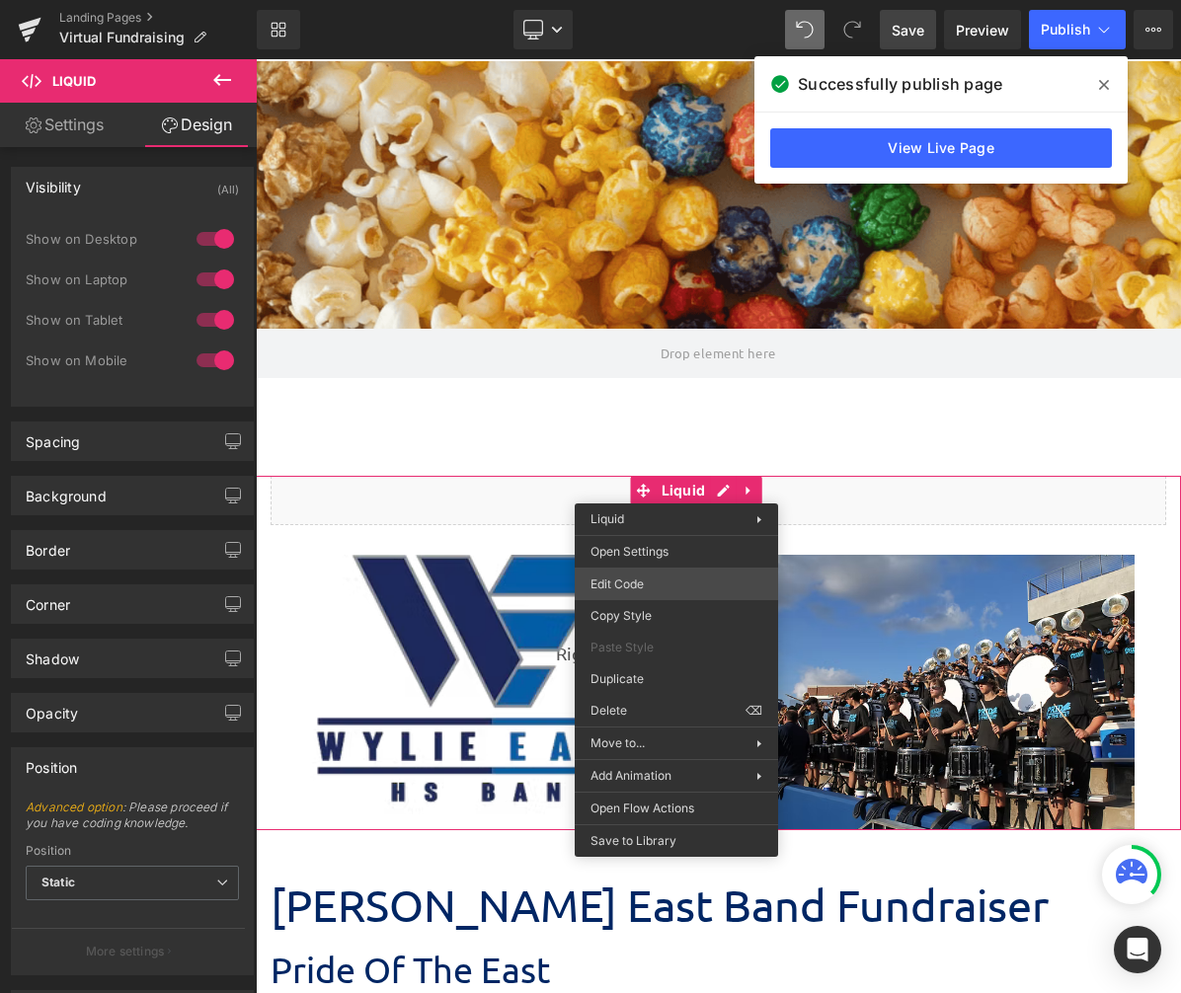
click at [665, 0] on div "Liquid You are previewing how the will restyle your page. You can not edit Elem…" at bounding box center [590, 0] width 1181 height 0
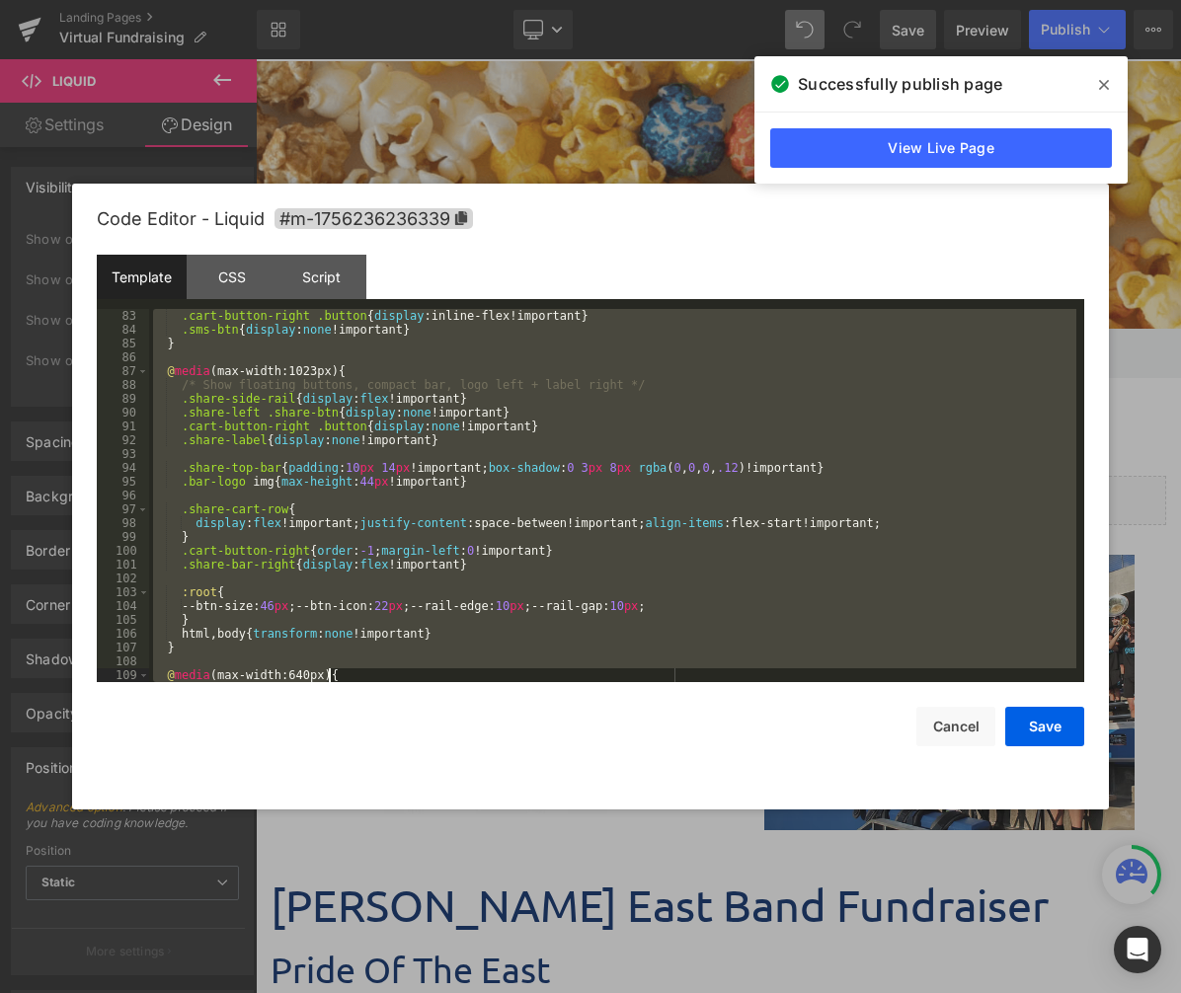
scroll to position [2101, 0]
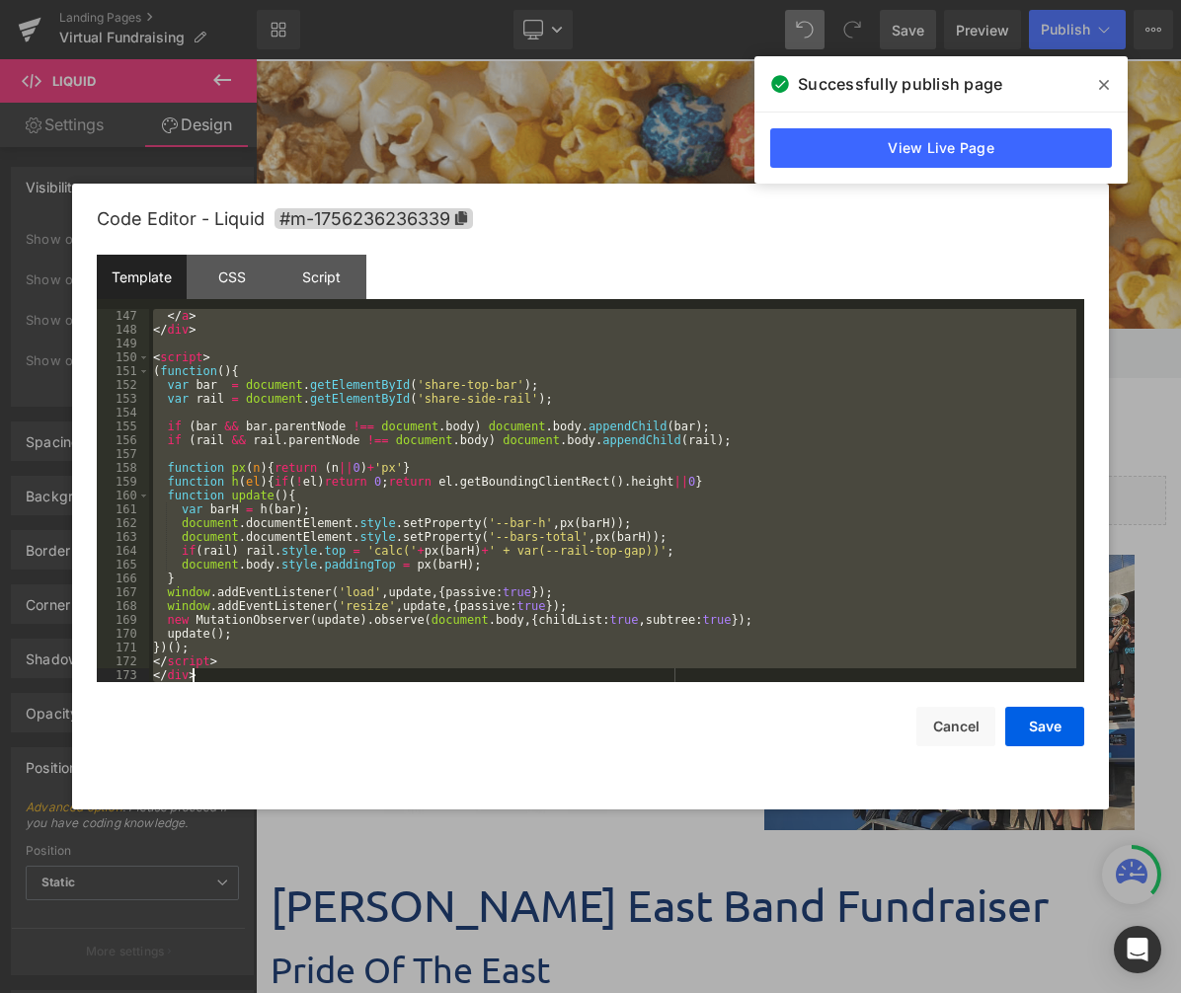
drag, startPoint x: 155, startPoint y: 316, endPoint x: 648, endPoint y: 1027, distance: 865.0
click at [648, 993] on html "Liquid You are previewing how the will restyle your page. You can not edit Elem…" at bounding box center [590, 496] width 1181 height 993
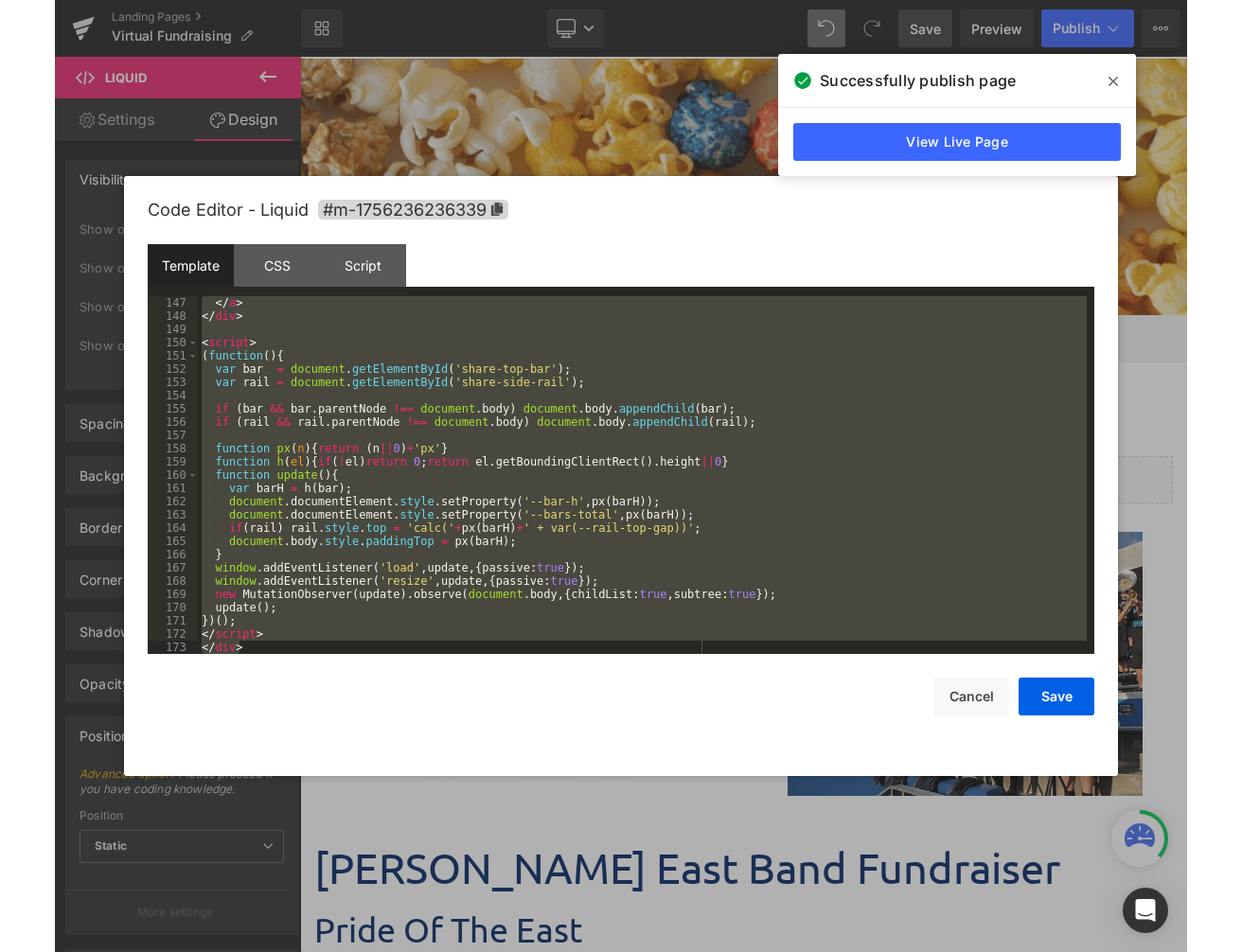
scroll to position [2544, 0]
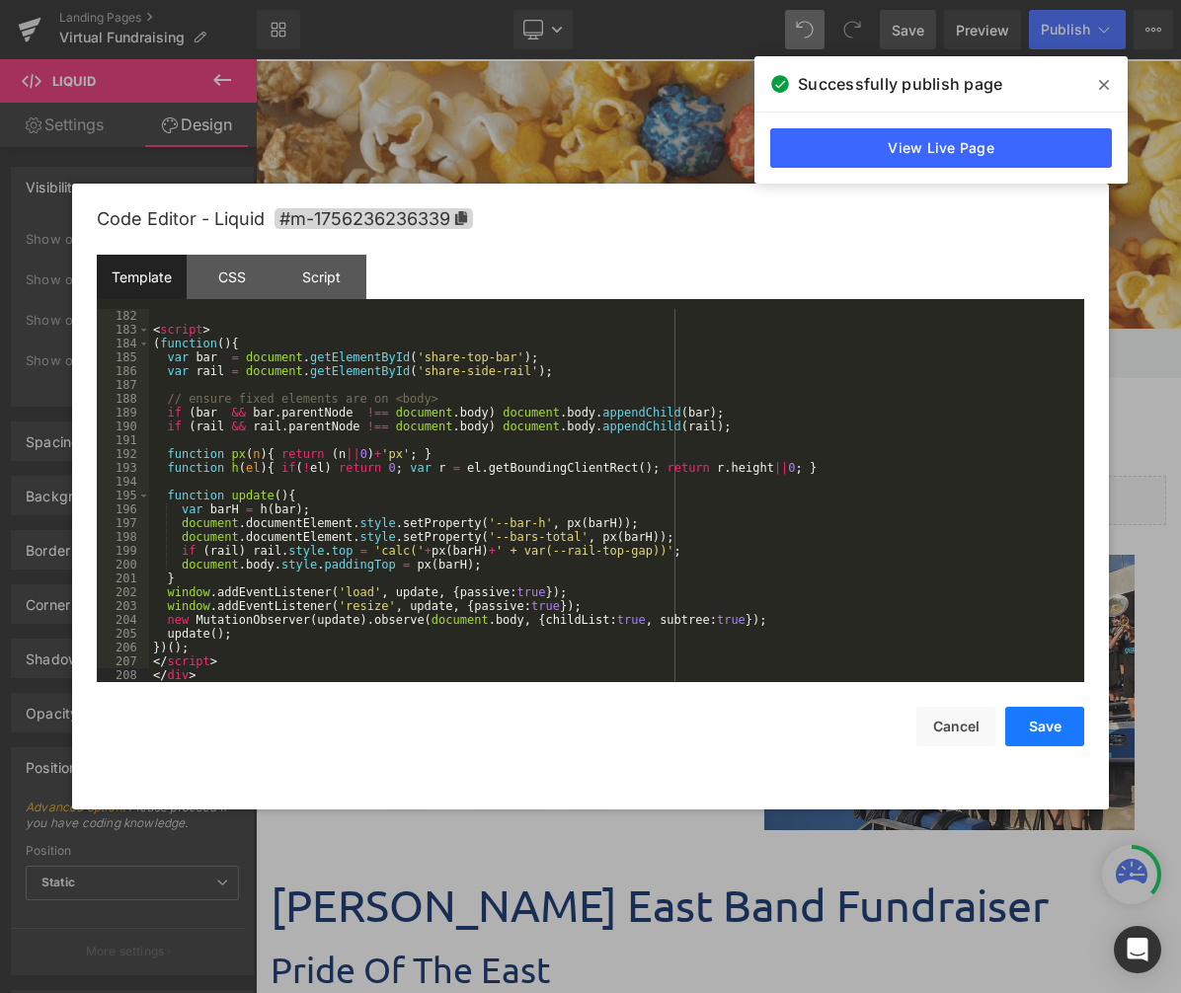
click at [1043, 725] on button "Save" at bounding box center [1044, 726] width 79 height 39
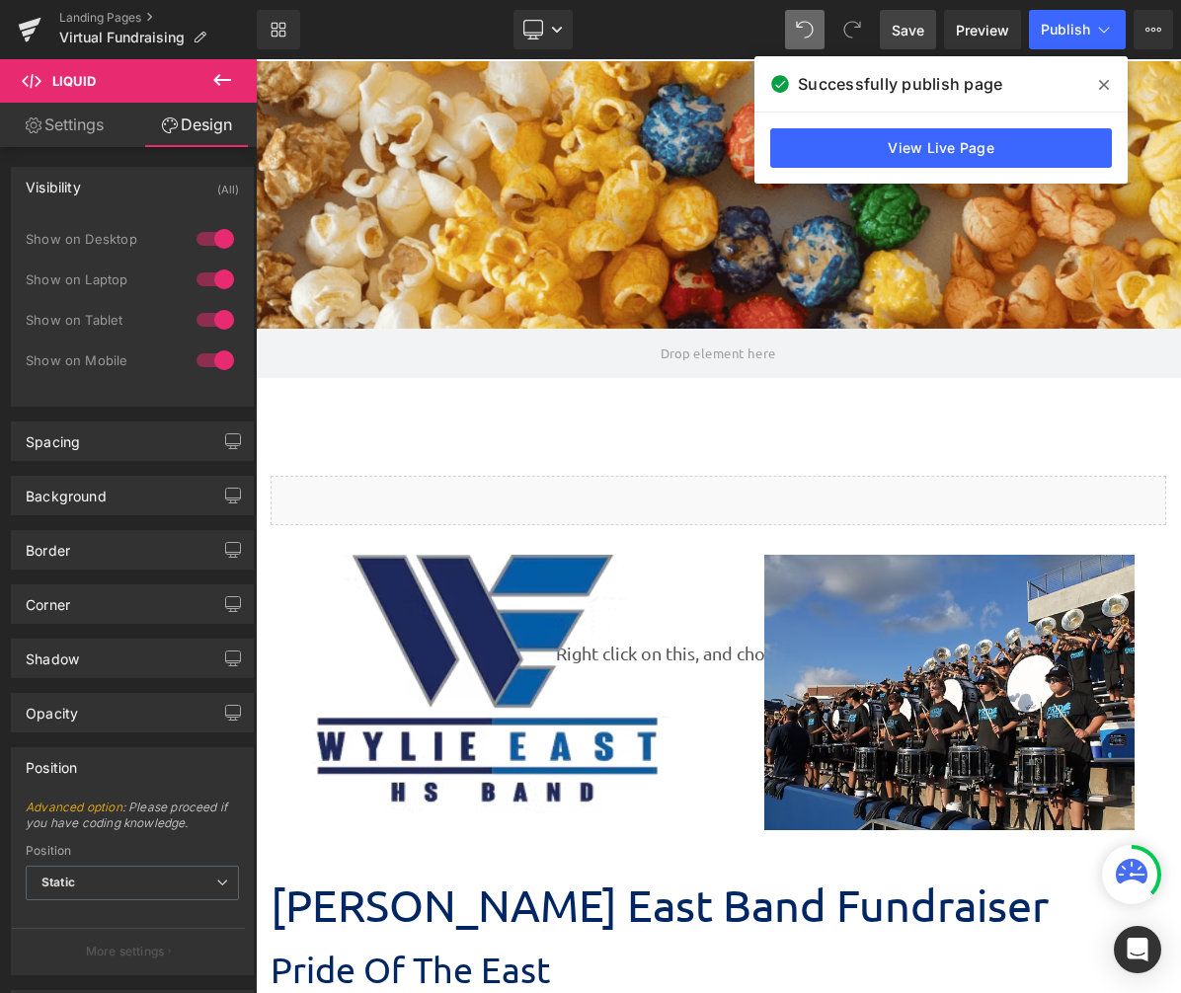
click at [916, 39] on span "Save" at bounding box center [908, 30] width 33 height 21
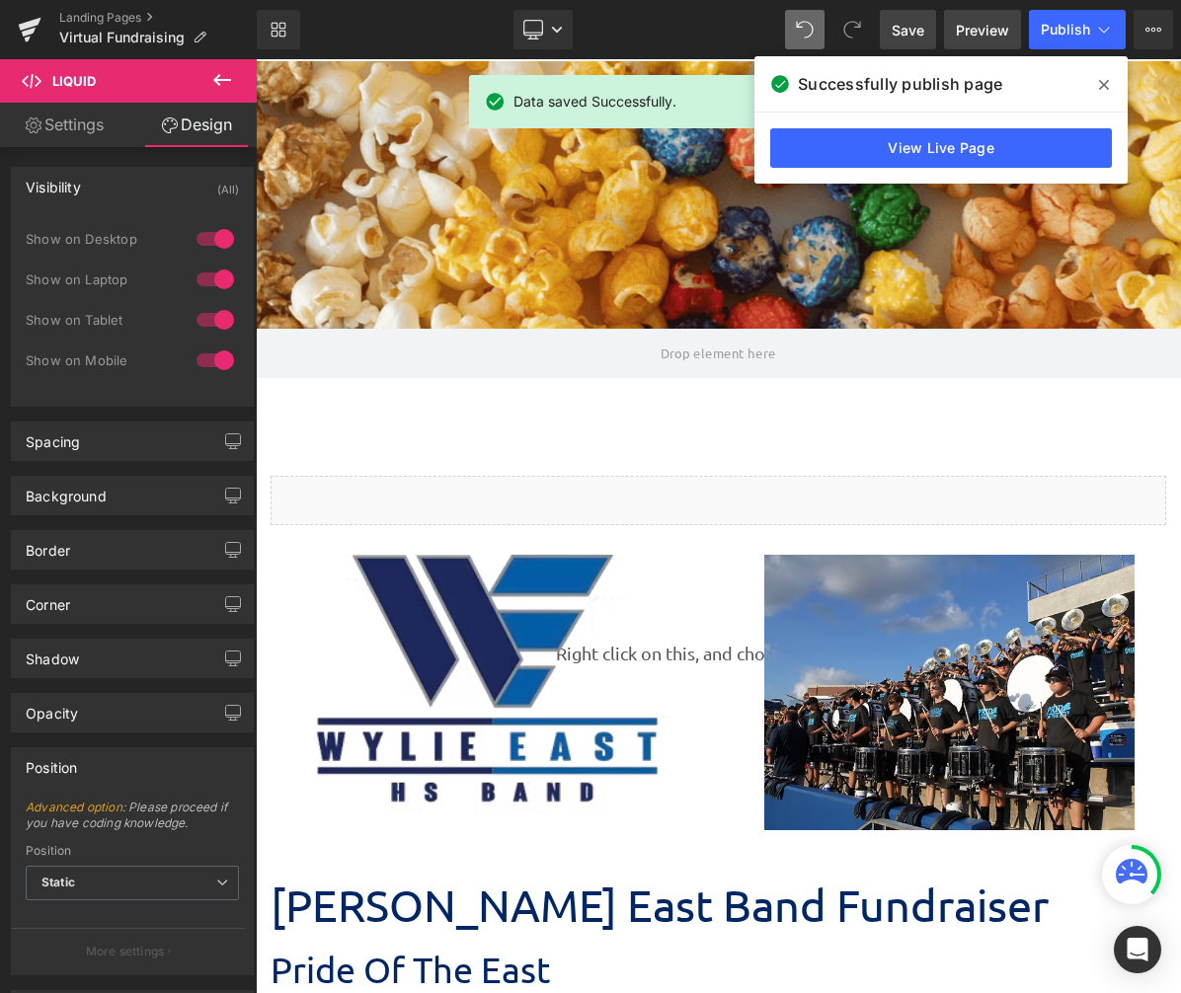
click at [986, 17] on link "Preview" at bounding box center [982, 29] width 77 height 39
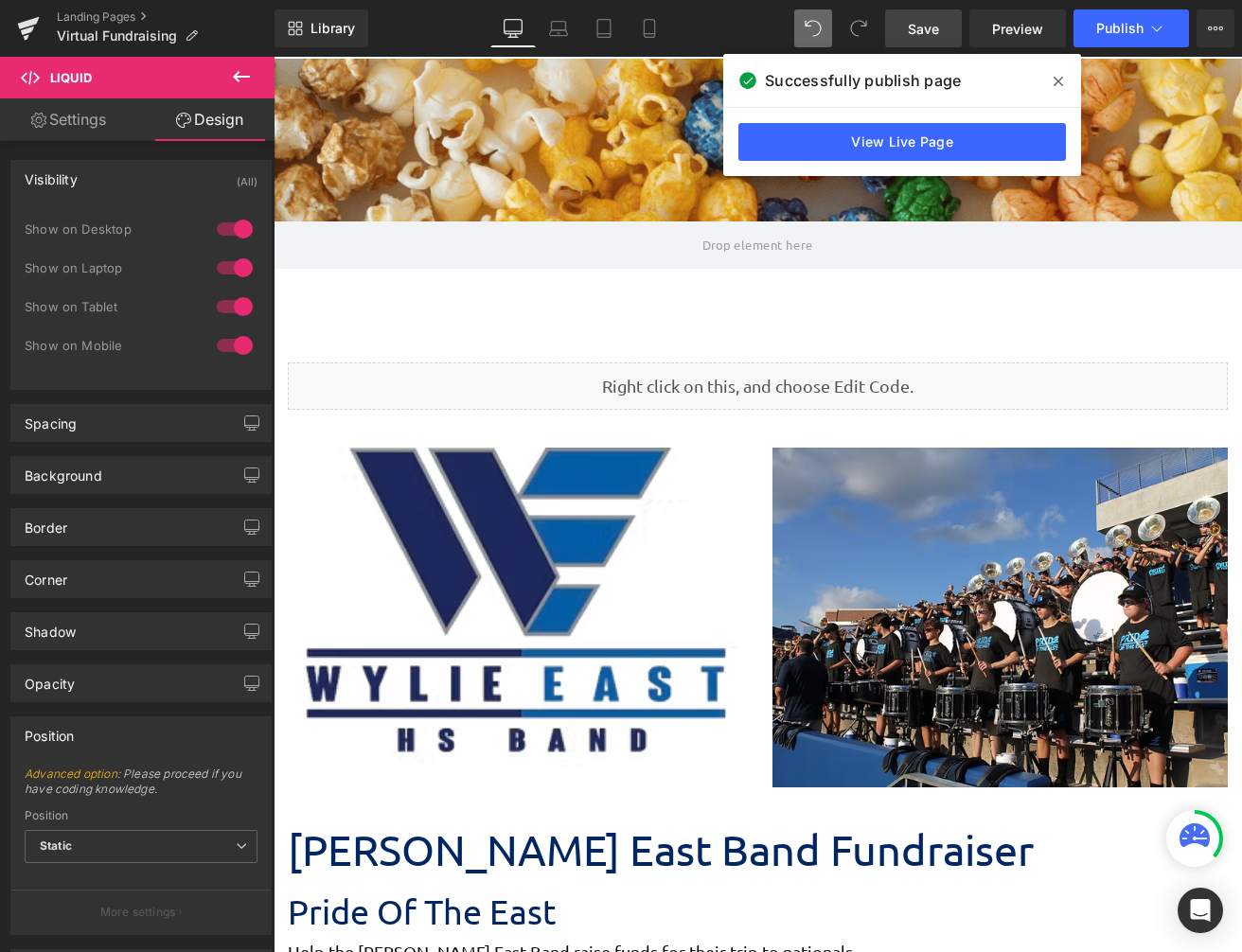
scroll to position [7387, 954]
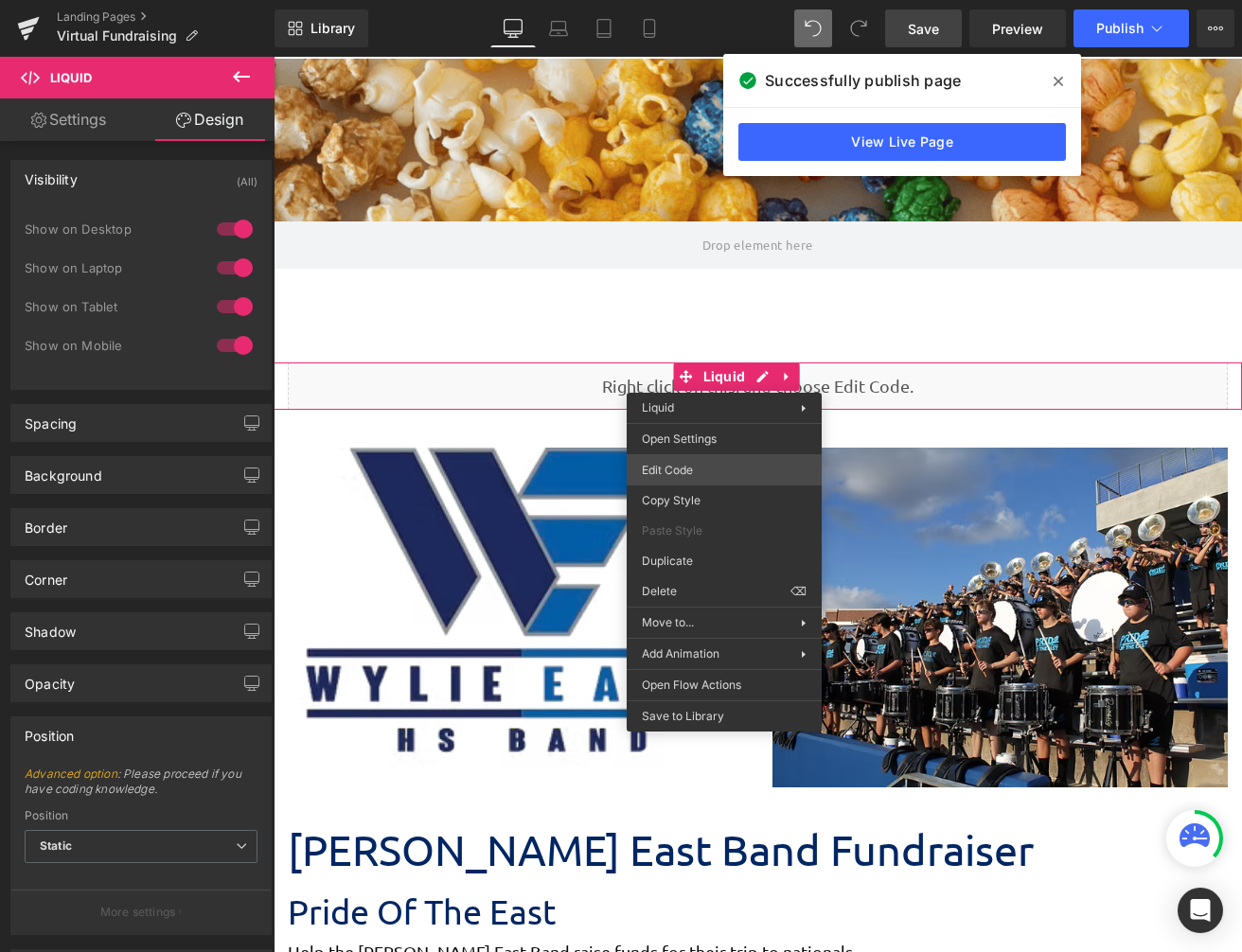
click at [724, 0] on div "Liquid You are previewing how the will restyle your page. You can not edit Elem…" at bounding box center [621, 0] width 1242 height 0
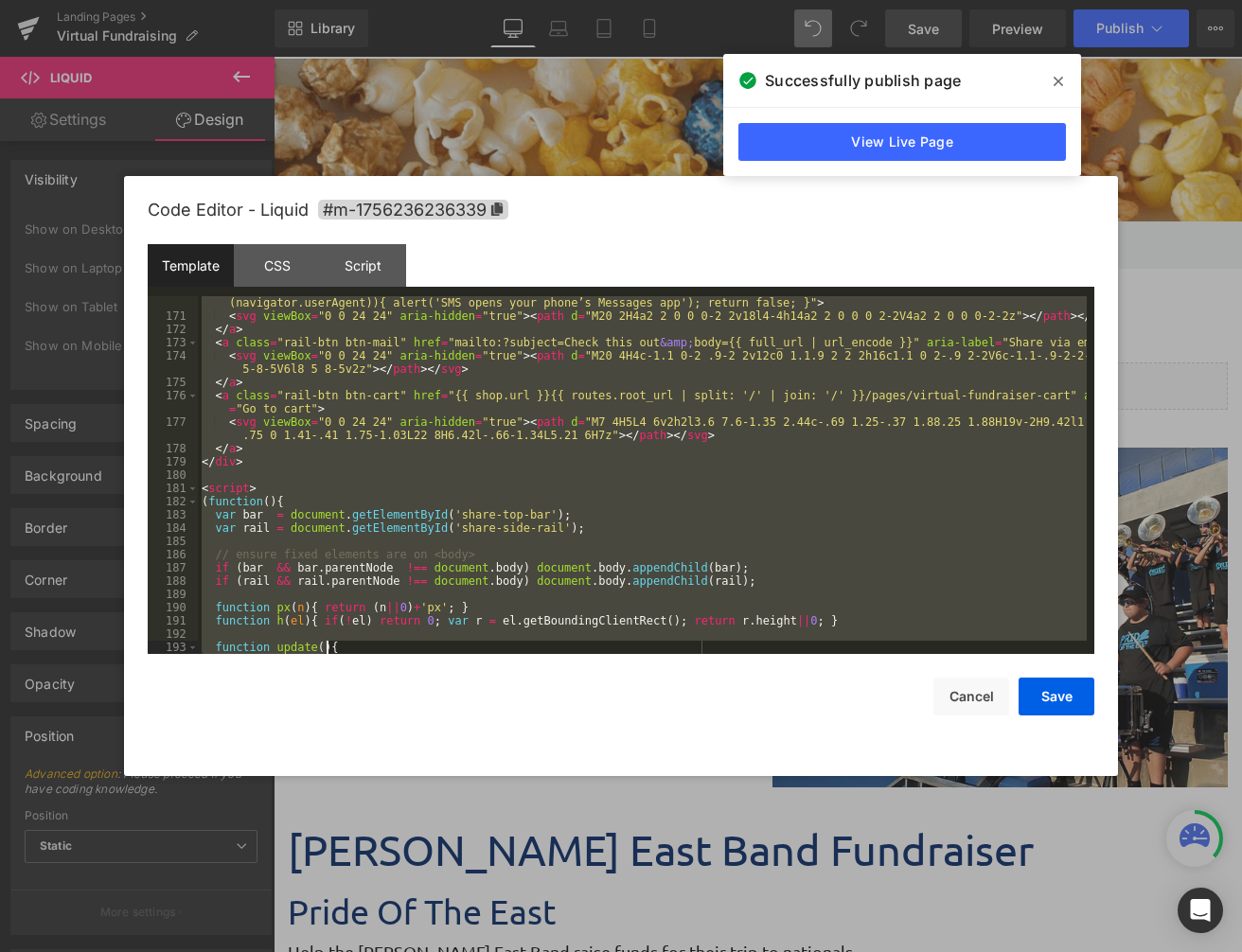
scroll to position [2558, 0]
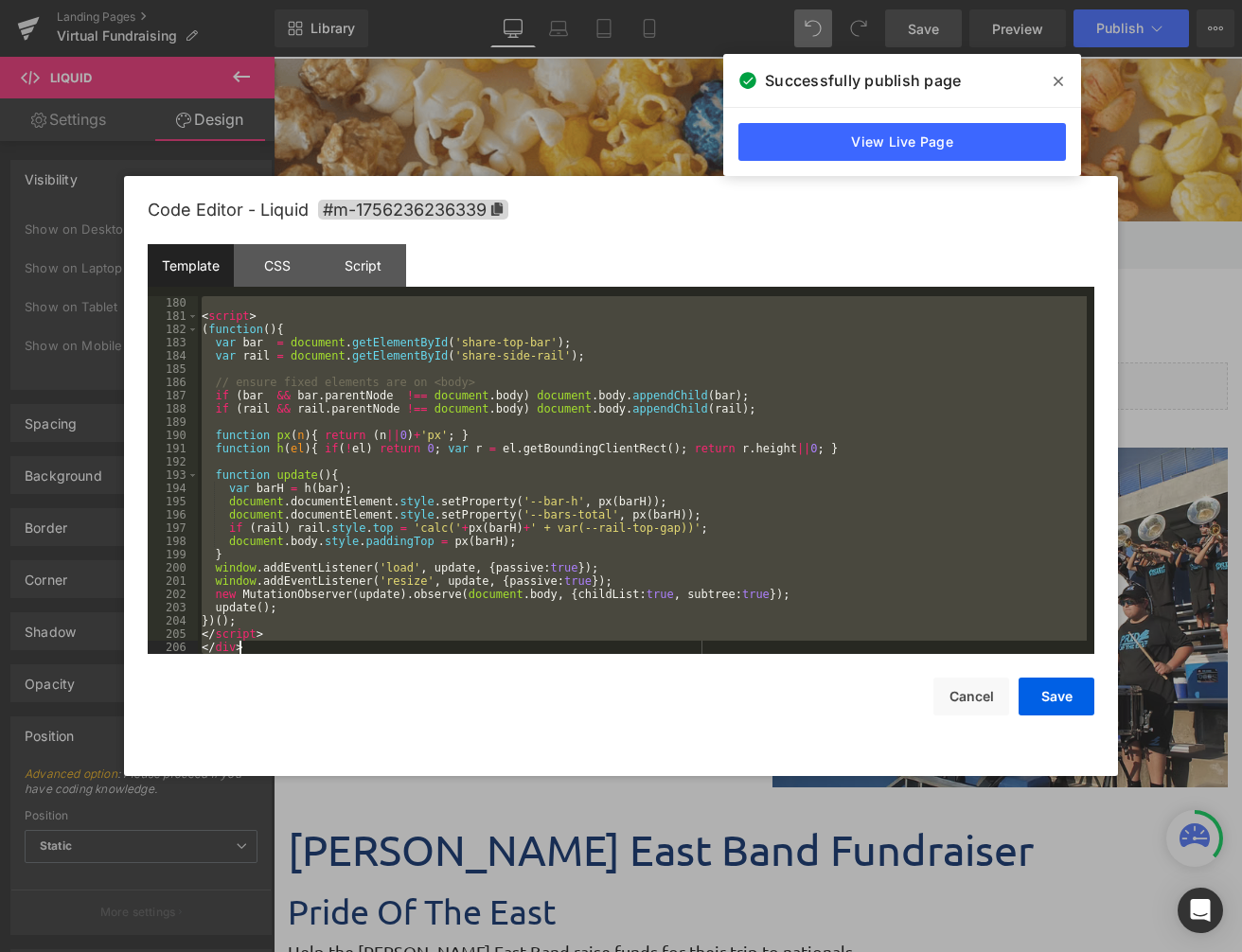
drag, startPoint x: 201, startPoint y: 299, endPoint x: 587, endPoint y: 899, distance: 713.4
click at [680, 952] on html "Liquid You are previewing how the will restyle your page. You can not edit Elem…" at bounding box center [621, 476] width 1242 height 952
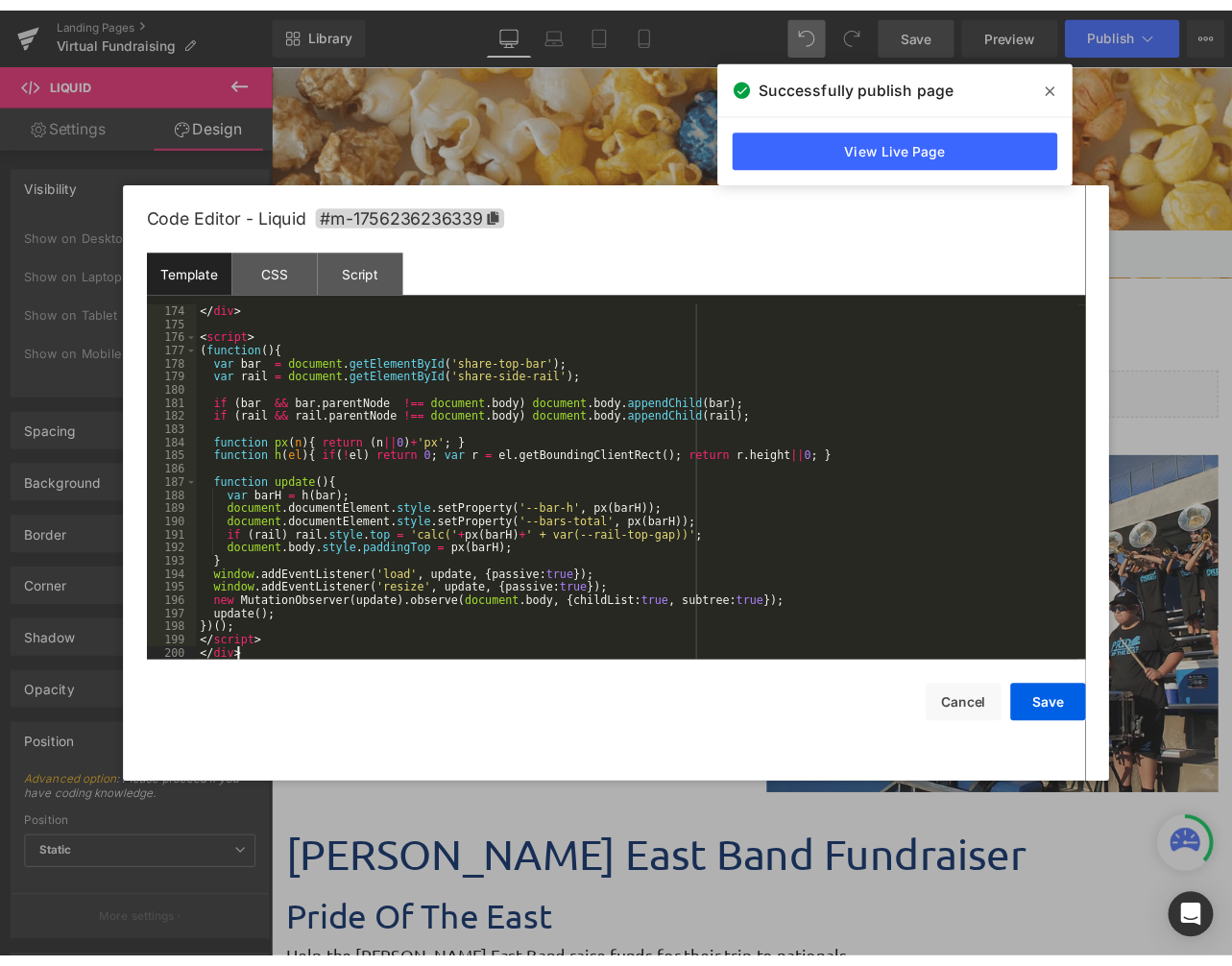
scroll to position [2475, 0]
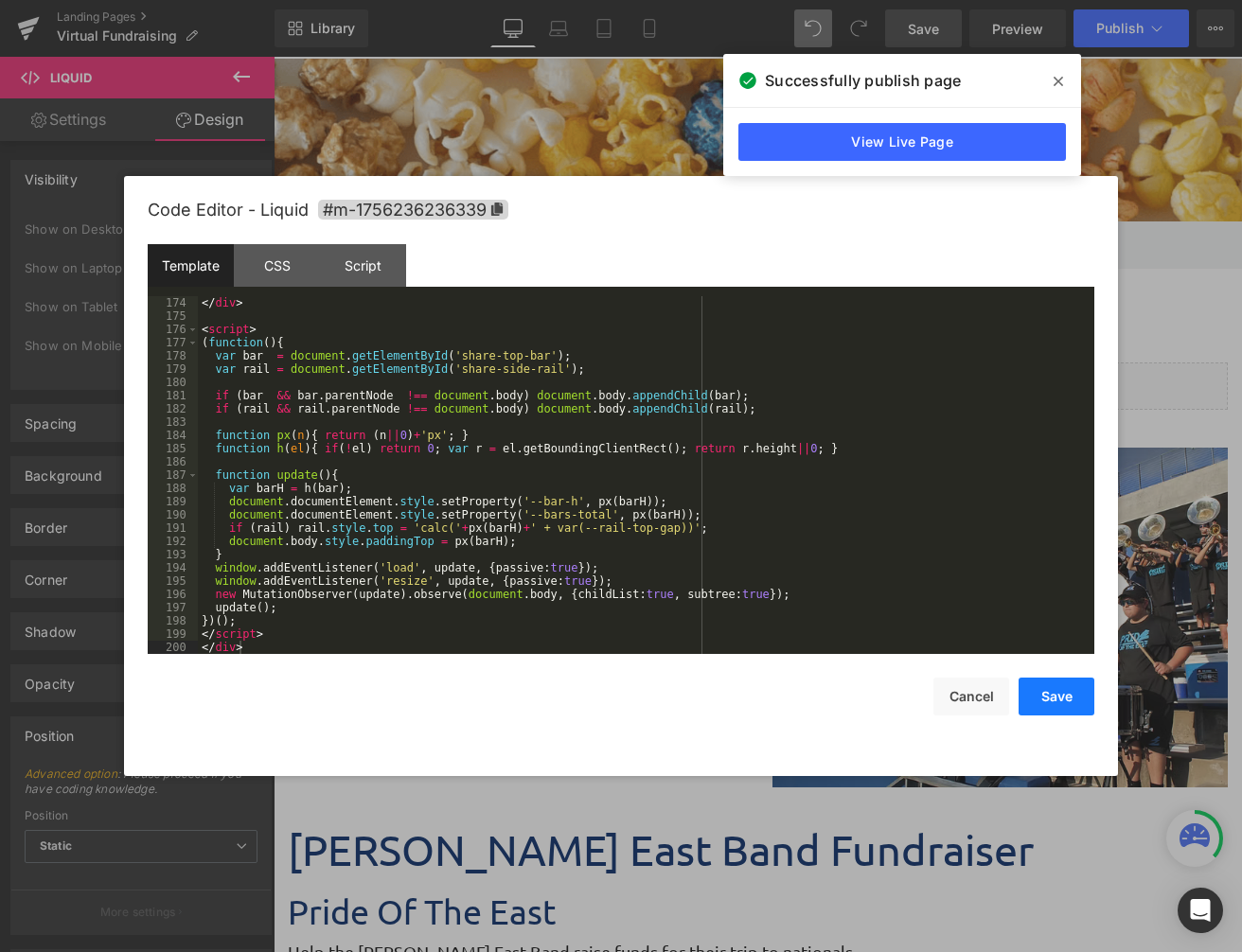
click at [1064, 692] on button "Save" at bounding box center [1056, 696] width 76 height 37
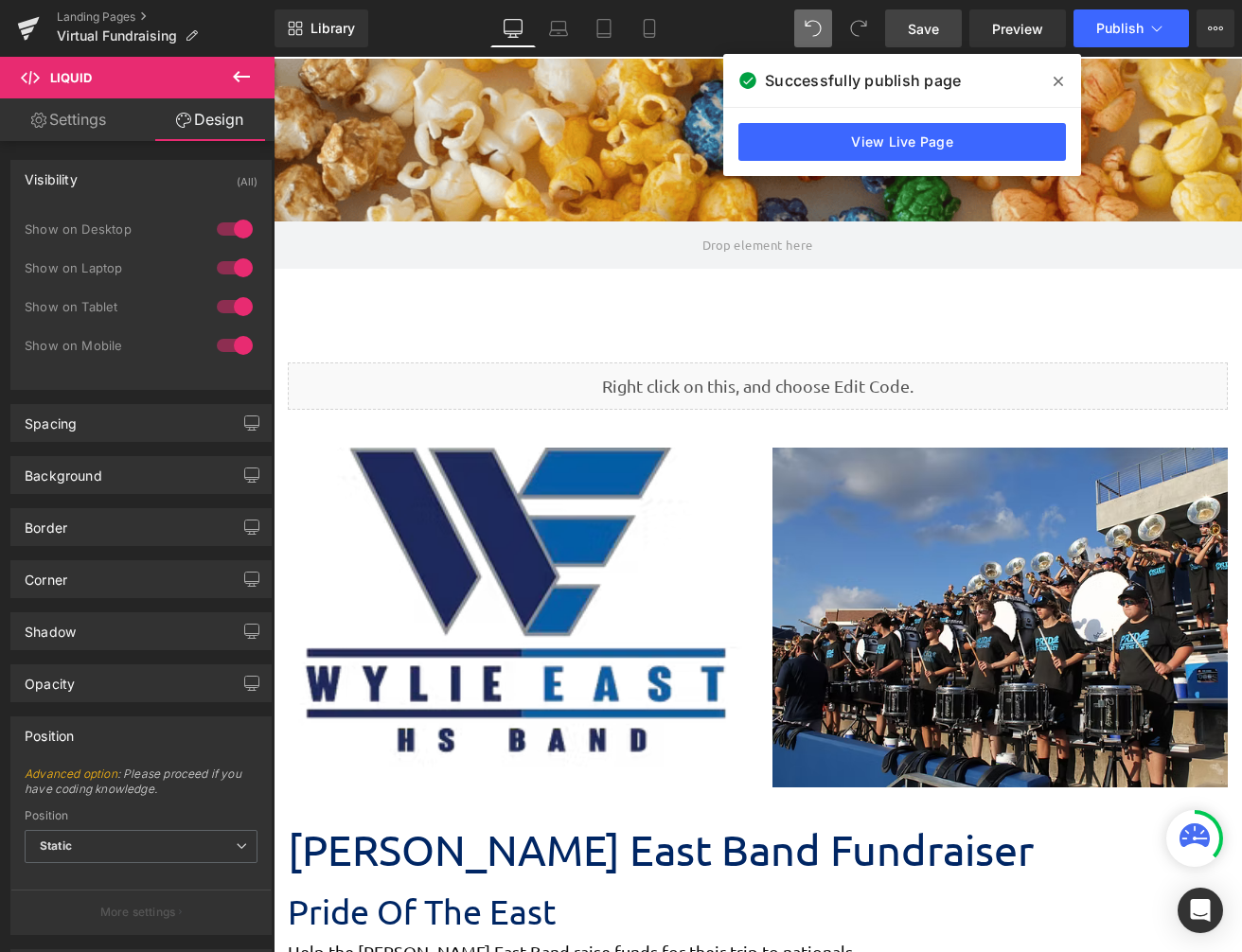
click at [927, 33] on span "Save" at bounding box center [924, 29] width 32 height 20
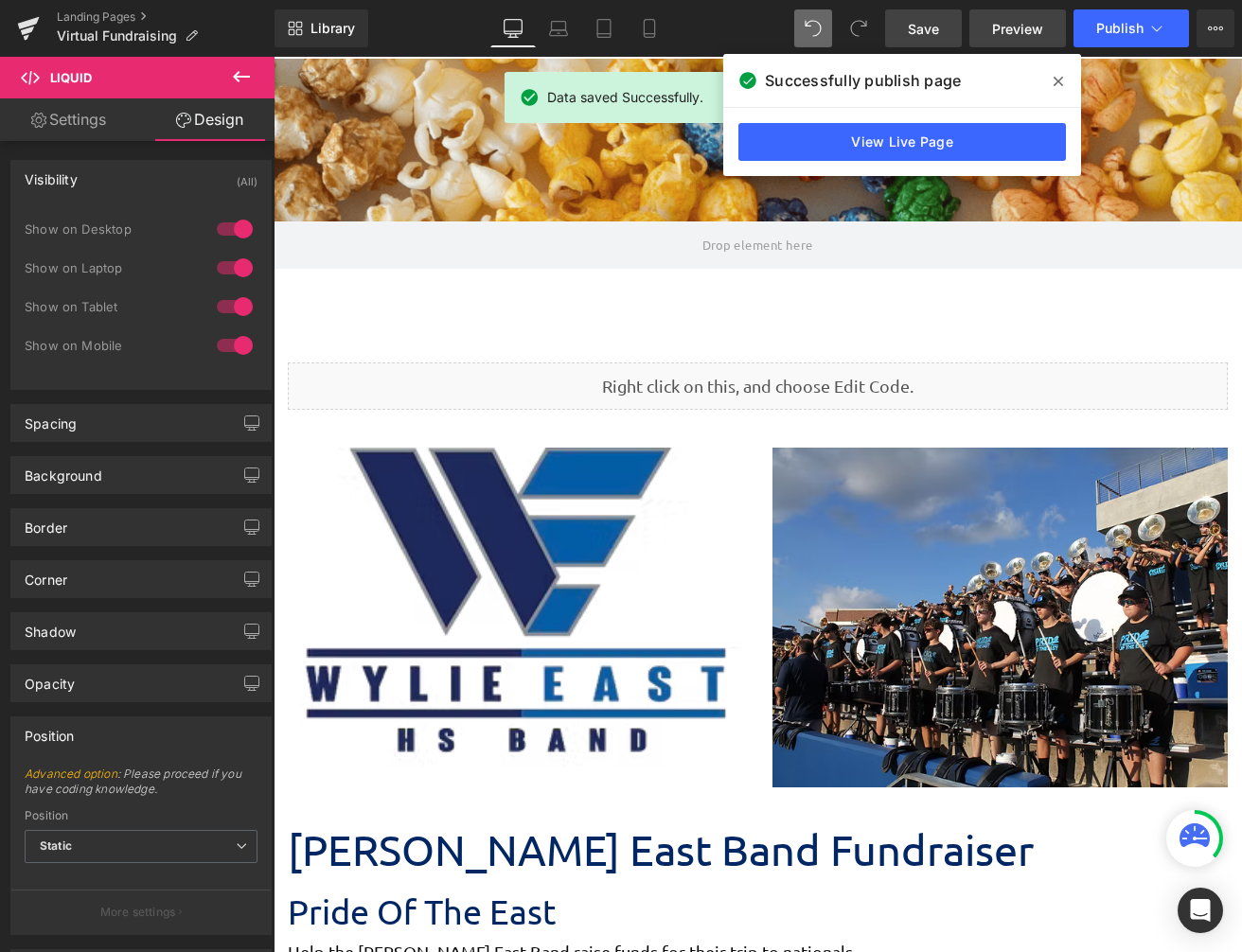
click at [1019, 32] on span "Preview" at bounding box center [1018, 29] width 51 height 20
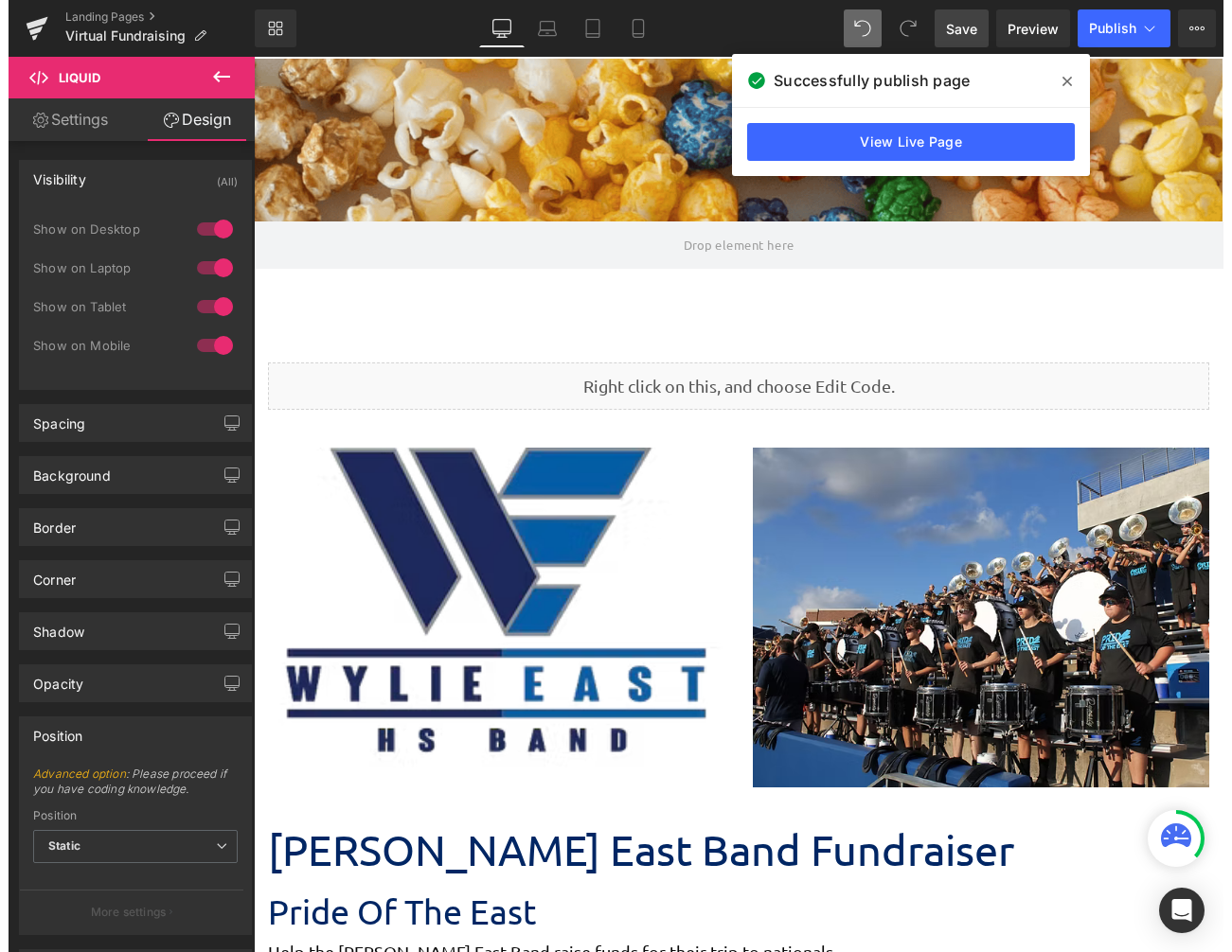
scroll to position [7394, 955]
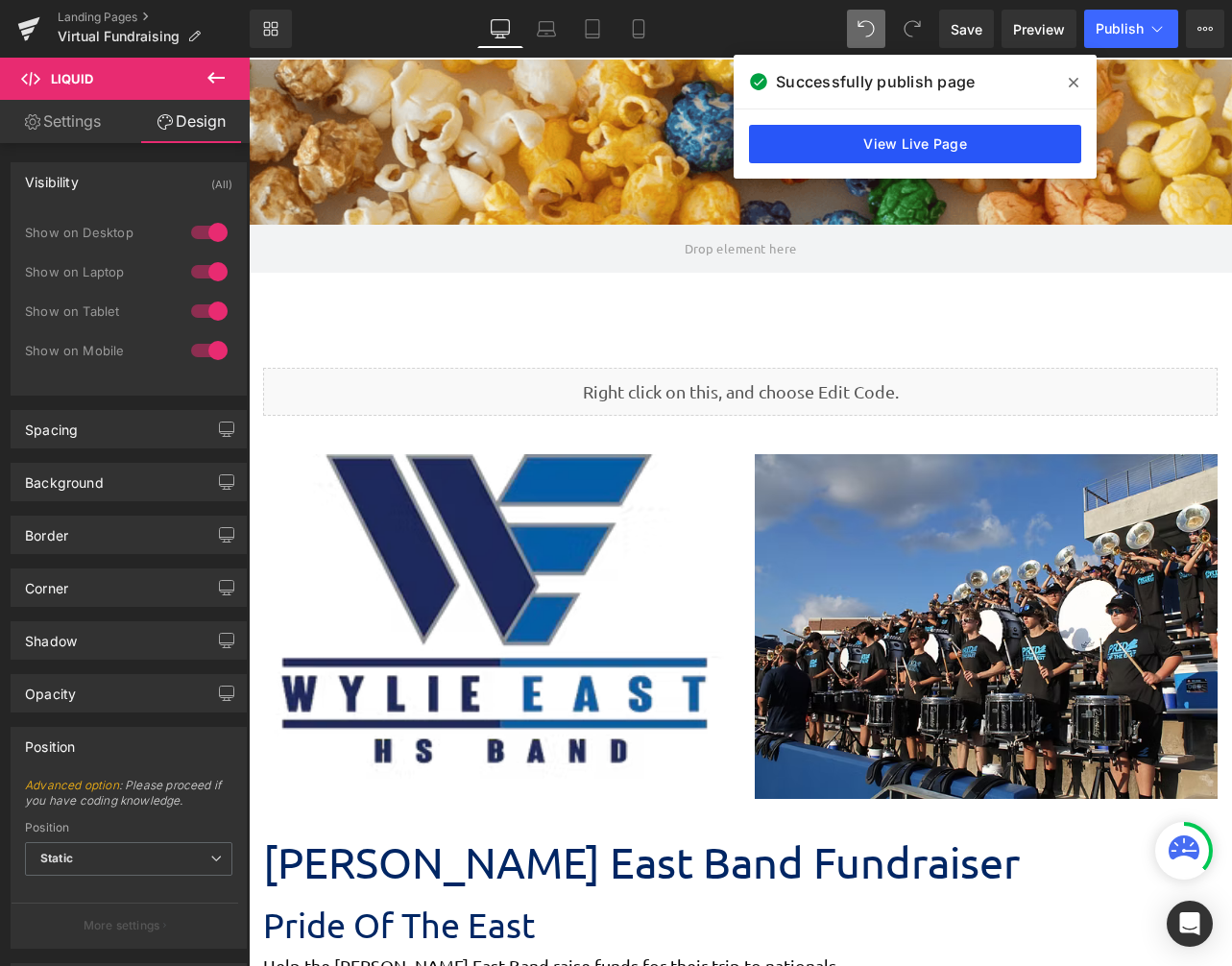
click at [971, 142] on link "View Live Page" at bounding box center [915, 143] width 333 height 38
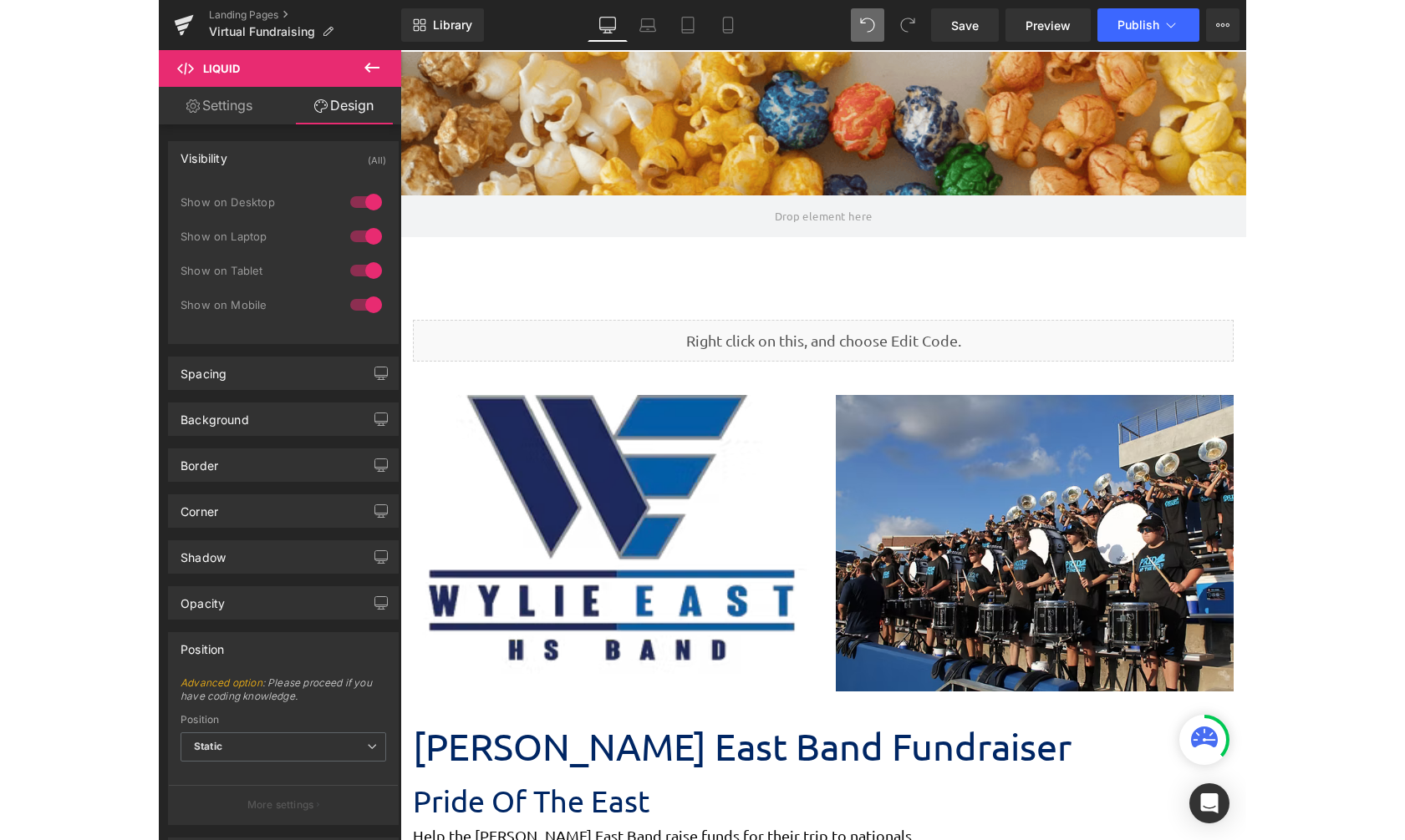
scroll to position [6490, 833]
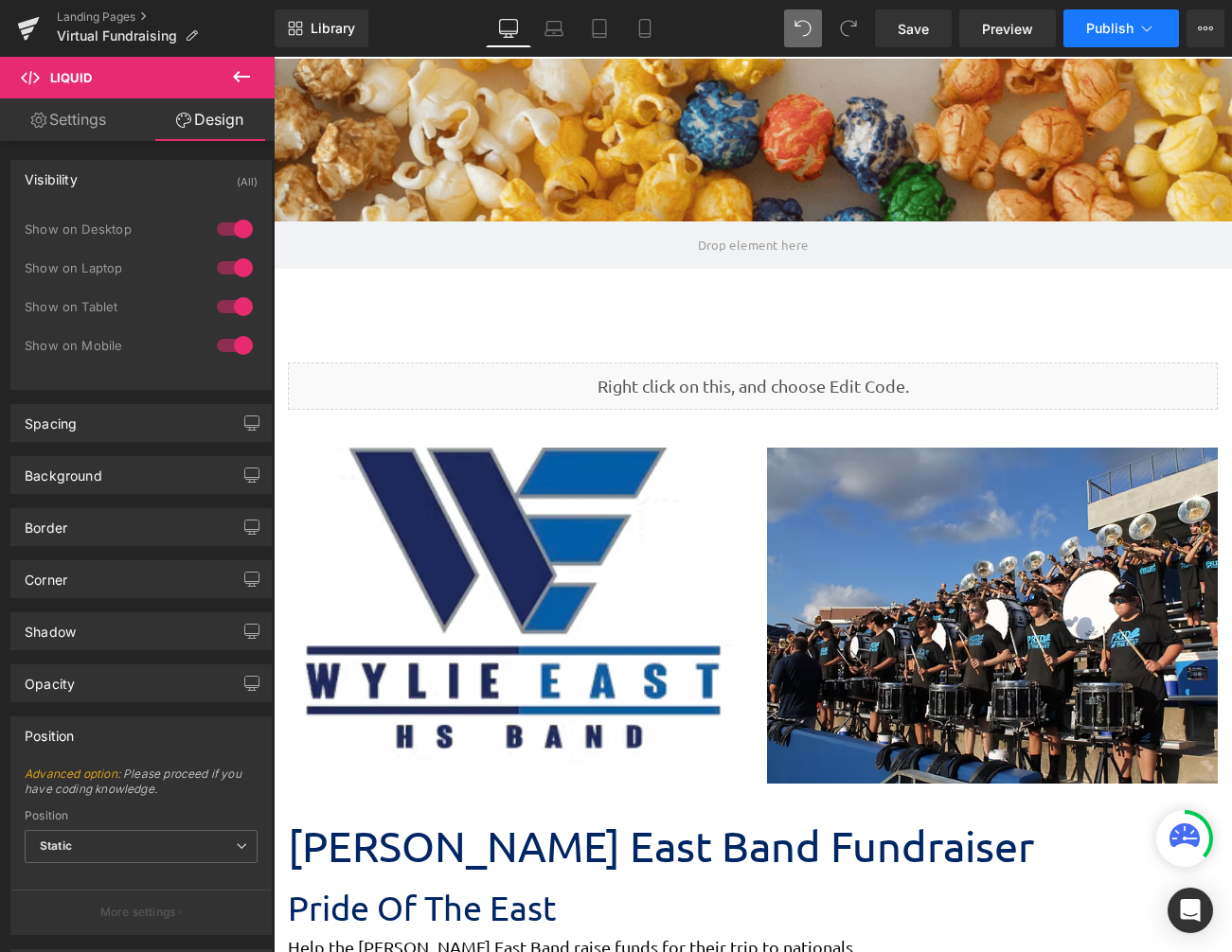
click at [1134, 31] on button "Publish" at bounding box center [1121, 28] width 115 height 37
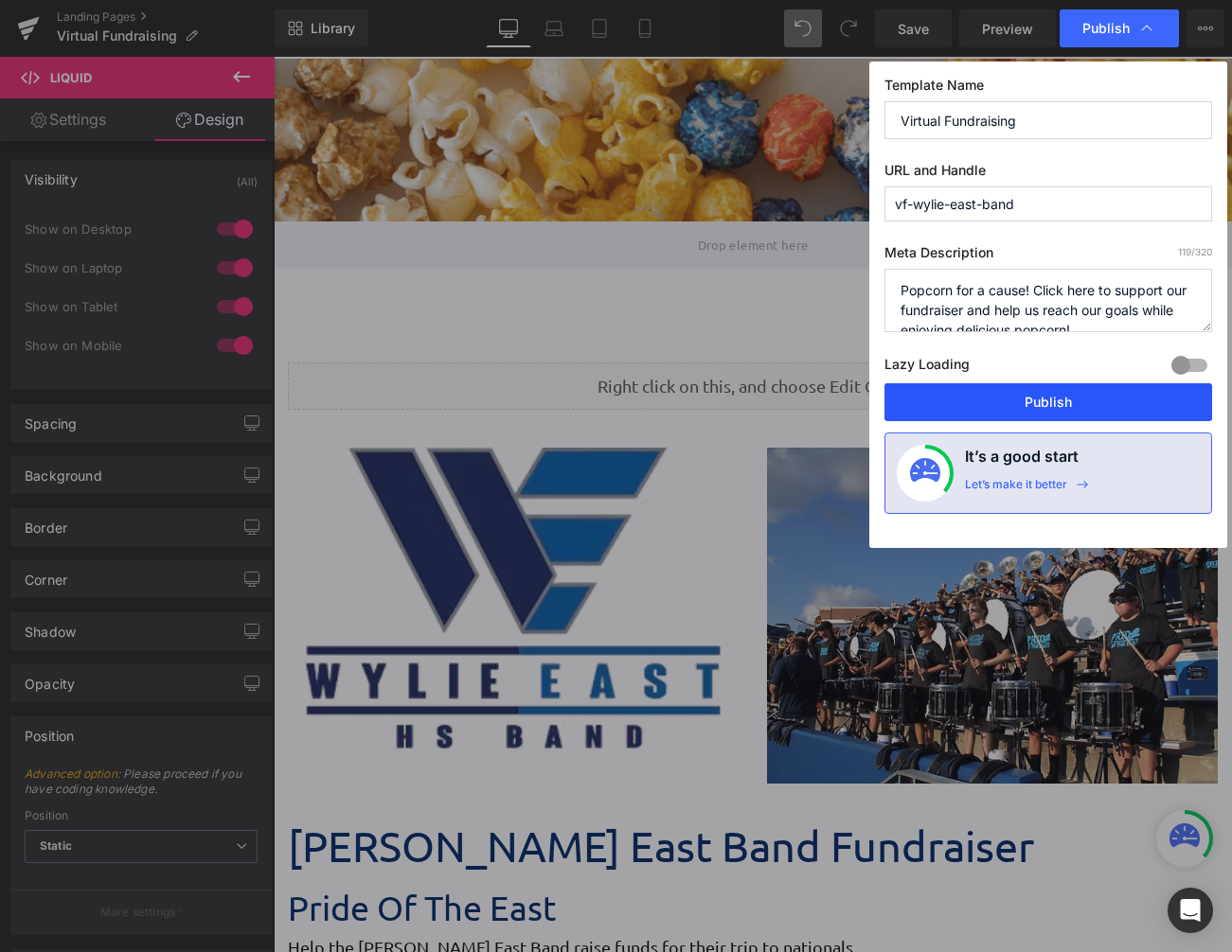
click at [1034, 391] on button "Publish" at bounding box center [1048, 402] width 328 height 37
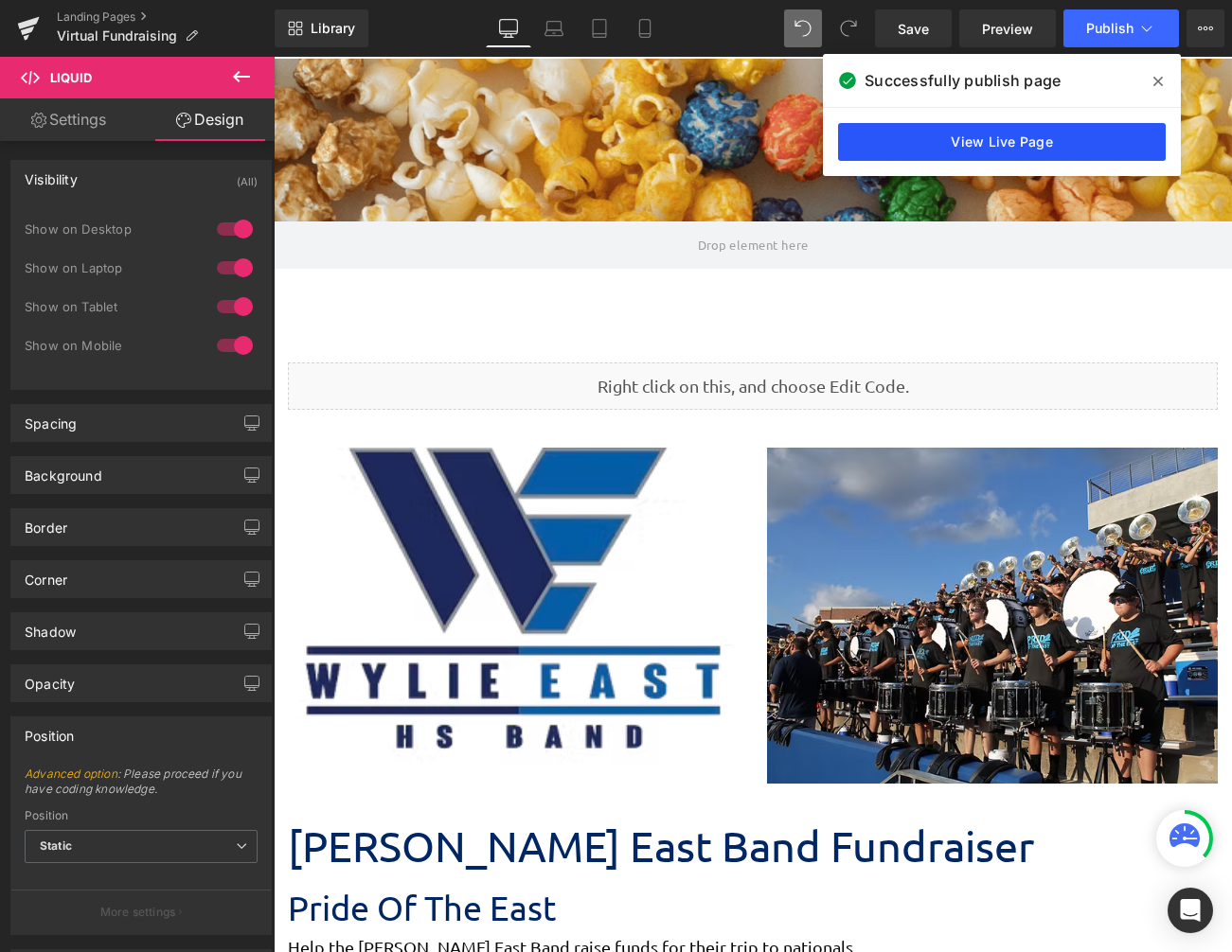
click at [988, 141] on link "View Live Page" at bounding box center [1002, 141] width 328 height 37
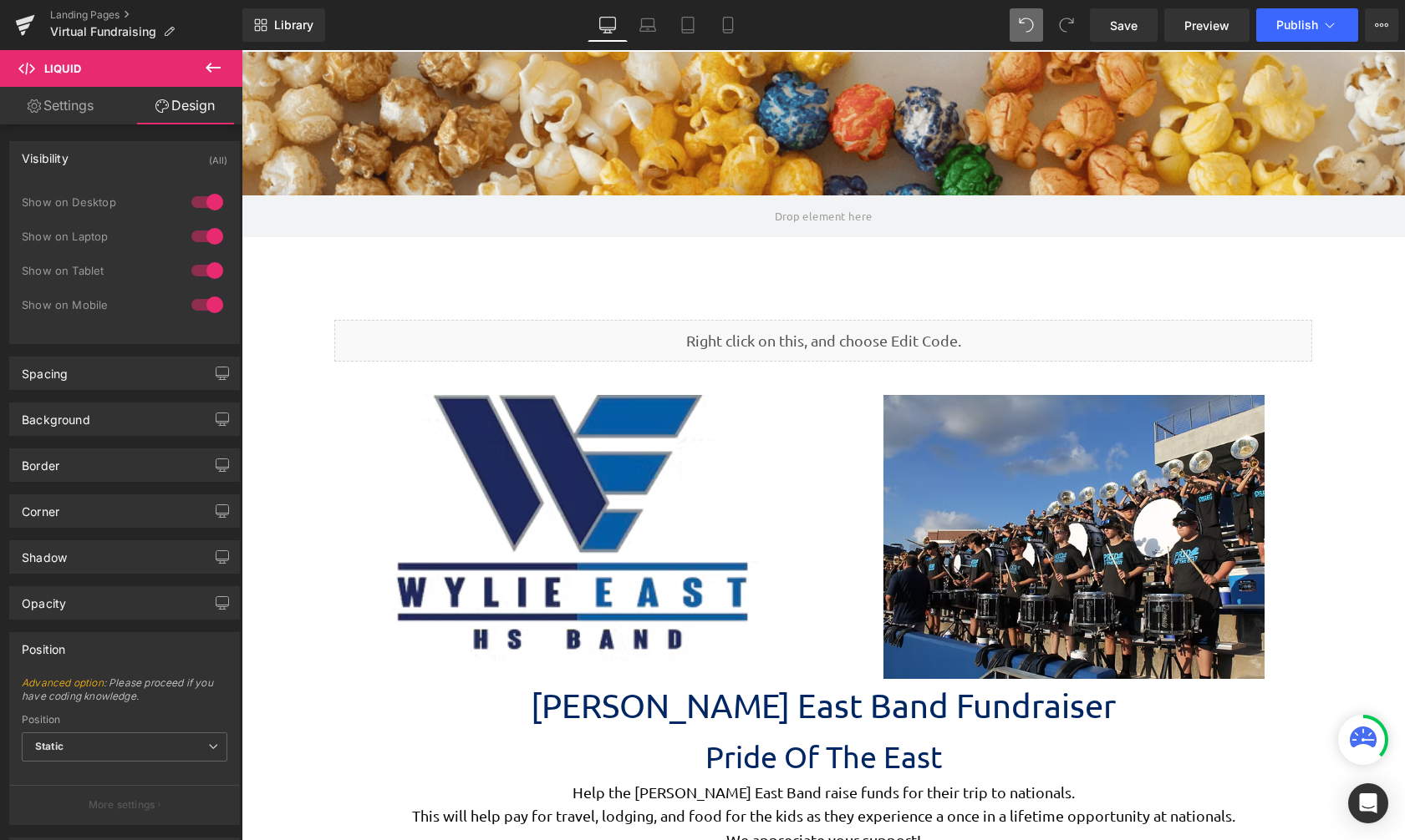
scroll to position [4019, 1151]
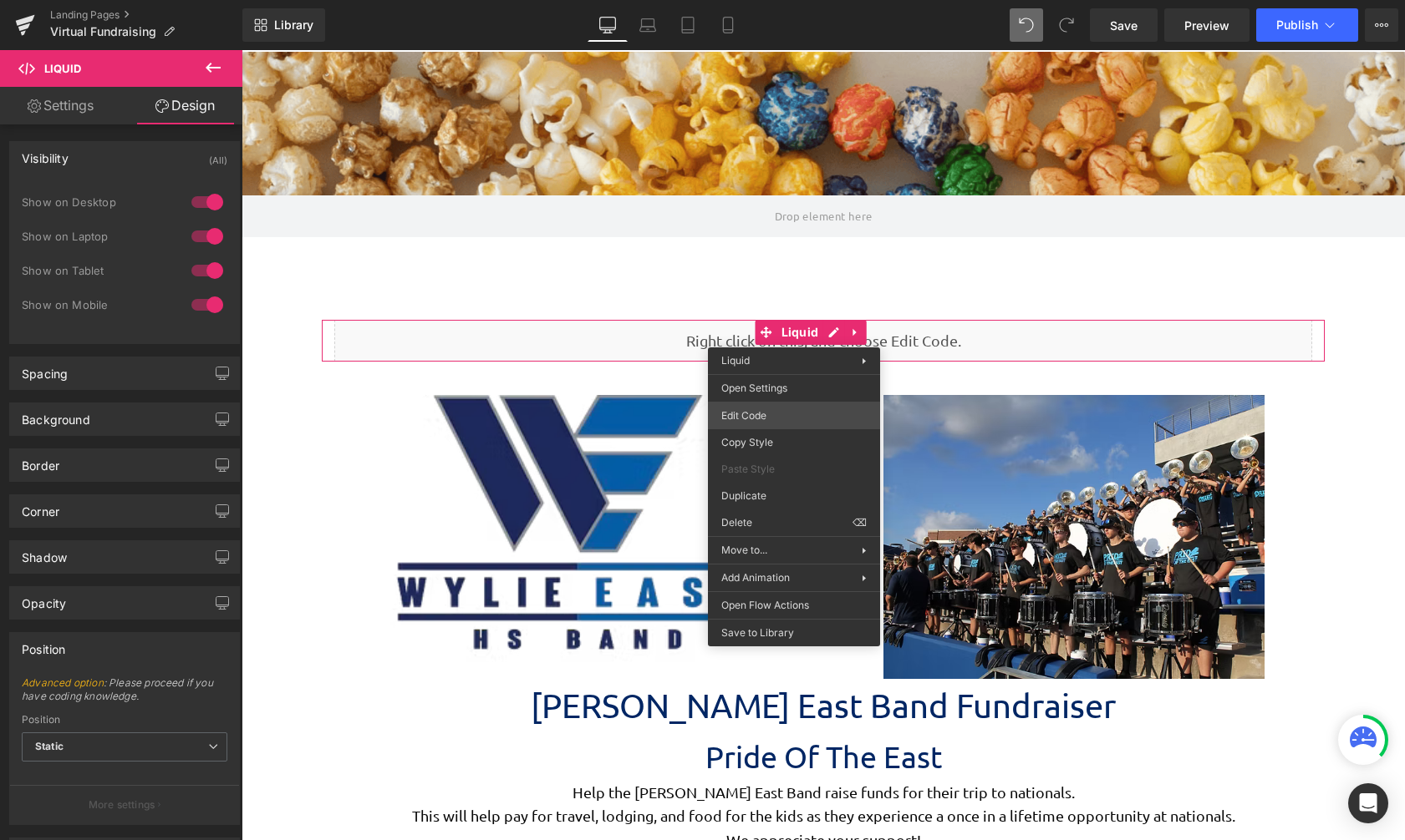
click at [767, 0] on div "Liquid You are previewing how the will restyle your page. You can not edit Elem…" at bounding box center [702, 0] width 1405 height 0
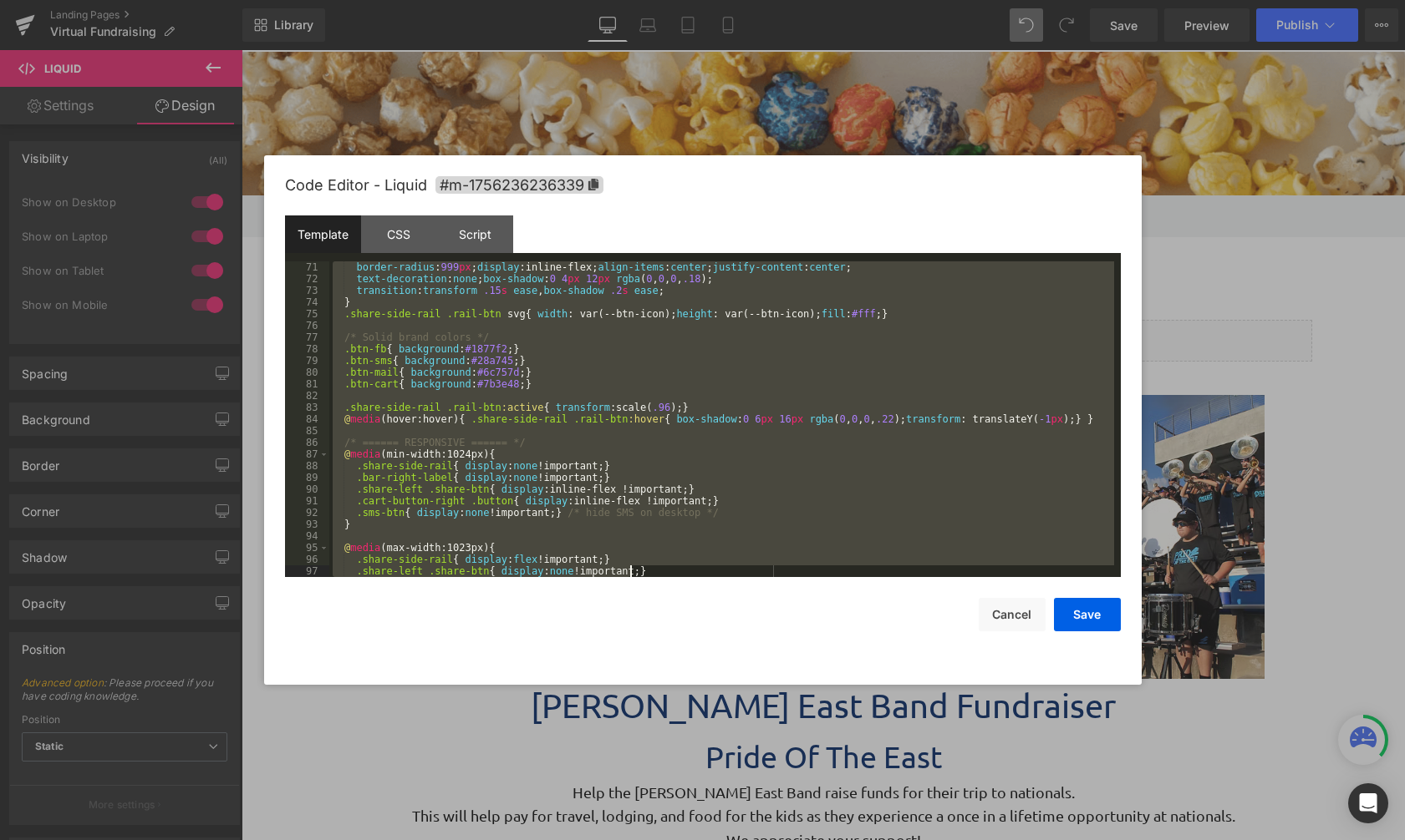
scroll to position [2163, 0]
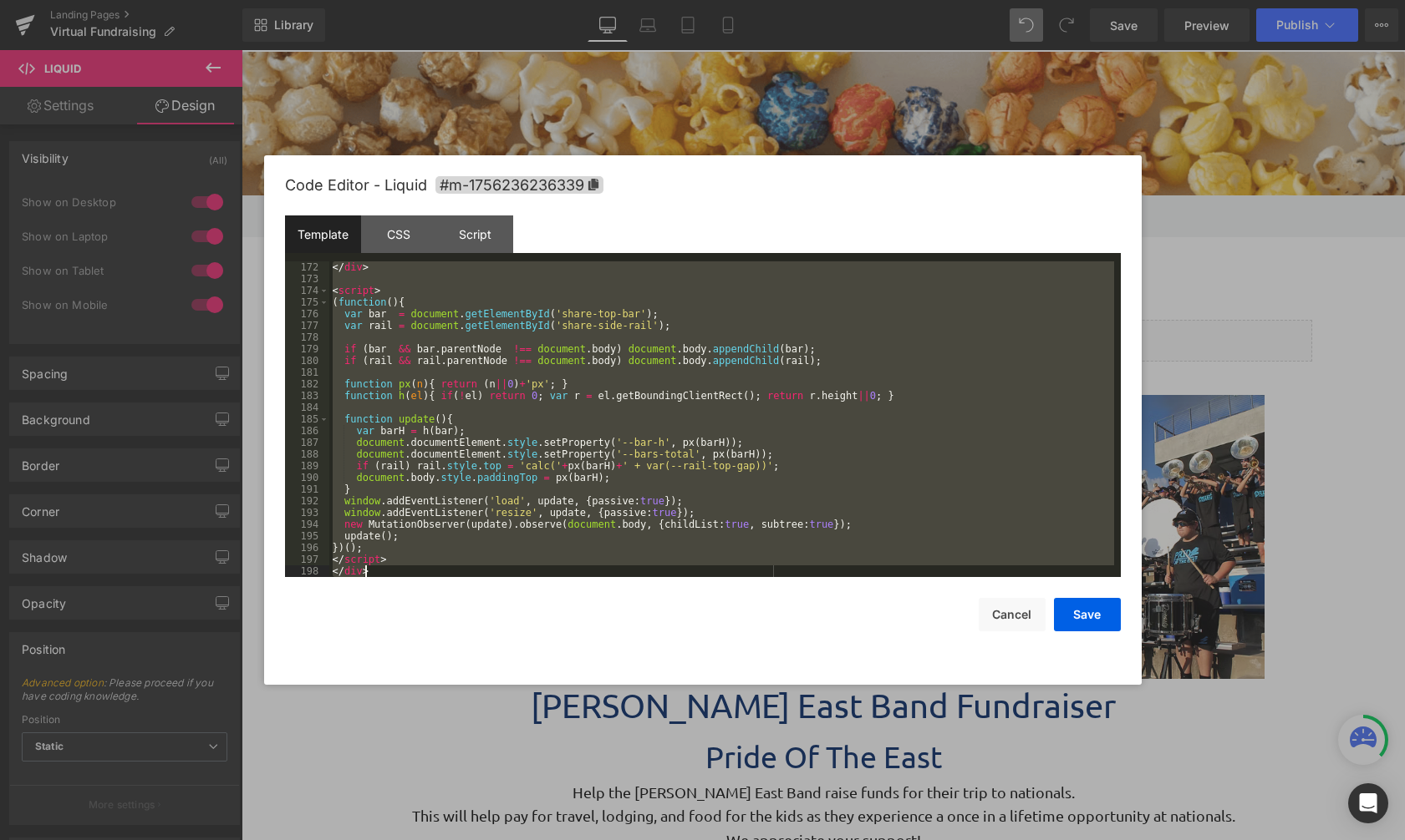
drag, startPoint x: 333, startPoint y: 268, endPoint x: 513, endPoint y: 552, distance: 336.2
click at [662, 840] on html "Liquid You are previewing how the will restyle your page. You can not edit Elem…" at bounding box center [702, 420] width 1405 height 840
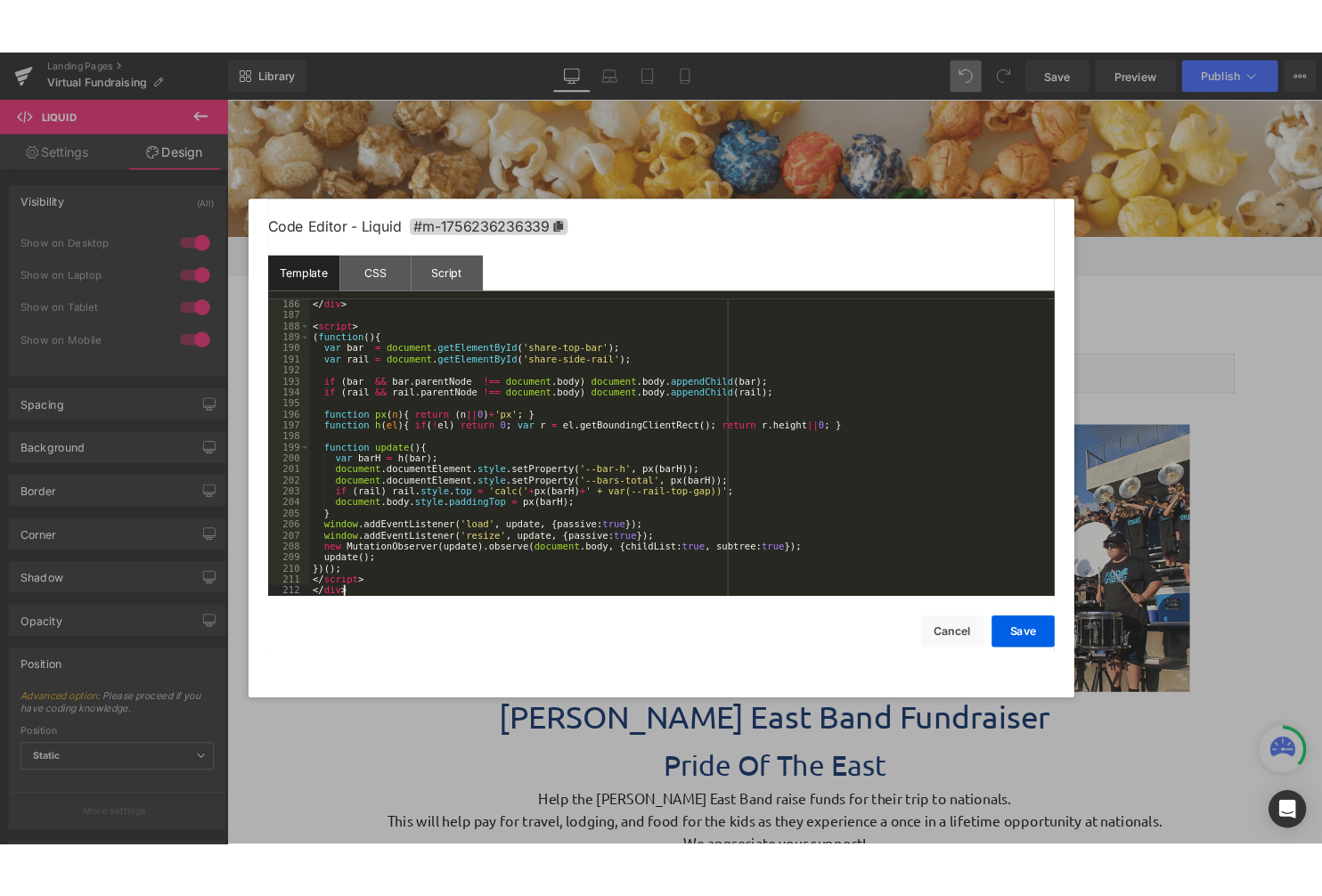
scroll to position [2444, 0]
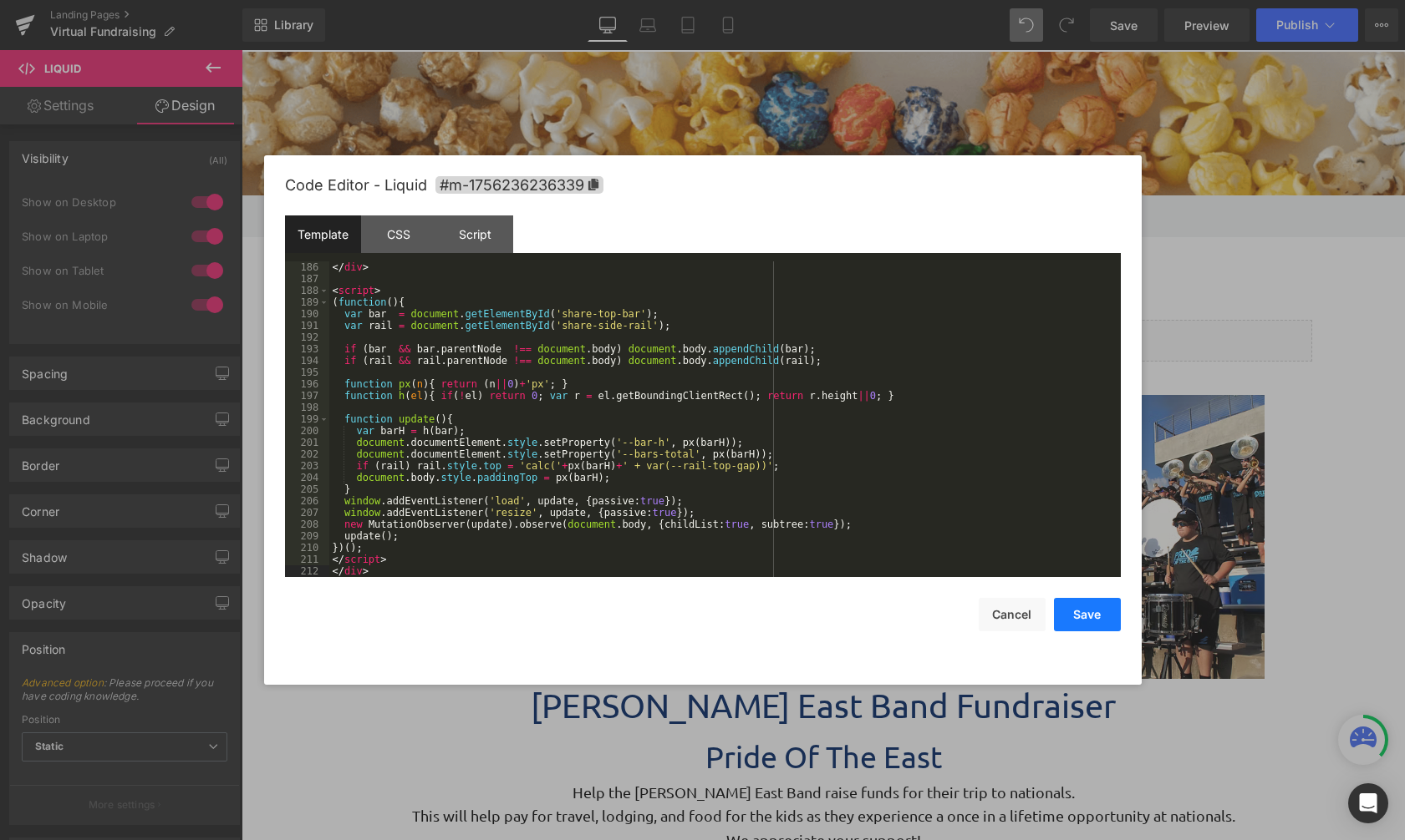
click at [1088, 616] on button "Save" at bounding box center [1087, 614] width 67 height 33
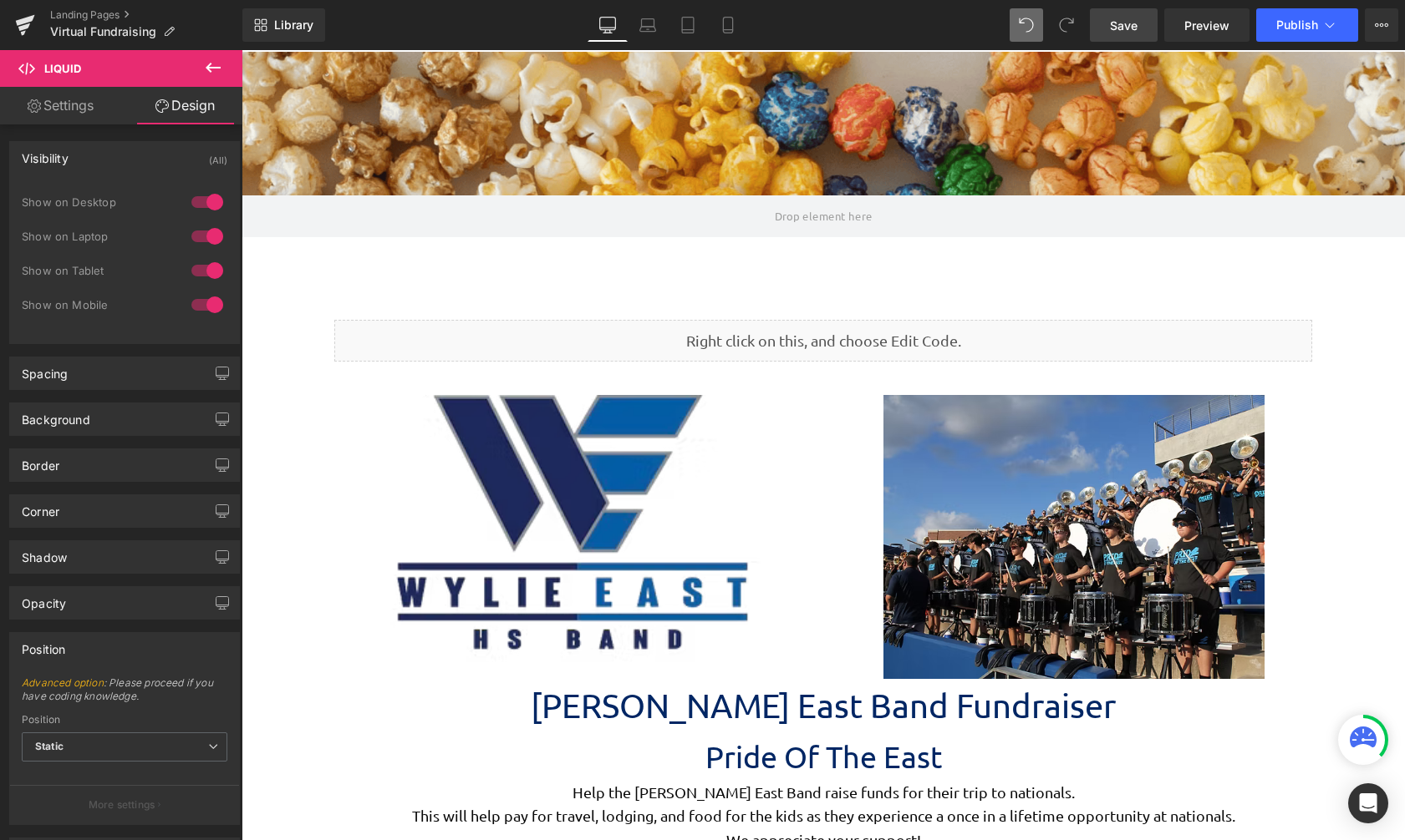
click at [1114, 26] on span "Save" at bounding box center [1123, 25] width 28 height 18
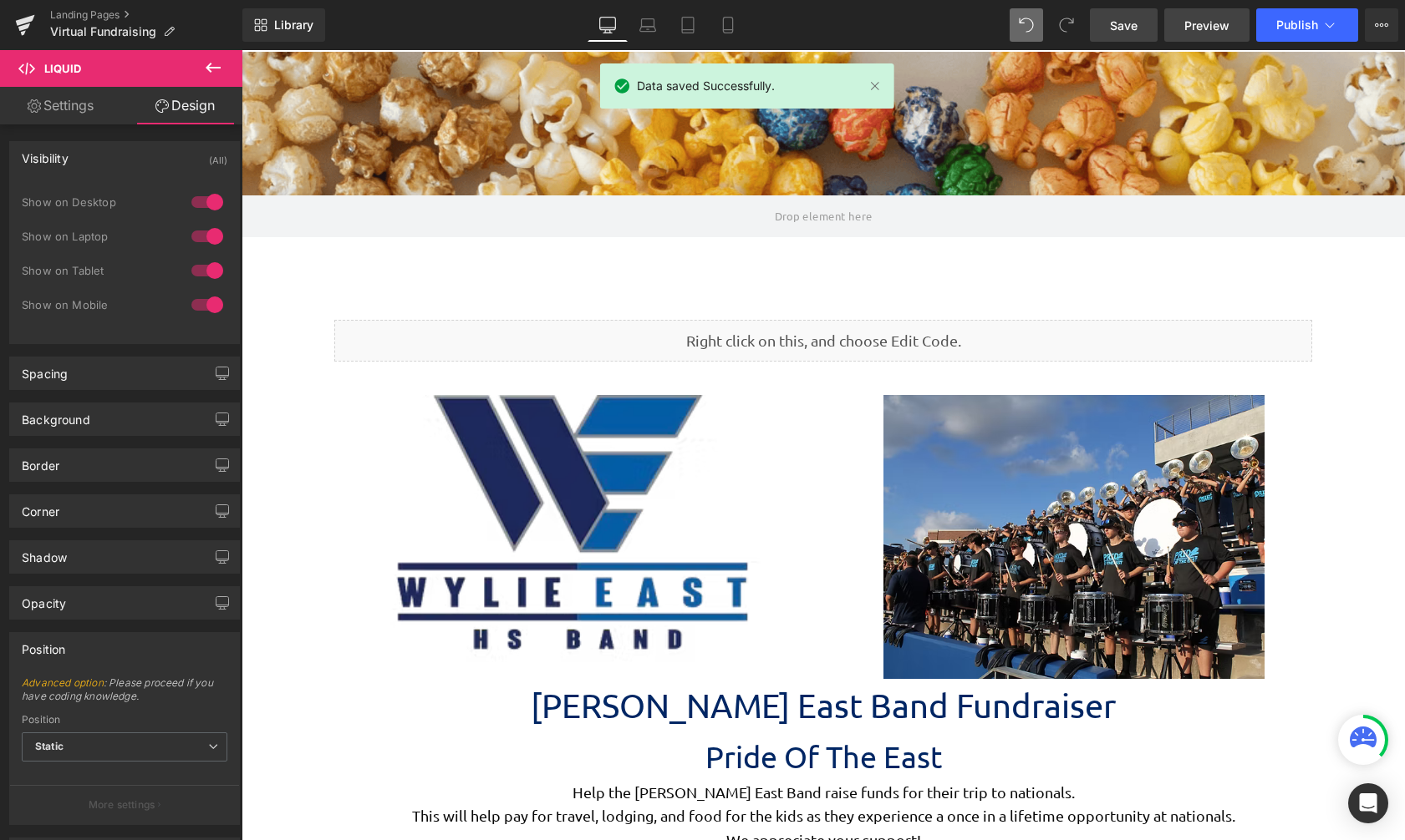
click at [1214, 31] on span "Preview" at bounding box center [1206, 25] width 45 height 18
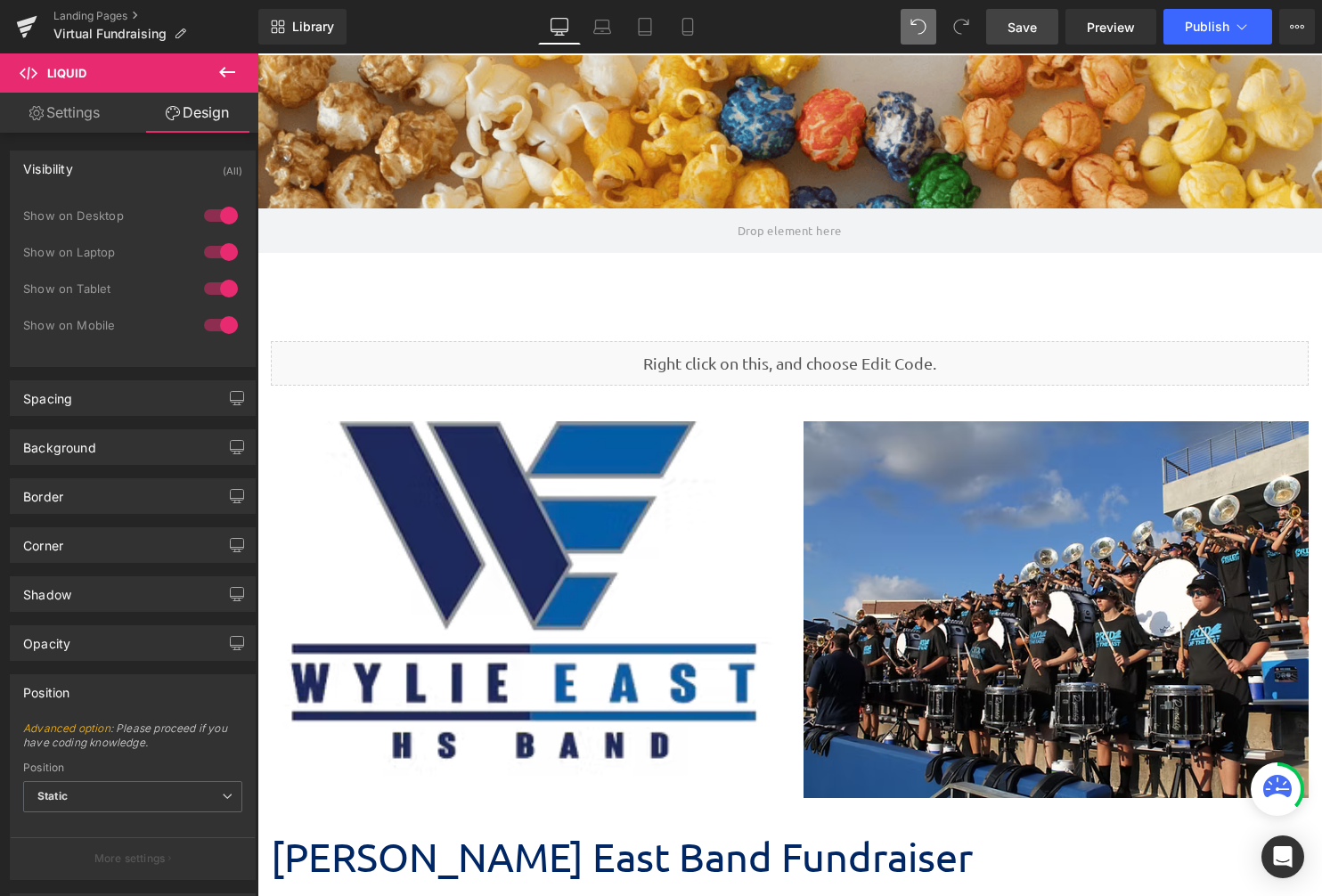
scroll to position [7444, 1051]
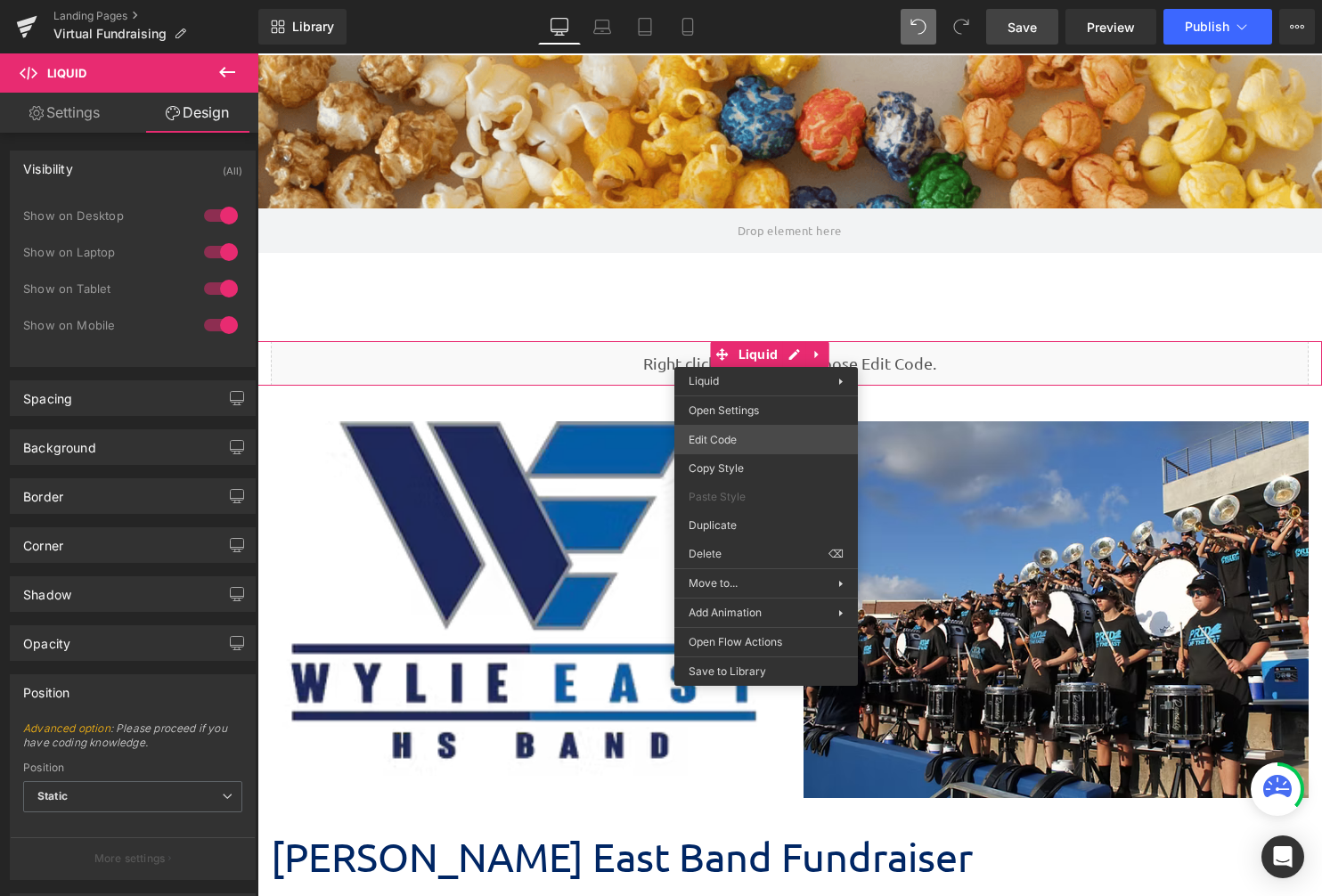
click at [763, 0] on div "Liquid You are previewing how the will restyle your page. You can not edit Elem…" at bounding box center [661, 0] width 1322 height 0
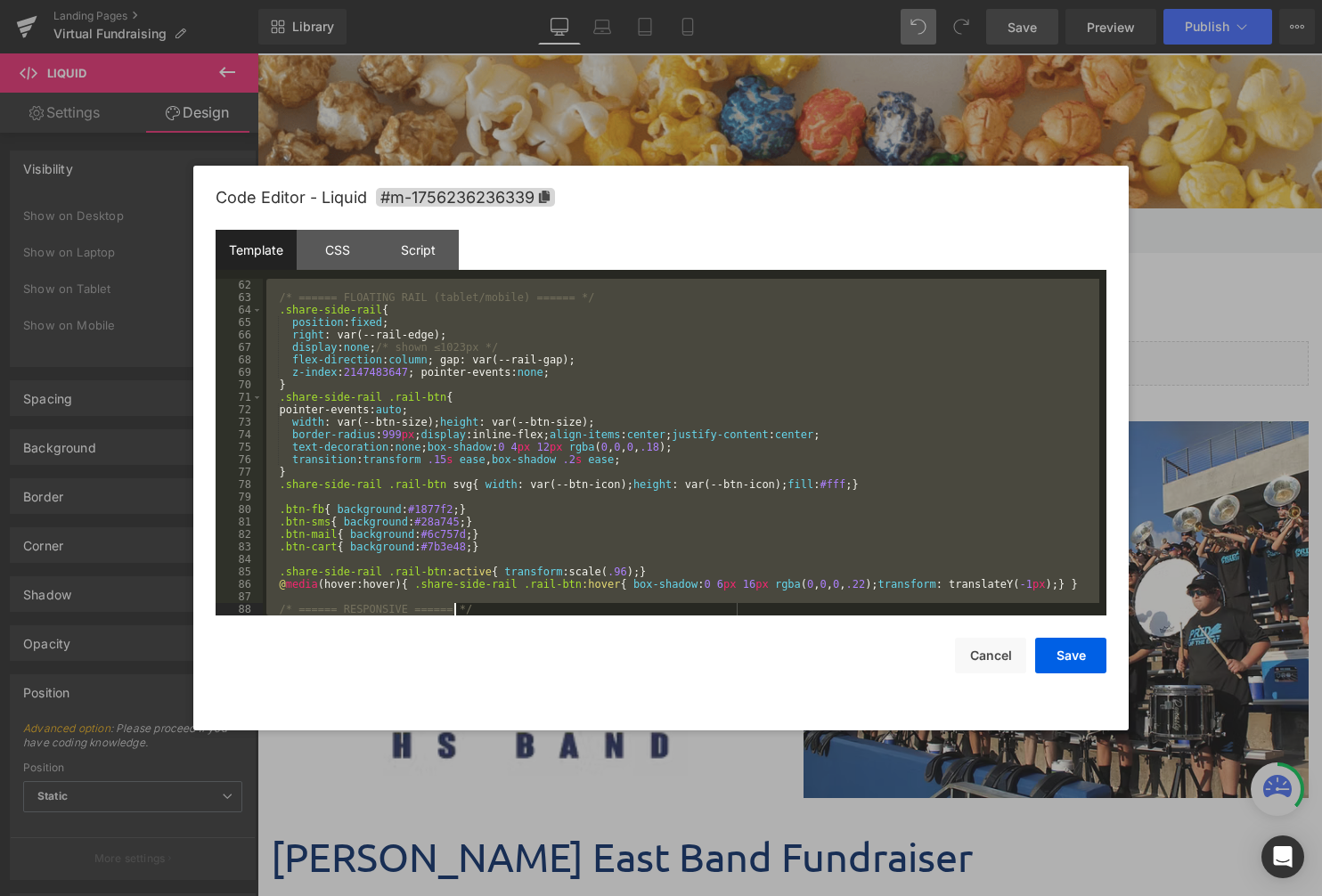
scroll to position [2457, 0]
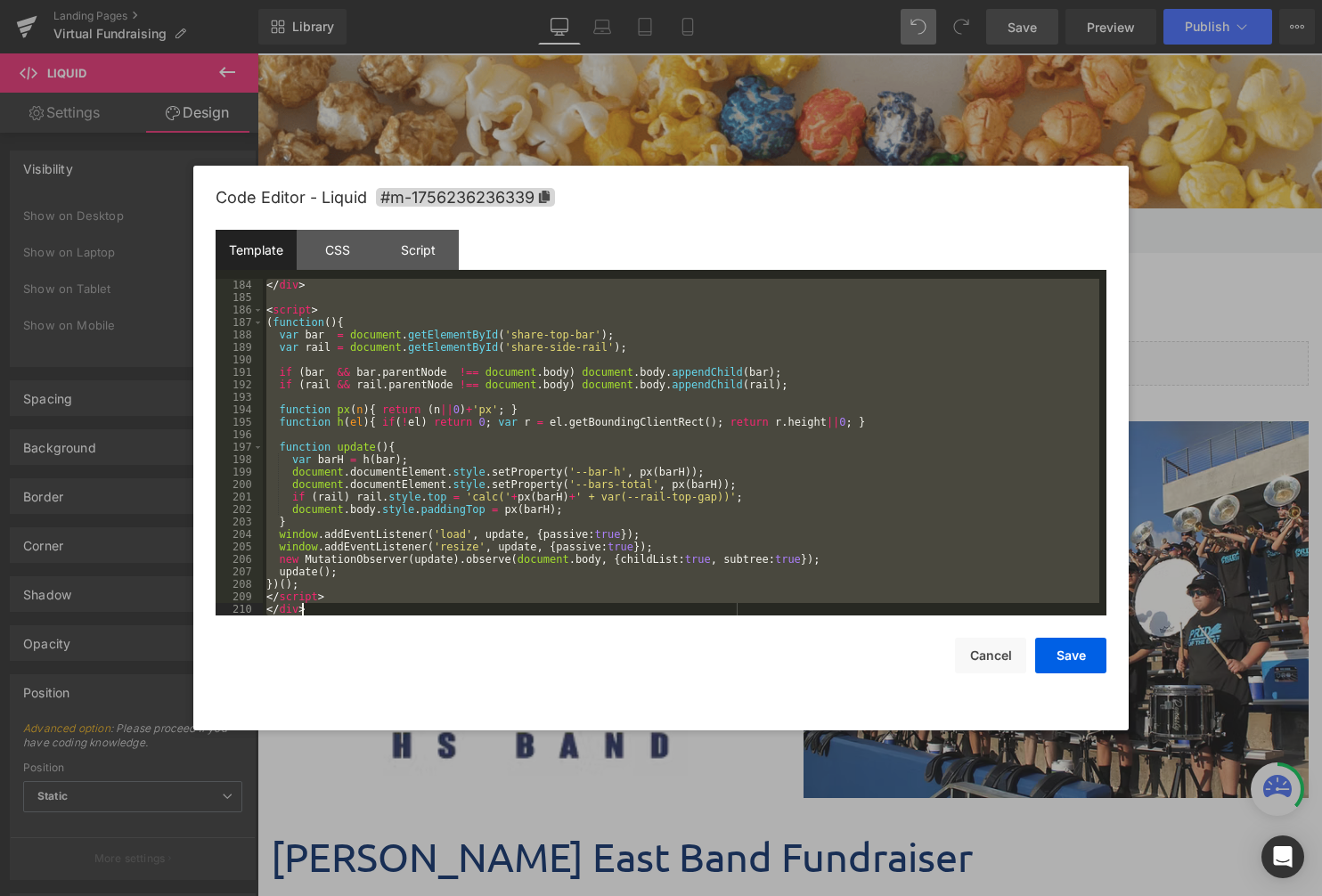
drag, startPoint x: 265, startPoint y: 282, endPoint x: 673, endPoint y: 970, distance: 799.9
click at [673, 896] on html "Liquid You are previewing how the will restyle your page. You can not edit Elem…" at bounding box center [661, 448] width 1322 height 896
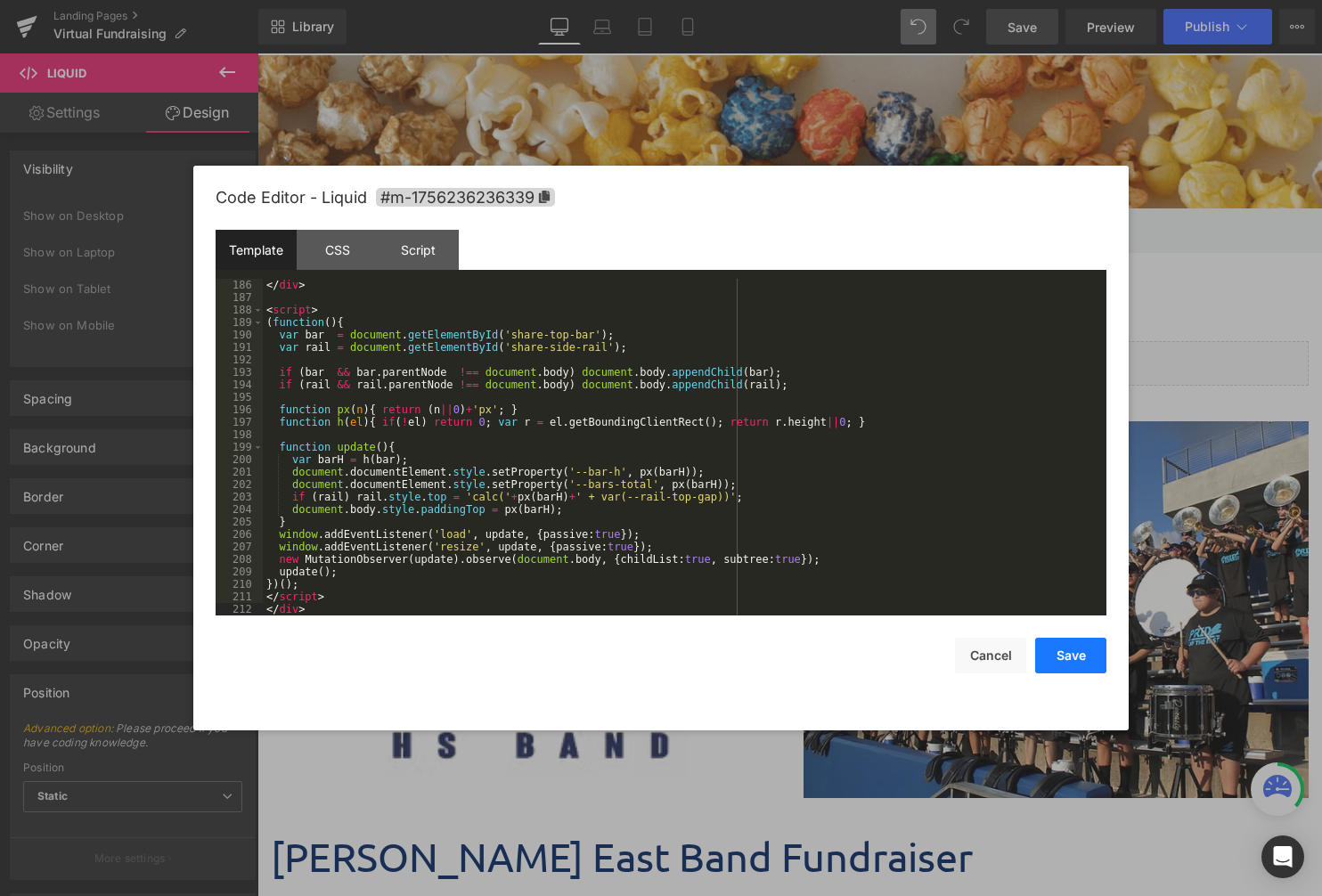
click at [1063, 654] on button "Save" at bounding box center [1070, 655] width 71 height 35
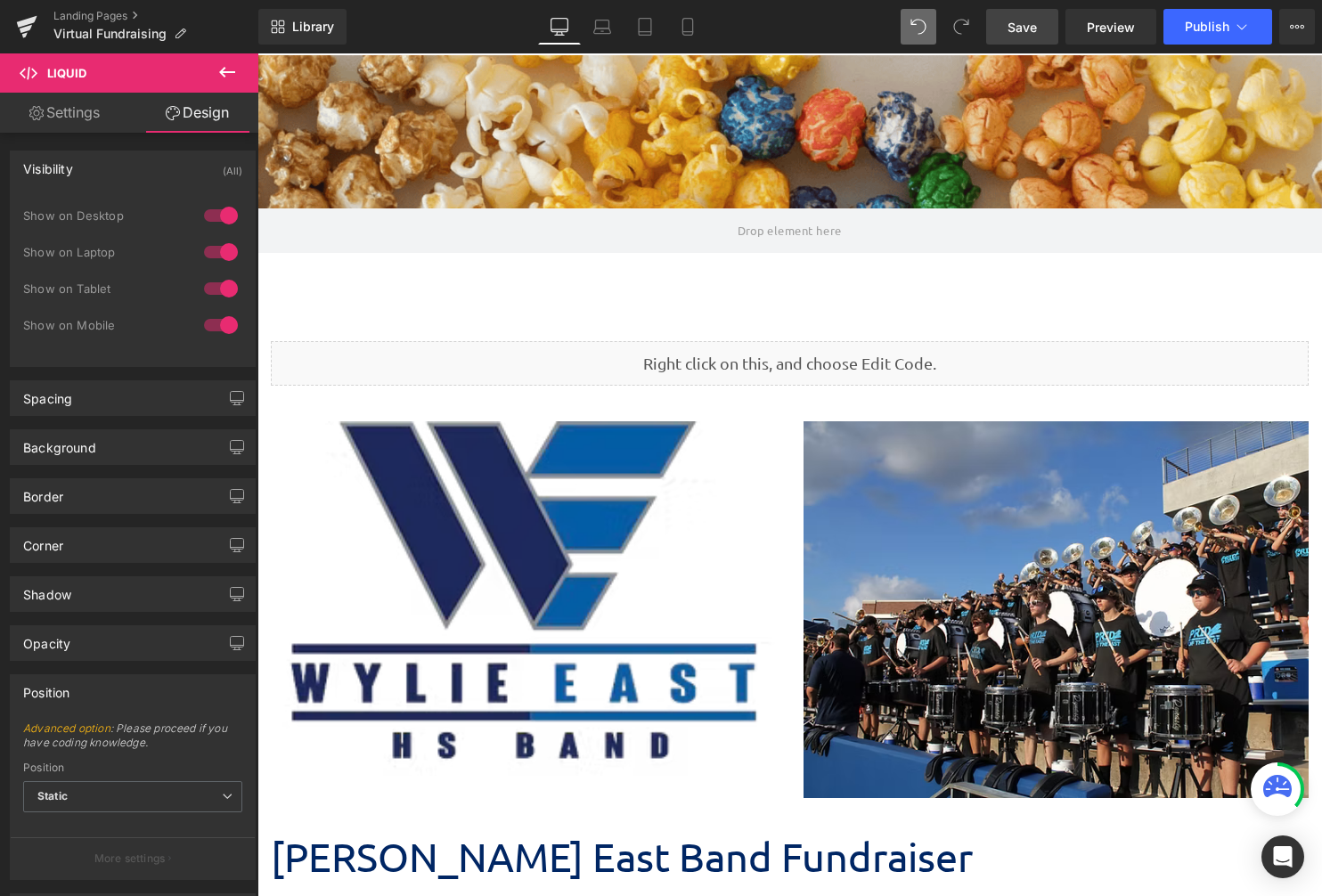
click at [1030, 31] on span "Save" at bounding box center [1022, 27] width 30 height 19
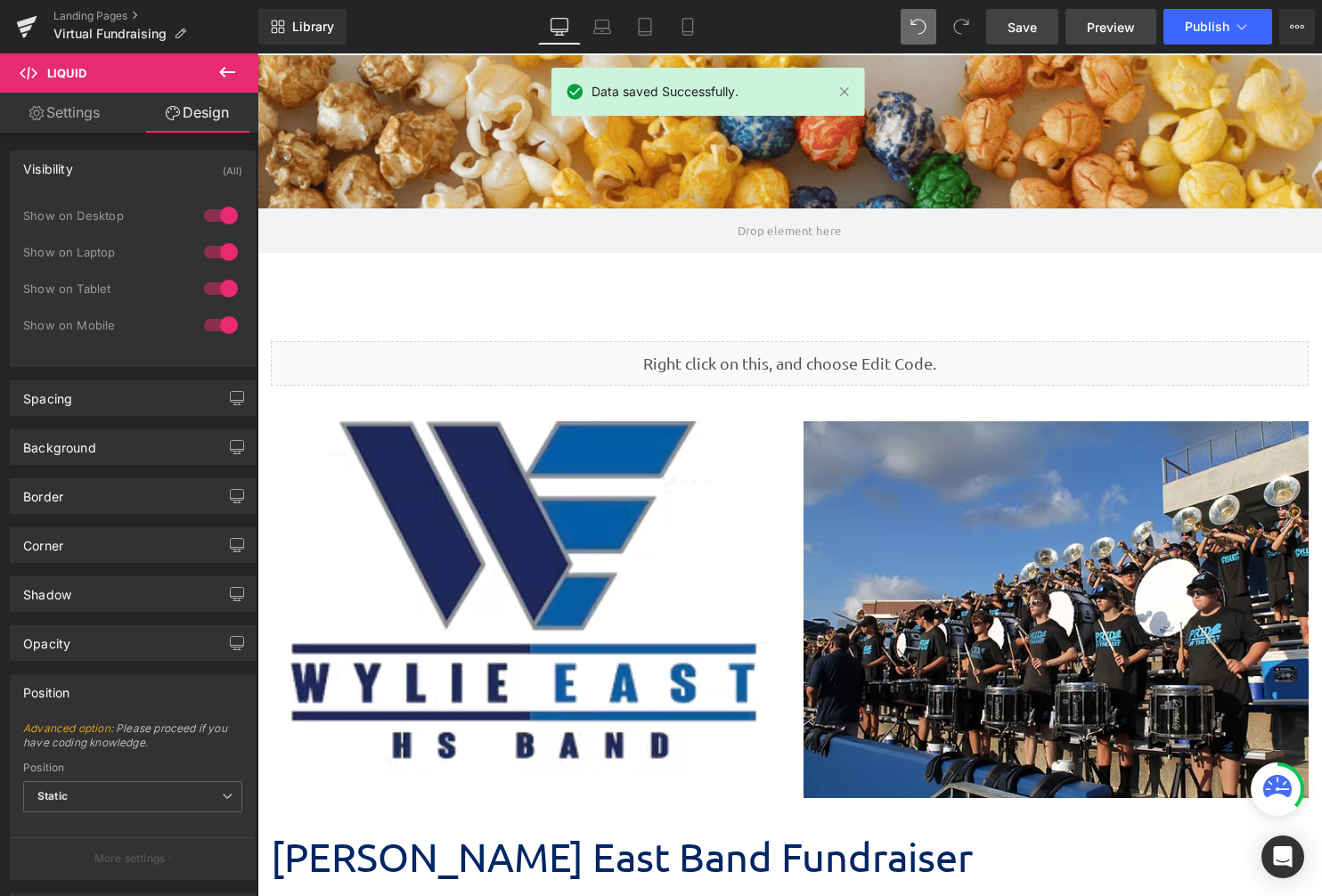
click at [1121, 20] on span "Preview" at bounding box center [1111, 27] width 48 height 19
